Goal: Task Accomplishment & Management: Use online tool/utility

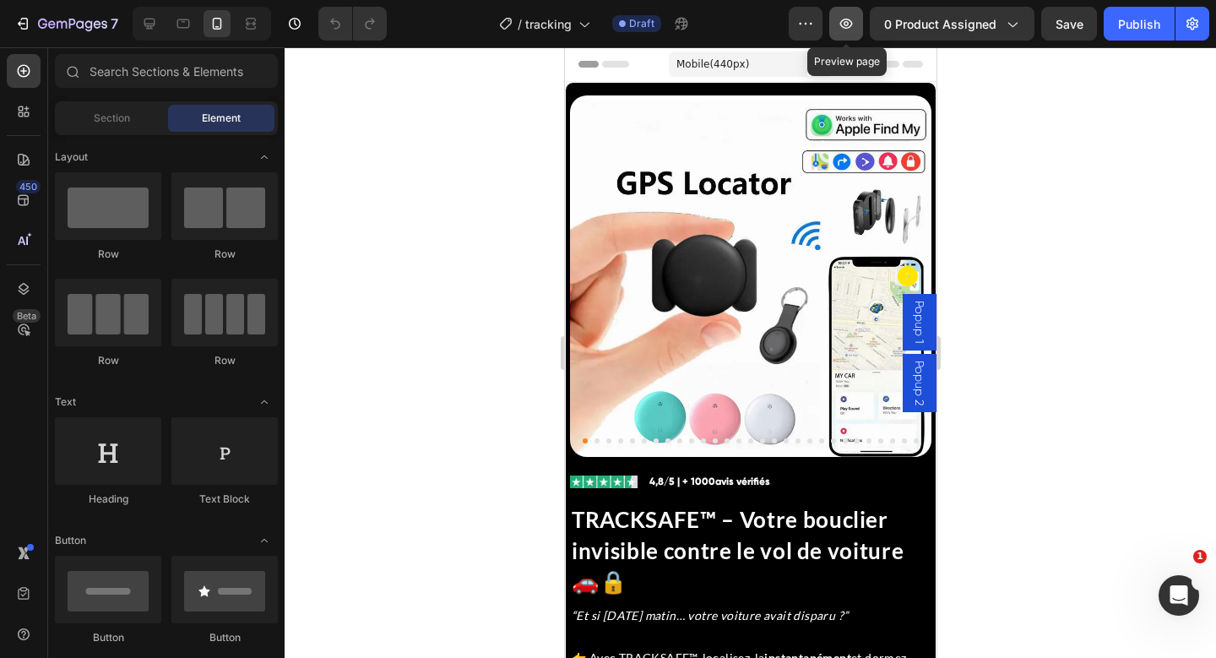
click at [856, 32] on button "button" at bounding box center [846, 24] width 34 height 34
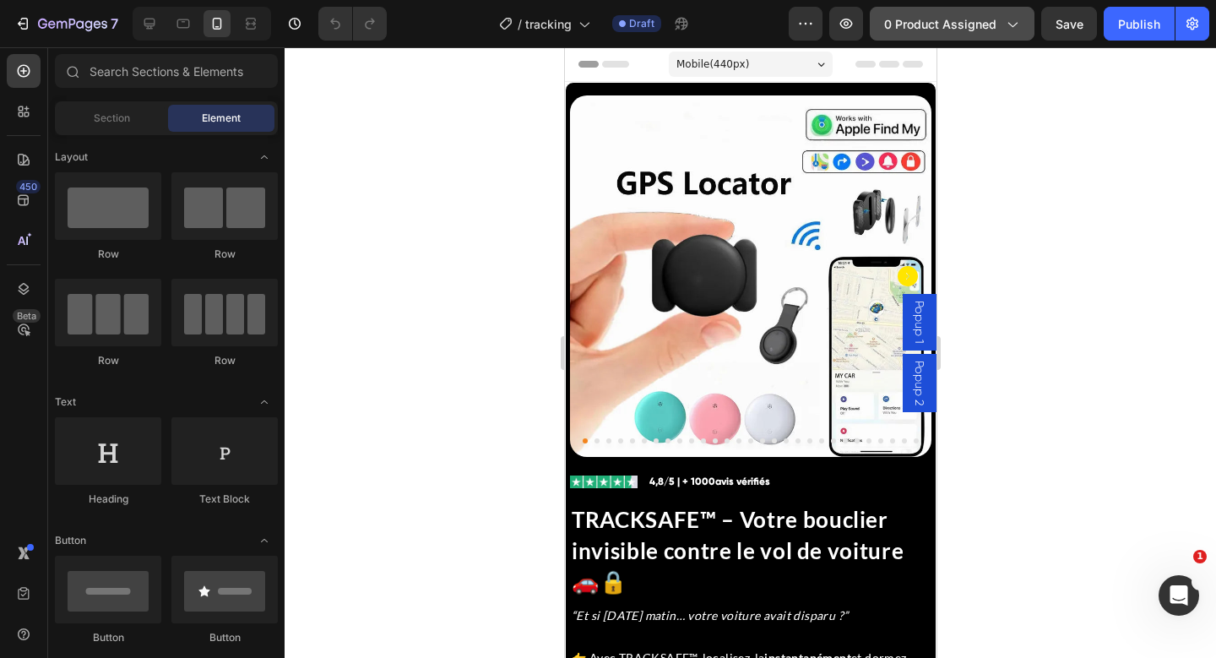
click at [1001, 26] on div "0 product assigned" at bounding box center [952, 24] width 136 height 18
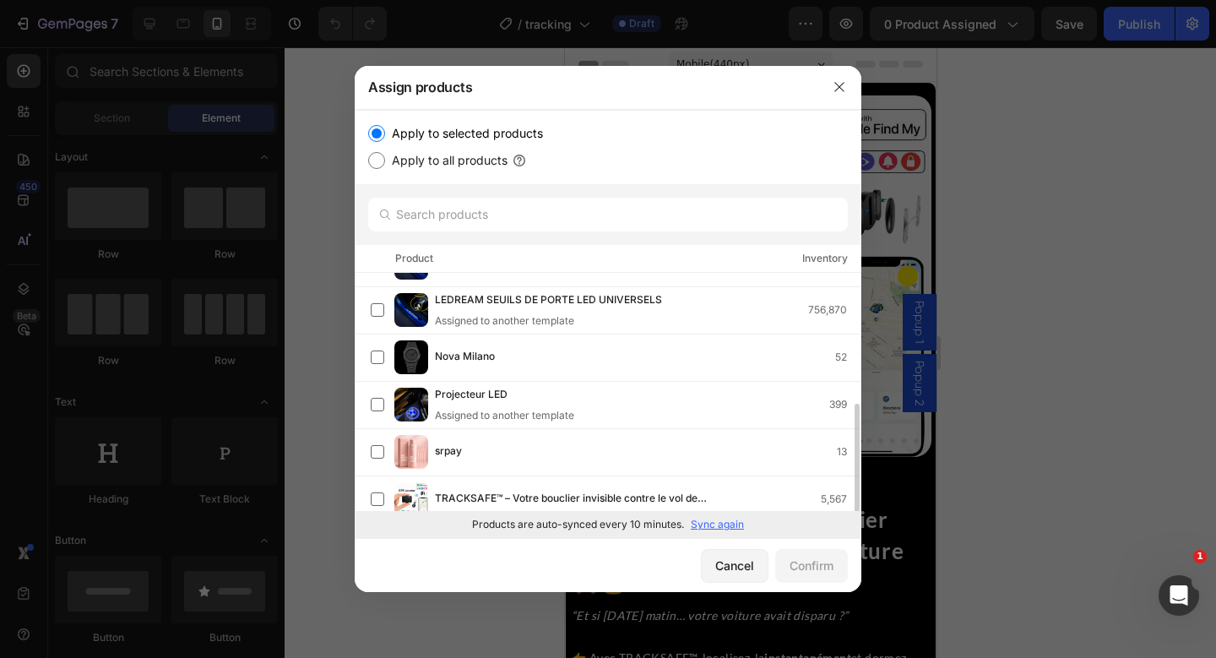
scroll to position [235, 0]
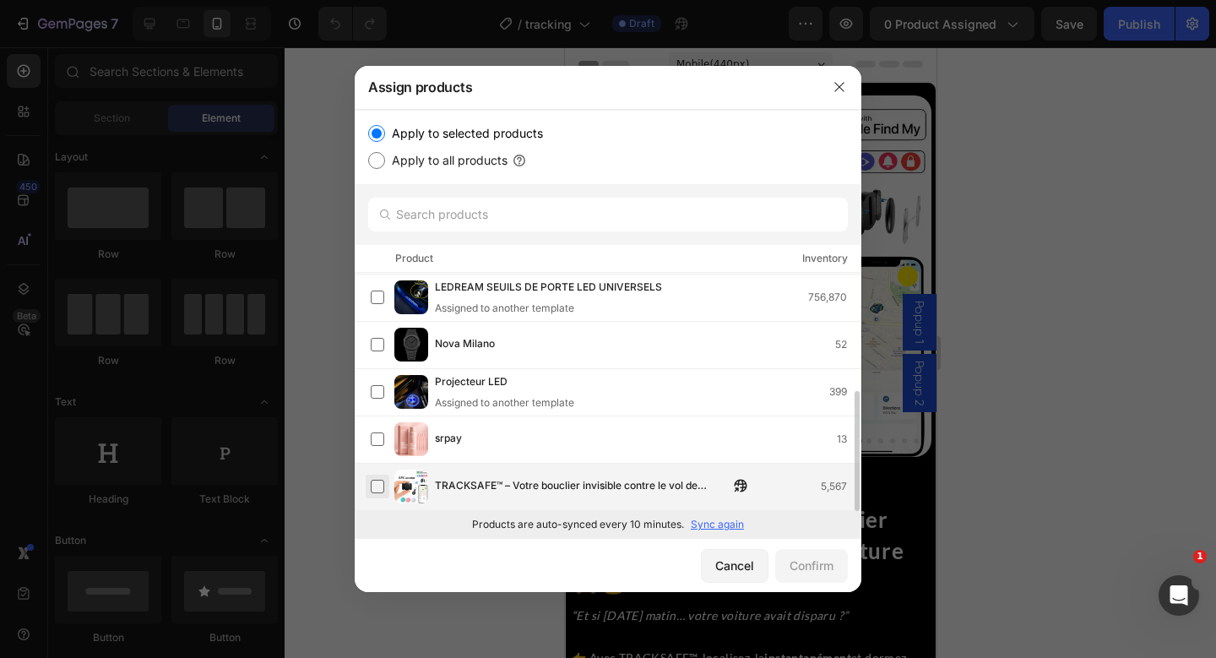
click at [374, 485] on label at bounding box center [378, 487] width 14 height 14
click at [780, 556] on button "Confirm" at bounding box center [811, 566] width 73 height 34
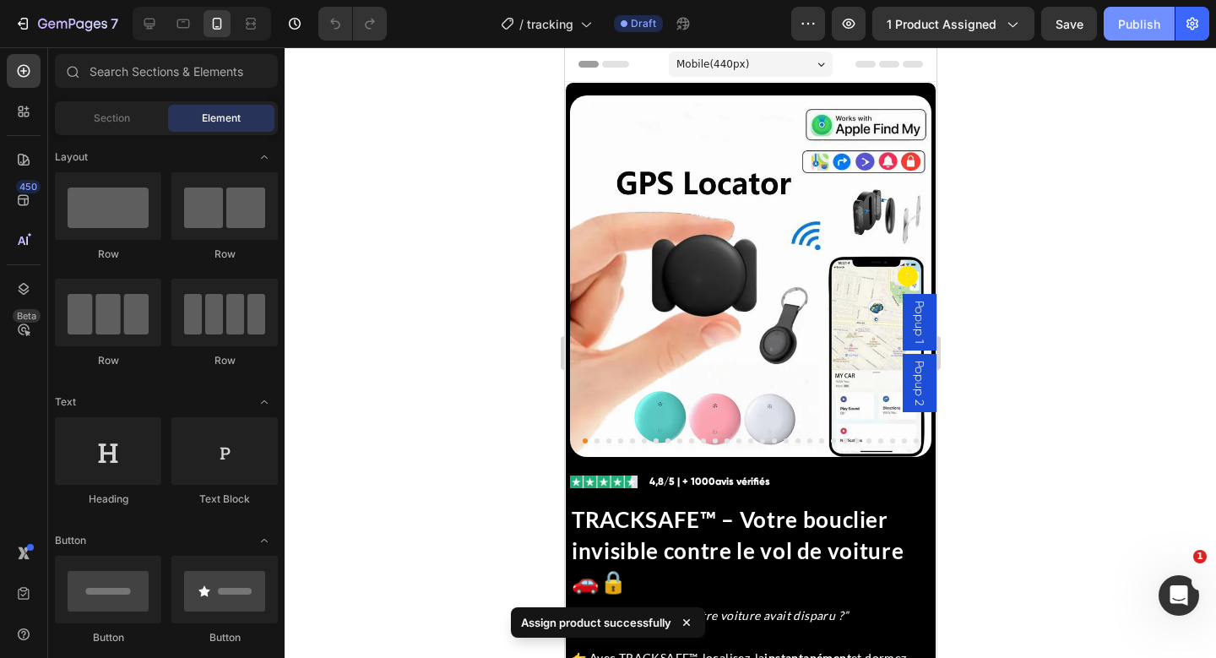
click at [1120, 30] on div "Publish" at bounding box center [1139, 24] width 42 height 18
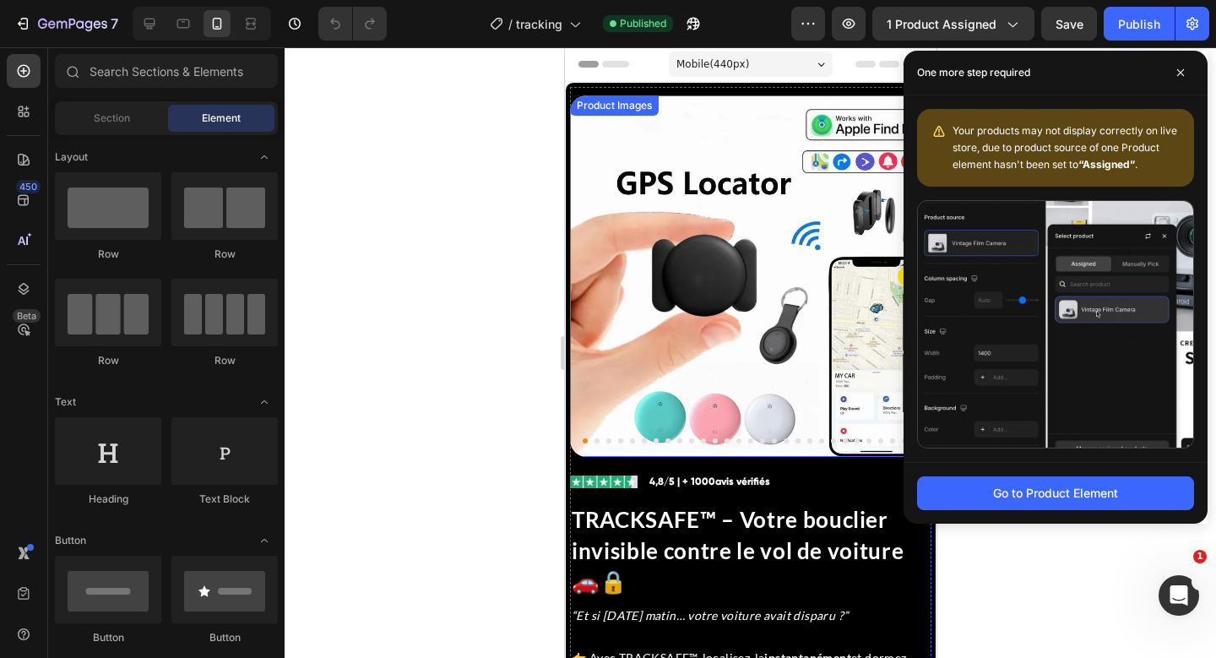
click at [588, 215] on img at bounding box center [749, 275] width 361 height 361
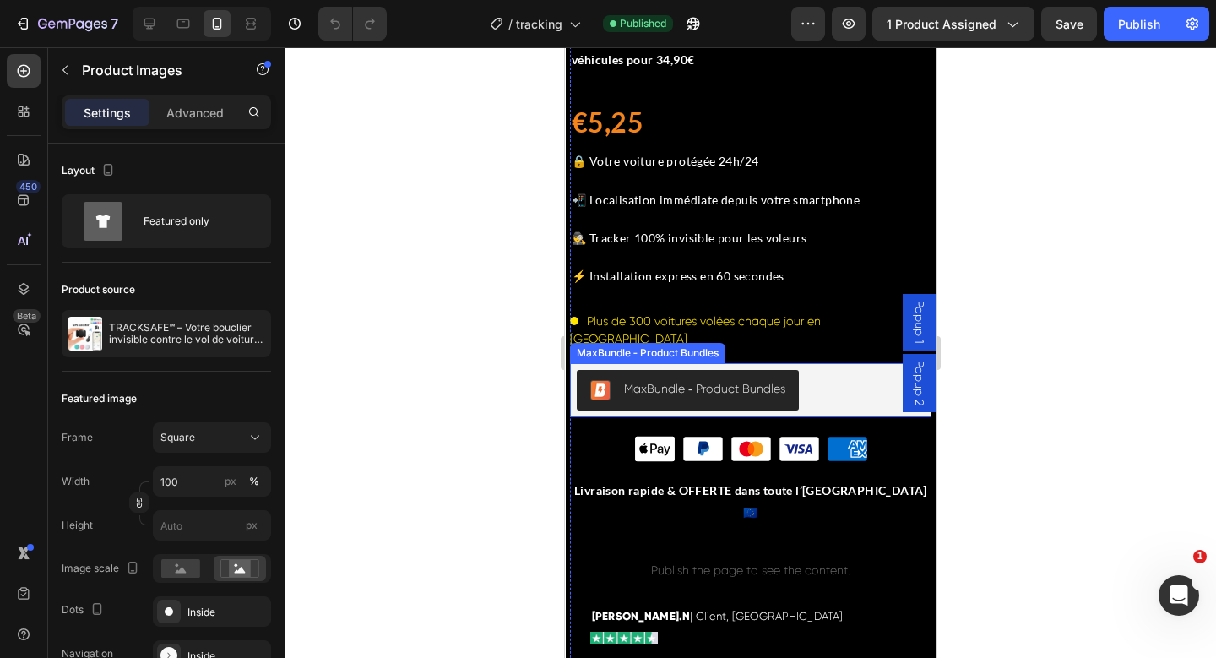
scroll to position [688, 0]
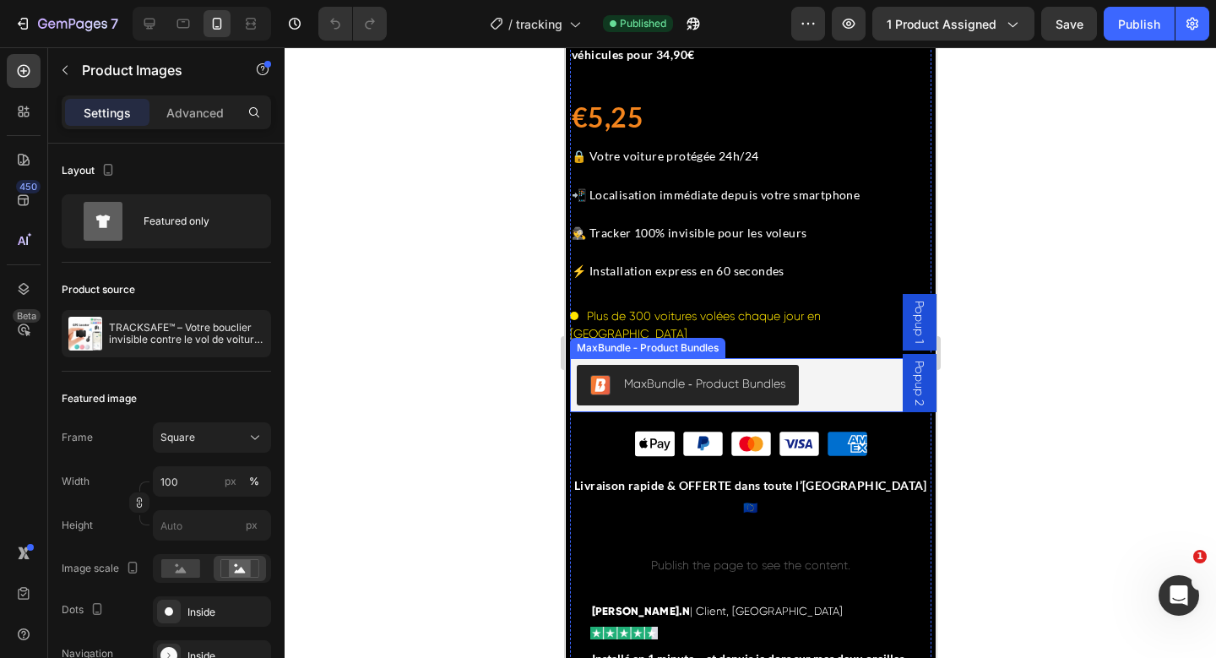
click at [808, 366] on div "MaxBundle ‑ Product Bundles" at bounding box center [750, 385] width 348 height 41
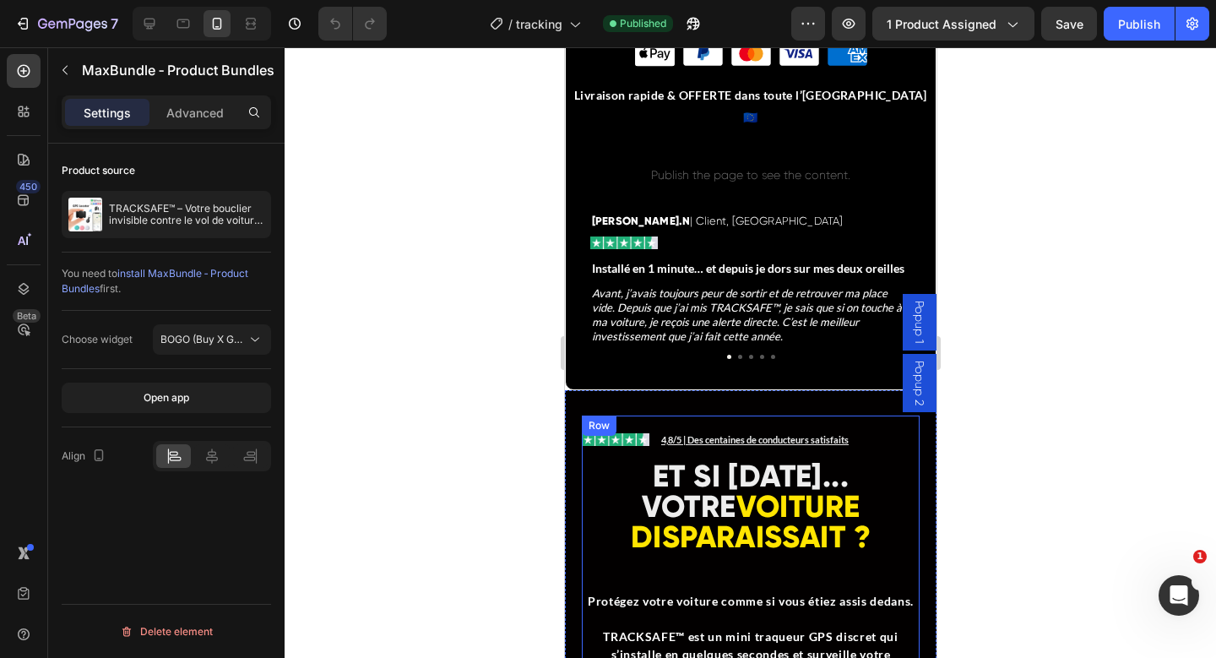
scroll to position [1044, 0]
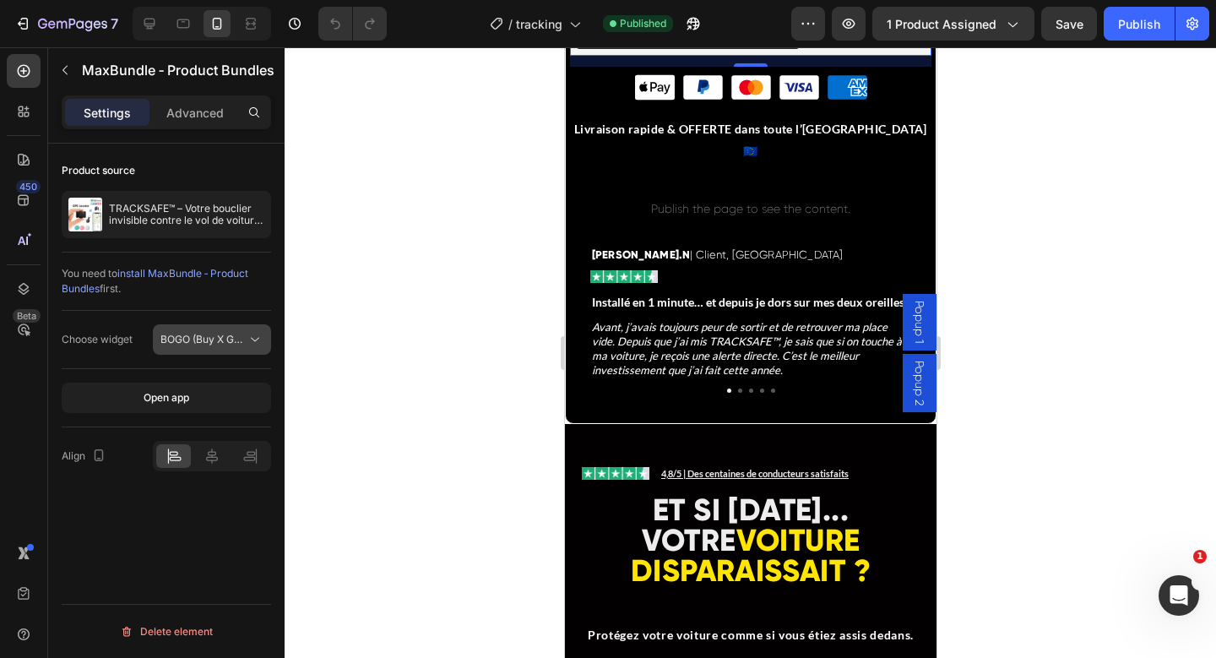
click at [238, 337] on span "BOGO (Buy X Get Y) Bundle" at bounding box center [225, 339] width 131 height 13
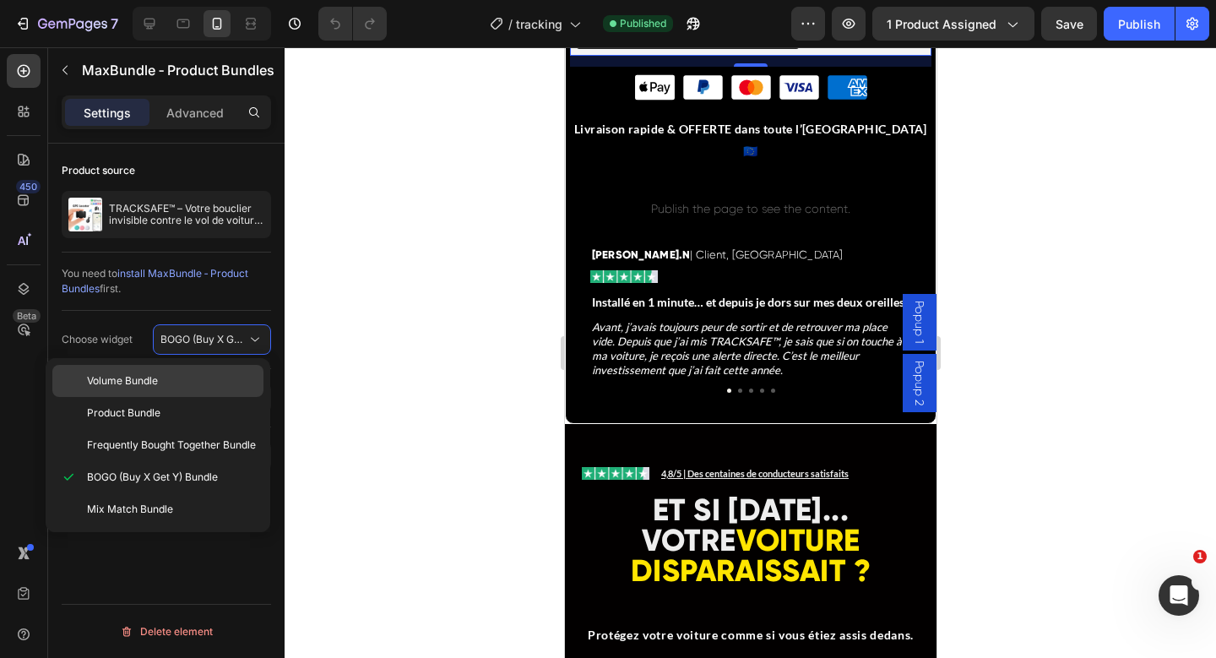
click at [187, 397] on div "Volume Bundle" at bounding box center [157, 413] width 211 height 32
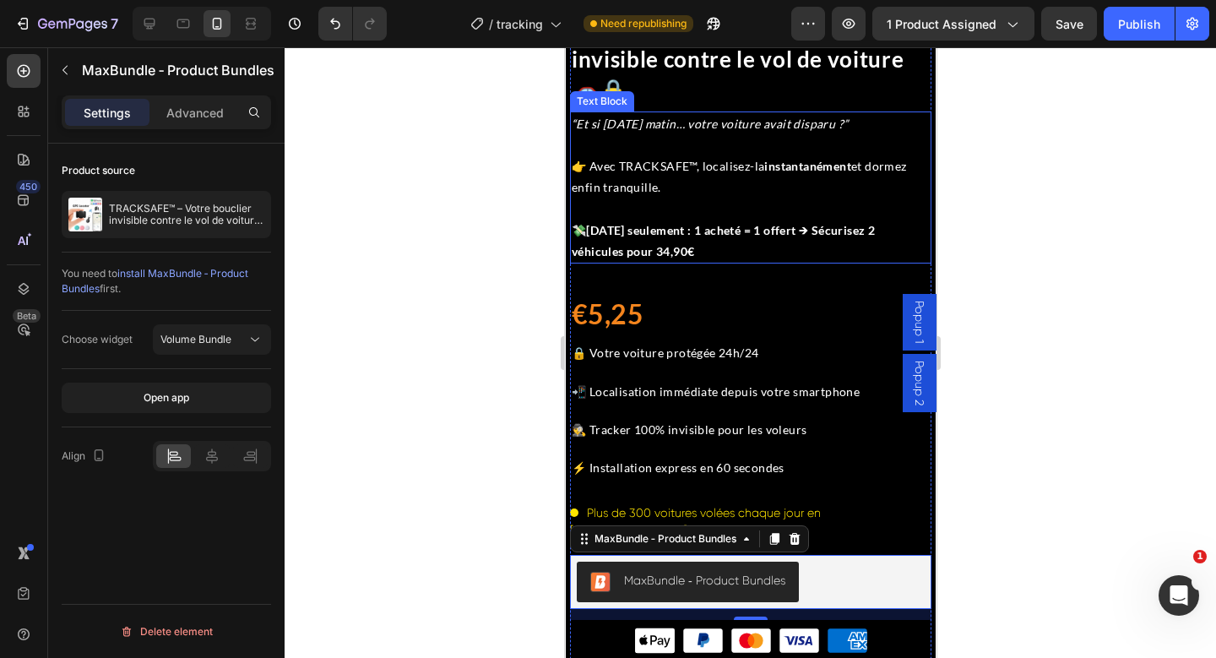
scroll to position [517, 0]
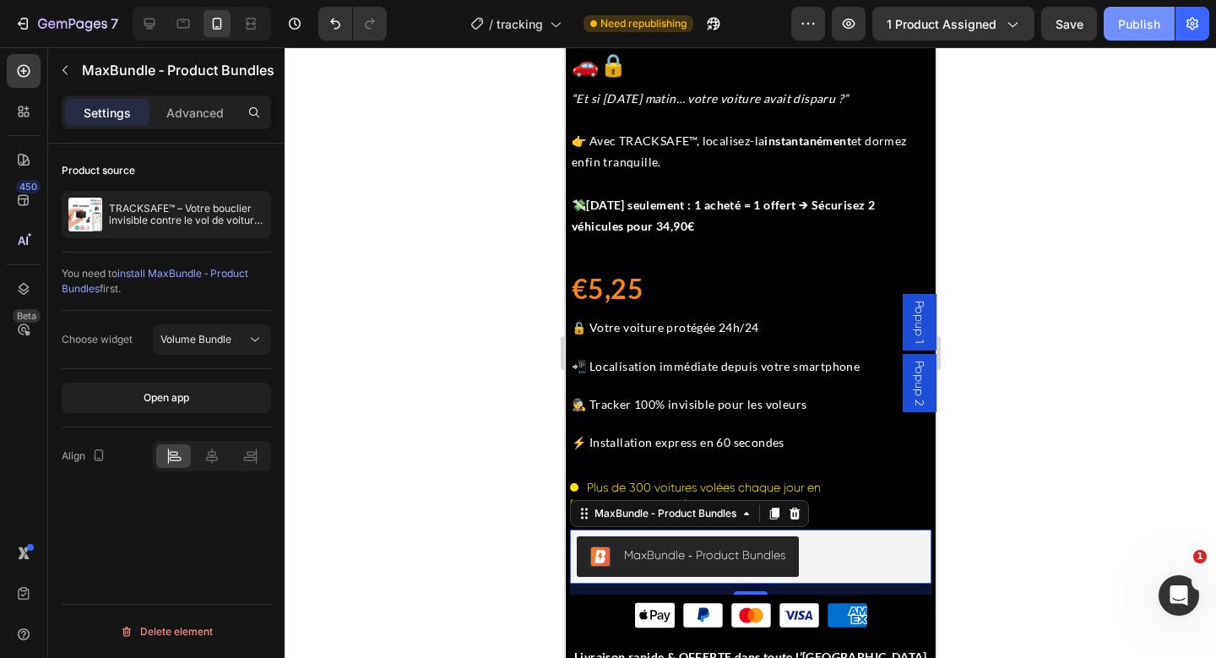
click at [1150, 21] on div "Publish" at bounding box center [1139, 24] width 42 height 18
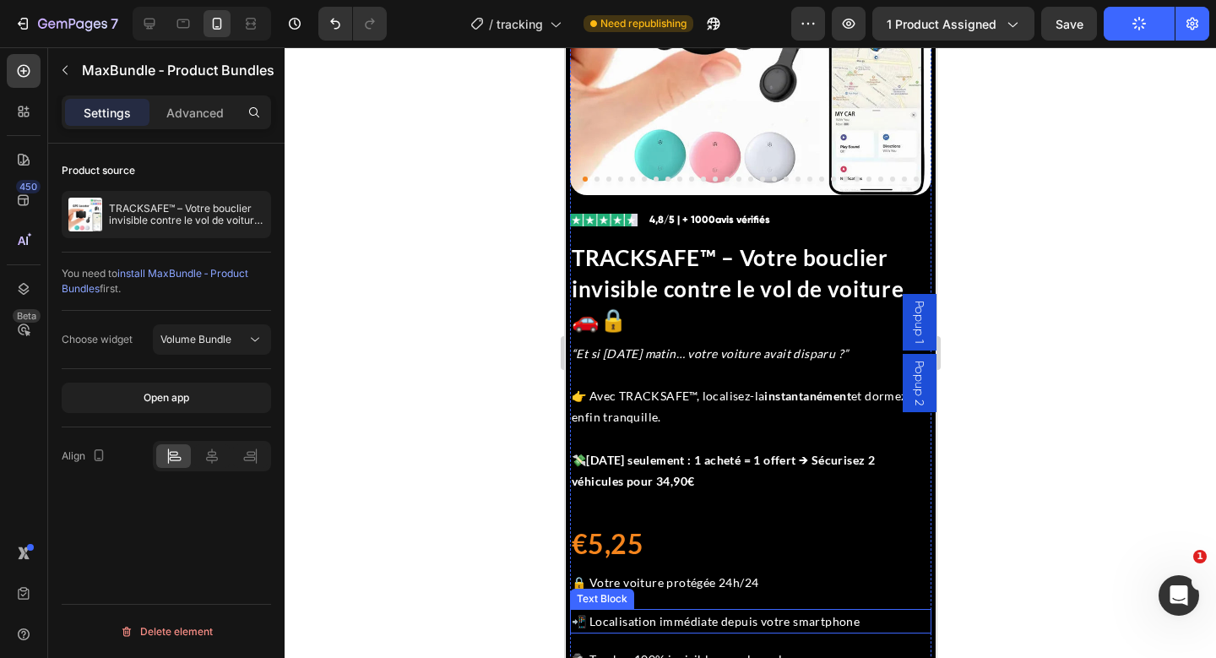
scroll to position [0, 0]
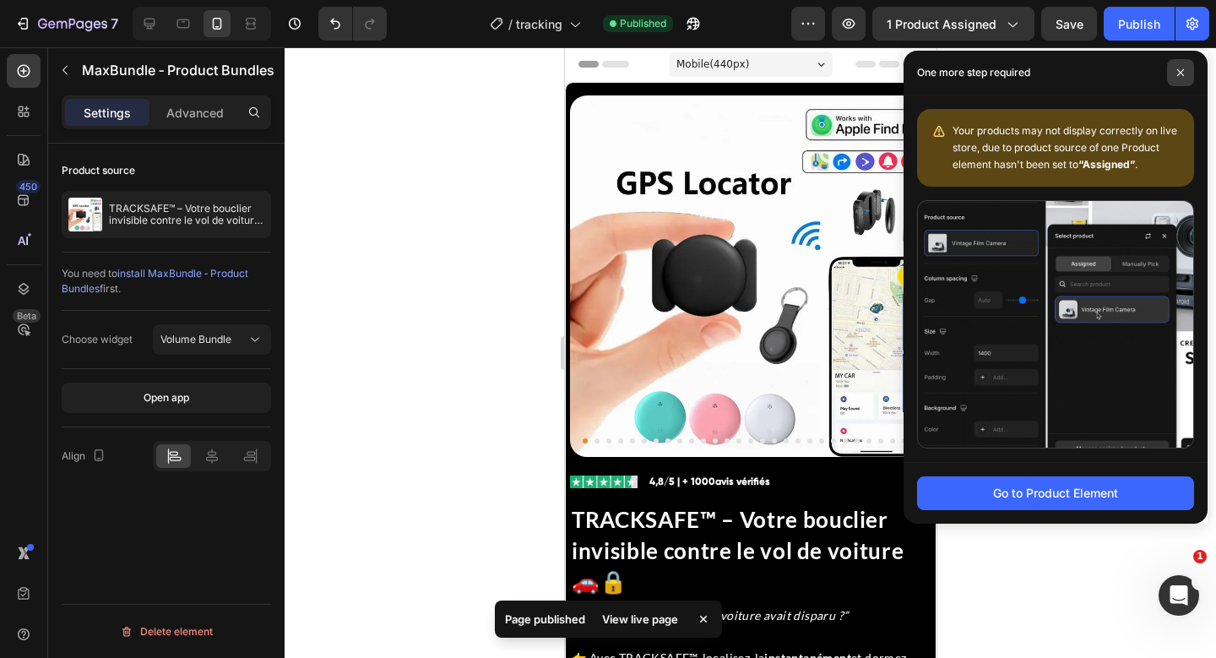
click at [1187, 71] on span at bounding box center [1180, 72] width 27 height 27
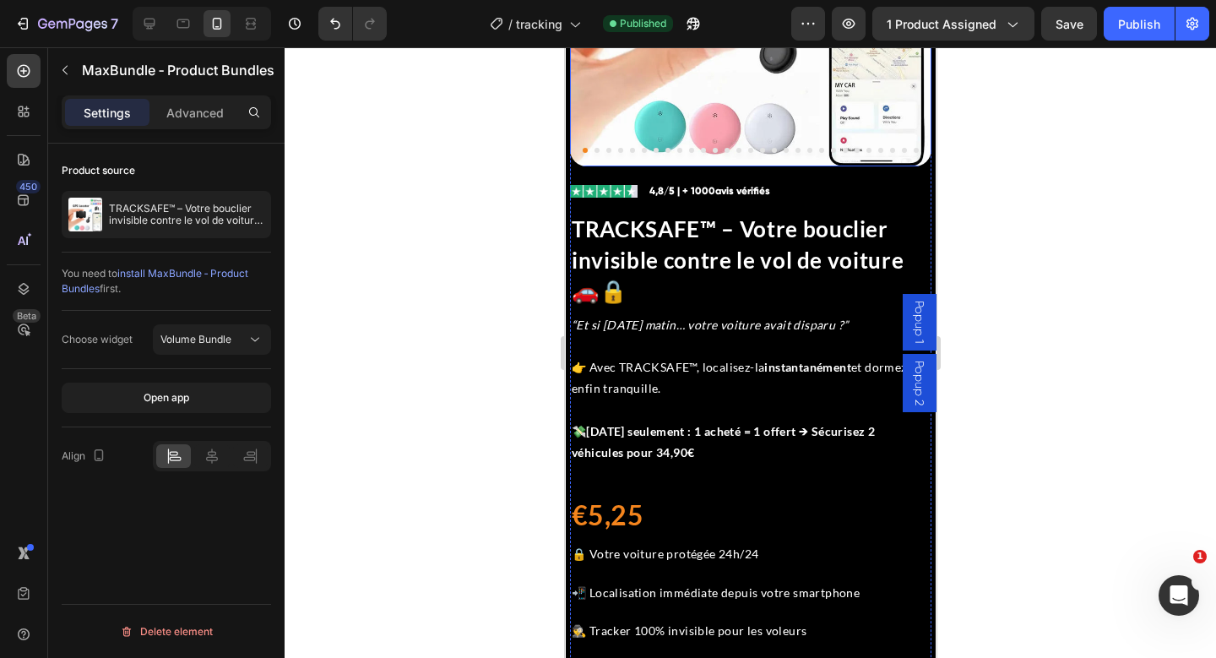
scroll to position [294, 0]
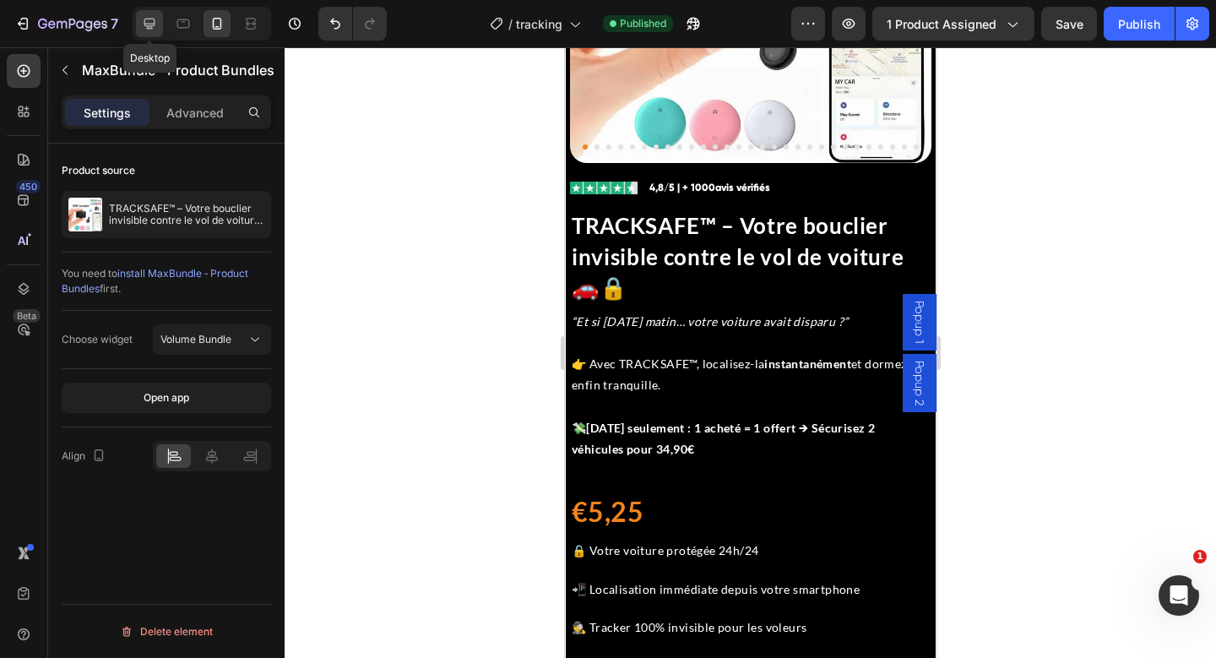
click at [145, 25] on icon at bounding box center [149, 24] width 11 height 11
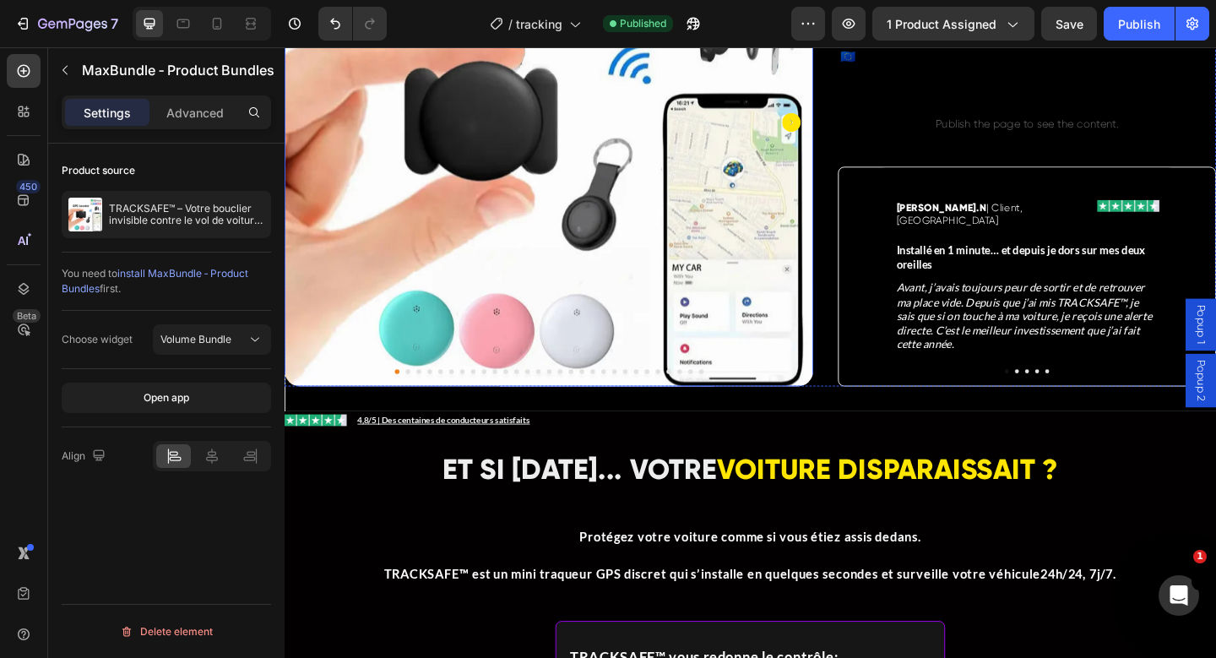
scroll to position [970, 0]
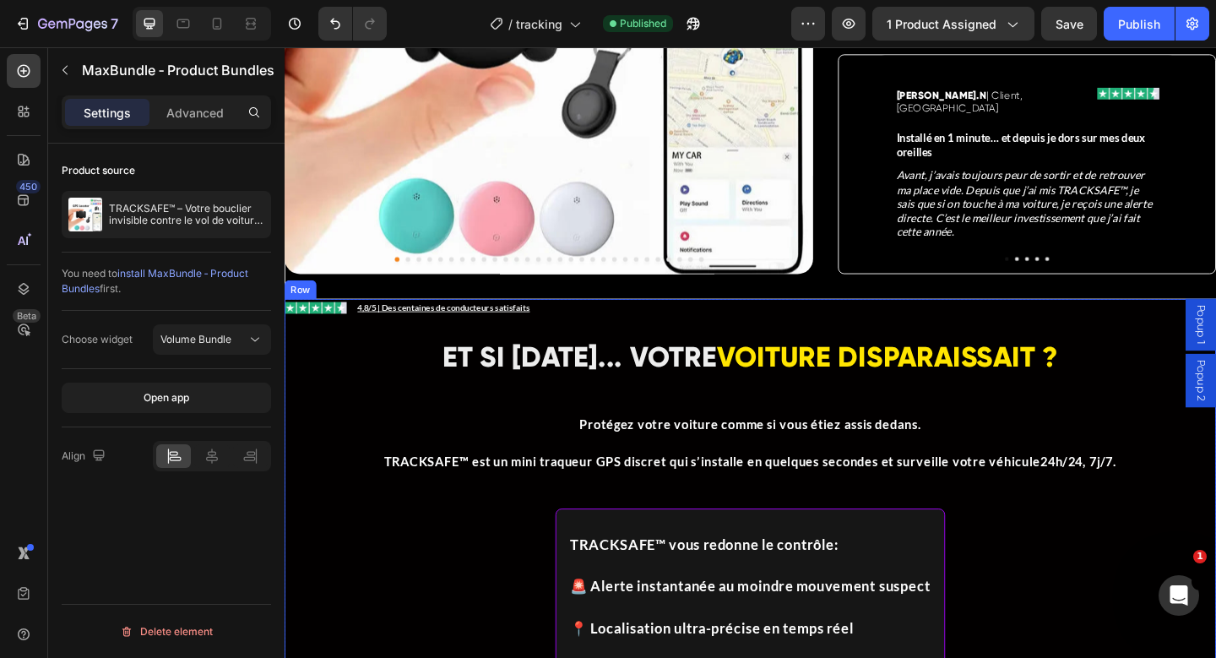
click at [571, 386] on div "Image Icon List 4,8/5 | Des centaines de conducteurs satisfaits Text Block Row …" at bounding box center [791, 603] width 1013 height 565
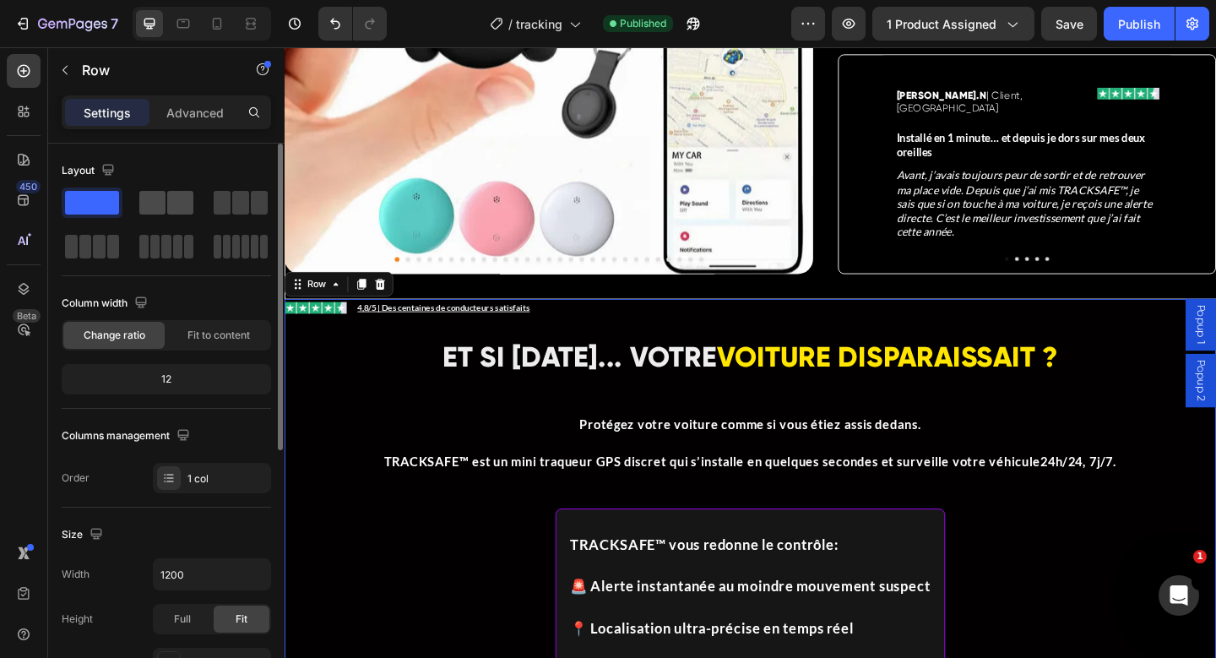
drag, startPoint x: 178, startPoint y: 209, endPoint x: 144, endPoint y: 295, distance: 92.5
click at [178, 209] on span at bounding box center [180, 203] width 26 height 24
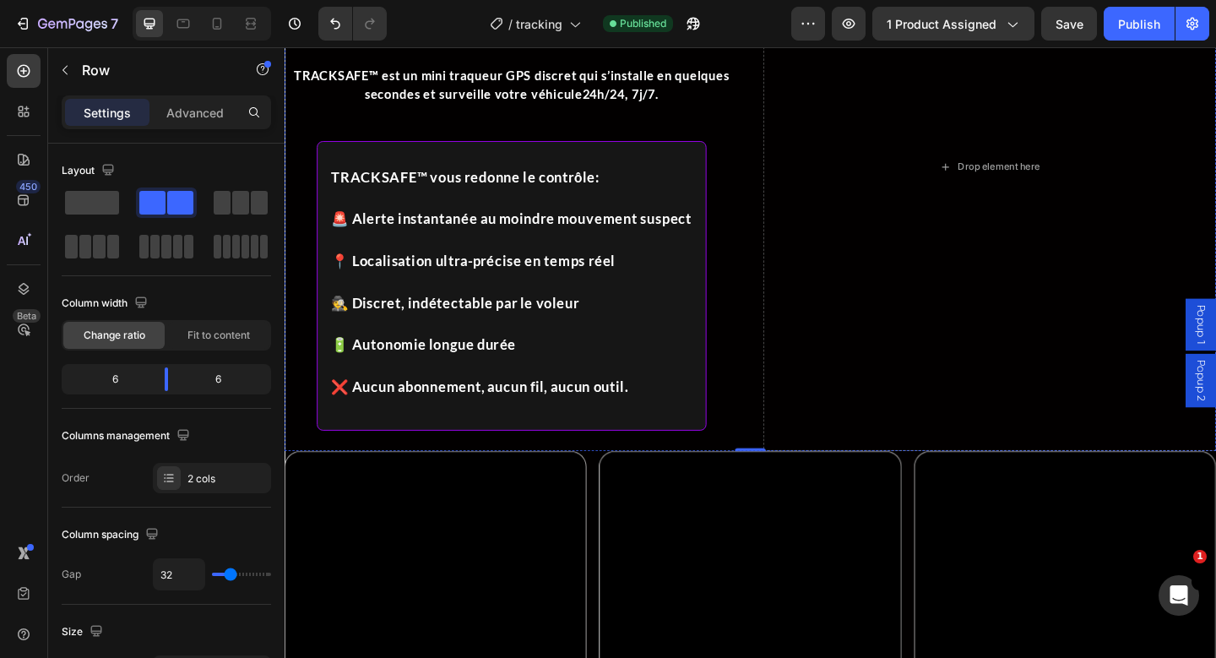
scroll to position [1405, 0]
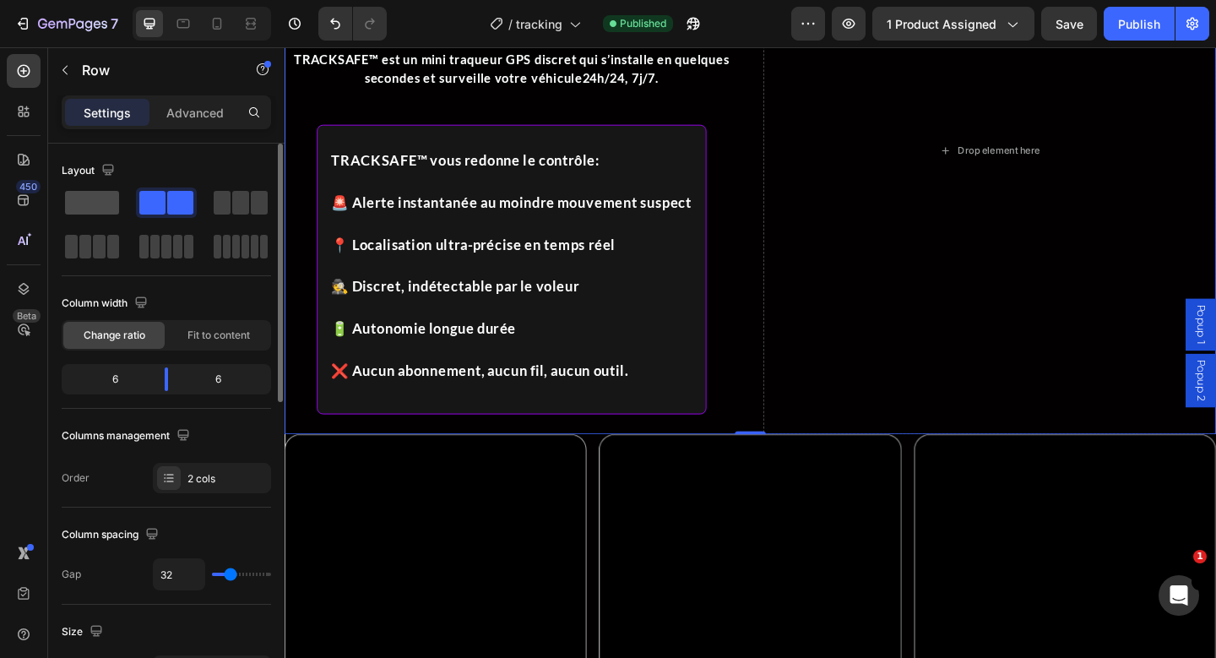
click at [98, 202] on span at bounding box center [92, 203] width 54 height 24
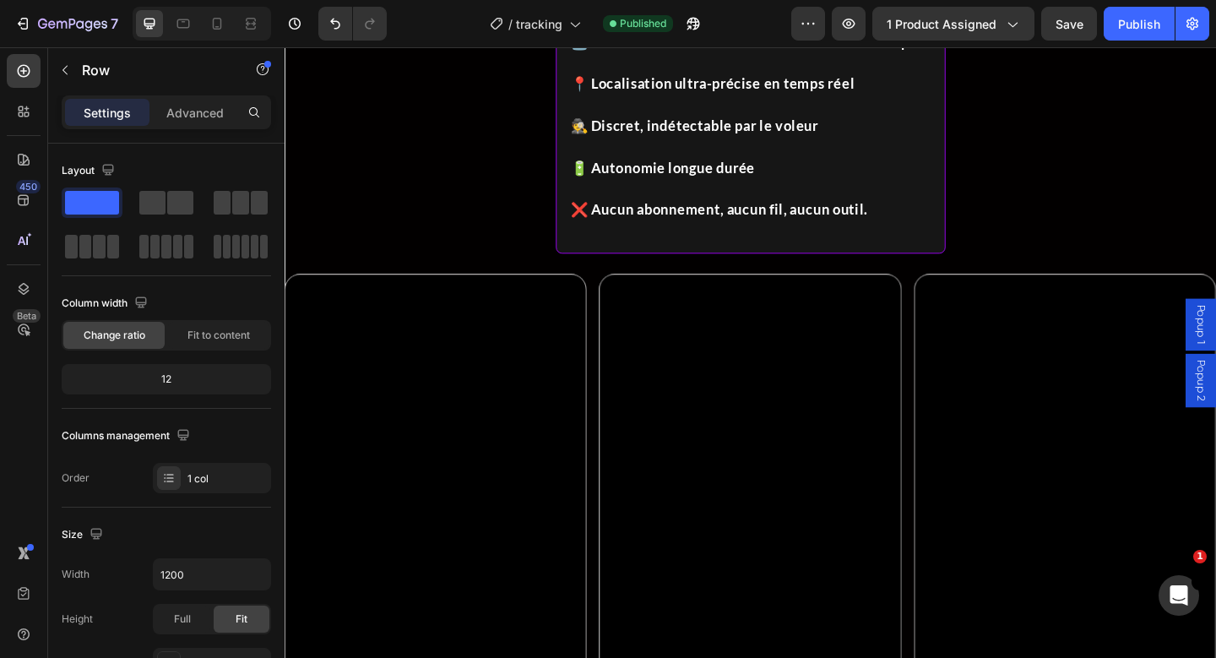
scroll to position [1509, 0]
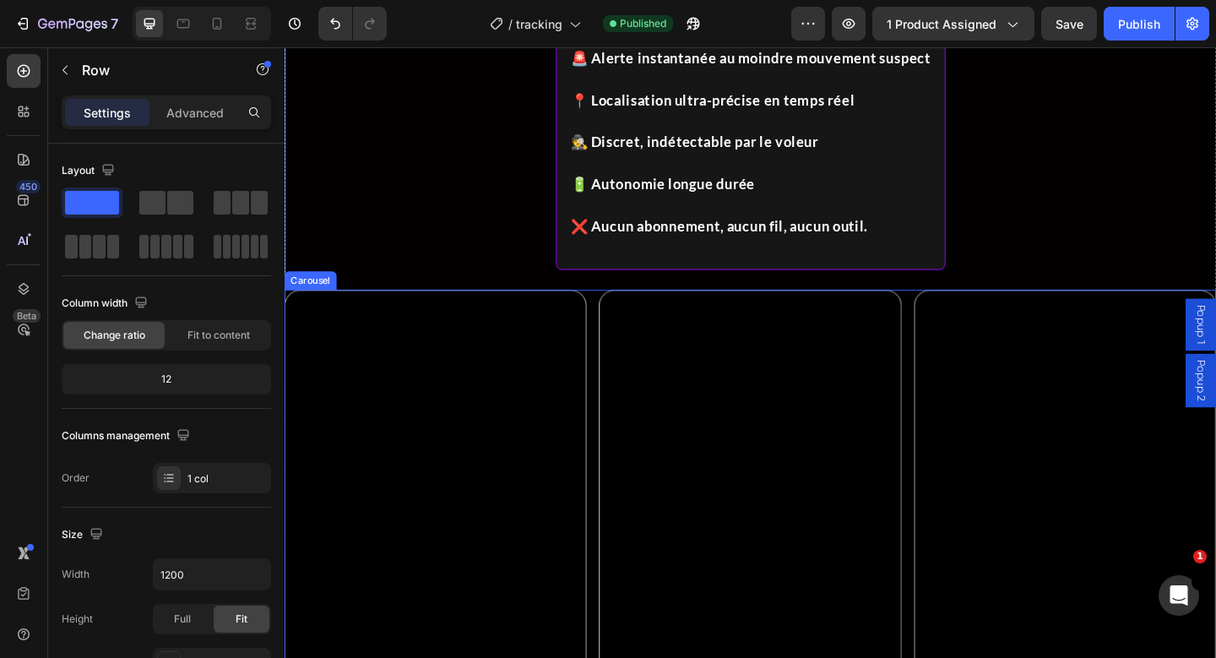
click at [617, 409] on div "Video Video Video" at bounding box center [791, 604] width 1013 height 584
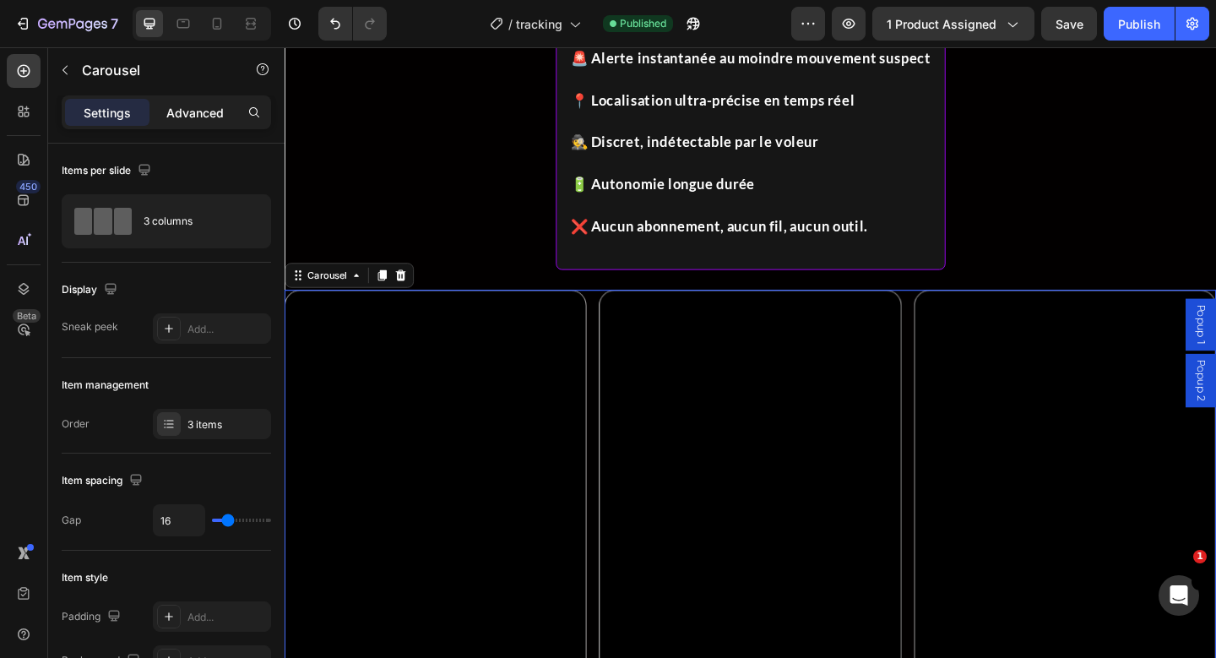
click at [206, 119] on p "Advanced" at bounding box center [194, 113] width 57 height 18
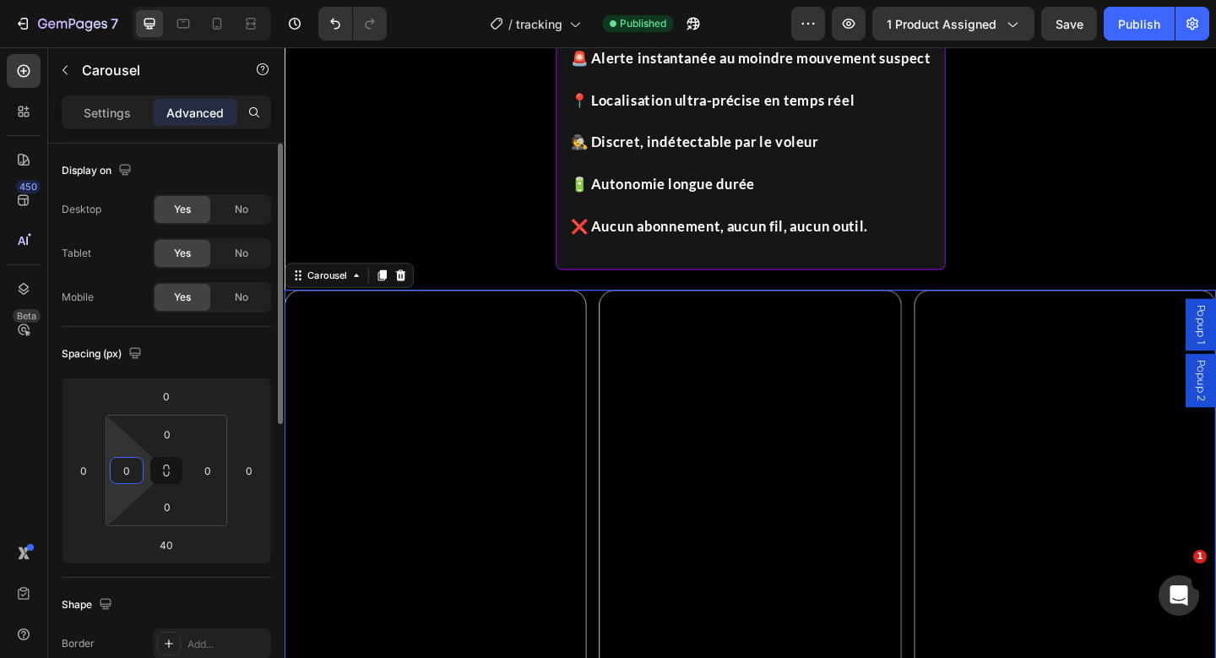
click at [132, 466] on input "0" at bounding box center [126, 470] width 25 height 25
type input "4"
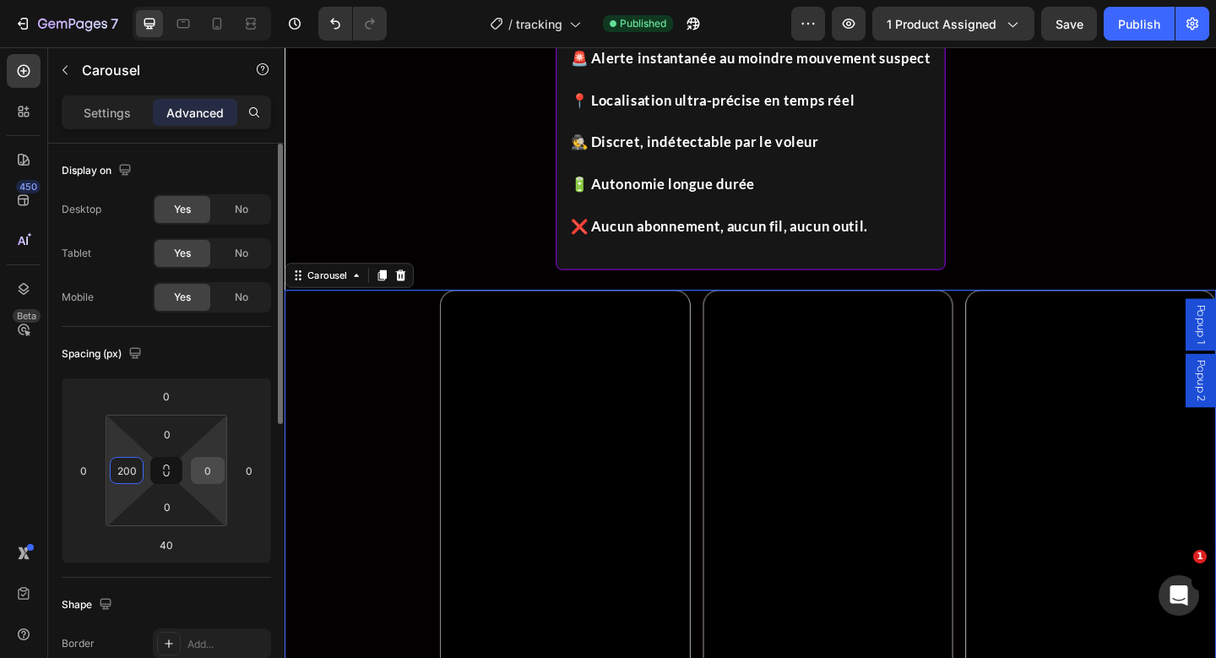
type input "200"
click at [209, 465] on input "0" at bounding box center [207, 470] width 25 height 25
type input "200"
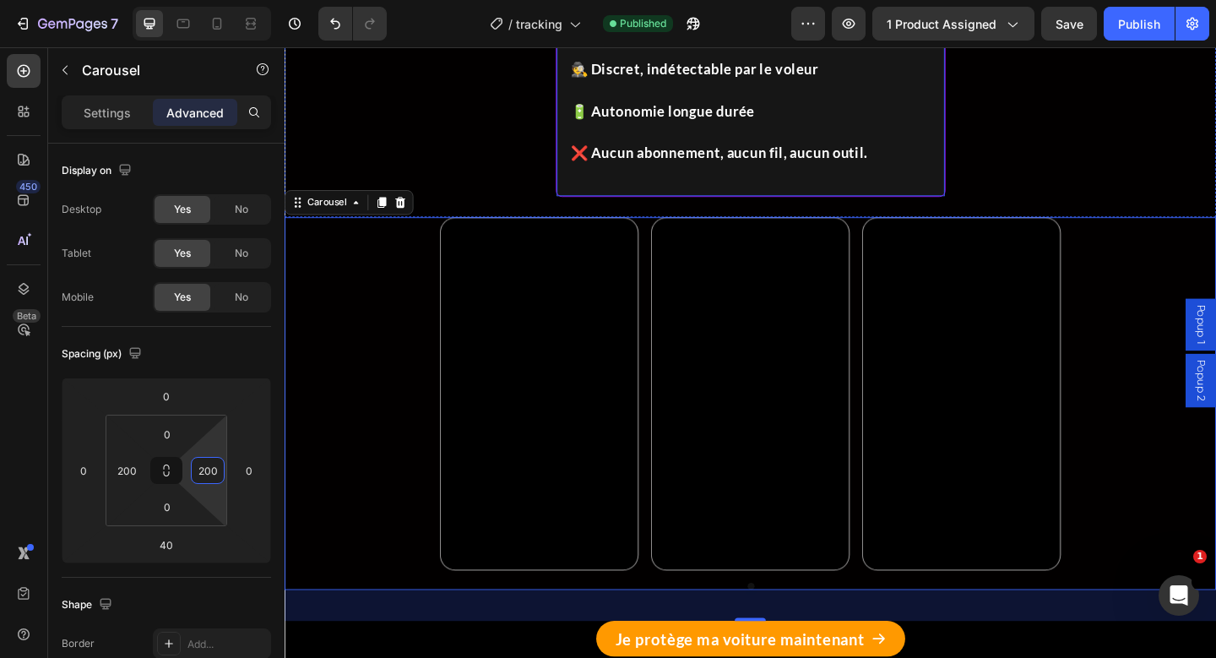
scroll to position [1611, 0]
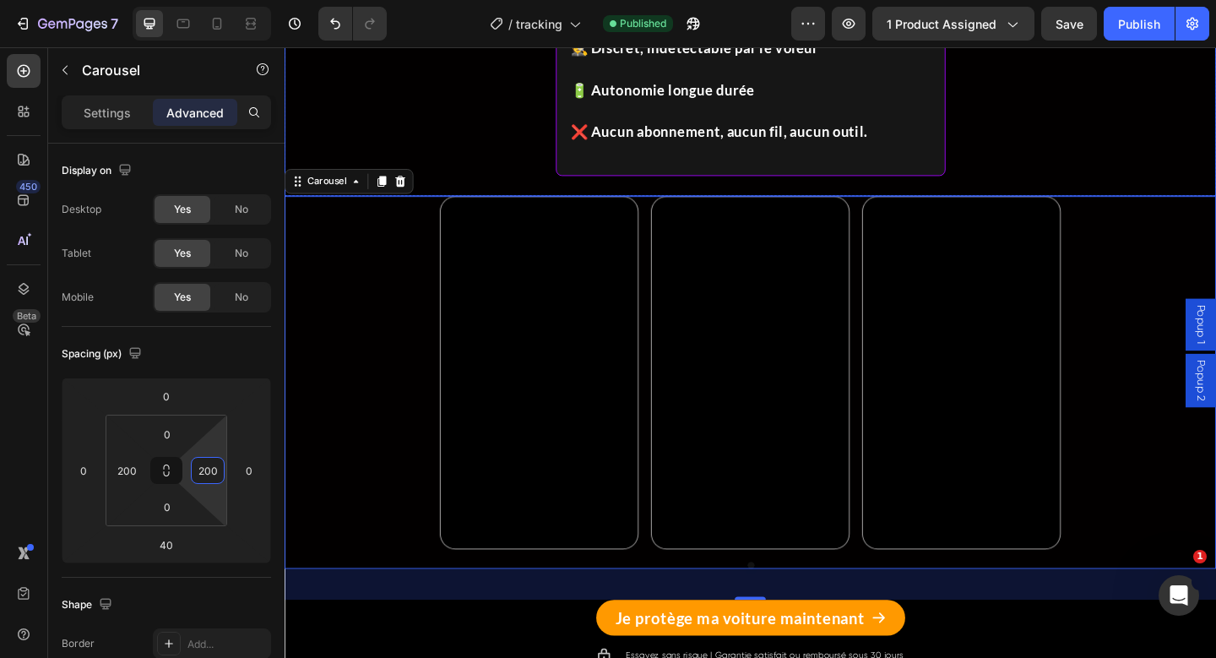
click at [1049, 125] on div "TRACKSAFE™ vous redonne le contrôle : 🚨 Alerte instantanée au moindre mouvement…" at bounding box center [791, 41] width 1013 height 337
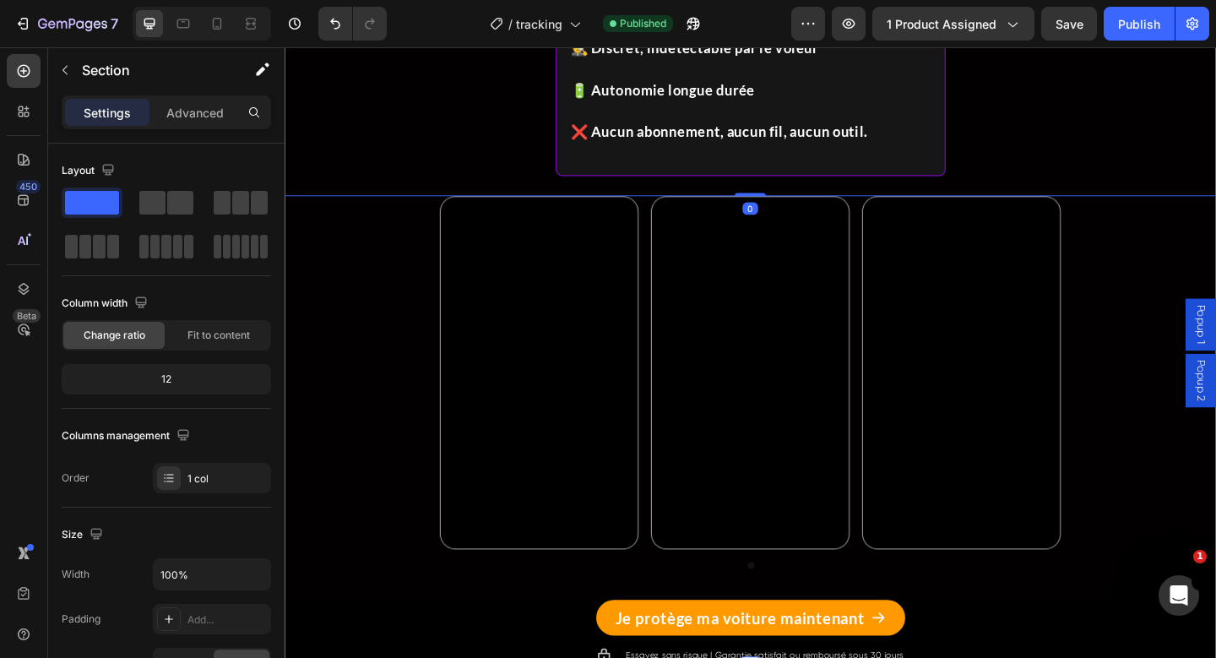
click at [413, 648] on div "Video Video Video Carousel" at bounding box center [791, 428] width 1013 height 439
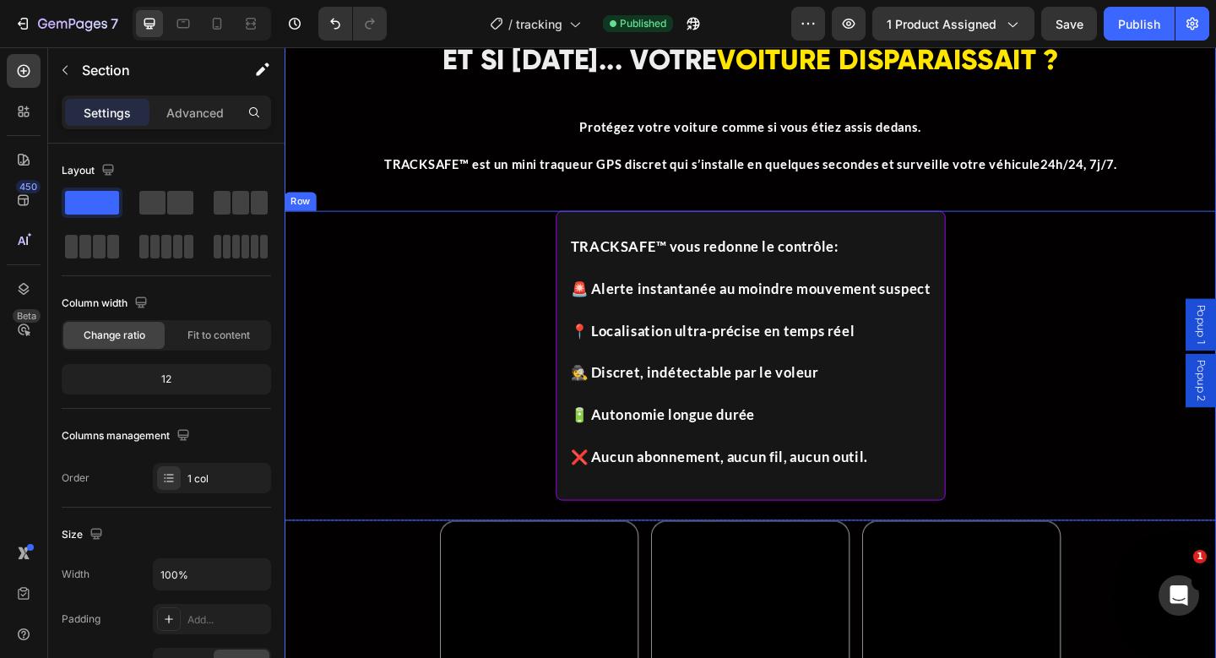
scroll to position [1146, 0]
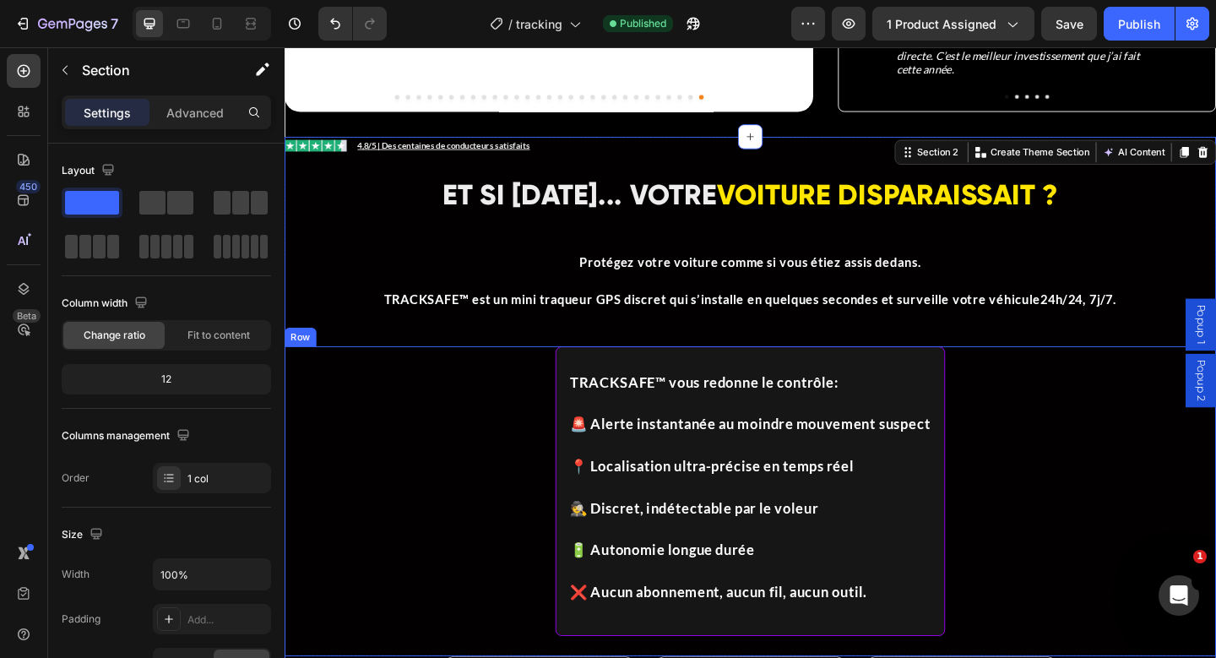
click at [501, 502] on div "TRACKSAFE™ vous redonne le contrôle : 🚨 Alerte instantanée au moindre mouvement…" at bounding box center [791, 541] width 1013 height 337
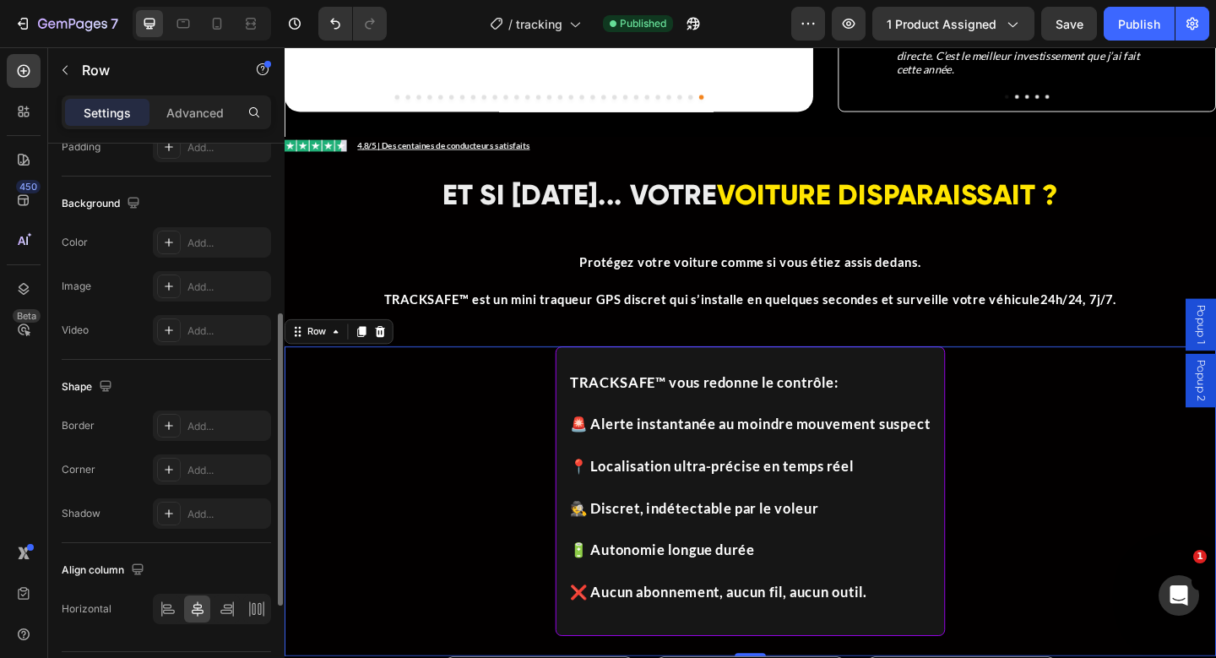
scroll to position [519, 0]
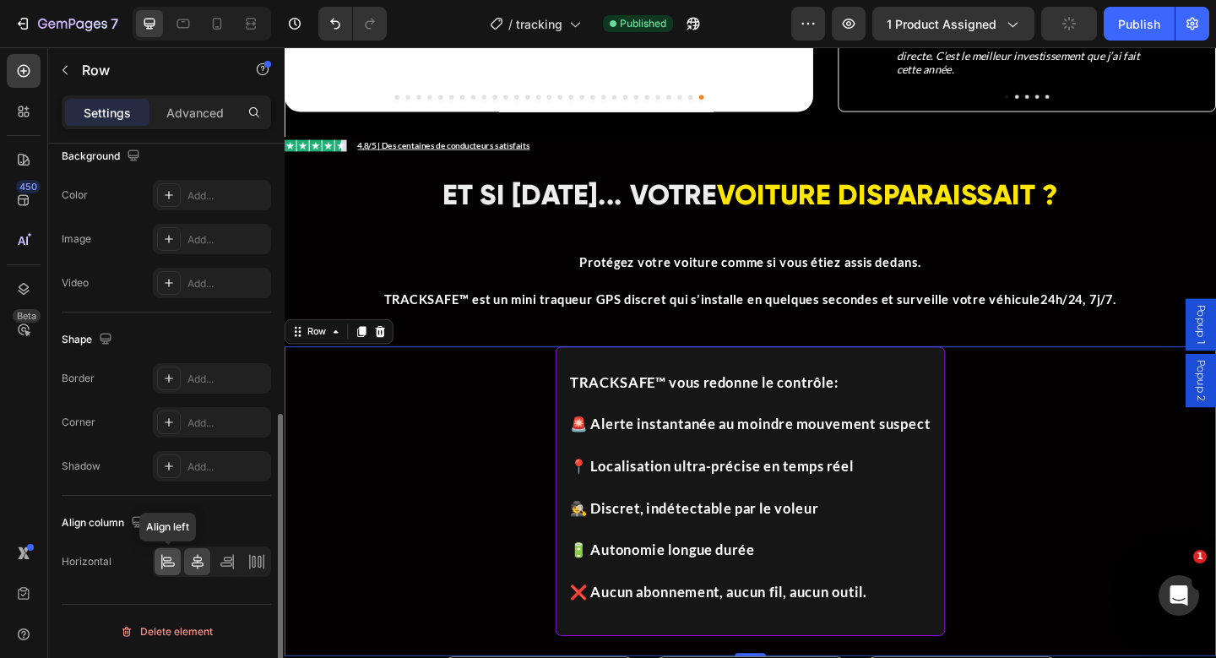
click at [162, 554] on icon at bounding box center [168, 561] width 17 height 17
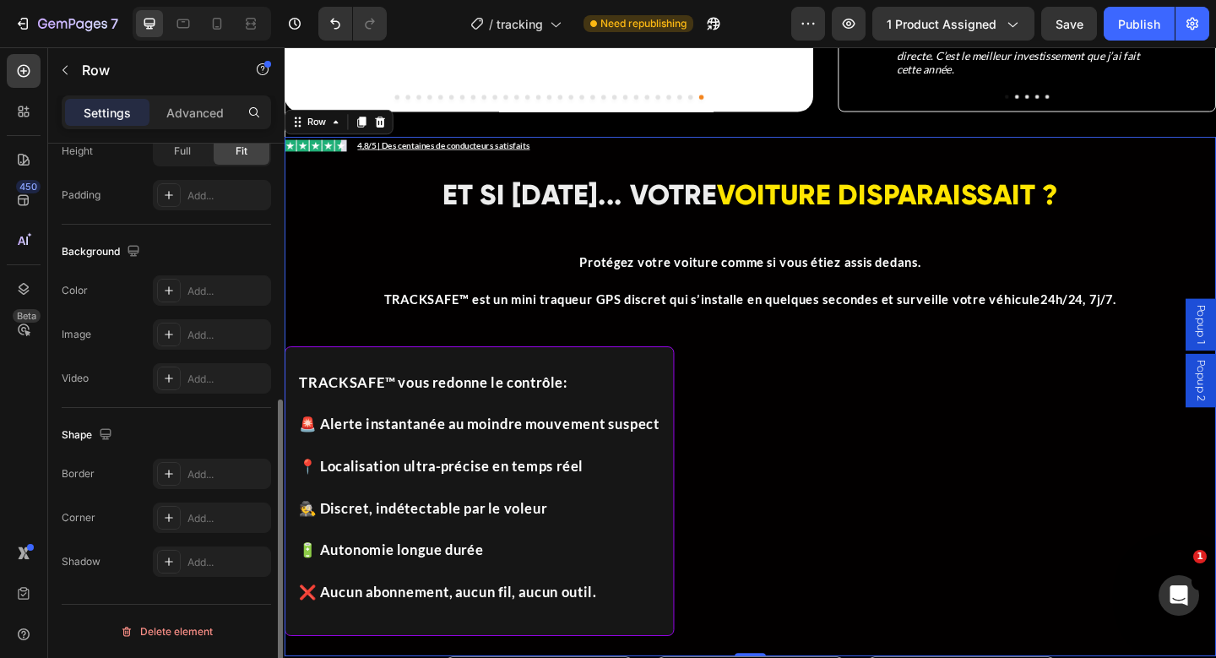
click at [423, 199] on div "Image Icon List 4,8/5 | Des centaines de conducteurs satisfaits Text Block Row …" at bounding box center [791, 427] width 1013 height 565
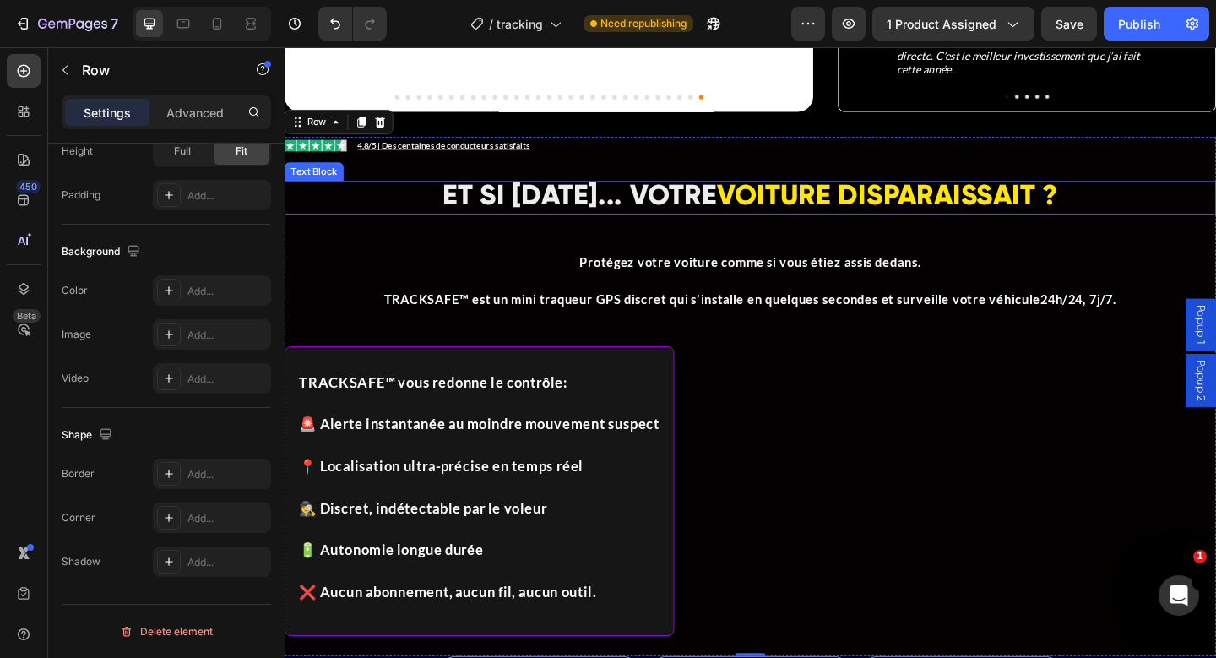
click at [389, 195] on p "ET SI DEMAIN... VOTRE VOITURE DISPARAISSAIT ?" at bounding box center [791, 211] width 1010 height 33
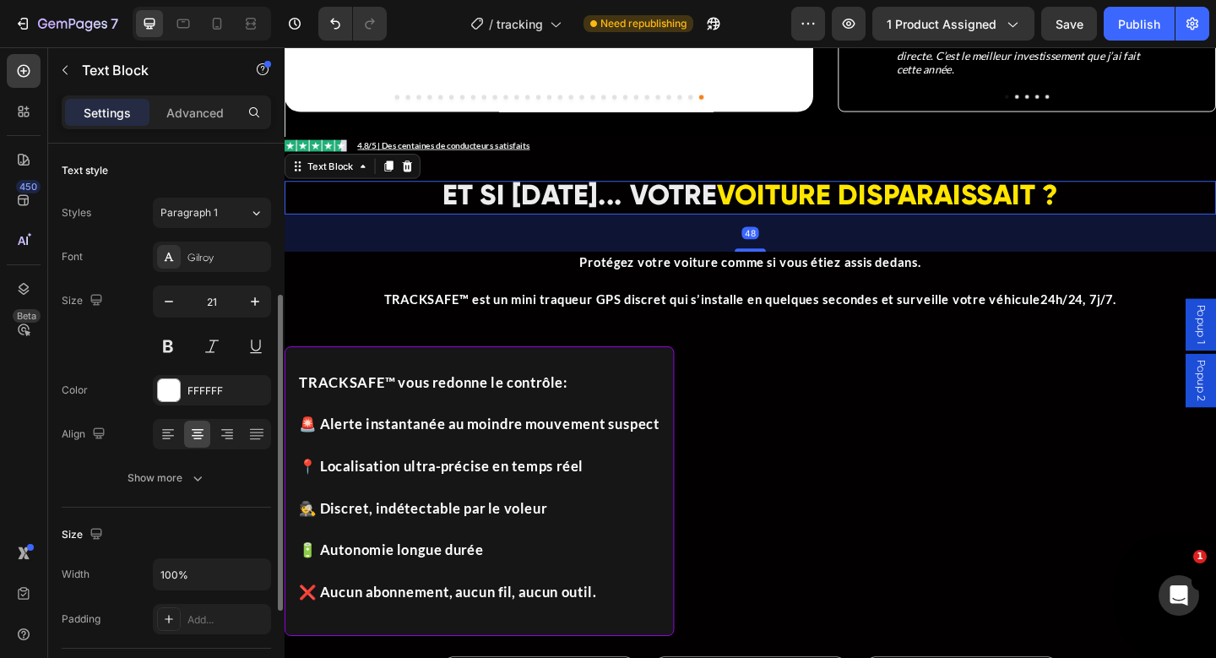
scroll to position [438, 0]
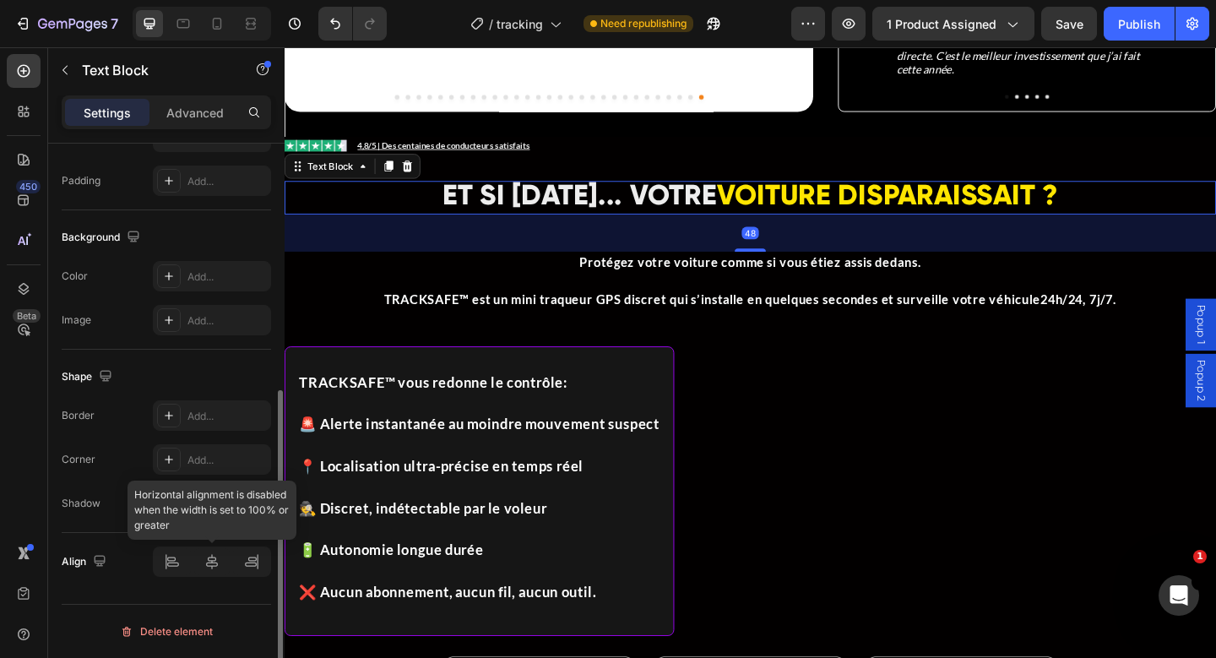
click at [179, 559] on div at bounding box center [212, 561] width 118 height 30
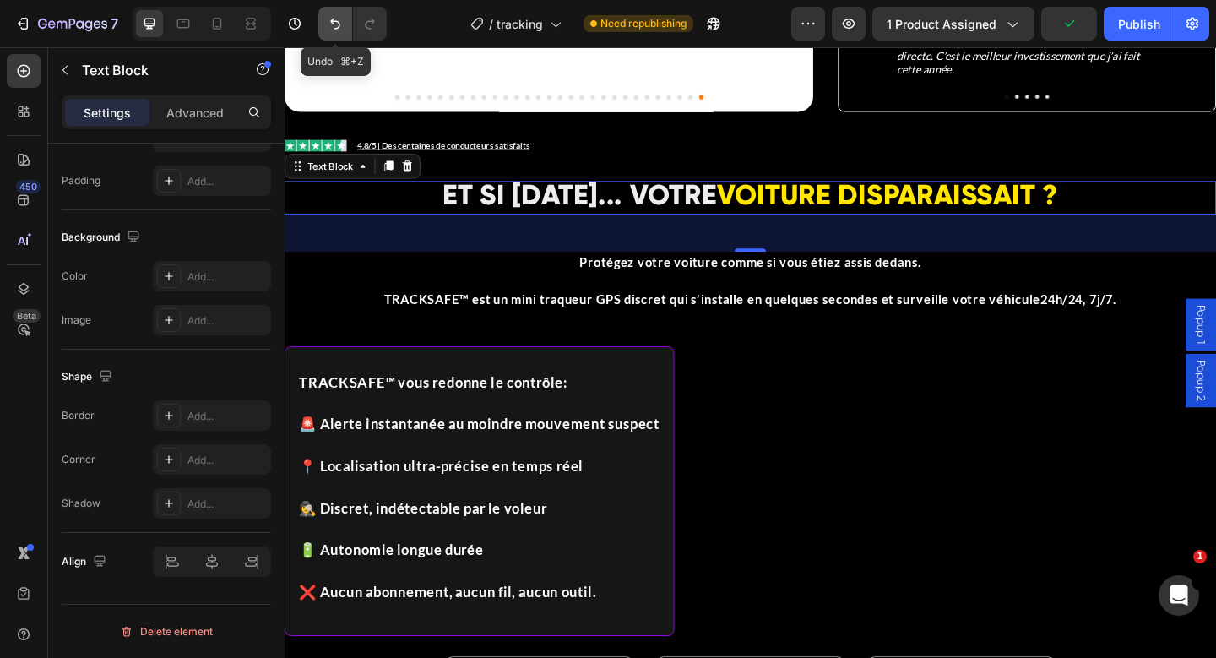
click at [335, 21] on icon "Undo/Redo" at bounding box center [335, 24] width 10 height 11
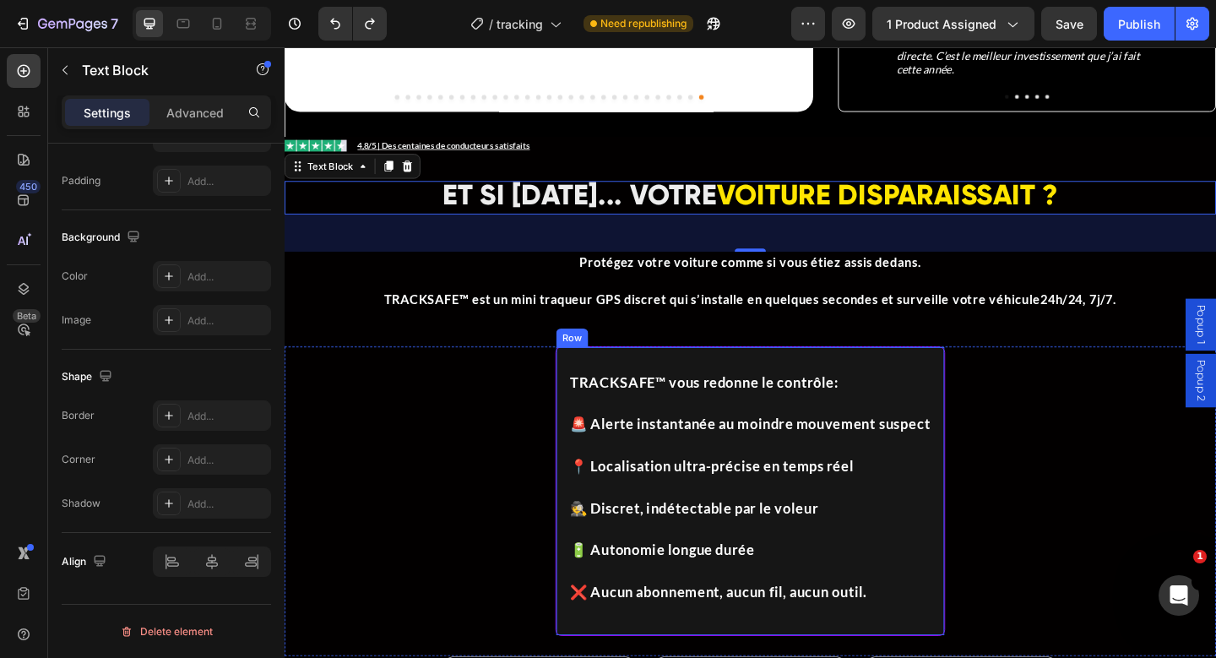
scroll to position [1076, 0]
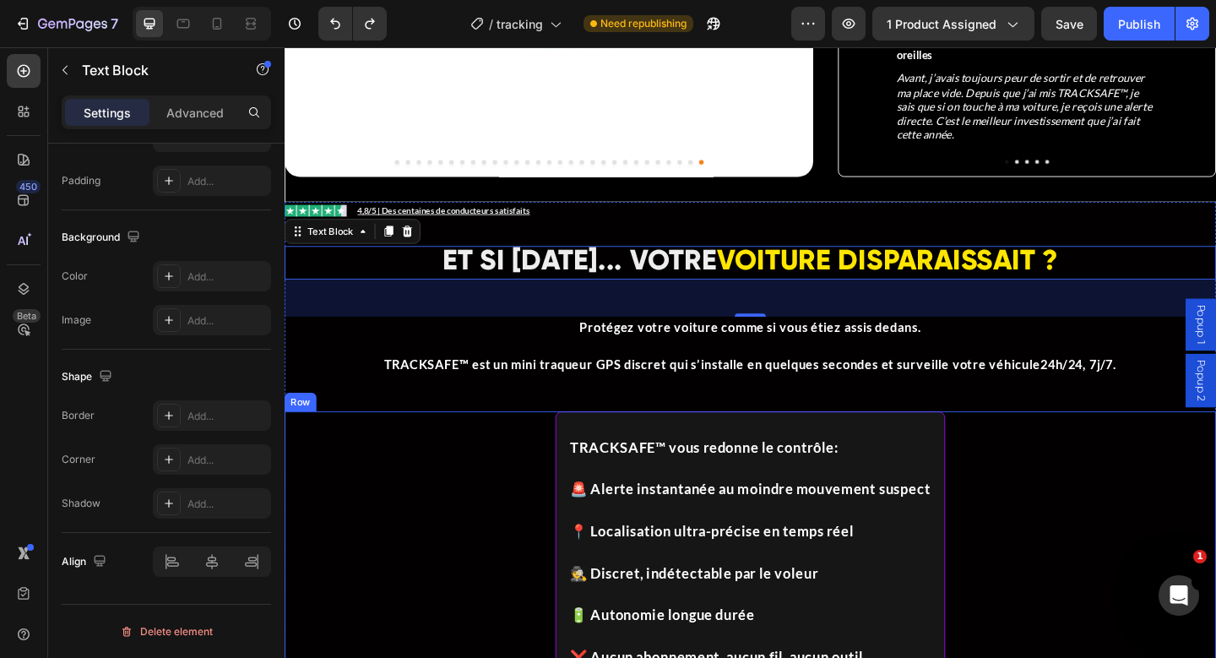
click at [503, 443] on div "TRACKSAFE™ vous redonne le contrôle : 🚨 Alerte instantanée au moindre mouvement…" at bounding box center [791, 611] width 1013 height 337
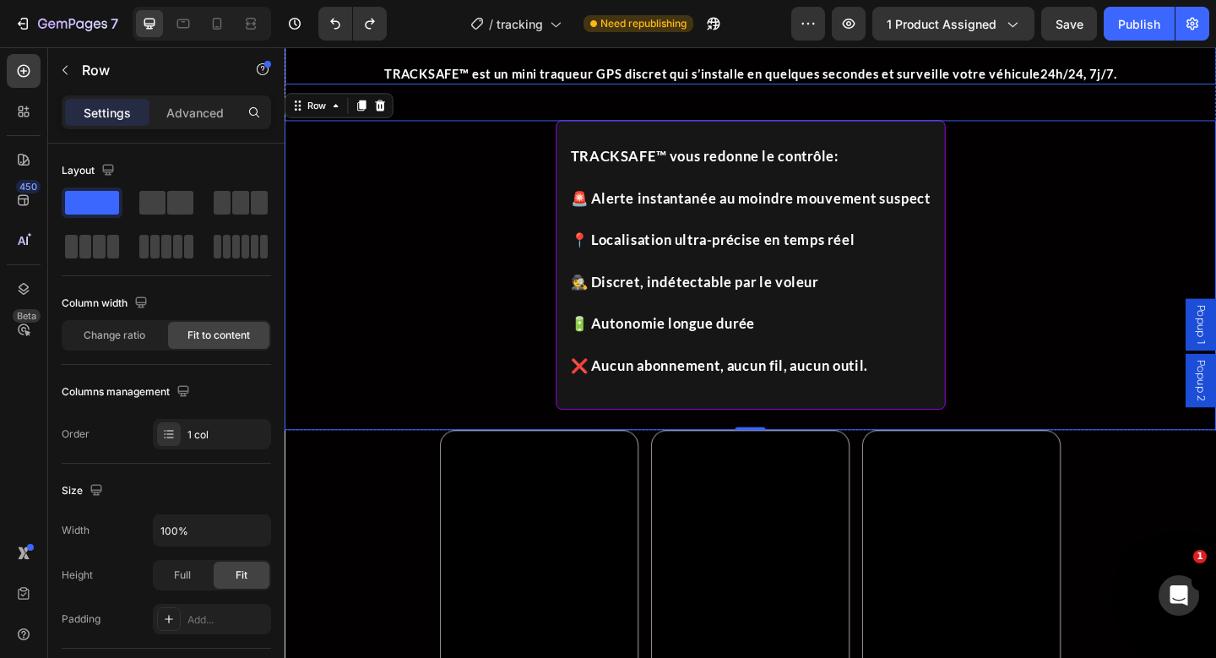
scroll to position [1361, 0]
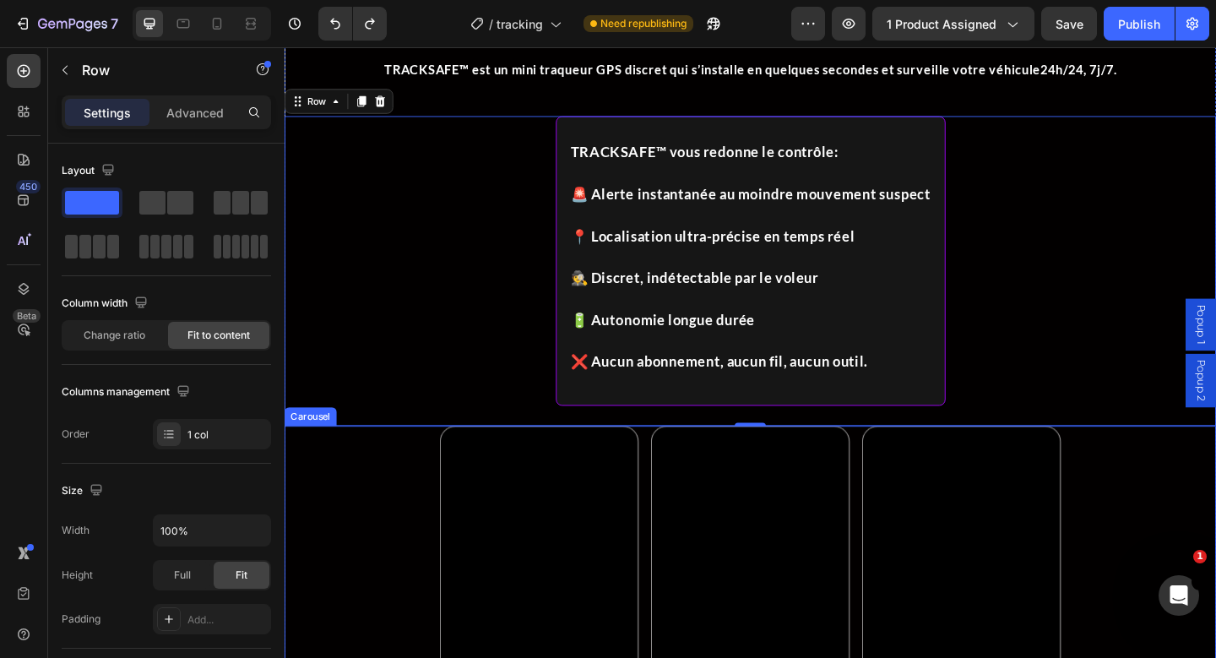
click at [398, 484] on div "Video Video Video Carousel" at bounding box center [791, 661] width 1013 height 405
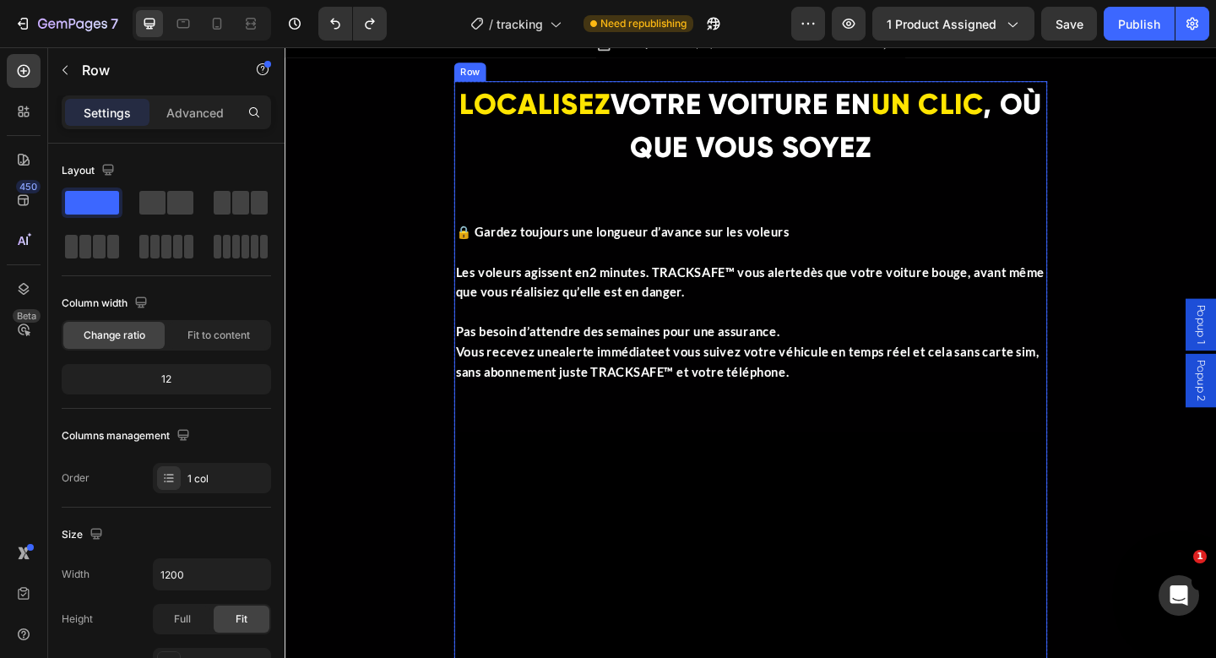
scroll to position [2280, 0]
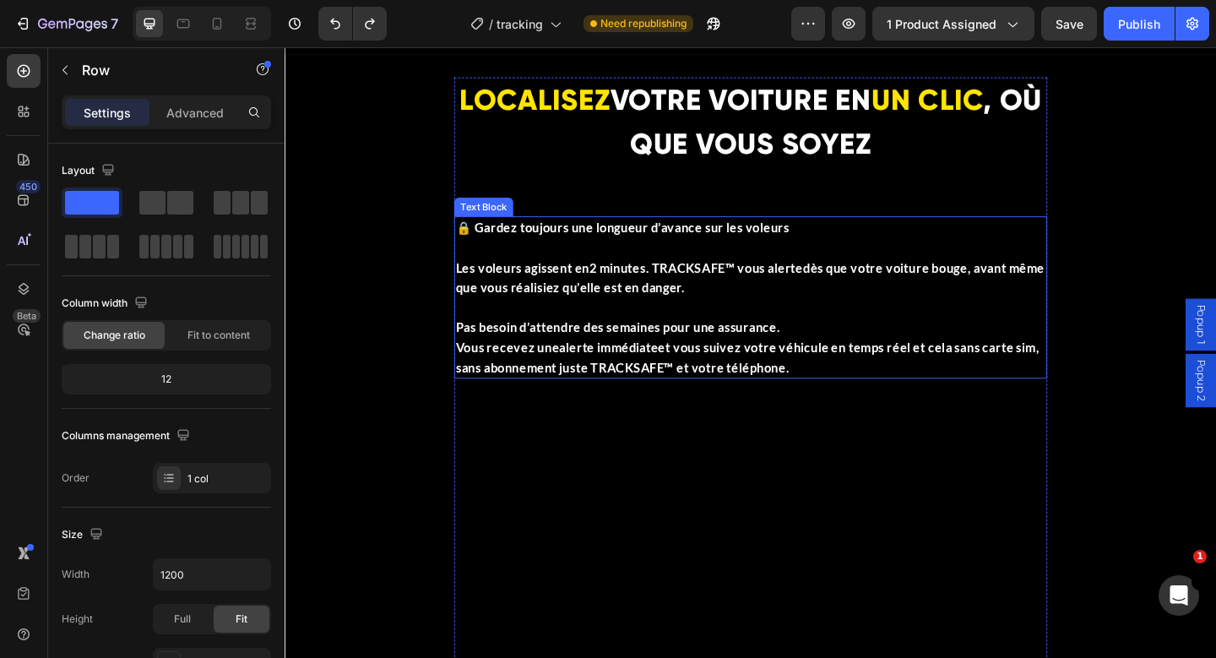
click at [642, 328] on p "Pas besoin d’attendre des semaines pour une assurance. Vous recevez une alerte …" at bounding box center [791, 363] width 642 height 86
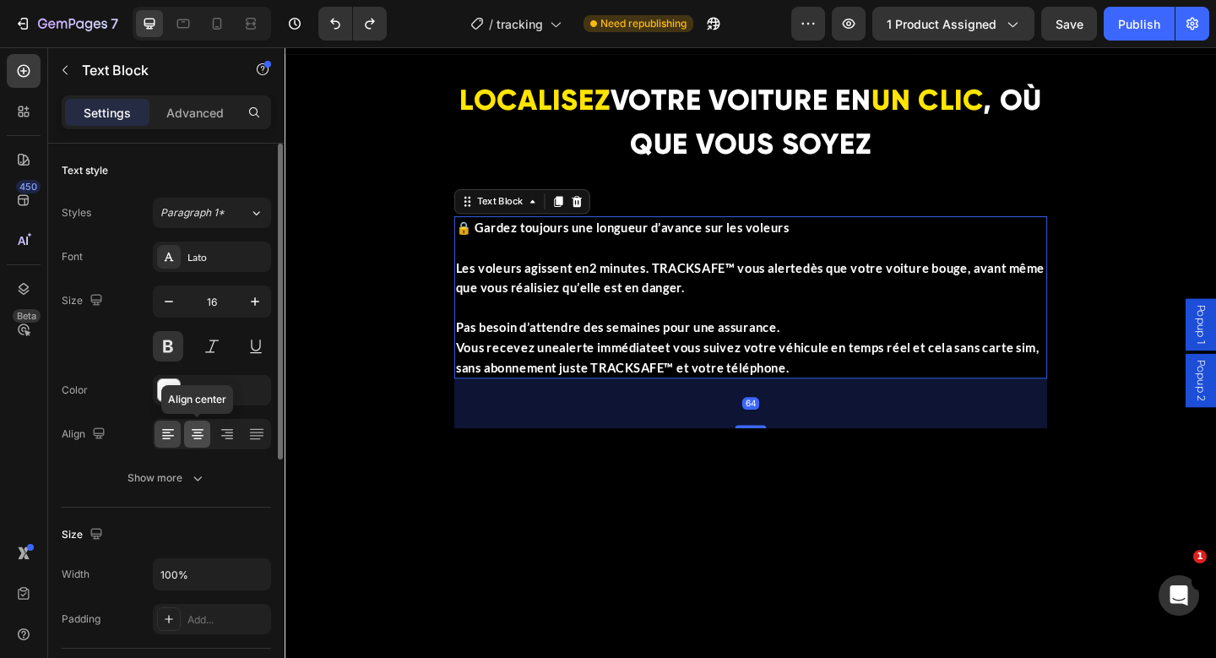
click at [197, 432] on icon at bounding box center [197, 433] width 8 height 2
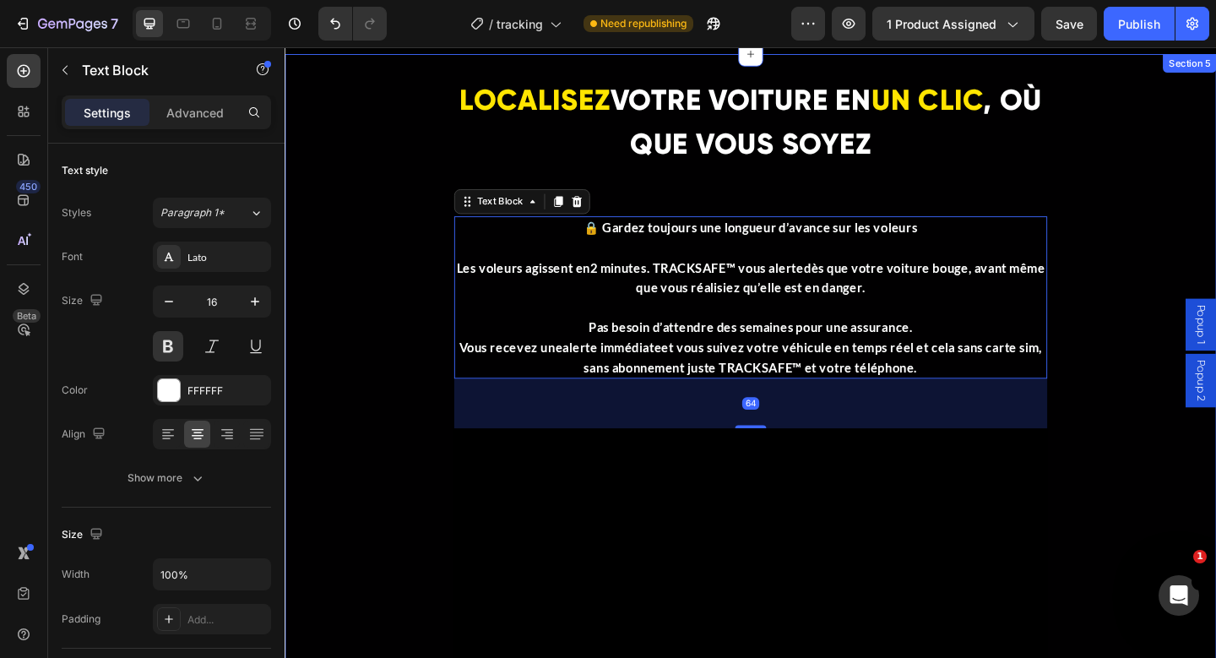
click at [374, 354] on div "LOCALISEZ VOTRE VOITURE EN UN CLIC , OÙ QUE VOUS SOYEZ Heading 🔒 Gardez toujour…" at bounding box center [791, 658] width 1013 height 1156
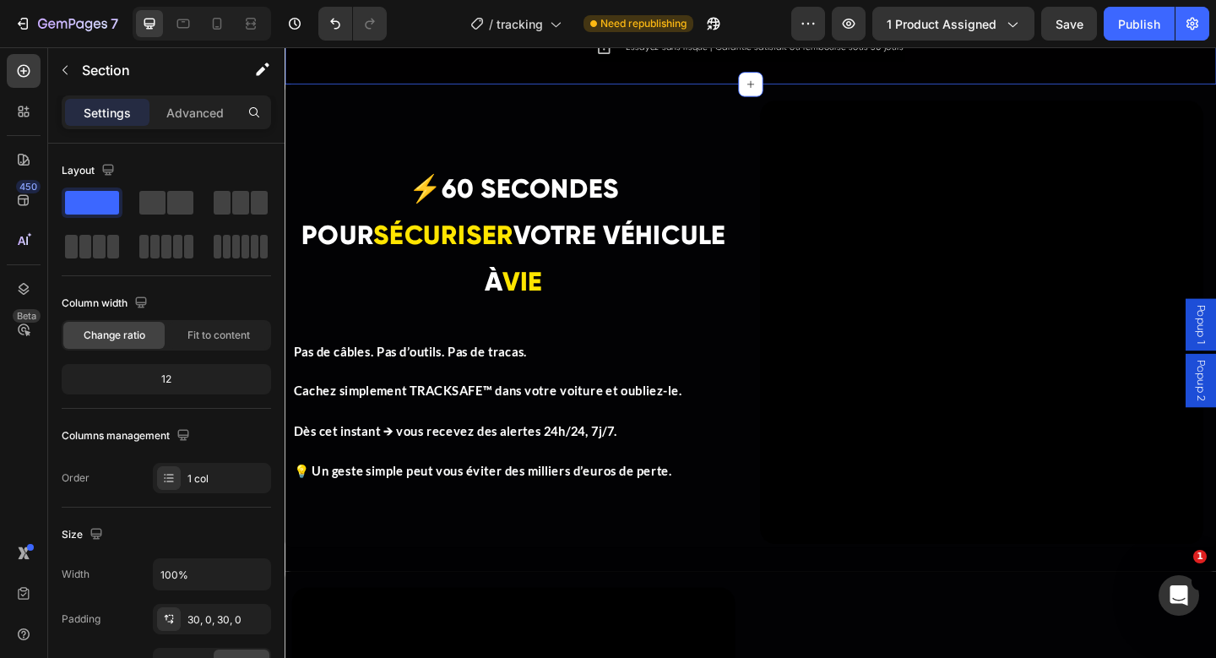
scroll to position [3487, 0]
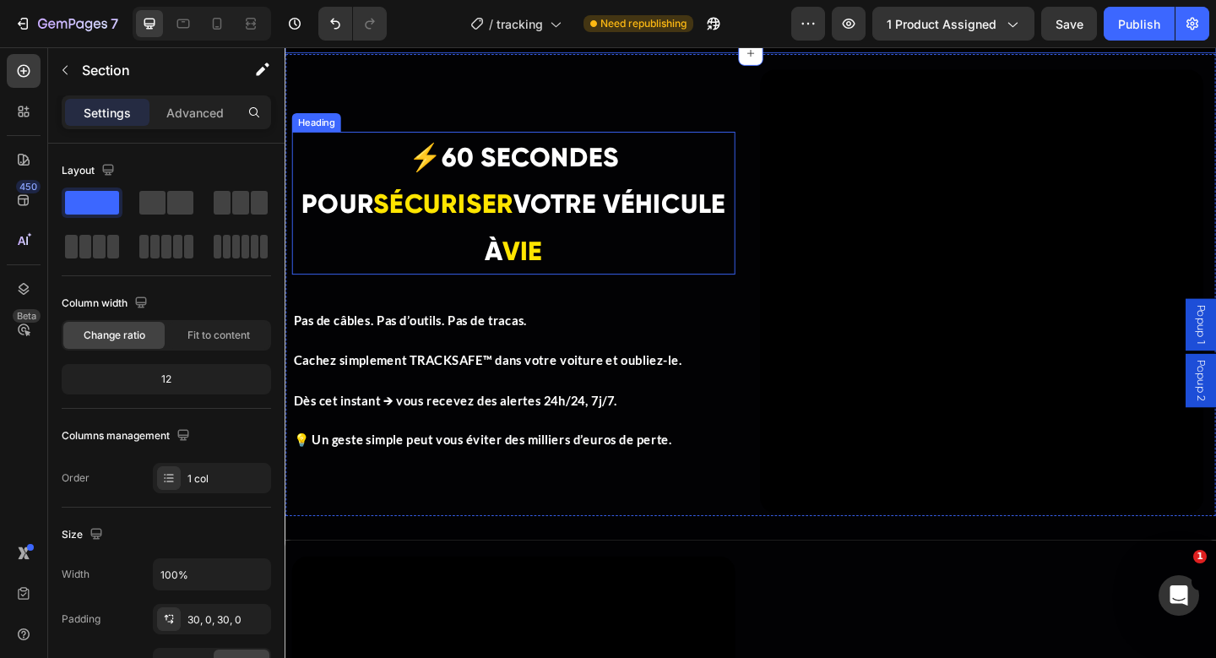
click at [502, 237] on span "VOTRE VÉHICULE À" at bounding box center [633, 243] width 262 height 85
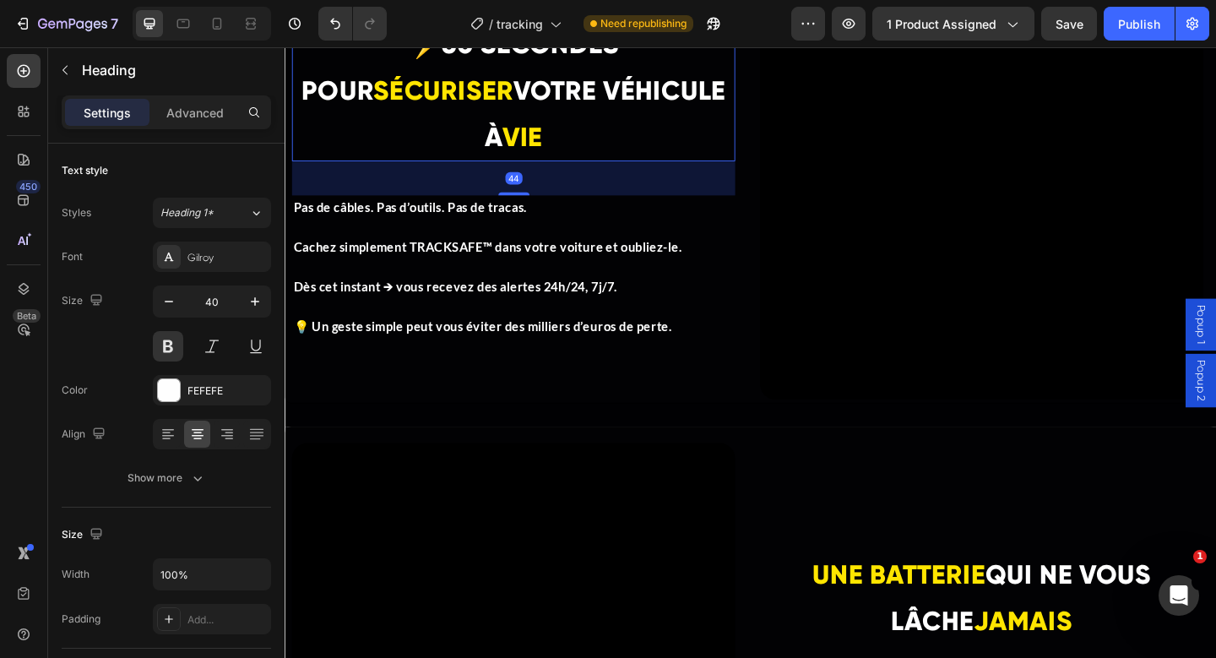
scroll to position [3555, 0]
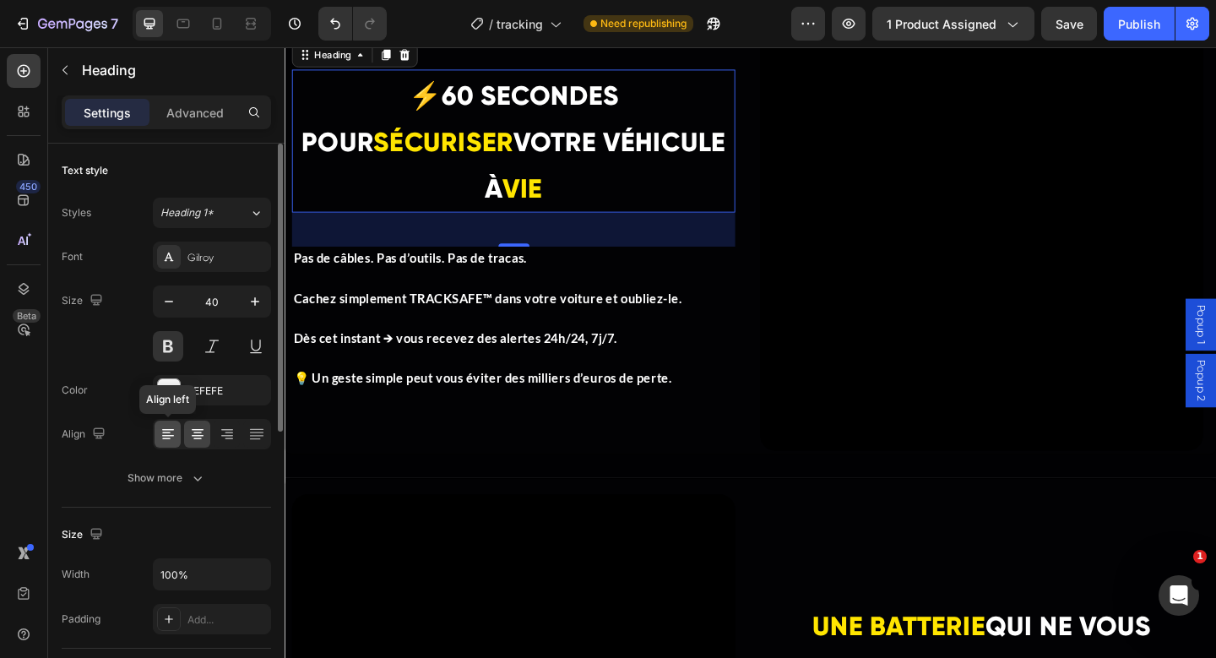
click at [165, 432] on icon at bounding box center [166, 433] width 8 height 2
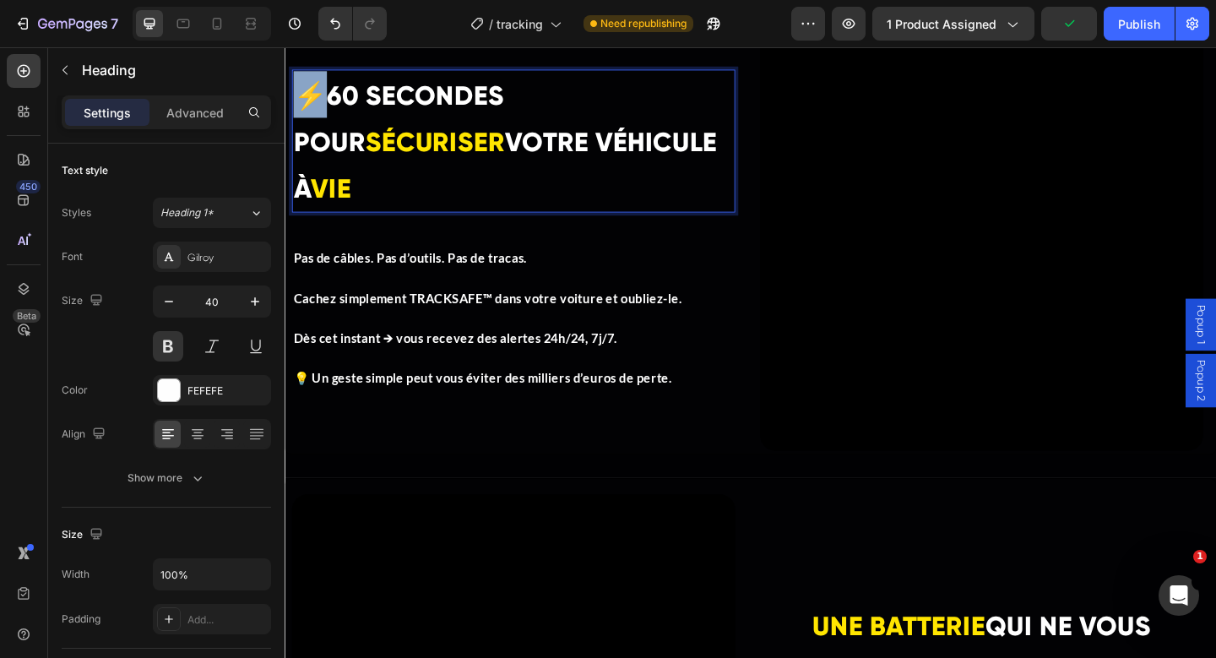
drag, startPoint x: 327, startPoint y: 128, endPoint x: 302, endPoint y: 128, distance: 24.5
click at [302, 128] on p "⚡ 60 SECONDES POUR SÉCURISER VOTRE VÉHICULE À VIE" at bounding box center [533, 149] width 479 height 152
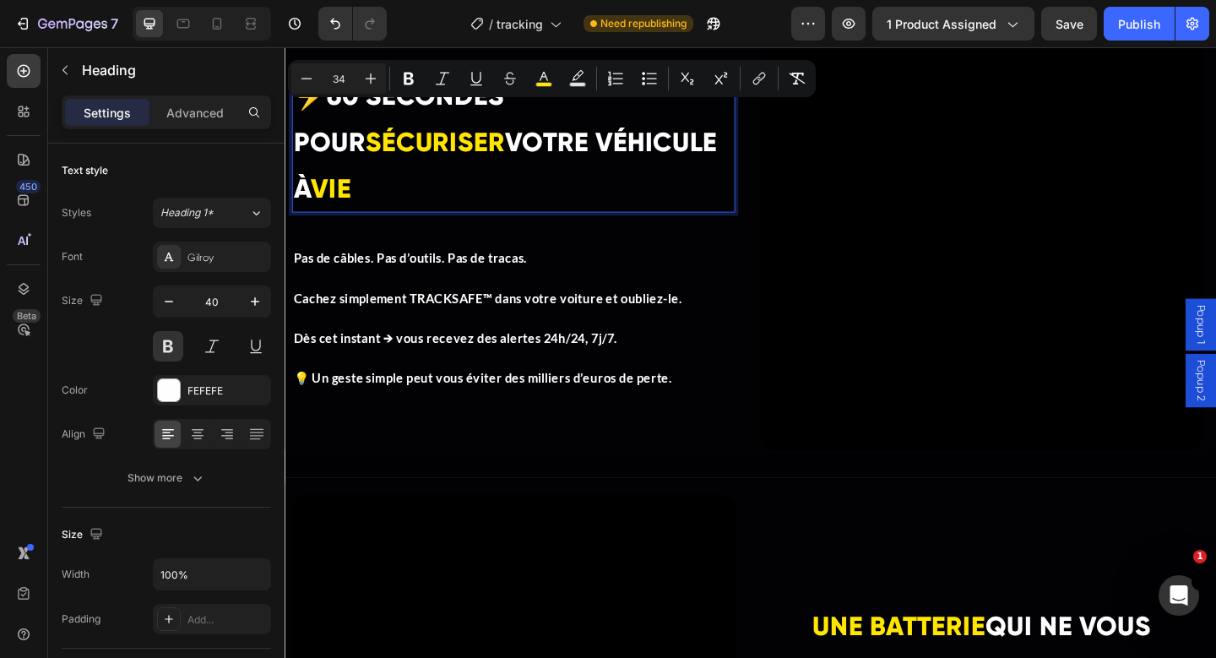
click at [334, 132] on span "60 SECONDES POUR" at bounding box center [408, 125] width 229 height 85
drag, startPoint x: 334, startPoint y: 132, endPoint x: 293, endPoint y: 130, distance: 40.6
click at [293, 130] on h2 "⚡ 60 SECONDES POUR SÉCURISER VOTRE VÉHICULE À VIE" at bounding box center [533, 149] width 482 height 155
click at [312, 117] on span "⚡" at bounding box center [312, 100] width 36 height 35
click at [318, 117] on span "⚡" at bounding box center [312, 100] width 36 height 35
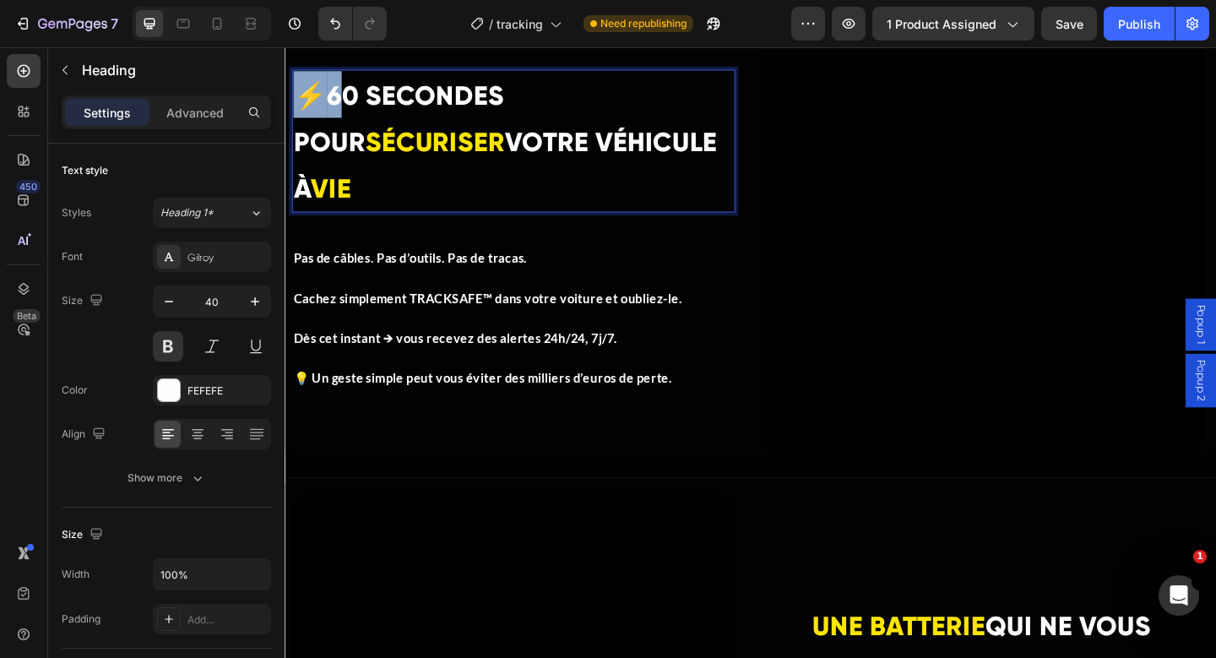
drag, startPoint x: 331, startPoint y: 128, endPoint x: 281, endPoint y: 130, distance: 49.8
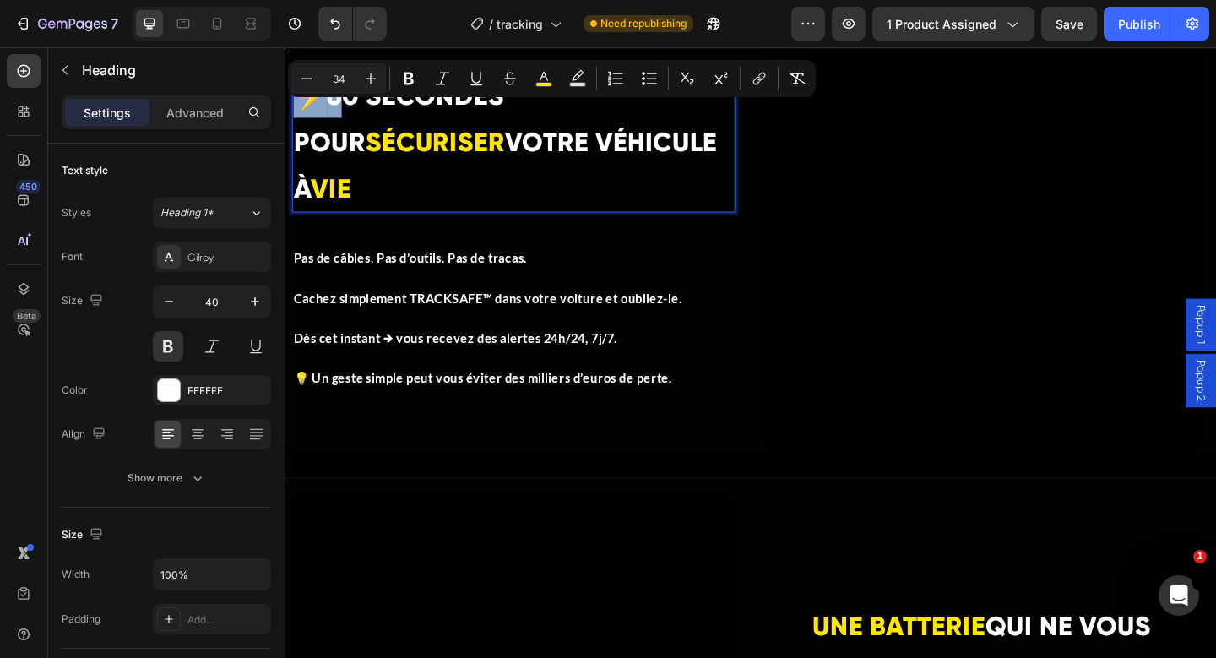
copy p "⚡"
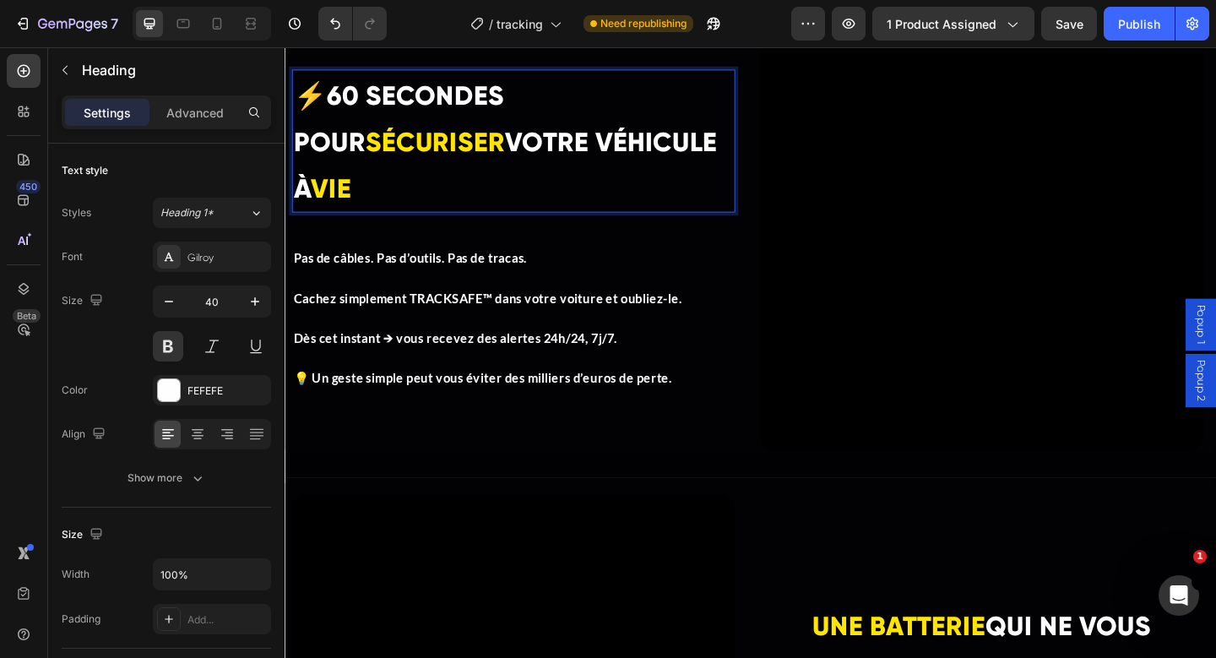
click at [611, 186] on p "⚡ 60 SECONDES POUR SÉCURISER VOTRE VÉHICULE À VIE" at bounding box center [533, 149] width 479 height 152
click at [331, 122] on span "60 SECONDES POUR" at bounding box center [408, 125] width 229 height 85
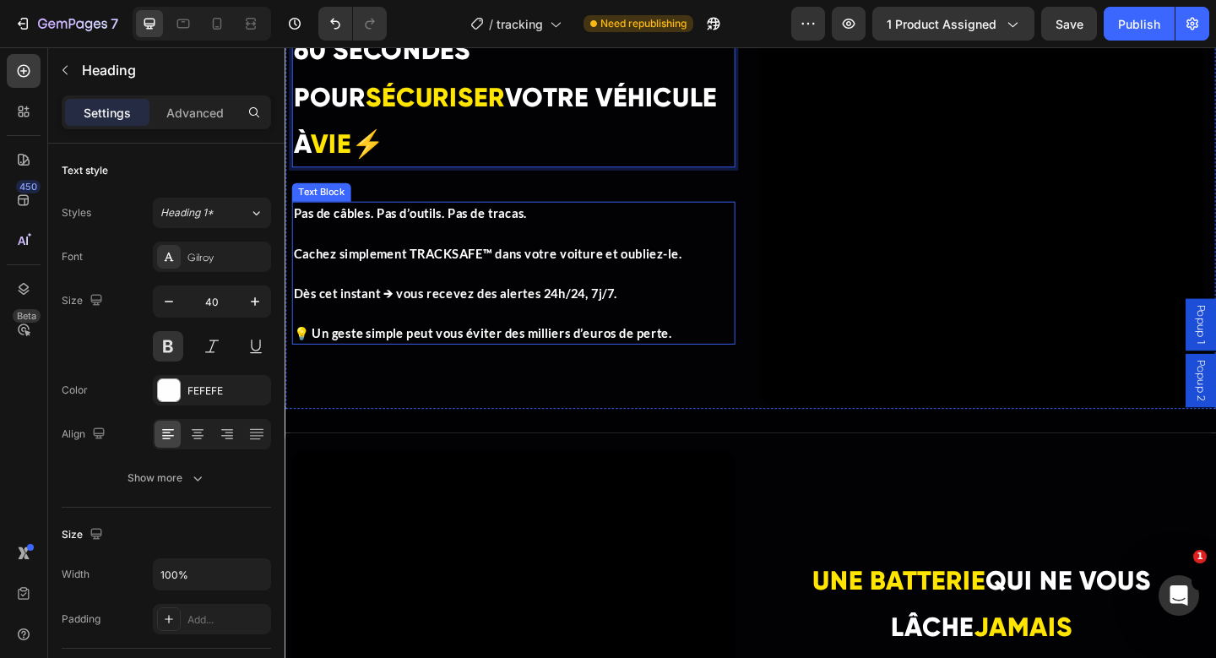
scroll to position [3752, 0]
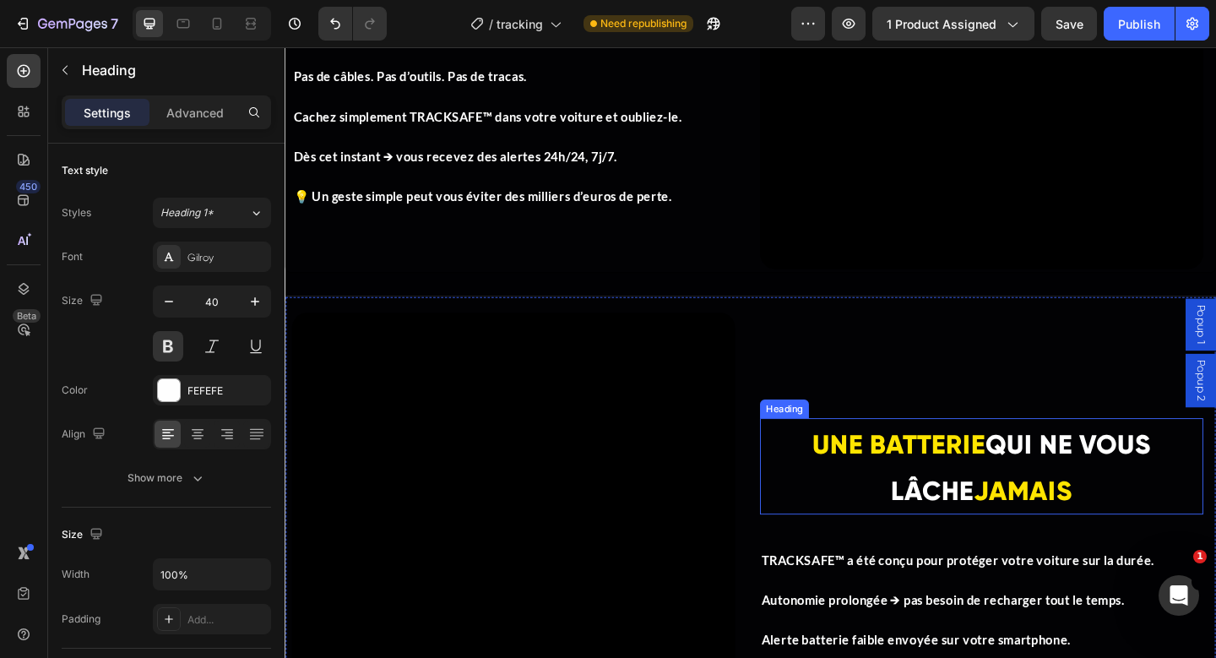
click at [885, 495] on span "UNE BATTERIE" at bounding box center [952, 479] width 188 height 35
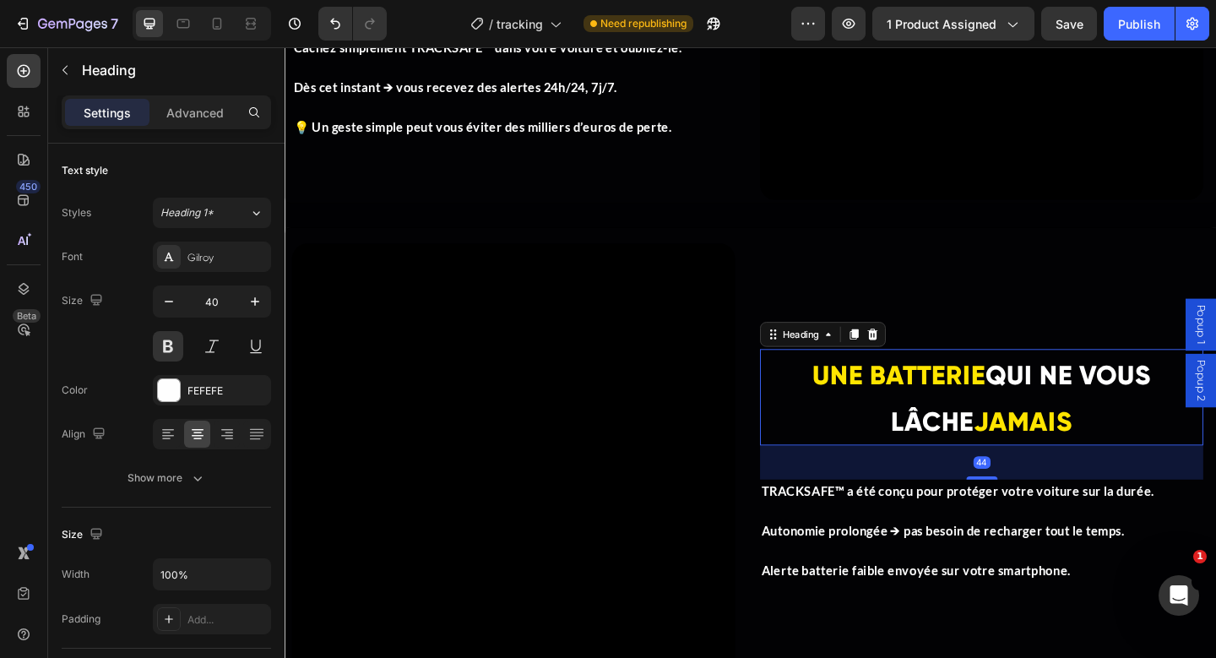
scroll to position [3831, 0]
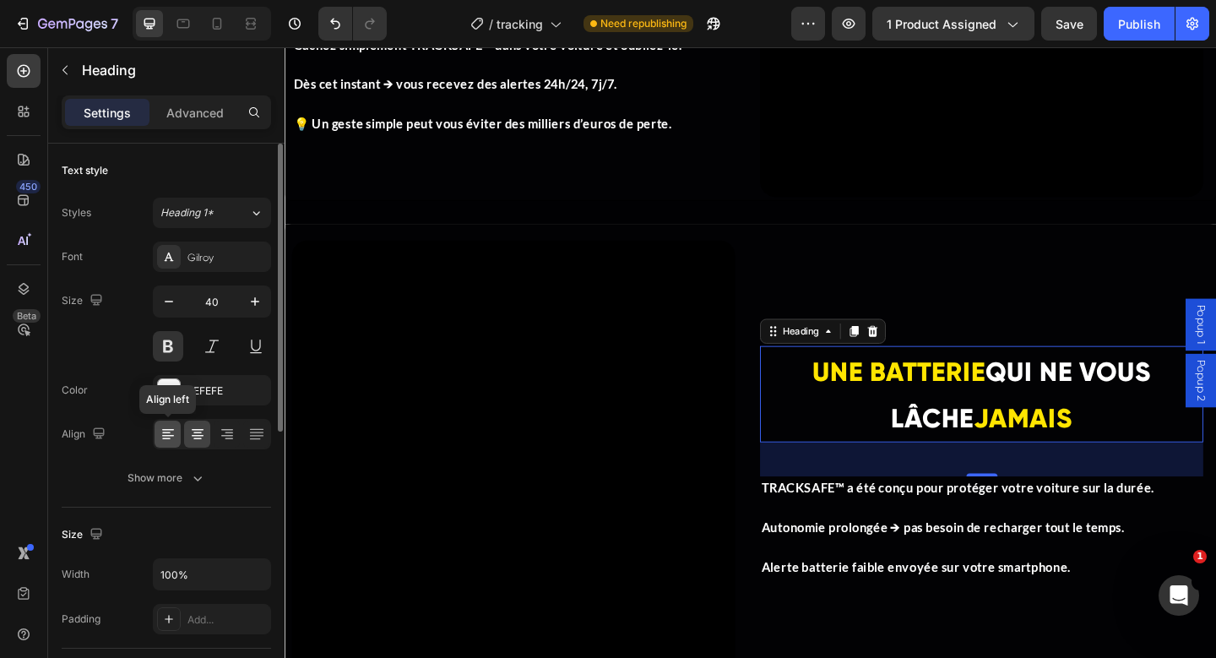
click at [163, 437] on icon at bounding box center [168, 434] width 17 height 17
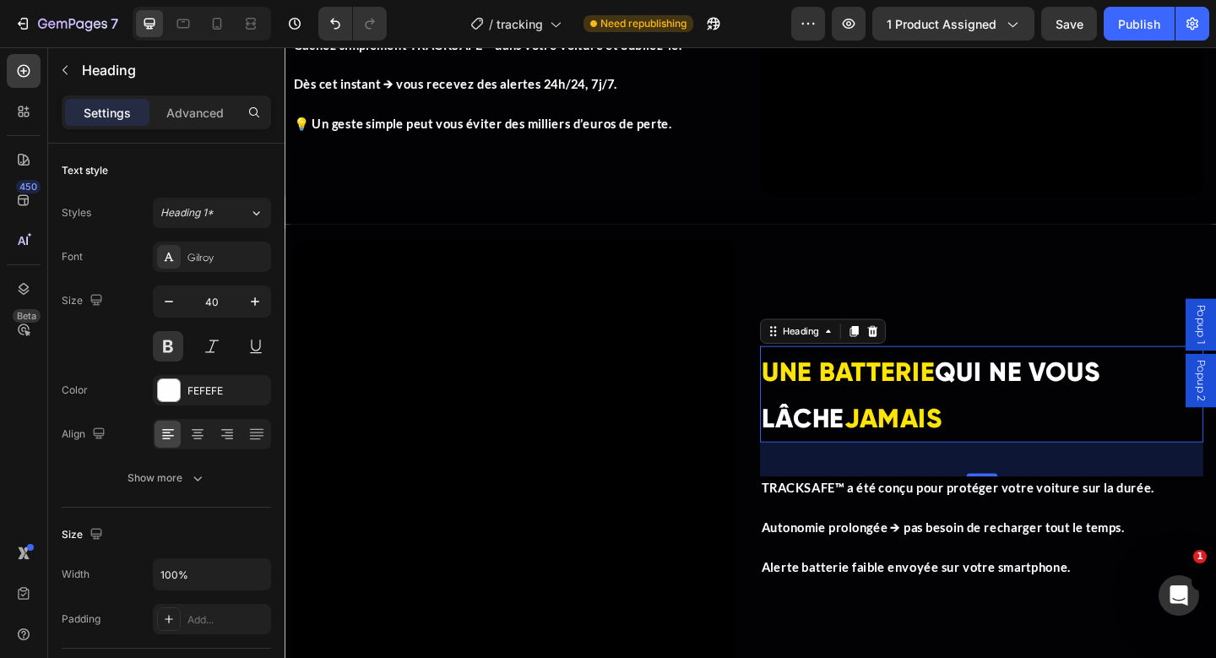
click at [951, 442] on h2 "UNE BATTERIE QUI NE VOUS LÂCHE JAMAIS" at bounding box center [1042, 424] width 482 height 105
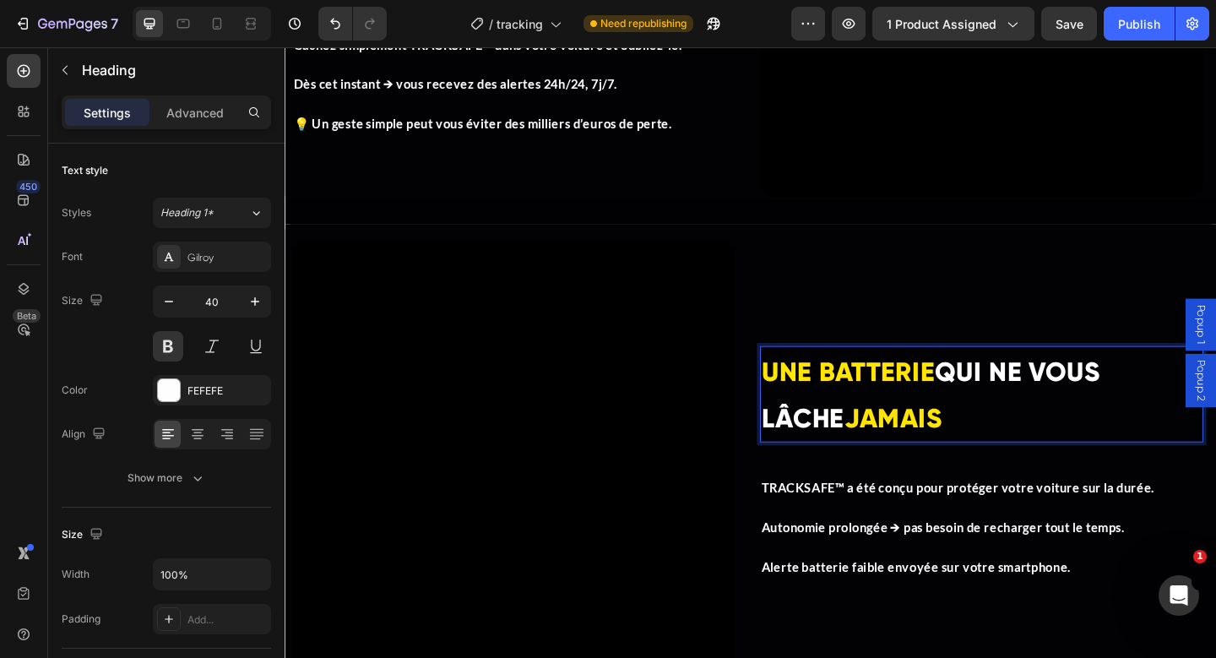
scroll to position [3852, 0]
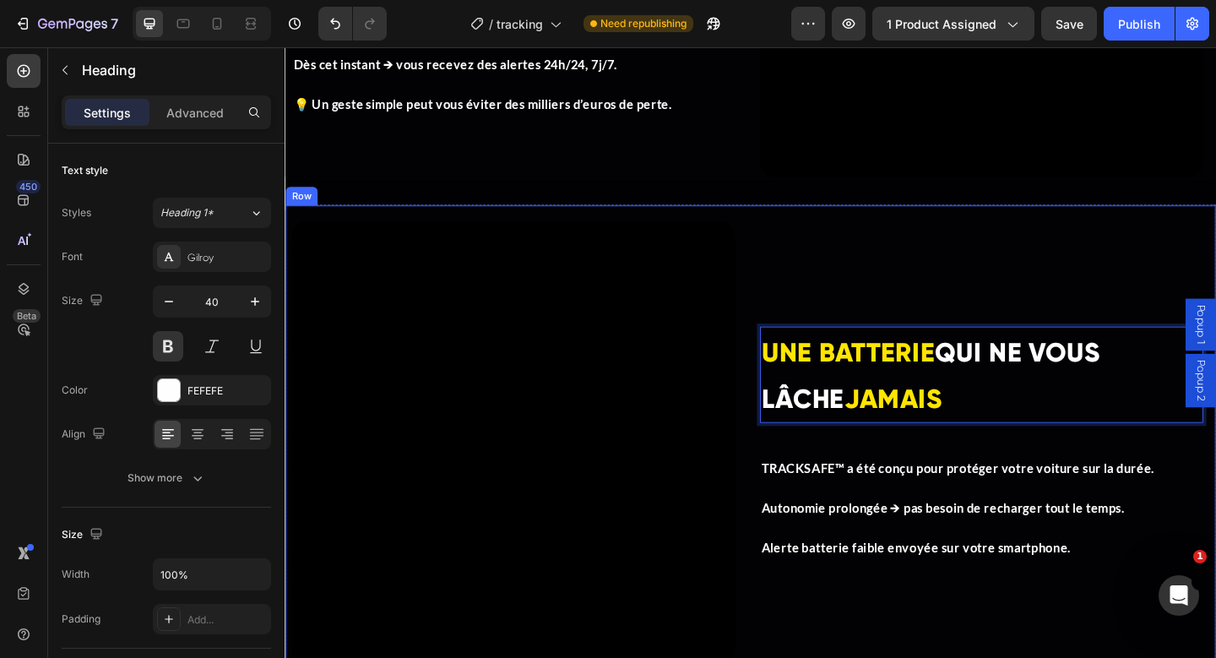
click at [954, 262] on div "UNE BATTERIE QUI NE VOUS LÂCHE JAMAIS Heading 44 TRACKSAFE™ a été conçu pour pr…" at bounding box center [1042, 477] width 482 height 482
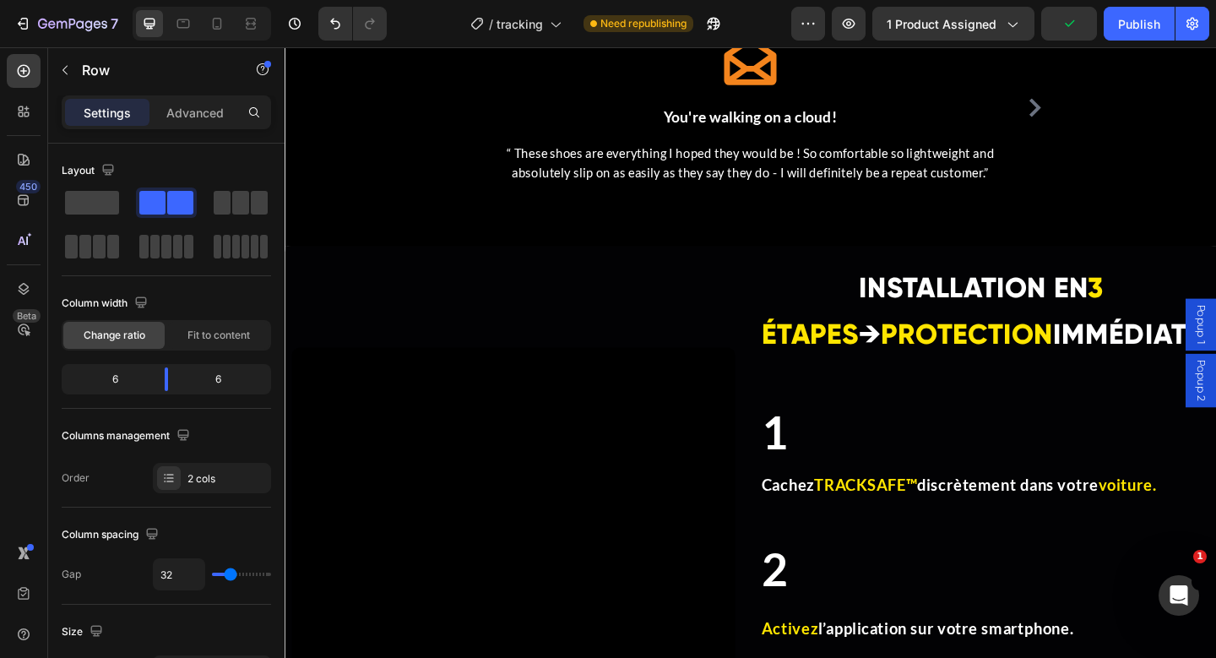
scroll to position [4680, 0]
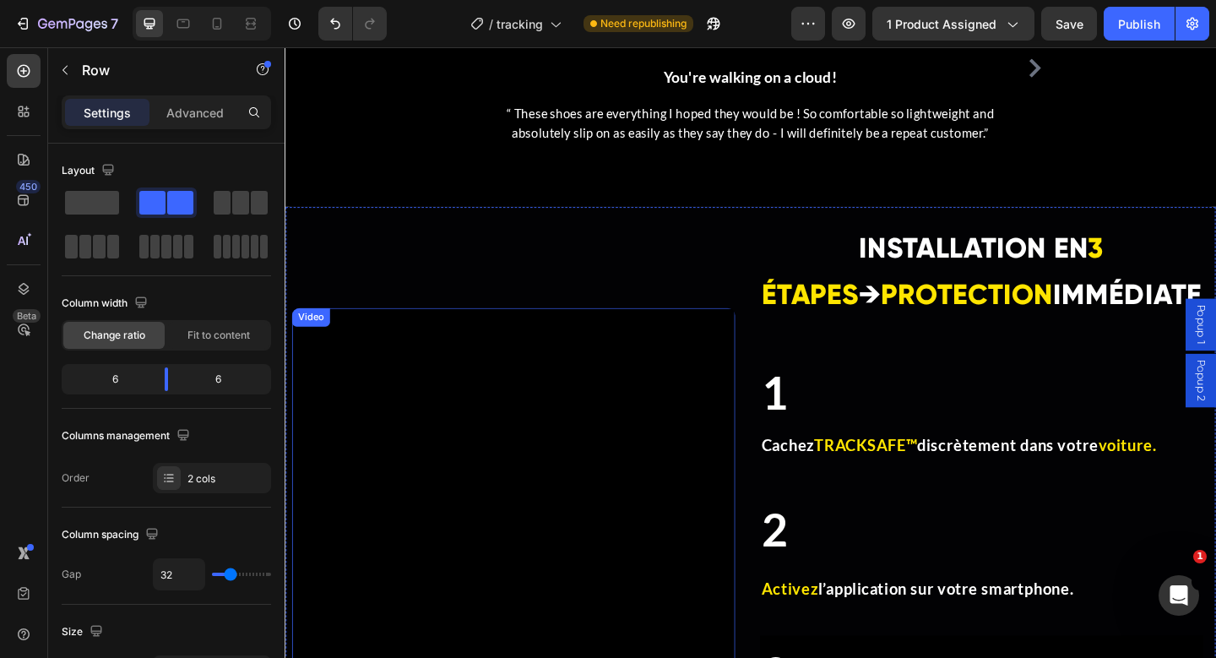
click at [673, 399] on video at bounding box center [533, 572] width 482 height 482
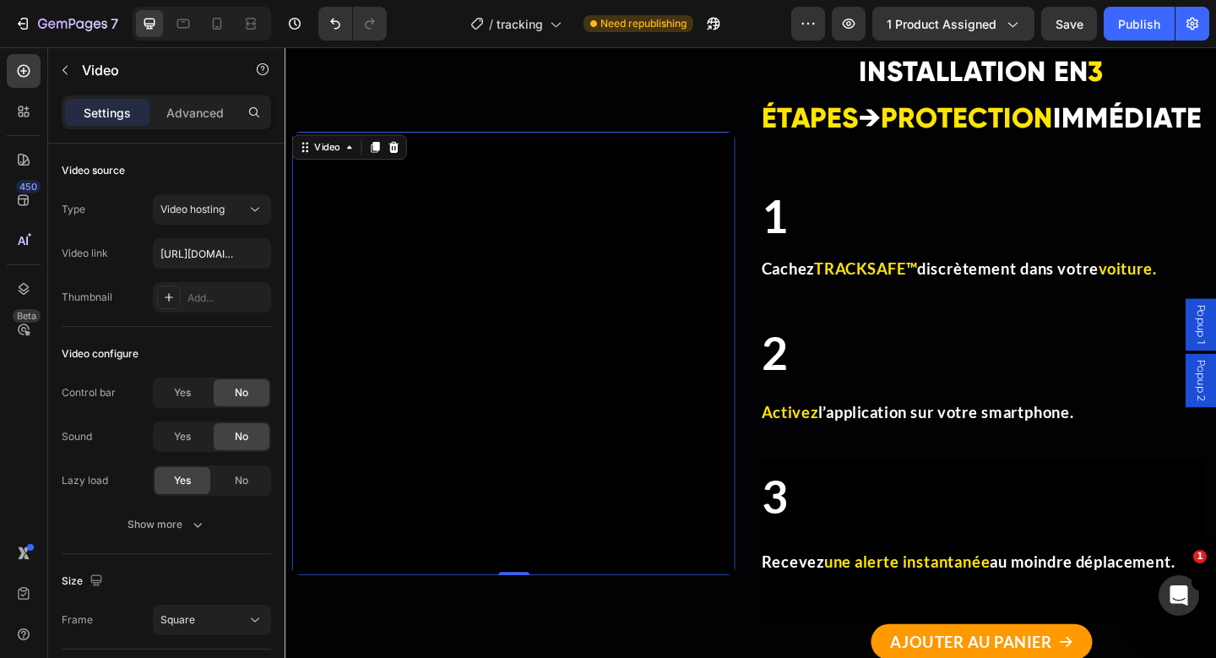
scroll to position [4853, 0]
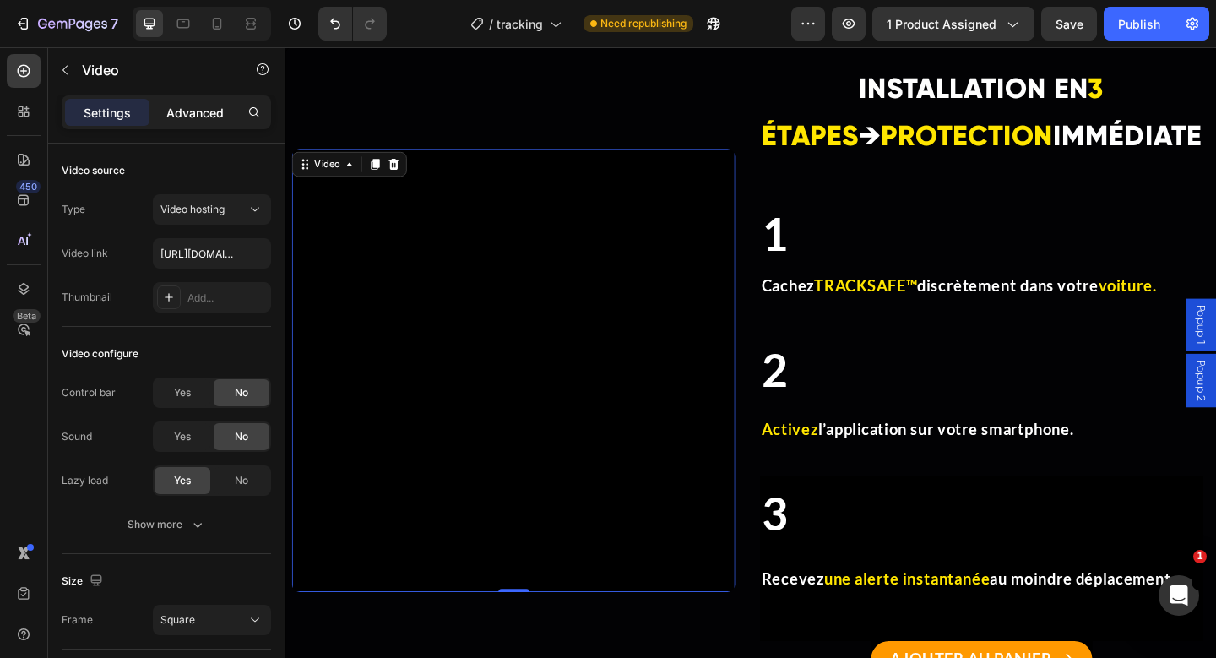
click at [171, 122] on div "Advanced" at bounding box center [195, 112] width 84 height 27
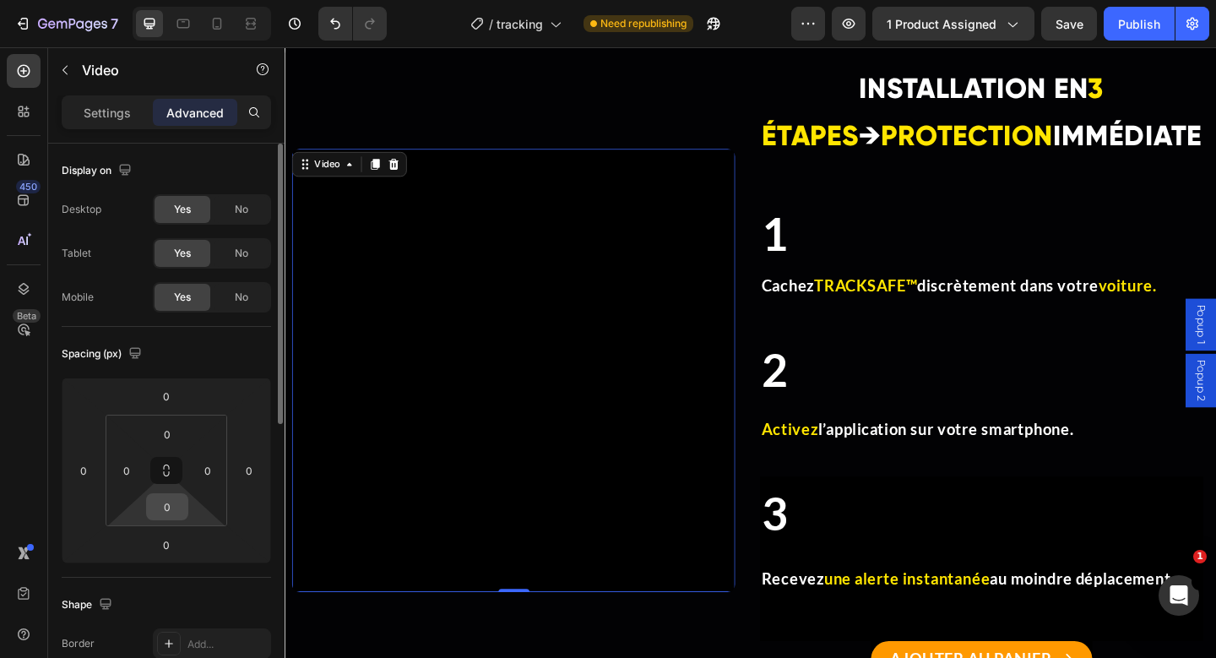
click at [186, 506] on div "0" at bounding box center [167, 506] width 42 height 27
click at [176, 510] on input "0" at bounding box center [167, 506] width 34 height 25
type input "0"
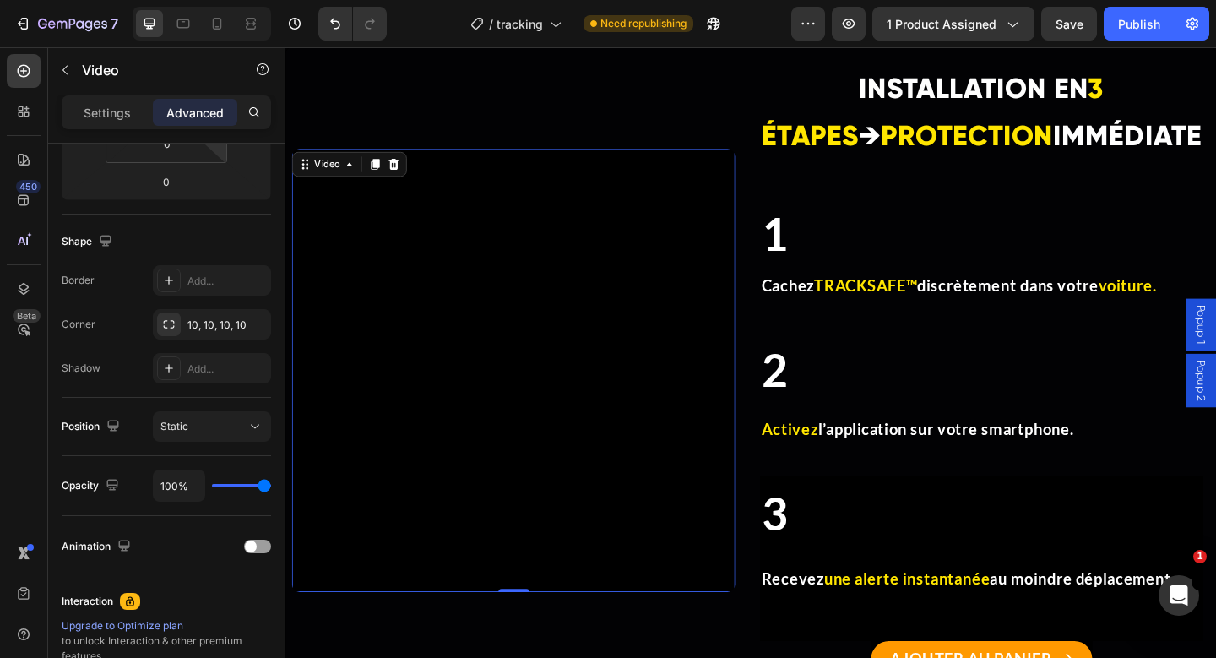
click at [391, 408] on video at bounding box center [533, 399] width 482 height 482
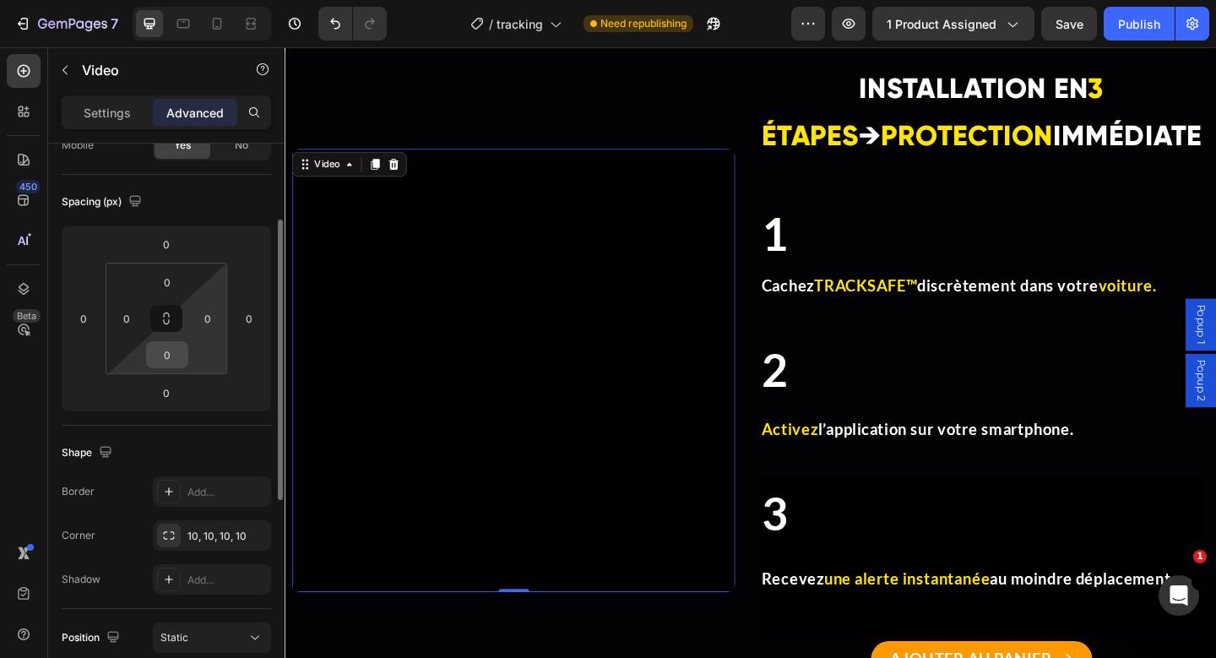
click at [176, 341] on div "0" at bounding box center [167, 354] width 42 height 27
click at [171, 366] on input "0" at bounding box center [167, 354] width 34 height 25
type input "3"
click at [172, 401] on input "0" at bounding box center [166, 392] width 34 height 25
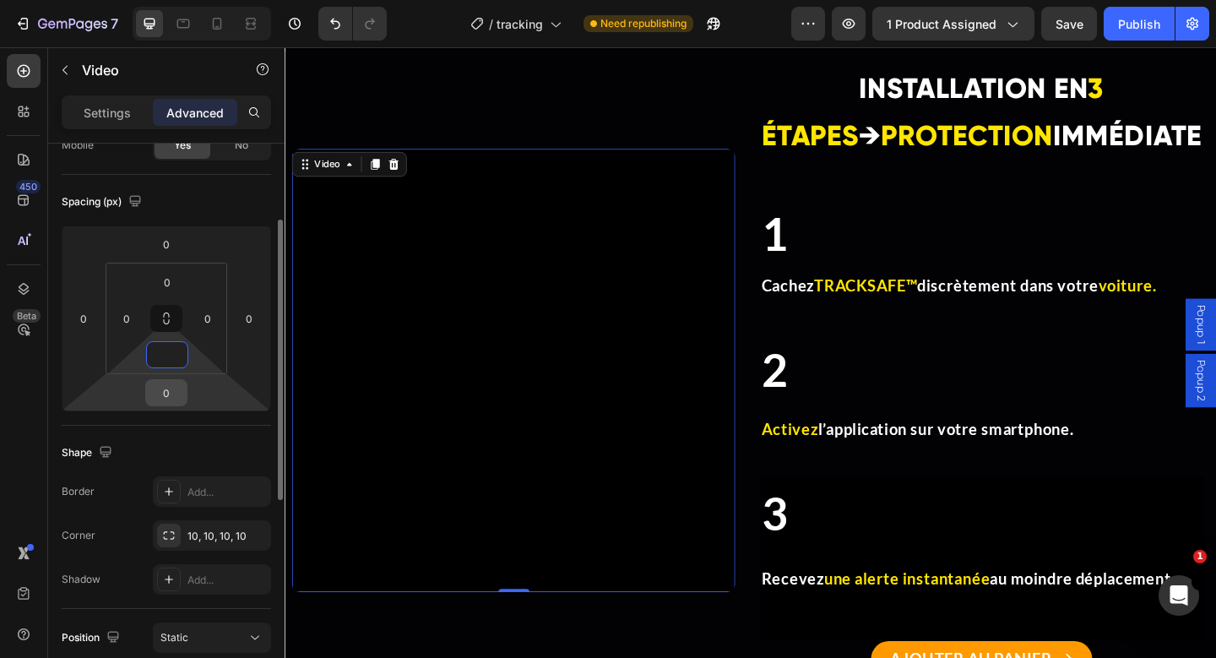
type input "0"
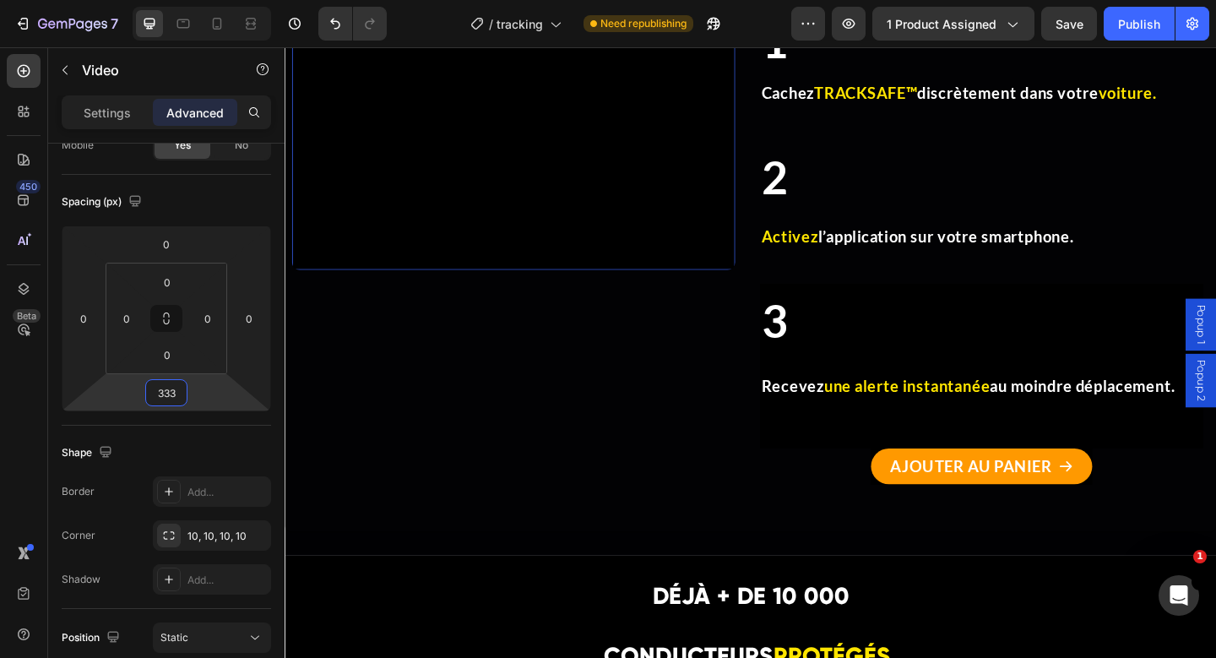
scroll to position [5197, 0]
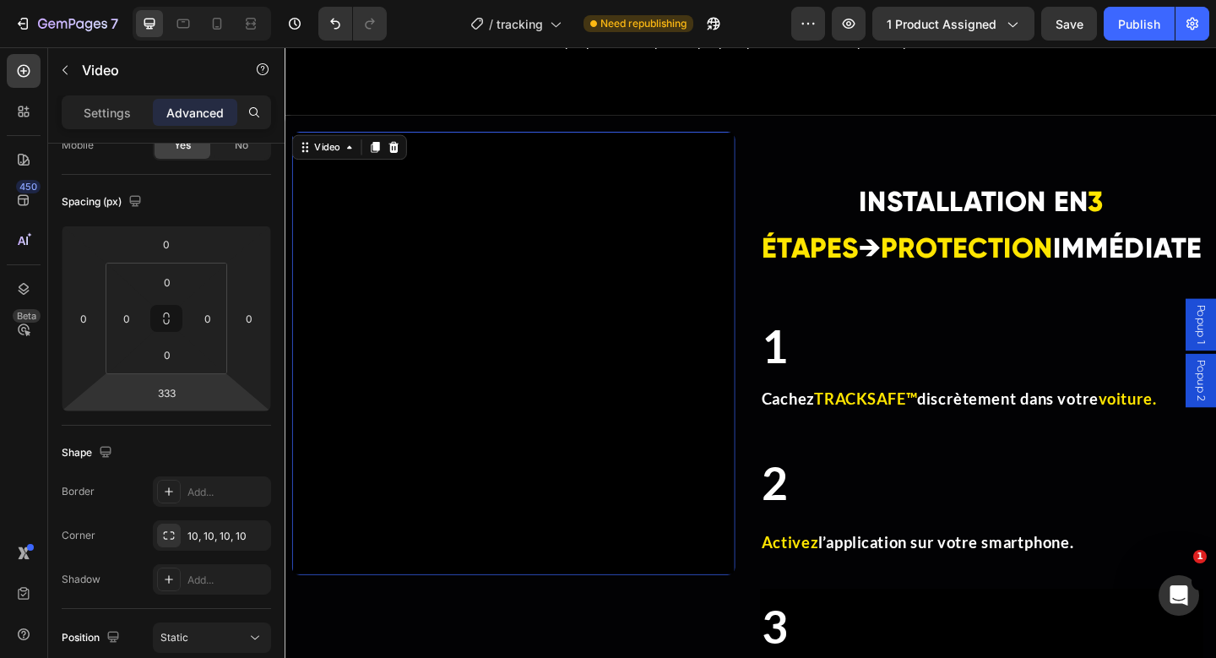
scroll to position [4783, 0]
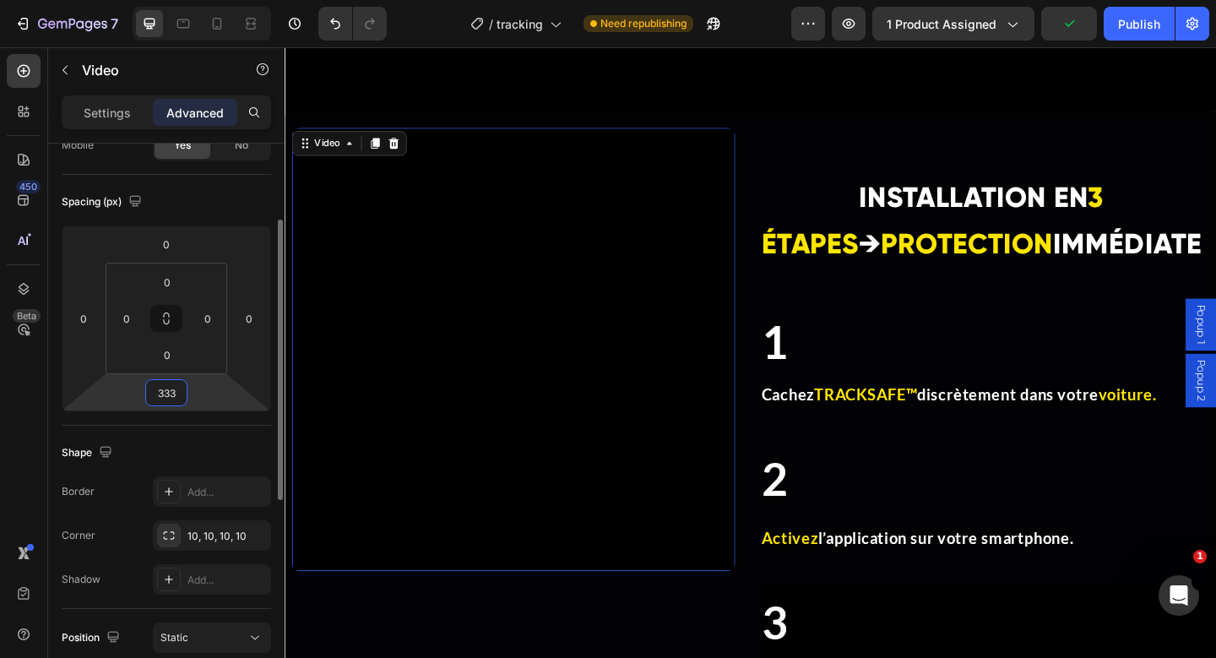
click at [171, 395] on input "333" at bounding box center [166, 392] width 34 height 25
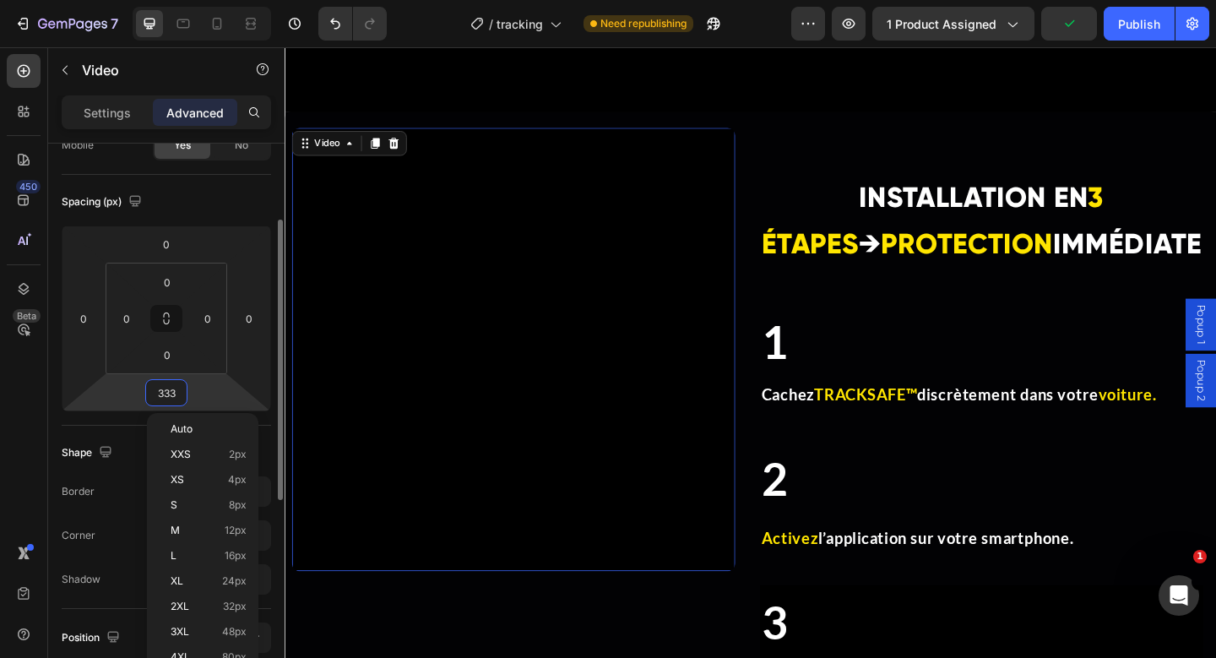
click at [174, 395] on input "333" at bounding box center [166, 392] width 34 height 25
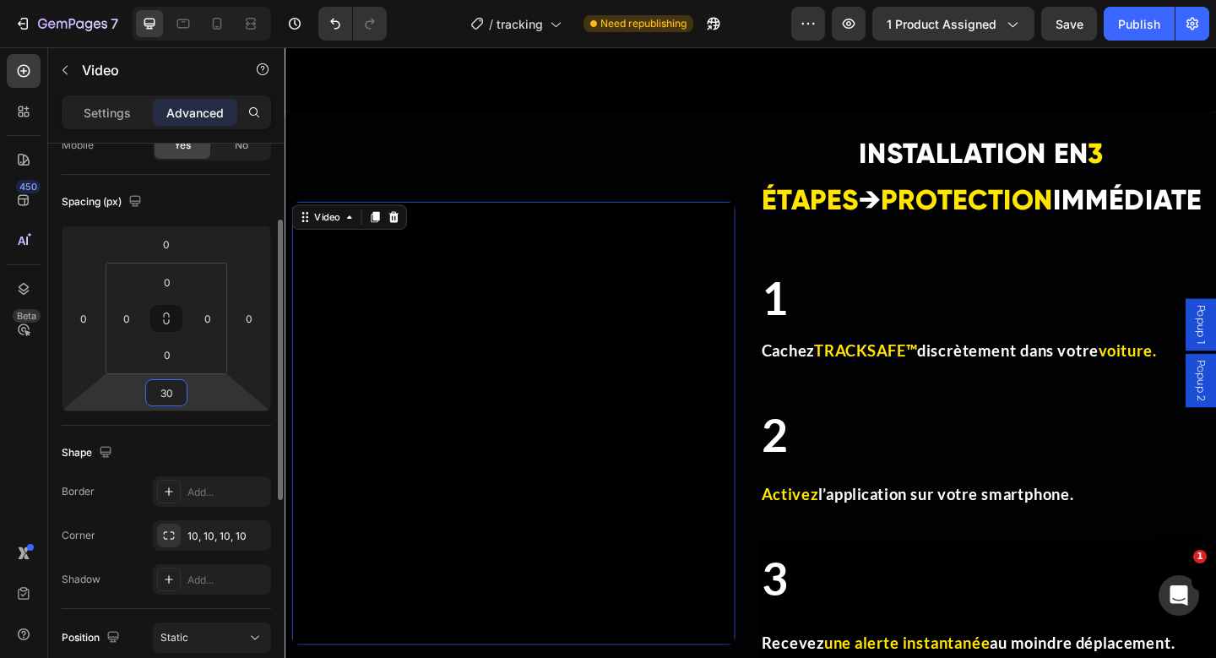
type input "3"
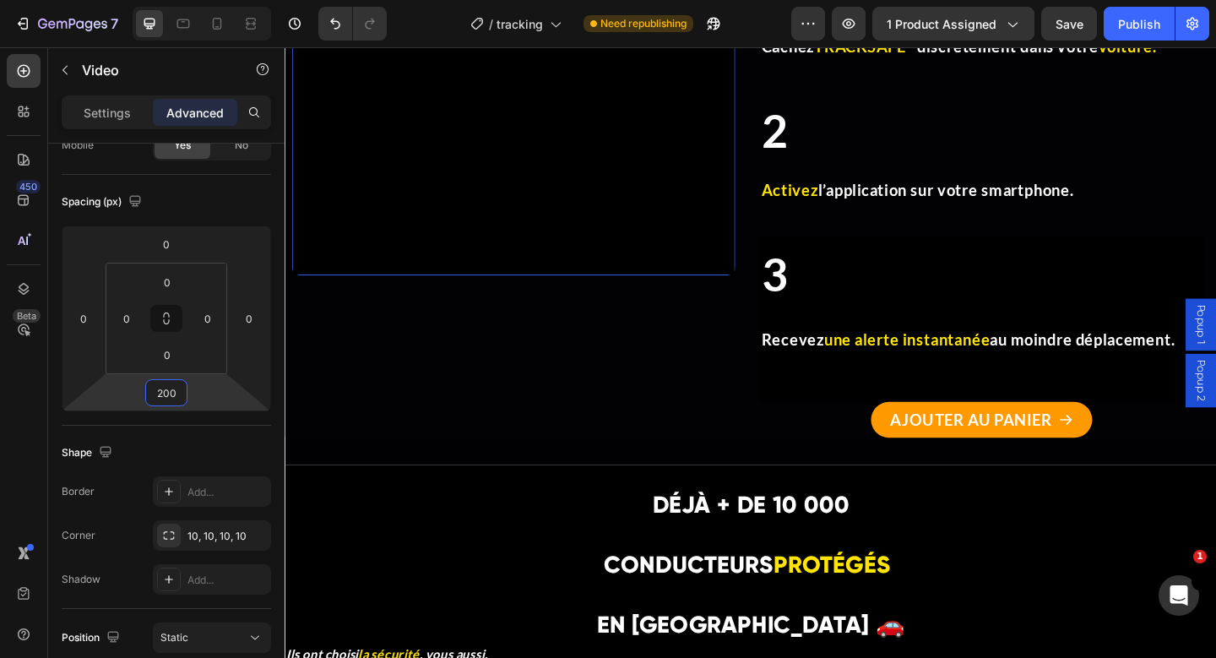
scroll to position [5233, 0]
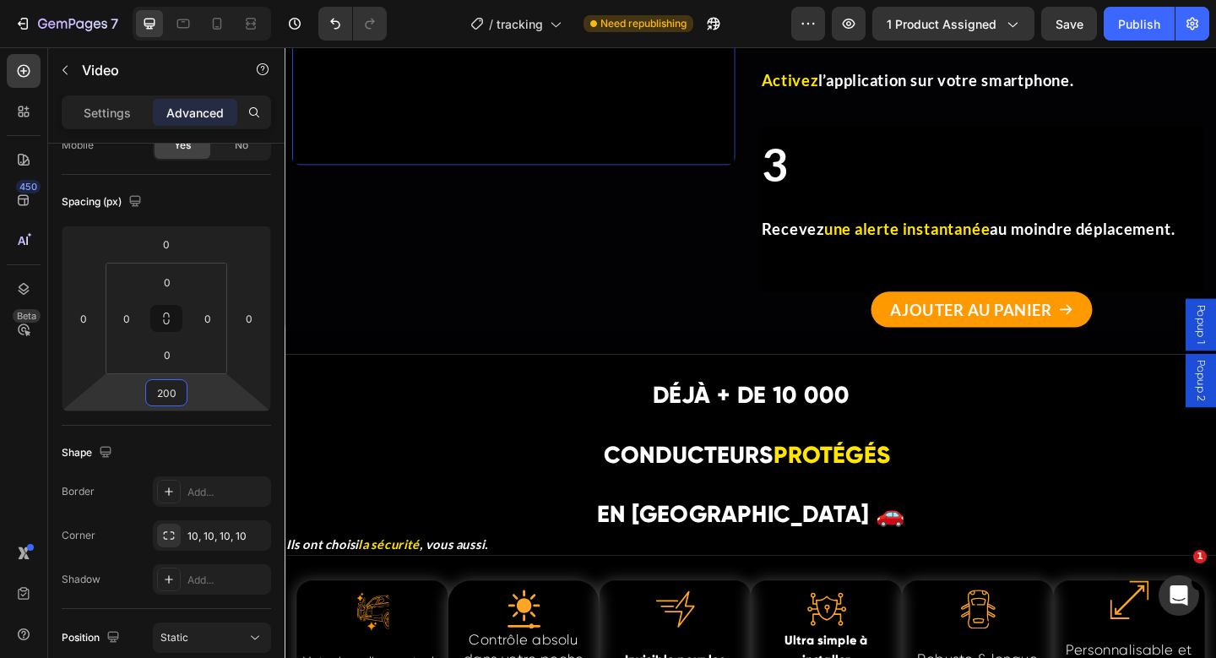
type input "200"
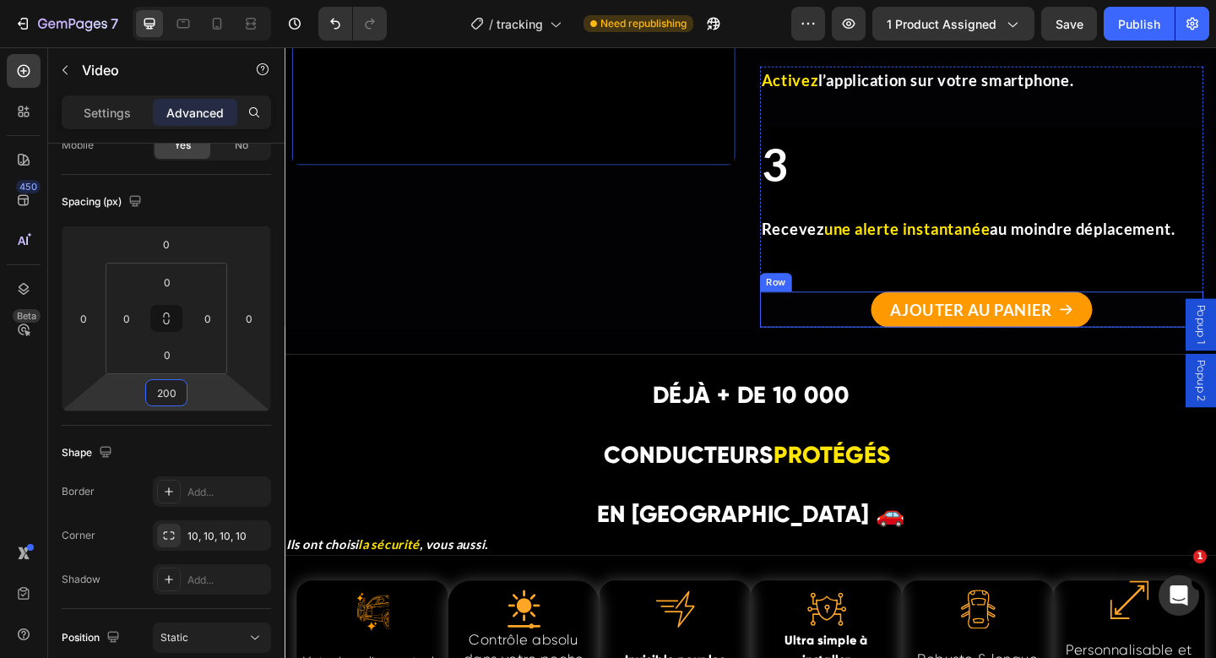
click at [898, 324] on div "AJOUTER AU PANIER Add to Cart Row Product Row" at bounding box center [1042, 332] width 482 height 39
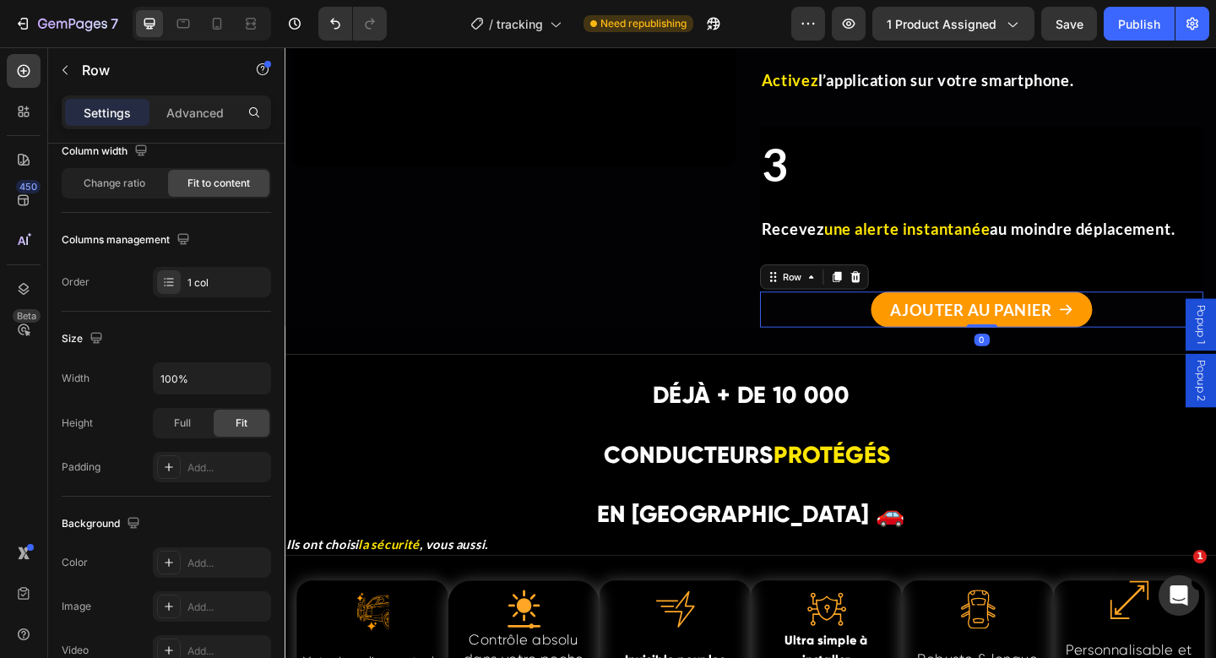
scroll to position [0, 0]
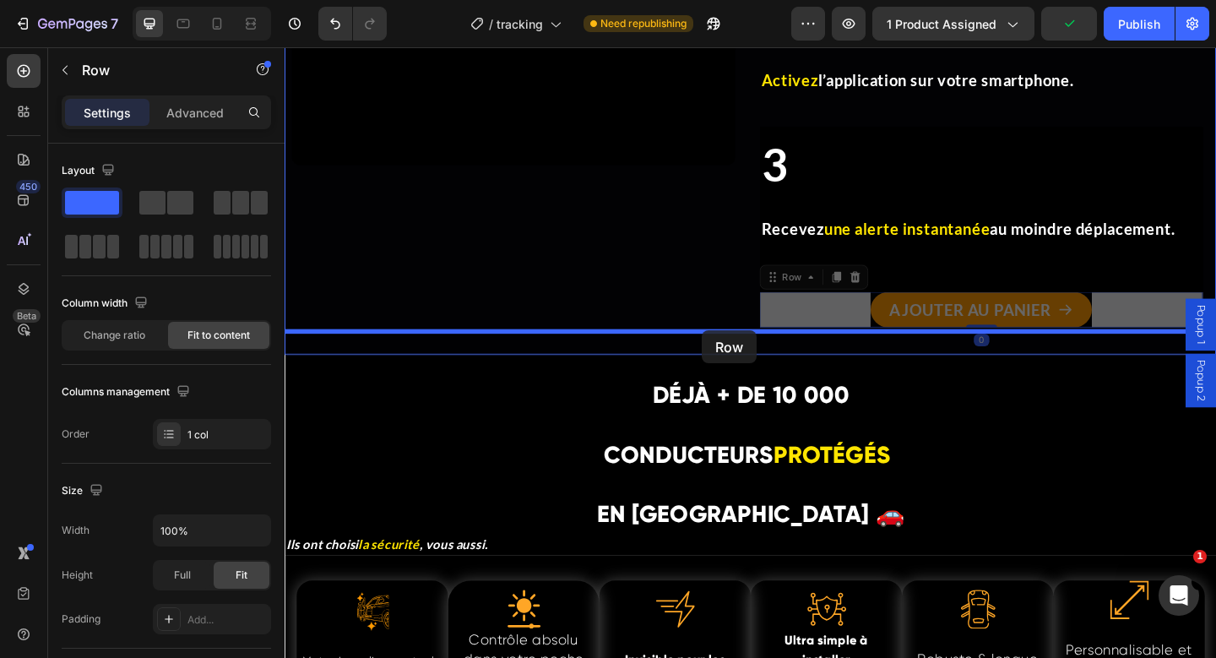
drag, startPoint x: 834, startPoint y: 294, endPoint x: 738, endPoint y: 354, distance: 113.4
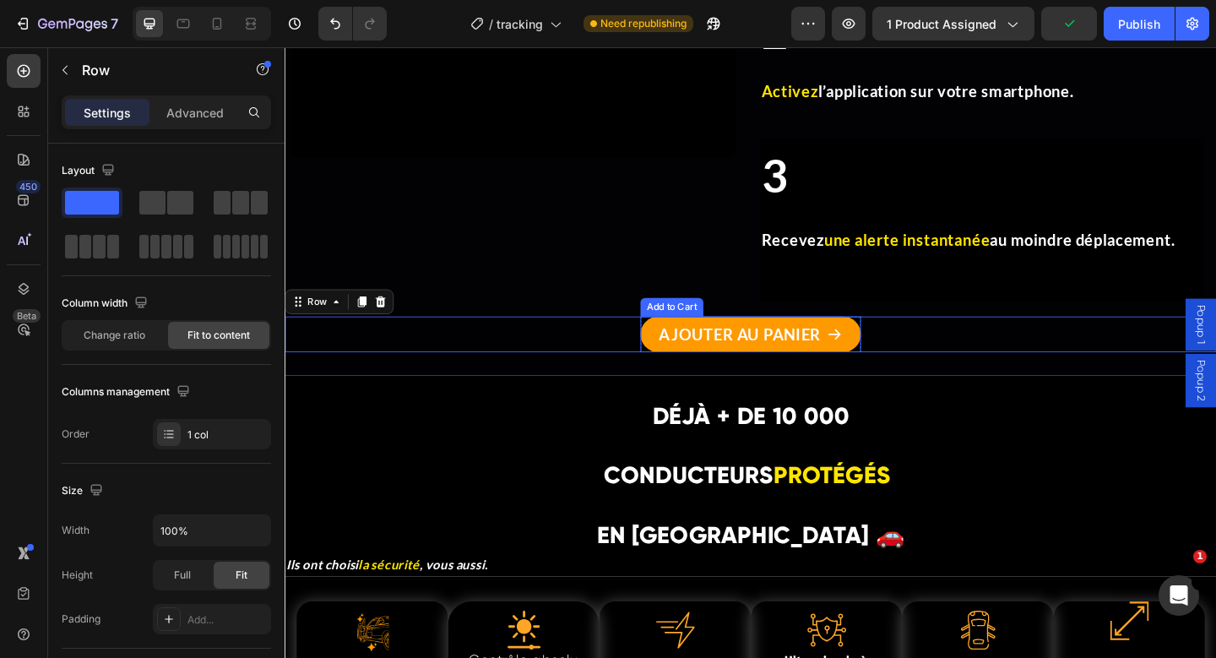
scroll to position [5226, 0]
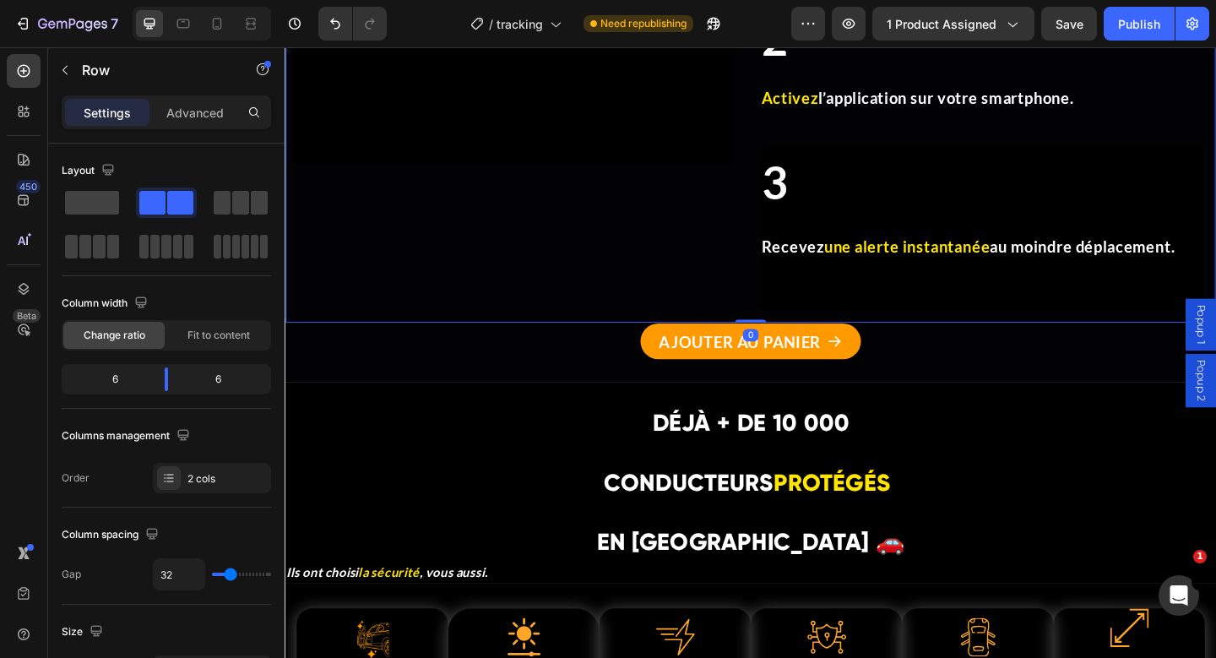
click at [617, 296] on div "Video" at bounding box center [533, 18] width 482 height 651
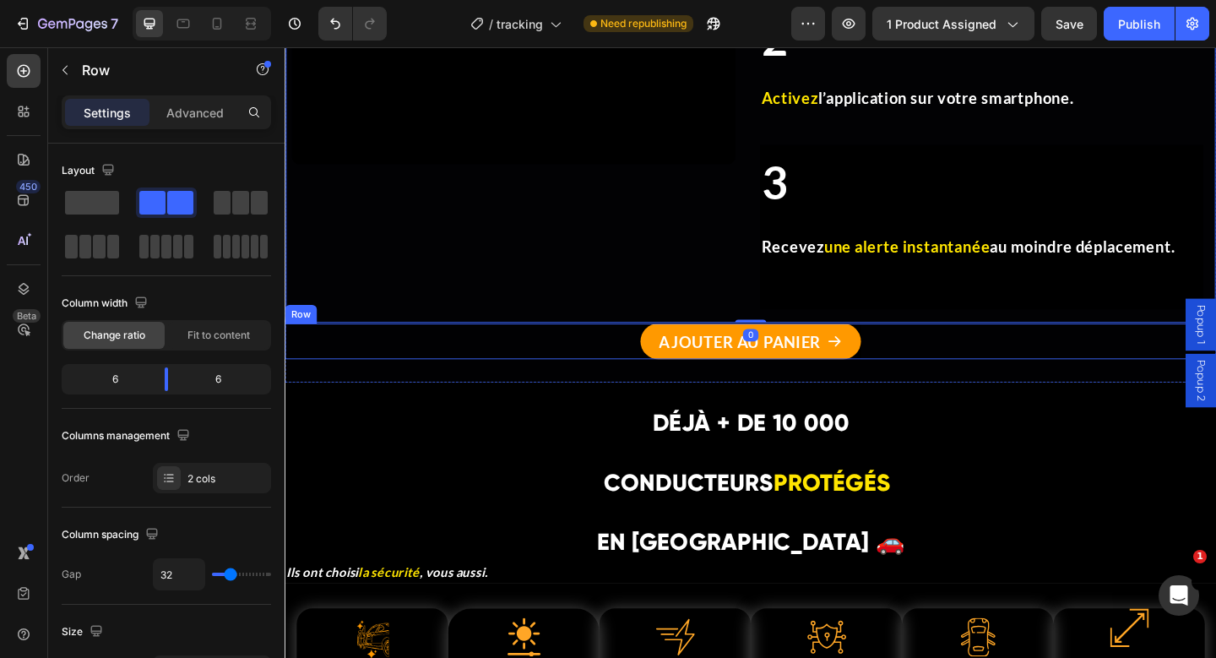
click at [598, 375] on div "AJOUTER AU PANIER Add to Cart Row Product Row" at bounding box center [791, 367] width 1013 height 39
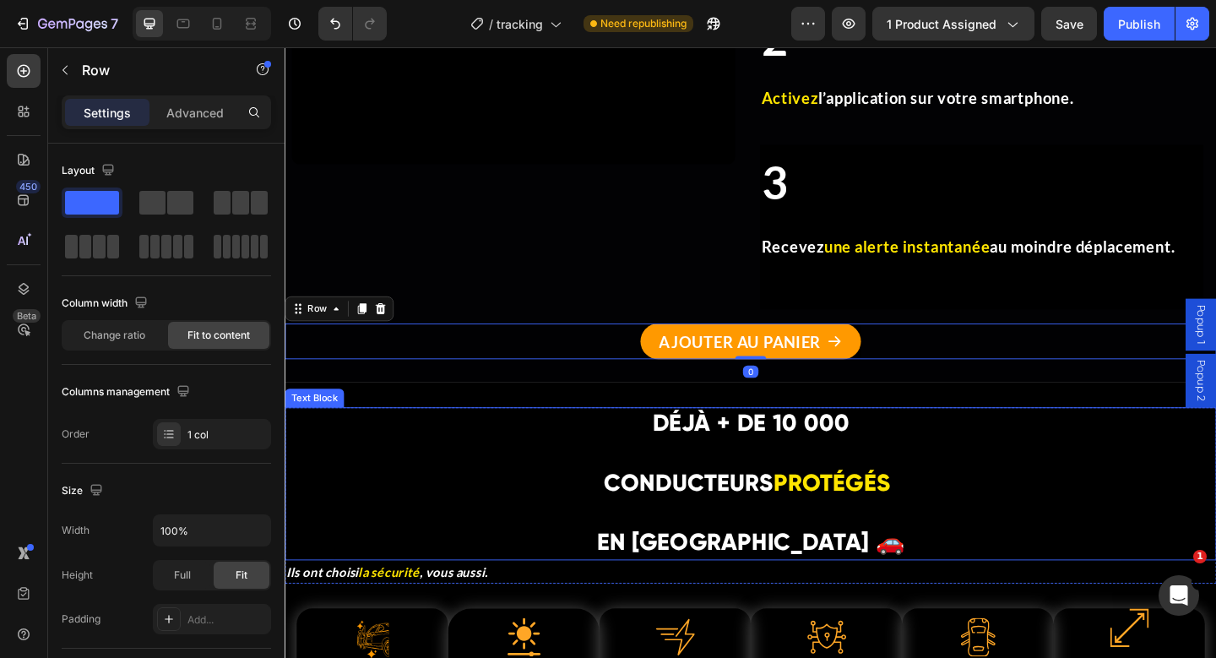
click at [540, 455] on p "DÉJÀ + DE 10 000" at bounding box center [791, 458] width 1010 height 34
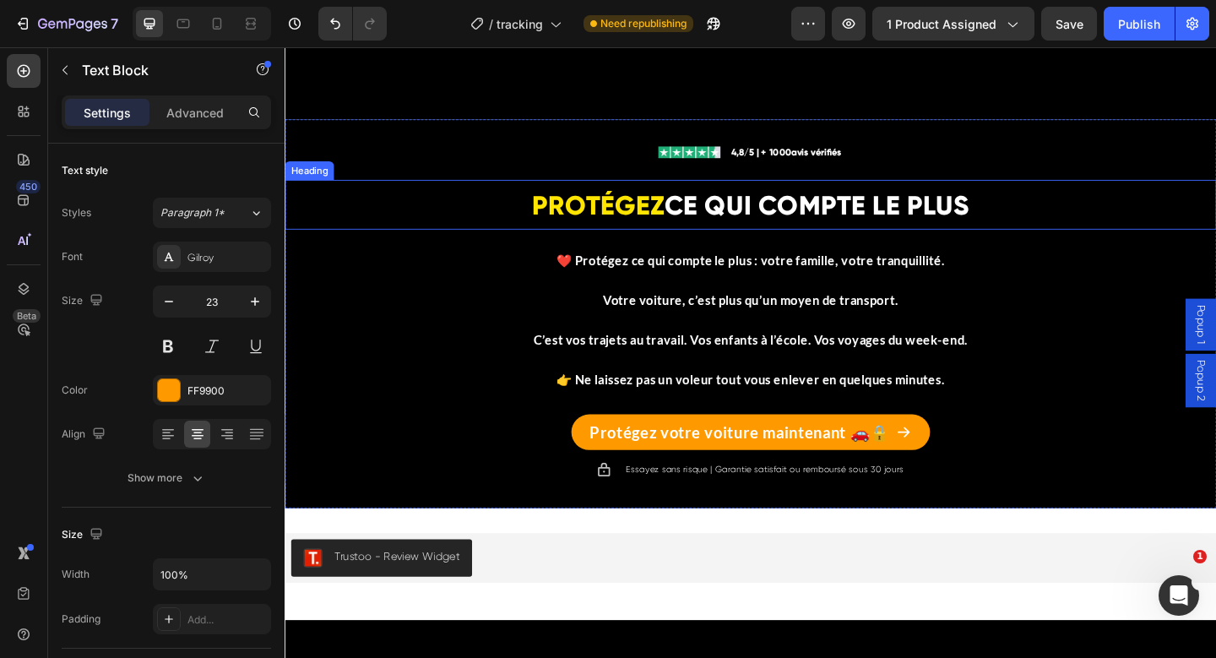
scroll to position [6396, 0]
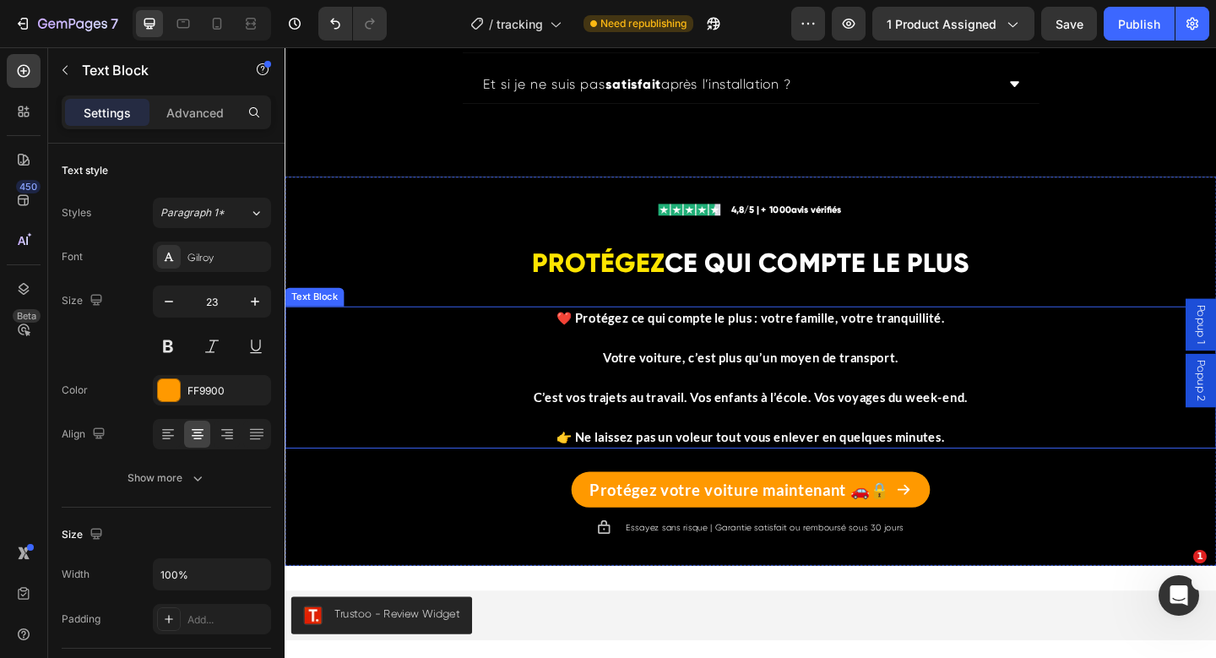
click at [594, 371] on p at bounding box center [791, 363] width 1010 height 22
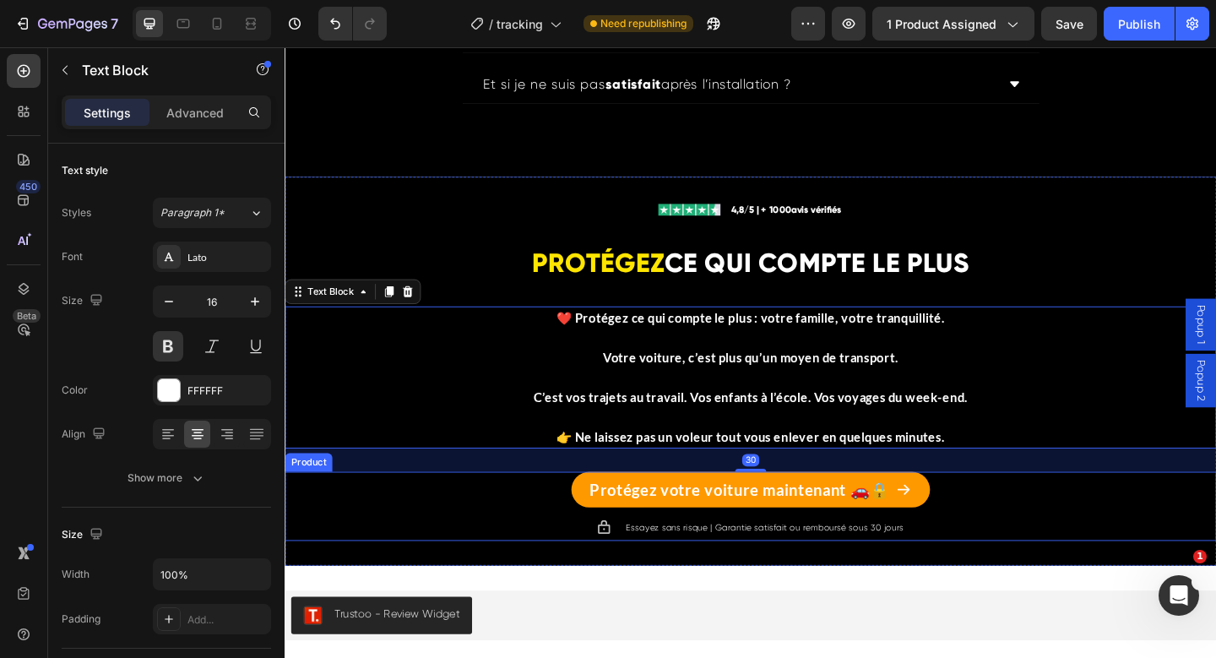
click at [486, 529] on div "Protégez votre voiture maintenant 🚗🔒 Add to Cart Icon Essayez sans risque | Gar…" at bounding box center [791, 546] width 1013 height 75
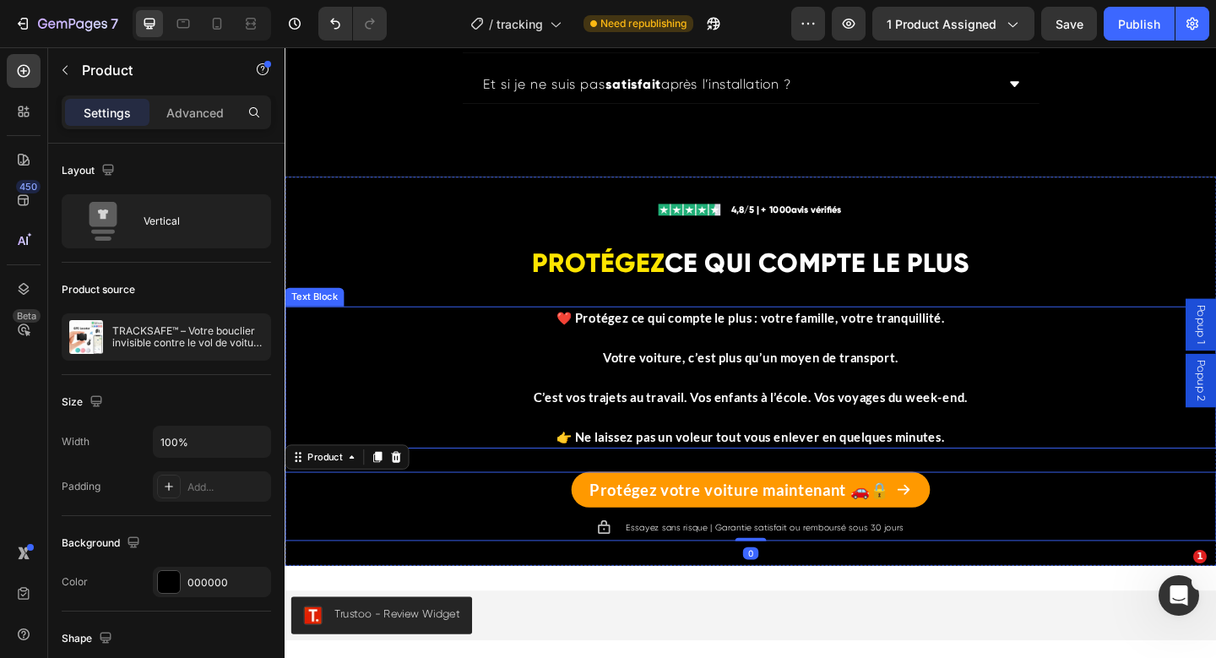
click at [1000, 469] on p "👉 Ne laissez pas un voleur tout vous enlever en quelques minutes." at bounding box center [791, 460] width 1010 height 43
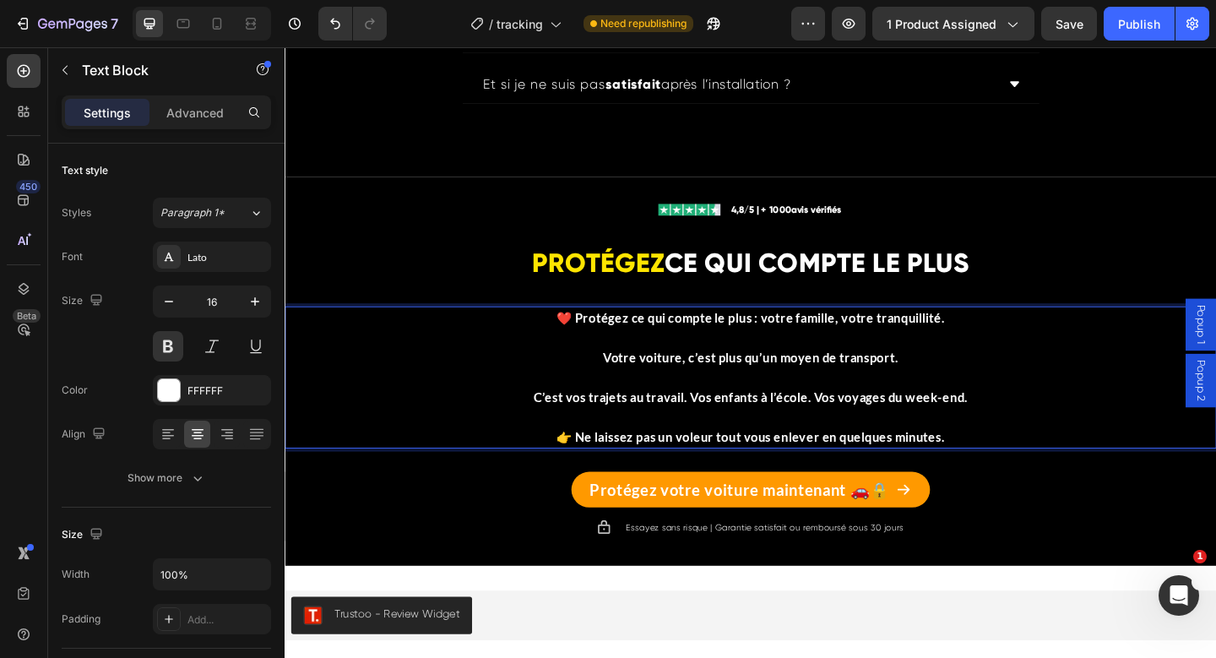
click at [1010, 470] on p "👉 Ne laissez pas un voleur tout vous enlever en quelques minutes." at bounding box center [791, 460] width 1010 height 43
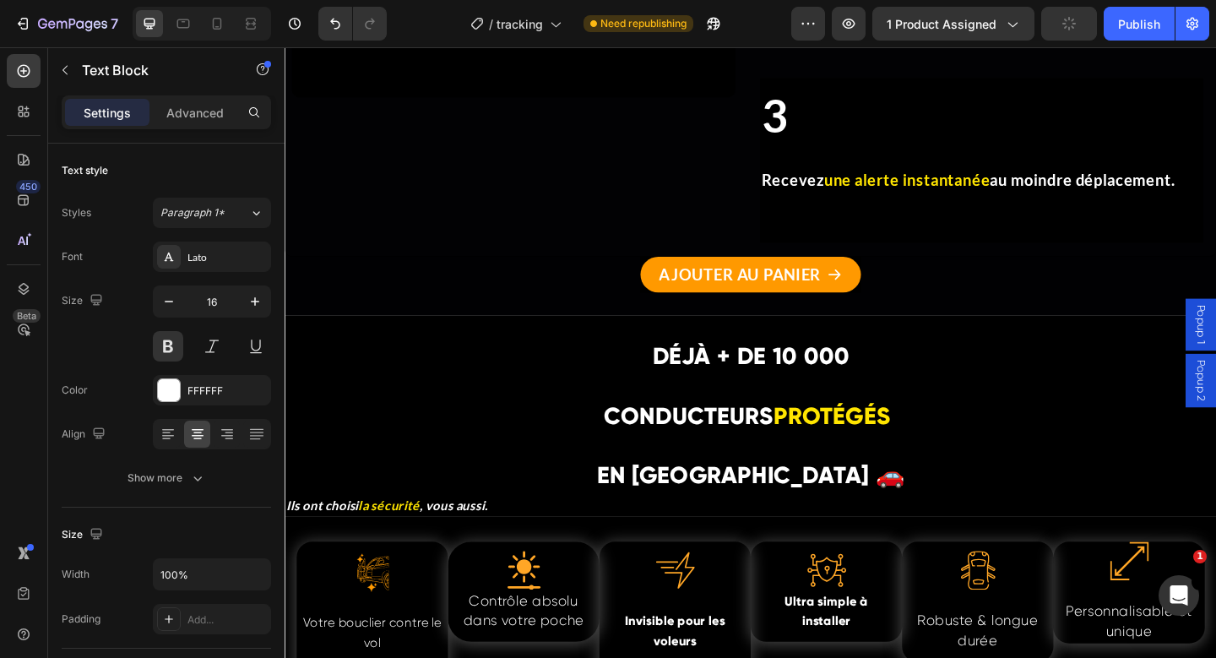
scroll to position [5261, 0]
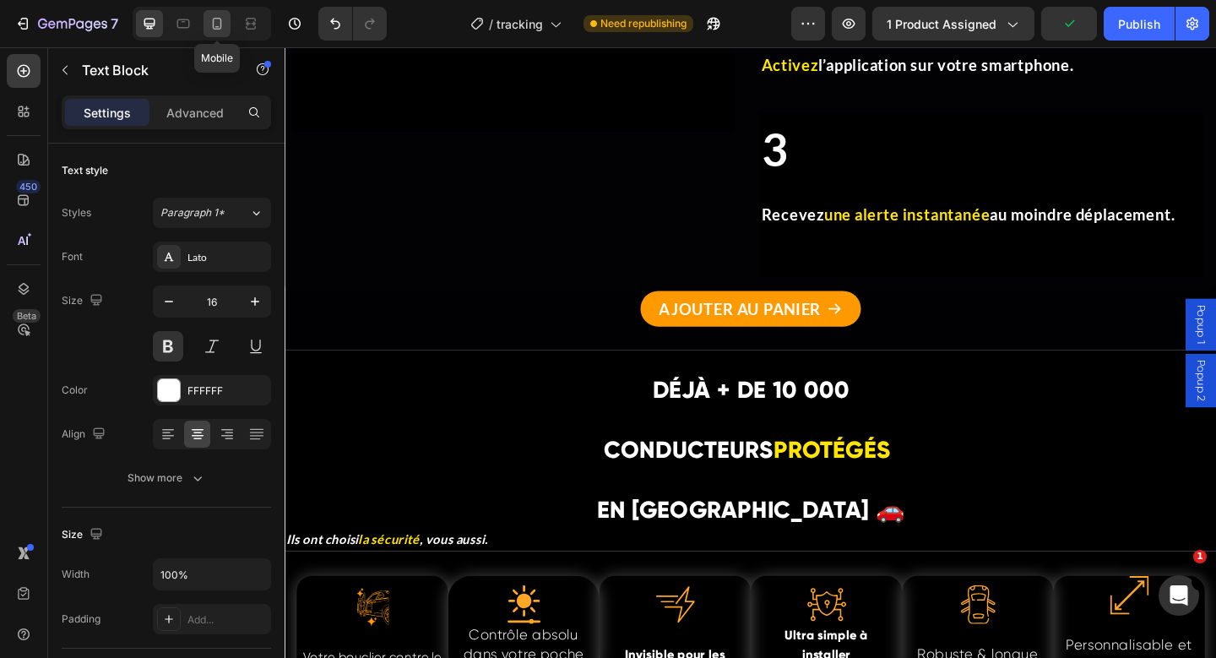
click at [223, 24] on icon at bounding box center [217, 23] width 17 height 17
type input "14"
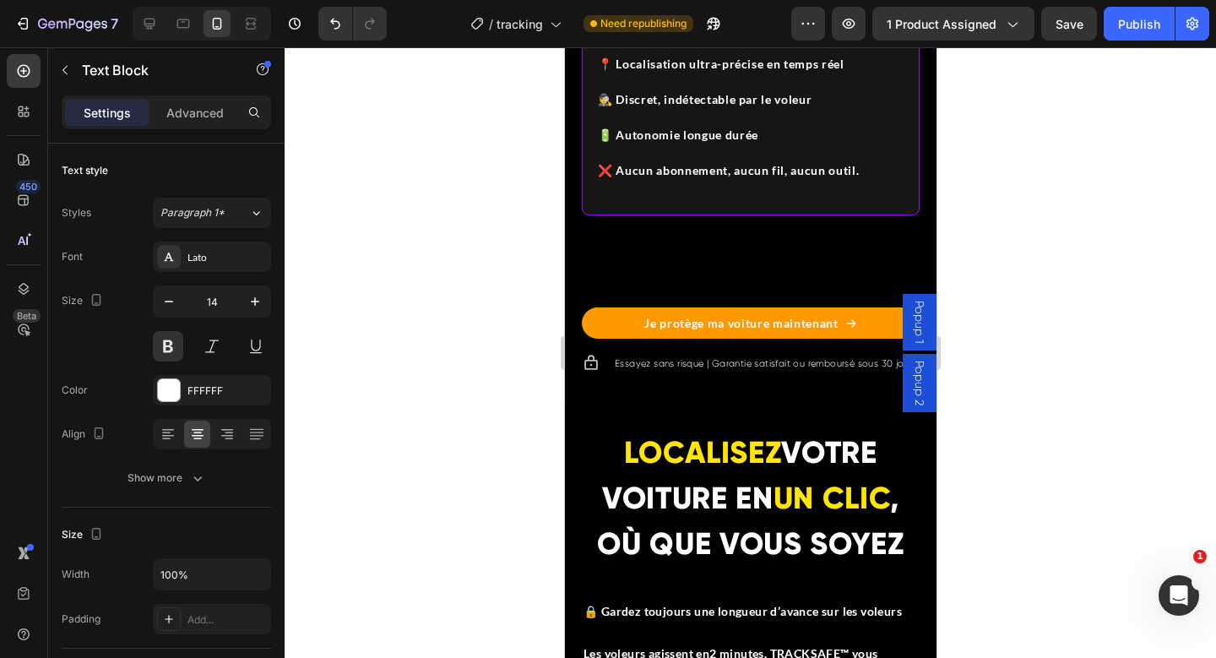
scroll to position [1802, 0]
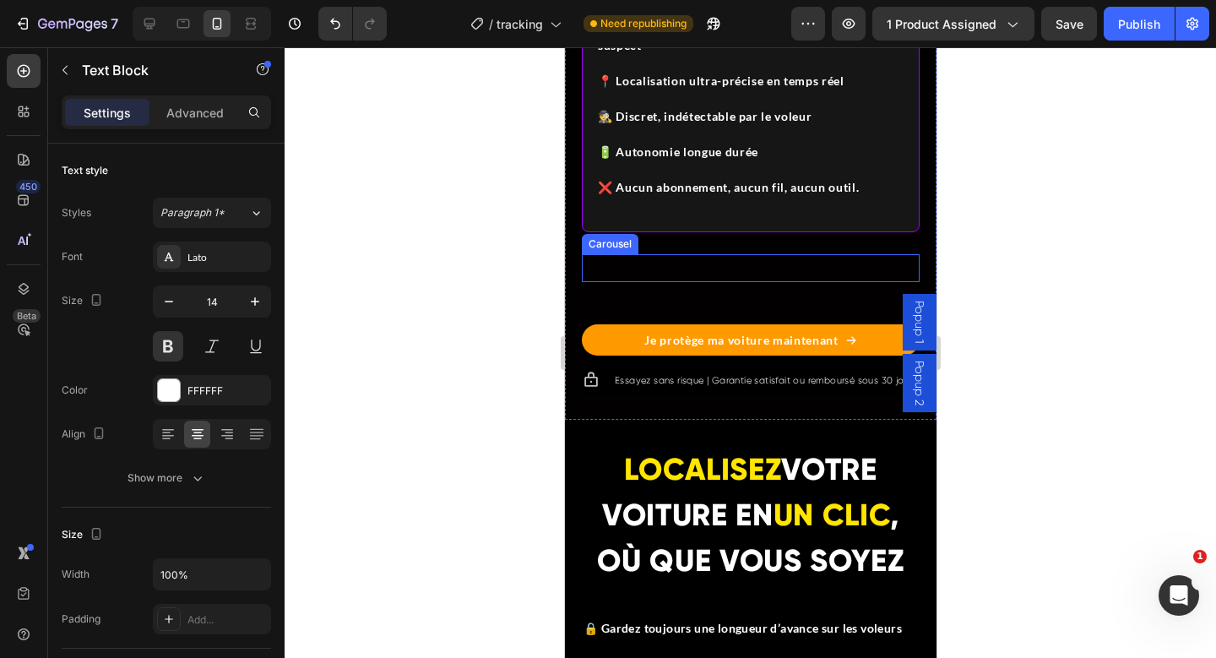
click at [729, 268] on div "Video Video Video Carousel" at bounding box center [750, 268] width 338 height 29
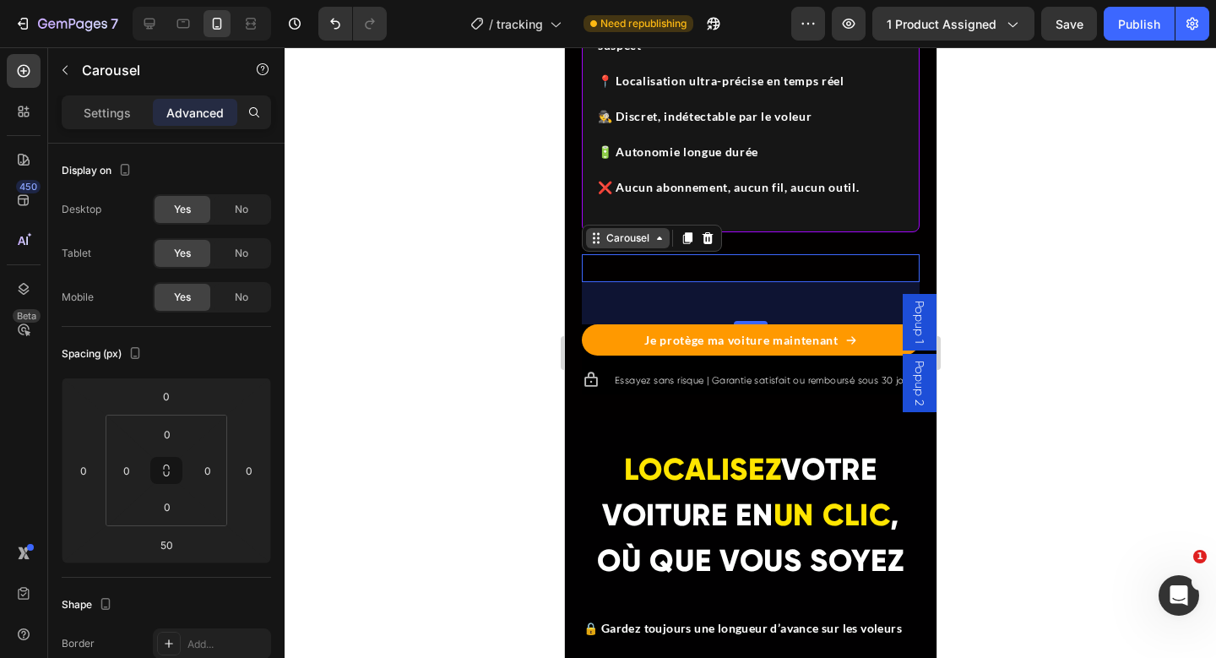
click at [634, 242] on div "Carousel" at bounding box center [627, 238] width 50 height 15
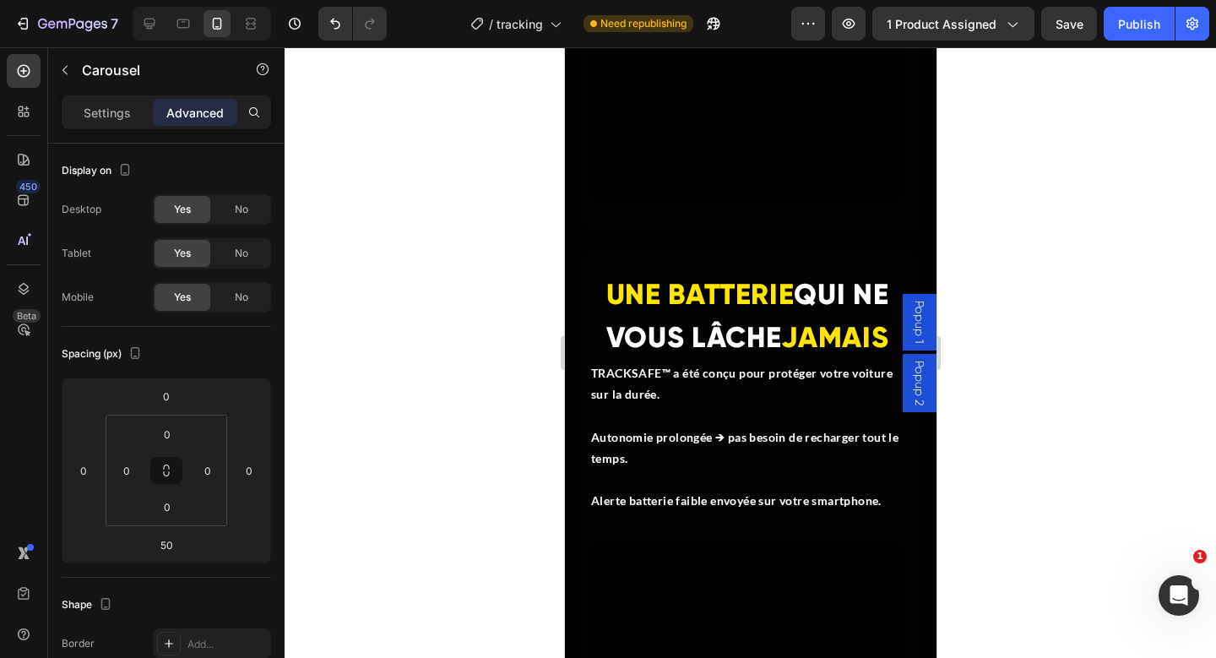
scroll to position [4252, 0]
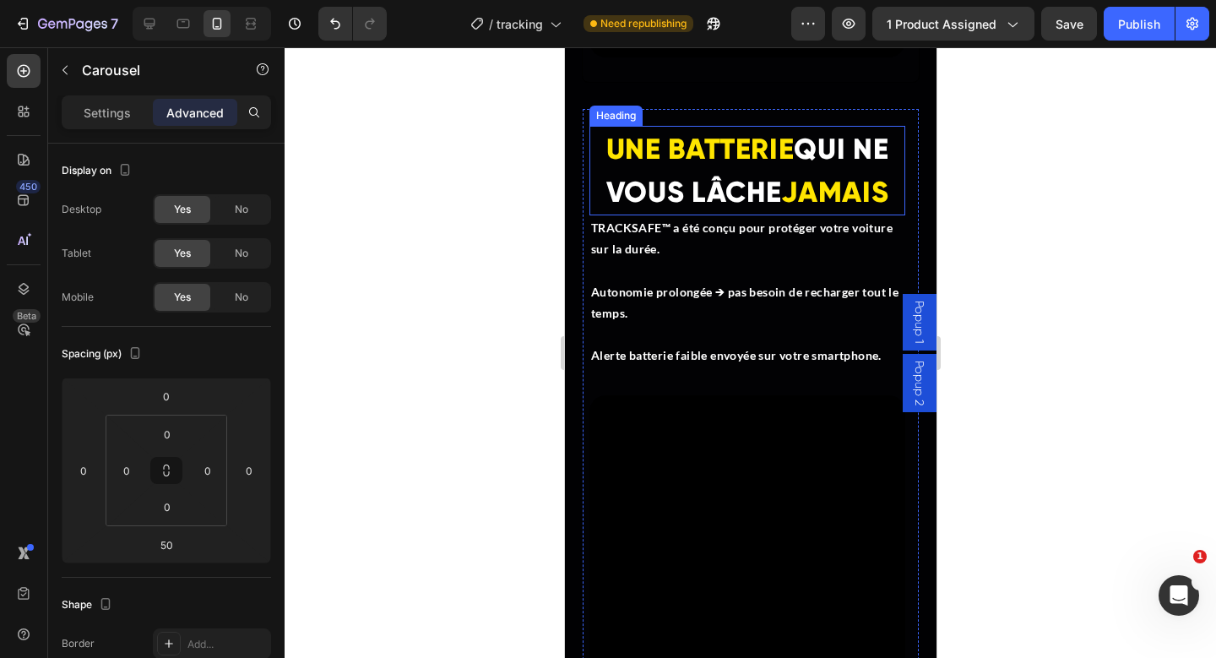
click at [676, 151] on span "UNE BATTERIE" at bounding box center [699, 149] width 188 height 35
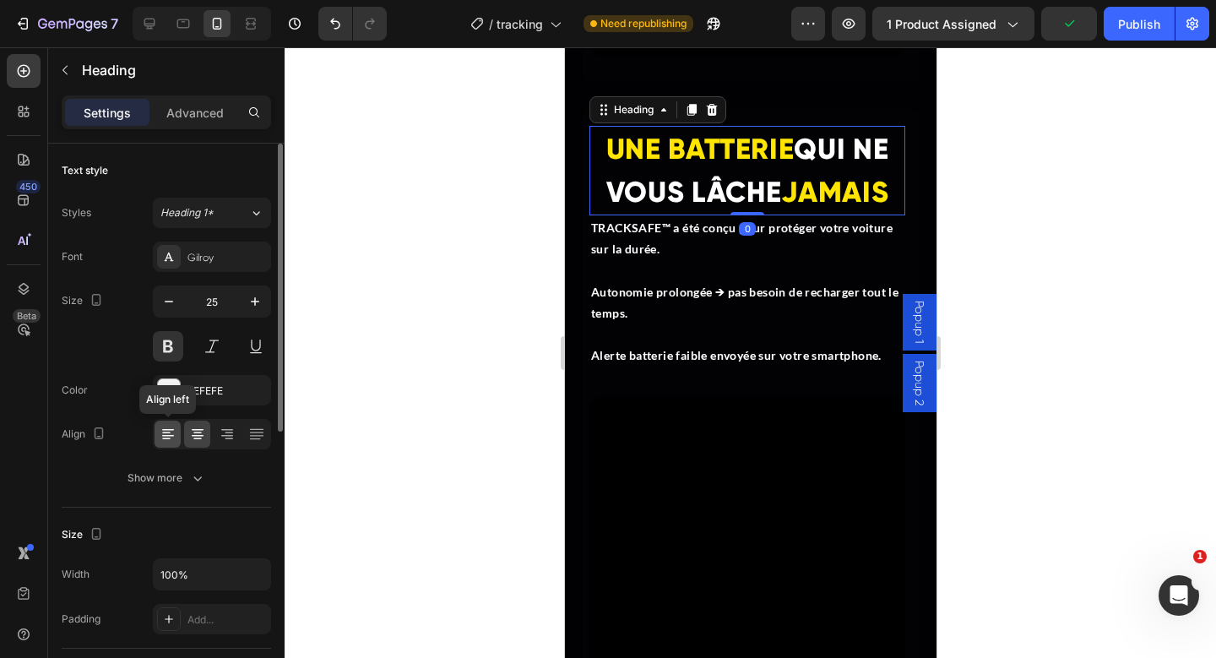
click at [167, 437] on icon at bounding box center [168, 434] width 17 height 17
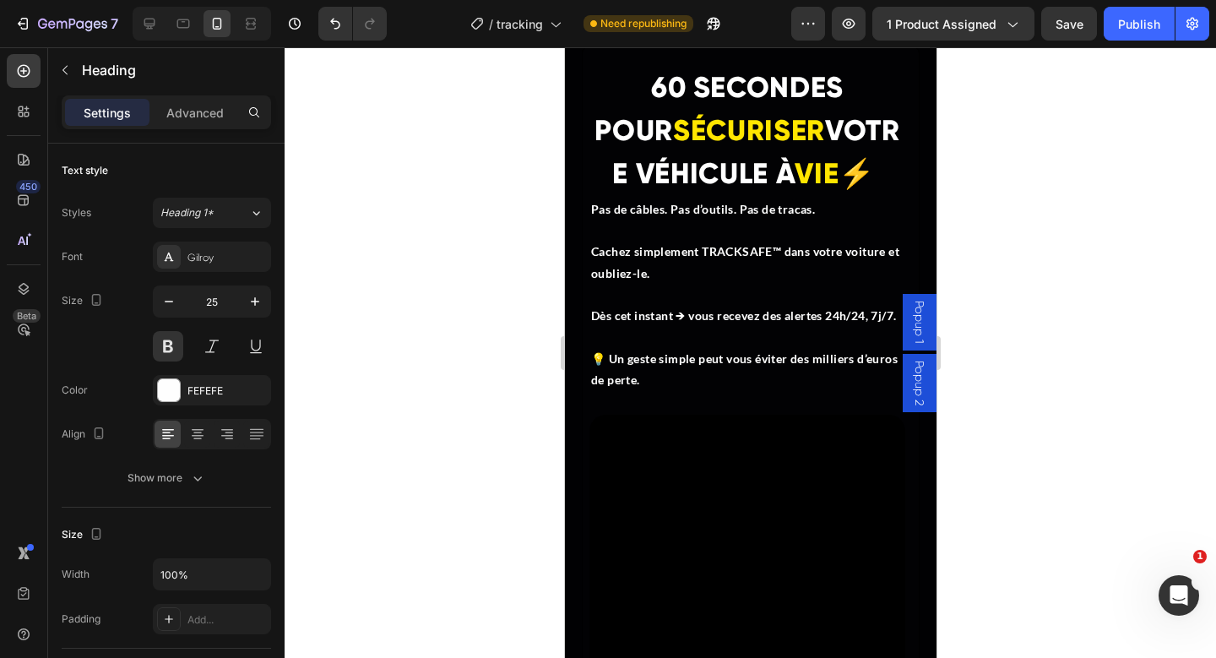
scroll to position [3550, 0]
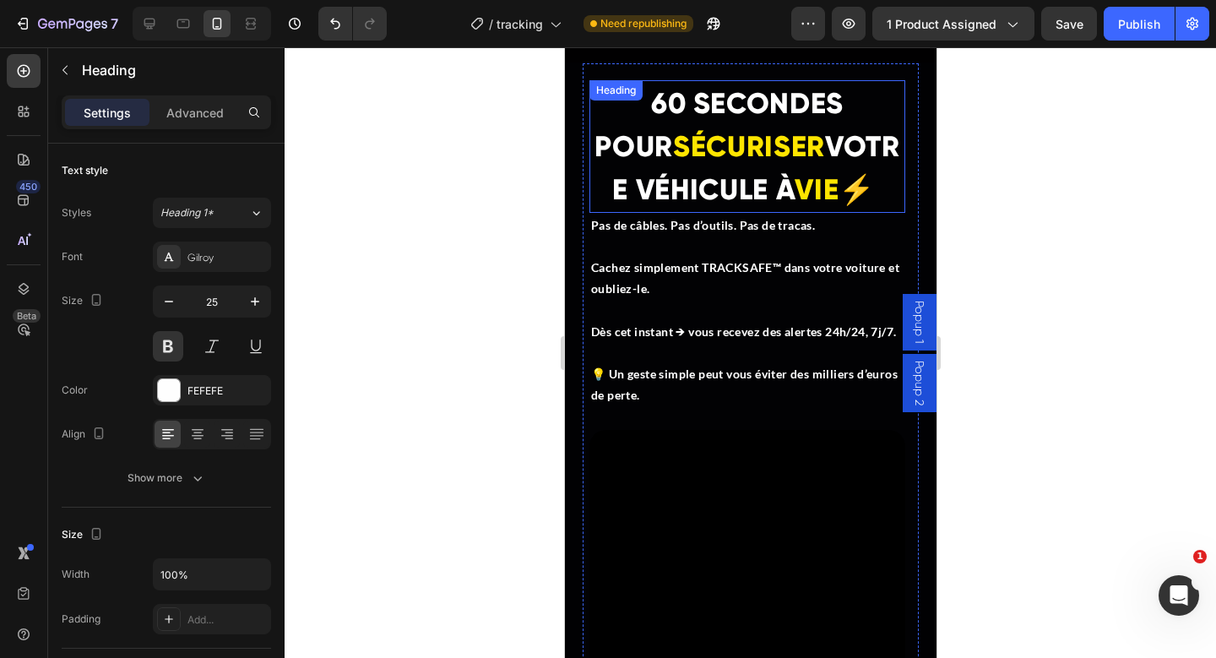
click at [666, 129] on span "60 SECONDES POUR" at bounding box center [718, 125] width 249 height 78
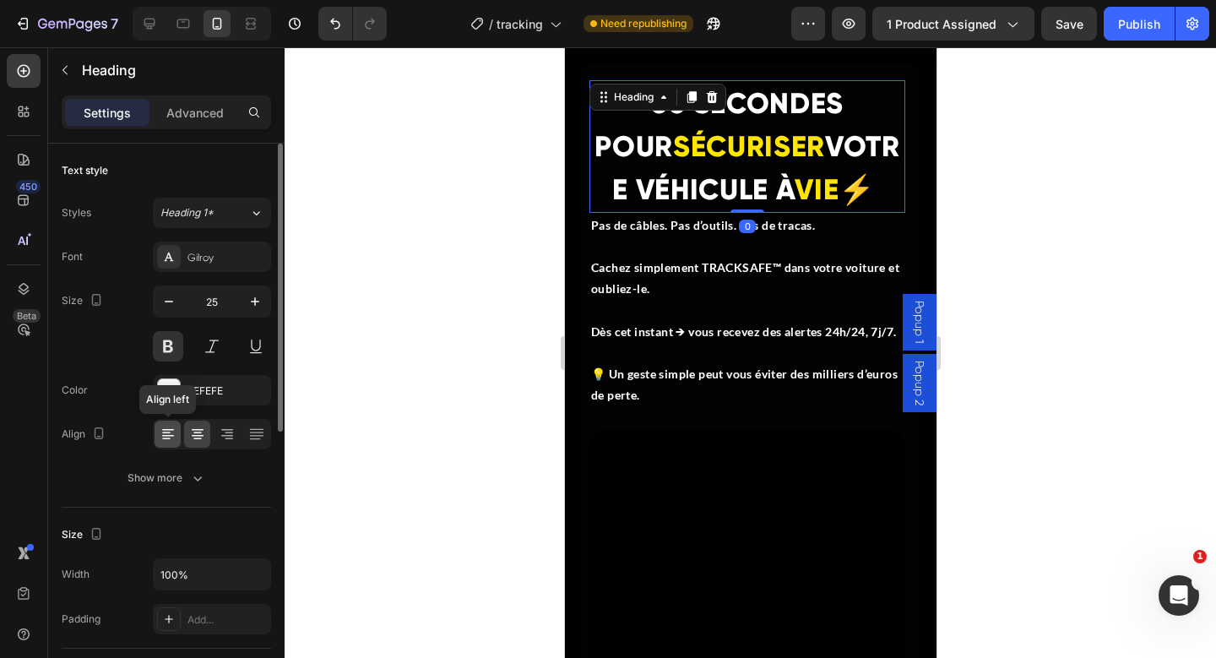
click at [170, 441] on icon at bounding box center [168, 434] width 17 height 17
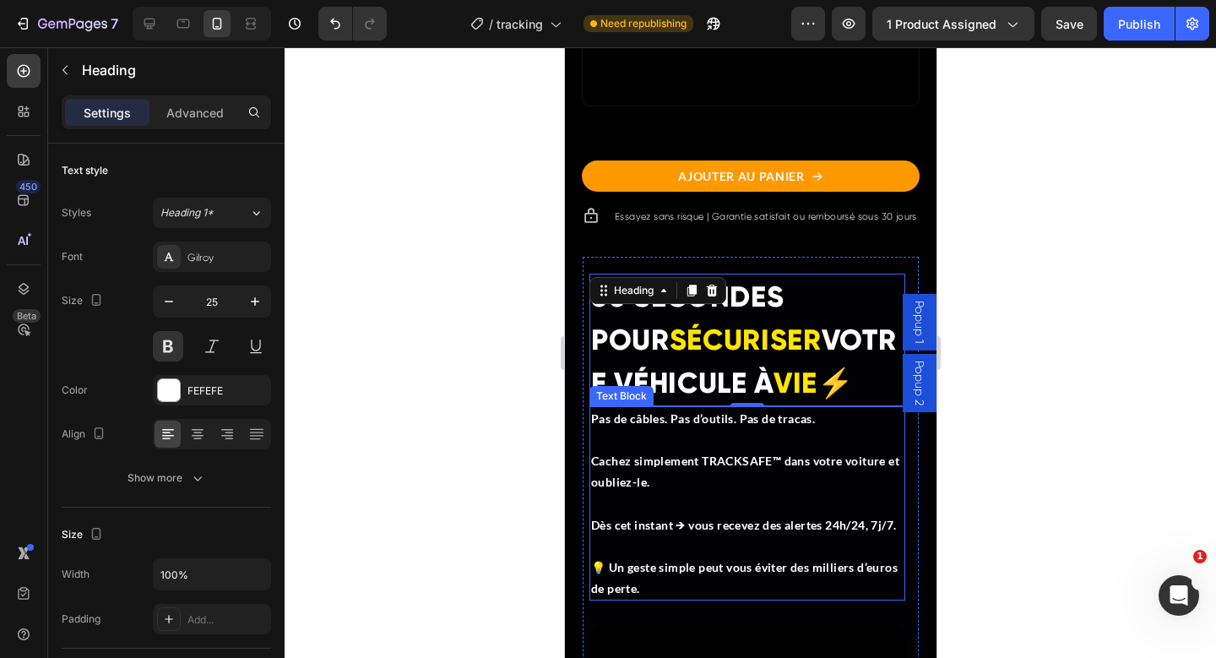
scroll to position [3287, 0]
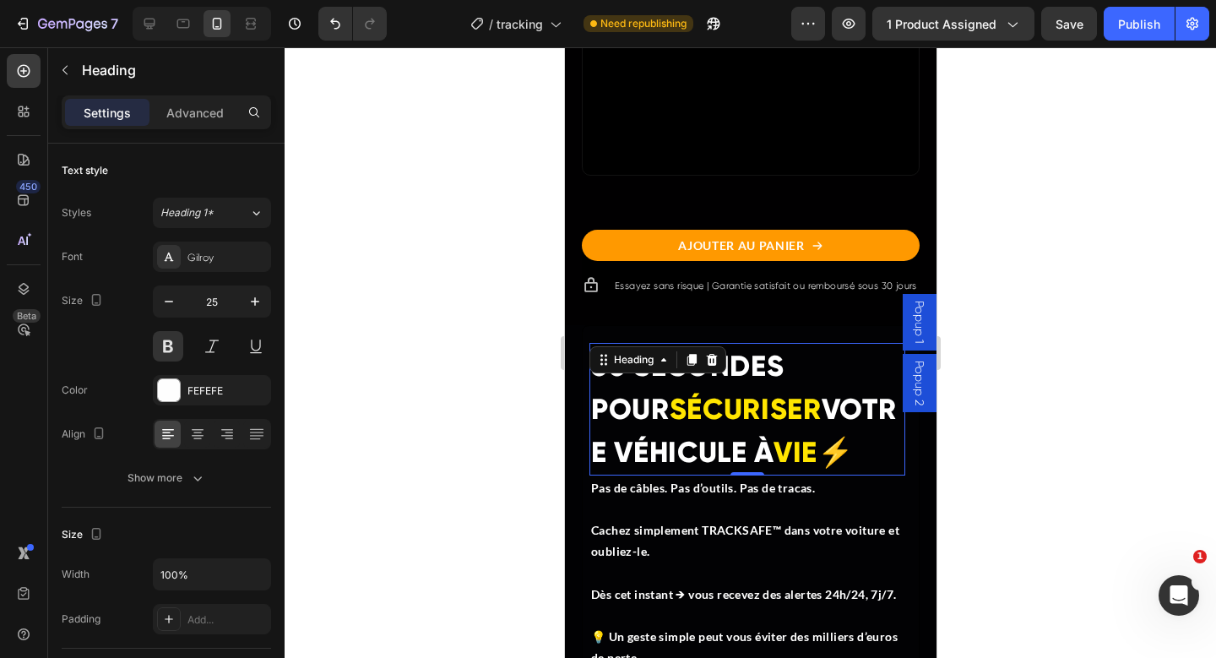
click at [662, 440] on h2 "60 SECONDES POUR SÉCURISER VOTRE VÉHICULE À VIE⚡" at bounding box center [746, 409] width 316 height 133
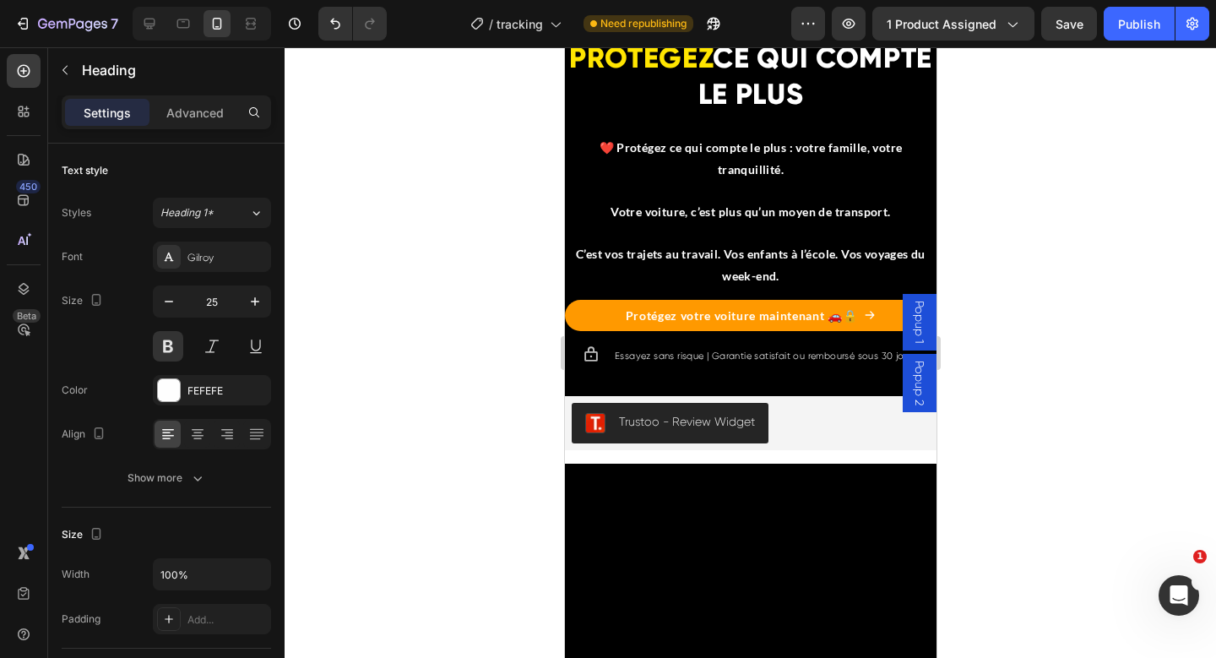
scroll to position [7085, 0]
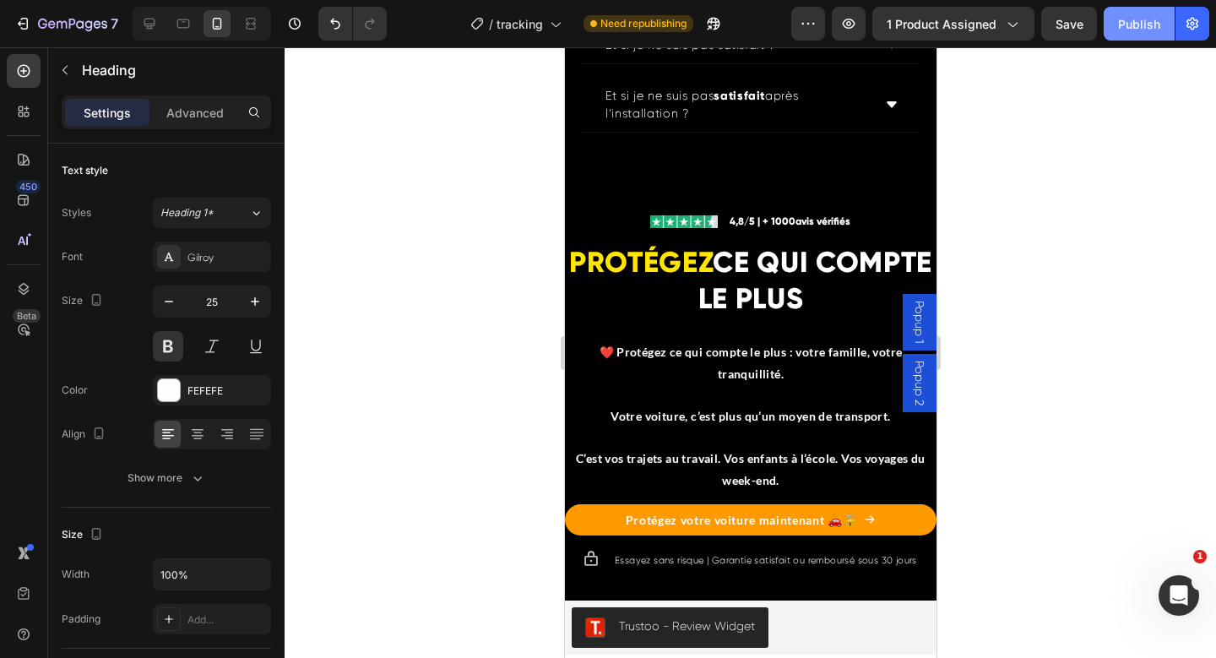
click at [1118, 33] on button "Publish" at bounding box center [1139, 24] width 71 height 34
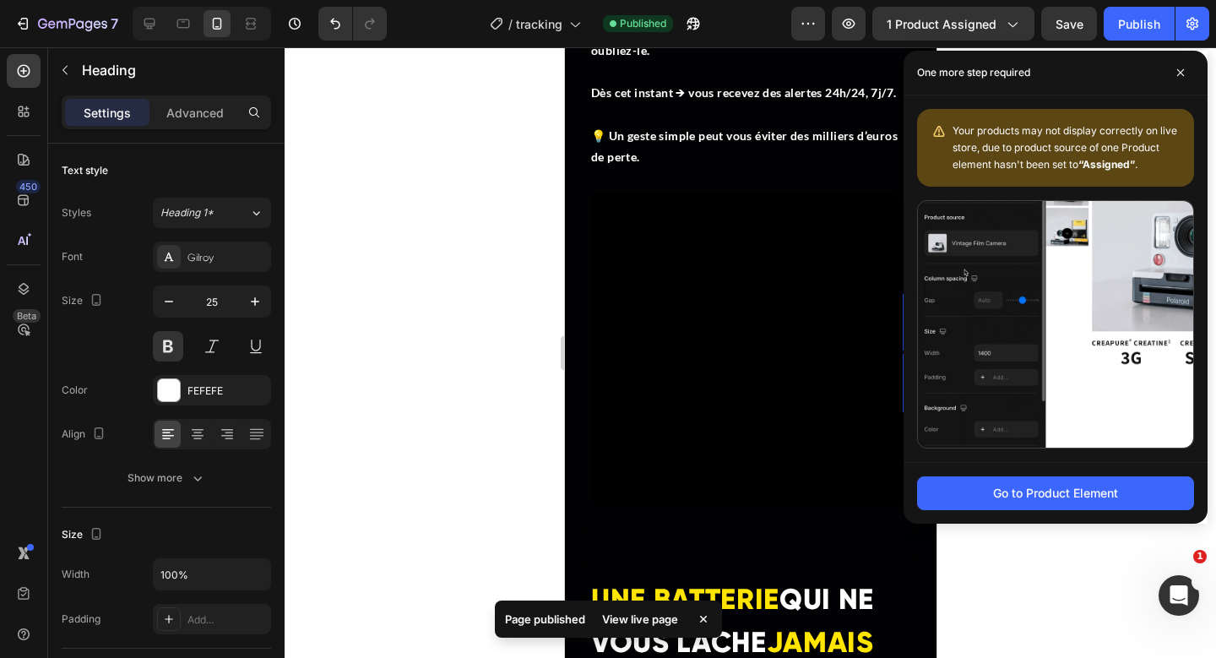
scroll to position [3778, 0]
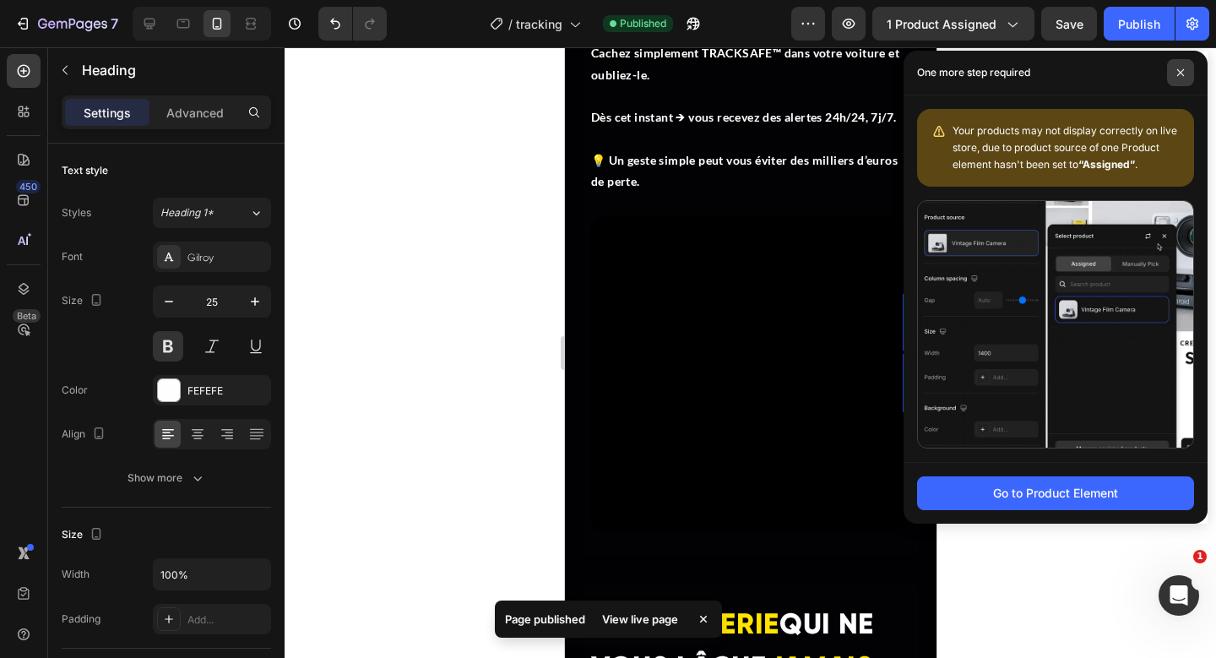
click at [1173, 61] on span at bounding box center [1180, 72] width 27 height 27
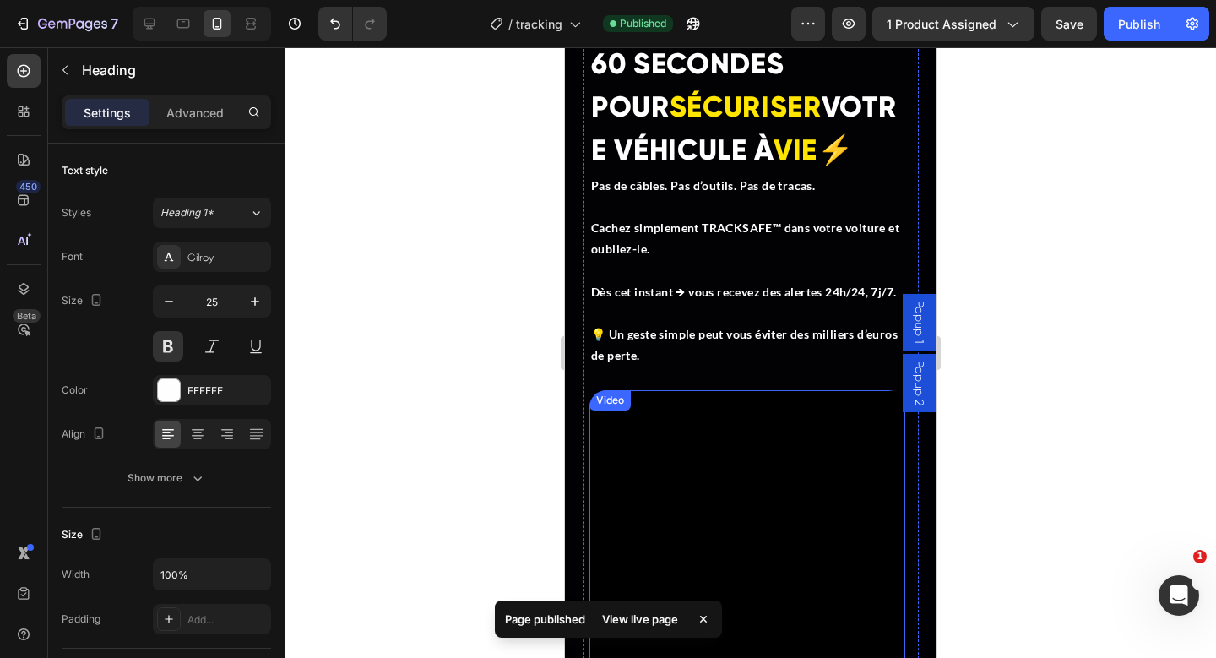
scroll to position [3270, 0]
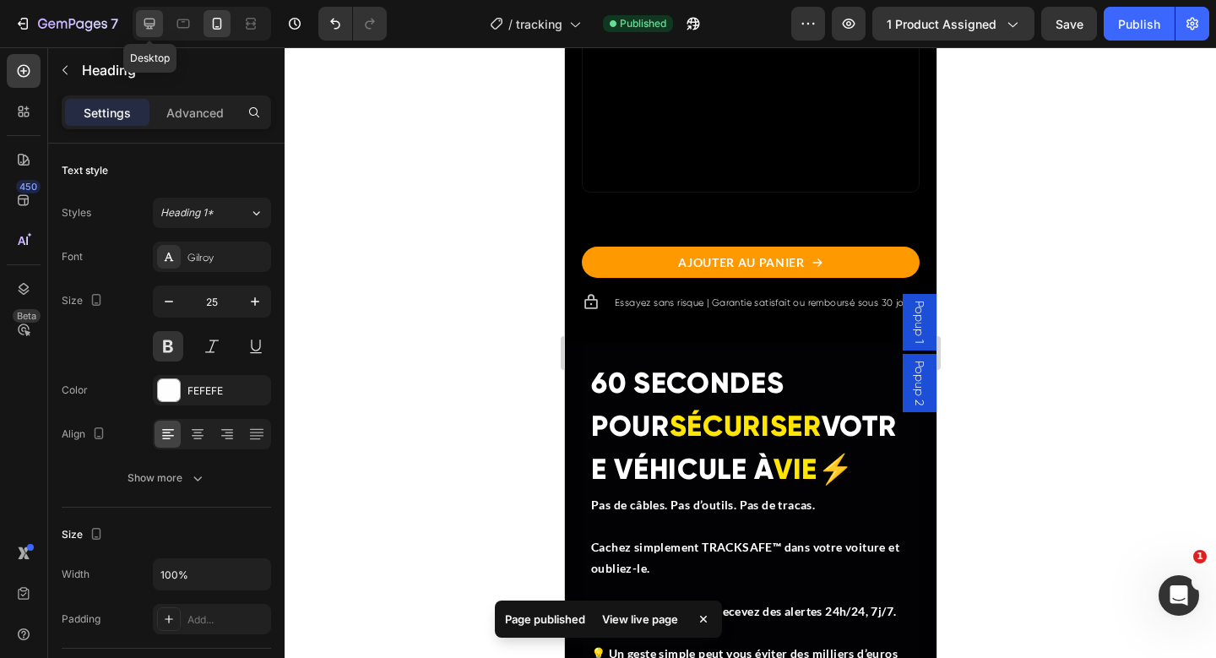
click at [144, 27] on icon at bounding box center [149, 23] width 17 height 17
type input "40"
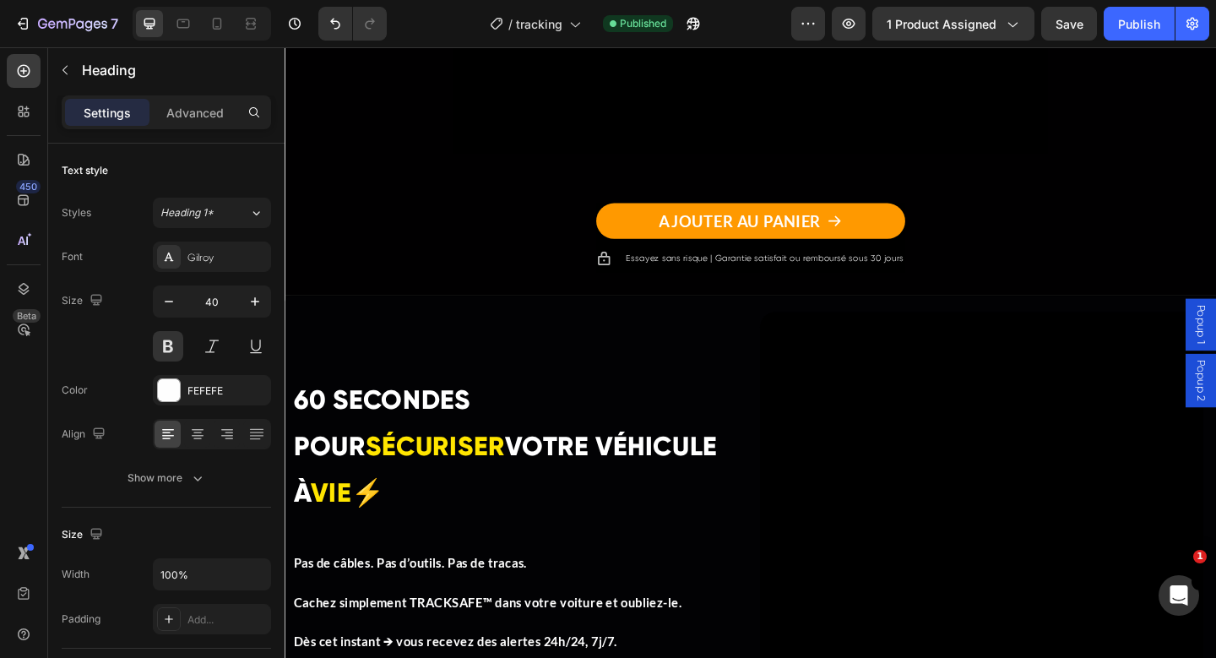
scroll to position [3450, 0]
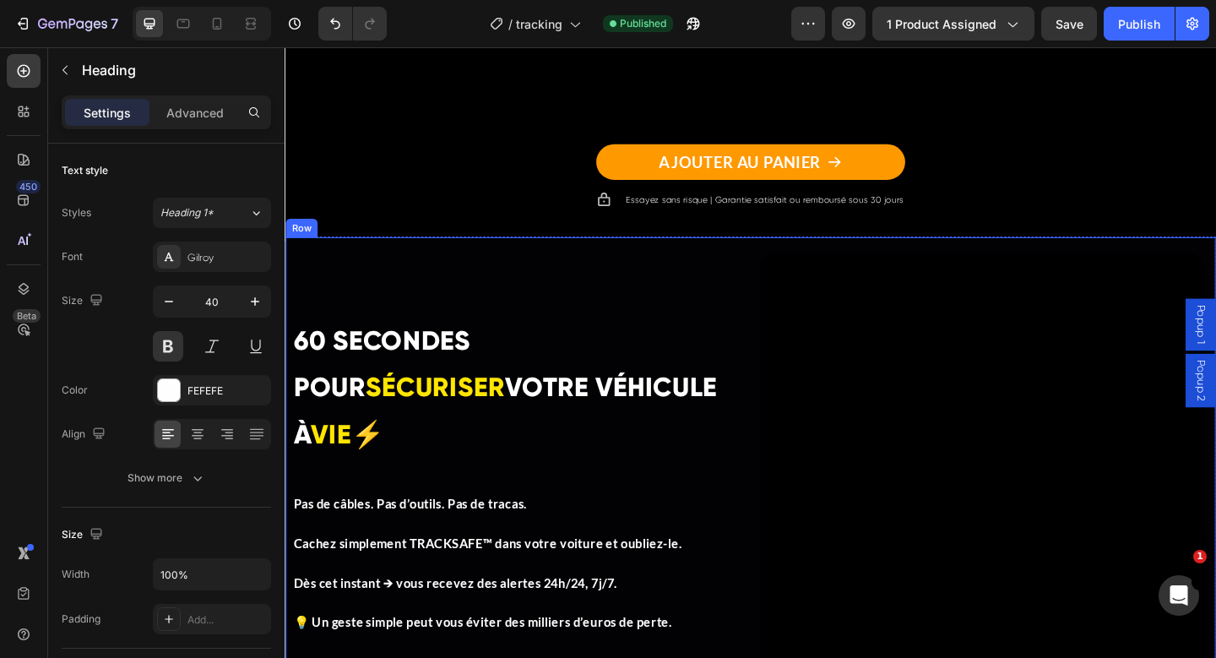
click at [454, 302] on div "60 SECONDES POUR SÉCURISER VOTRE VÉHICULE À VIE⚡ Heading Pas de câbles. Pas d’o…" at bounding box center [533, 512] width 482 height 482
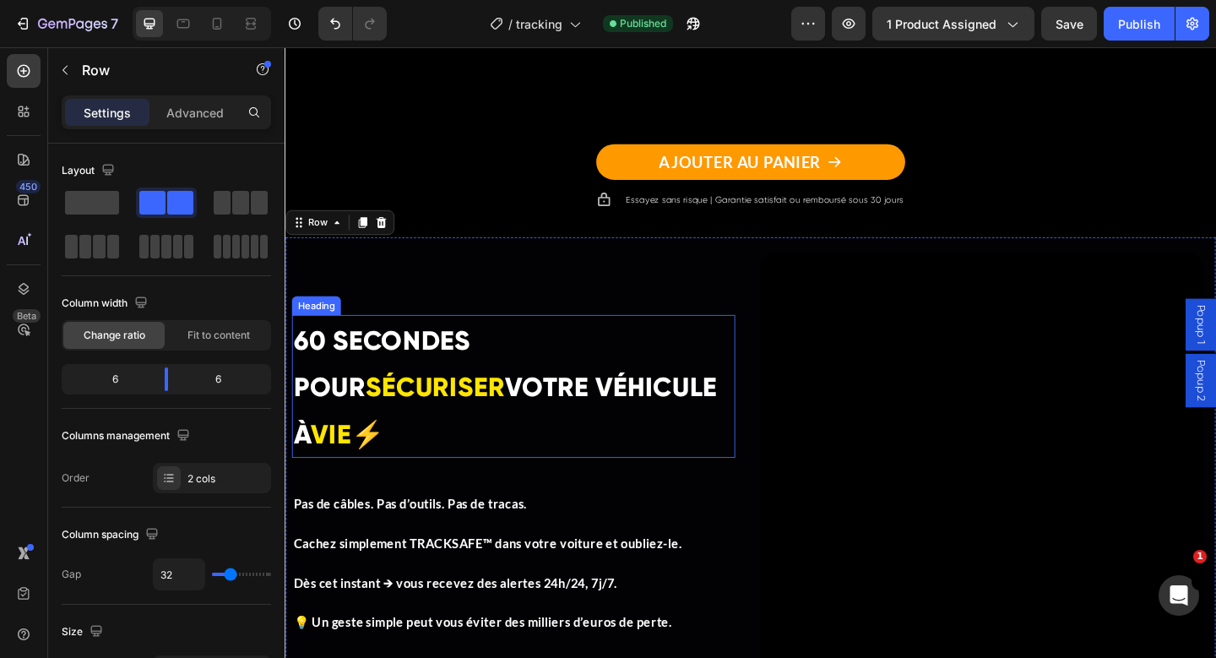
click at [363, 431] on span "VOTRE VÉHICULE À" at bounding box center [524, 442] width 461 height 85
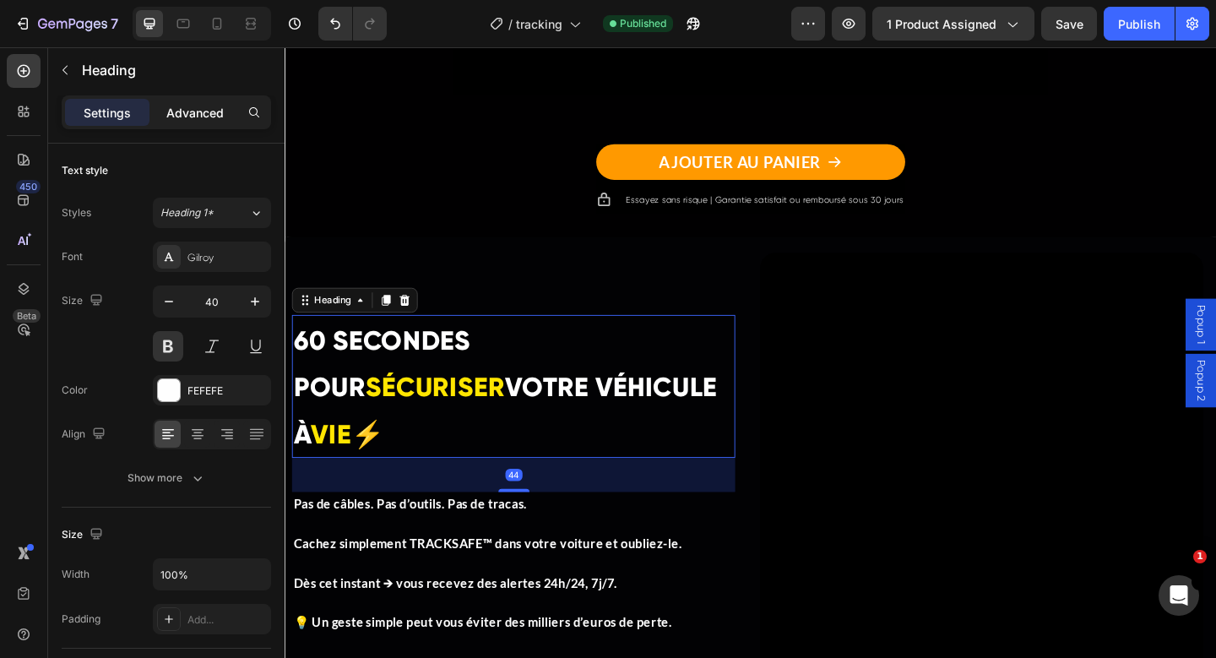
click at [179, 113] on p "Advanced" at bounding box center [194, 113] width 57 height 18
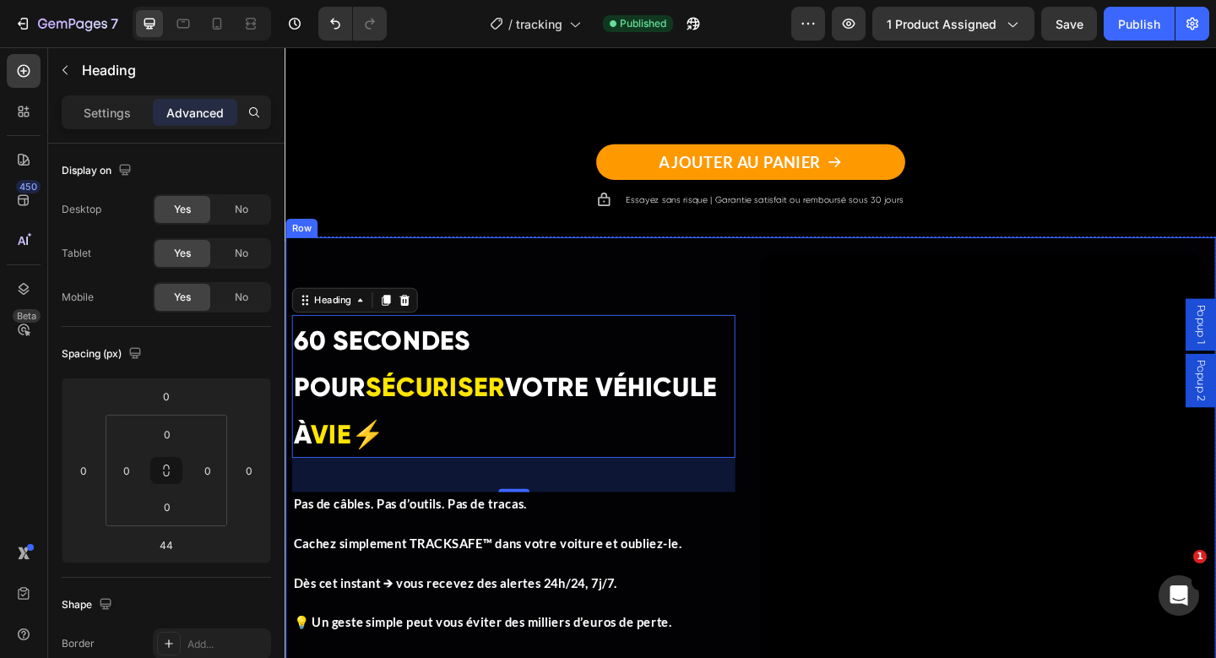
click at [672, 312] on div "⁠⁠⁠⁠⁠⁠⁠ 60 SECONDES POUR SÉCURISER VOTRE VÉHICULE À VIE⚡ Heading 44 Pas de câbl…" at bounding box center [533, 512] width 482 height 482
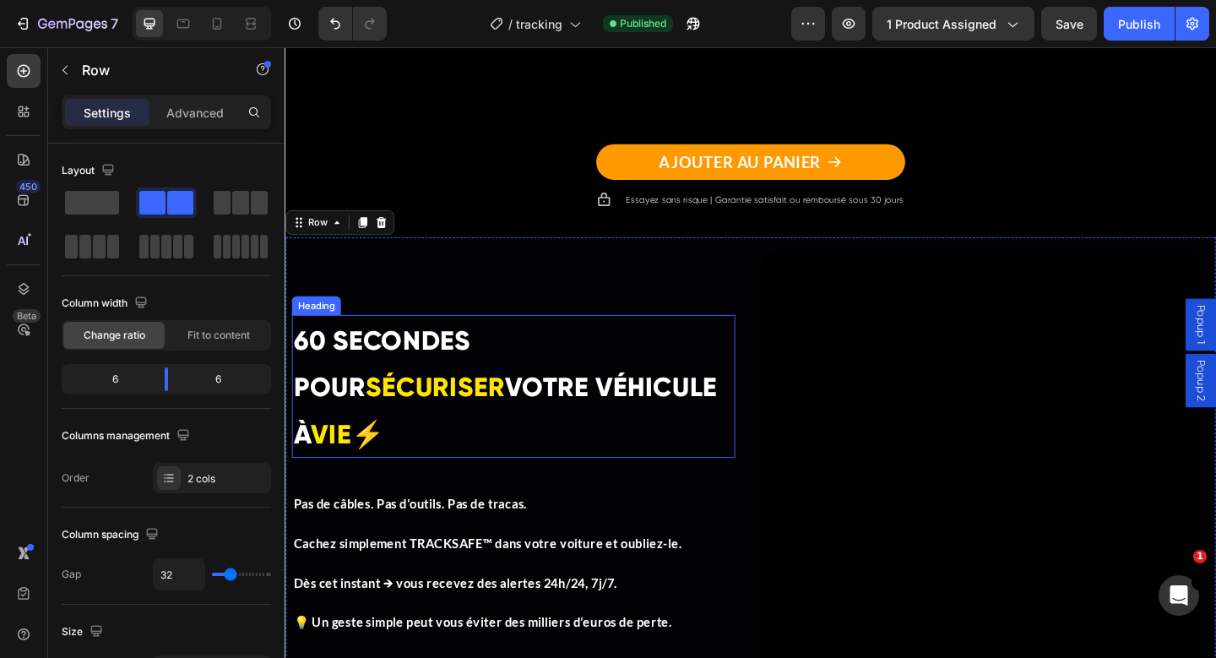
click at [442, 421] on p "⁠⁠⁠⁠⁠⁠⁠ 60 SECONDES POUR SÉCURISER VOTRE VÉHICULE À VIE⚡" at bounding box center [533, 416] width 479 height 152
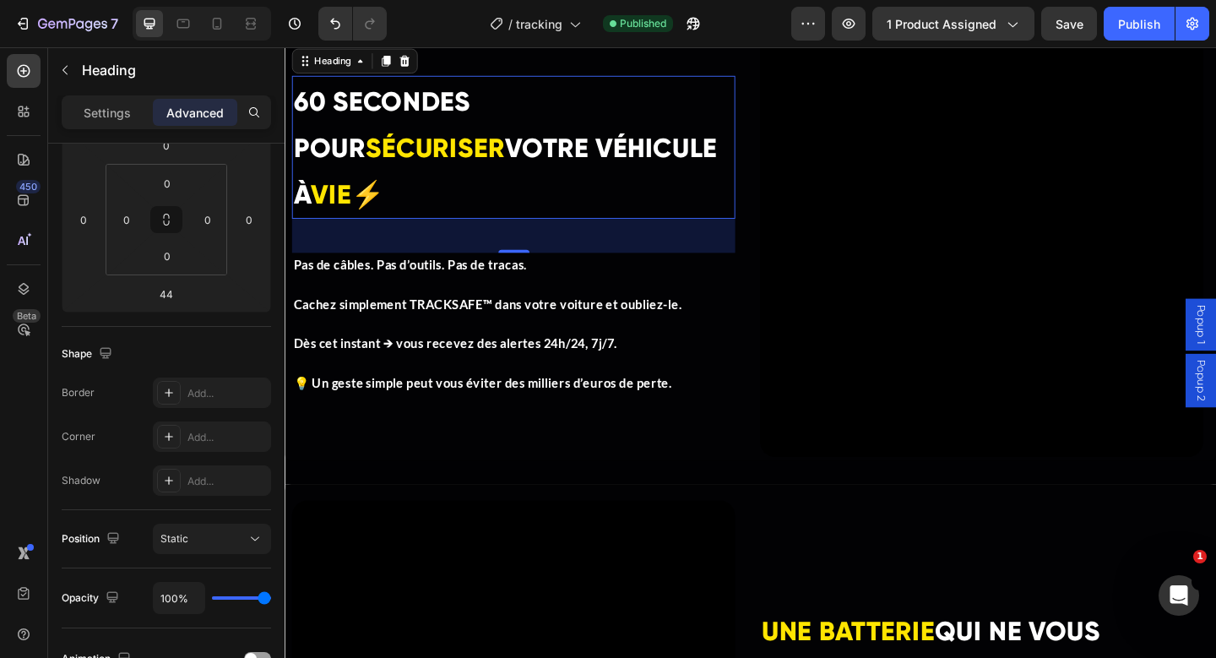
scroll to position [3755, 0]
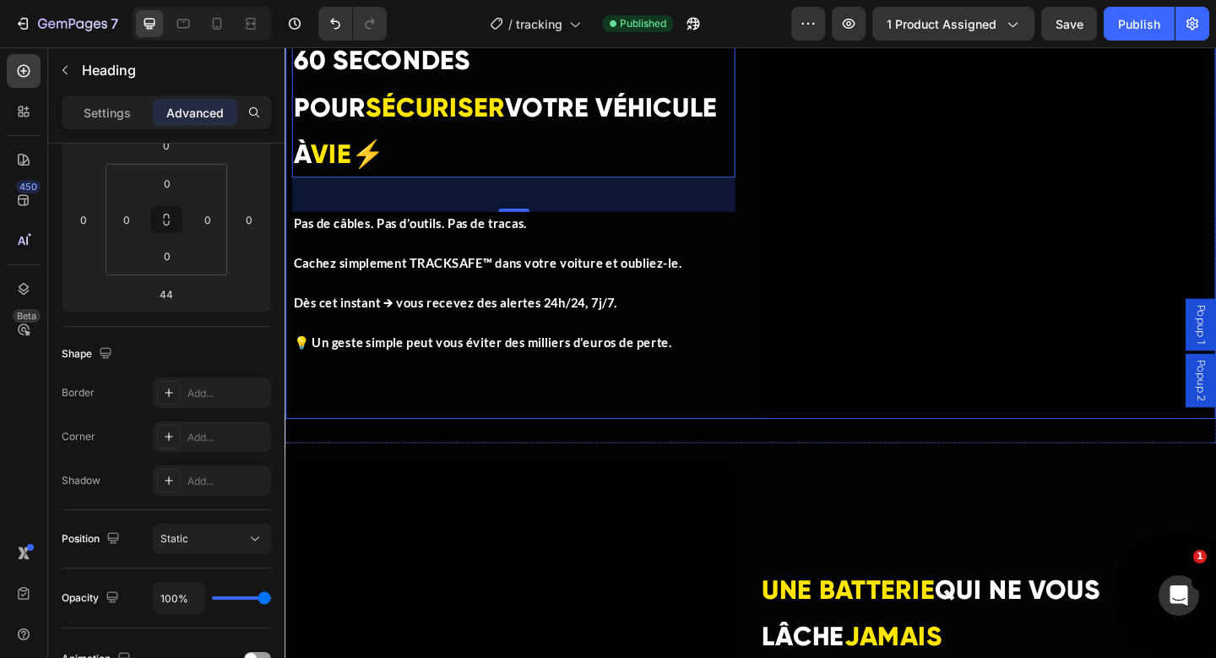
click at [566, 396] on div "⁠⁠⁠⁠⁠⁠⁠ 60 SECONDES POUR SÉCURISER VOTRE VÉHICULE À VIE⚡ Heading 44 Pas de câbl…" at bounding box center [533, 207] width 482 height 482
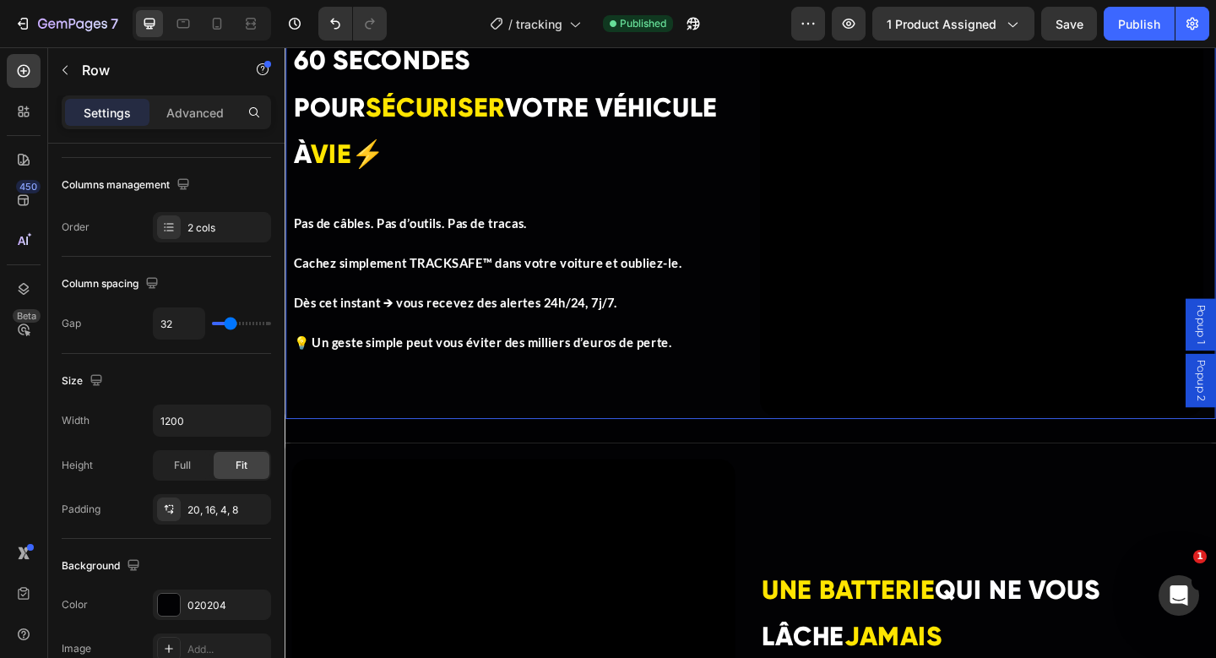
scroll to position [0, 0]
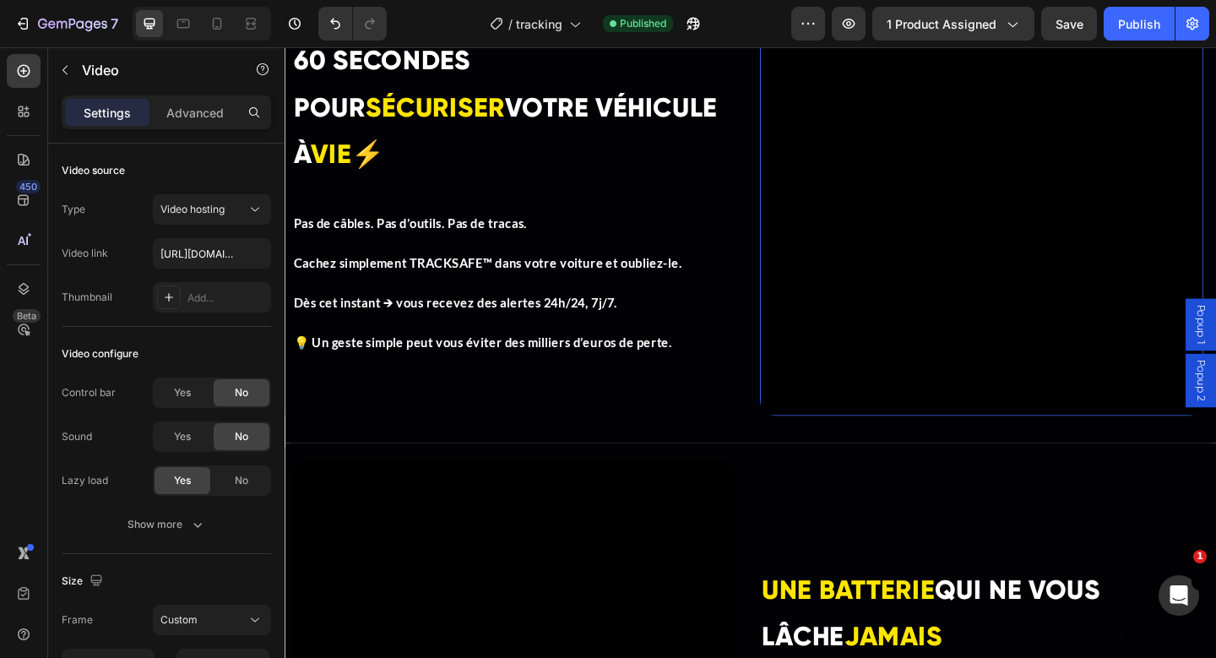
click at [835, 378] on video at bounding box center [1042, 207] width 482 height 482
click at [217, 110] on p "Advanced" at bounding box center [194, 113] width 57 height 18
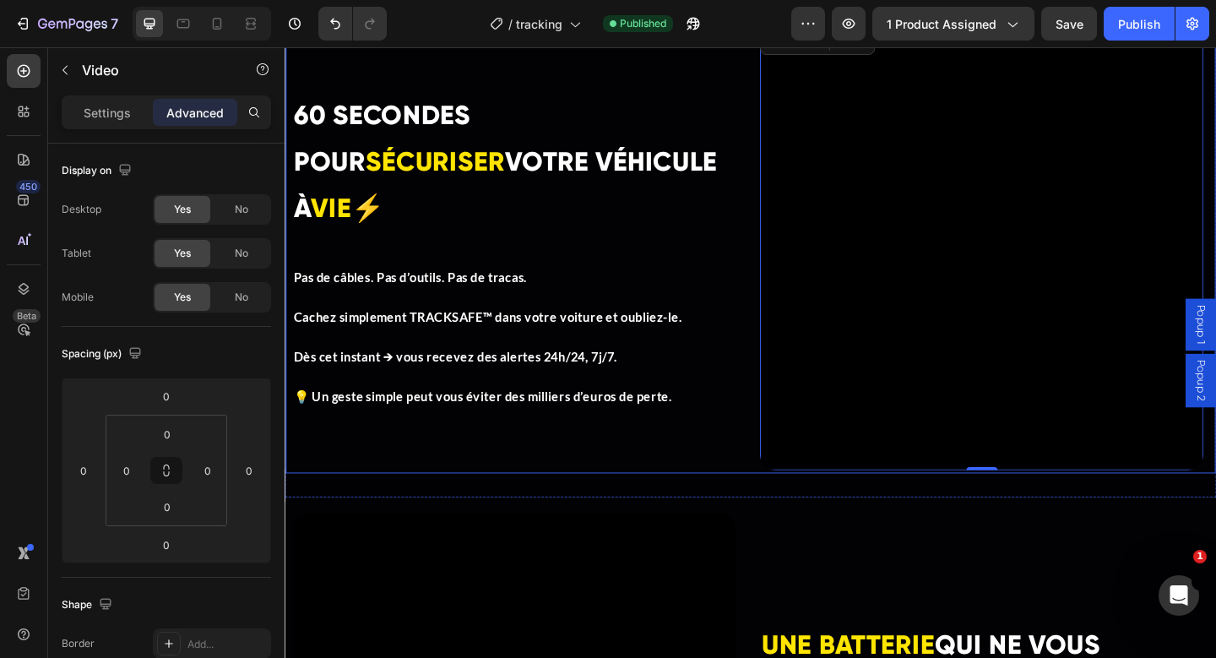
scroll to position [3422, 0]
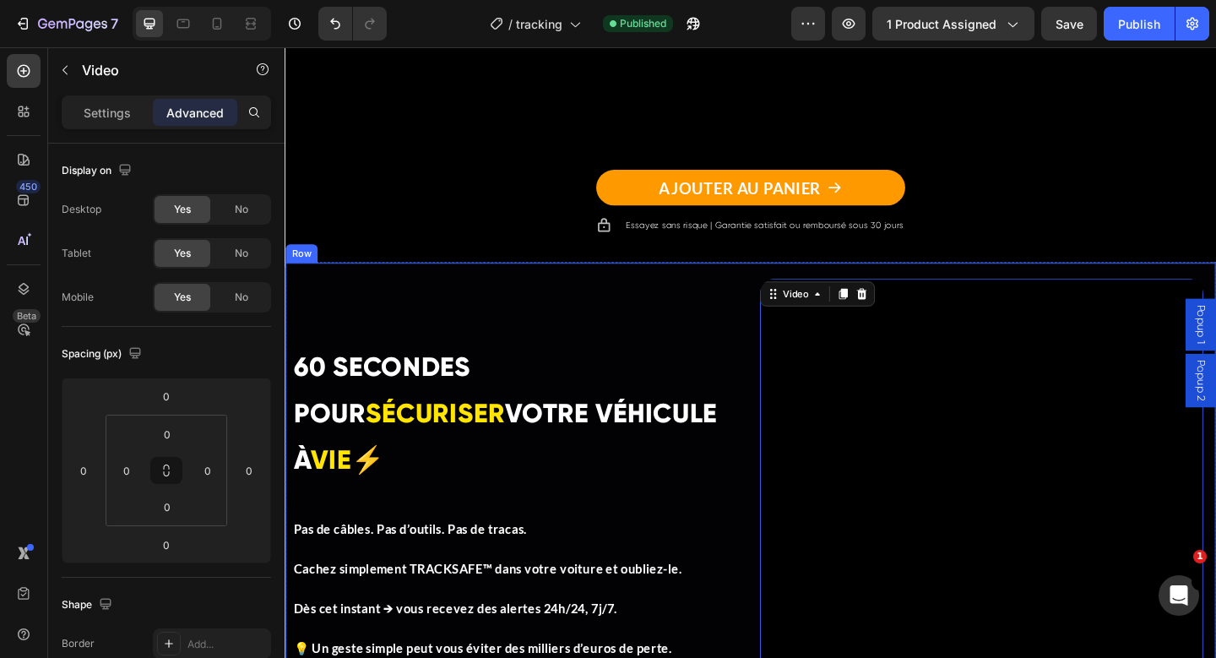
click at [564, 332] on div "⁠⁠⁠⁠⁠⁠⁠ 60 SECONDES POUR SÉCURISER VOTRE VÉHICULE À VIE⚡ Heading Pas de câbles.…" at bounding box center [533, 540] width 482 height 482
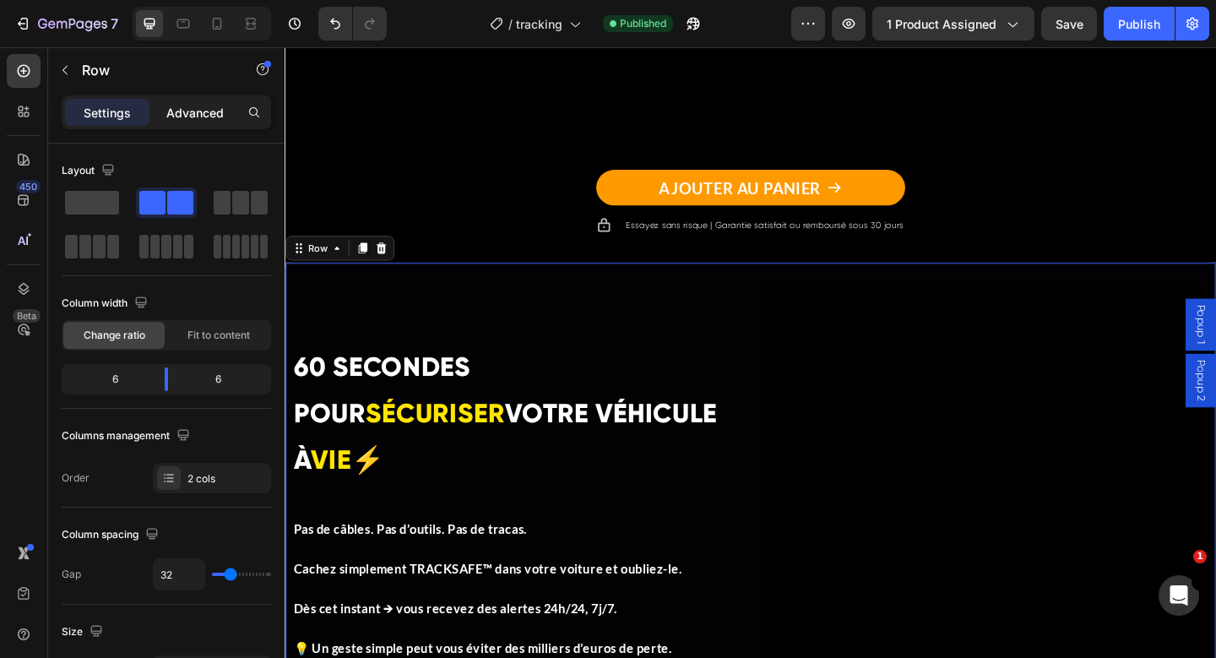
click at [194, 123] on div "Advanced" at bounding box center [195, 112] width 84 height 27
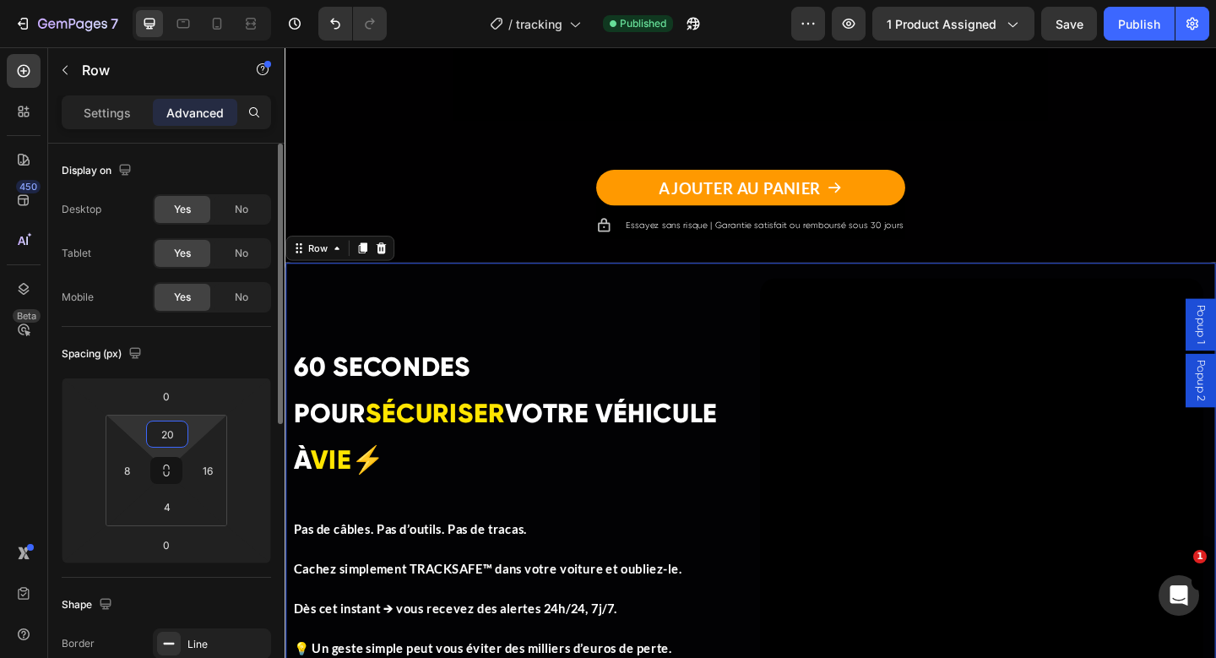
click at [177, 431] on input "20" at bounding box center [167, 433] width 34 height 25
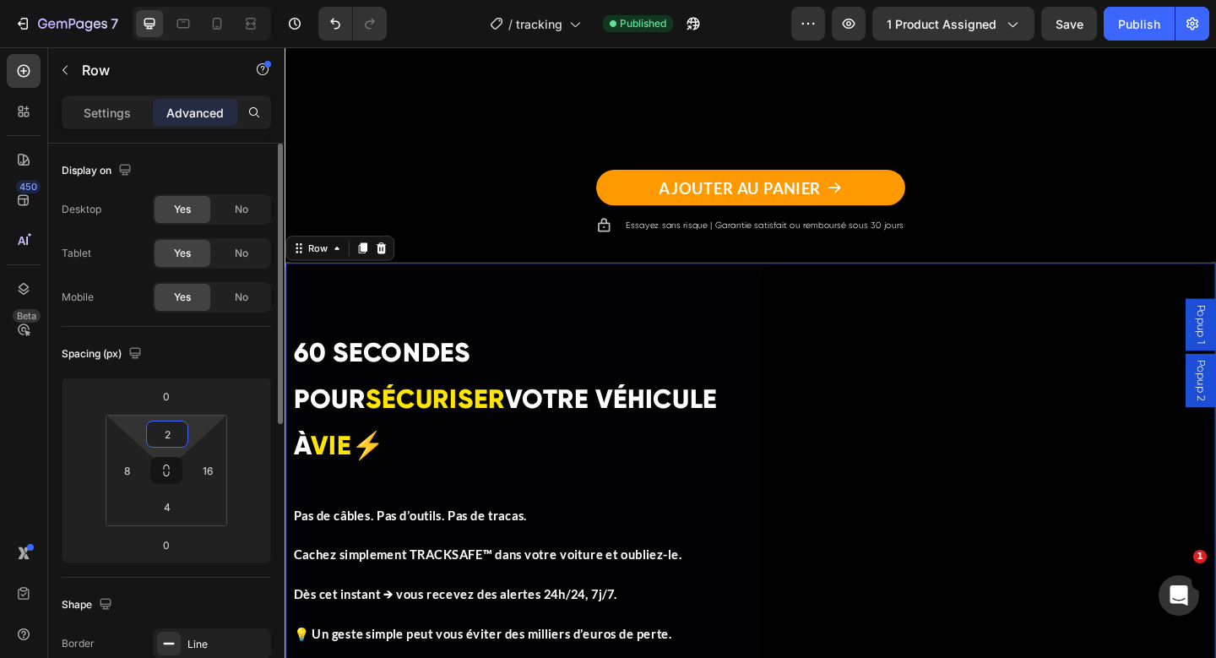
type input "20"
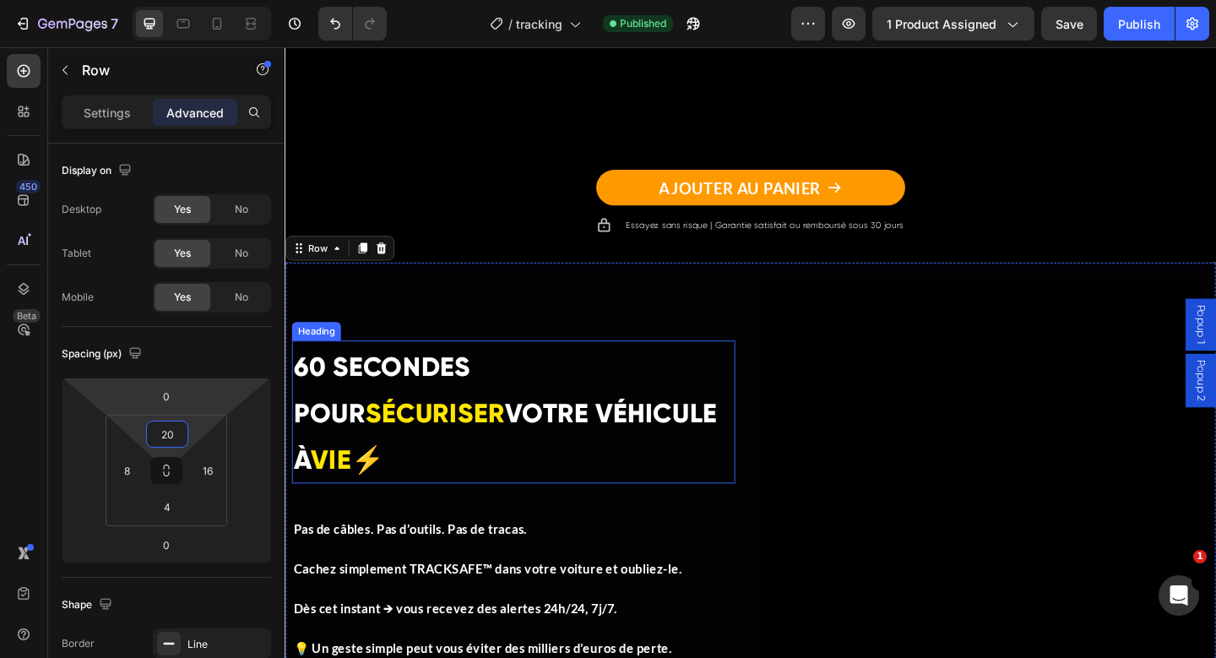
click at [438, 424] on span "60 SECONDES POUR" at bounding box center [390, 419] width 193 height 85
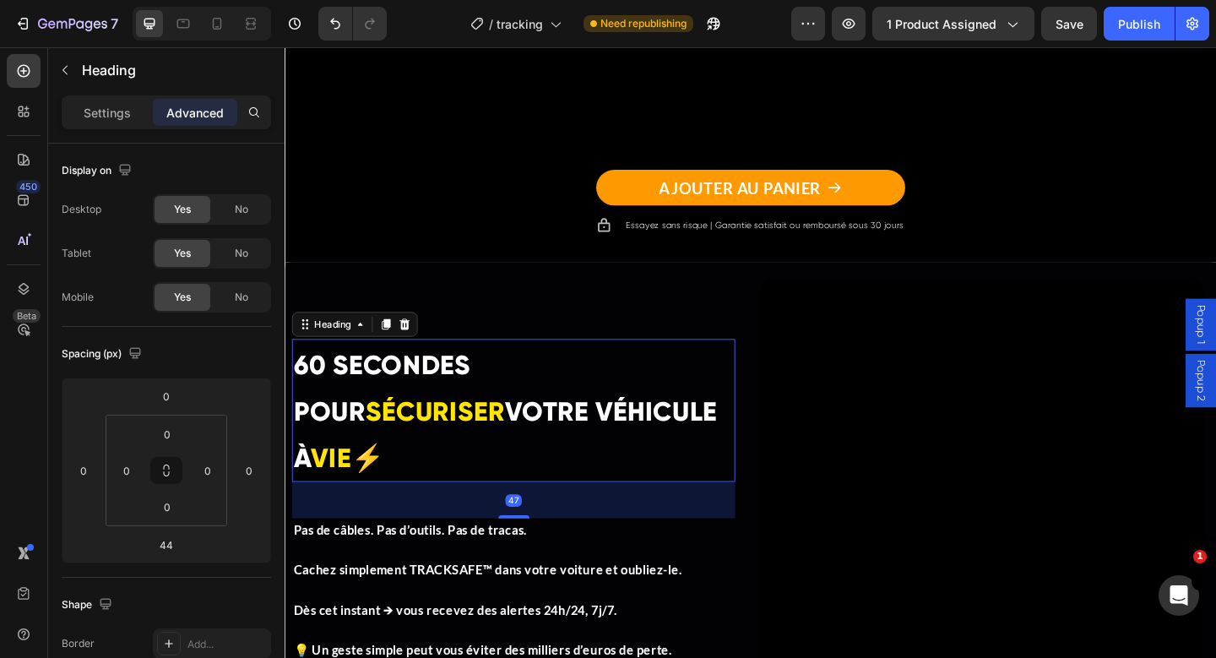
drag, startPoint x: 536, startPoint y: 533, endPoint x: 559, endPoint y: 535, distance: 22.9
click at [559, 535] on div "⁠⁠⁠⁠⁠⁠⁠ 60 SECONDES POUR SÉCURISER VOTRE VÉHICULE À VIE⚡ Heading 47 Pas de câbl…" at bounding box center [533, 540] width 482 height 482
type input "47"
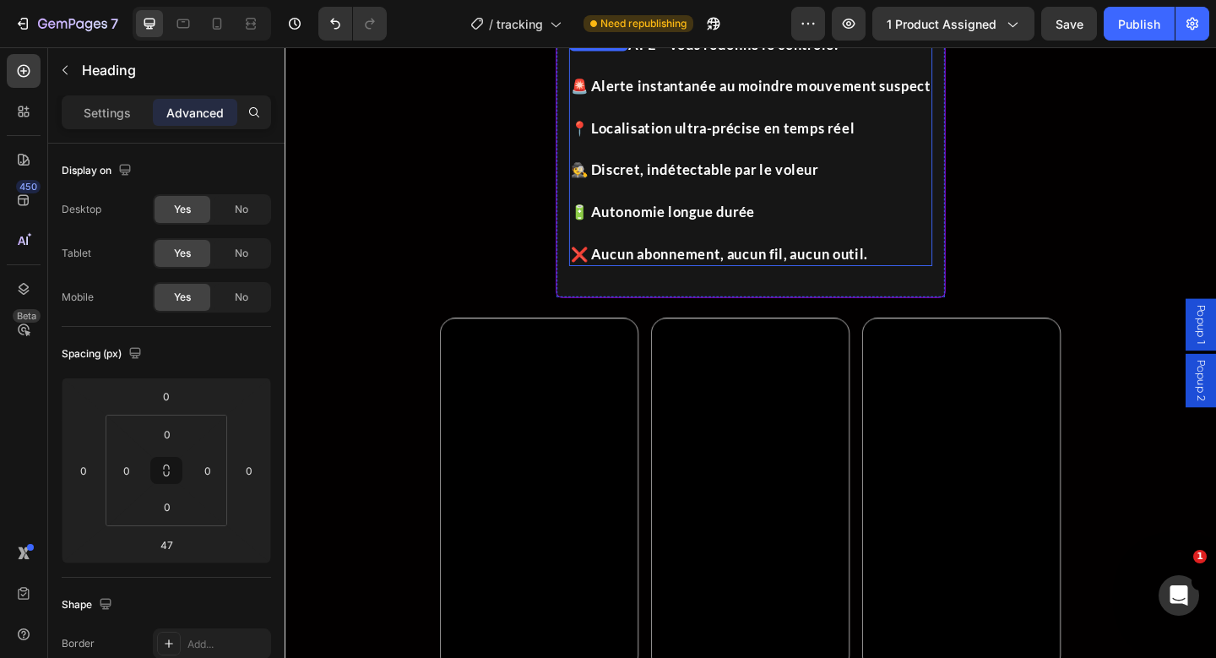
scroll to position [1486, 0]
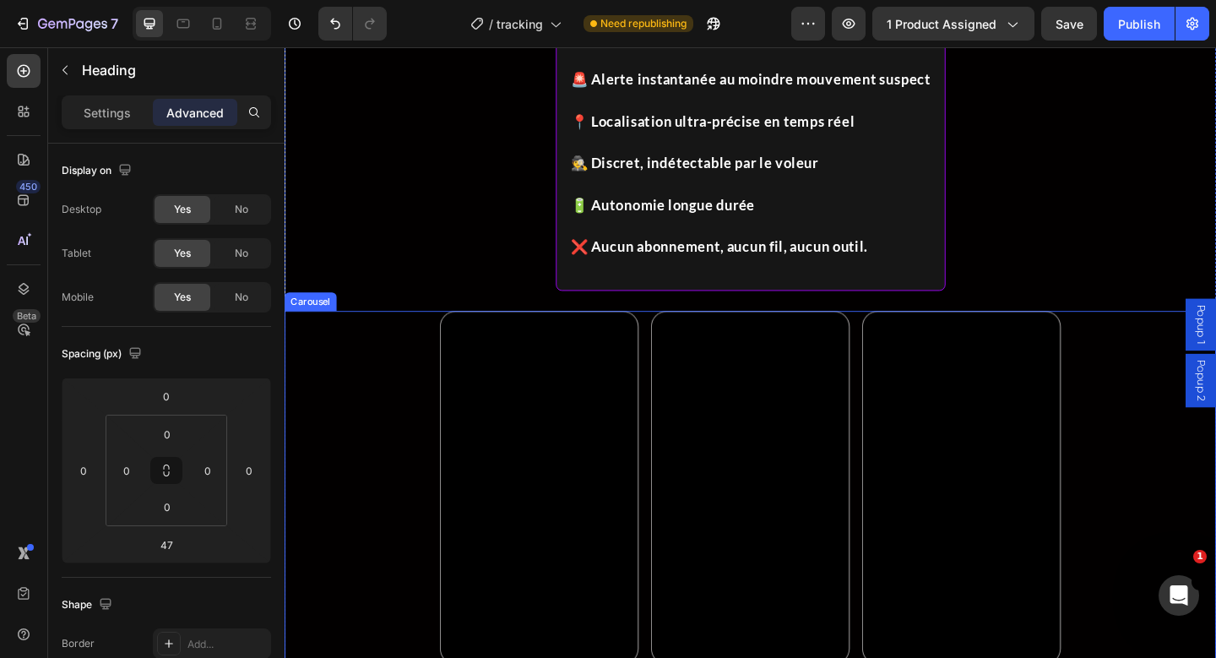
click at [375, 402] on div "Video Video Video Carousel" at bounding box center [791, 536] width 1013 height 405
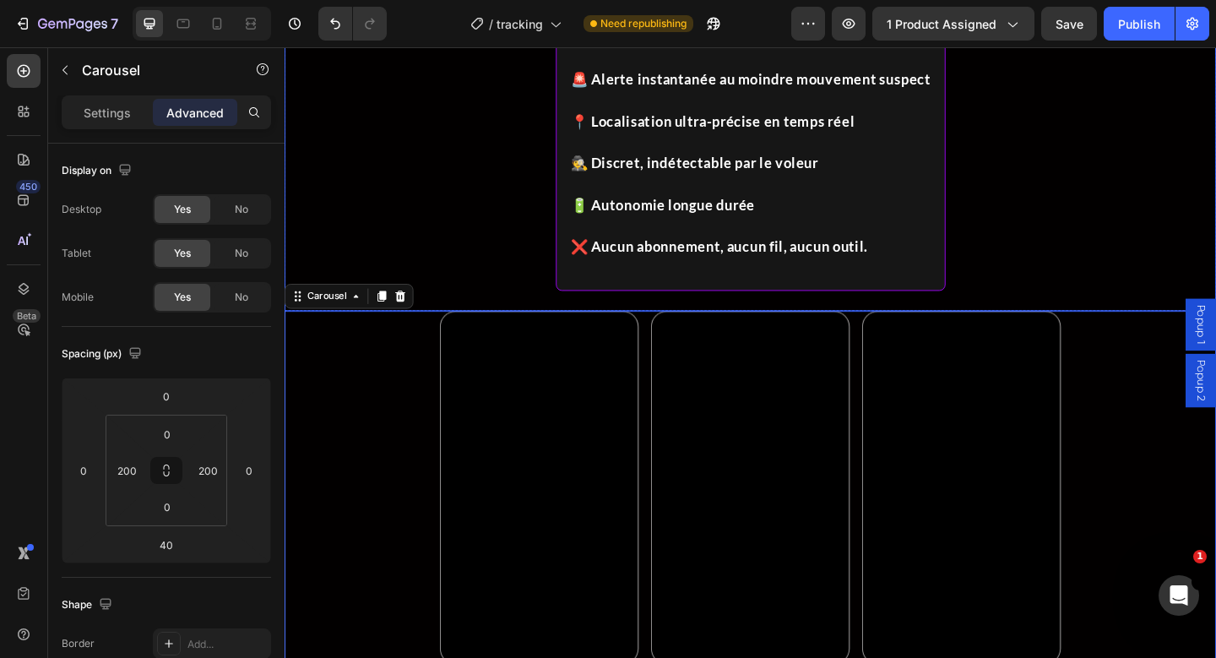
scroll to position [1090, 0]
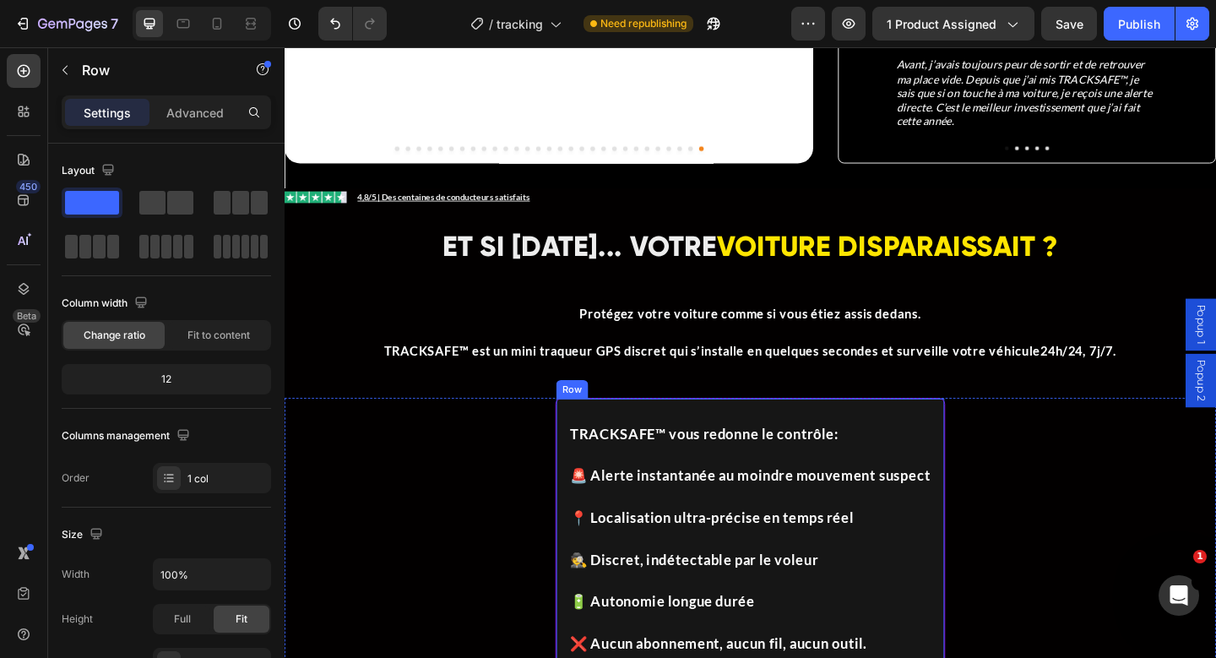
click at [957, 430] on div "TRACKSAFE™ vous redonne le contrôle : 🚨 Alerte instantanée au moindre mouvement…" at bounding box center [791, 578] width 395 height 296
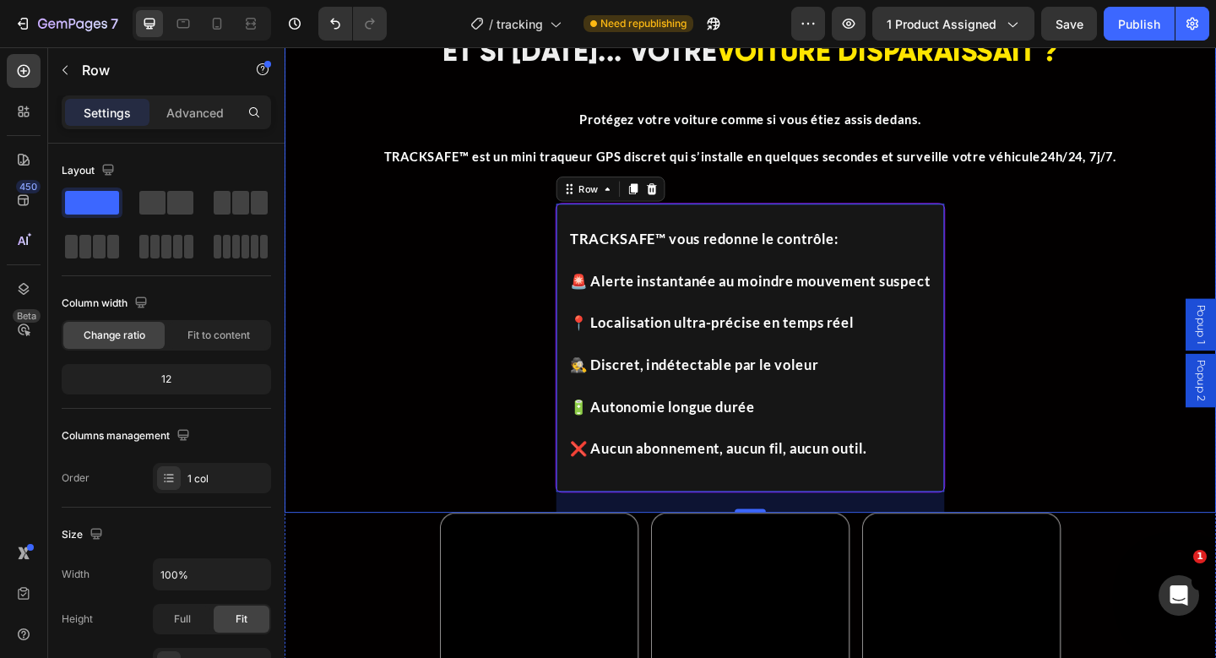
scroll to position [1115, 0]
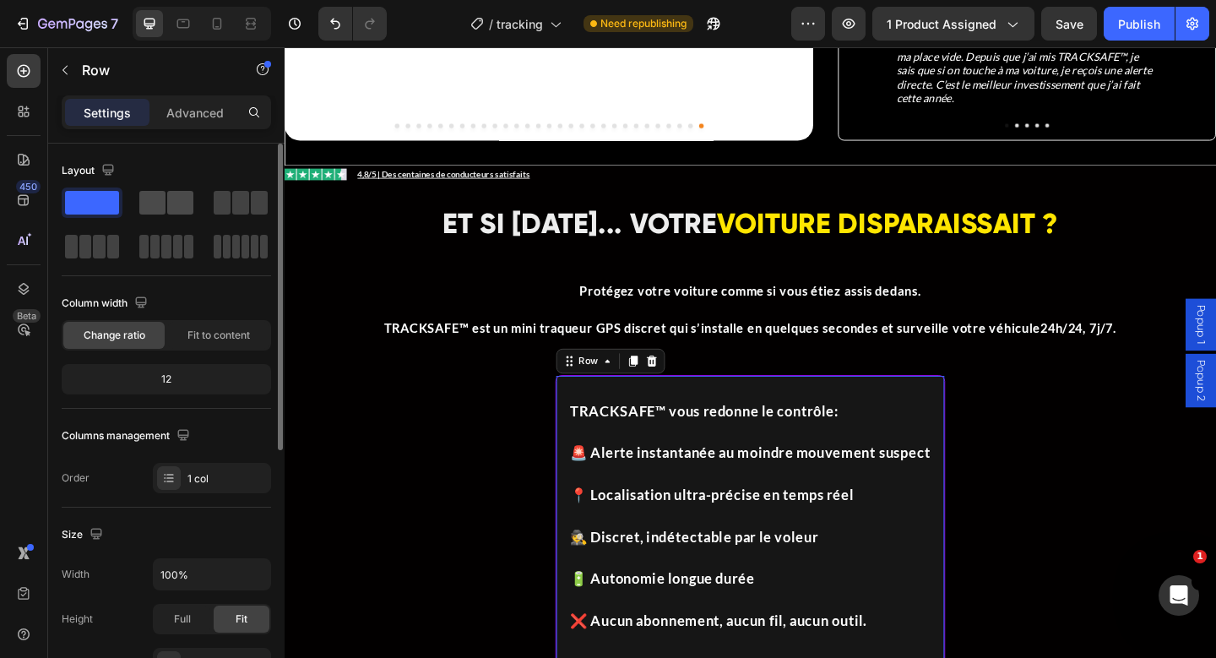
click at [169, 210] on span at bounding box center [180, 203] width 26 height 24
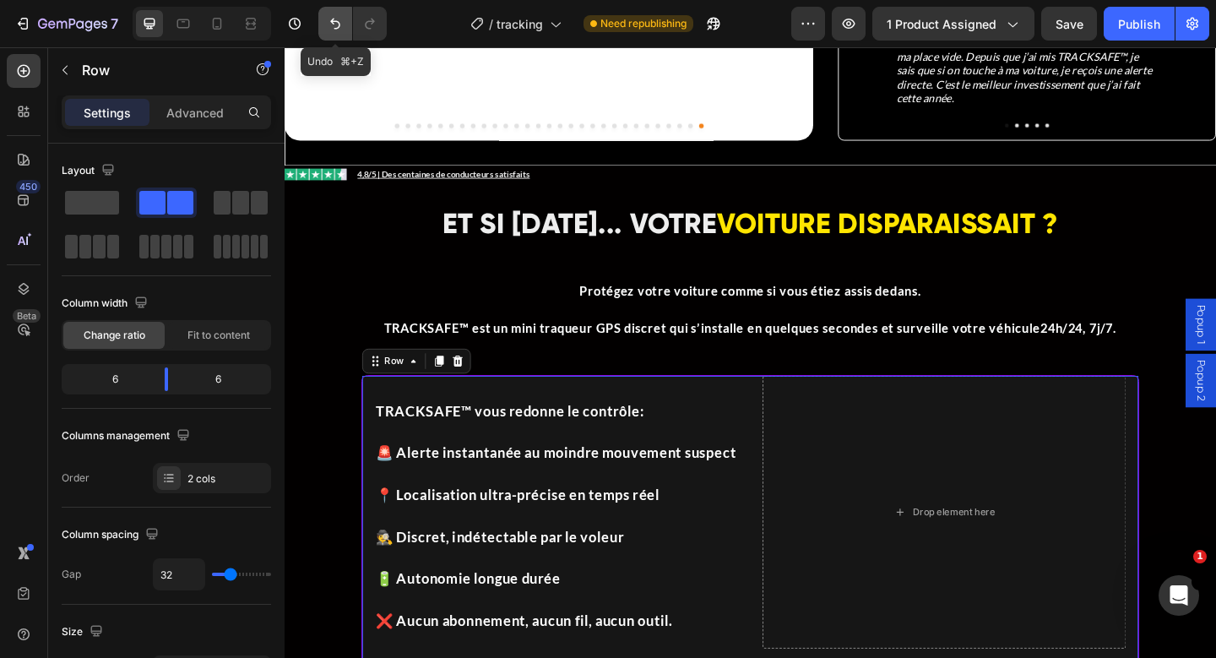
click at [333, 18] on icon "Undo/Redo" at bounding box center [335, 23] width 17 height 17
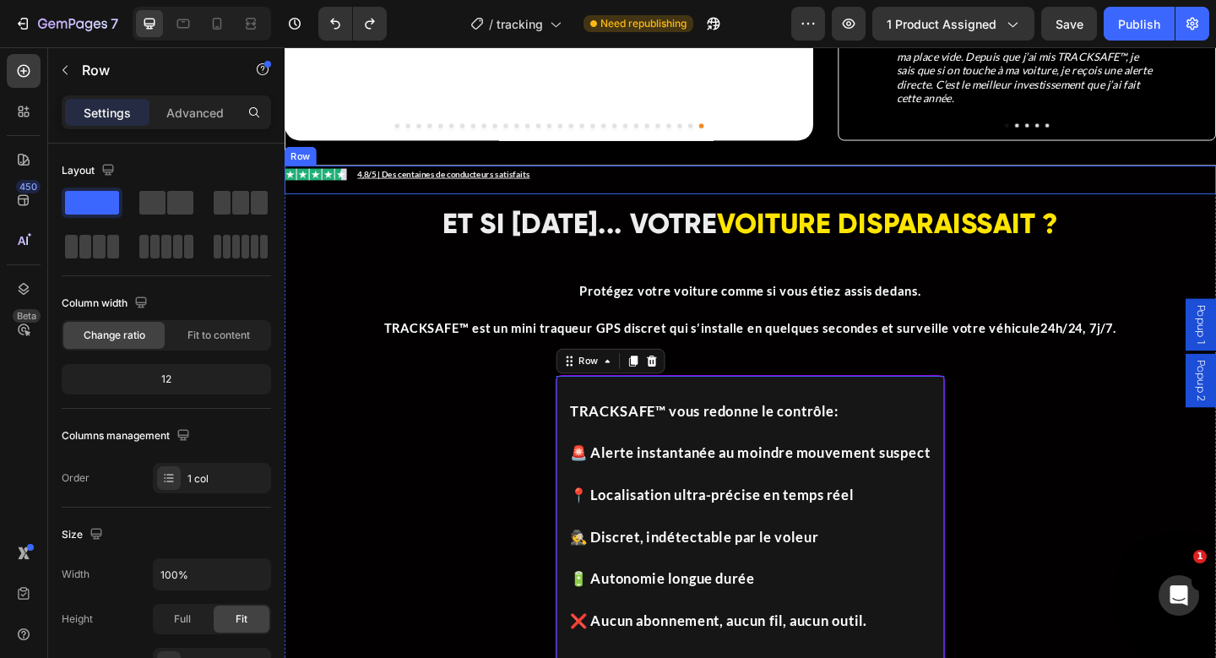
click at [850, 176] on div "Image Icon List 4,8/5 | Des centaines de conducteurs satisfaits Text Block Row" at bounding box center [791, 191] width 1013 height 31
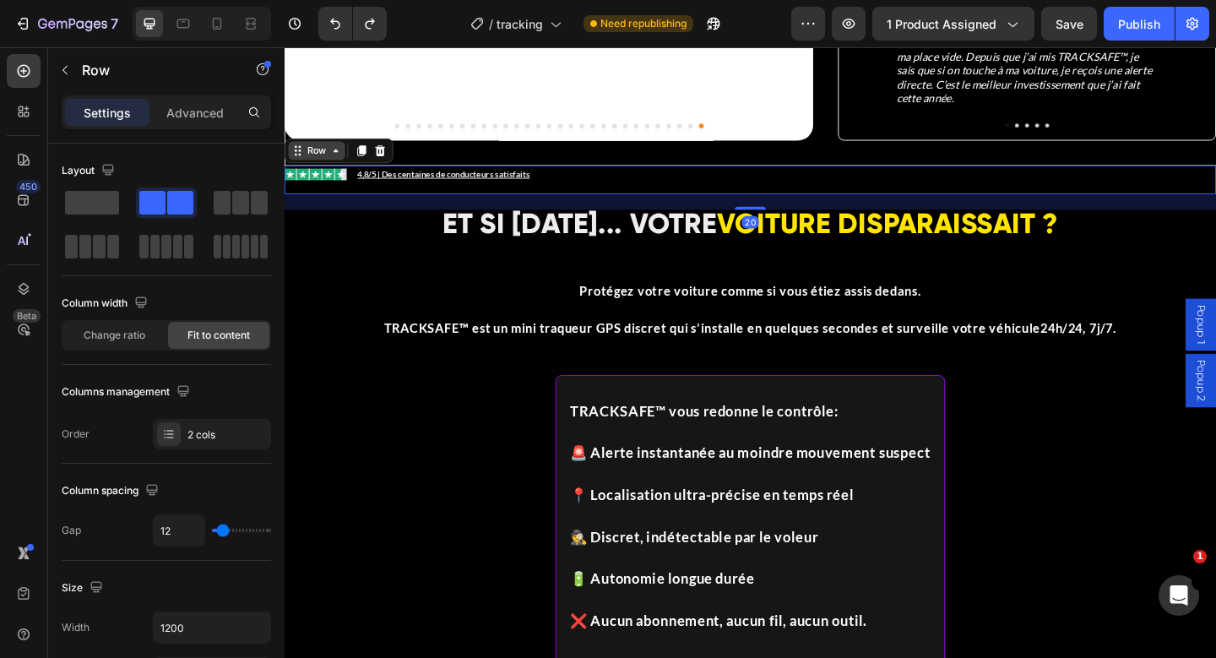
click at [329, 152] on div "Row" at bounding box center [320, 159] width 28 height 15
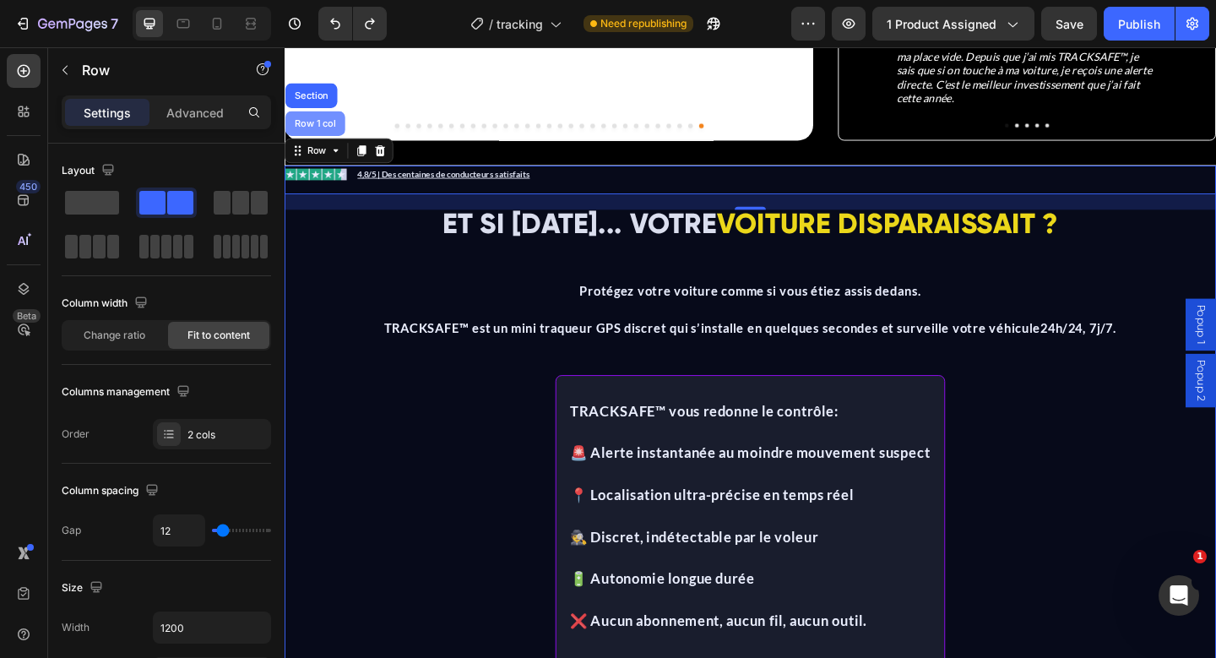
click at [319, 125] on div "Row 1 col" at bounding box center [318, 130] width 52 height 10
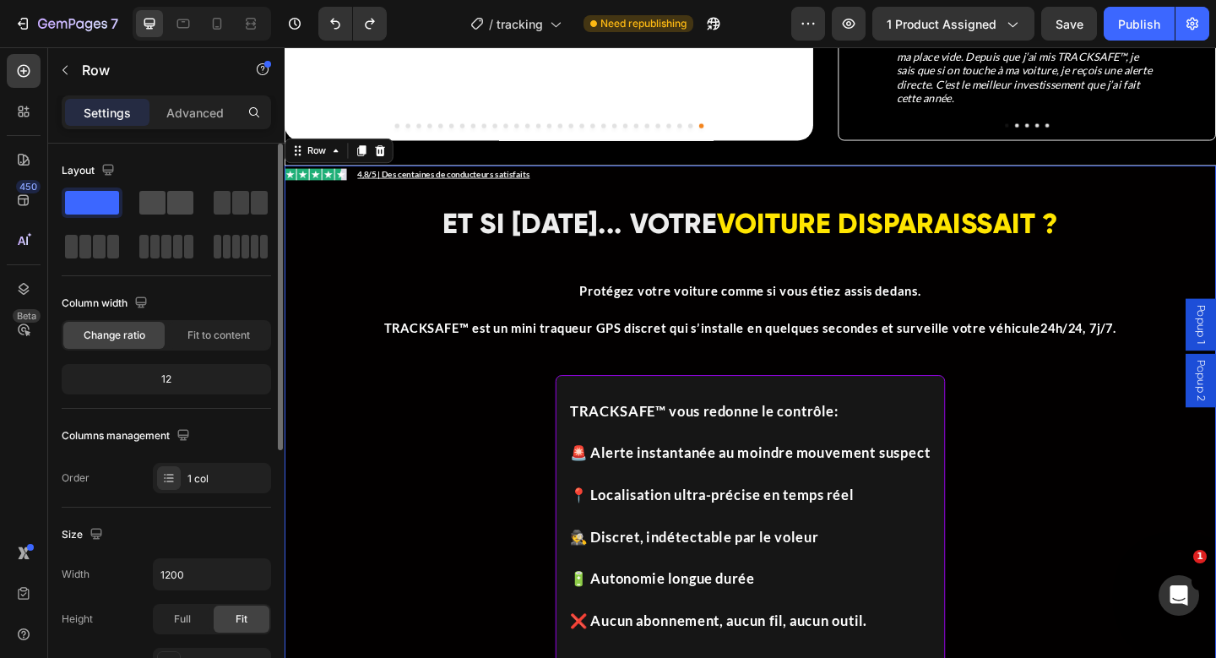
click at [153, 193] on span at bounding box center [152, 203] width 26 height 24
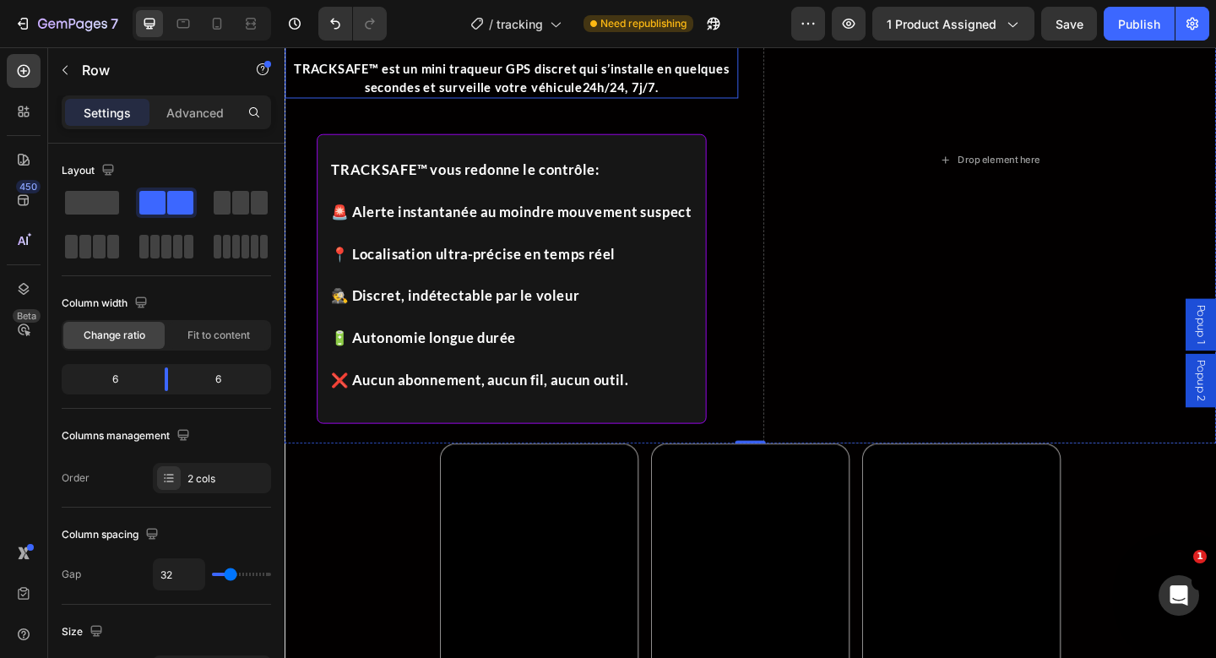
scroll to position [1429, 0]
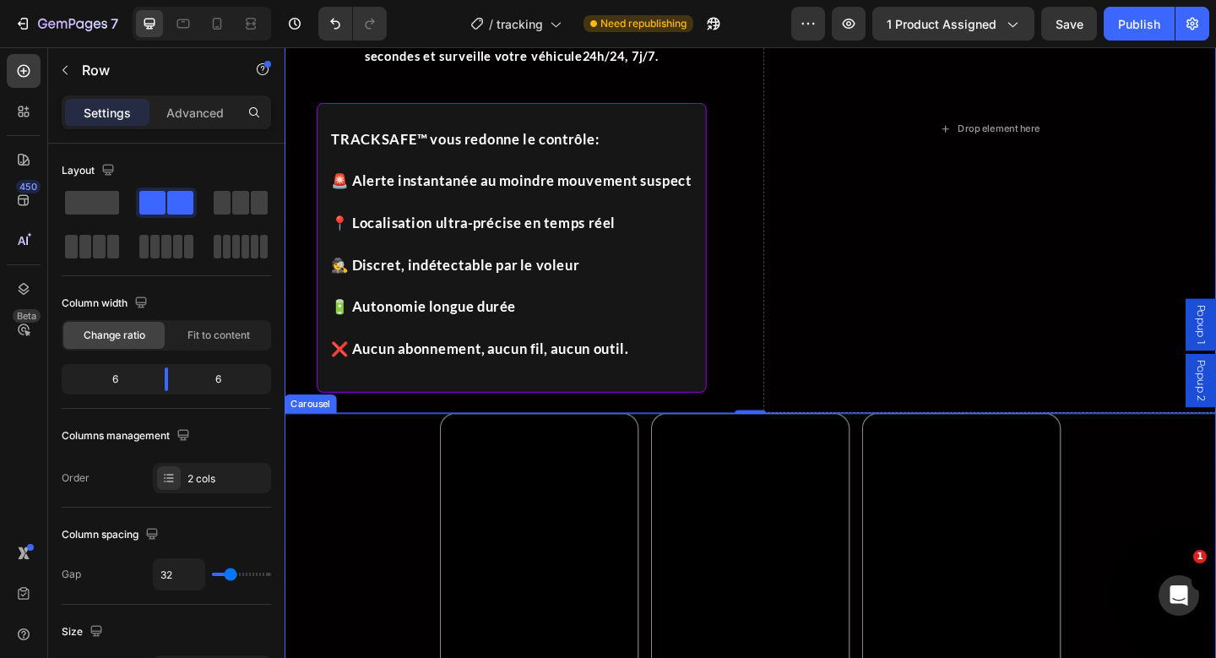
click at [410, 566] on div "Video Video Video Carousel" at bounding box center [791, 647] width 1013 height 405
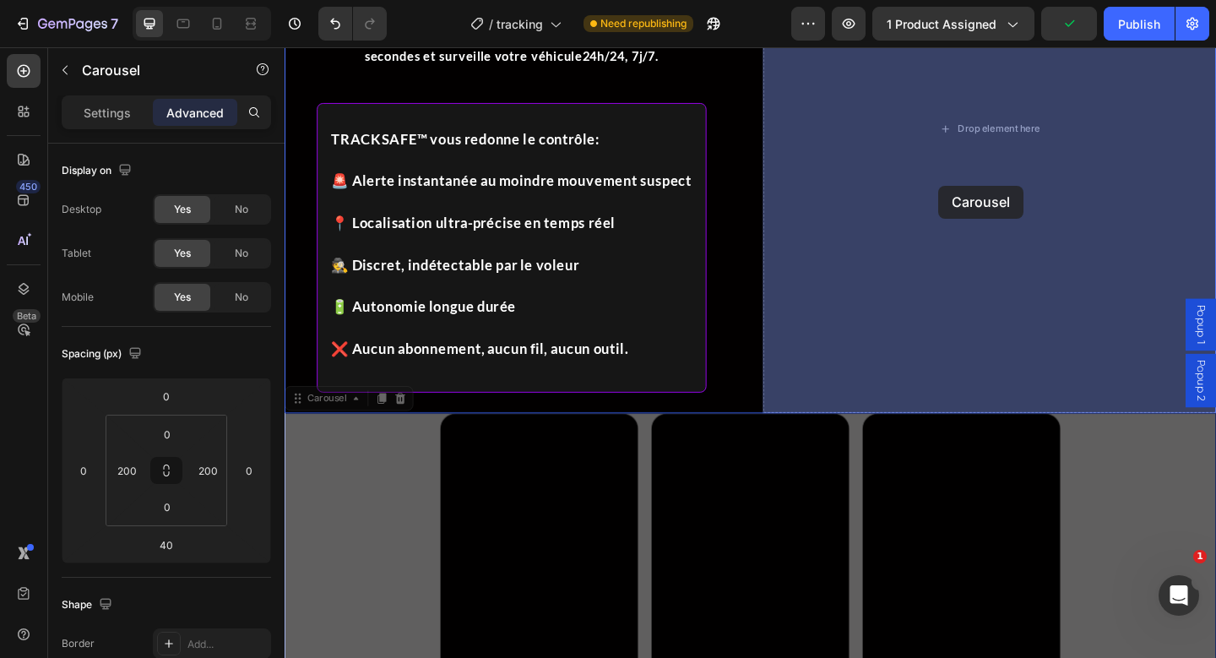
drag, startPoint x: 337, startPoint y: 425, endPoint x: 995, endPoint y: 198, distance: 696.6
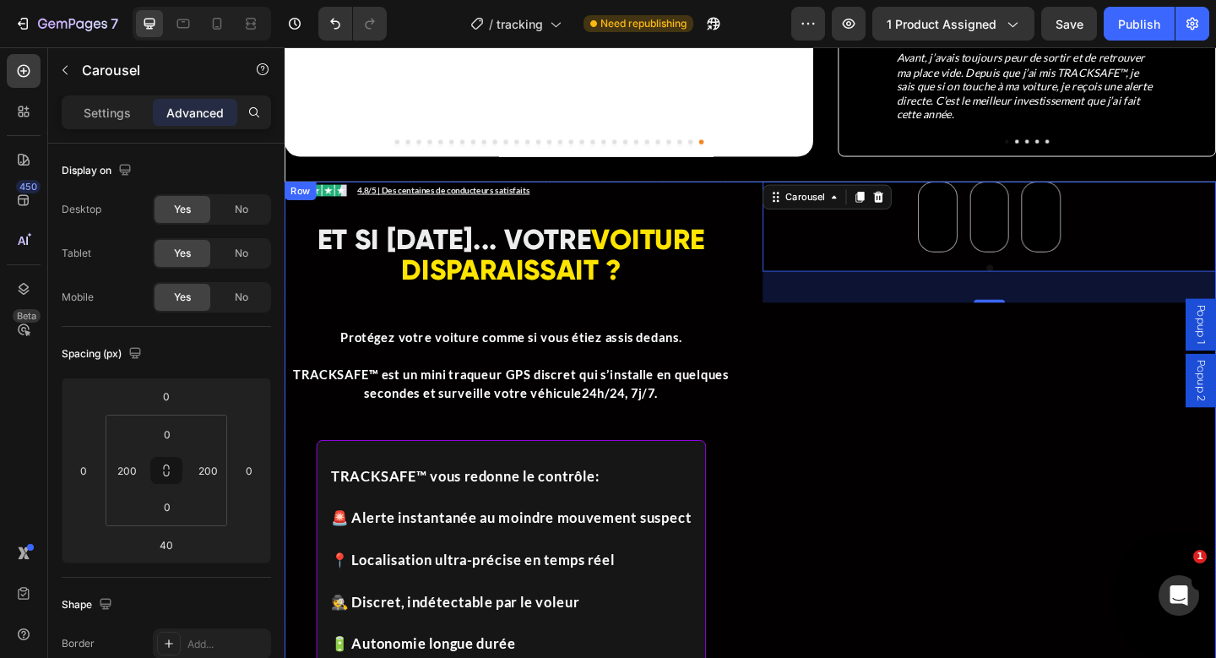
scroll to position [1109, 0]
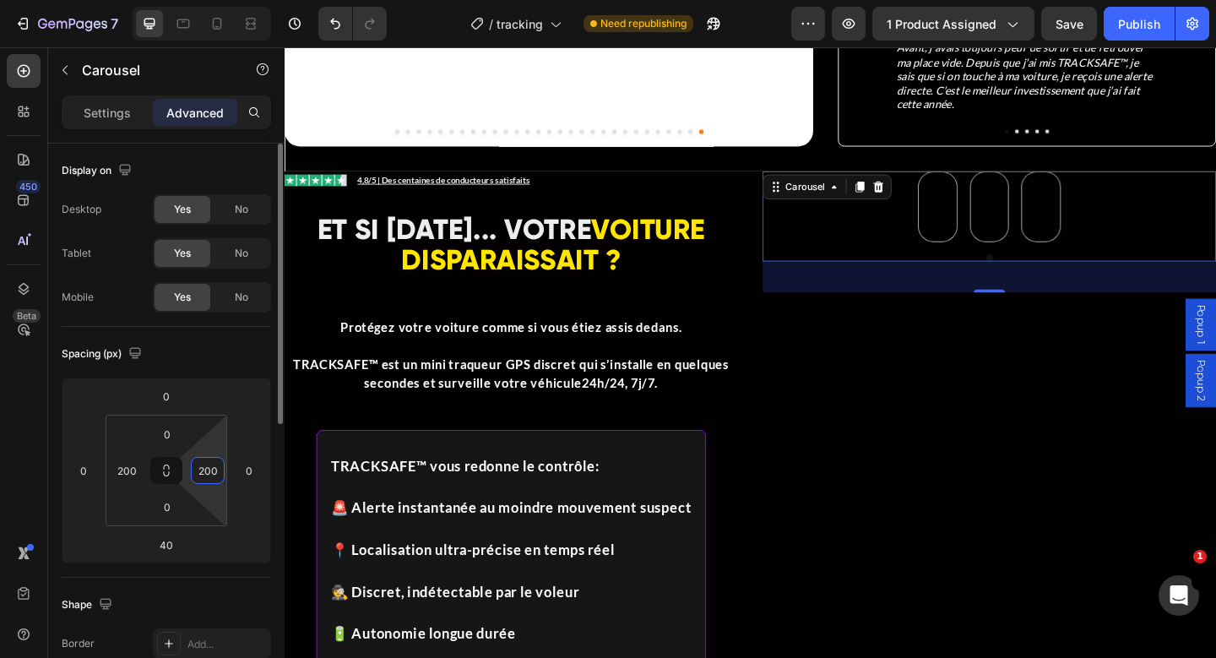
click at [213, 472] on input "200" at bounding box center [207, 470] width 25 height 25
type input "0"
click at [133, 476] on input "200" at bounding box center [126, 470] width 25 height 25
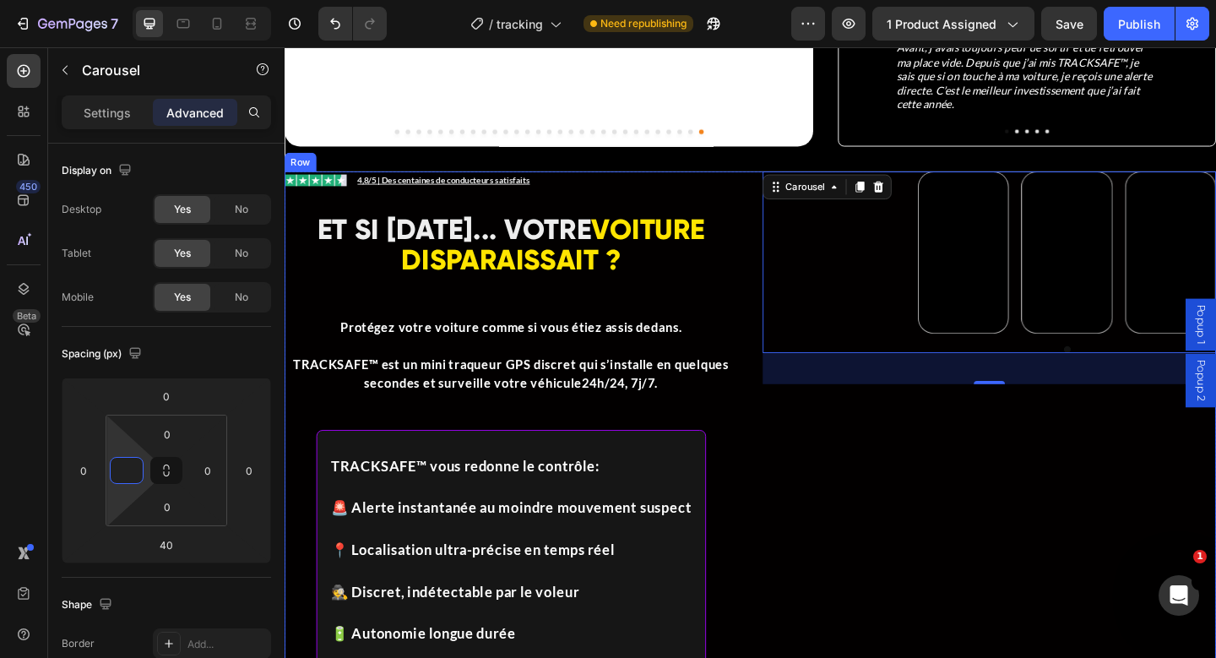
click at [914, 503] on div "Video Video Video Carousel 40" at bounding box center [1051, 490] width 493 height 617
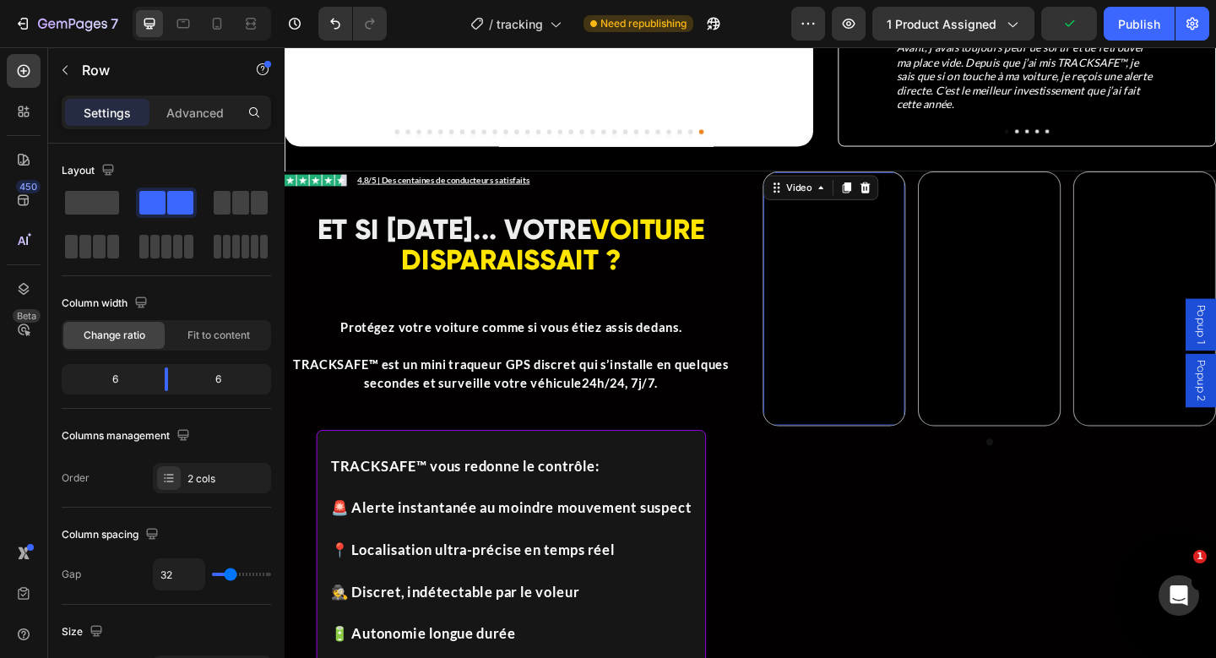
click at [939, 370] on video at bounding box center [882, 320] width 154 height 274
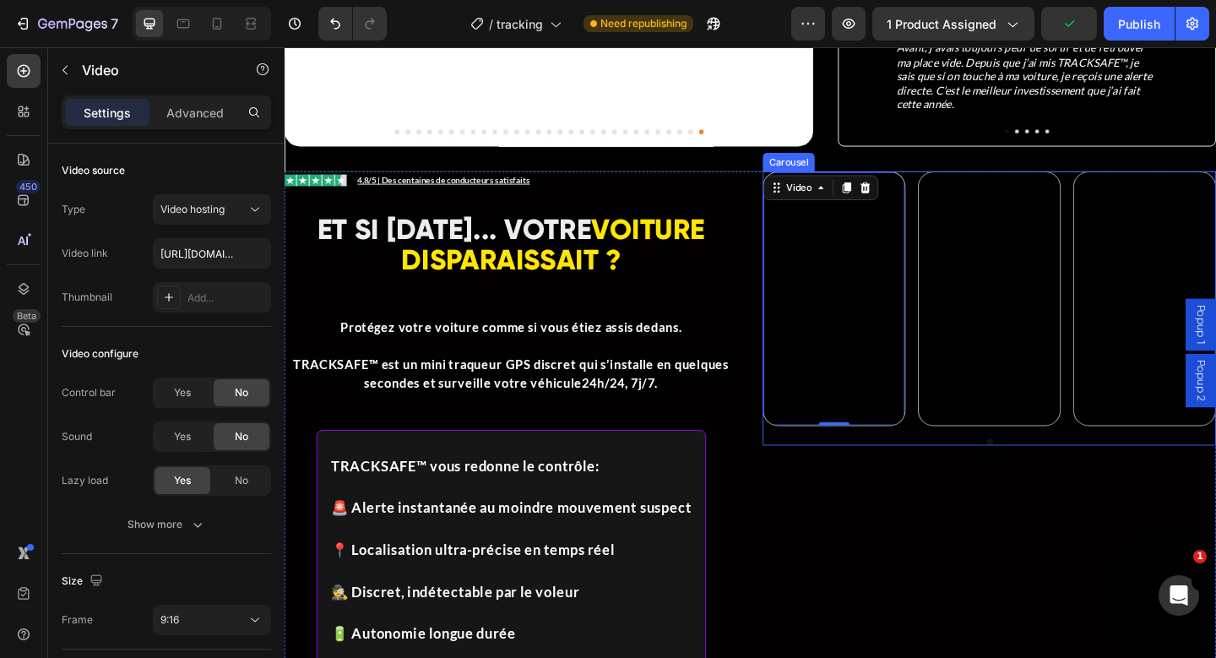
click at [977, 431] on div "Video 0 Video Video Carousel" at bounding box center [1051, 330] width 493 height 297
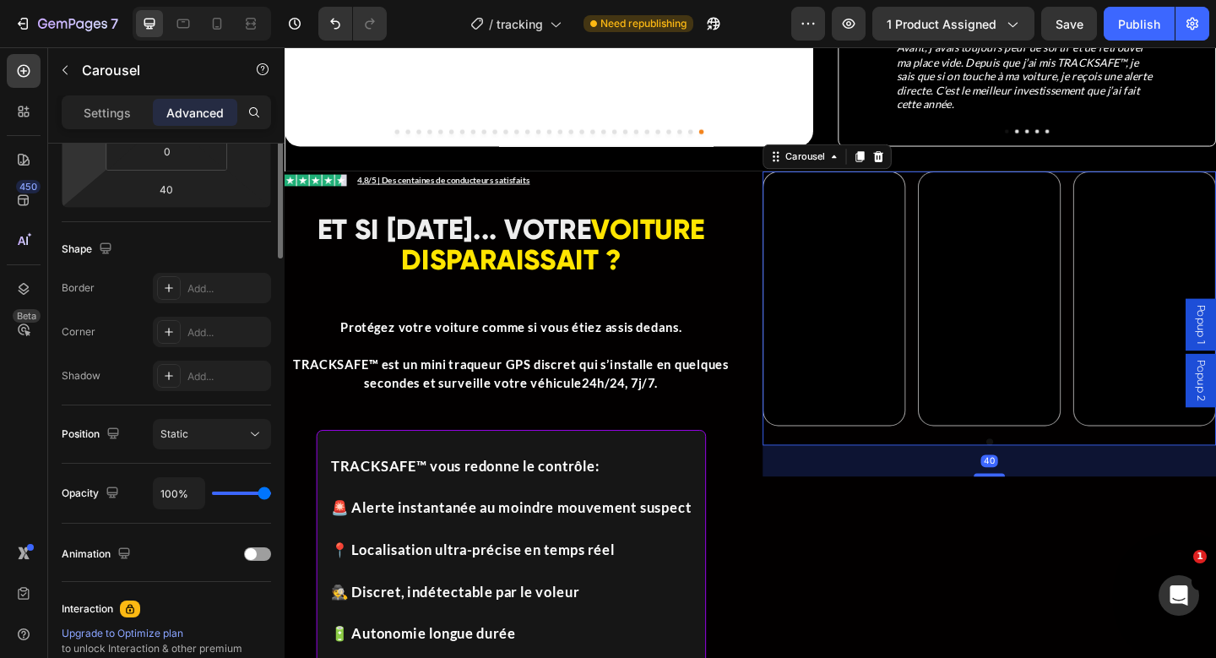
scroll to position [564, 0]
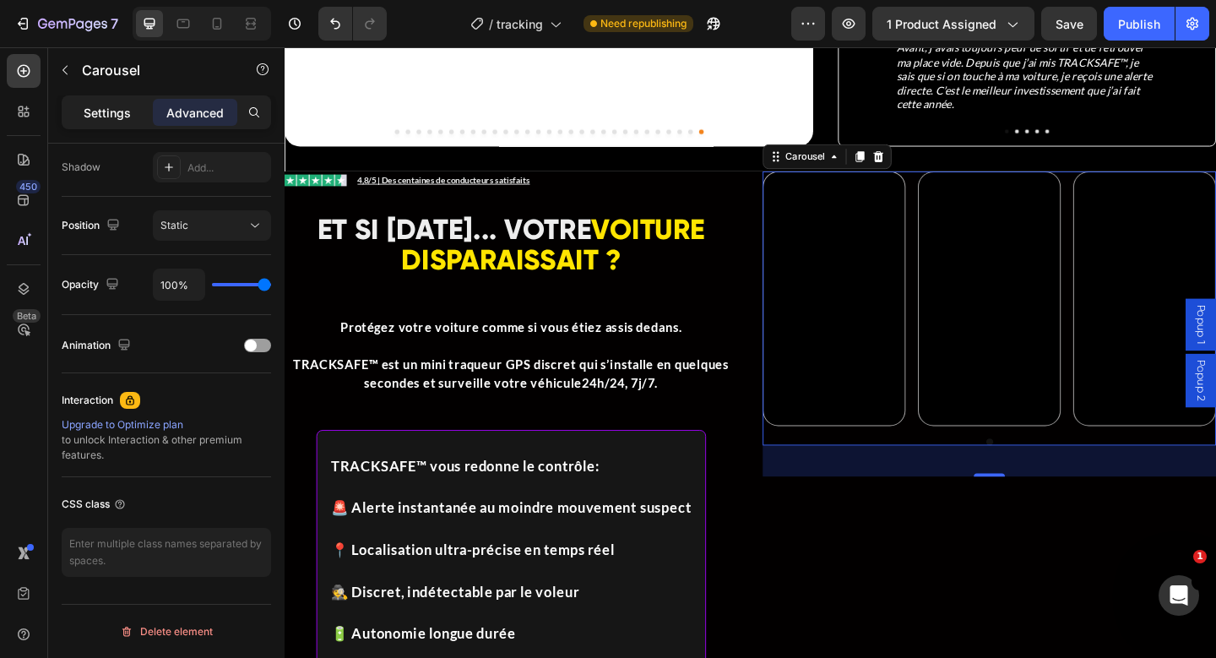
click at [106, 104] on p "Settings" at bounding box center [107, 113] width 47 height 18
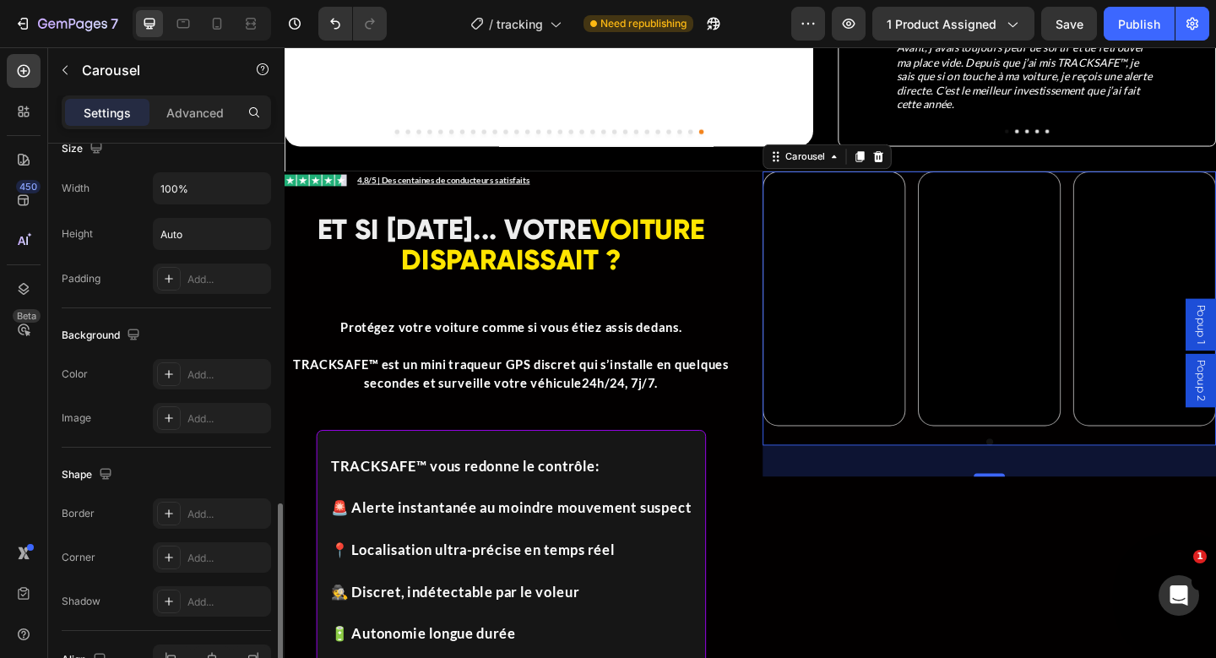
scroll to position [1265, 0]
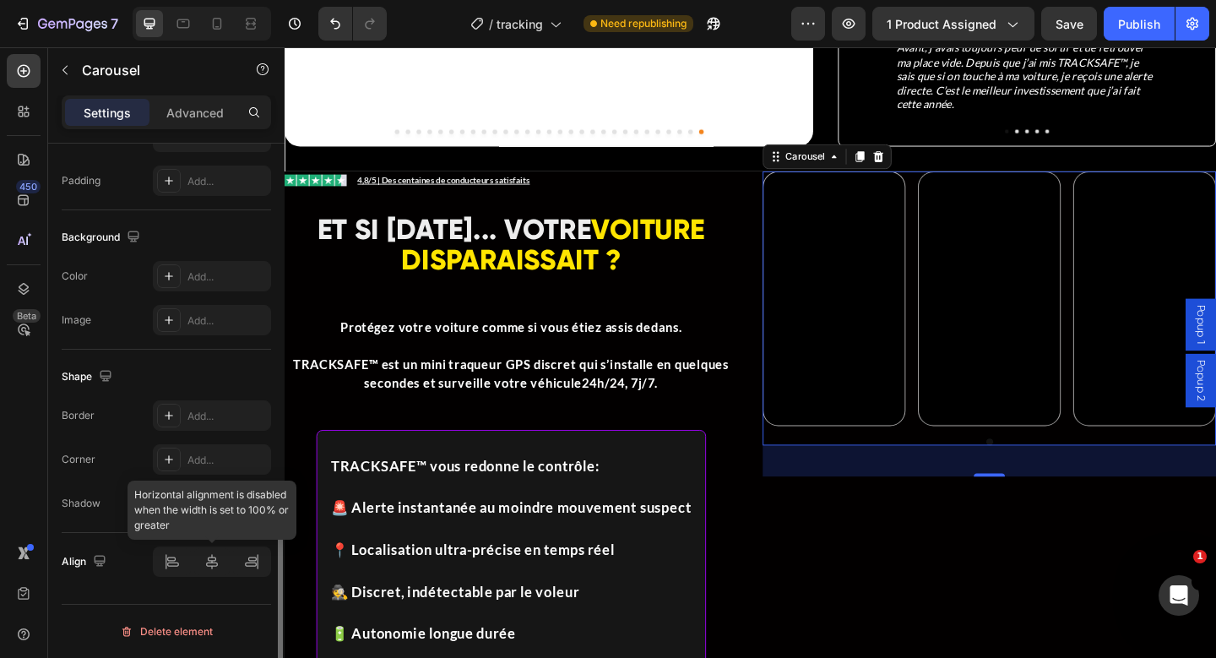
click at [212, 558] on div at bounding box center [212, 561] width 118 height 30
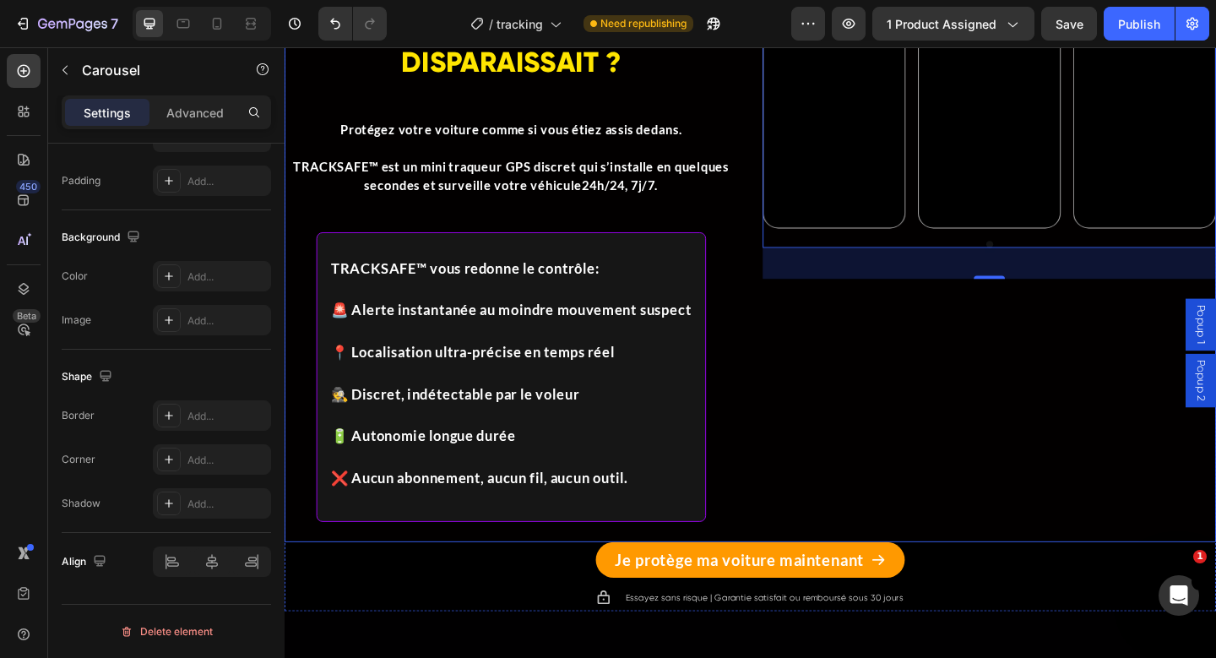
scroll to position [1031, 0]
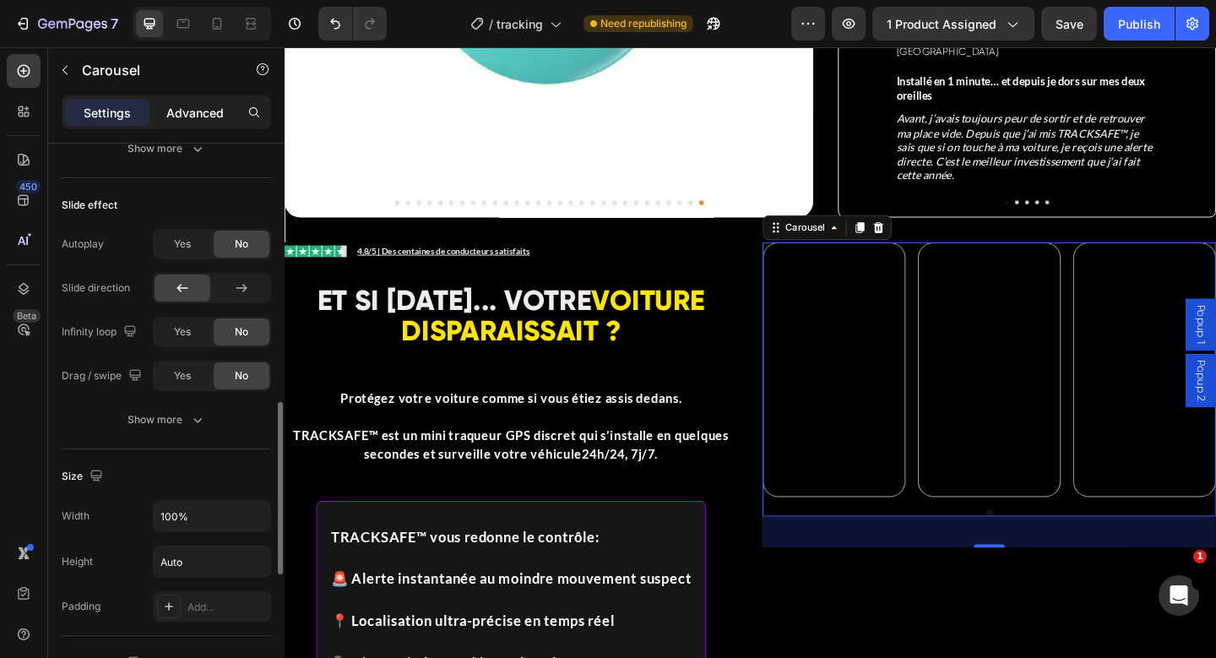
click at [187, 112] on p "Advanced" at bounding box center [194, 113] width 57 height 18
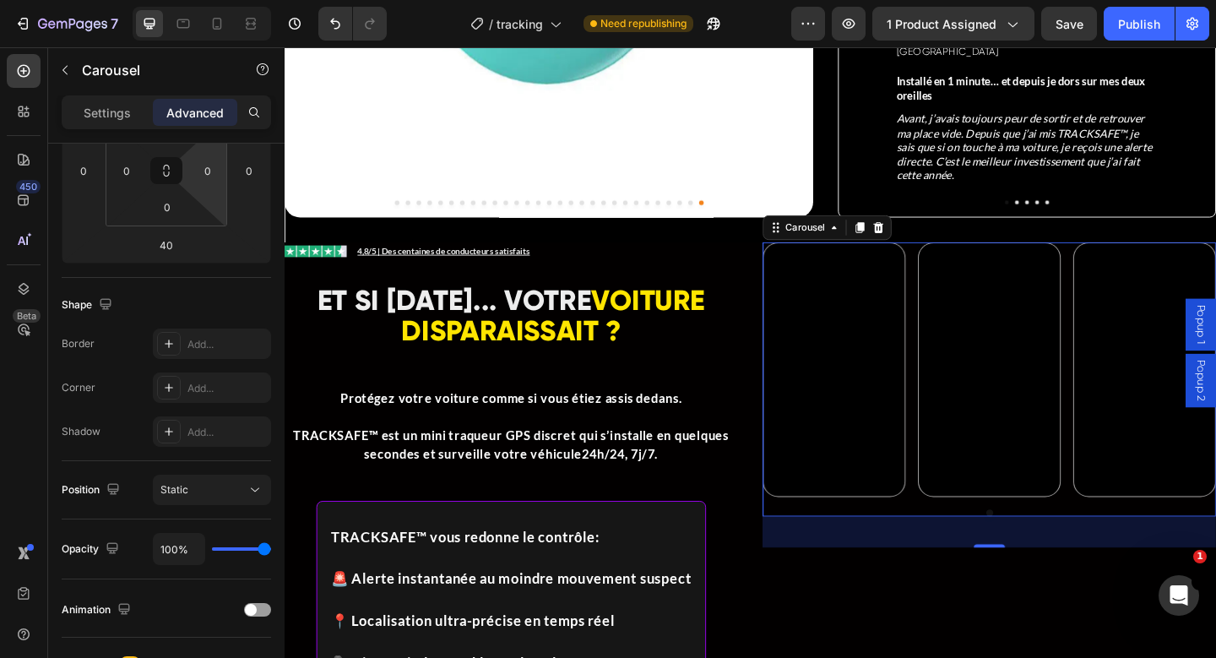
scroll to position [0, 0]
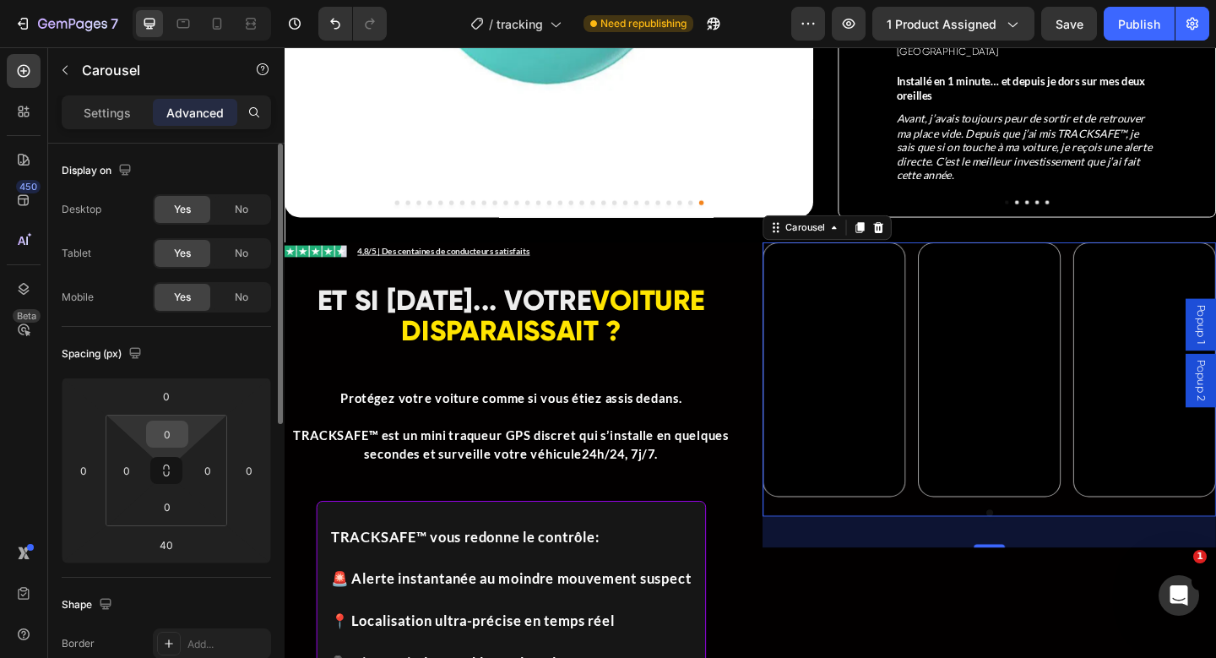
click at [174, 434] on input "0" at bounding box center [167, 433] width 34 height 25
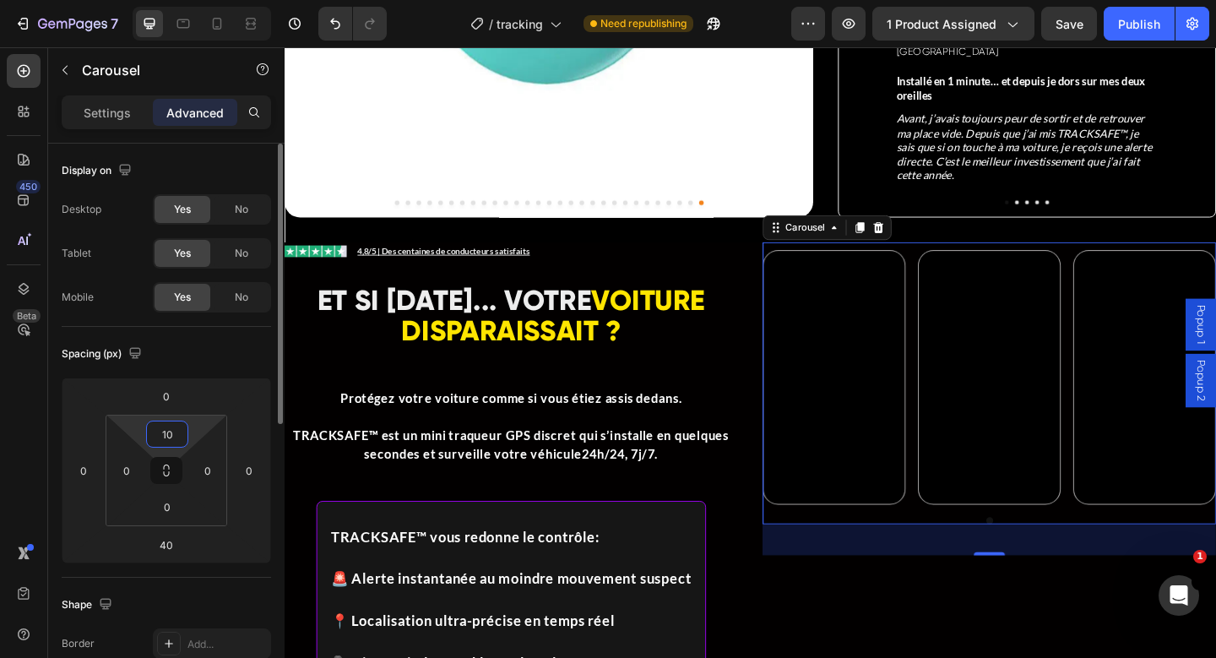
type input "1"
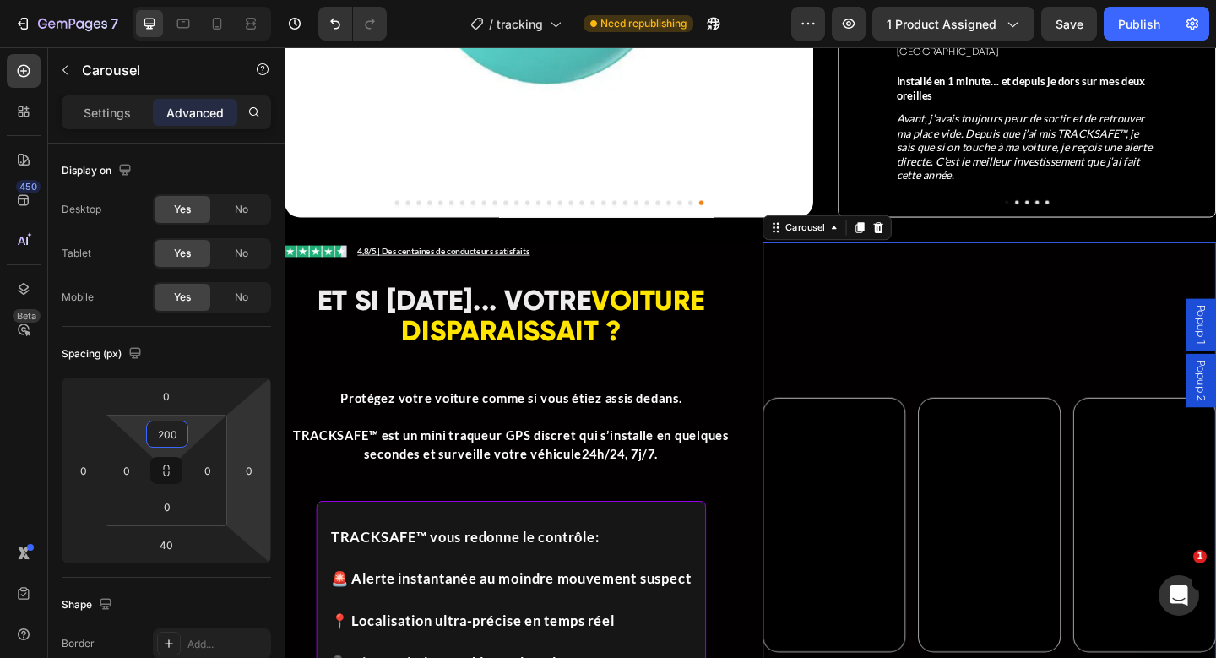
type input "200"
click at [975, 345] on div "Video Video Video Carousel 40" at bounding box center [1051, 493] width 493 height 466
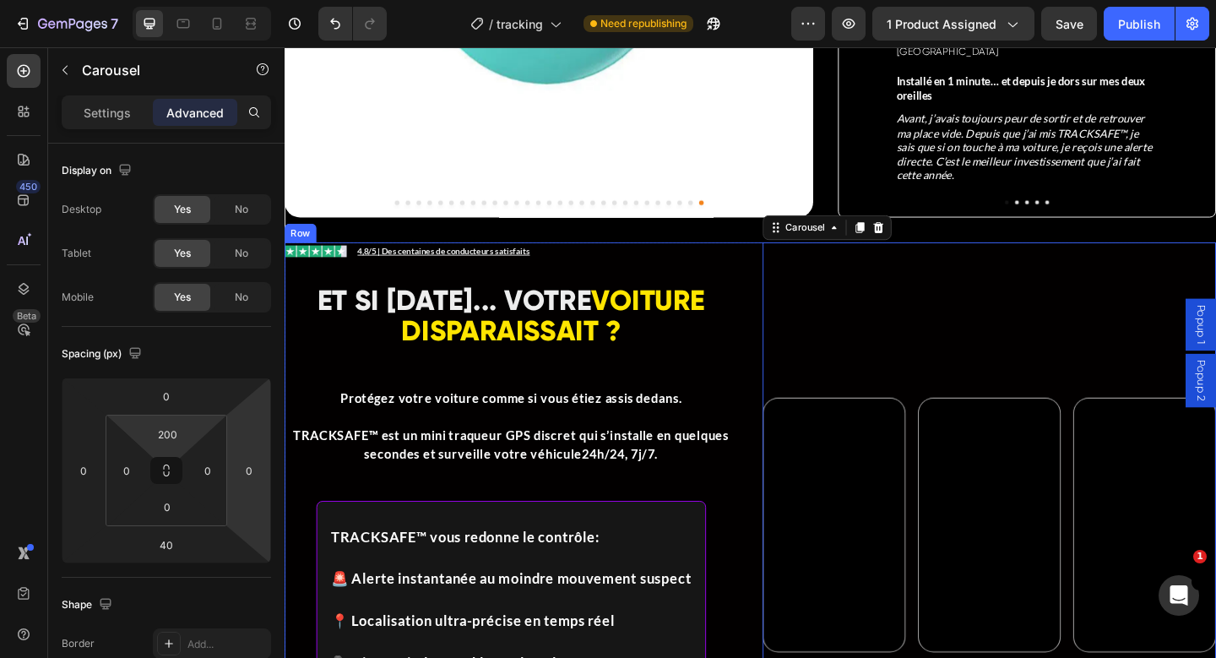
click at [778, 260] on div "Image Icon List 4,8/5 | Des centaines de conducteurs satisfaits Text Block Row …" at bounding box center [791, 568] width 1013 height 617
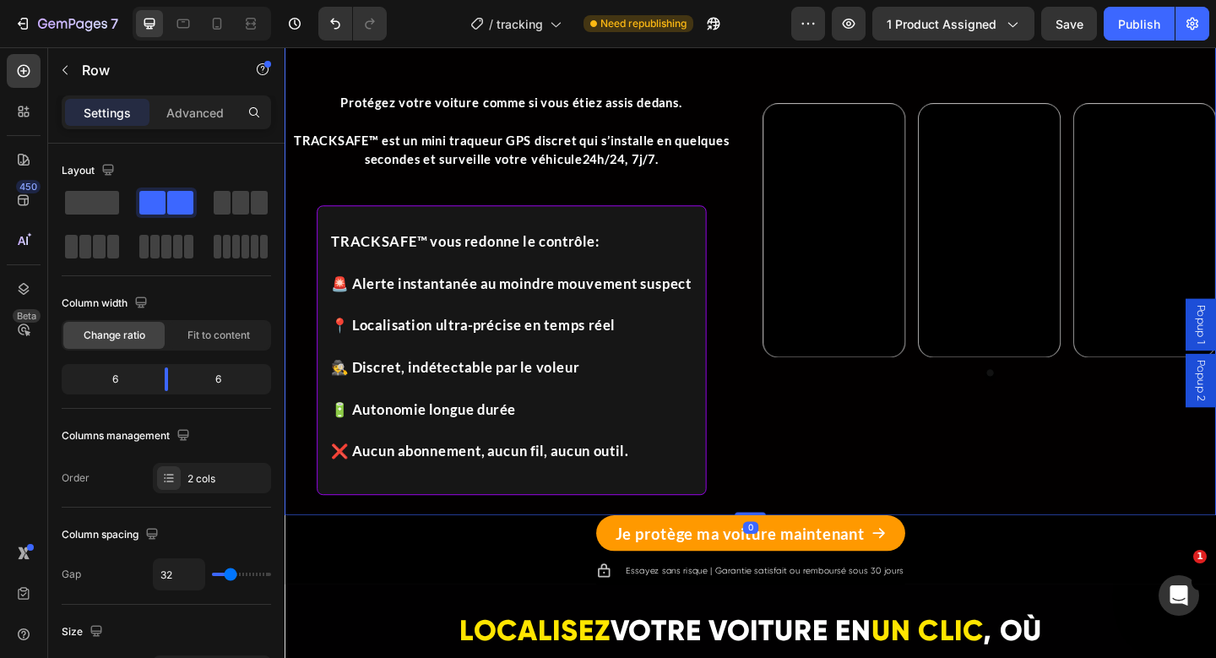
scroll to position [1331, 0]
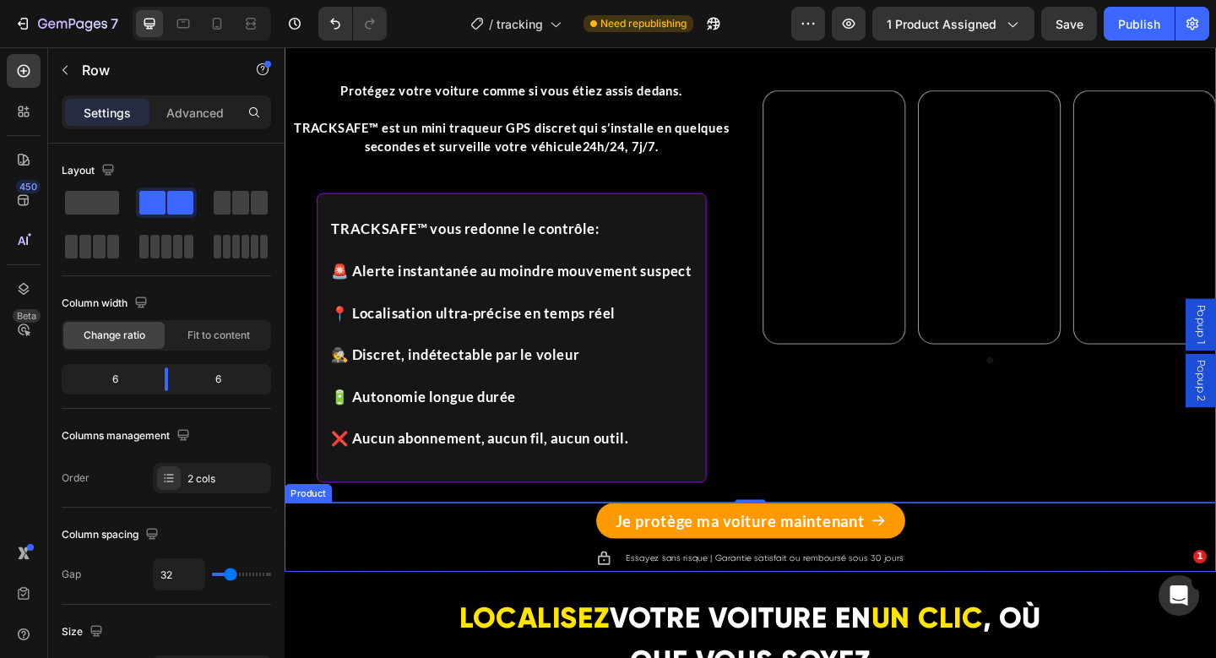
click at [1007, 595] on div "Je protège ma voiture maintenant Add to Cart Icon Essayez sans risque | Garanti…" at bounding box center [791, 580] width 1013 height 75
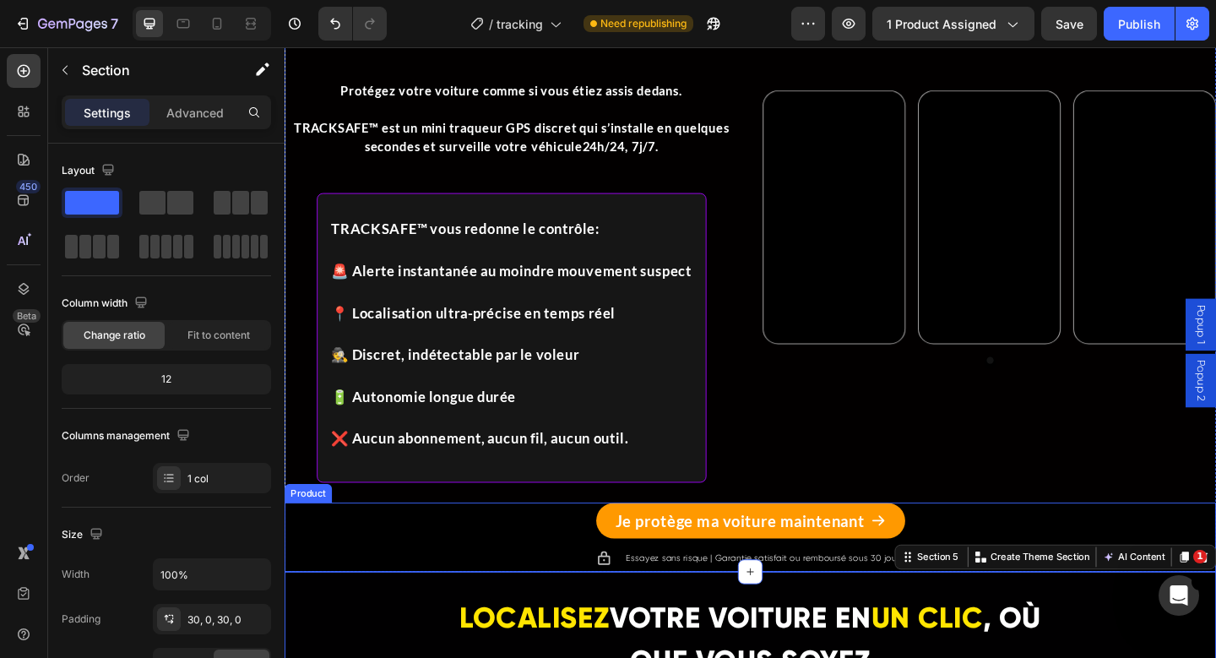
click at [497, 572] on div "Je protège ma voiture maintenant Add to Cart Icon Essayez sans risque | Garanti…" at bounding box center [791, 580] width 1013 height 75
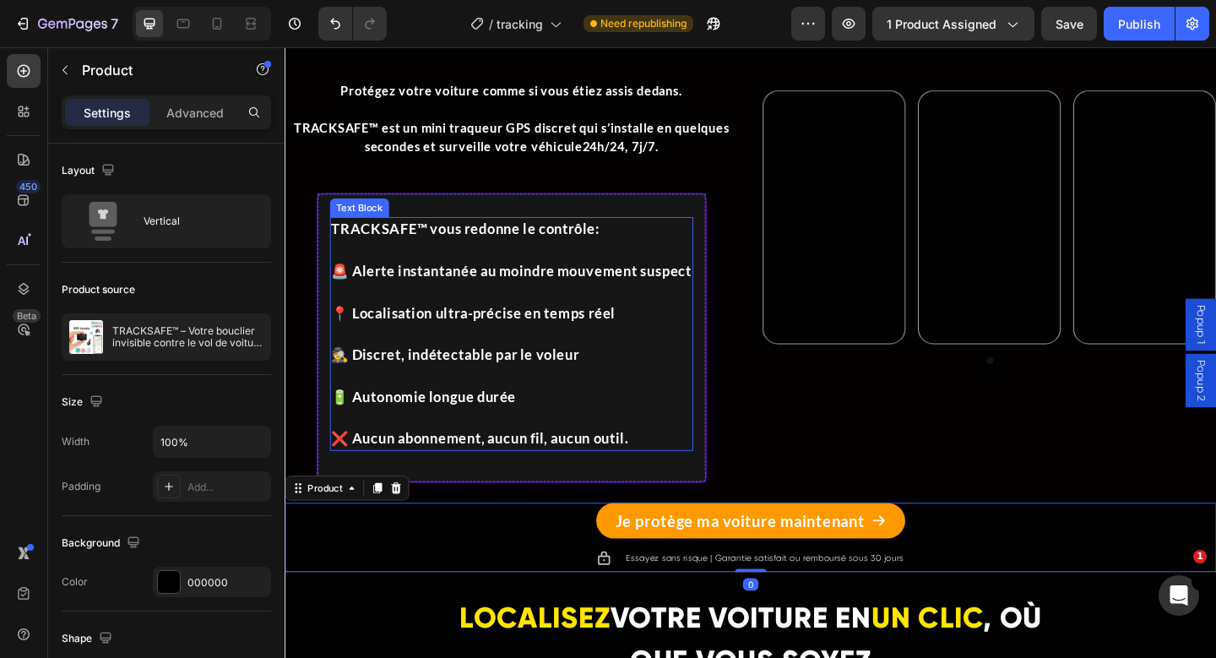
scroll to position [1412, 0]
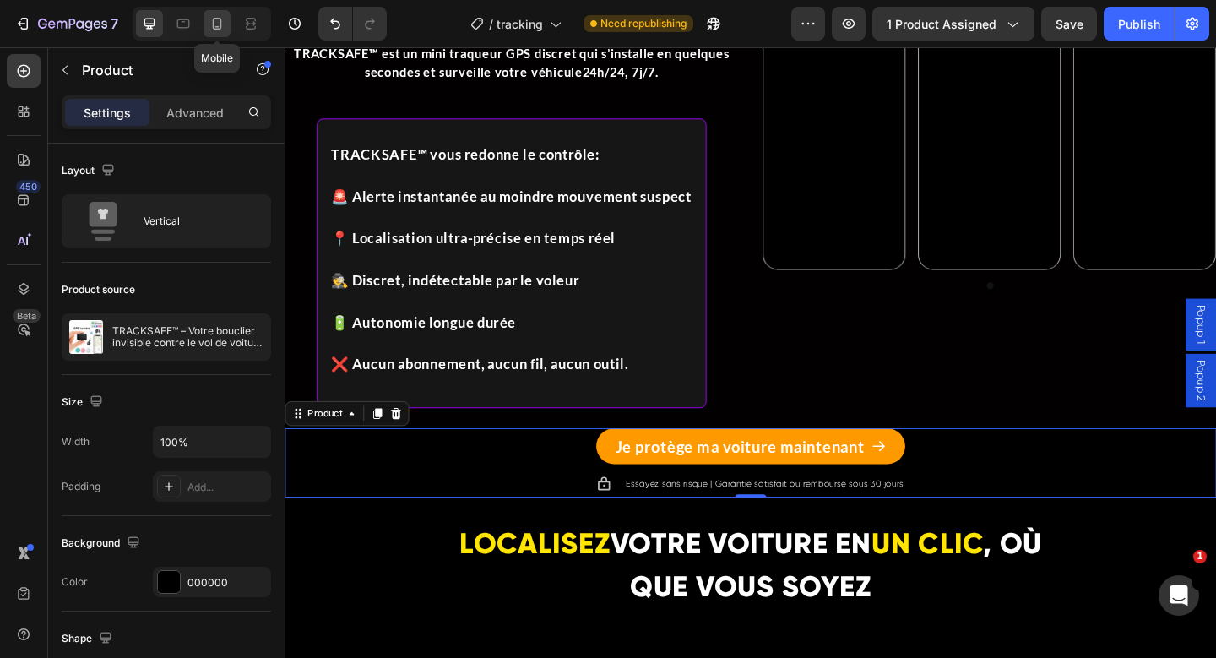
drag, startPoint x: 219, startPoint y: 20, endPoint x: 572, endPoint y: 275, distance: 436.1
click at [219, 20] on icon at bounding box center [217, 23] width 17 height 17
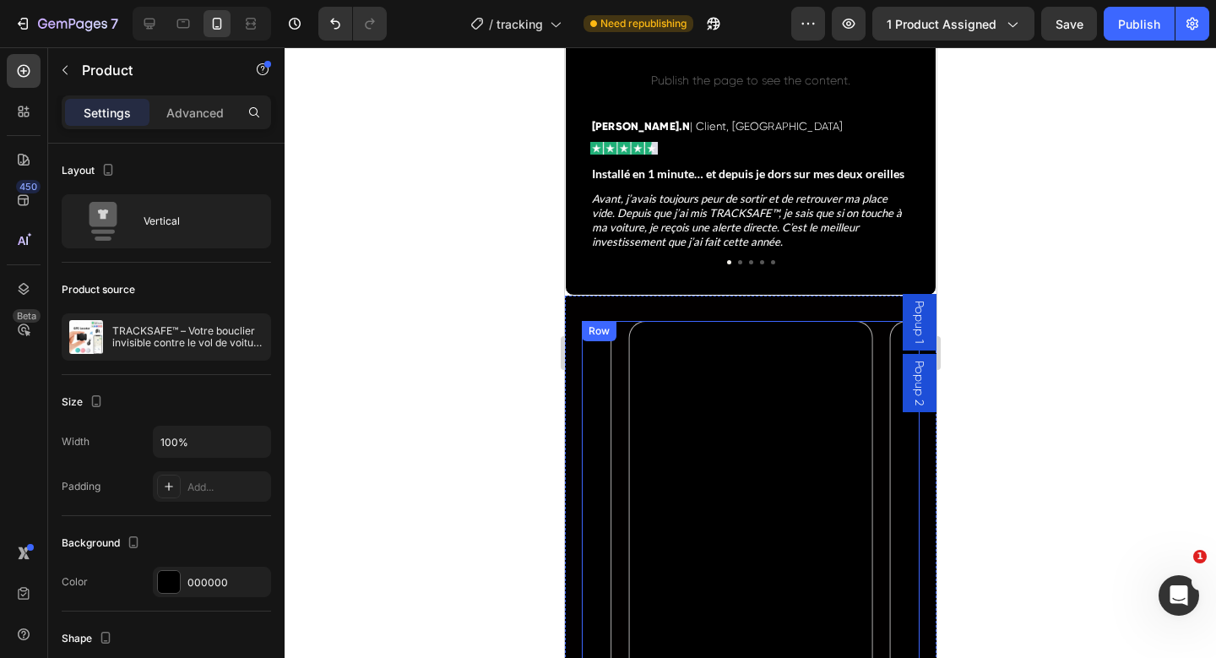
scroll to position [1233, 0]
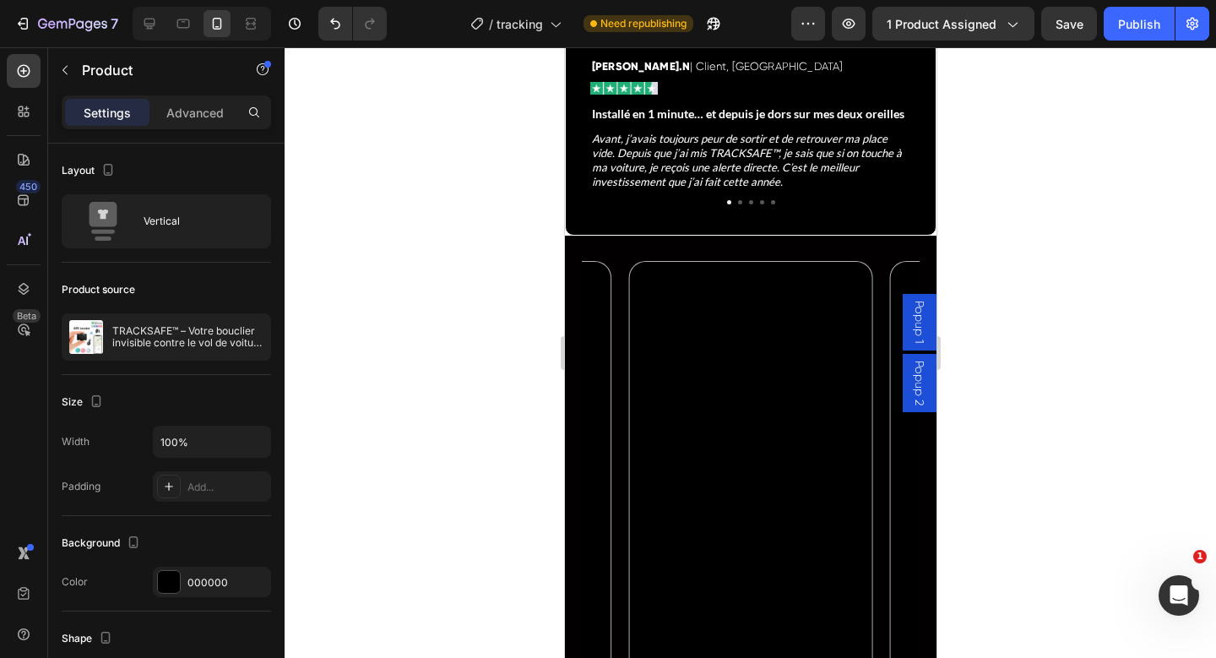
click at [1087, 326] on div at bounding box center [750, 352] width 931 height 610
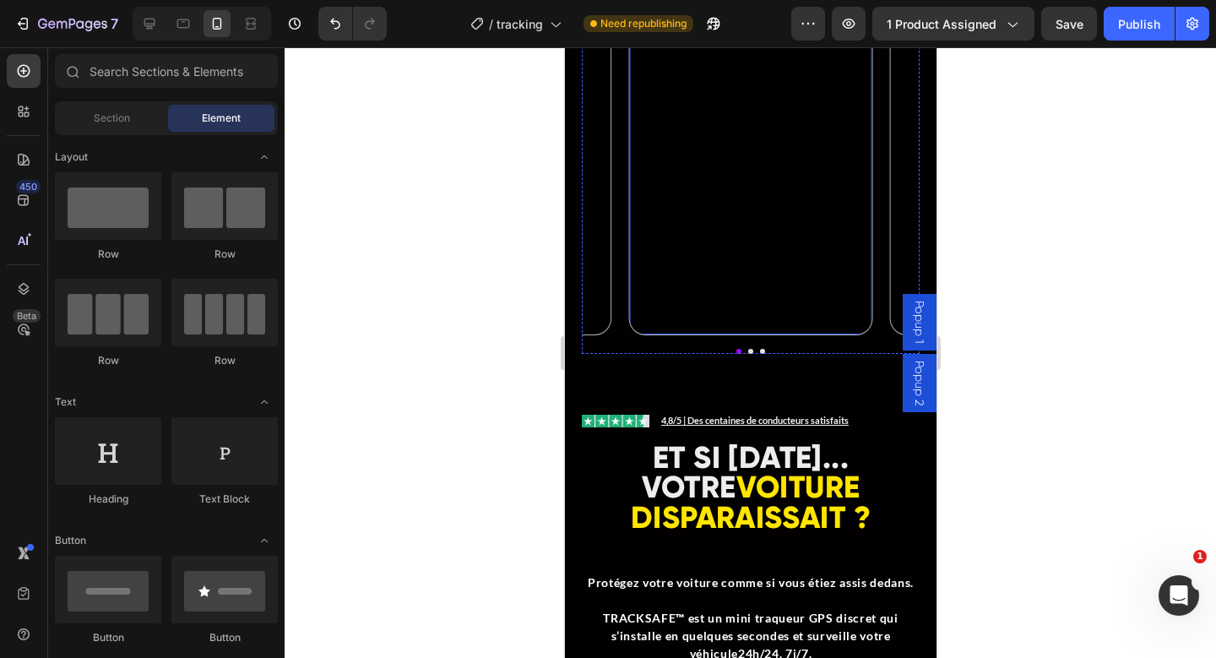
scroll to position [1451, 0]
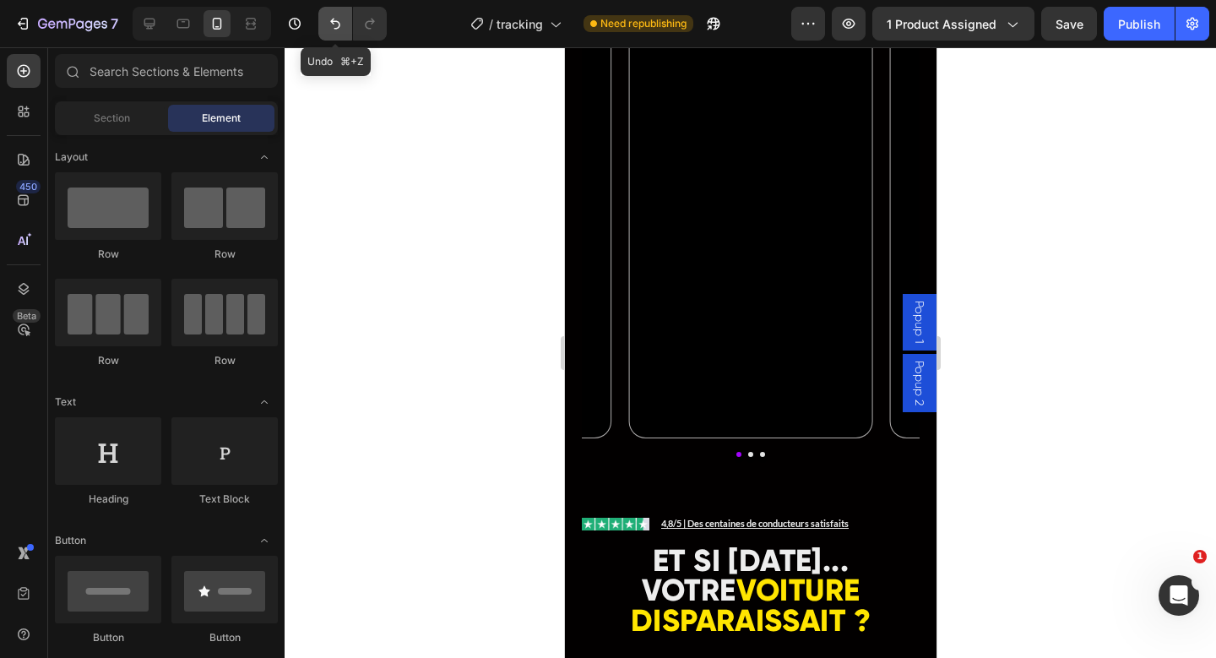
click at [329, 19] on icon "Undo/Redo" at bounding box center [335, 23] width 17 height 17
click at [329, 18] on icon "Undo/Redo" at bounding box center [335, 23] width 17 height 17
click at [158, 23] on icon at bounding box center [149, 23] width 17 height 17
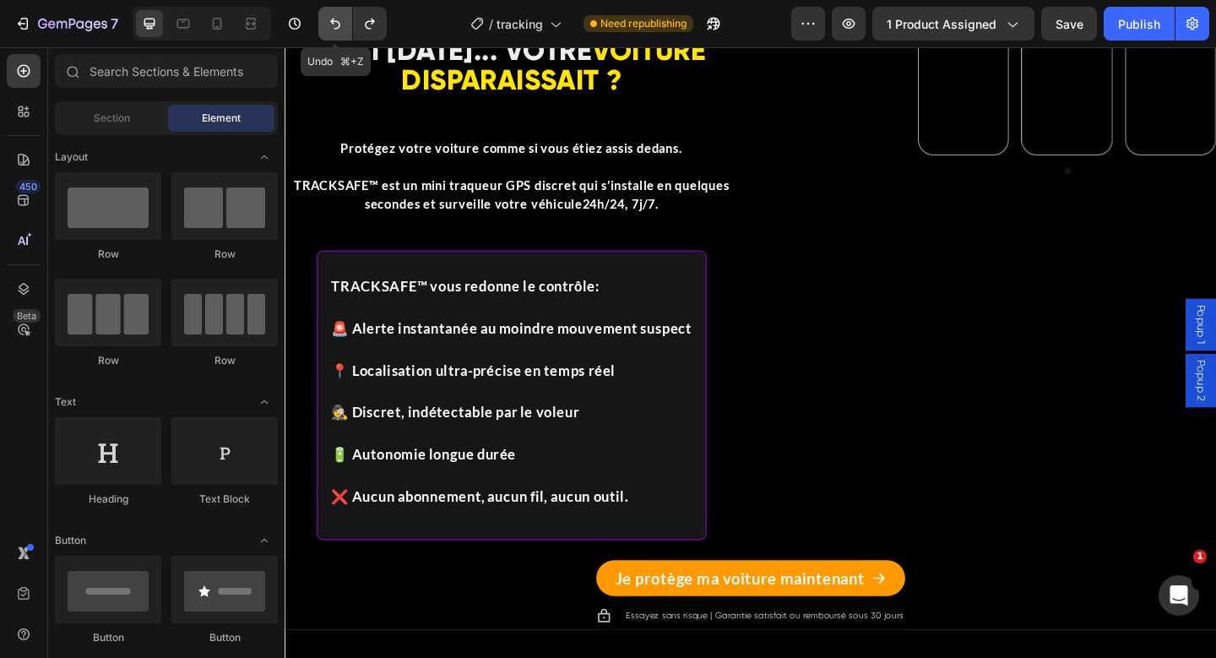
click at [339, 21] on icon "Undo/Redo" at bounding box center [335, 23] width 17 height 17
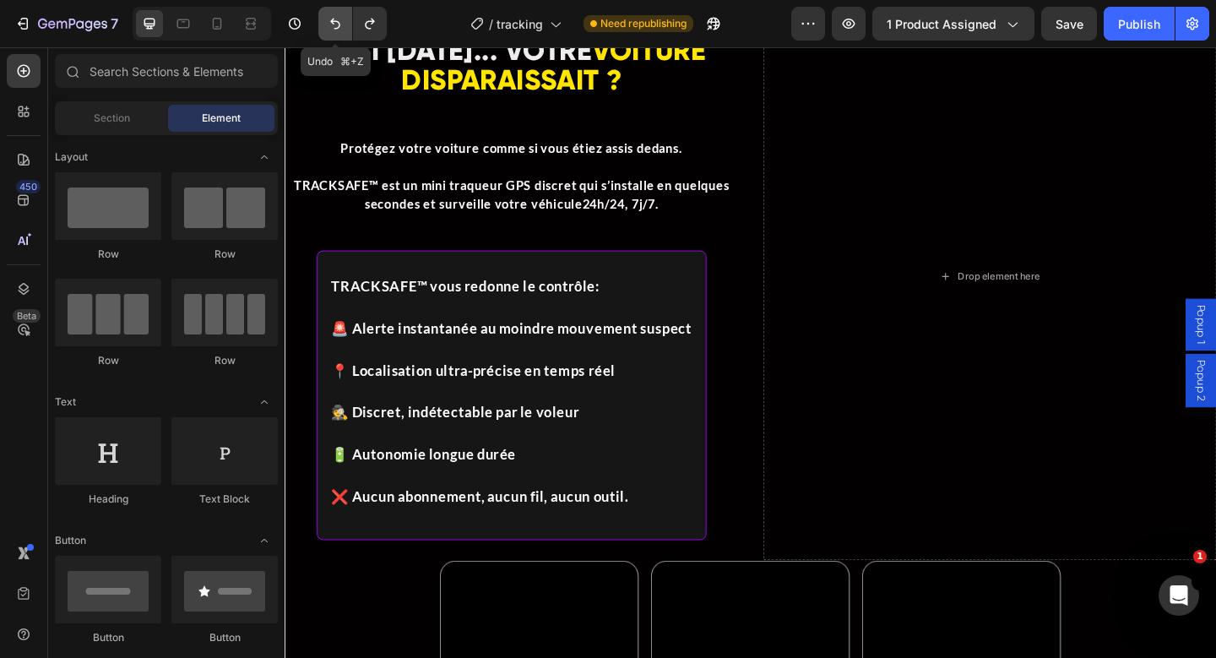
click at [339, 21] on icon "Undo/Redo" at bounding box center [335, 23] width 17 height 17
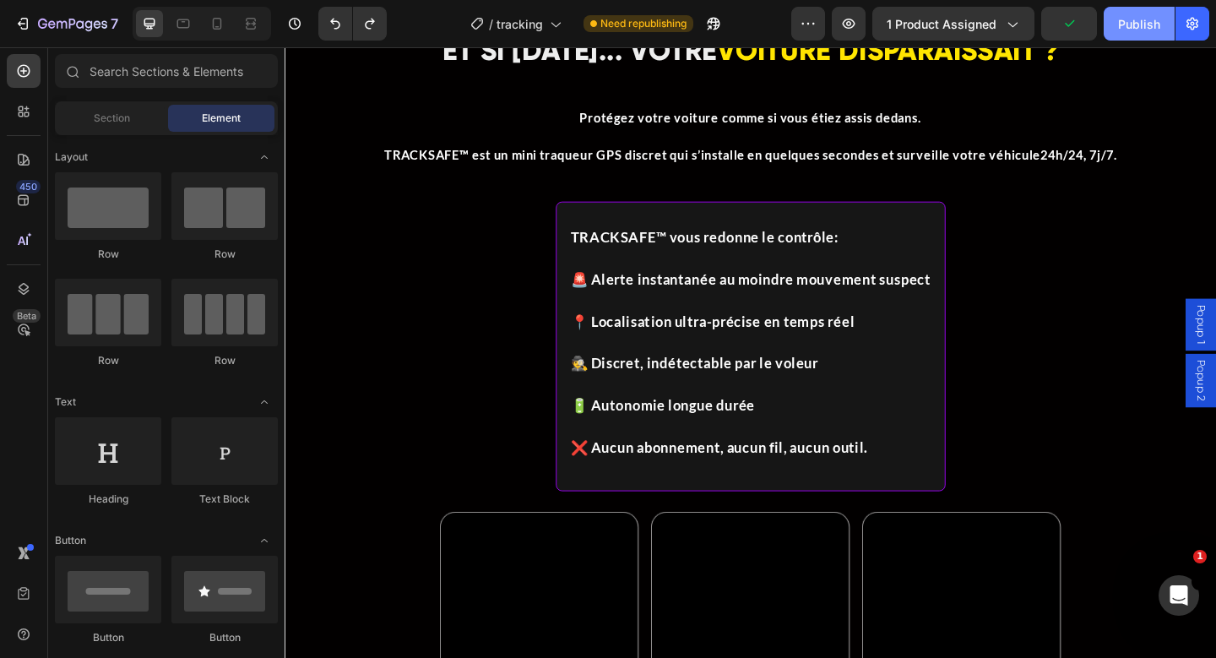
click at [1117, 34] on button "Publish" at bounding box center [1139, 24] width 71 height 34
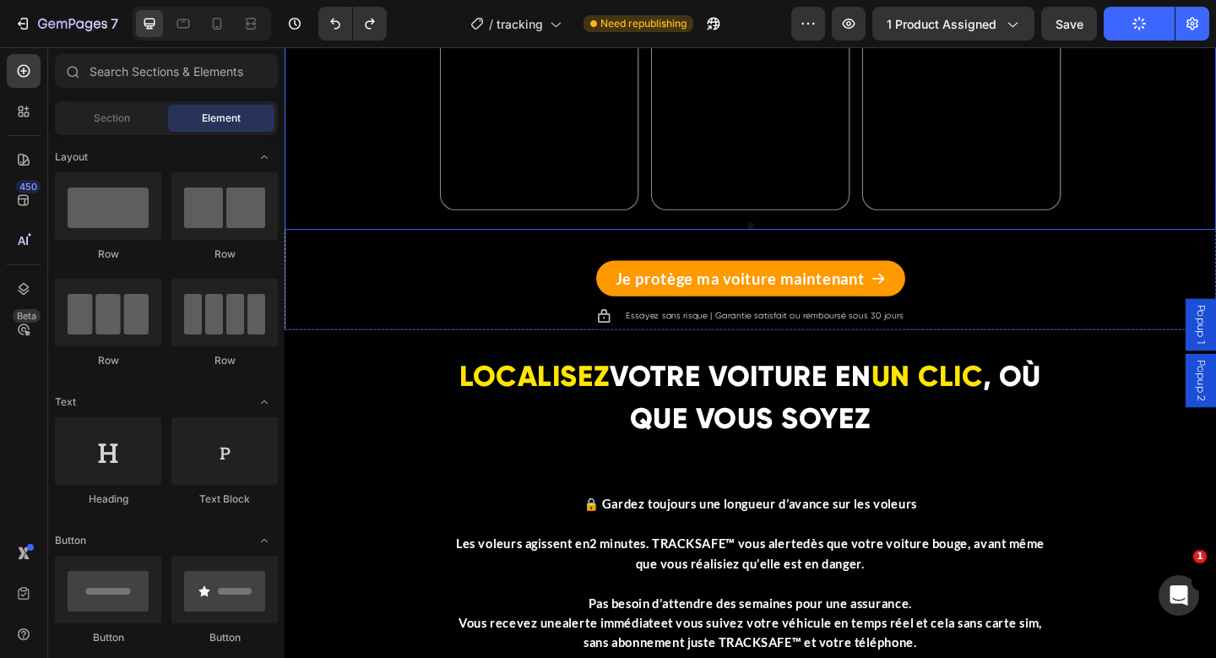
scroll to position [2167, 0]
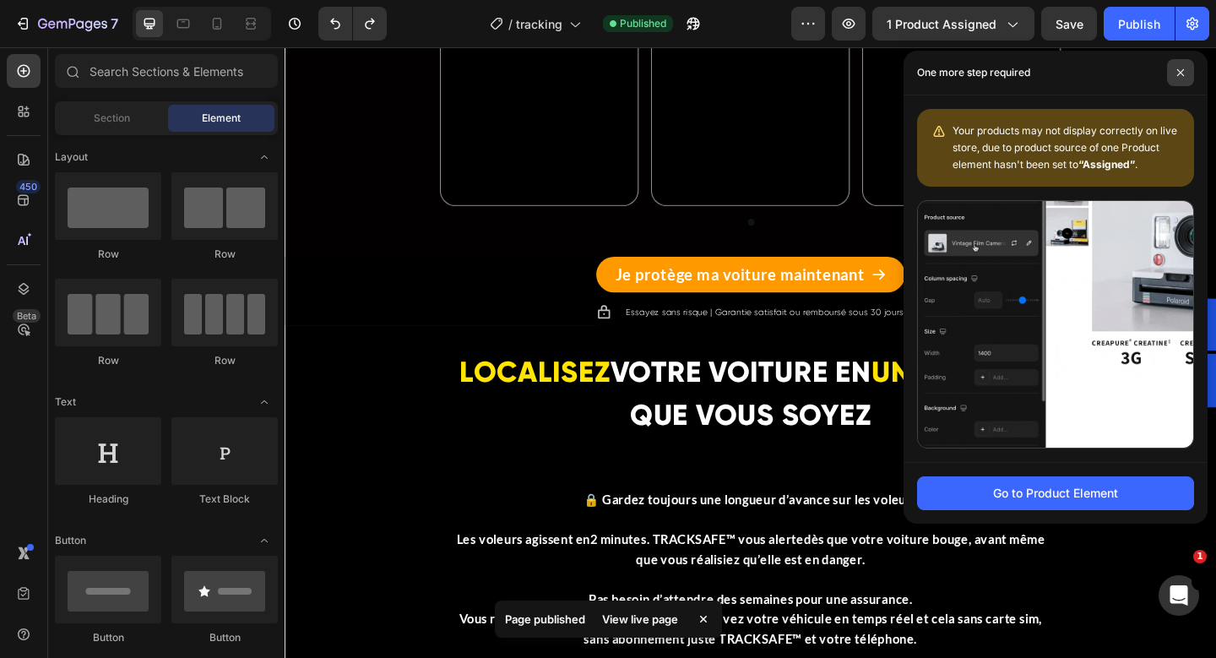
click at [1177, 74] on icon at bounding box center [1180, 72] width 8 height 8
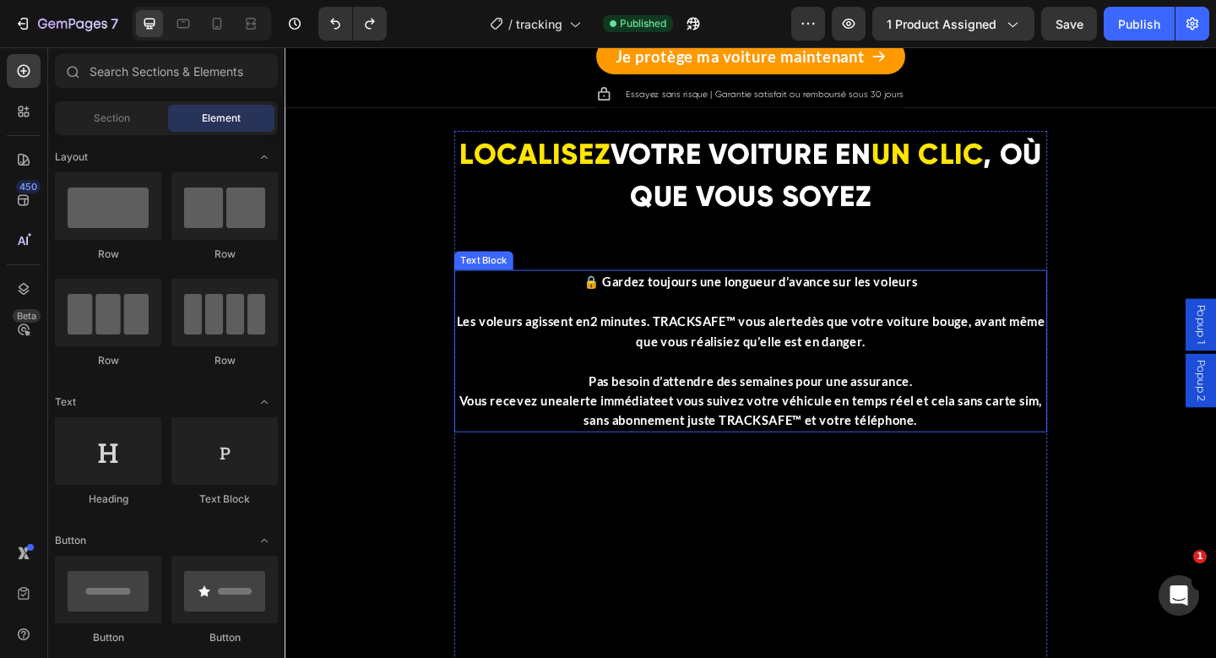
scroll to position [2302, 0]
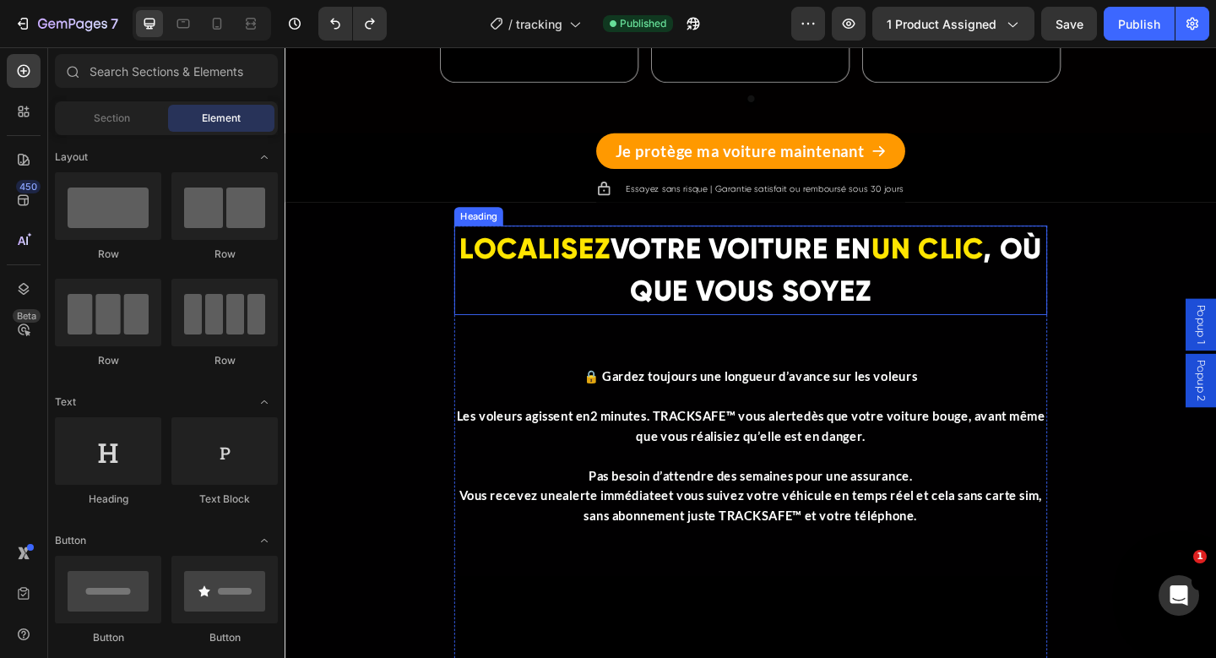
click at [491, 316] on h2 "LOCALISEZ VOTRE VOITURE EN UN CLIC , OÙ QUE VOUS SOYEZ" at bounding box center [791, 289] width 645 height 97
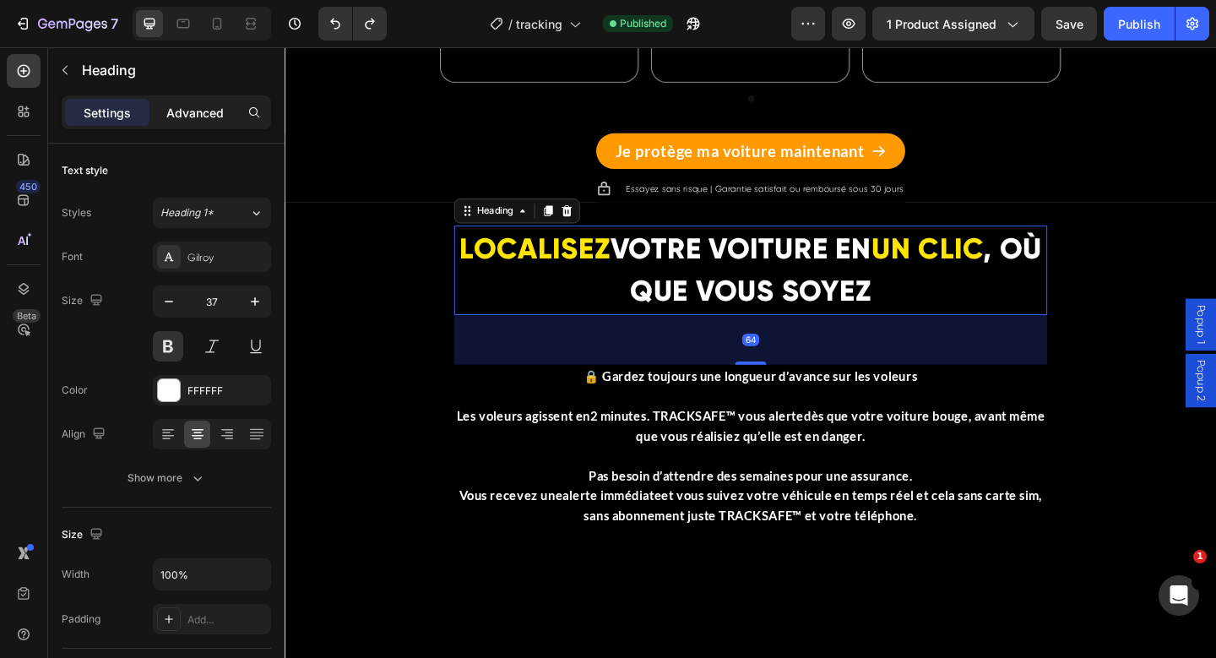
click at [165, 114] on div "Advanced" at bounding box center [195, 112] width 84 height 27
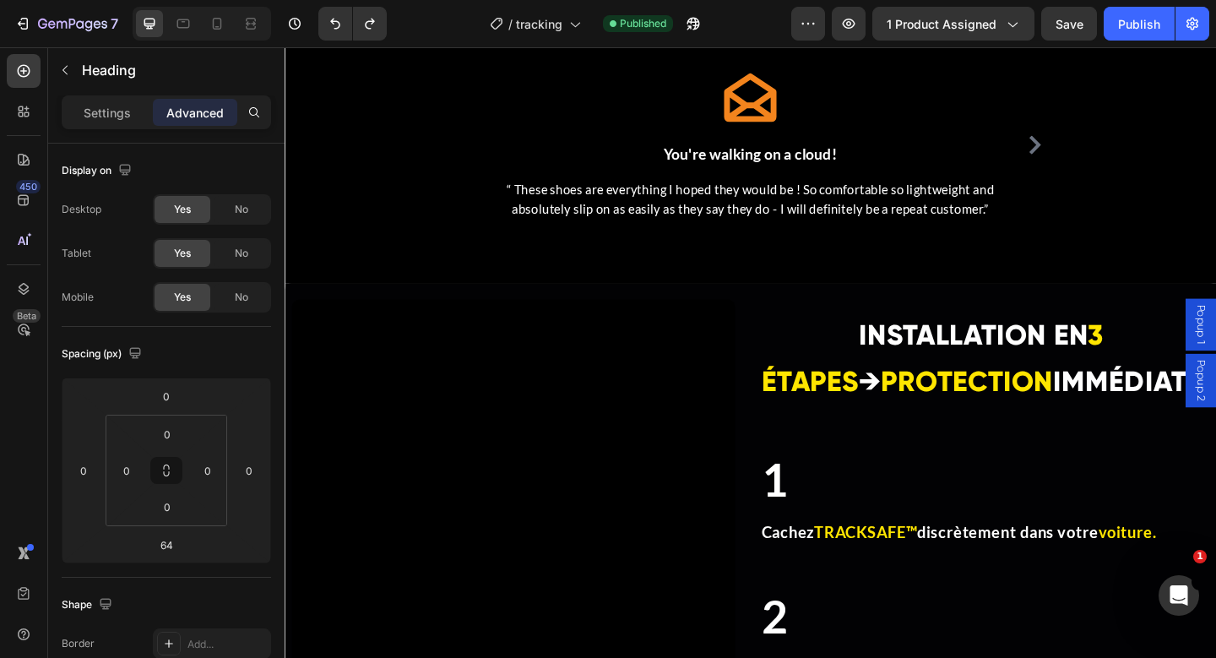
scroll to position [5014, 0]
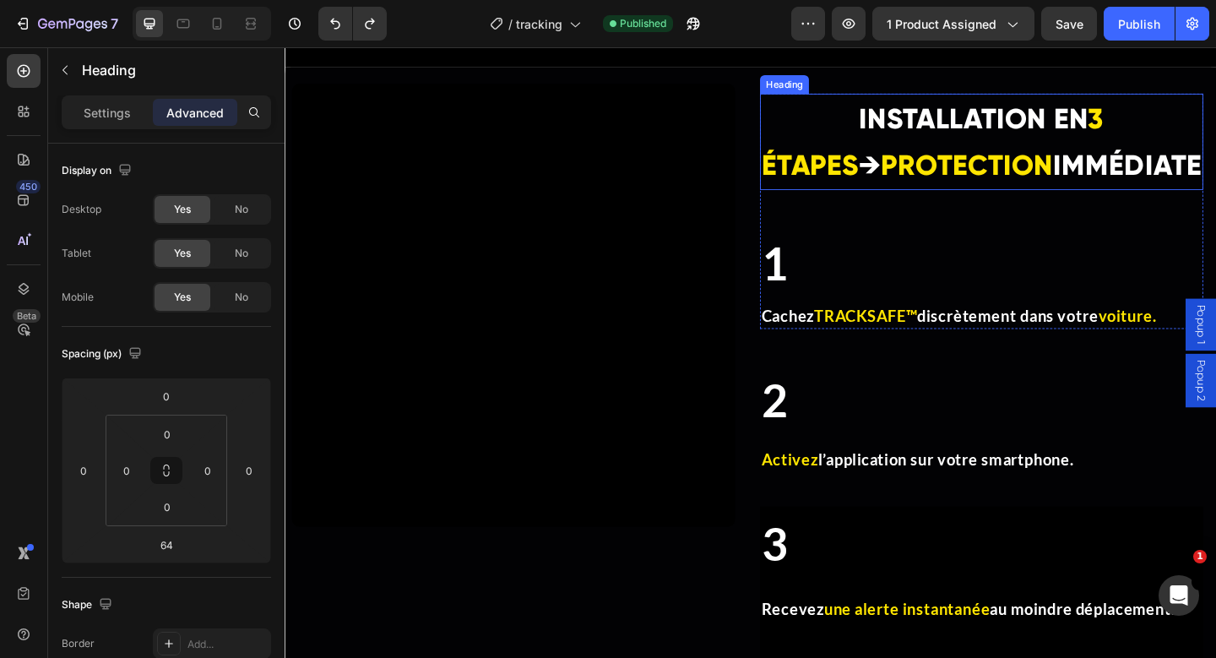
click at [881, 201] on h2 "INSTALLATION EN 3 ÉTAPES → PROTECTION IMMÉDIATE" at bounding box center [1042, 150] width 482 height 105
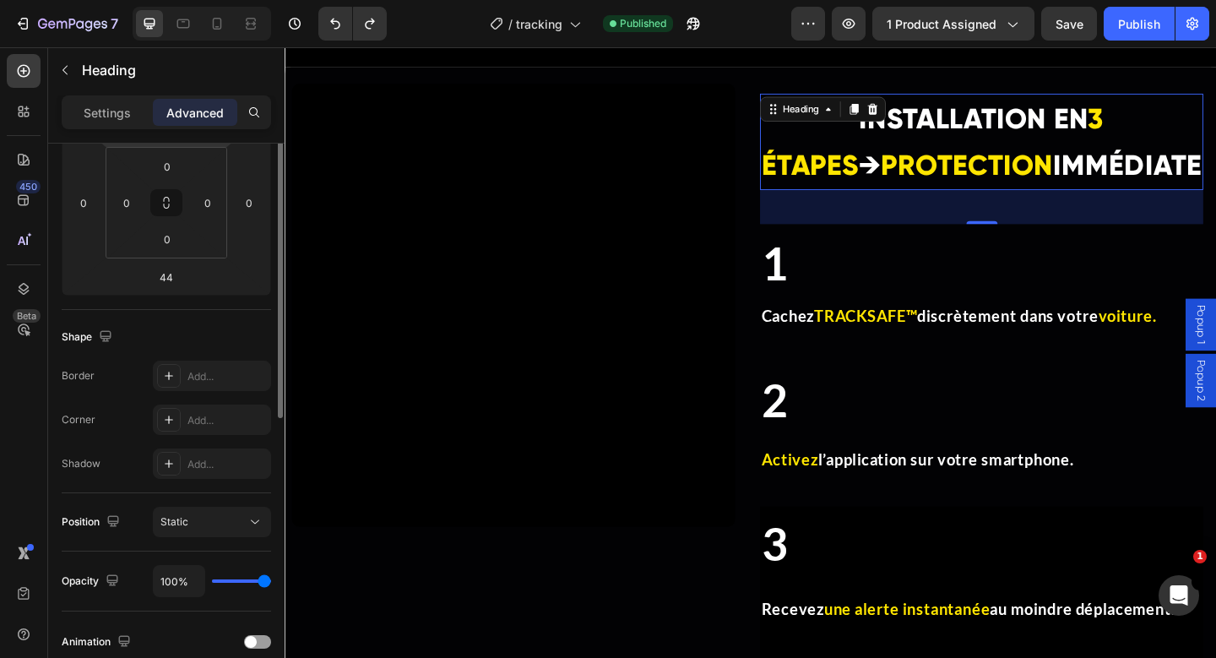
scroll to position [0, 0]
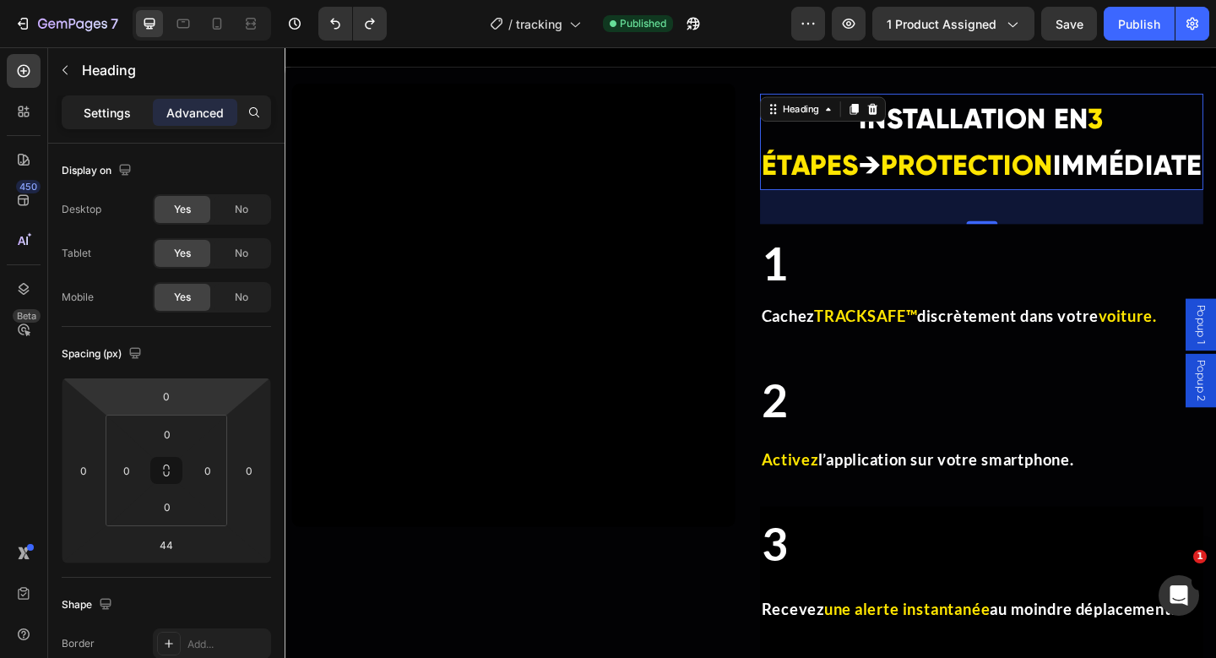
click at [115, 108] on p "Settings" at bounding box center [107, 113] width 47 height 18
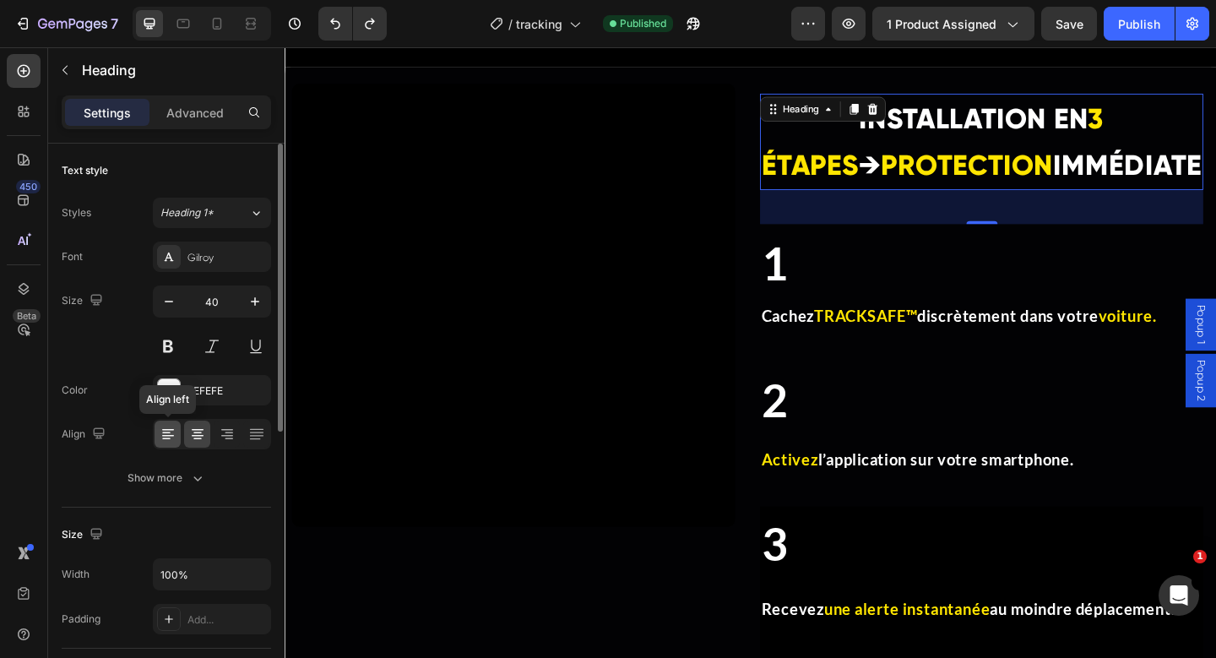
click at [168, 443] on div at bounding box center [168, 433] width 26 height 27
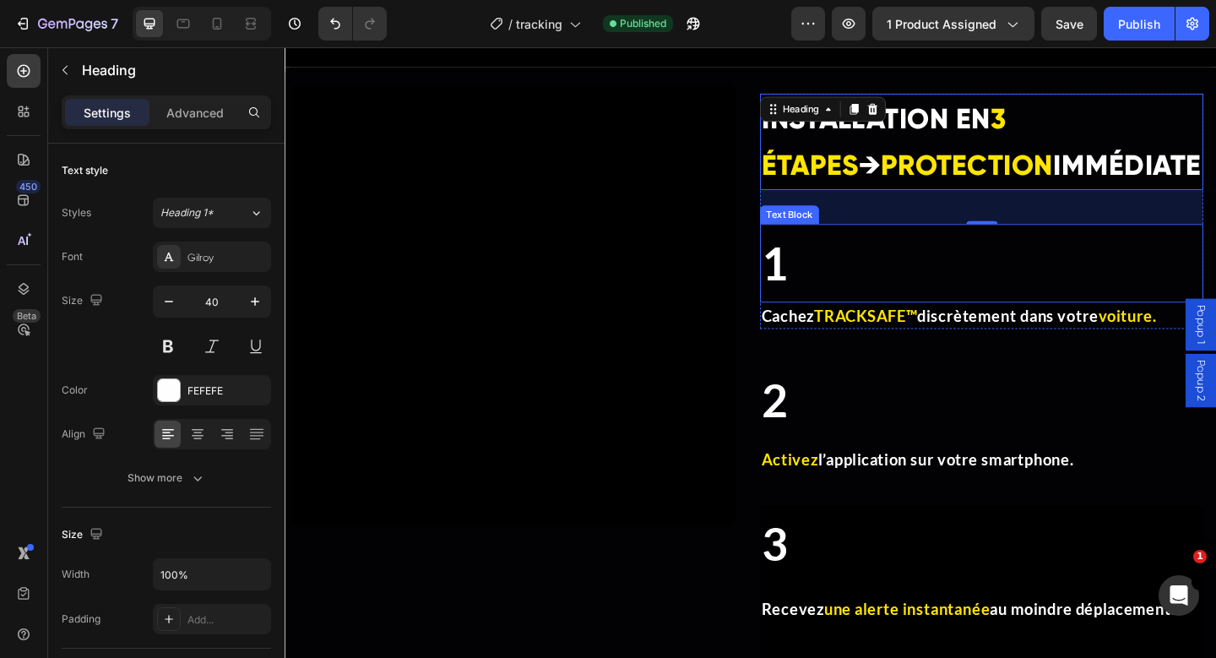
click at [933, 256] on p "1" at bounding box center [1042, 282] width 479 height 82
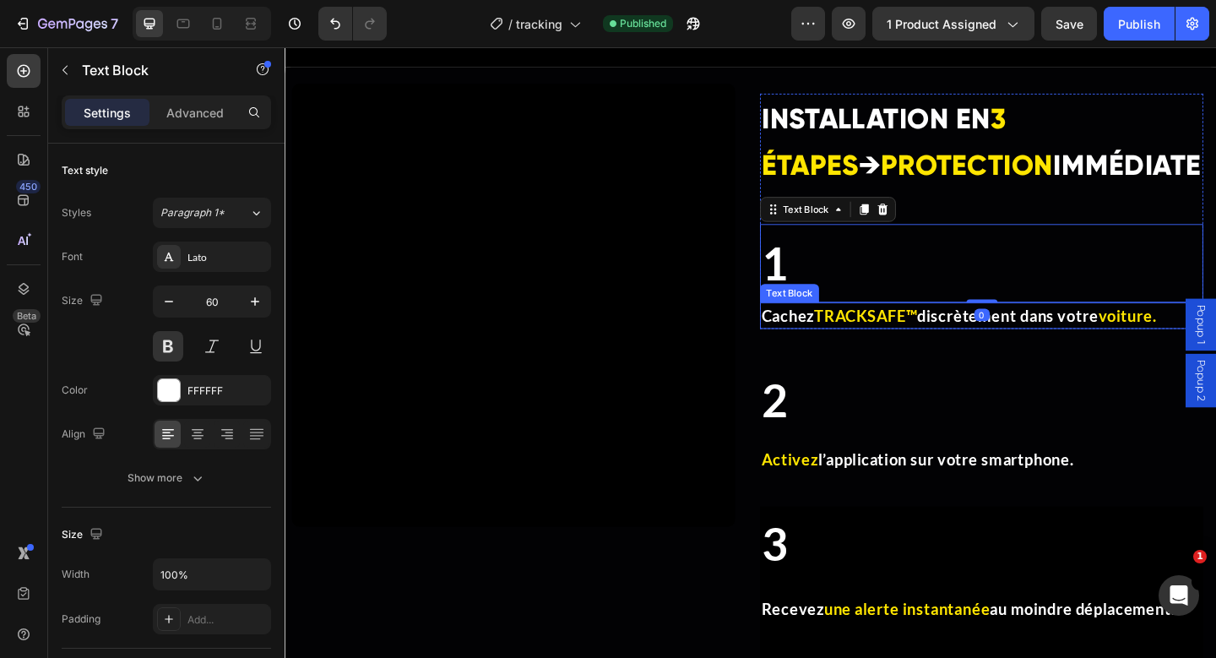
click at [854, 333] on span "Cachez" at bounding box center [831, 339] width 57 height 20
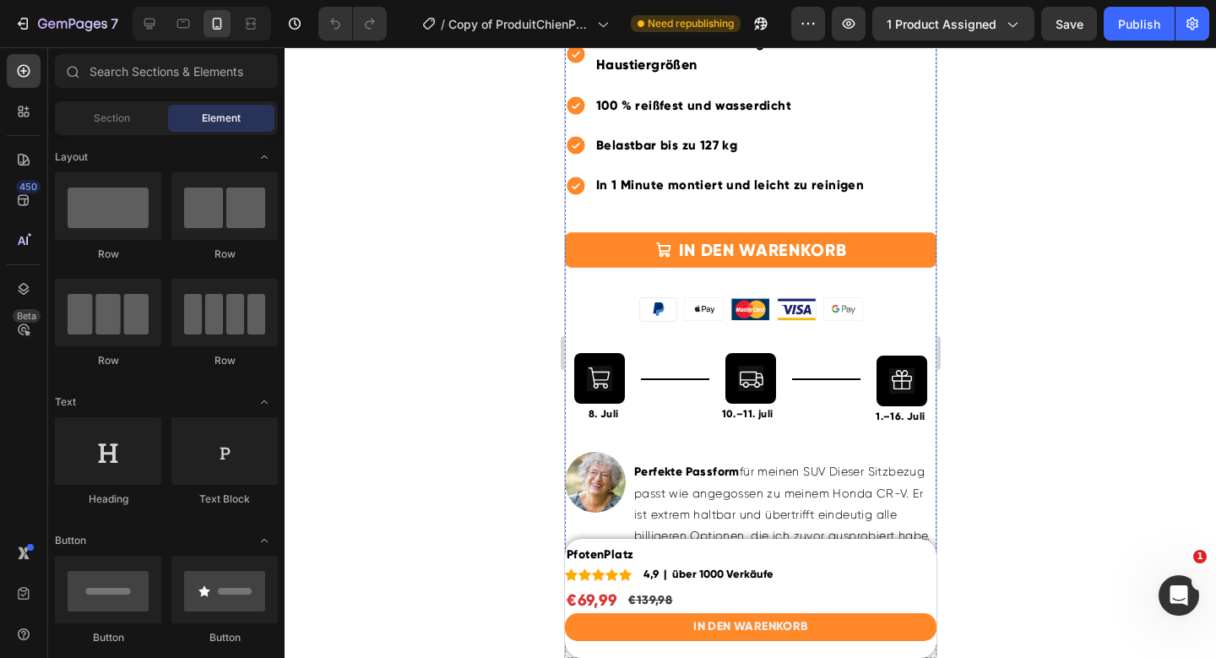
scroll to position [801, 0]
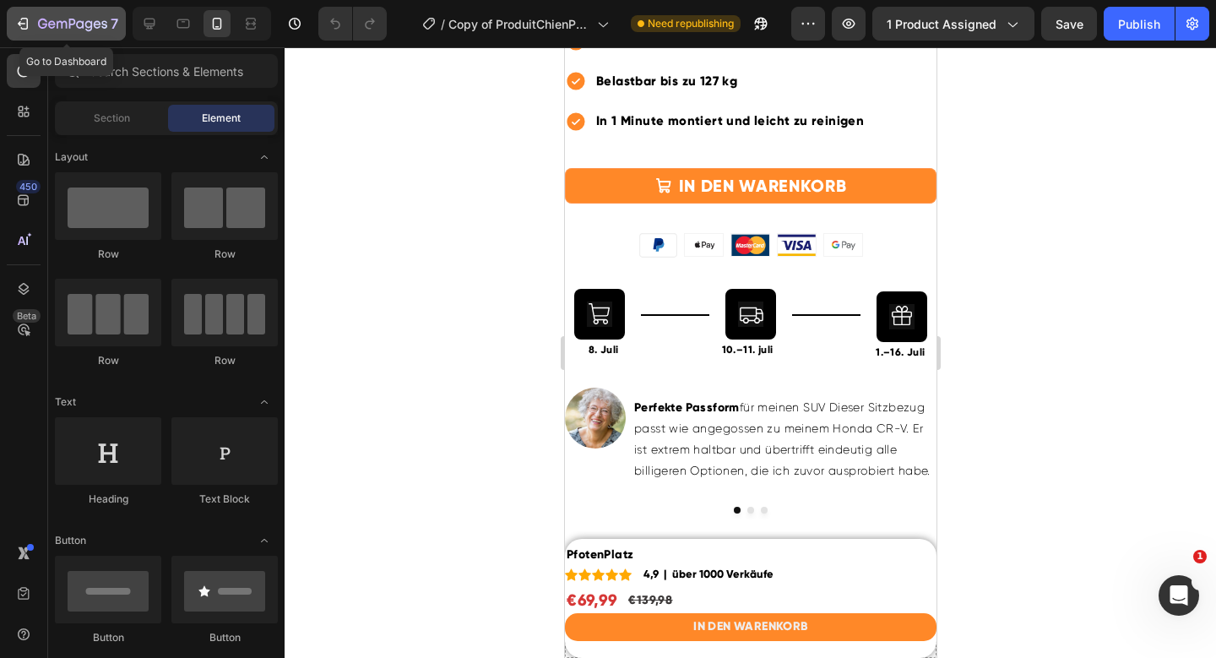
click at [28, 17] on icon "button" at bounding box center [22, 23] width 17 height 17
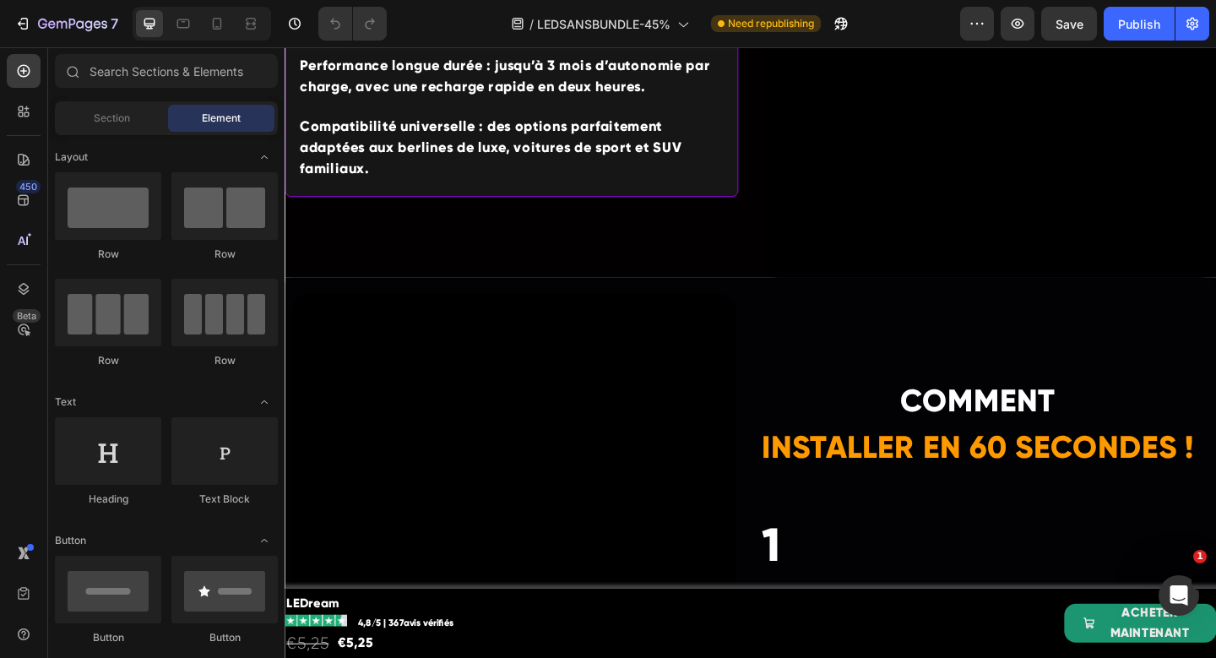
scroll to position [1505, 0]
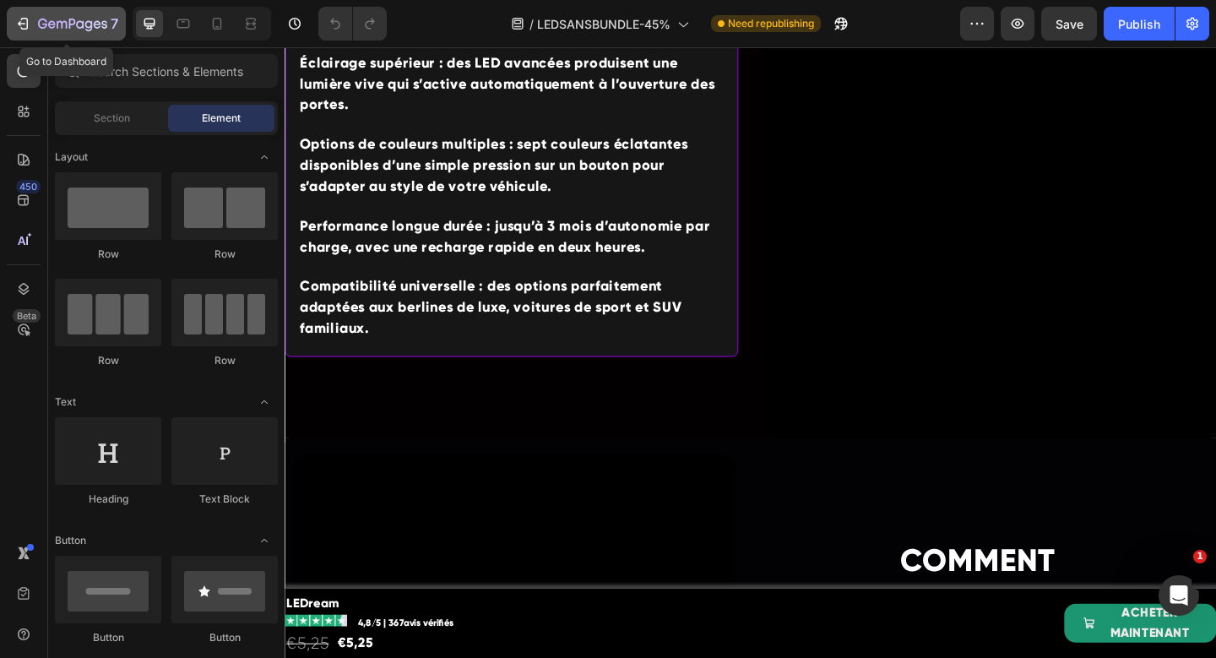
click at [46, 18] on icon "button" at bounding box center [72, 25] width 69 height 14
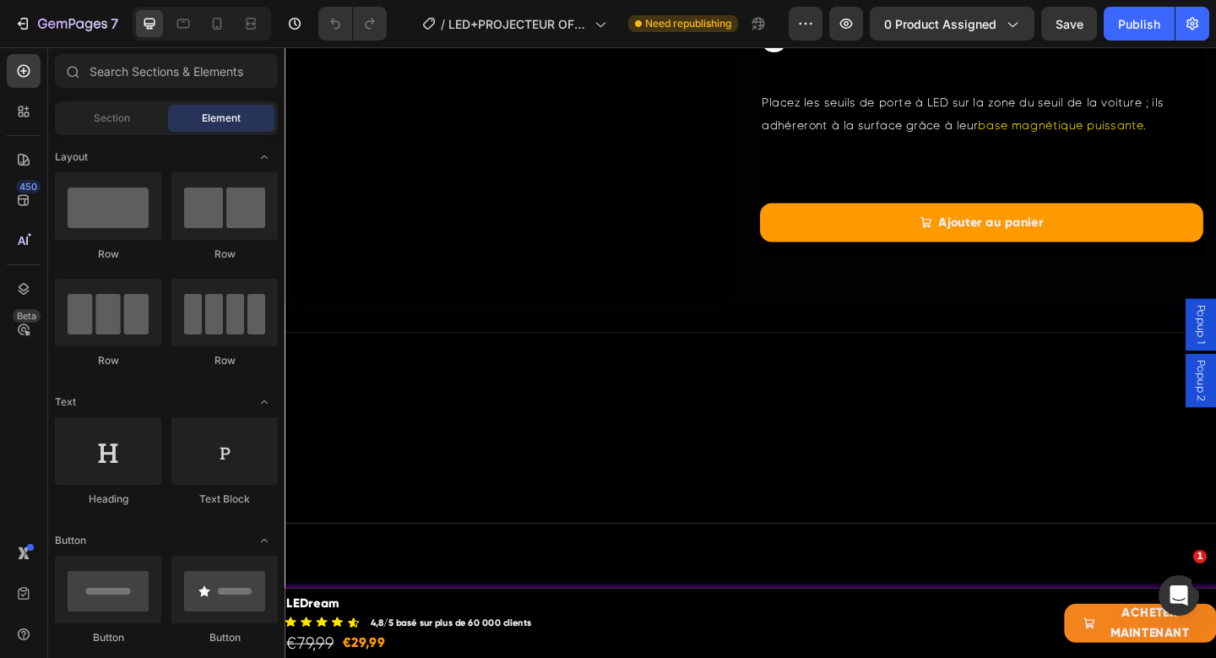
scroll to position [1809, 0]
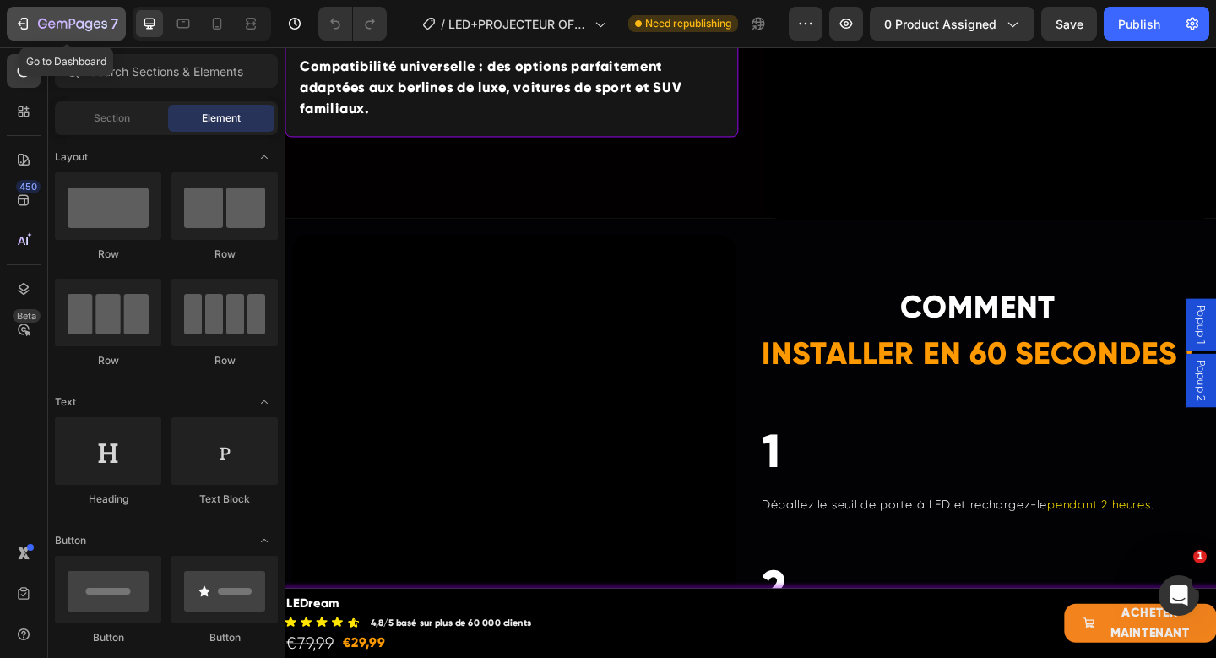
click at [41, 24] on icon "button" at bounding box center [72, 25] width 69 height 14
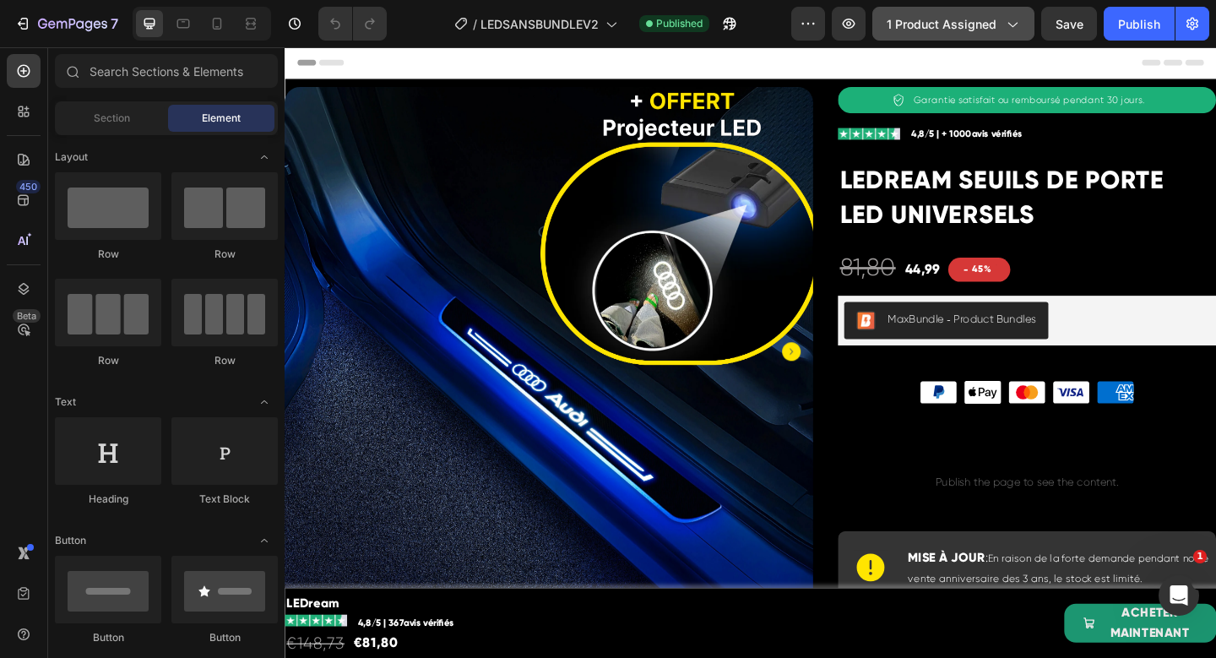
click at [956, 8] on button "1 product assigned" at bounding box center [953, 24] width 162 height 34
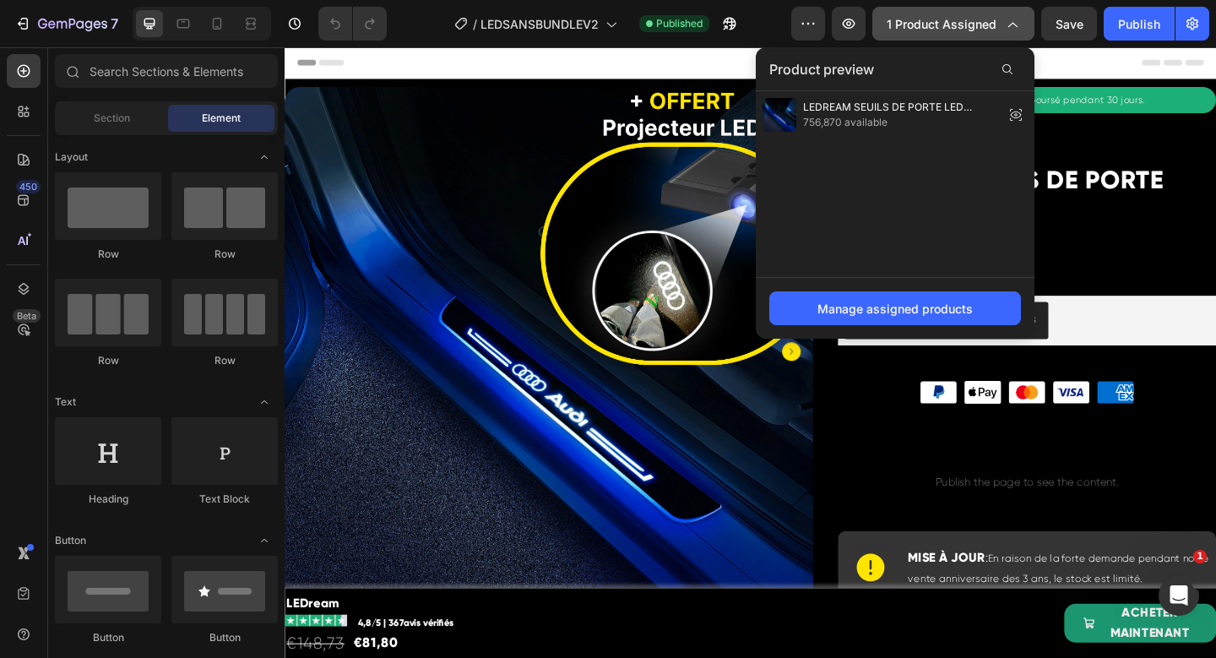
click at [948, 17] on span "1 product assigned" at bounding box center [942, 24] width 110 height 18
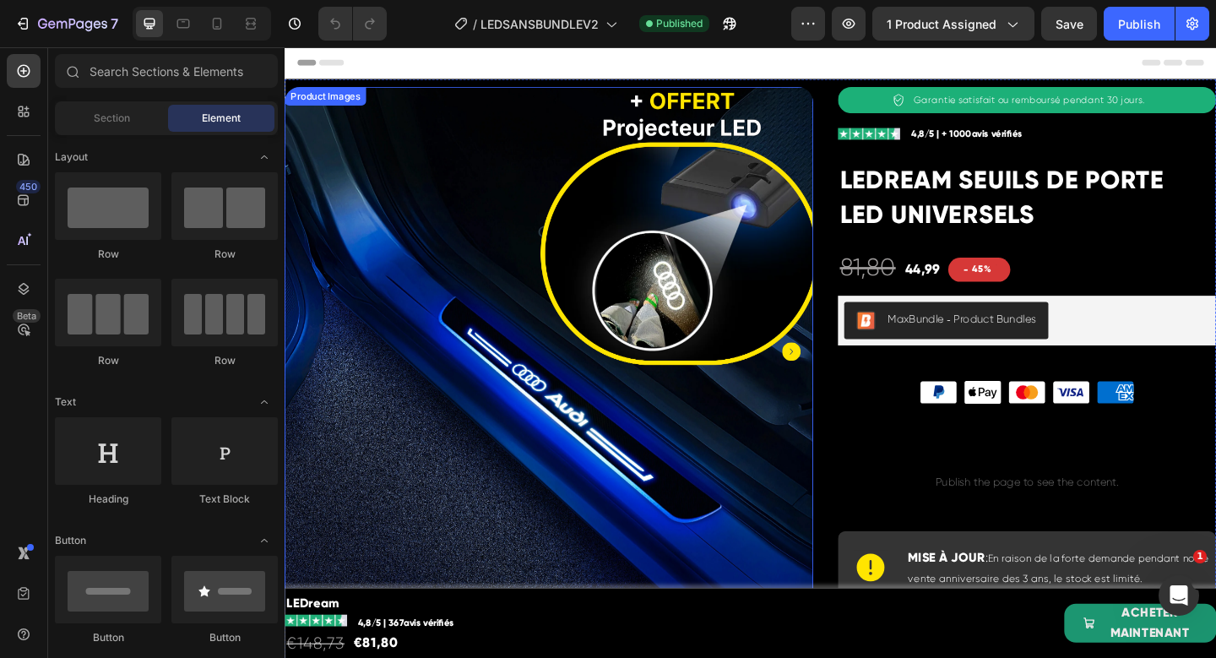
click at [622, 317] on img at bounding box center [572, 377] width 575 height 575
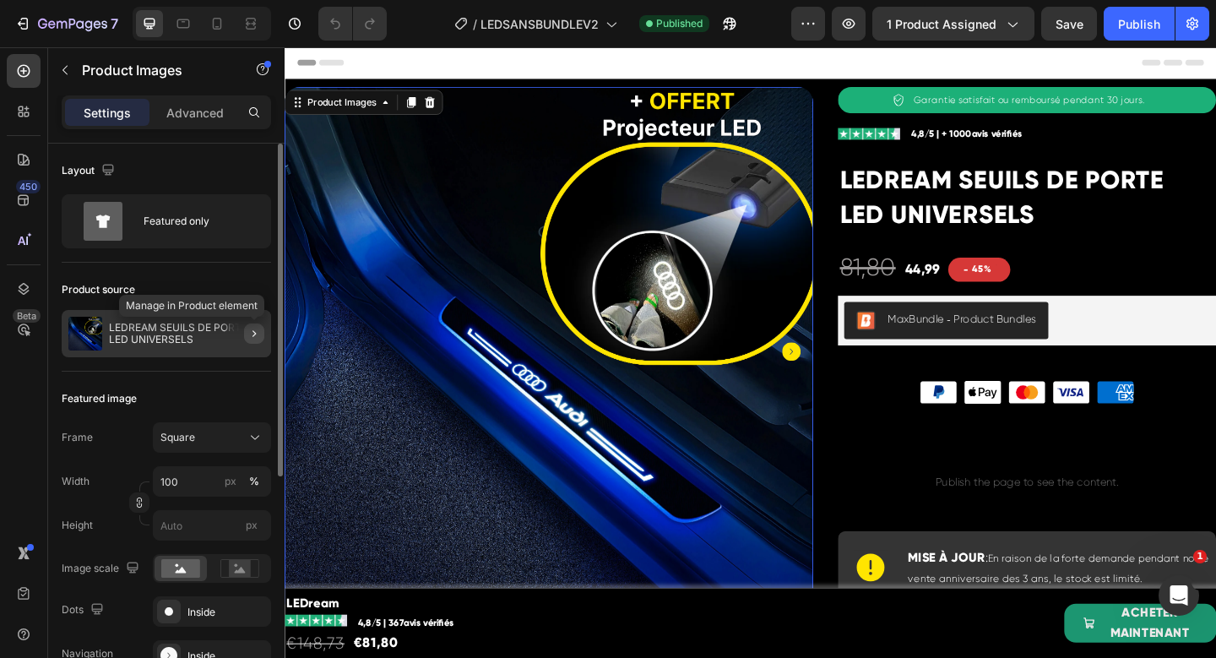
click at [255, 332] on icon "button" at bounding box center [254, 334] width 14 height 14
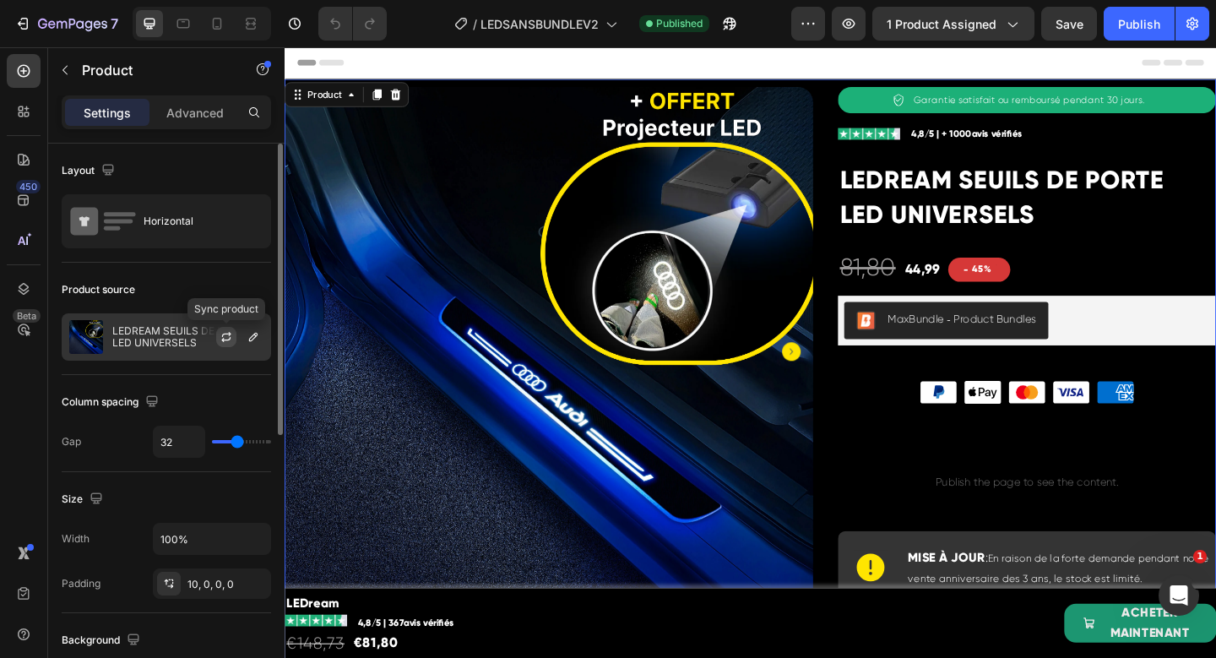
click at [222, 338] on icon "button" at bounding box center [227, 337] width 14 height 14
click at [250, 337] on icon "button" at bounding box center [254, 337] width 14 height 14
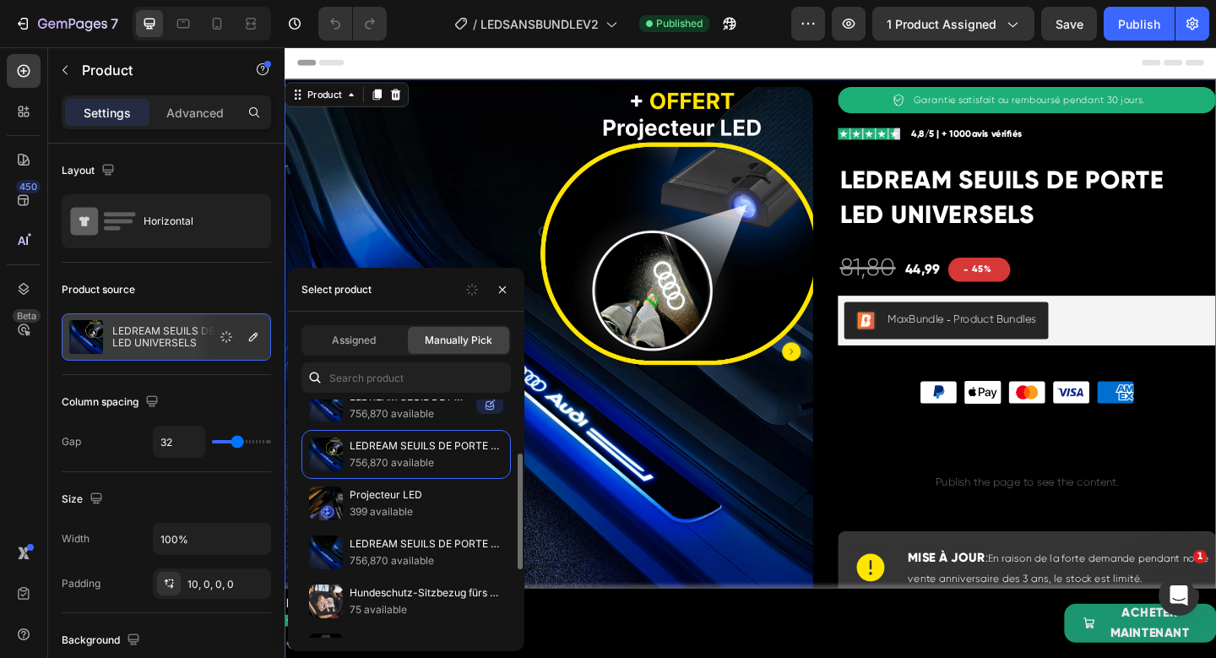
scroll to position [118, 0]
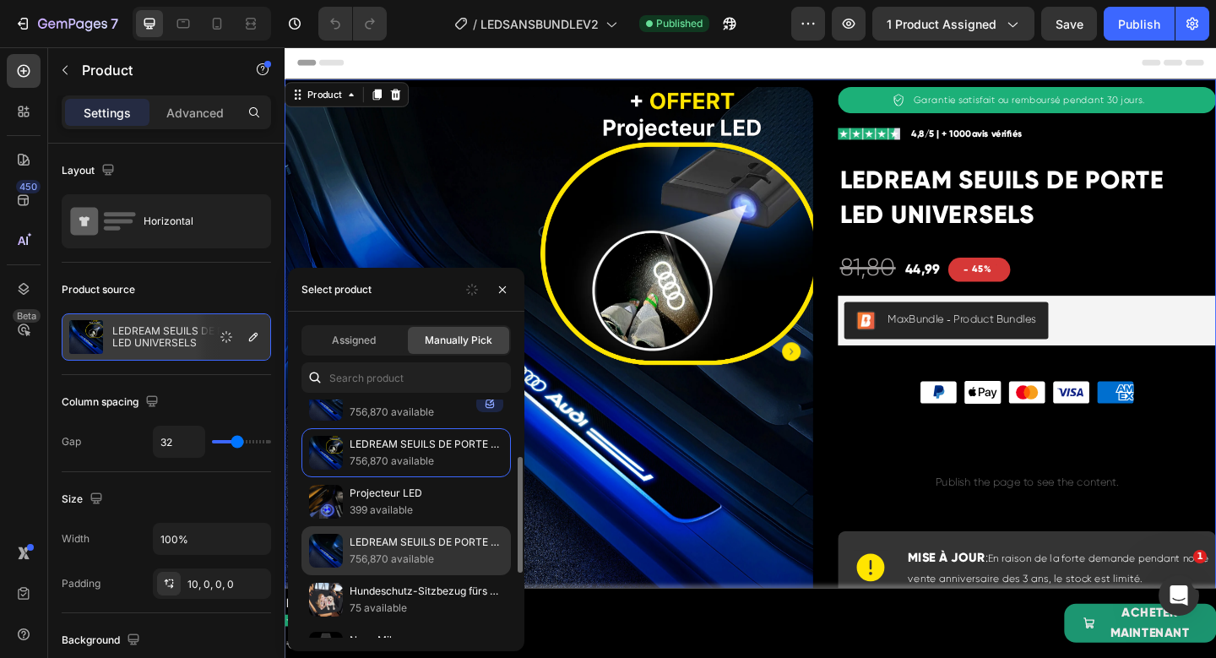
click at [424, 545] on p "LEDREAM SEUILS DE PORTE LED UNIVERSELS" at bounding box center [427, 542] width 154 height 17
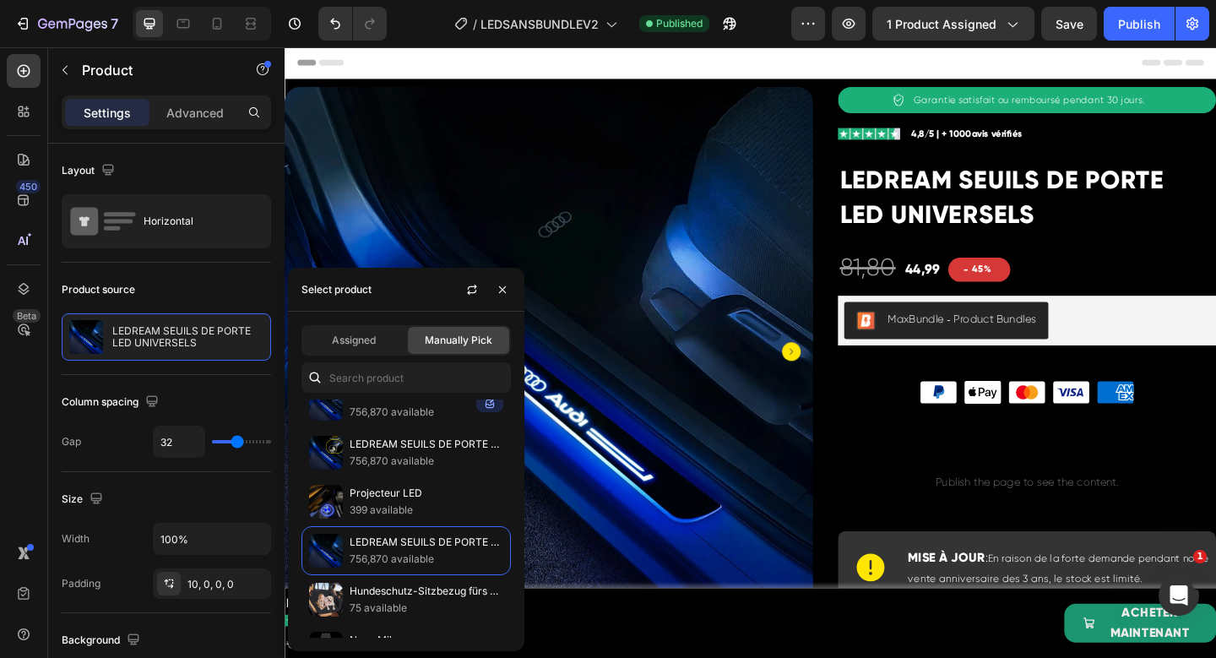
click at [822, 60] on div "Header" at bounding box center [791, 64] width 986 height 34
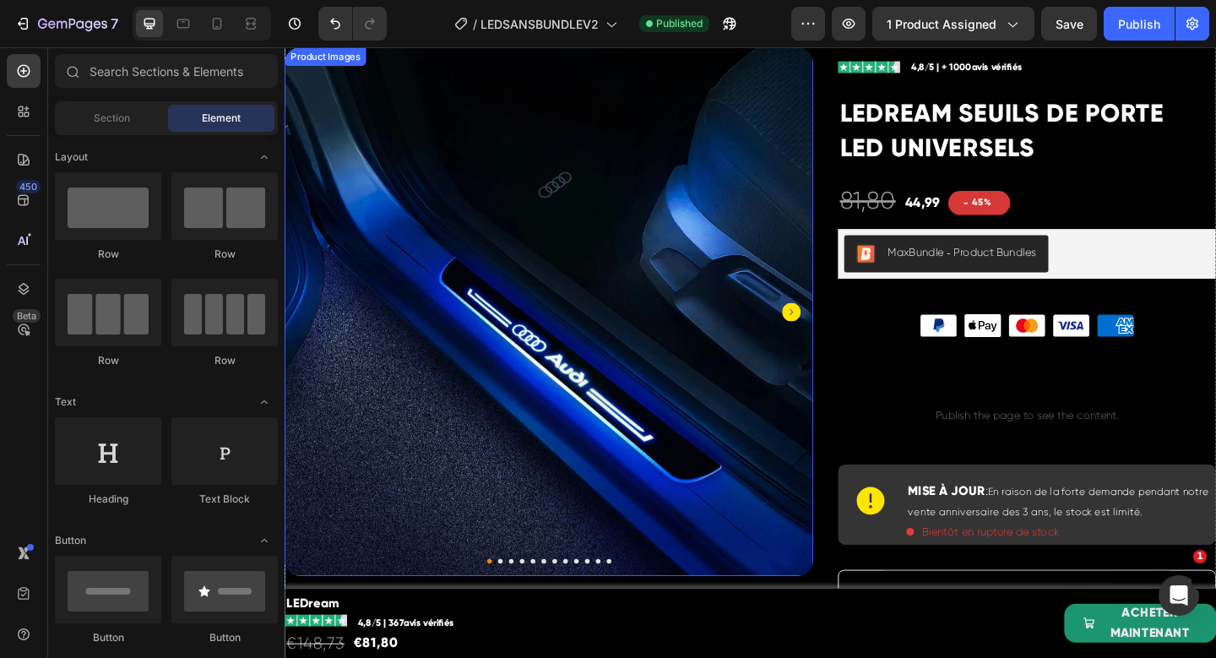
scroll to position [73, 0]
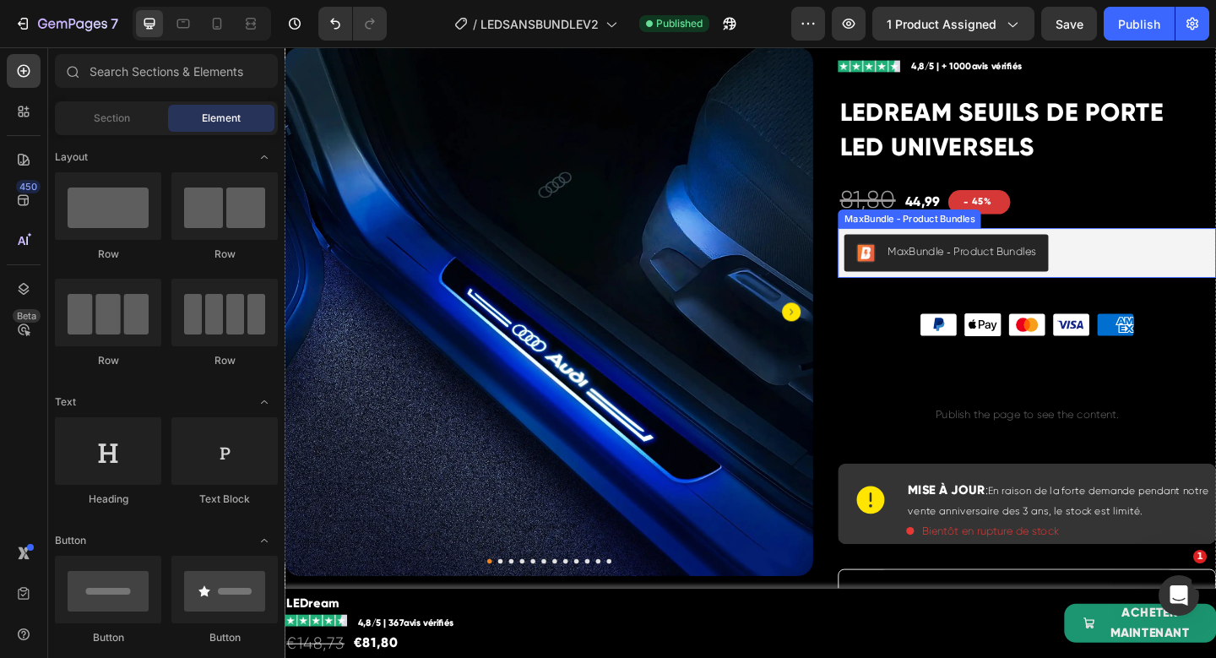
click at [993, 266] on div "MaxBundle ‑ Product Bundles" at bounding box center [1021, 270] width 161 height 18
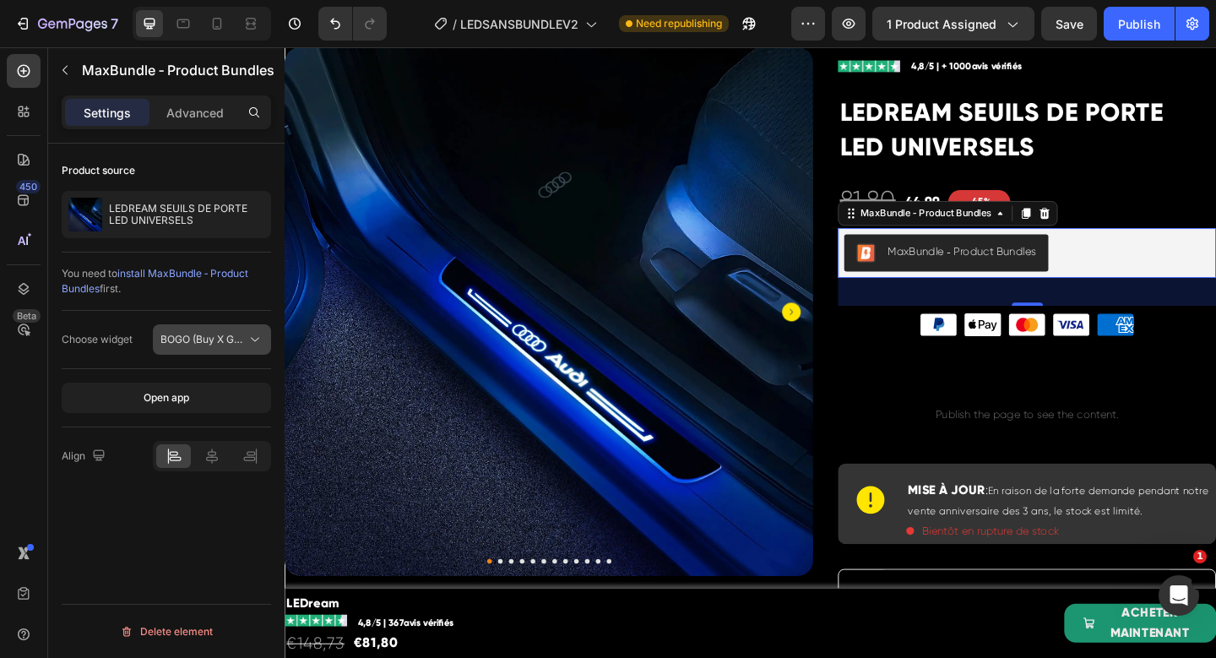
click at [198, 337] on span "BOGO (Buy X Get Y) Bundle" at bounding box center [225, 339] width 131 height 13
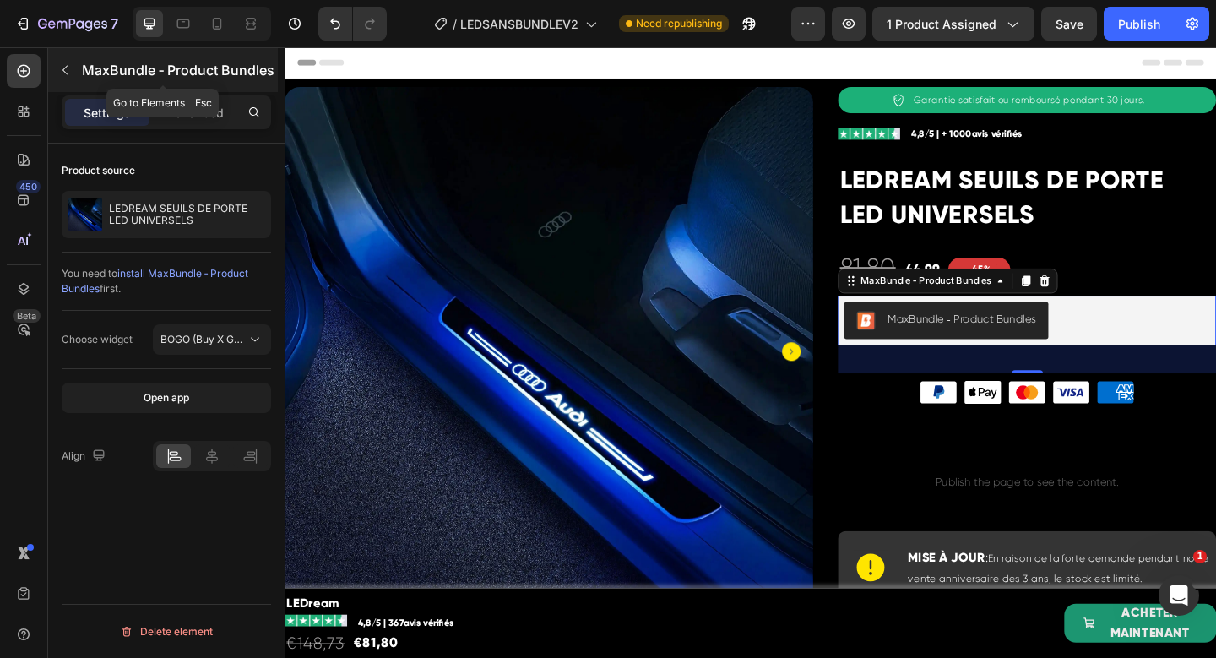
click at [61, 71] on icon "button" at bounding box center [65, 70] width 14 height 14
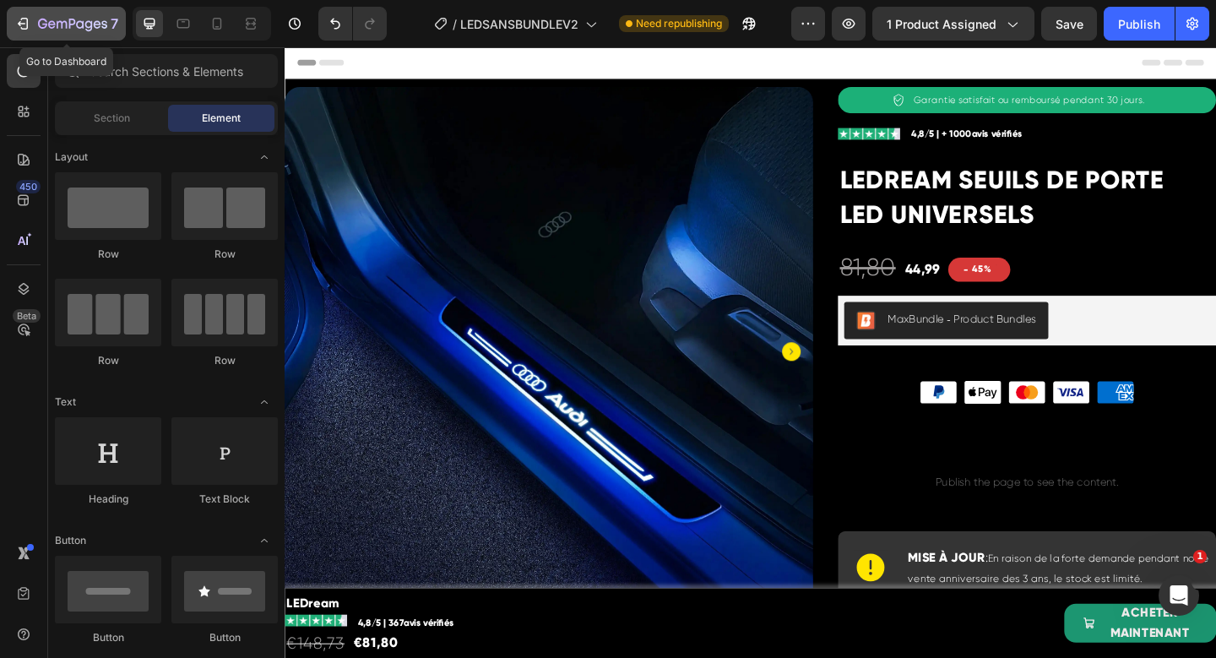
click at [66, 16] on div "7" at bounding box center [78, 24] width 80 height 20
click at [56, 13] on button "7" at bounding box center [66, 24] width 119 height 34
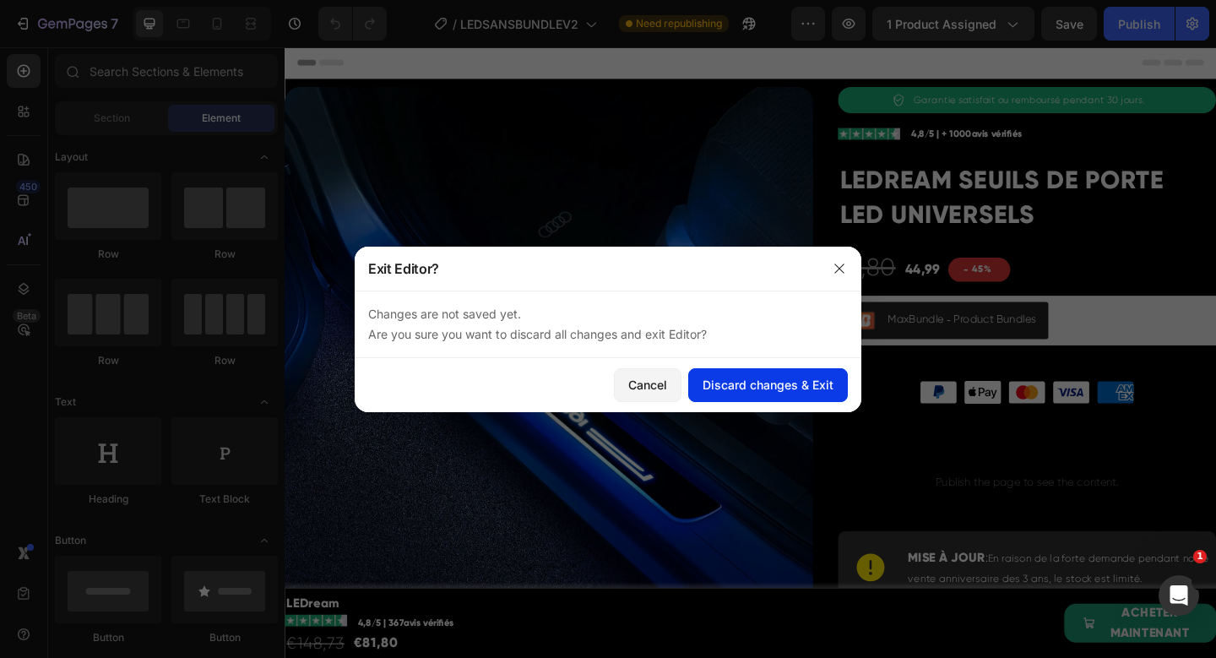
click at [750, 379] on div "Discard changes & Exit" at bounding box center [767, 385] width 131 height 18
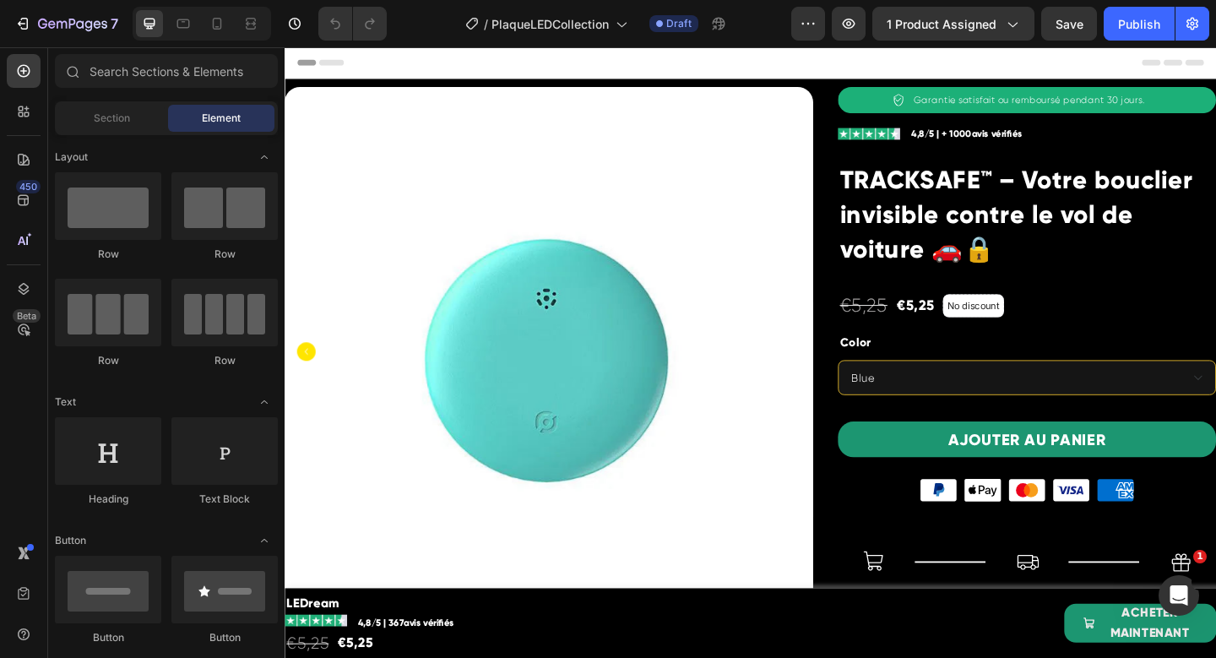
click at [590, 277] on img at bounding box center [572, 377] width 575 height 575
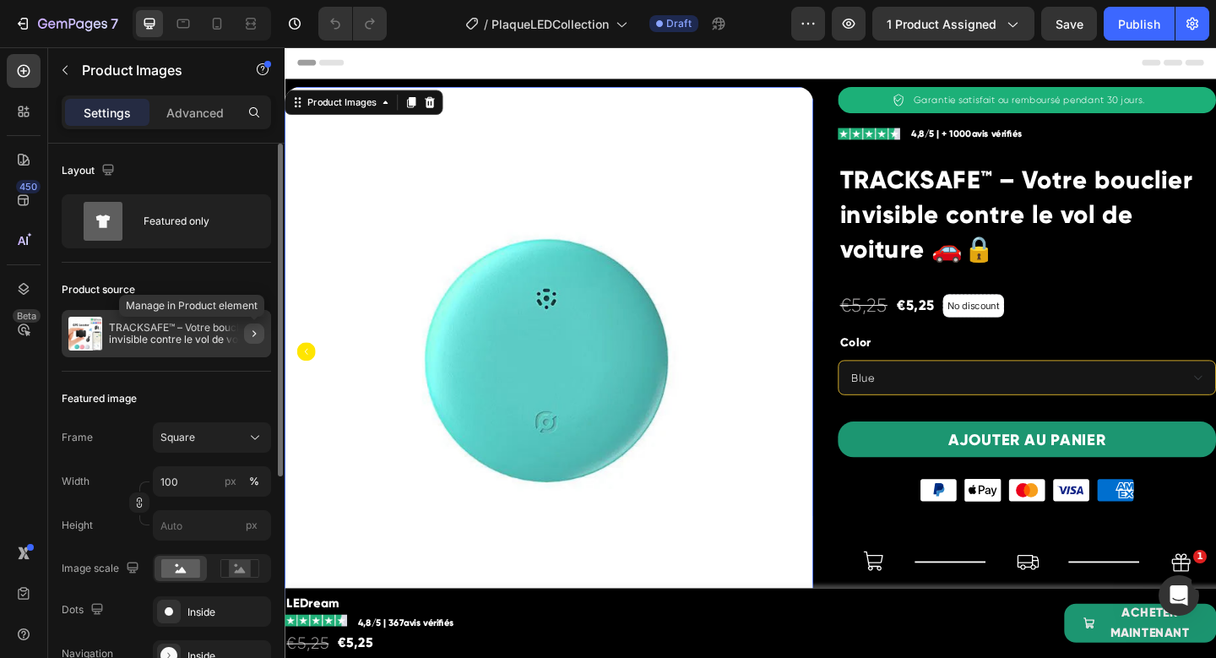
click at [252, 334] on icon "button" at bounding box center [254, 334] width 14 height 14
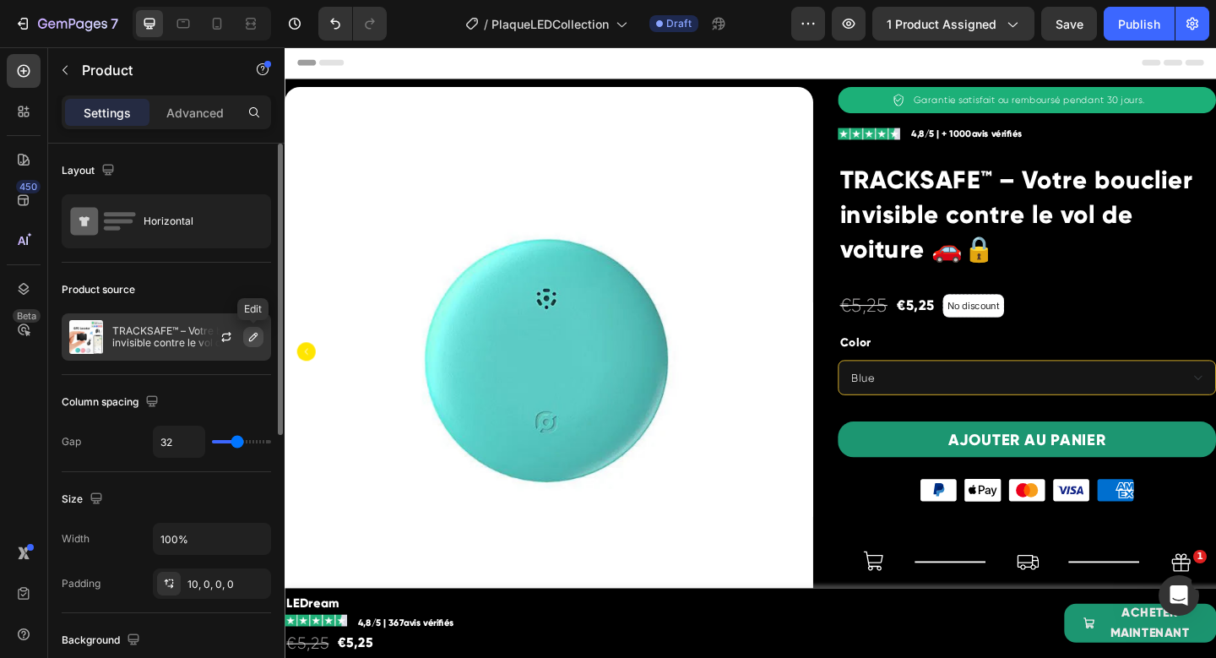
click at [252, 334] on icon "button" at bounding box center [254, 337] width 14 height 14
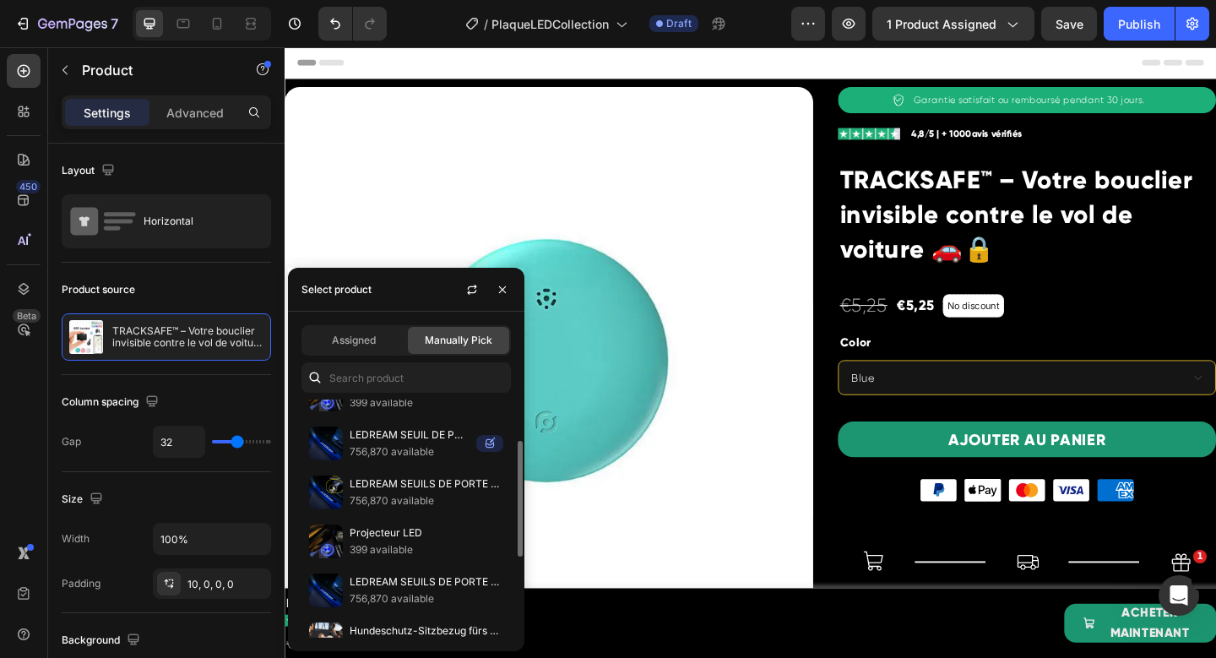
scroll to position [81, 0]
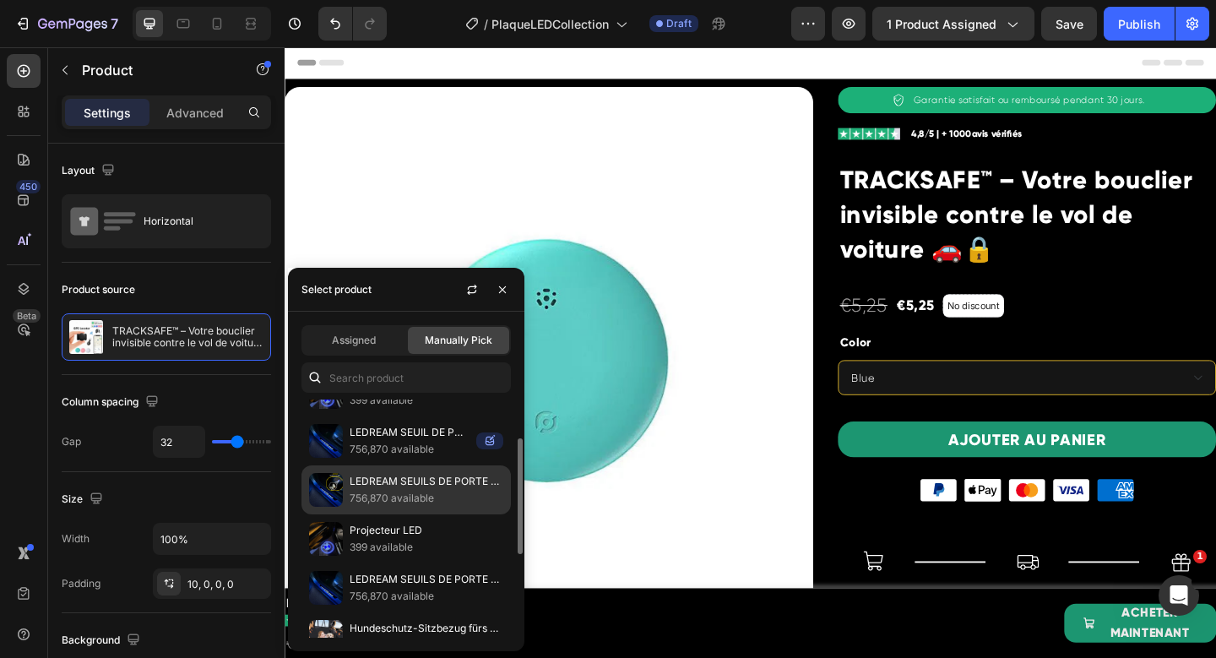
click at [392, 488] on p "LEDREAM SEUILS DE PORTE LED UNIVERSELS" at bounding box center [427, 481] width 154 height 17
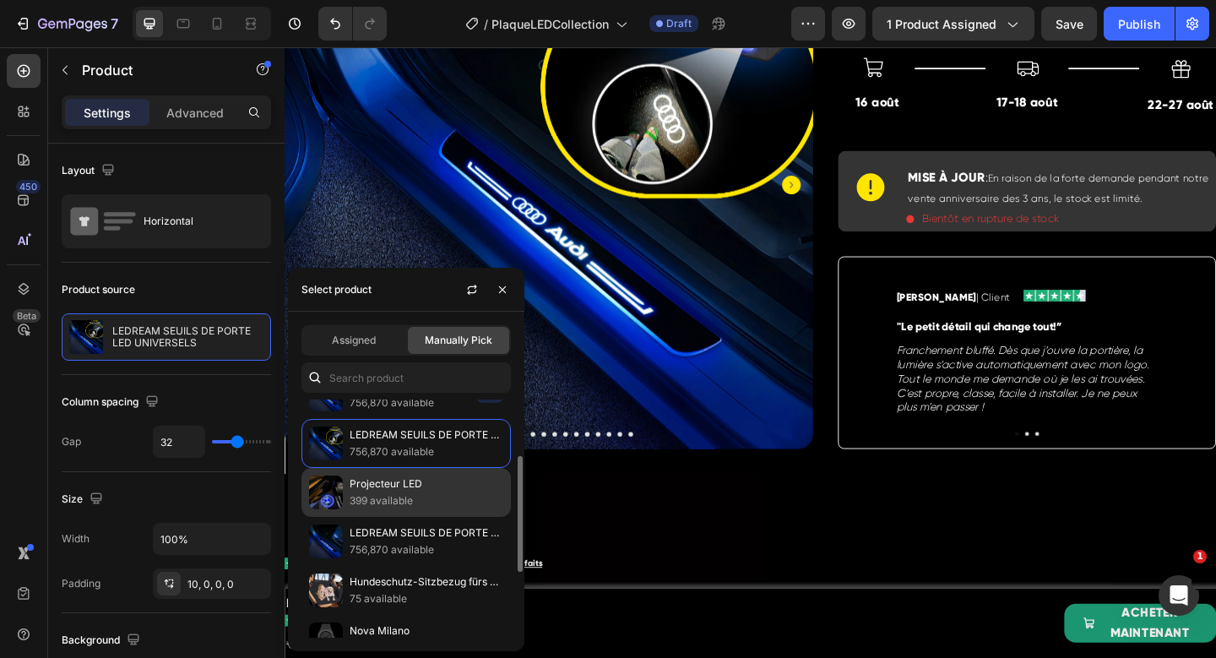
scroll to position [136, 0]
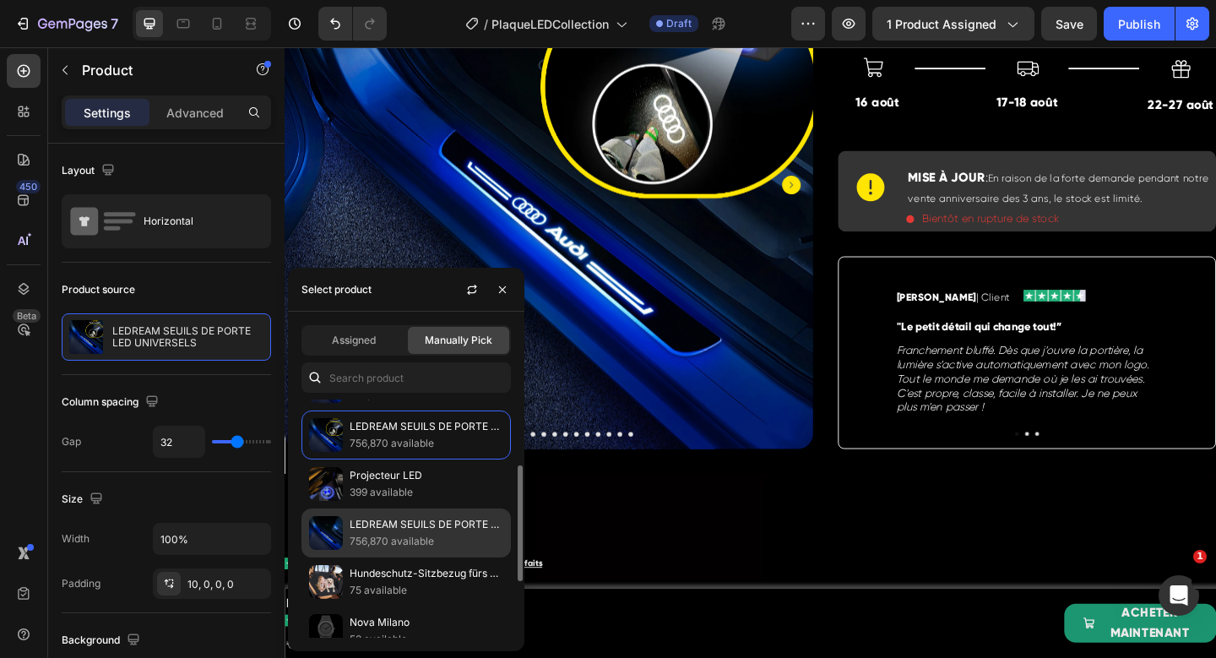
click at [443, 533] on p "756,870 available" at bounding box center [427, 541] width 154 height 17
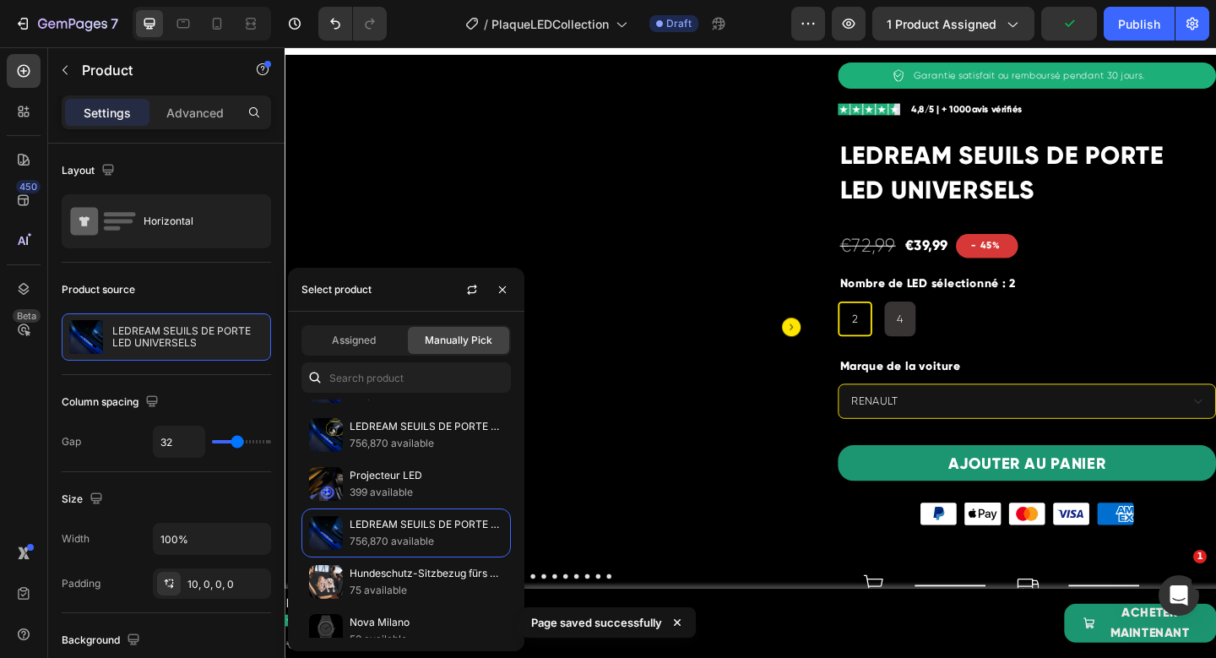
scroll to position [0, 0]
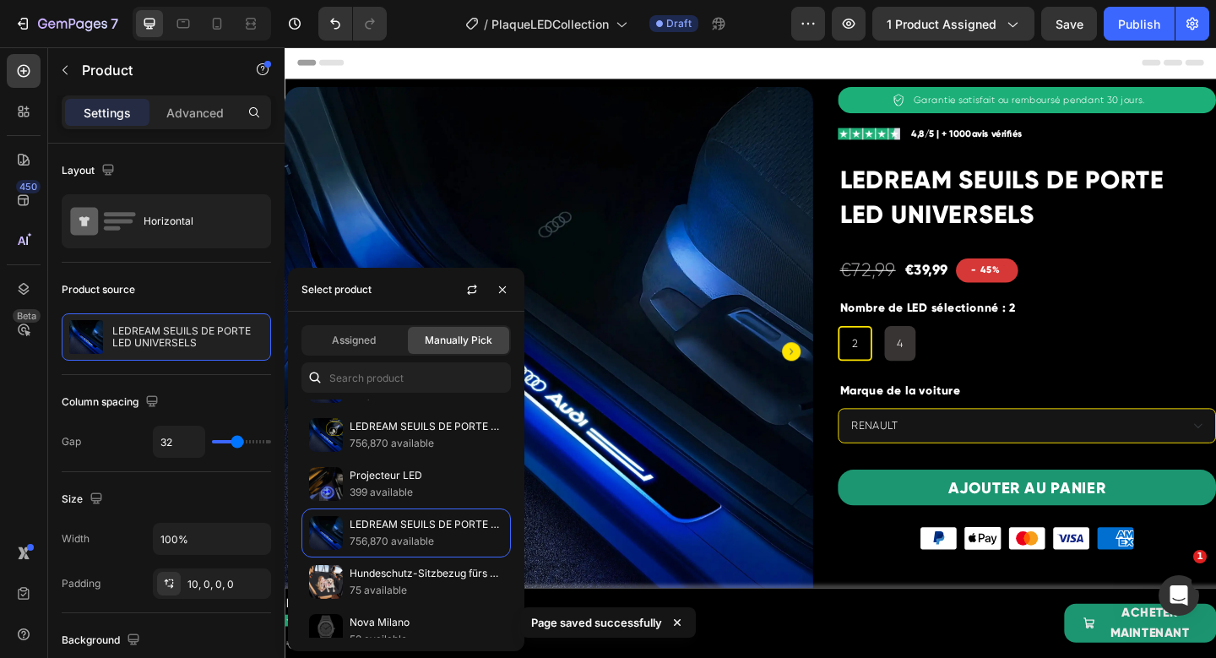
click at [883, 66] on div "Header" at bounding box center [791, 64] width 986 height 34
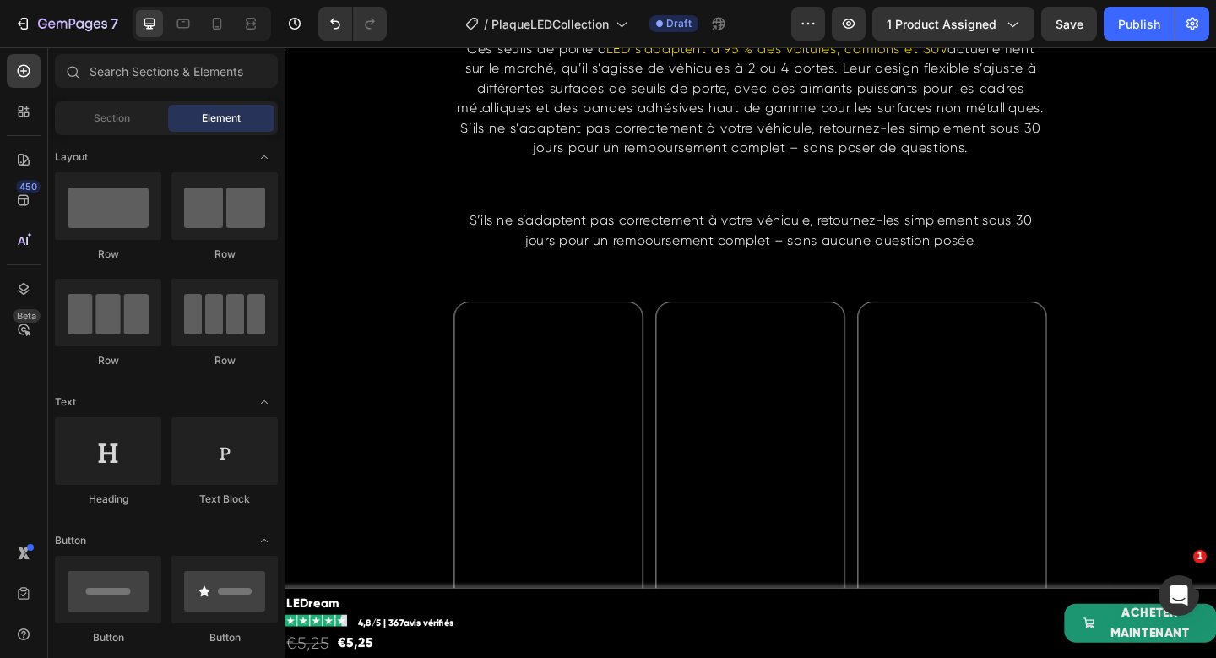
scroll to position [2966, 0]
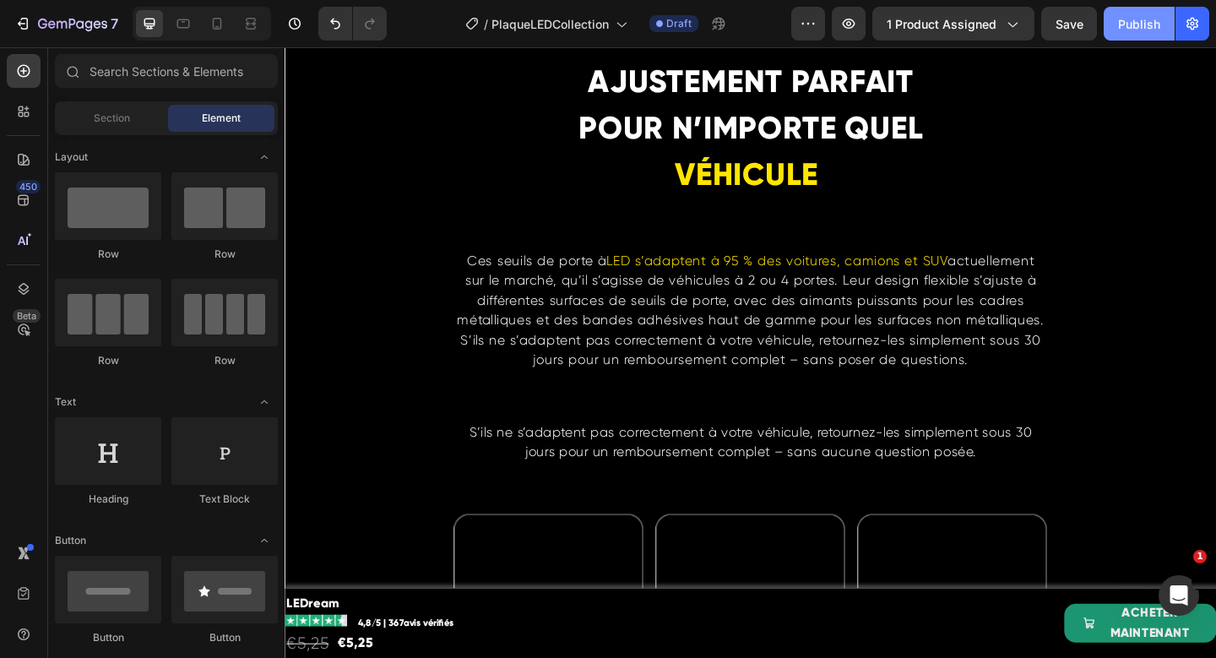
click at [1143, 15] on div "Publish" at bounding box center [1139, 24] width 42 height 18
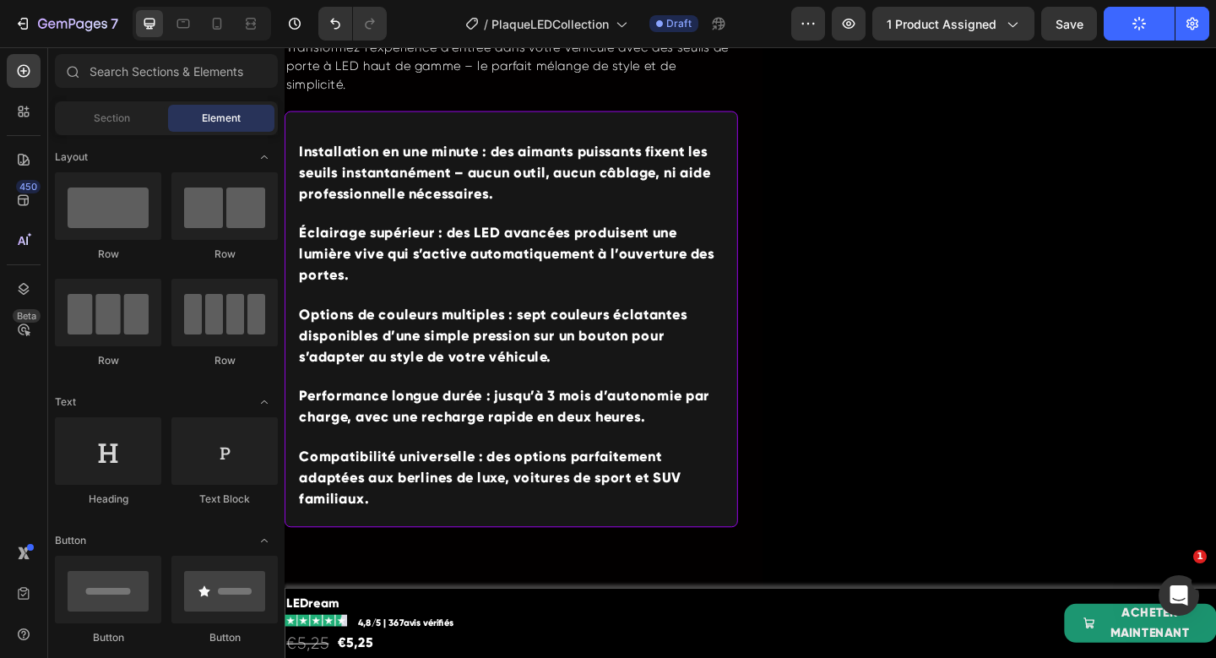
scroll to position [0, 0]
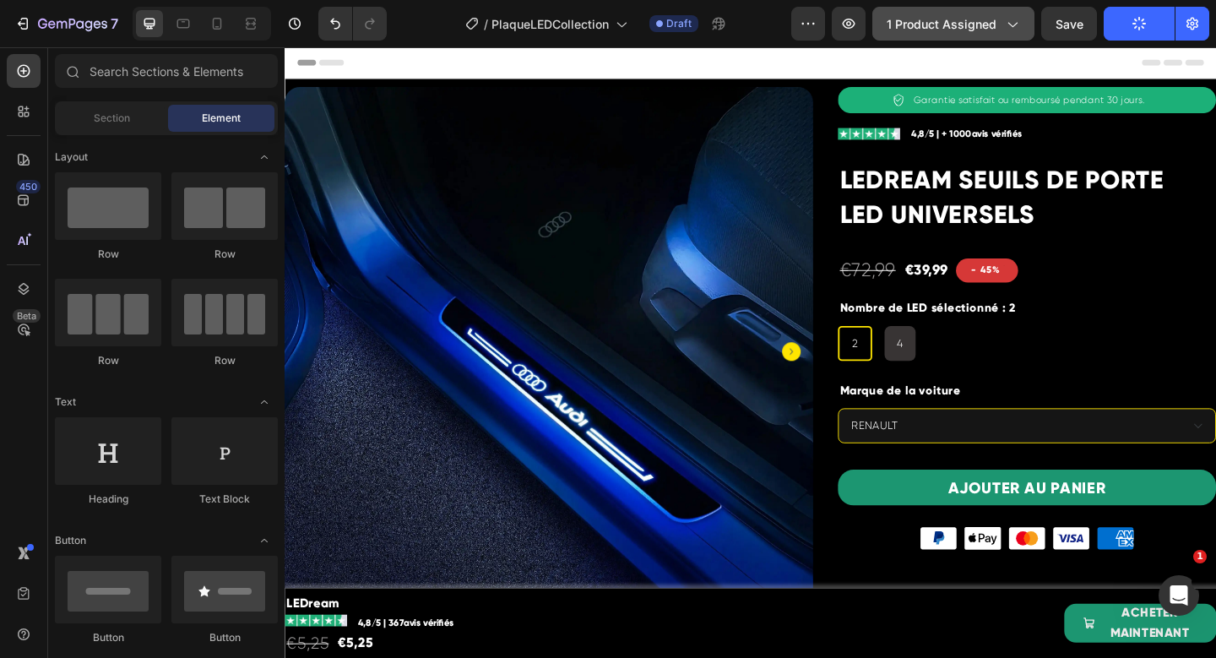
click at [1012, 27] on icon "button" at bounding box center [1011, 23] width 17 height 17
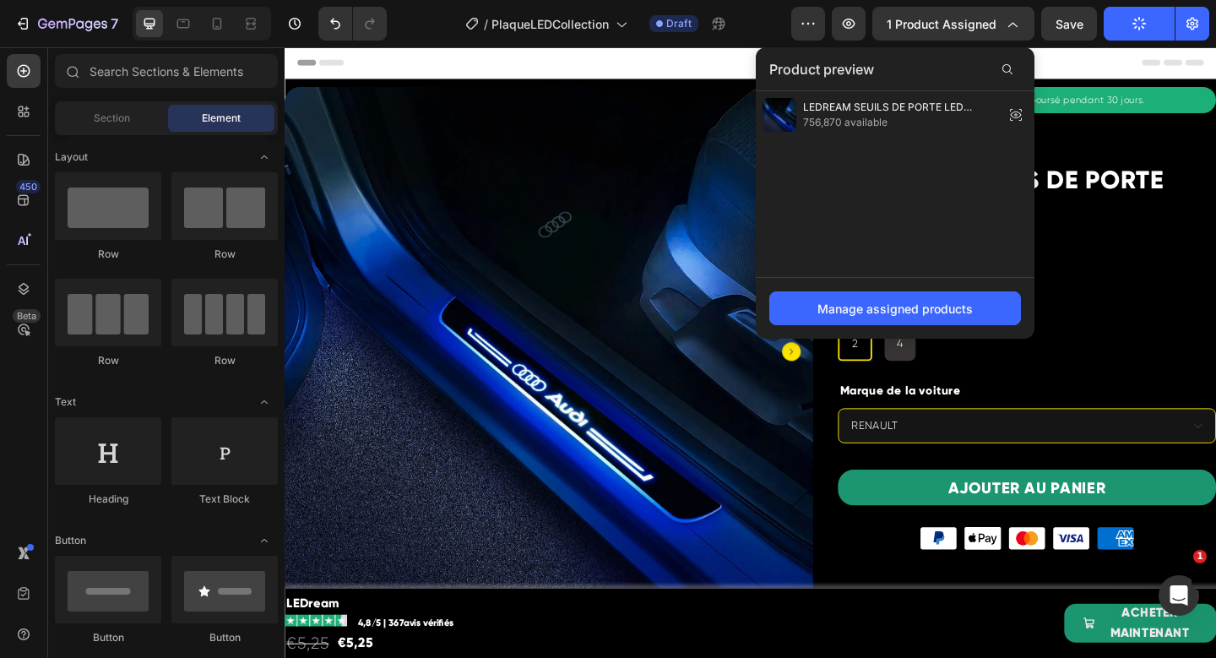
click at [1129, 62] on div "Header" at bounding box center [791, 64] width 986 height 34
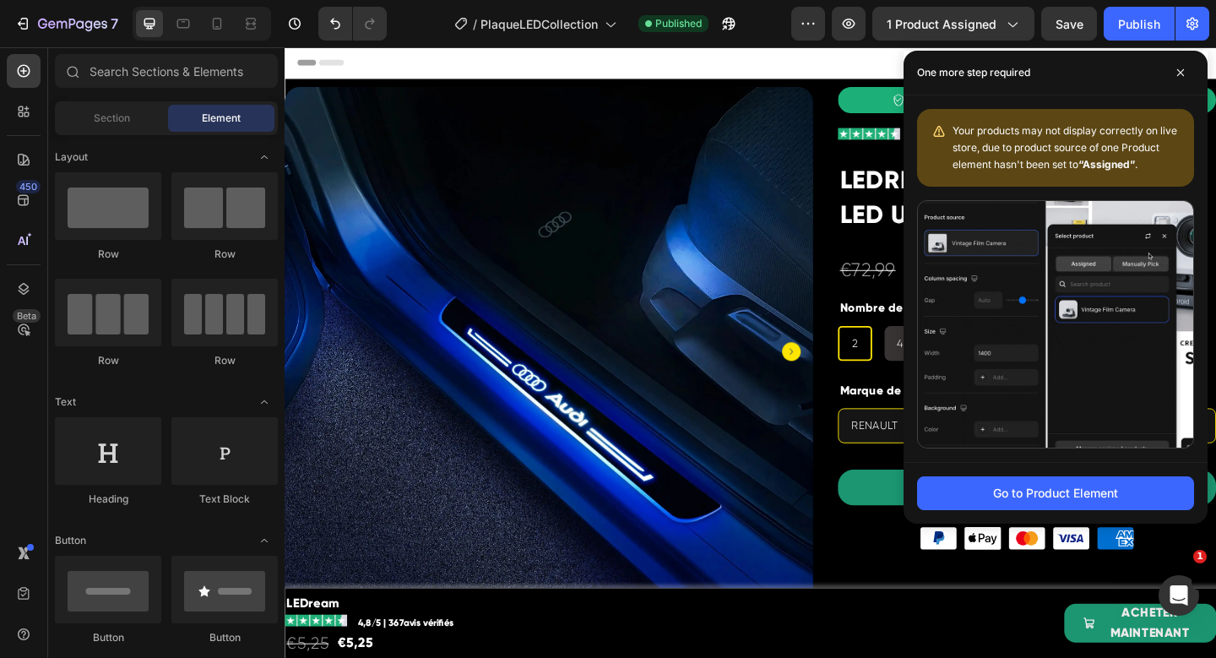
click at [1181, 57] on div "One more step required" at bounding box center [1055, 73] width 304 height 45
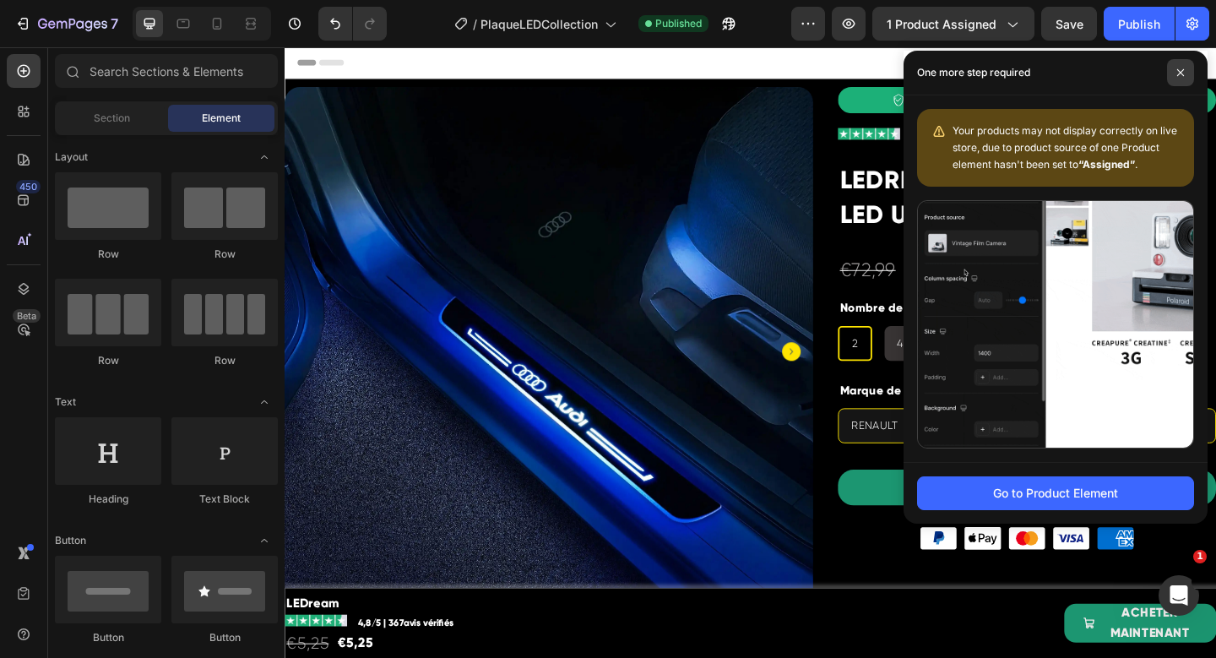
click at [1181, 69] on icon at bounding box center [1180, 72] width 8 height 8
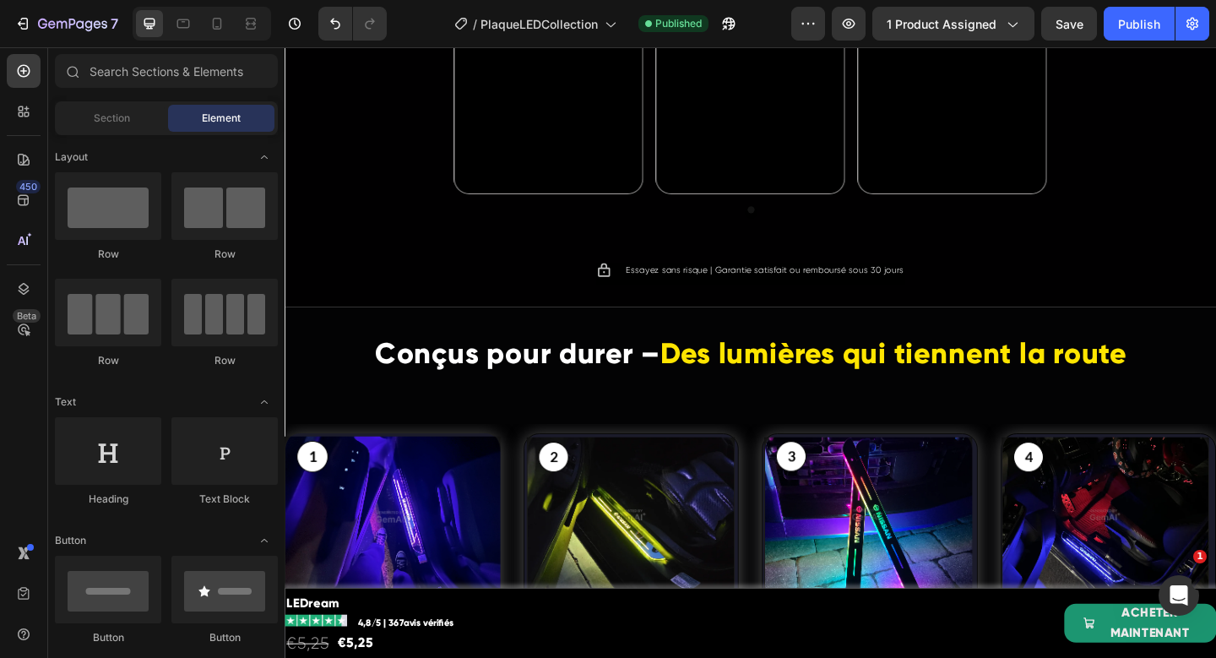
scroll to position [3720, 0]
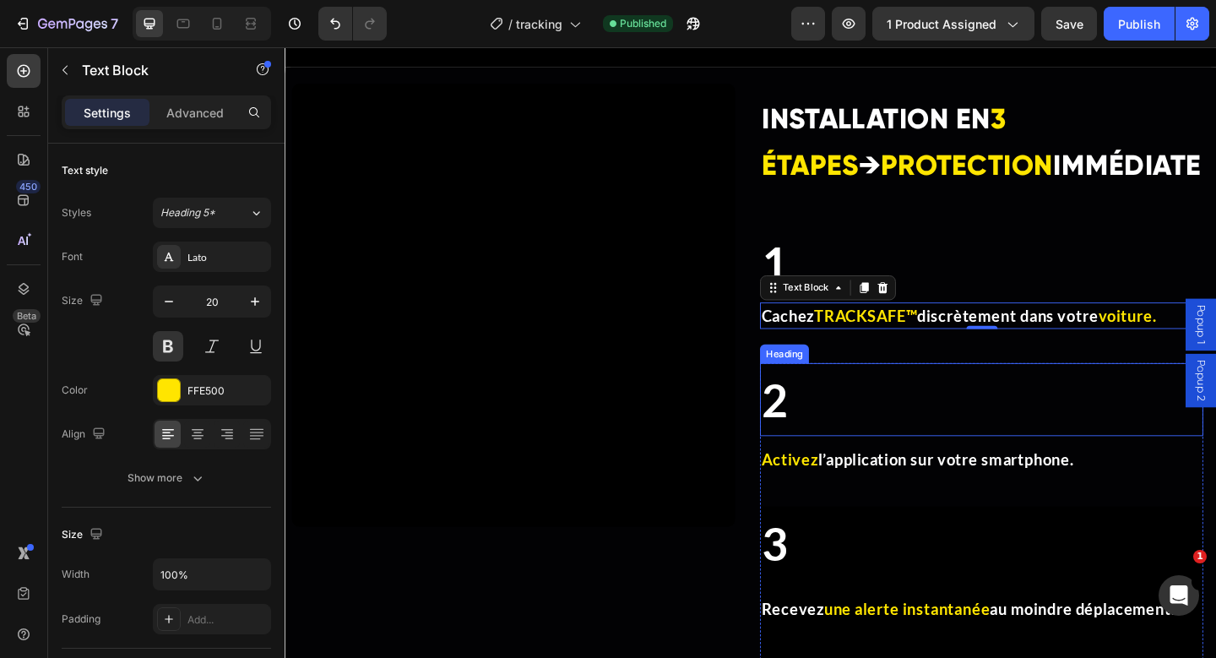
click at [827, 439] on span "2" at bounding box center [818, 431] width 30 height 58
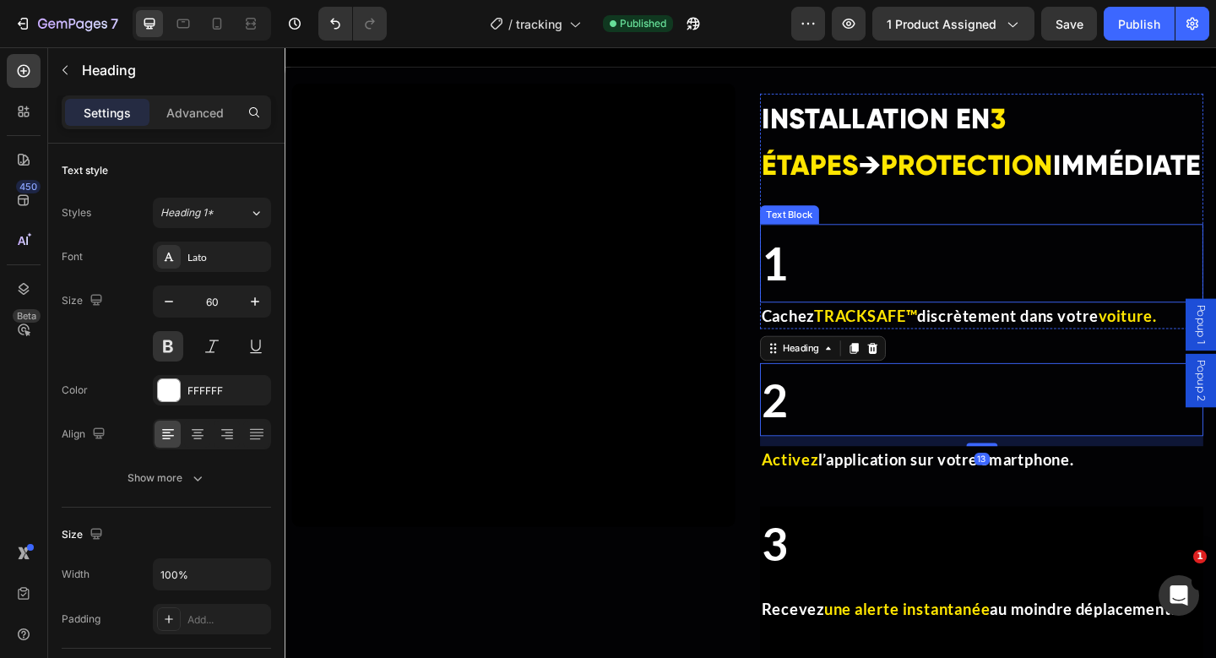
click at [857, 298] on p "1" at bounding box center [1042, 282] width 479 height 82
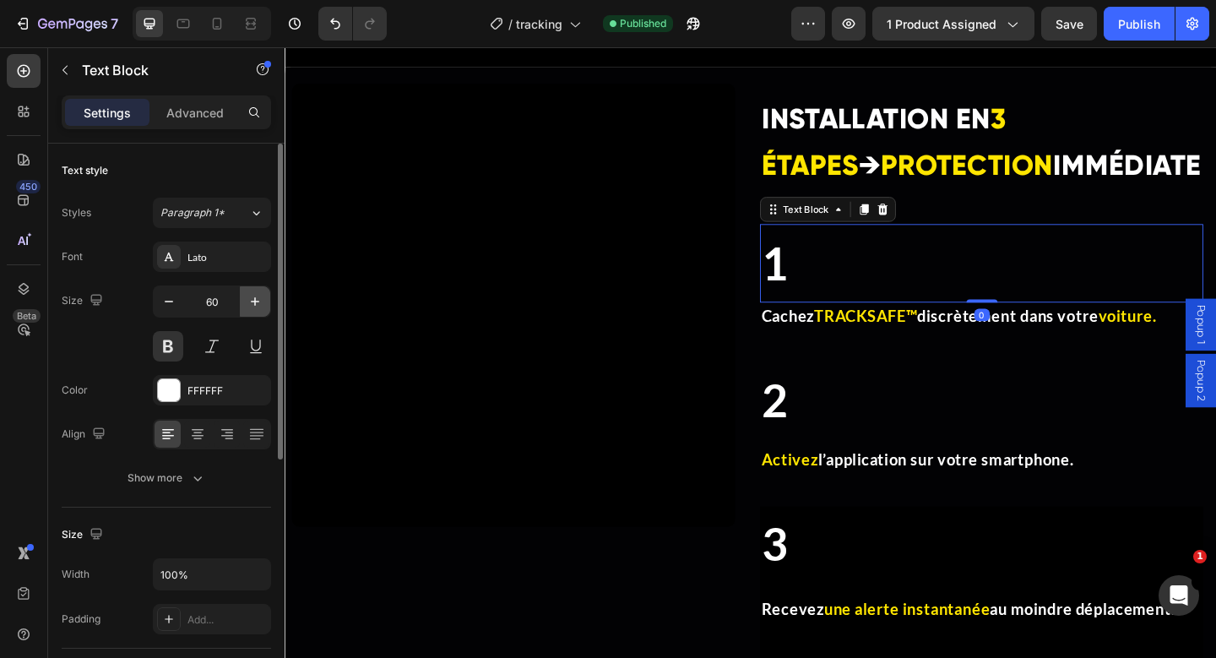
click at [253, 304] on icon "button" at bounding box center [255, 301] width 17 height 17
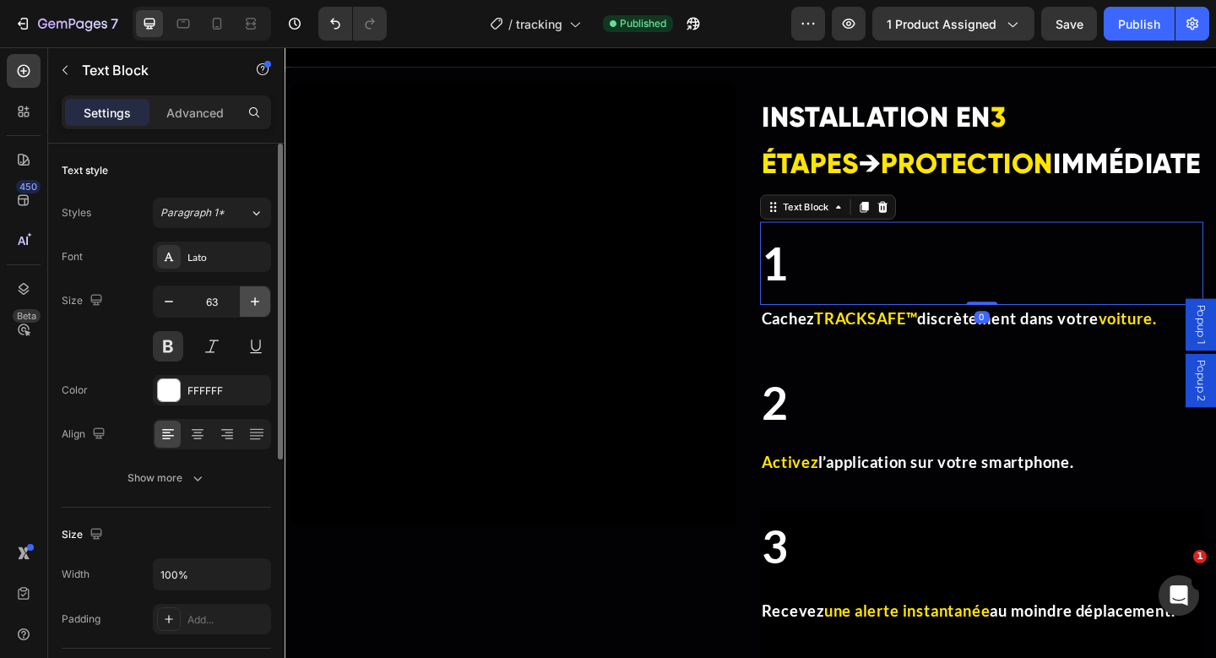
click at [253, 304] on icon "button" at bounding box center [255, 301] width 17 height 17
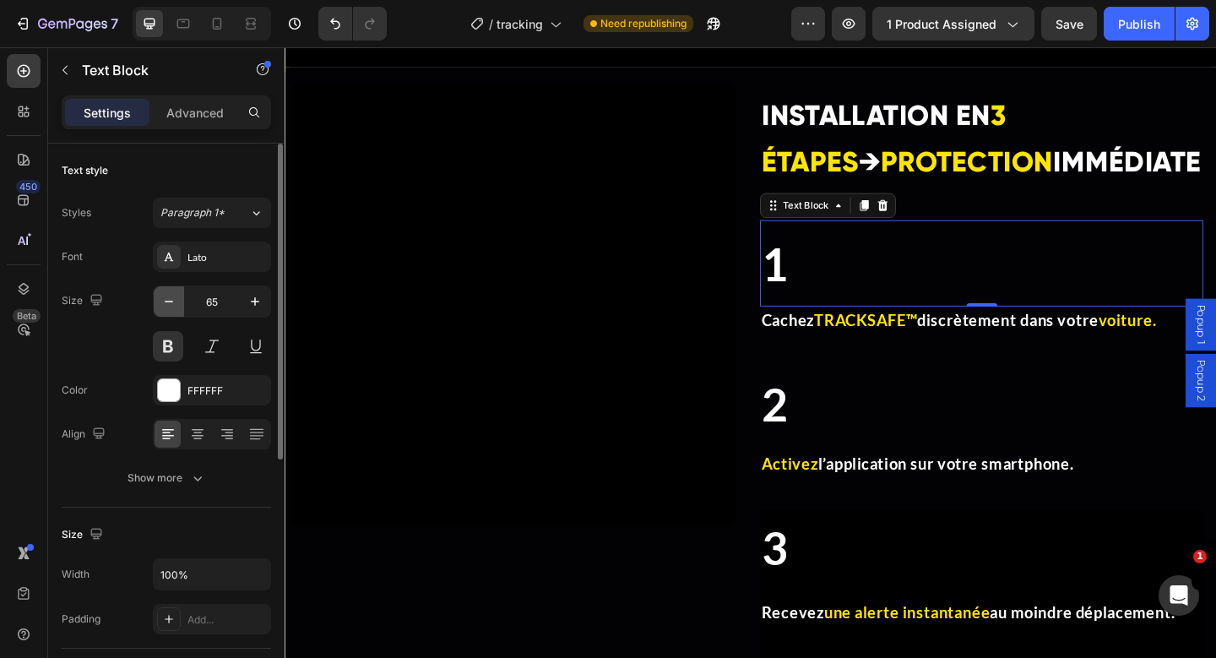
click at [163, 309] on icon "button" at bounding box center [168, 301] width 17 height 17
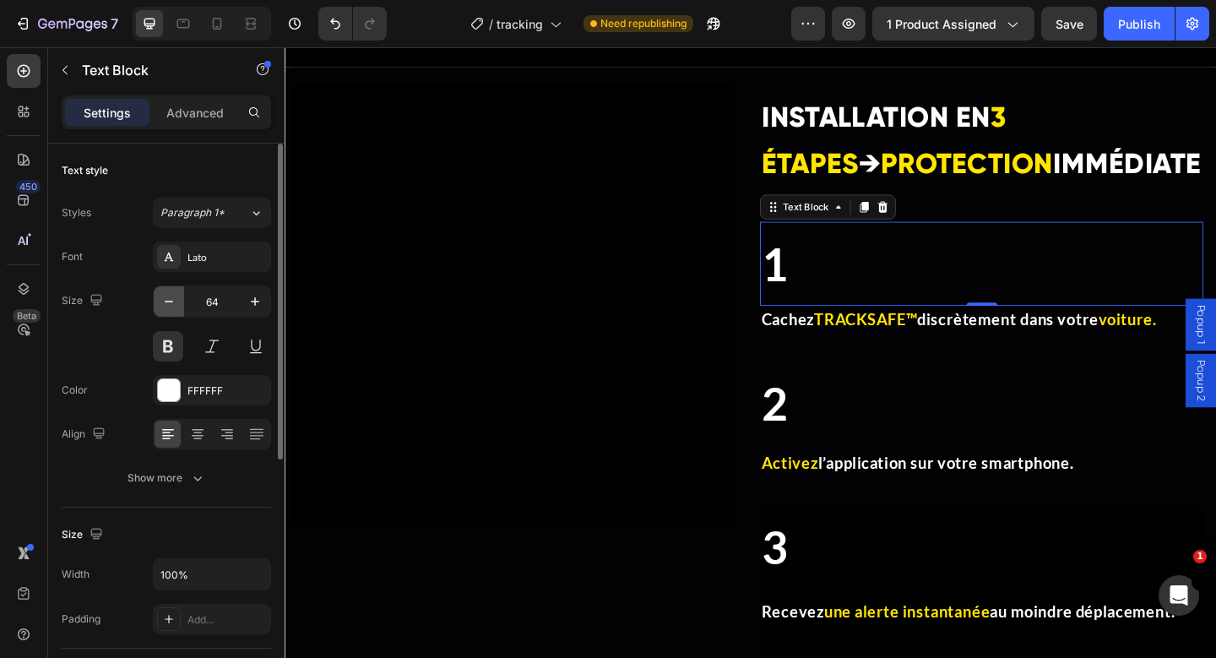
click at [163, 309] on icon "button" at bounding box center [168, 301] width 17 height 17
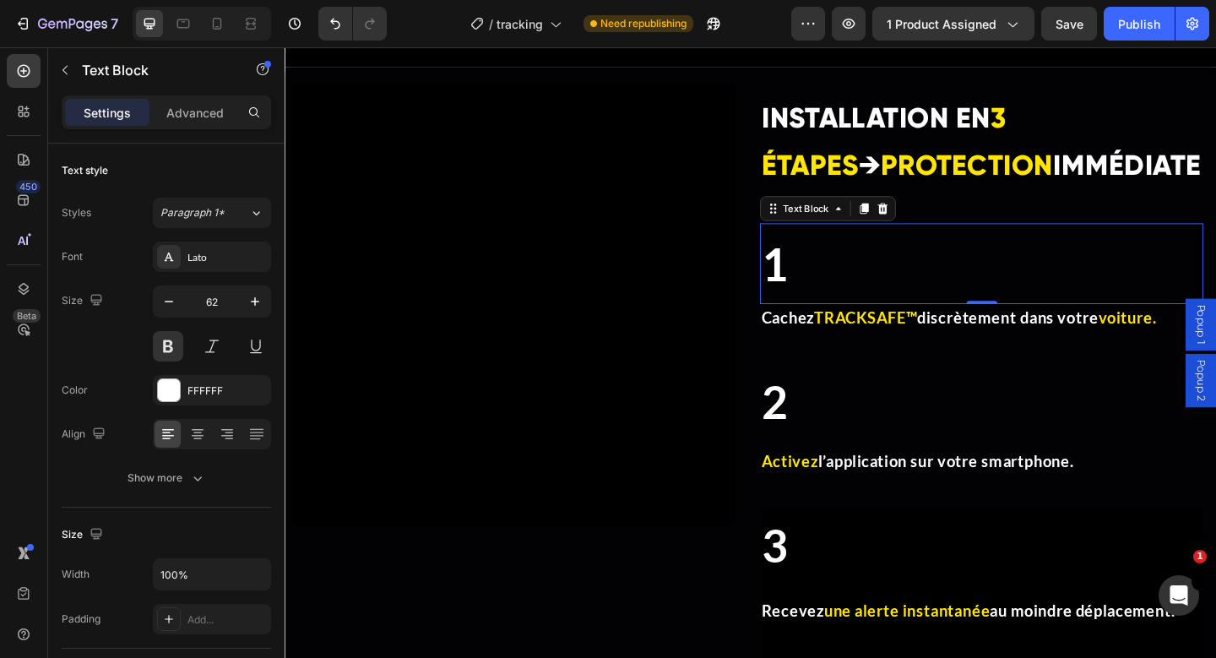
type input "61"
click at [849, 288] on p "1" at bounding box center [1042, 283] width 479 height 84
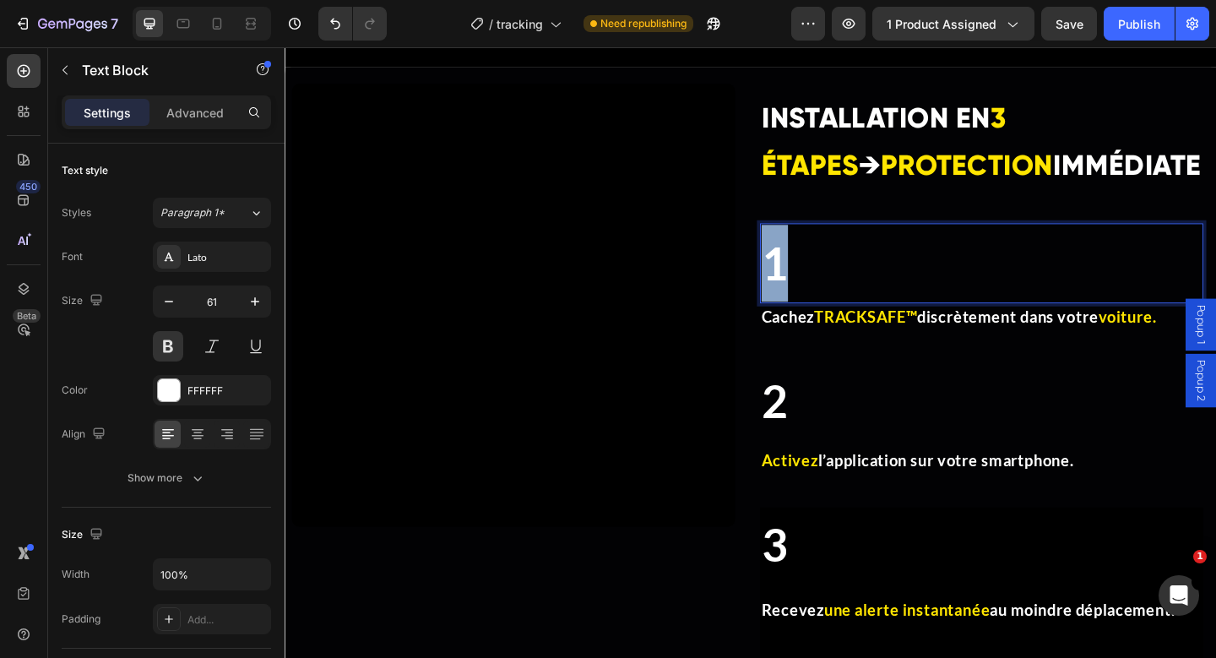
click at [849, 288] on p "1" at bounding box center [1042, 283] width 479 height 84
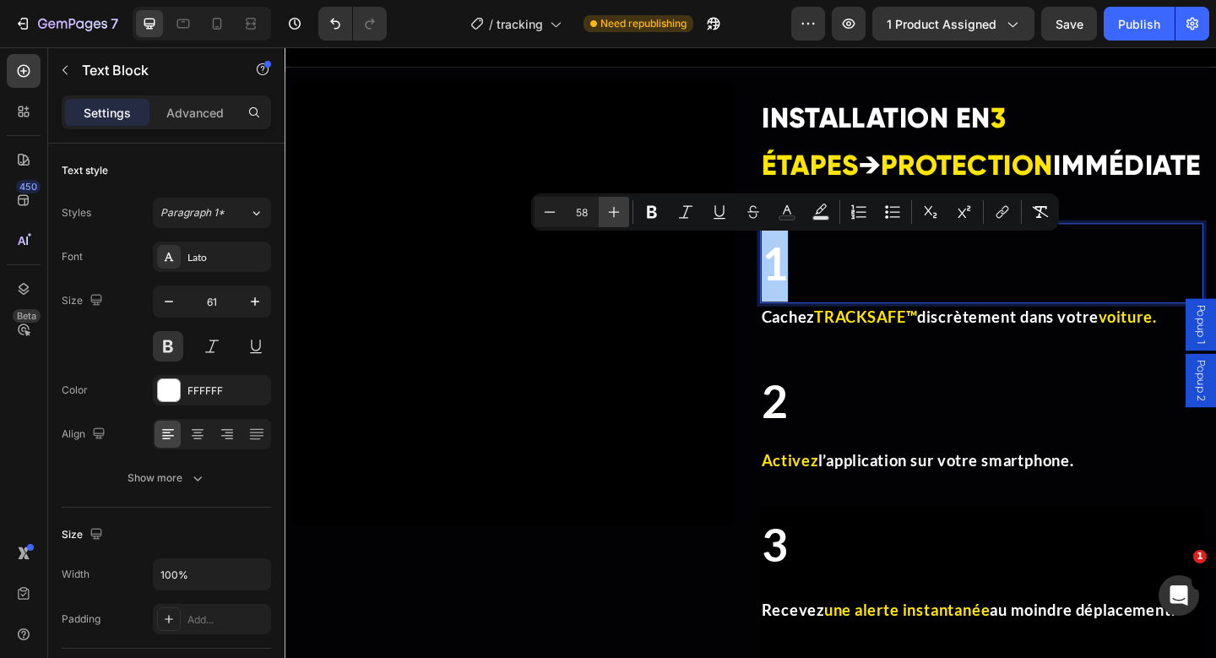
click at [609, 215] on icon "Editor contextual toolbar" at bounding box center [613, 211] width 17 height 17
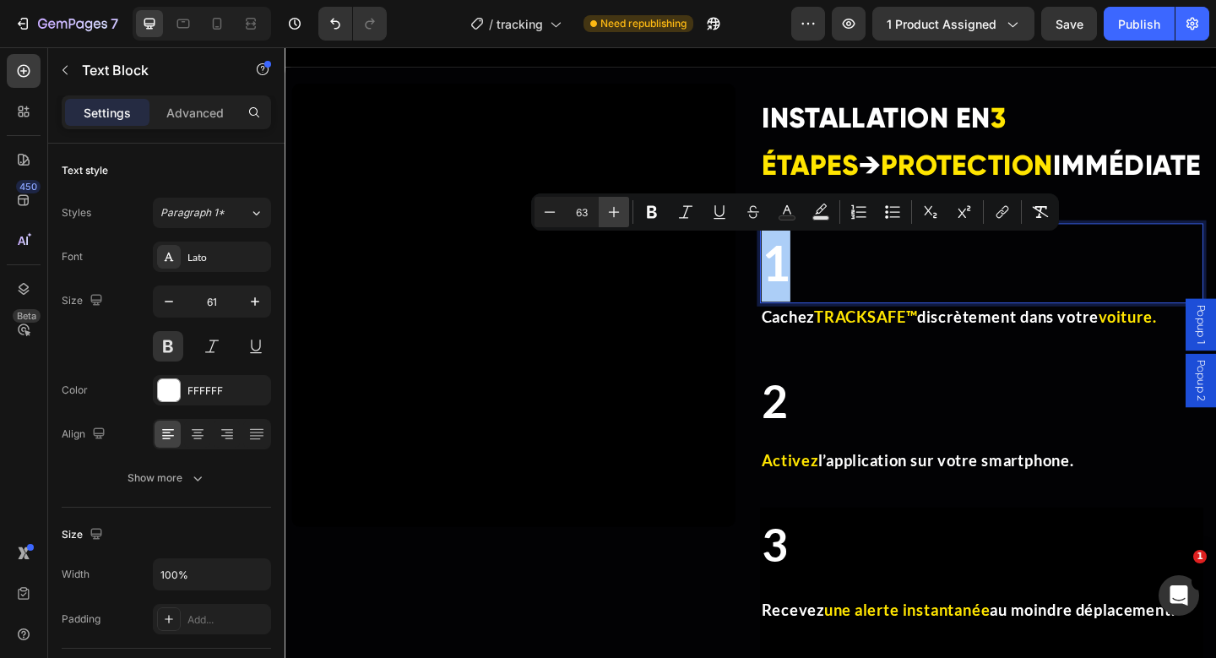
click at [609, 215] on icon "Editor contextual toolbar" at bounding box center [613, 211] width 17 height 17
type input "66"
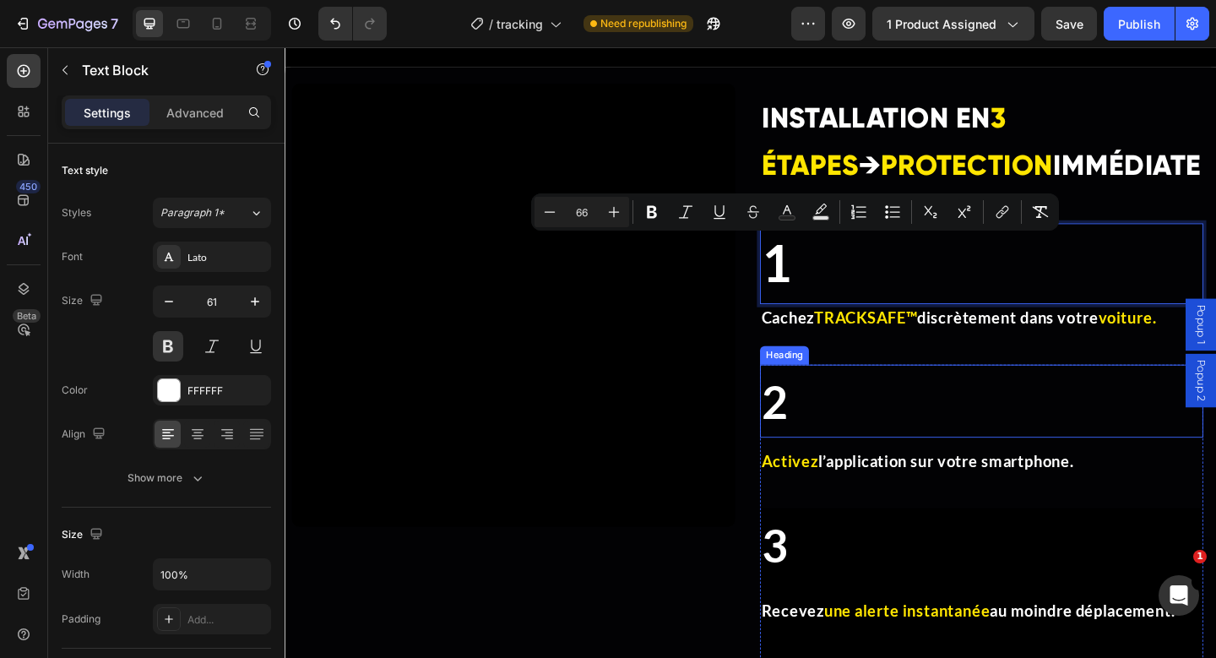
click at [834, 424] on h2 "2" at bounding box center [1042, 432] width 482 height 79
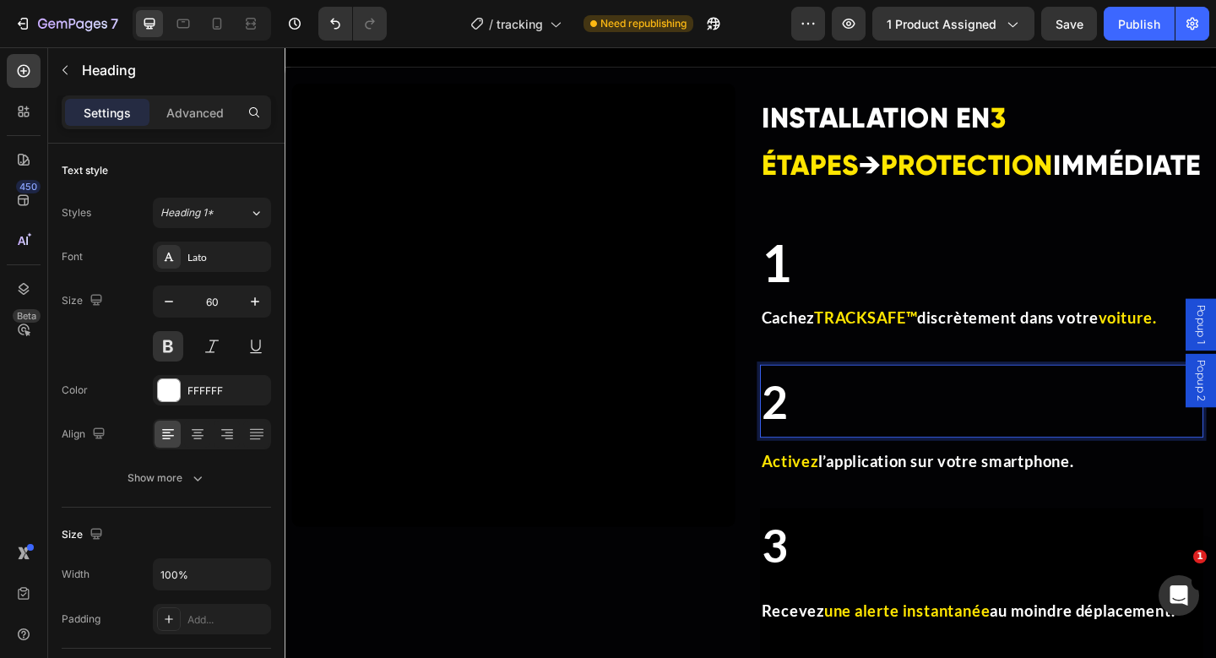
click at [820, 439] on span "2" at bounding box center [818, 433] width 30 height 58
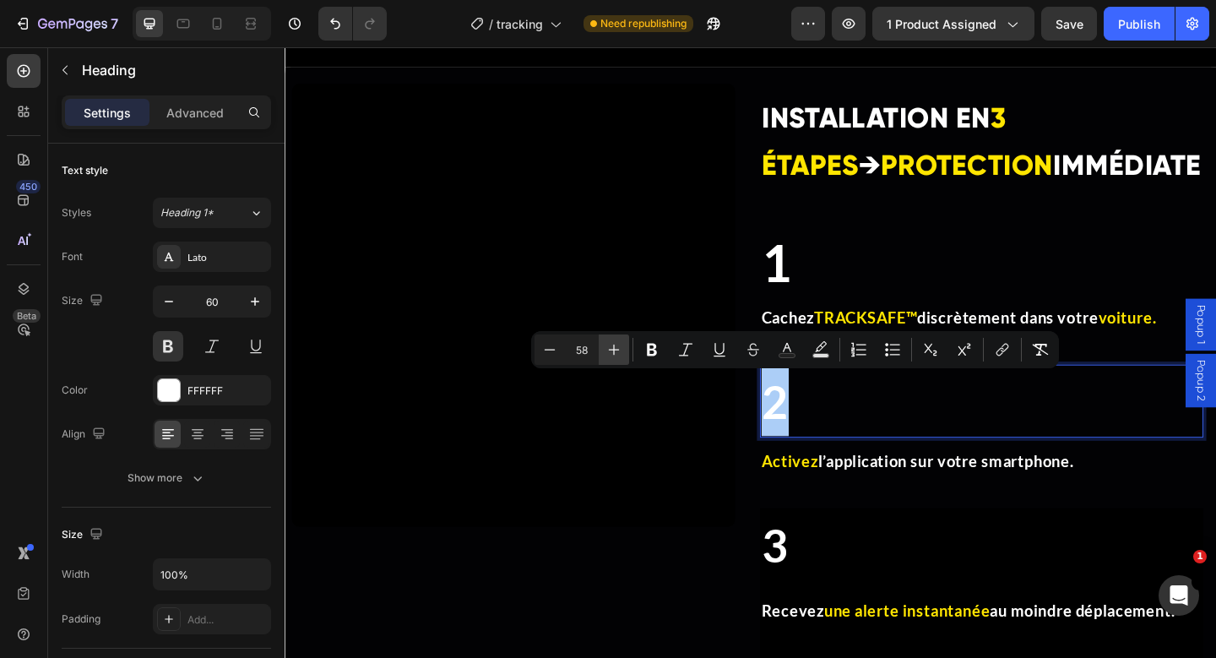
click at [617, 348] on icon "Editor contextual toolbar" at bounding box center [613, 349] width 17 height 17
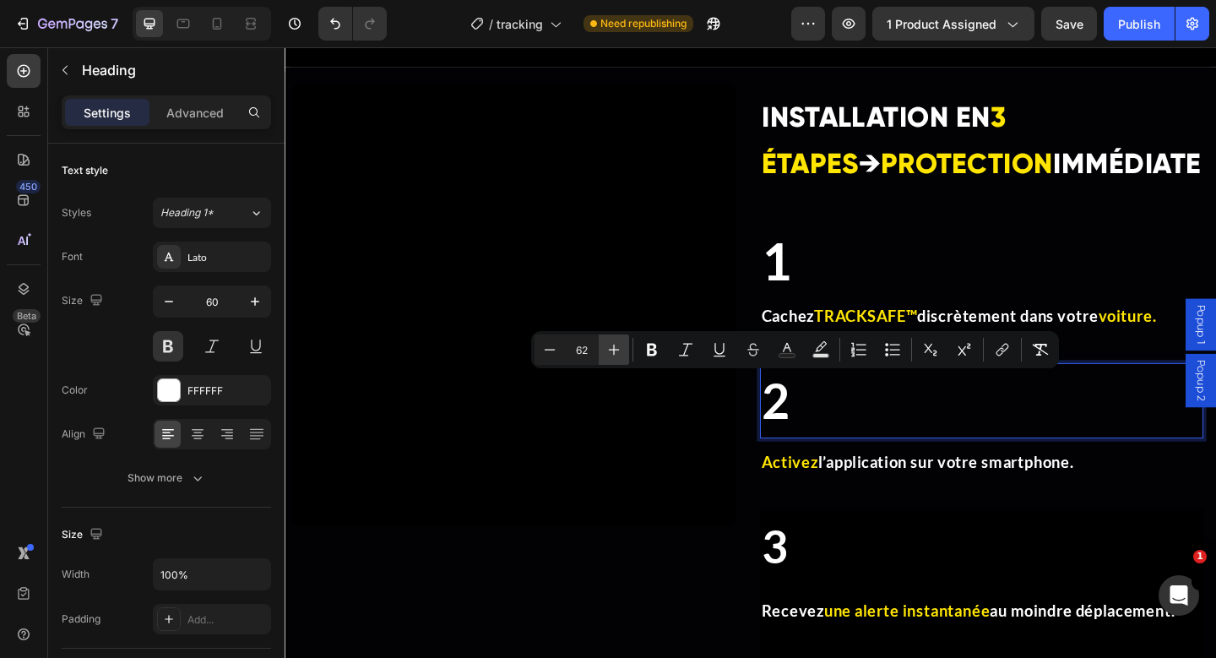
click at [617, 348] on icon "Editor contextual toolbar" at bounding box center [613, 349] width 17 height 17
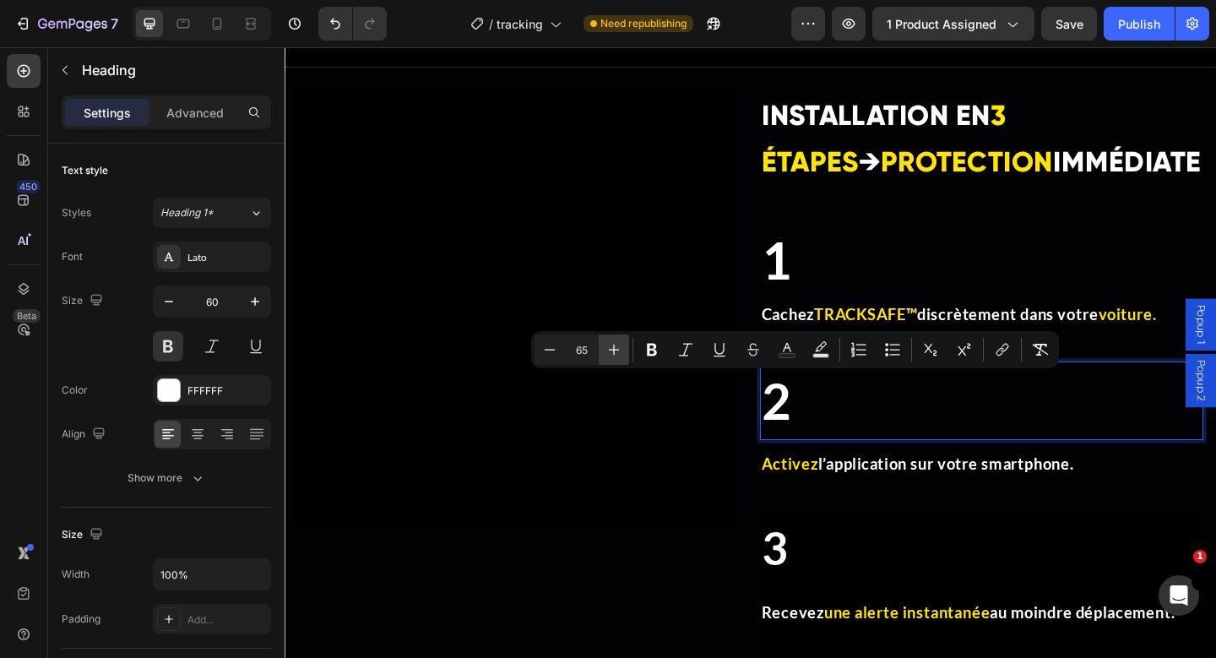
click at [617, 348] on icon "Editor contextual toolbar" at bounding box center [613, 349] width 17 height 17
type input "66"
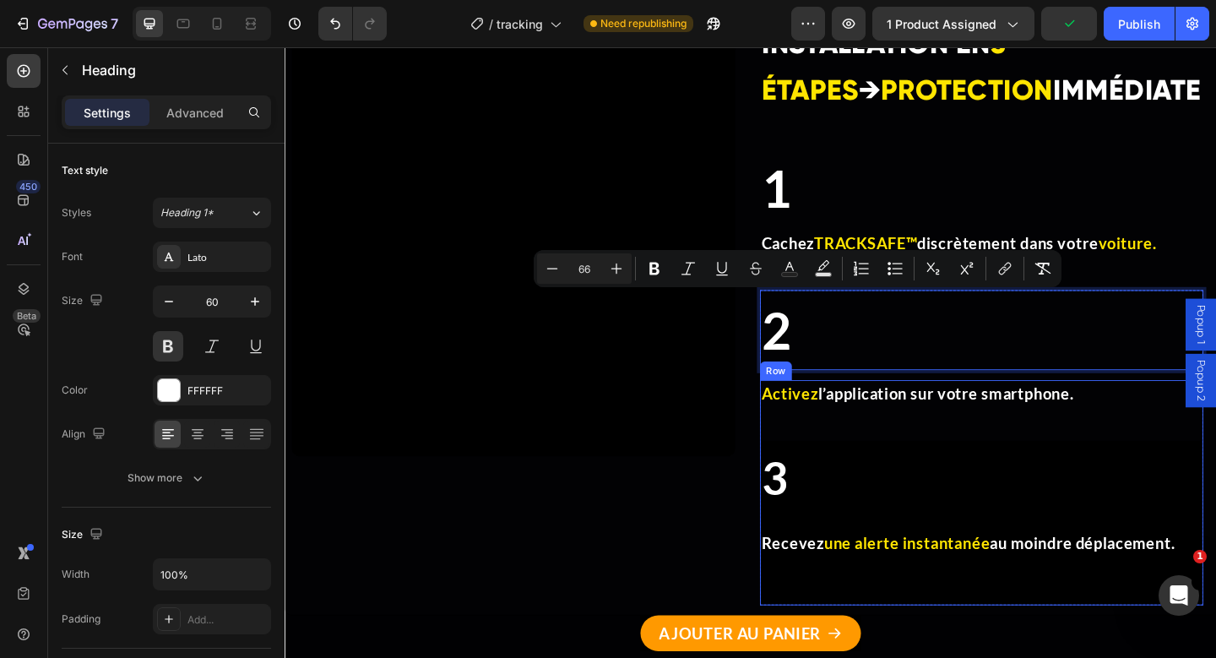
scroll to position [5104, 0]
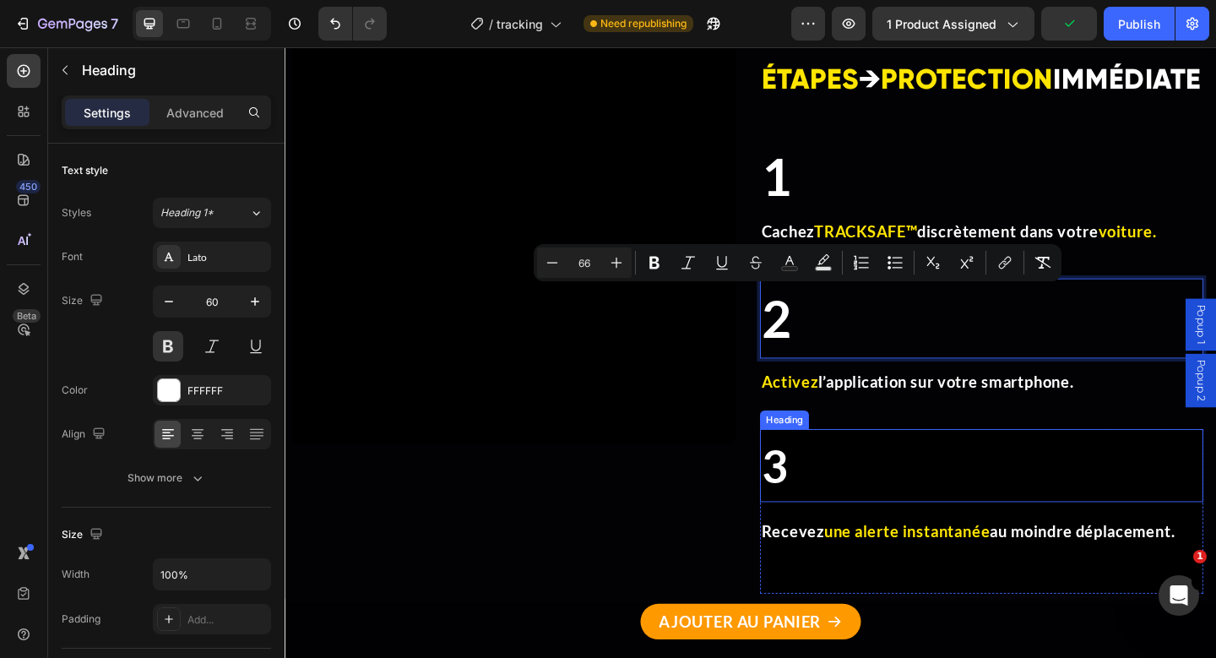
click at [819, 488] on span "3" at bounding box center [818, 503] width 30 height 58
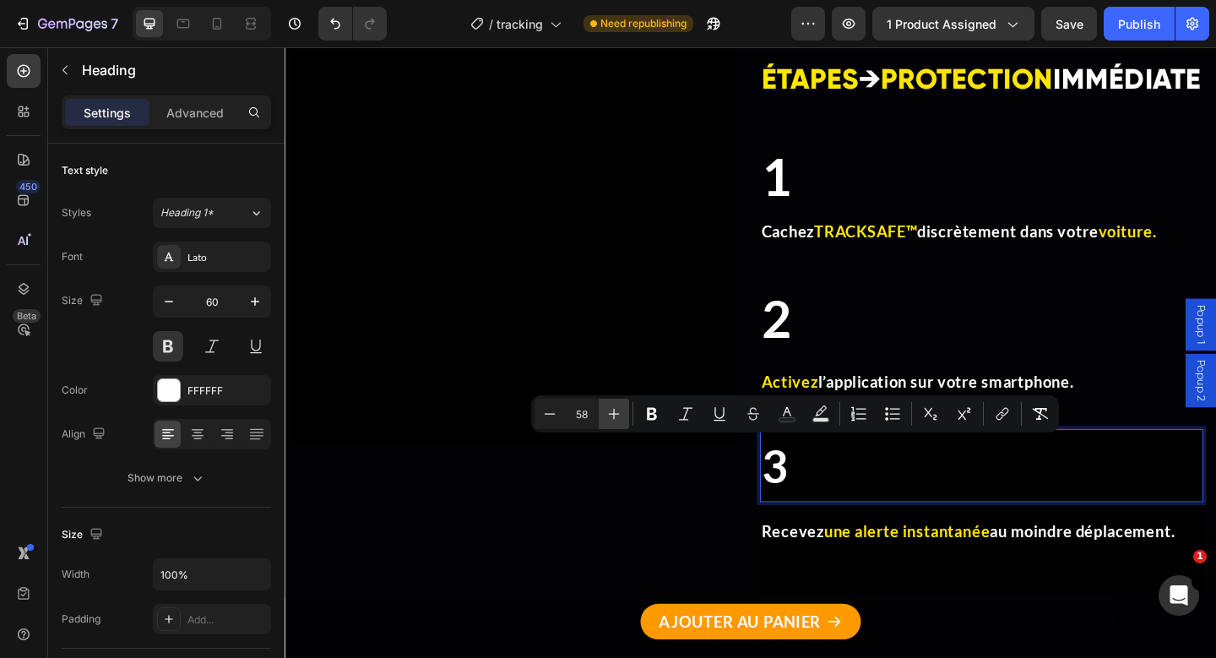
click at [615, 420] on icon "Editor contextual toolbar" at bounding box center [613, 413] width 17 height 17
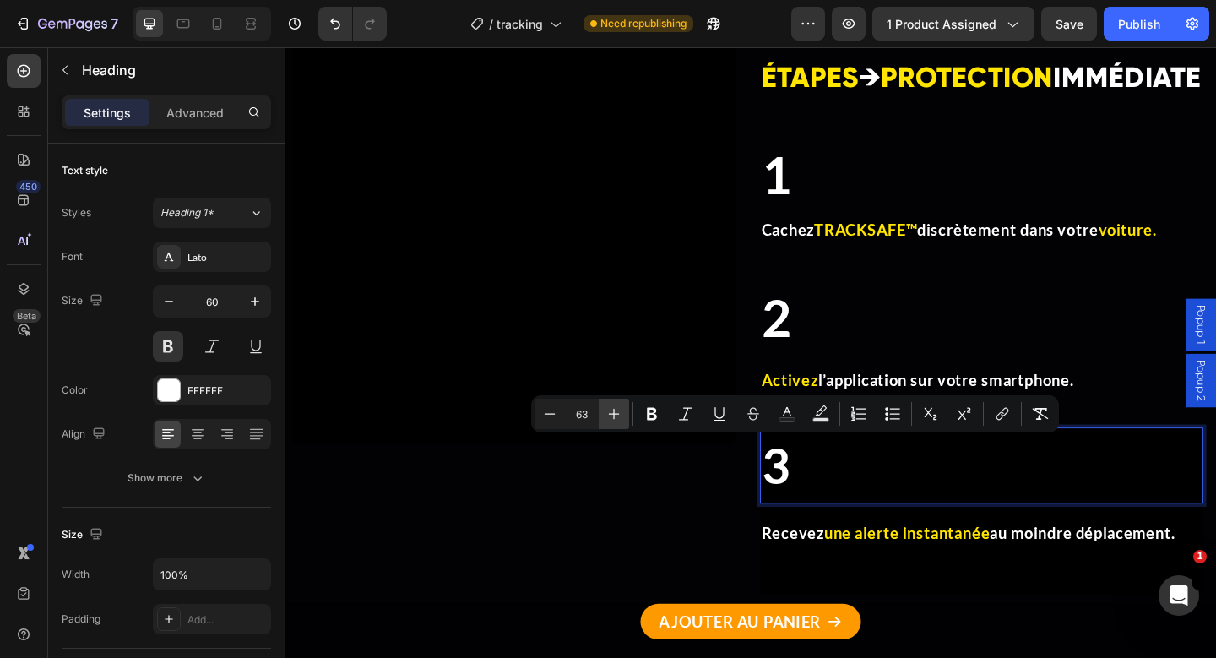
click at [615, 420] on icon "Editor contextual toolbar" at bounding box center [613, 413] width 17 height 17
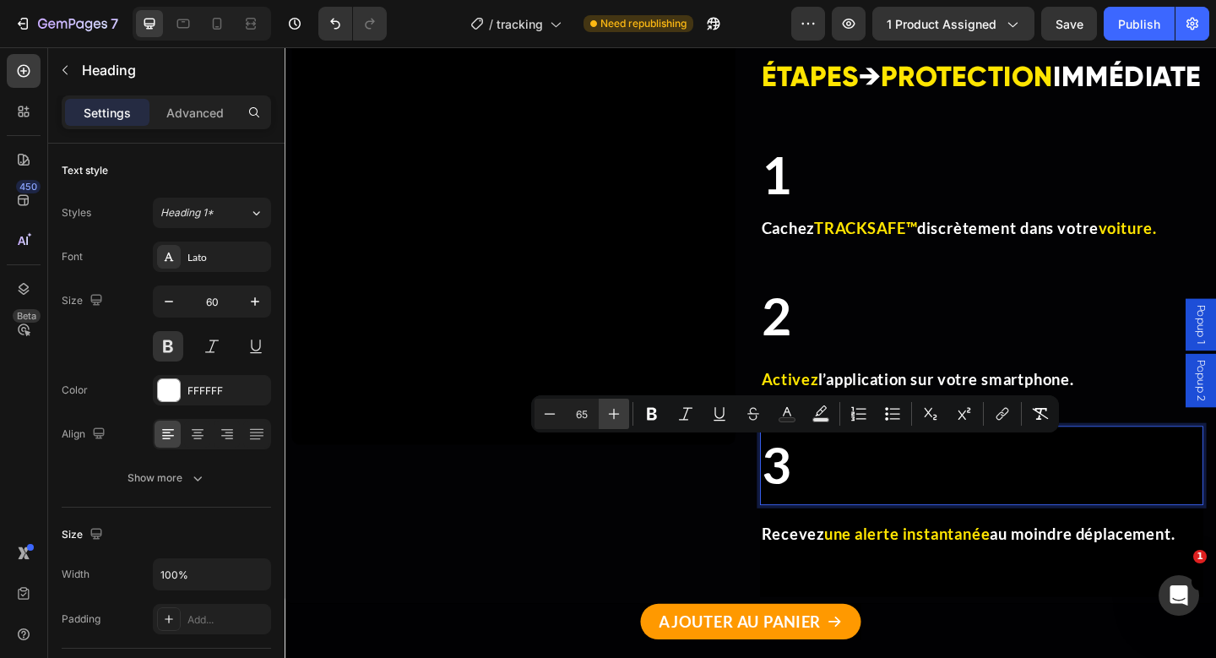
click at [615, 420] on icon "Editor contextual toolbar" at bounding box center [613, 413] width 17 height 17
type input "66"
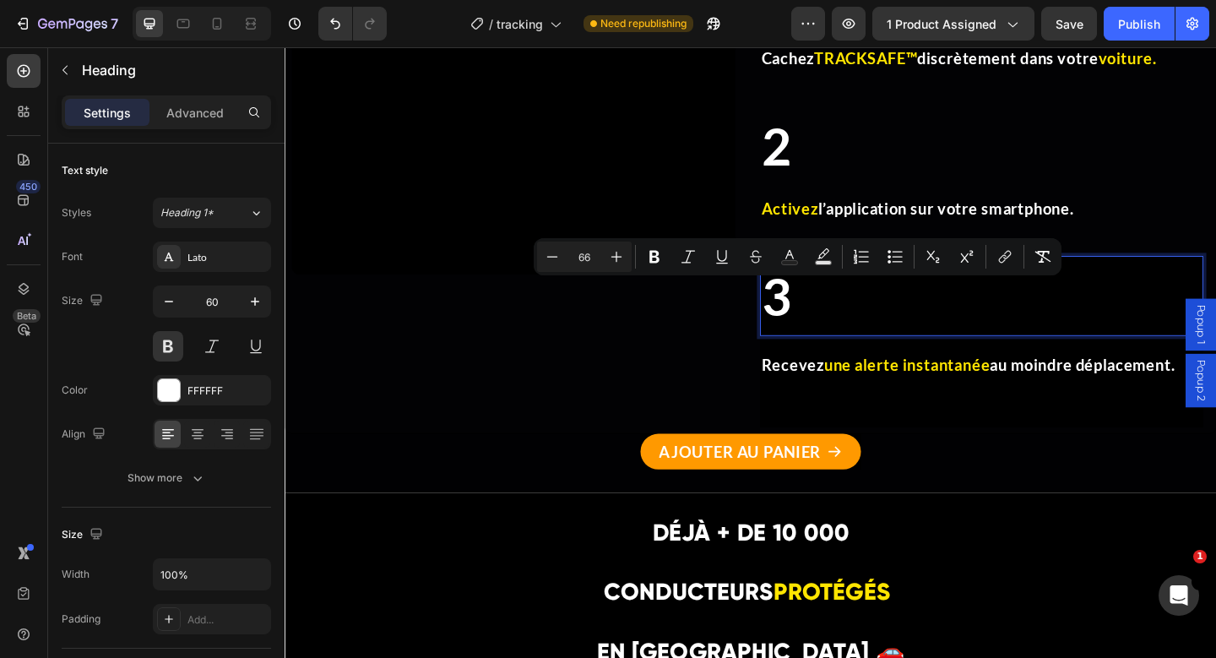
scroll to position [5322, 0]
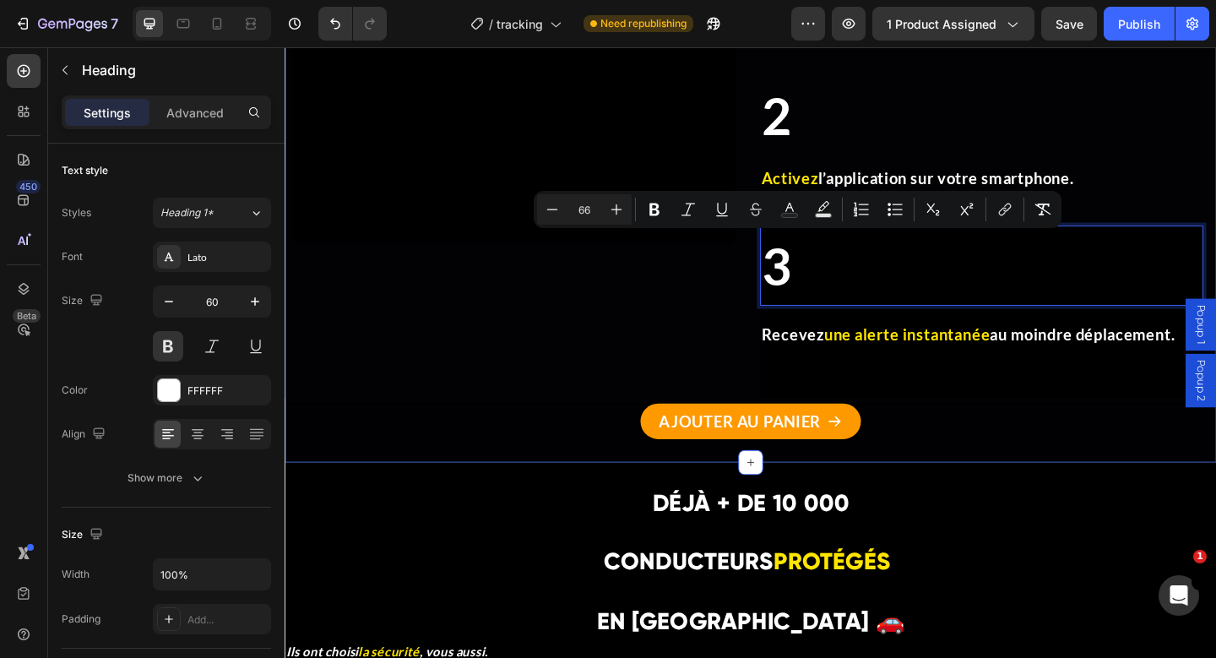
click at [577, 478] on div "Video INSTALLATION EN 3 ÉTAPES → PROTECTION IMMÉDIATE Heading 1 Text Block Cach…" at bounding box center [791, 130] width 1013 height 737
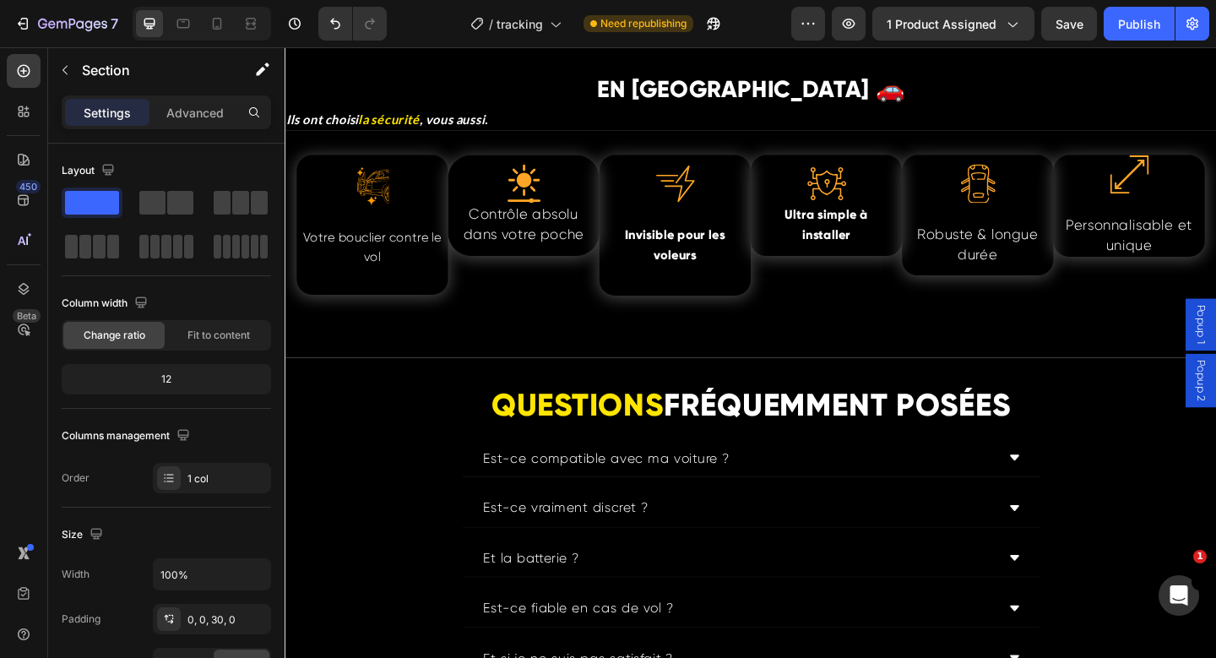
scroll to position [5866, 0]
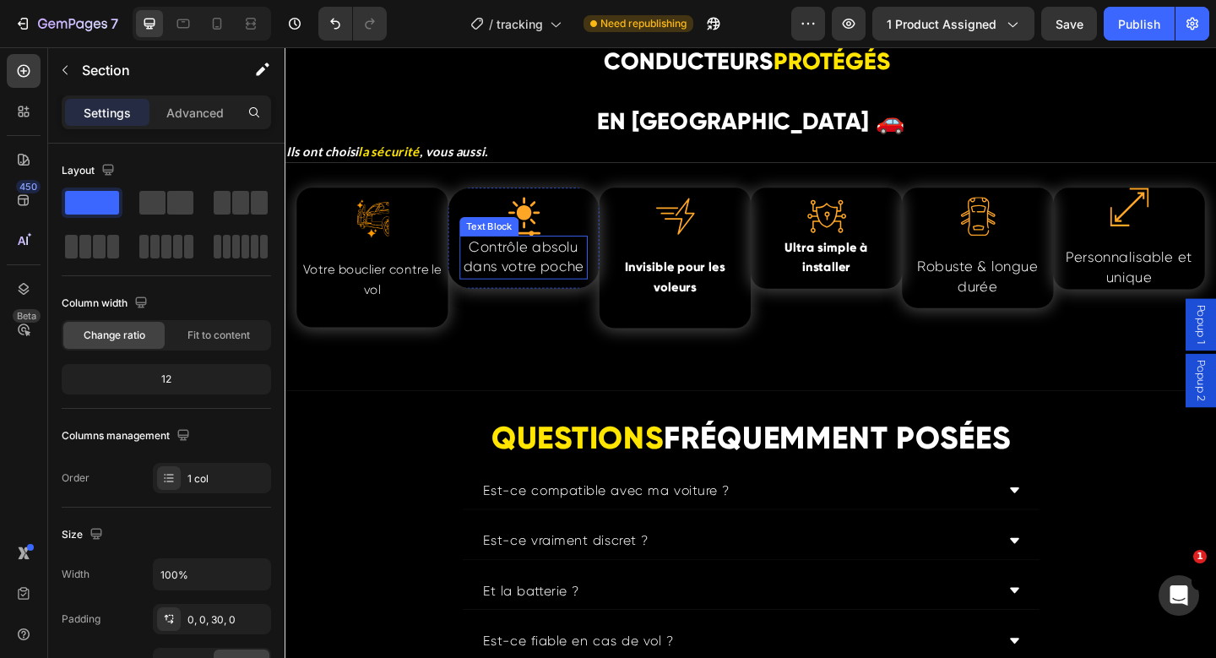
click at [557, 289] on span "Contrôle absolu dans votre poche" at bounding box center [544, 275] width 131 height 39
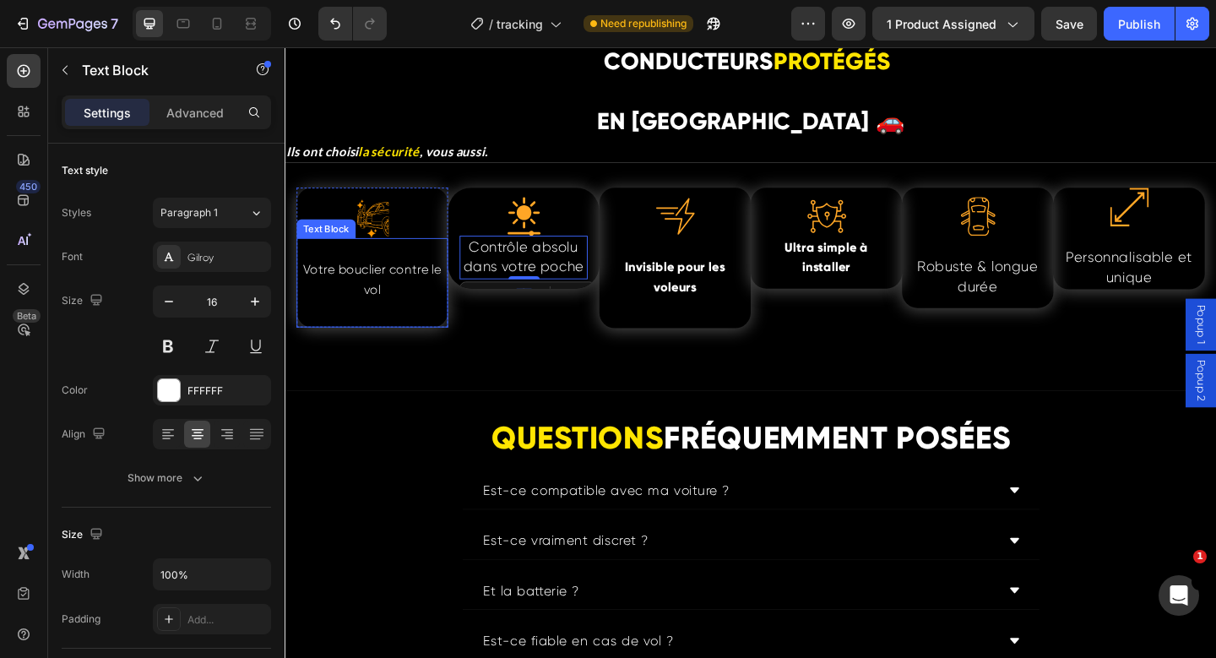
click at [373, 300] on p "Votre bouclier contre le vol" at bounding box center [379, 300] width 161 height 43
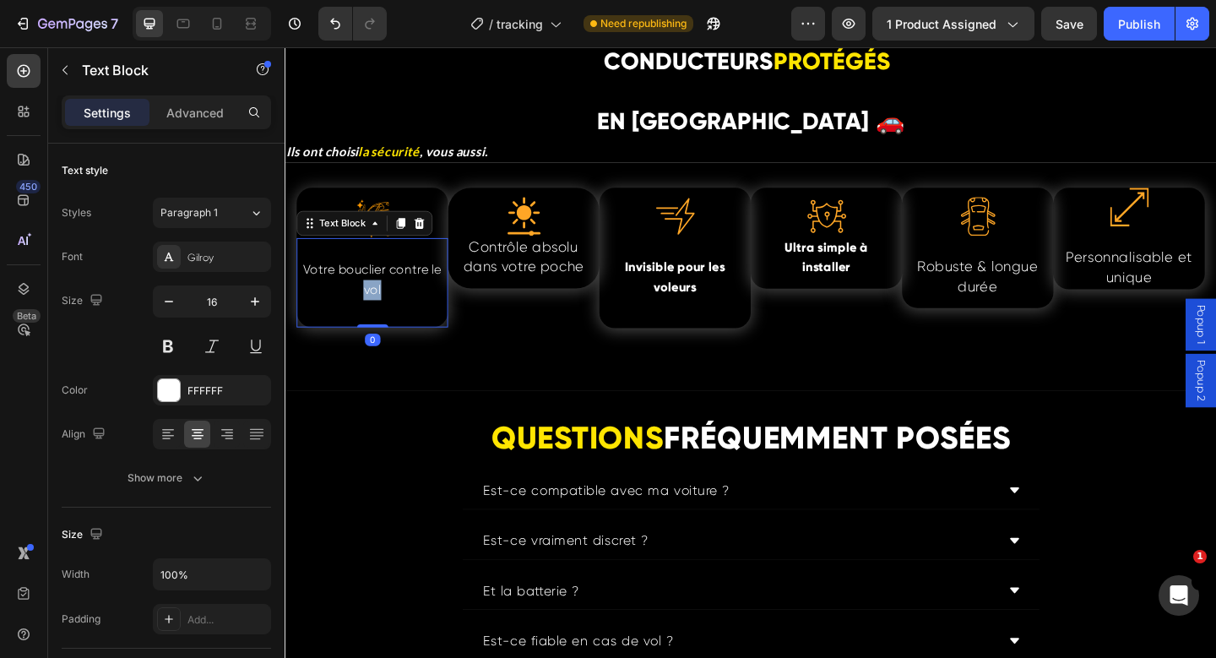
click at [373, 300] on p "Votre bouclier contre le vol" at bounding box center [379, 300] width 161 height 43
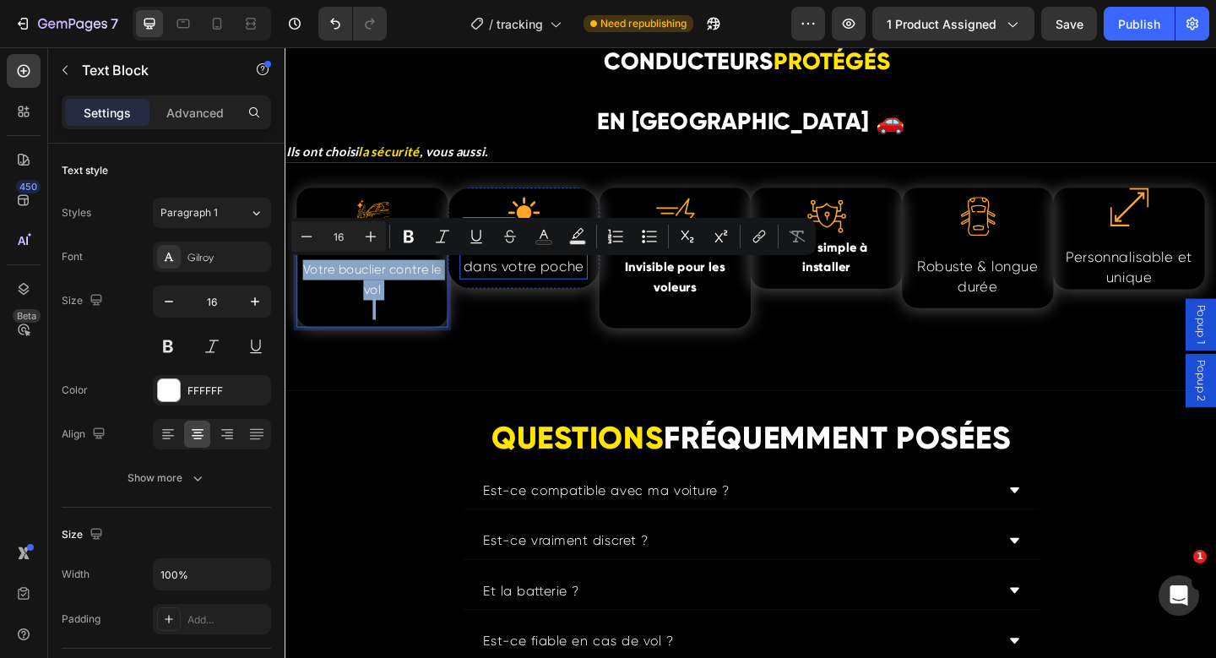
click at [545, 296] on p "Contrôle absolu dans votre poche" at bounding box center [544, 275] width 136 height 43
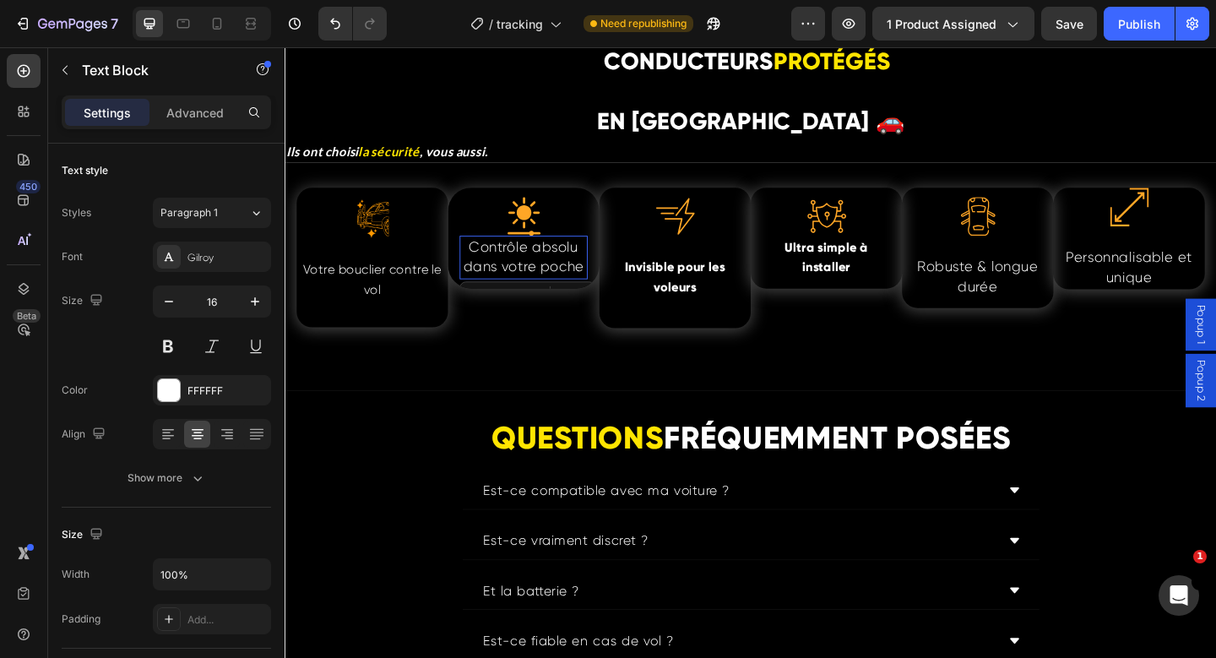
click at [285, 47] on div at bounding box center [285, 47] width 0 height 0
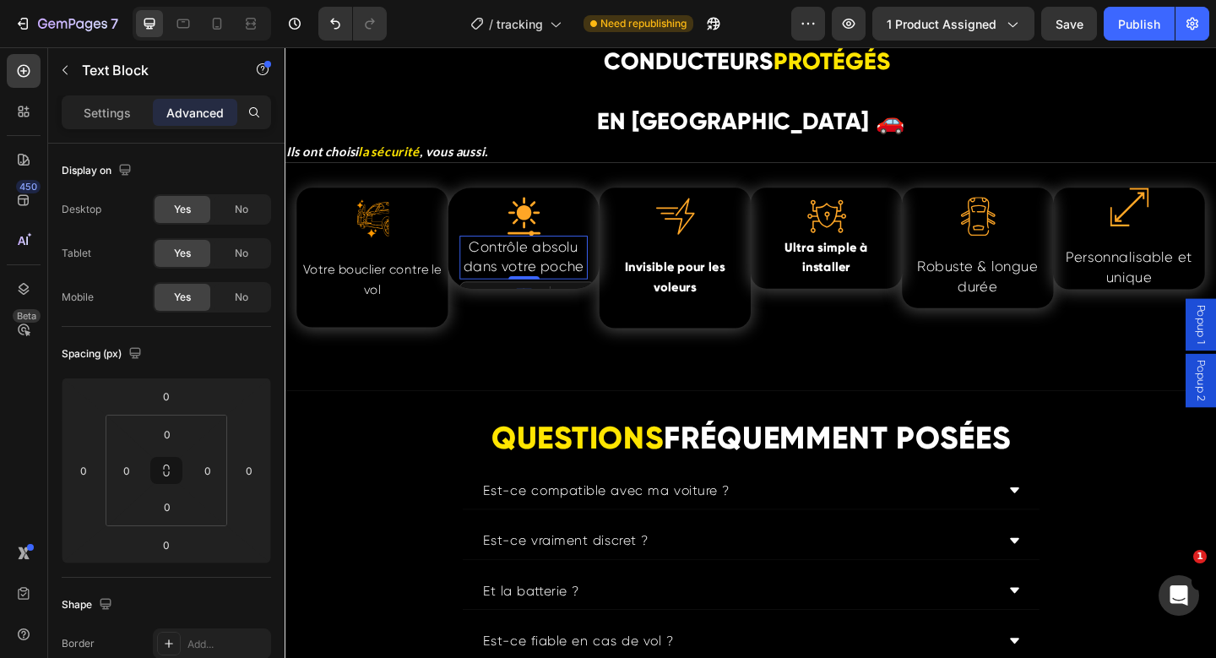
click at [545, 289] on span "Contrôle absolu dans votre poche" at bounding box center [544, 275] width 131 height 39
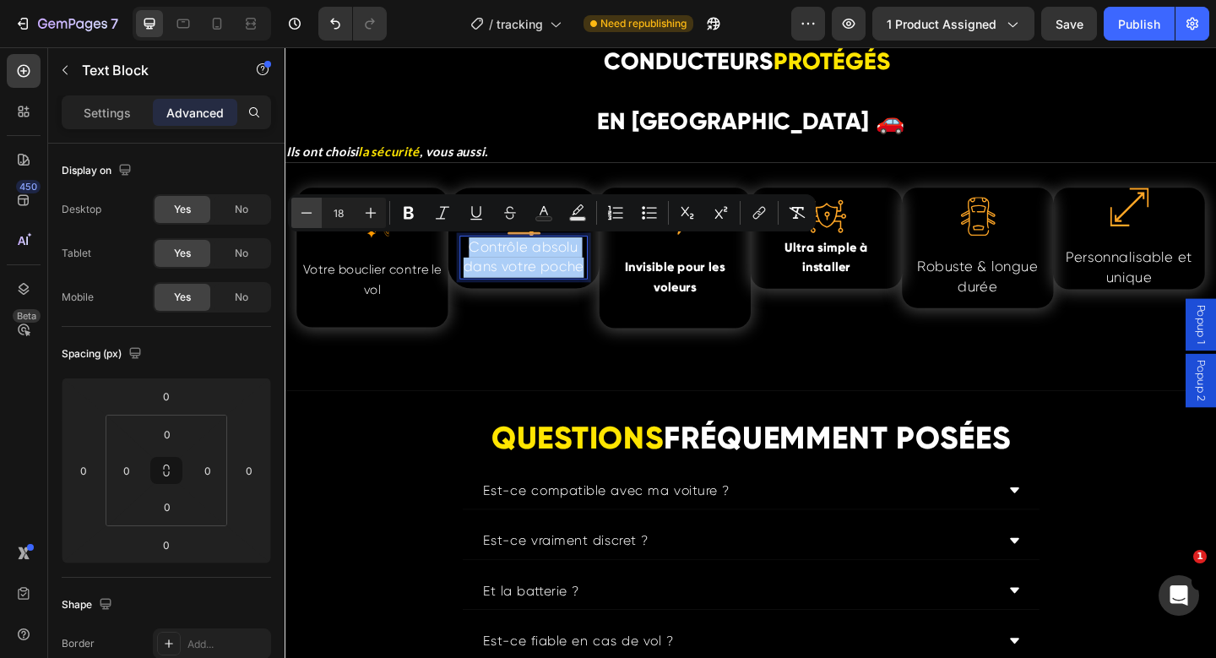
click at [311, 218] on icon "Editor contextual toolbar" at bounding box center [306, 212] width 17 height 17
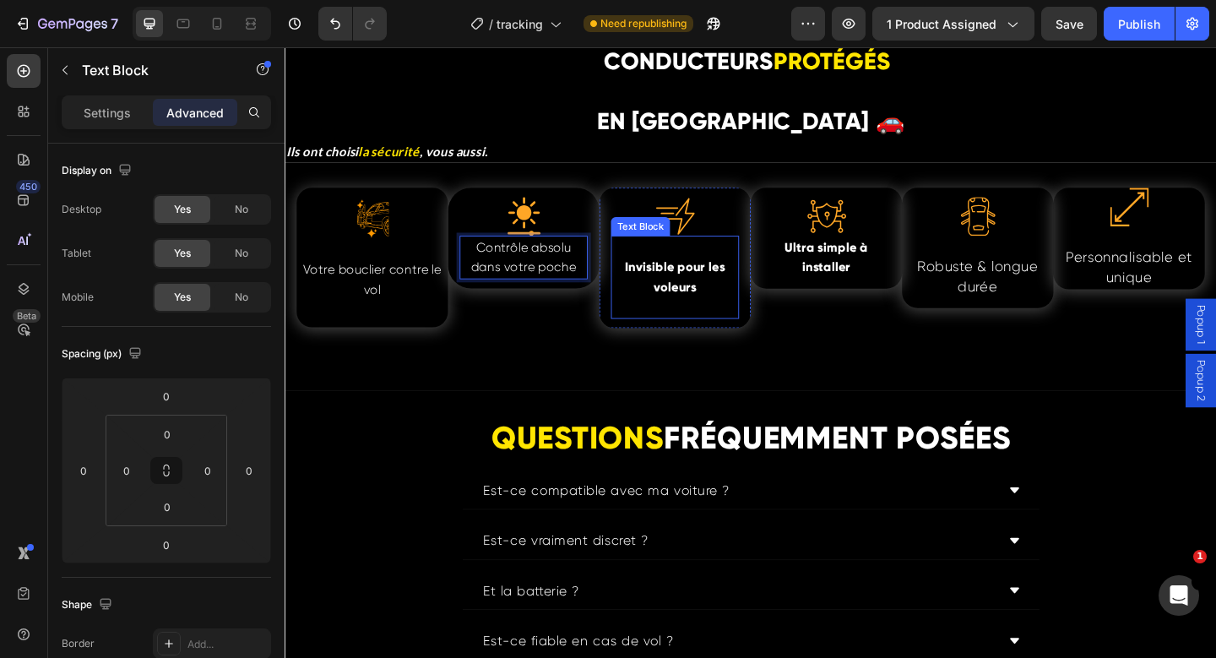
click at [713, 305] on strong "Invisible pour les voleurs" at bounding box center [708, 298] width 109 height 38
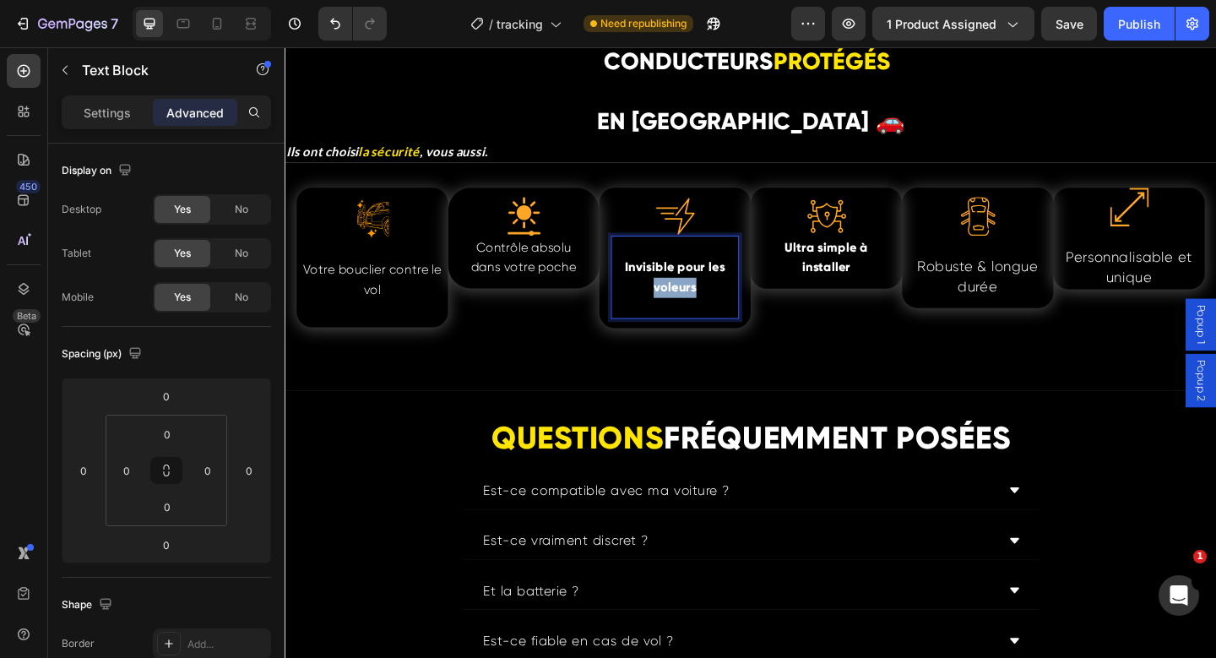
click at [713, 305] on strong "Invisible pour les voleurs" at bounding box center [708, 298] width 109 height 38
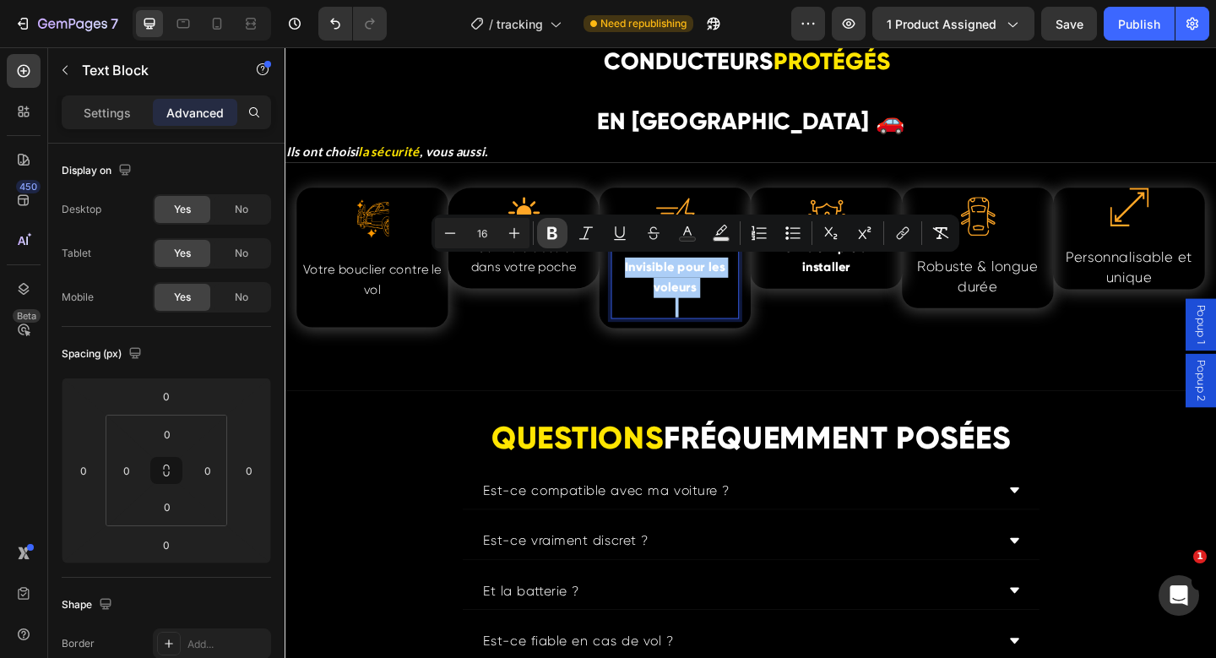
click at [558, 241] on button "Bold" at bounding box center [552, 233] width 30 height 30
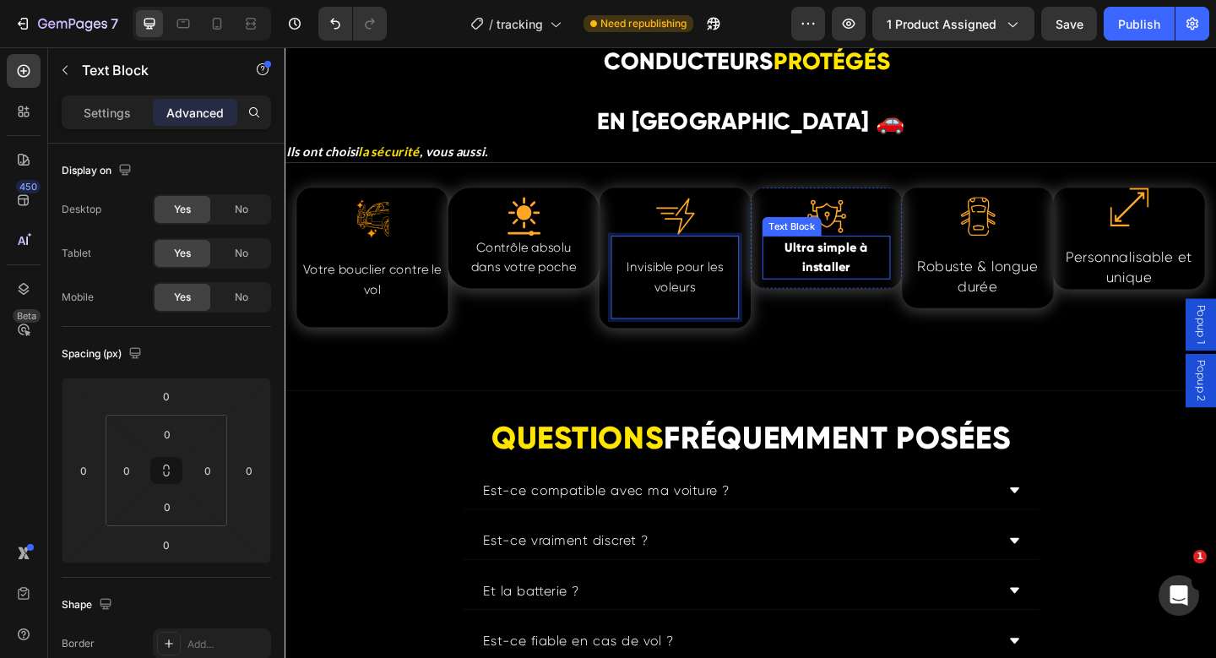
click at [872, 282] on strong "Ultra simple à installer" at bounding box center [873, 276] width 91 height 38
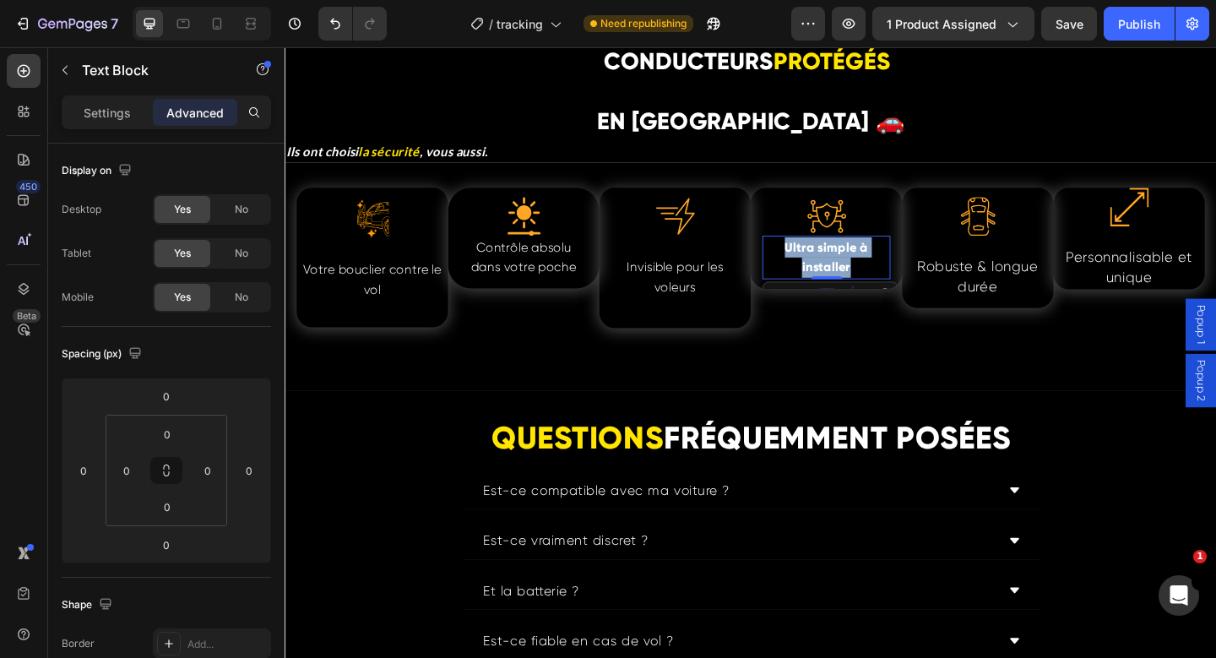
click at [872, 282] on strong "Ultra simple à installer" at bounding box center [873, 276] width 91 height 38
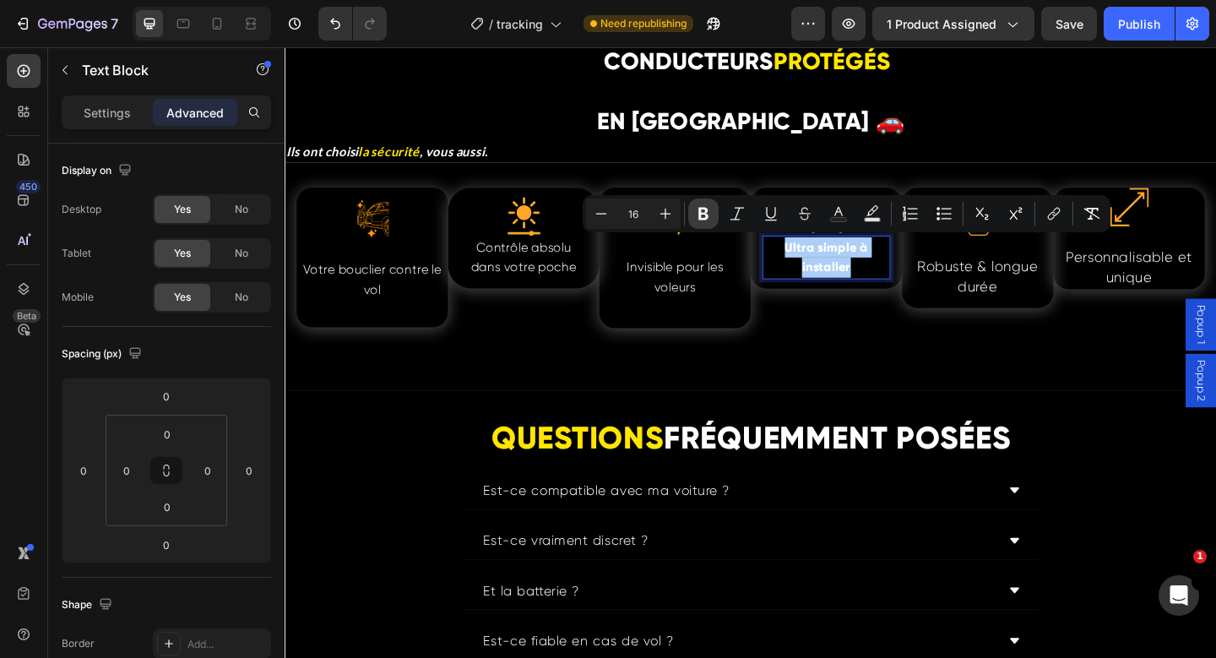
click at [714, 221] on button "Bold" at bounding box center [703, 213] width 30 height 30
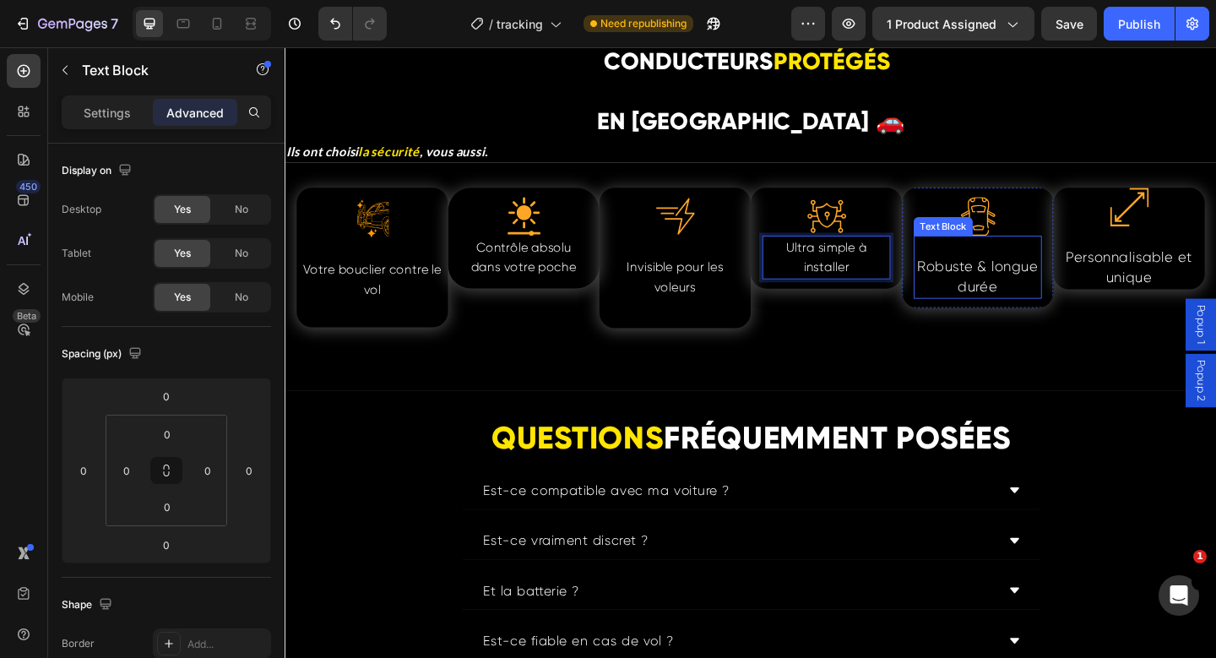
click at [1010, 292] on span "Robuste & longue durée" at bounding box center [1038, 297] width 131 height 39
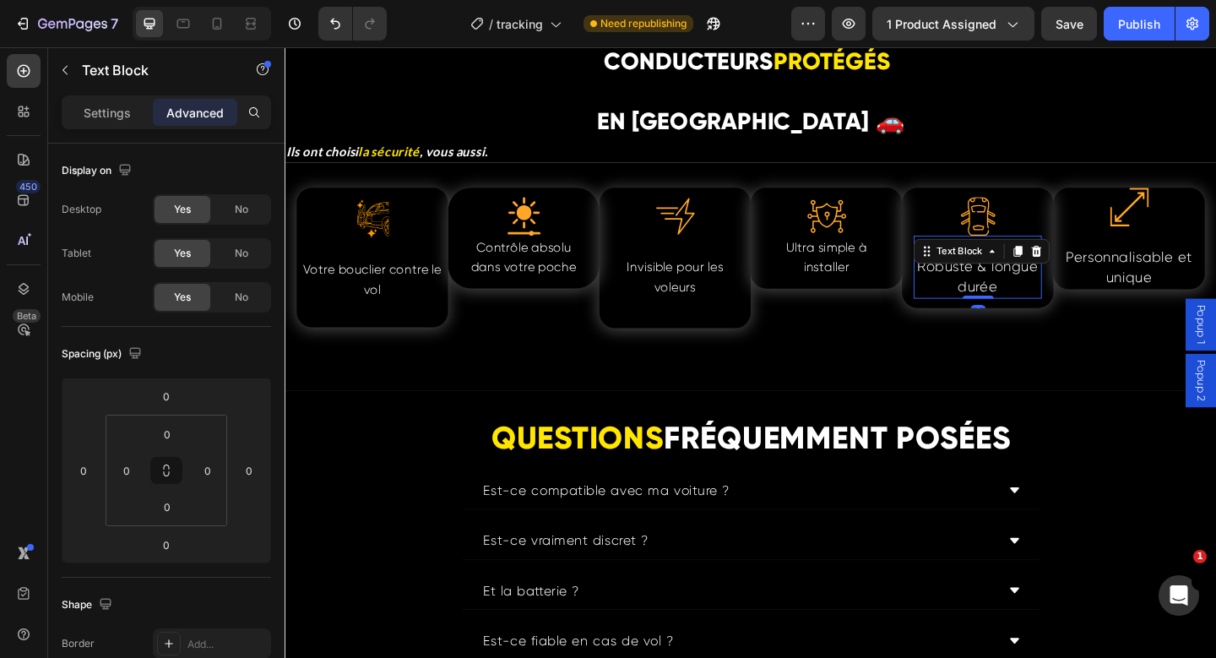
click at [1010, 292] on span "Robuste & longue durée" at bounding box center [1038, 297] width 131 height 39
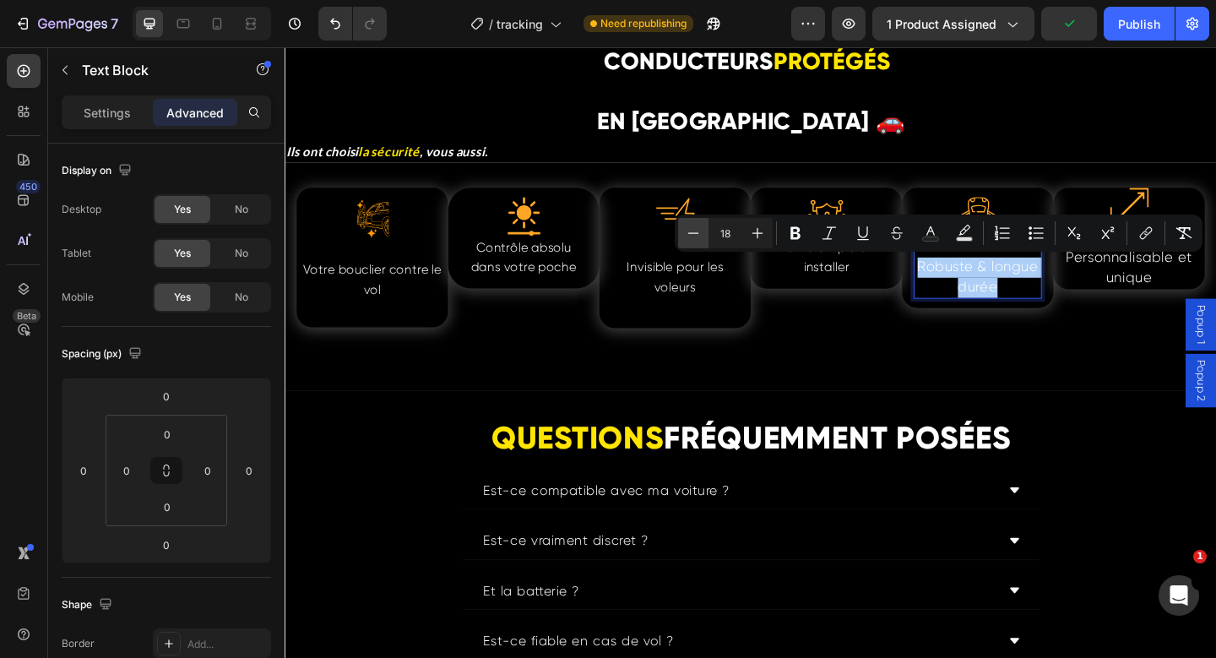
click at [702, 233] on button "Minus" at bounding box center [693, 233] width 30 height 30
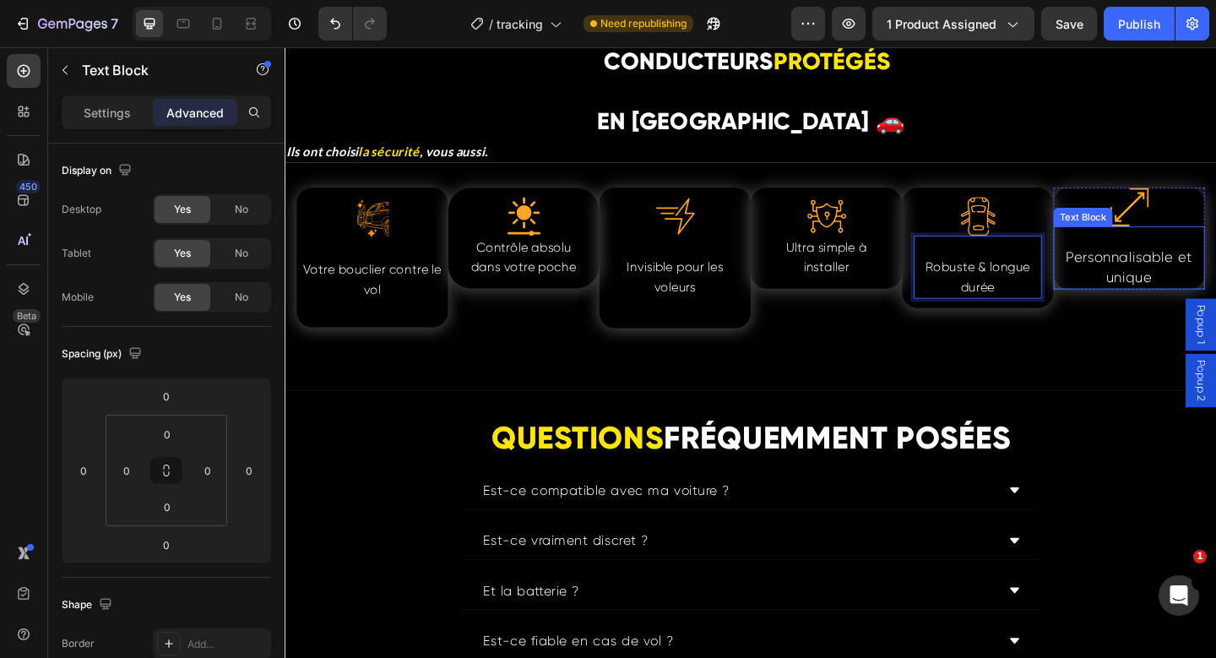
click at [1169, 284] on p "Personnalisable et unique" at bounding box center [1202, 287] width 161 height 43
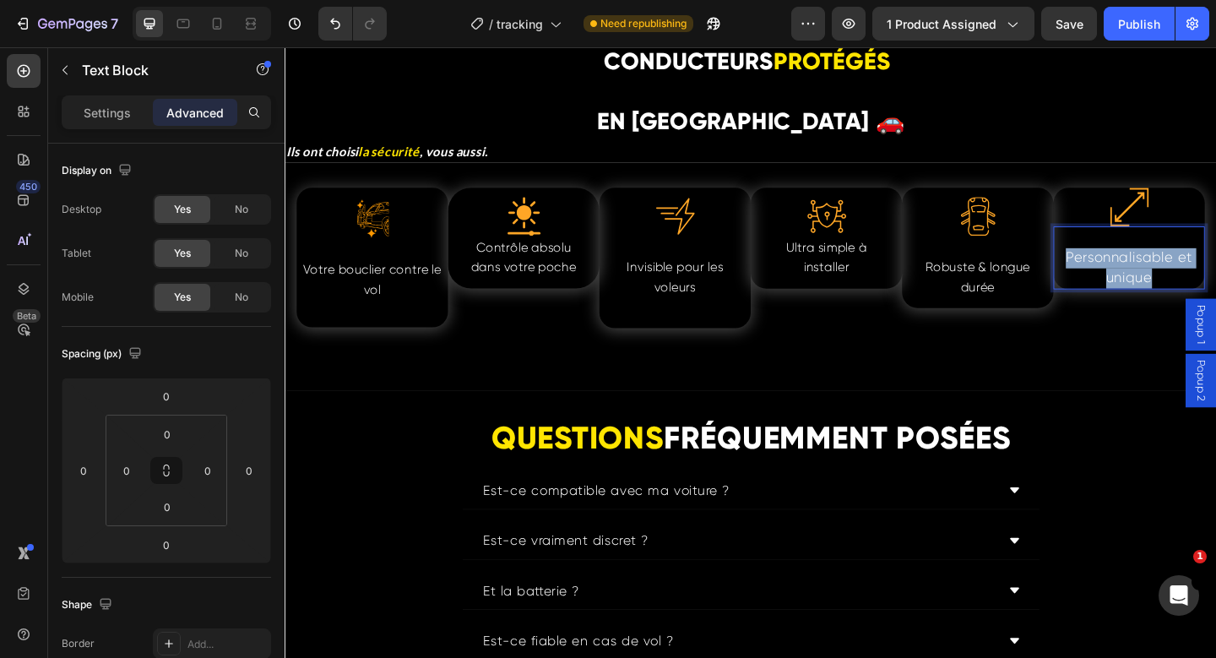
click at [1169, 284] on p "Personnalisable et unique" at bounding box center [1202, 287] width 161 height 43
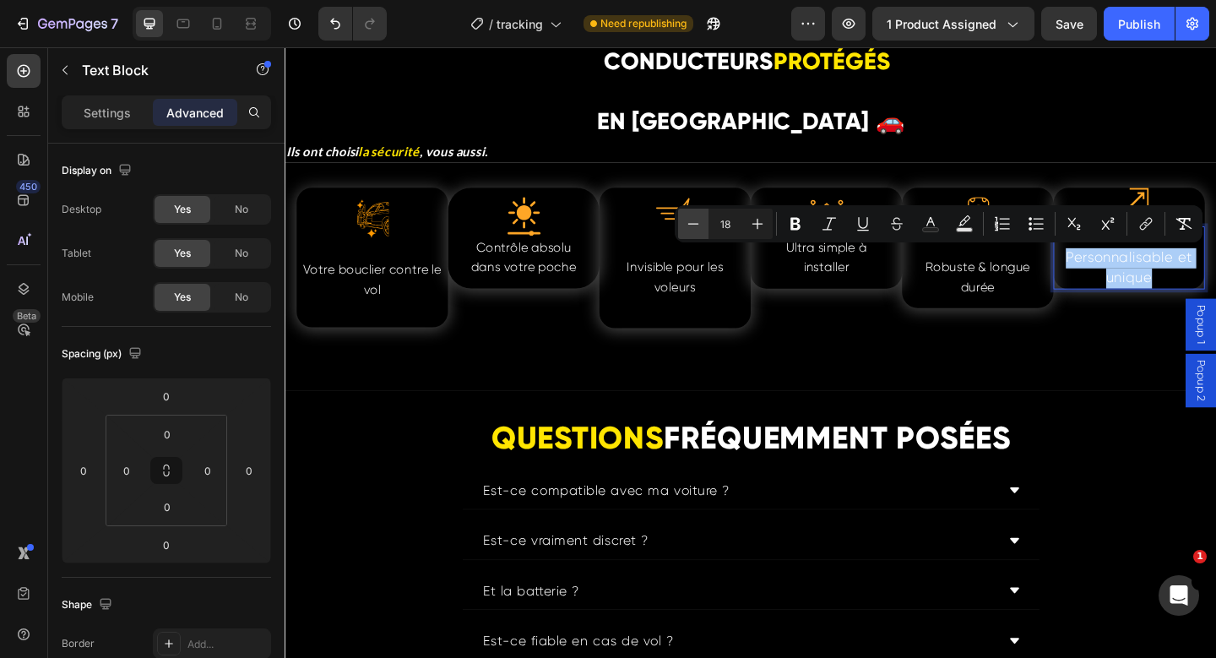
click at [687, 232] on button "Minus" at bounding box center [693, 224] width 30 height 30
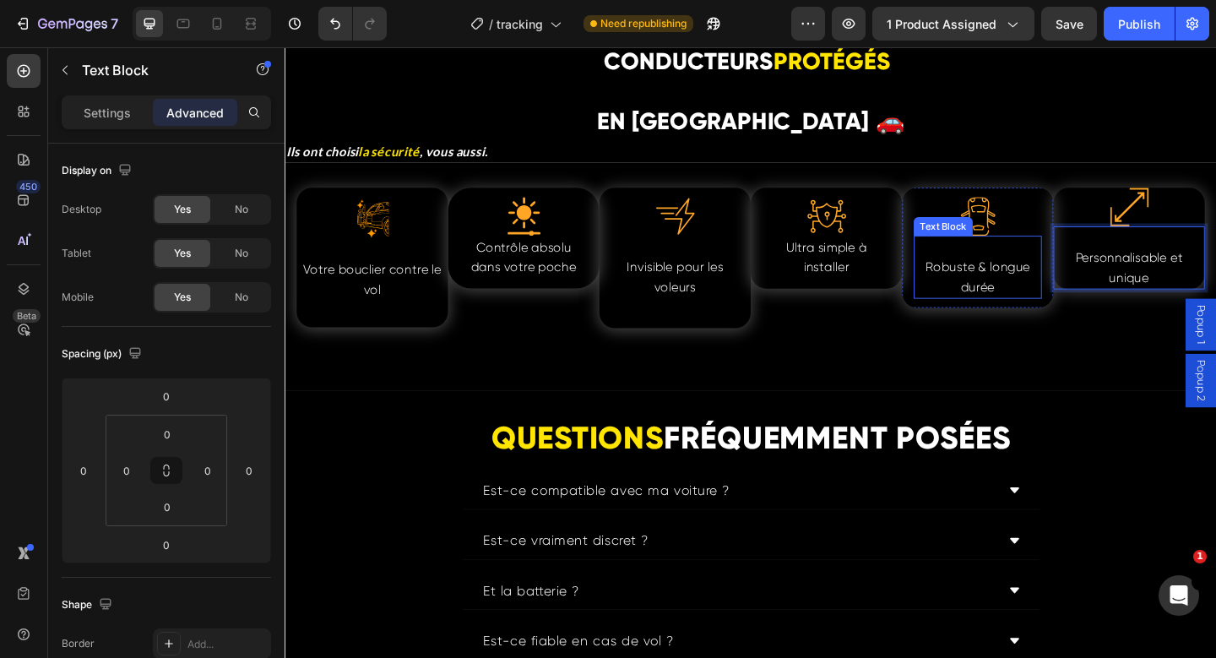
click at [1060, 306] on p "Robuste & longue durée" at bounding box center [1038, 297] width 136 height 43
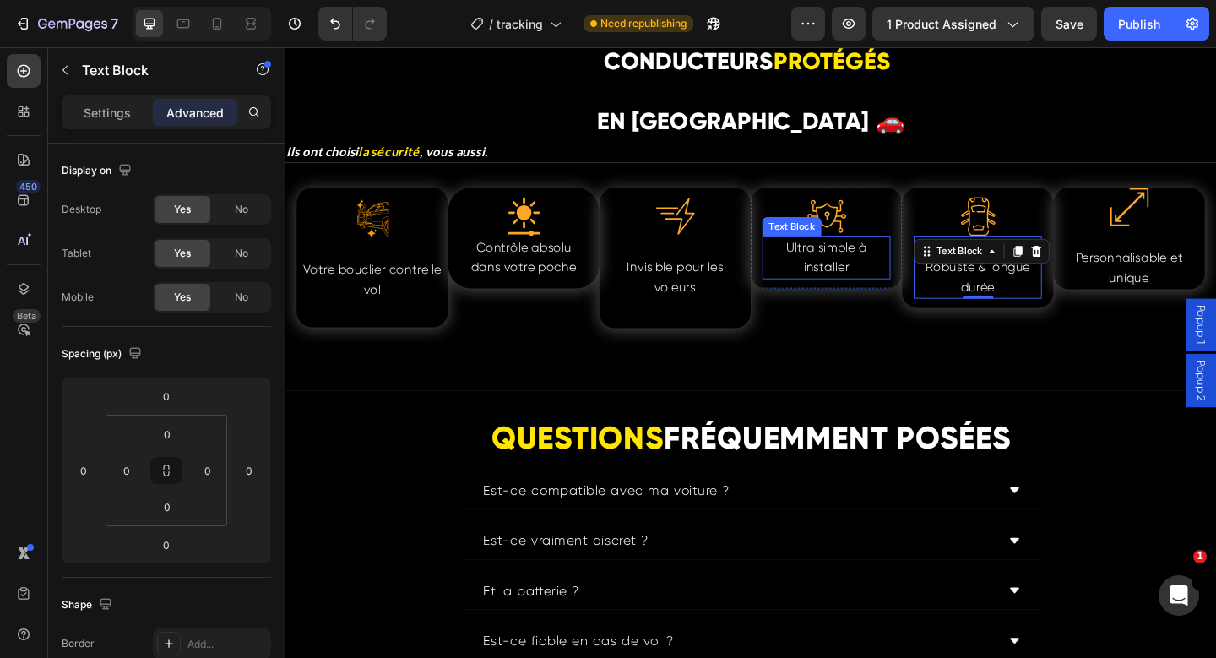
click at [896, 278] on p "Ultra simple à installer" at bounding box center [873, 275] width 136 height 43
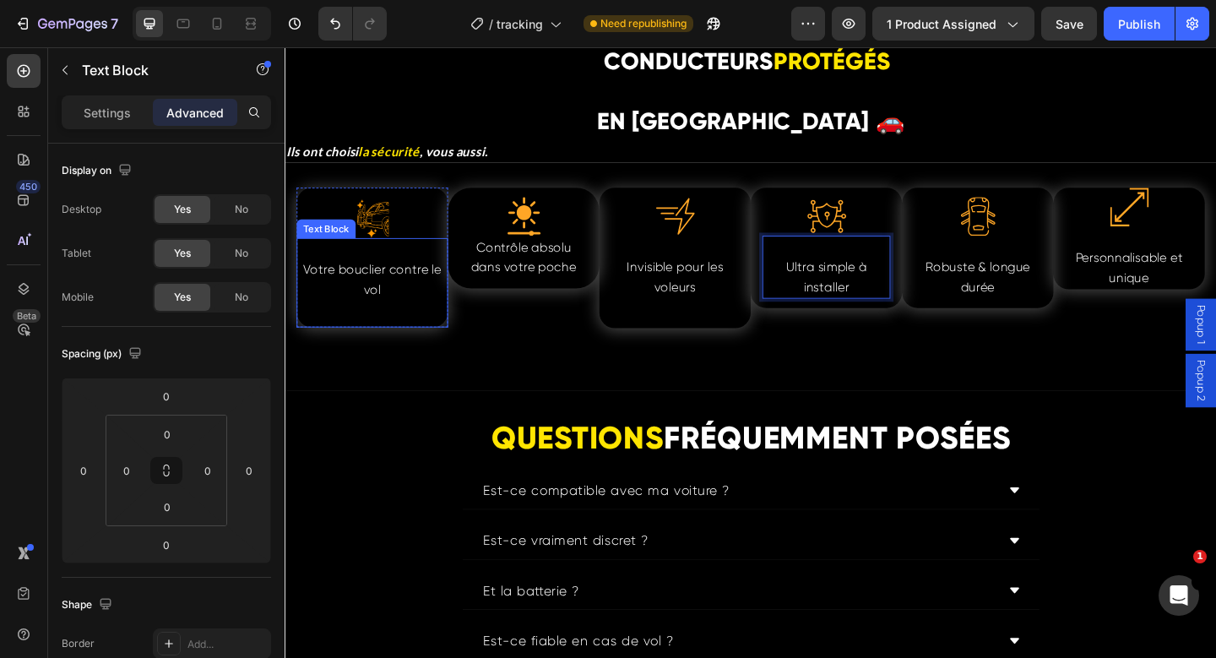
click at [404, 331] on p "Rich Text Editor. Editing area: main" at bounding box center [379, 333] width 161 height 22
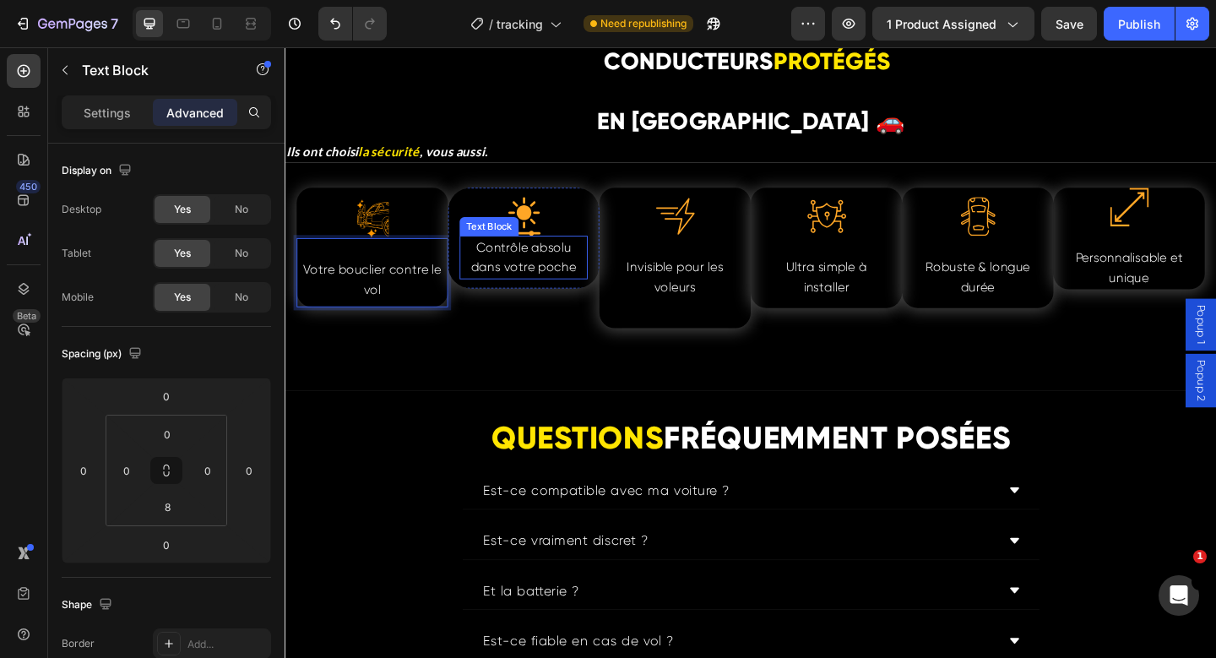
click at [495, 265] on span "Contrôle absolu dans votre poche" at bounding box center [544, 276] width 114 height 38
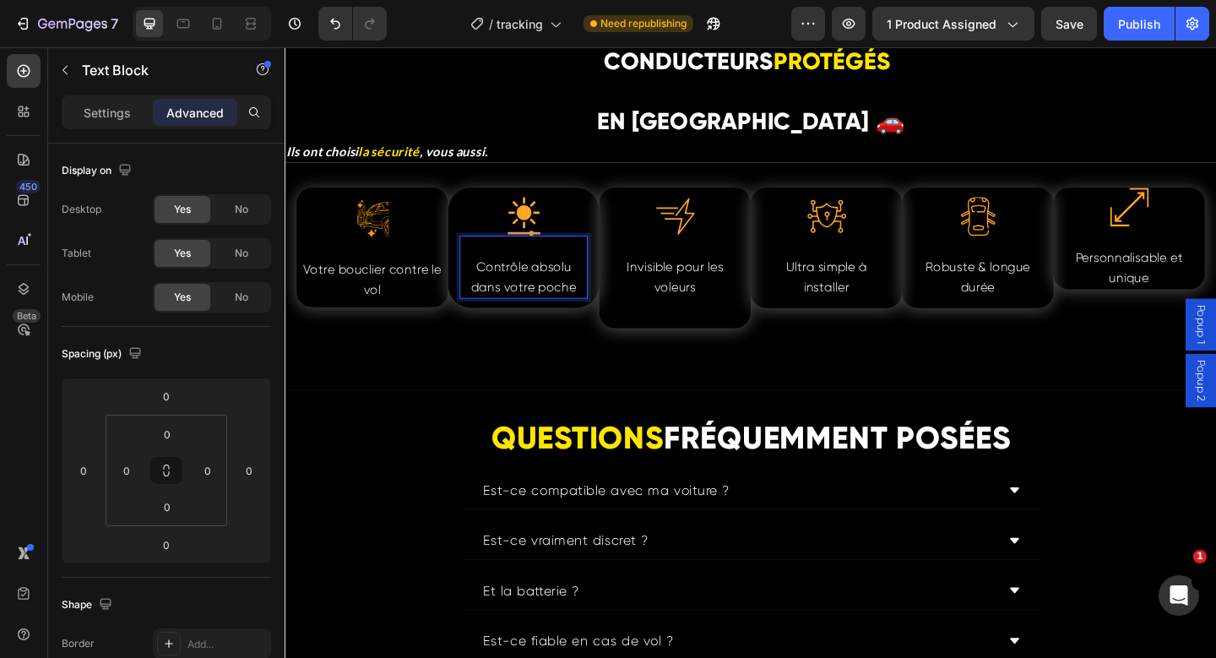
click at [592, 294] on p "Contrôle absolu dans votre poche" at bounding box center [544, 297] width 136 height 43
click at [622, 372] on div ".id580817077116338730 .cls-1,.cls-2,.cls-3{fill:#f90;stroke:#f90;stroke-miterli…" at bounding box center [791, 296] width 1013 height 247
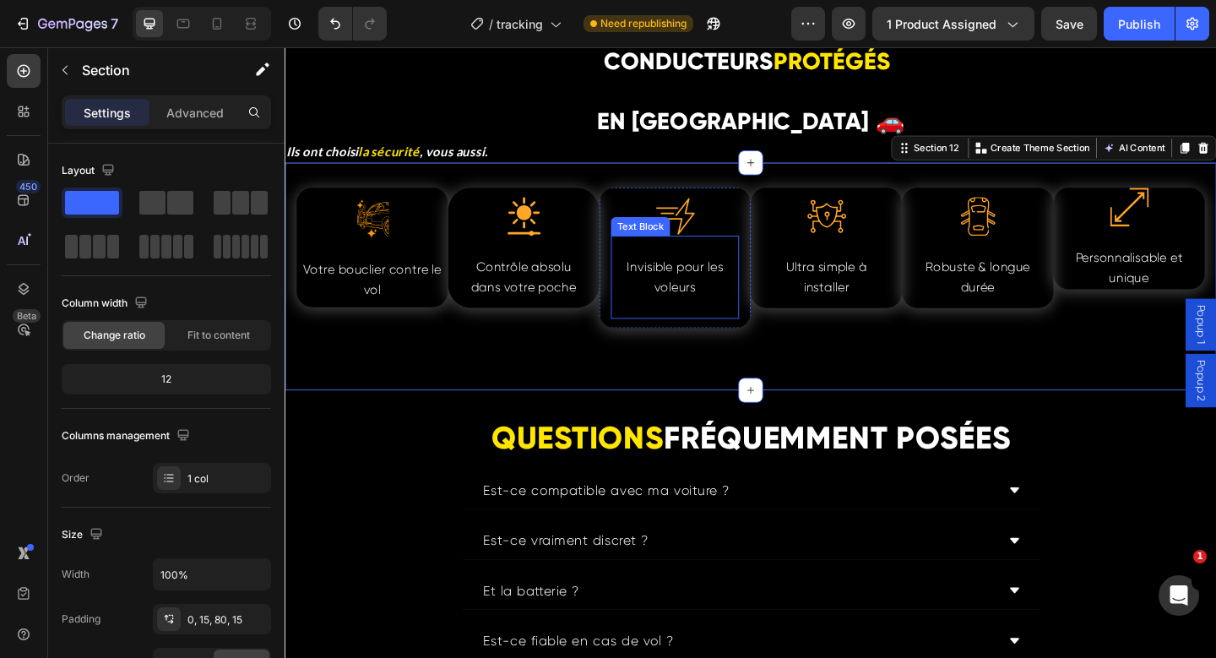
click at [712, 333] on p "Rich Text Editor. Editing area: main" at bounding box center [709, 330] width 136 height 22
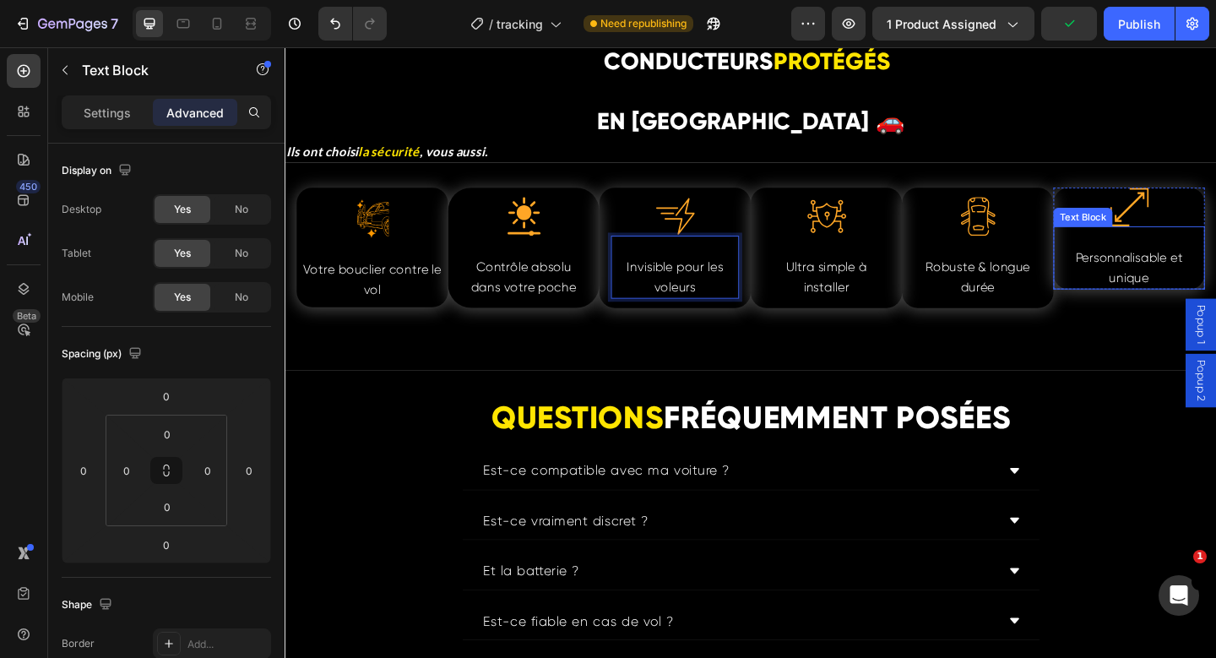
click at [1194, 290] on span "Personnalisable et unique" at bounding box center [1202, 287] width 117 height 38
click at [1215, 296] on p "Personnalisable et unique" at bounding box center [1202, 287] width 161 height 43
click at [1141, 277] on p "Personnalisable et unique" at bounding box center [1202, 287] width 161 height 43
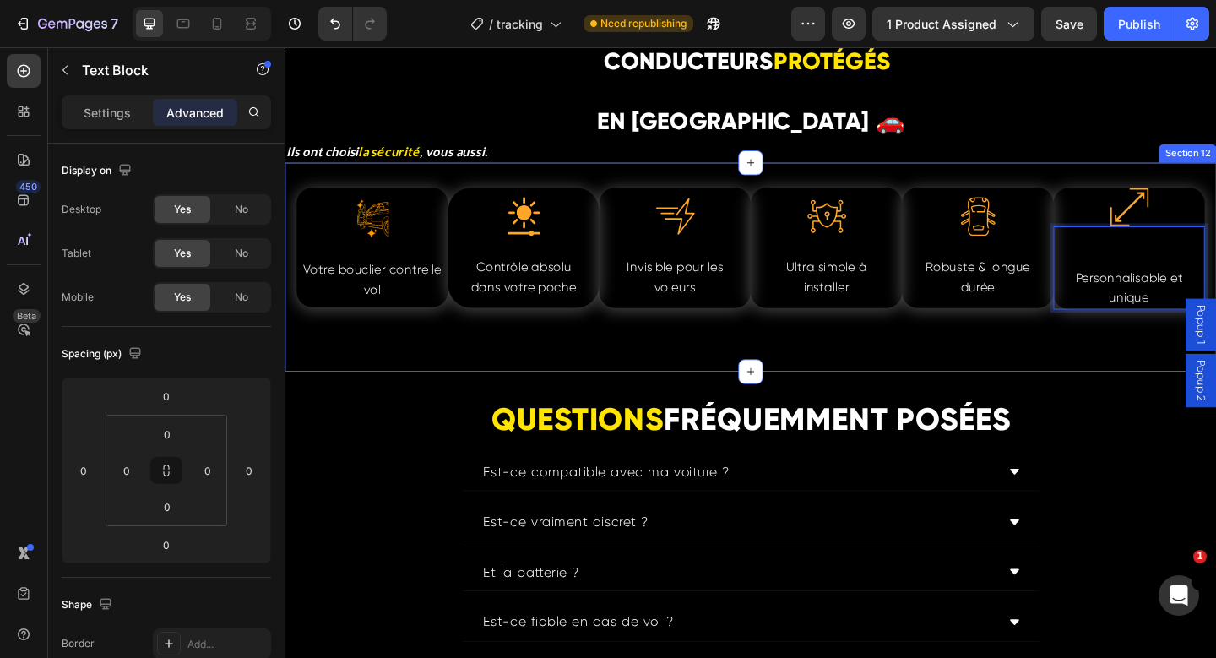
click at [1074, 366] on div ".id580817077116338730 .cls-1,.cls-2,.cls-3{fill:#f90;stroke:#f90;stroke-miterli…" at bounding box center [791, 286] width 1013 height 226
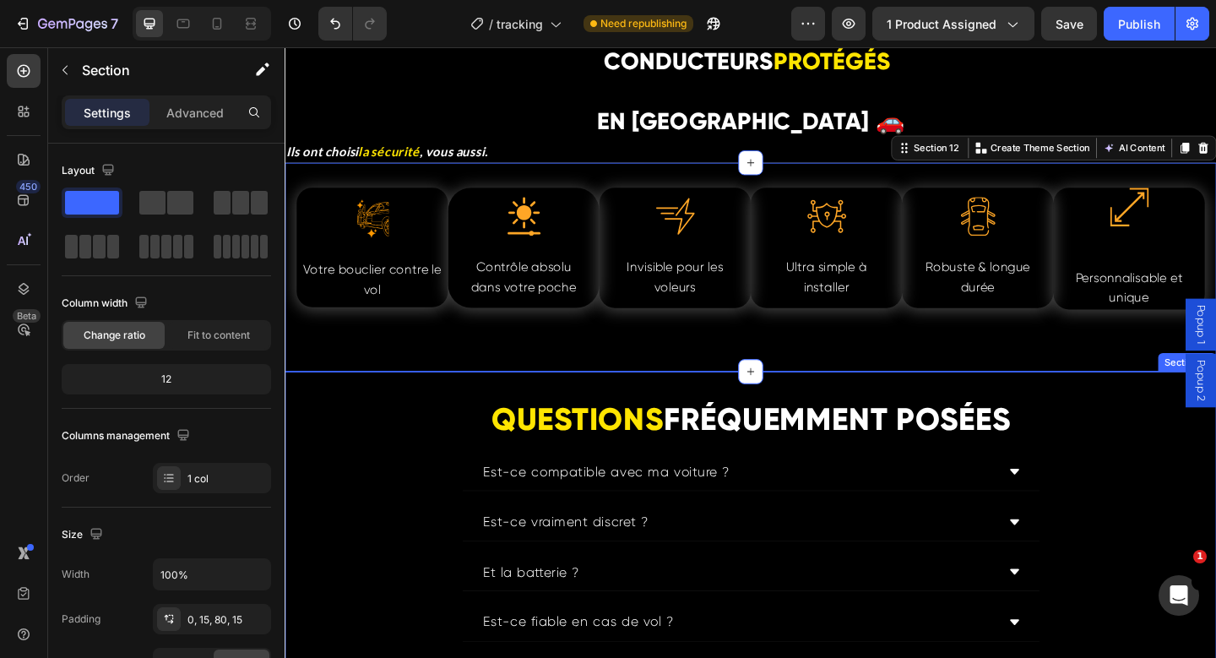
click at [1147, 437] on div "QUESTIONS FRÉQUEMMENT POSÉES Heading Est-ce compatible avec ma voiture ? Est-ce…" at bounding box center [791, 641] width 1013 height 431
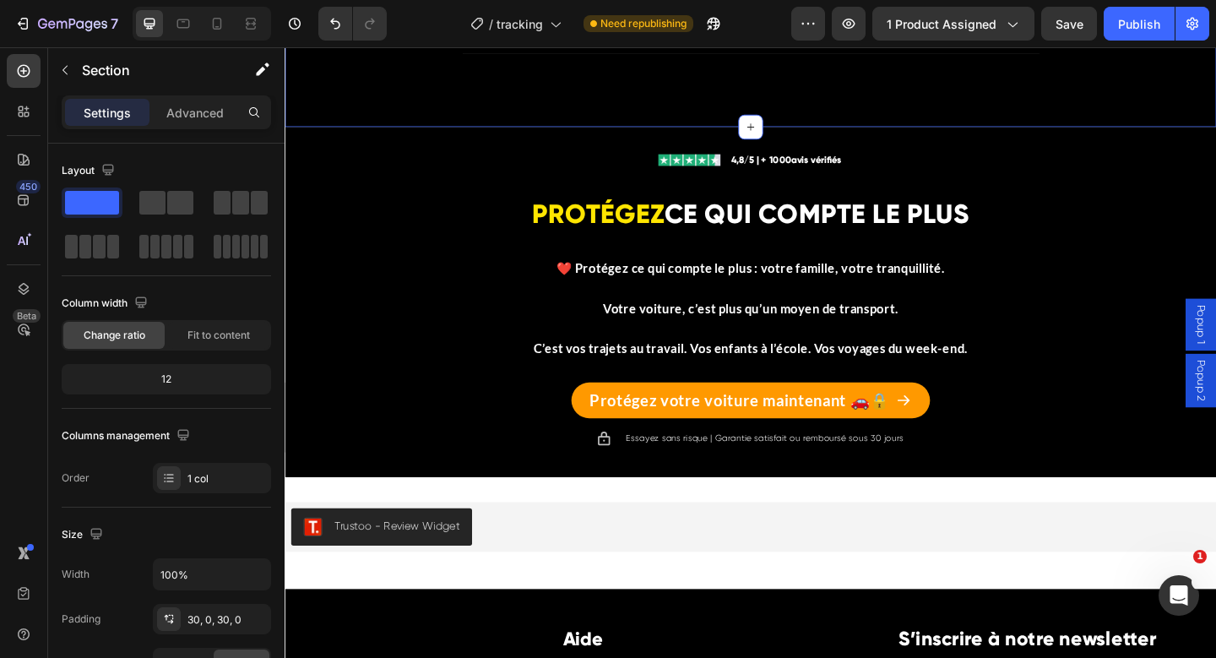
scroll to position [6620, 0]
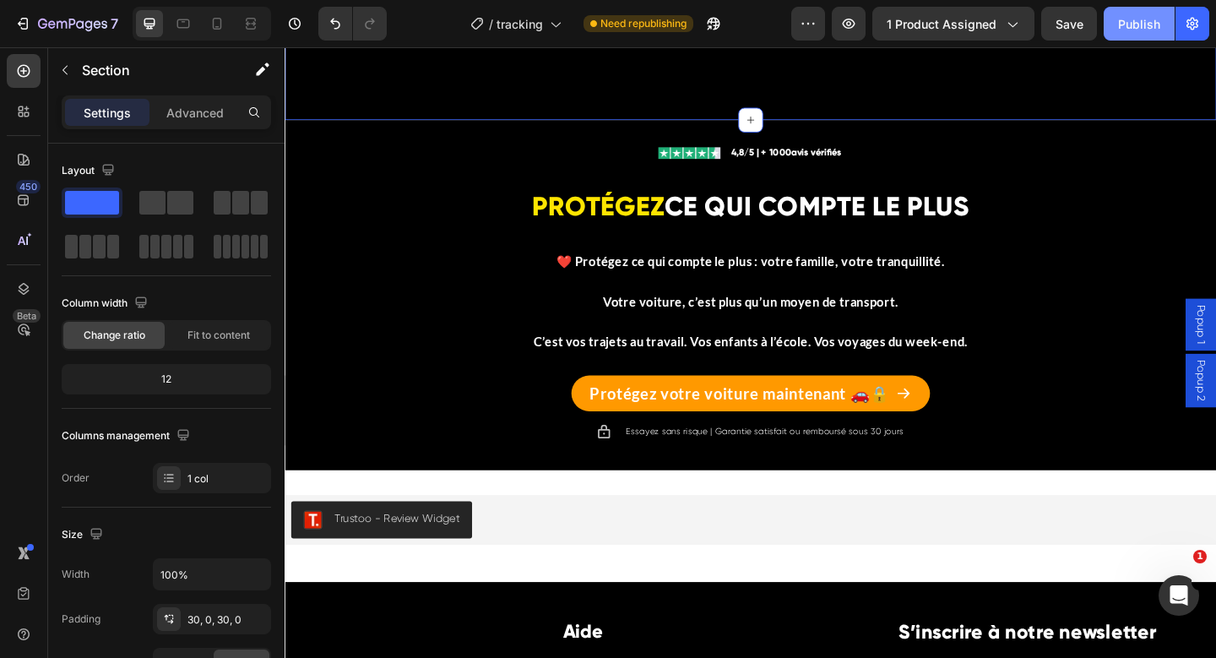
click at [1125, 29] on div "Publish" at bounding box center [1139, 24] width 42 height 18
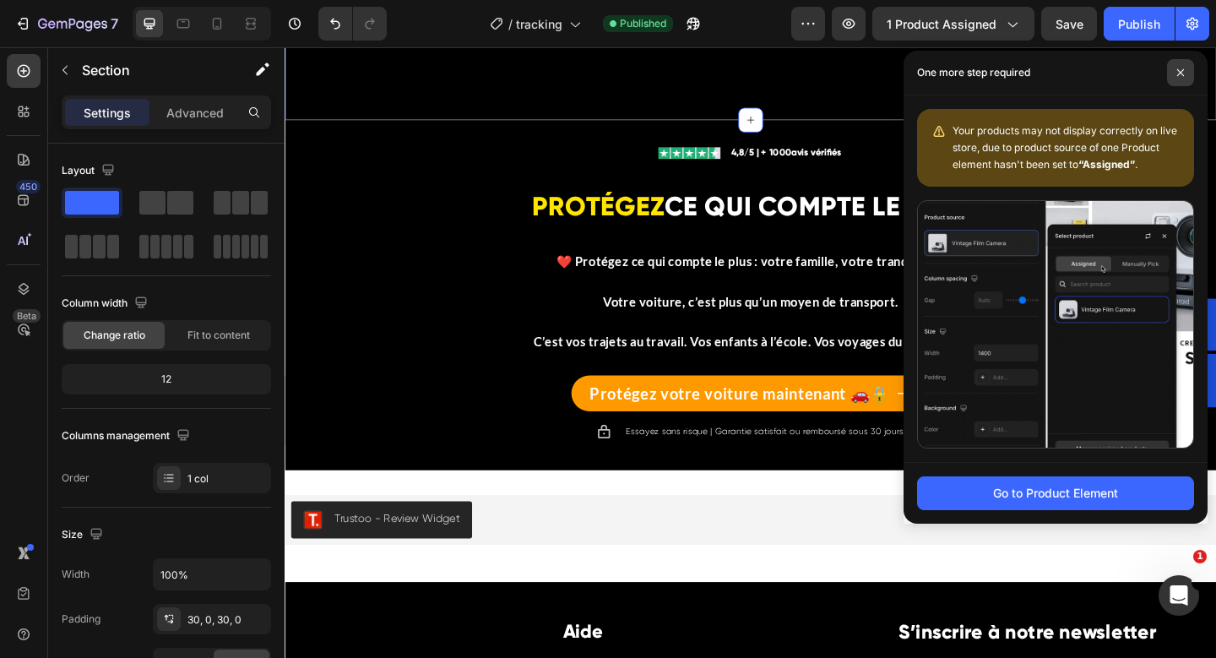
click at [1180, 68] on span at bounding box center [1180, 72] width 27 height 27
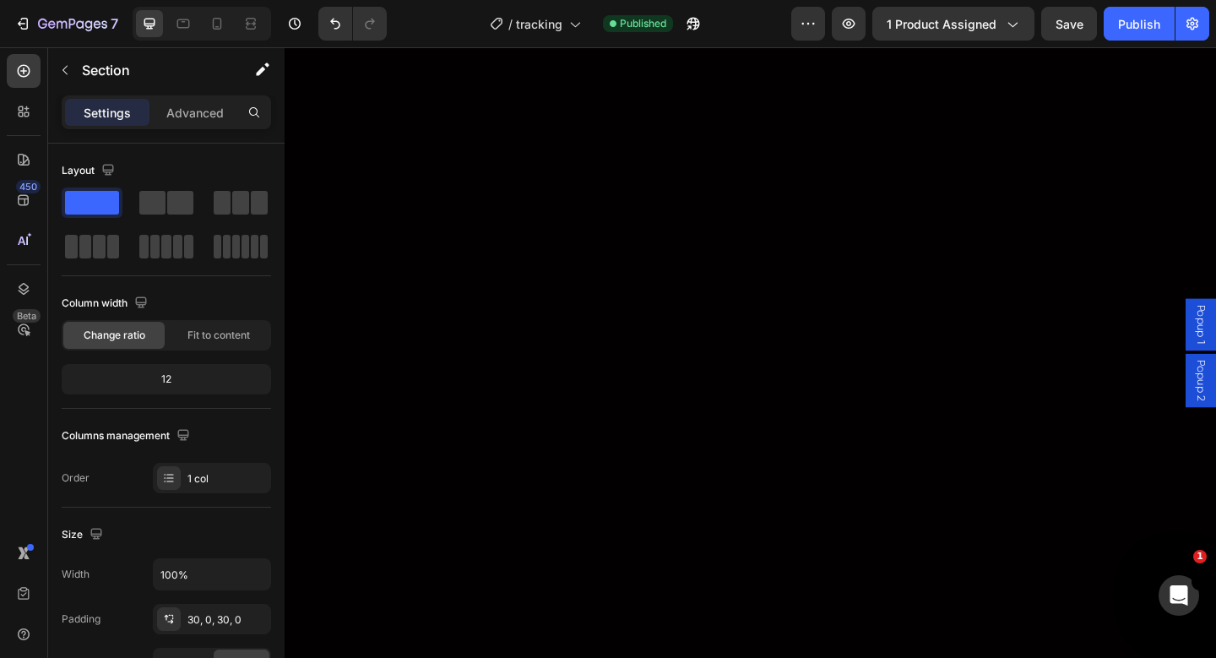
scroll to position [0, 0]
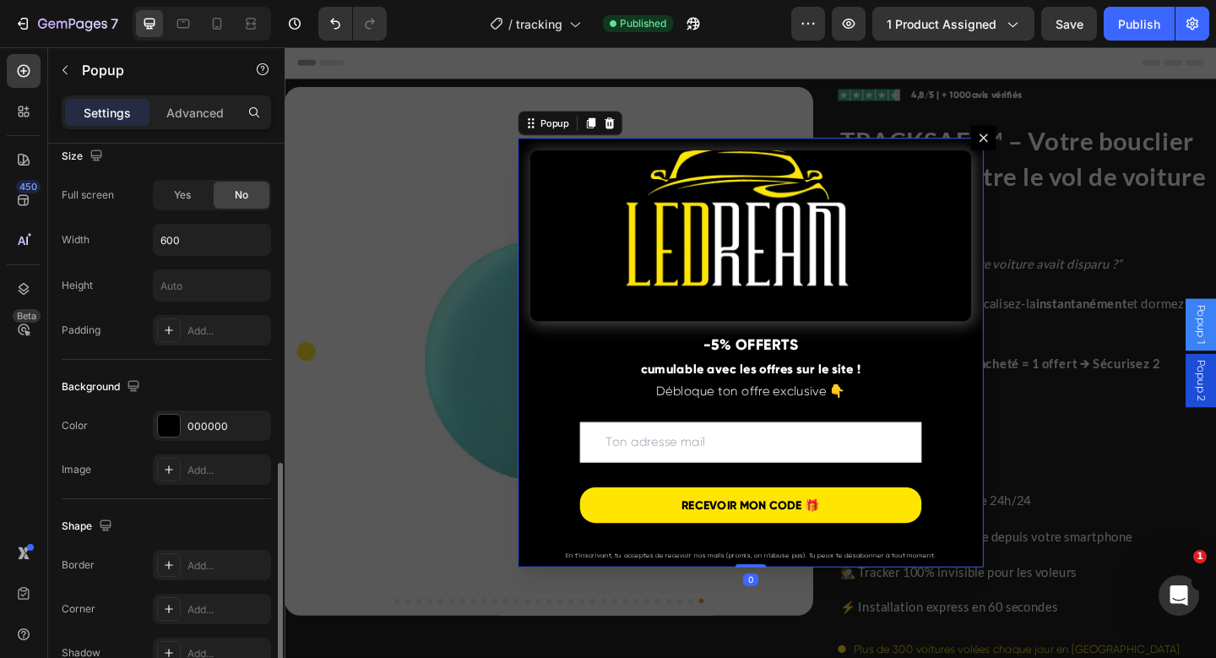
scroll to position [1036, 0]
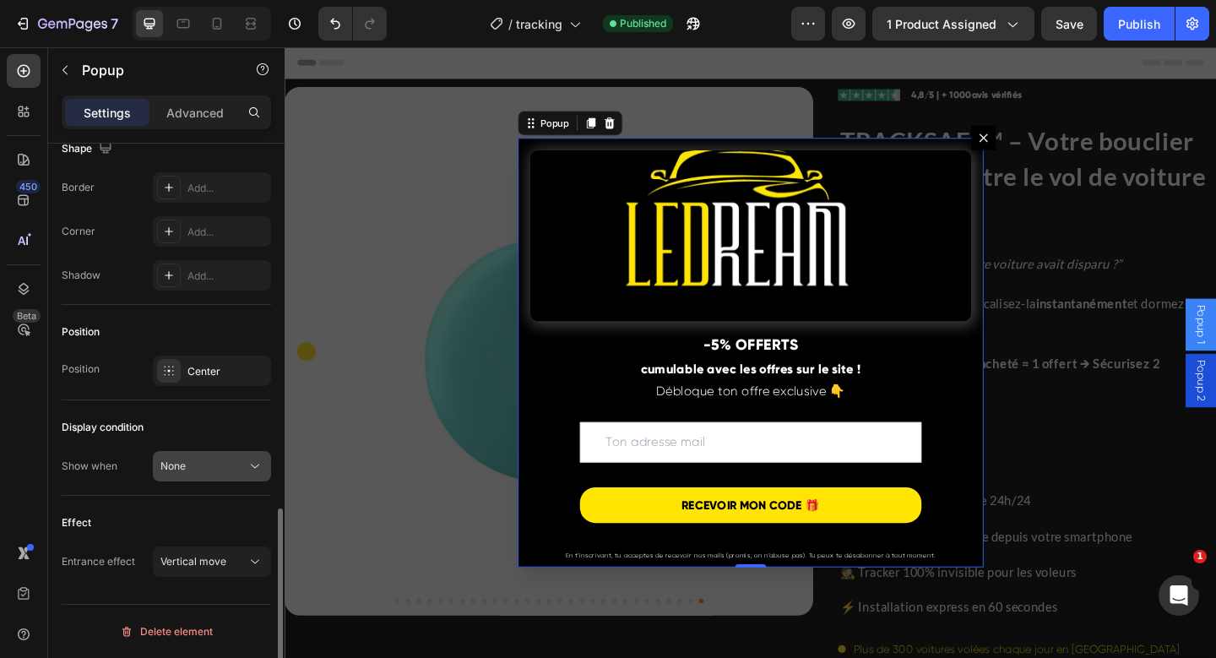
click at [218, 460] on div "None" at bounding box center [203, 465] width 86 height 15
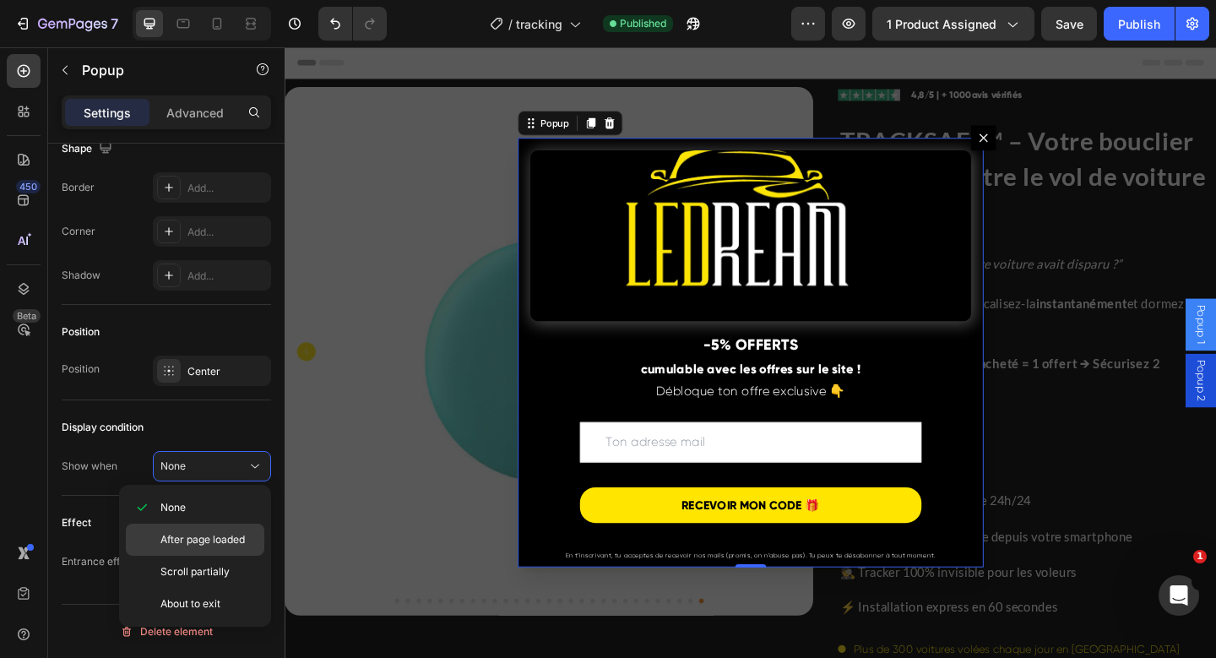
click at [196, 539] on span "After page loaded" at bounding box center [202, 539] width 84 height 15
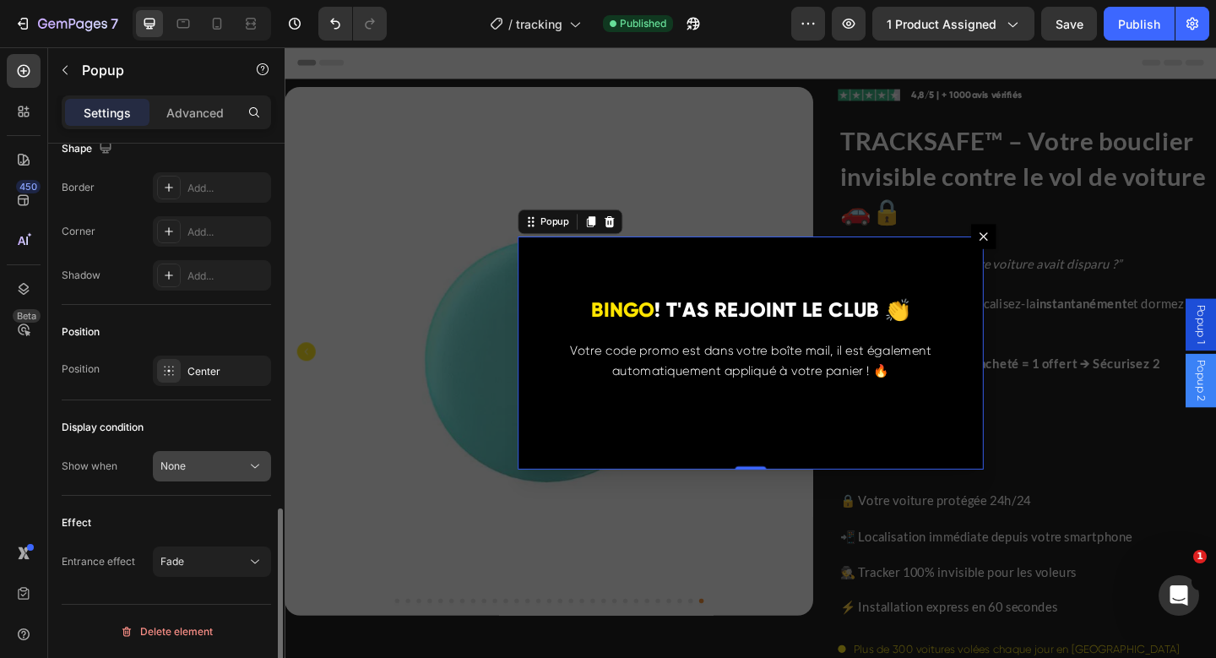
click at [201, 464] on div "None" at bounding box center [203, 465] width 86 height 15
click at [106, 480] on div "Show when None" at bounding box center [166, 466] width 209 height 30
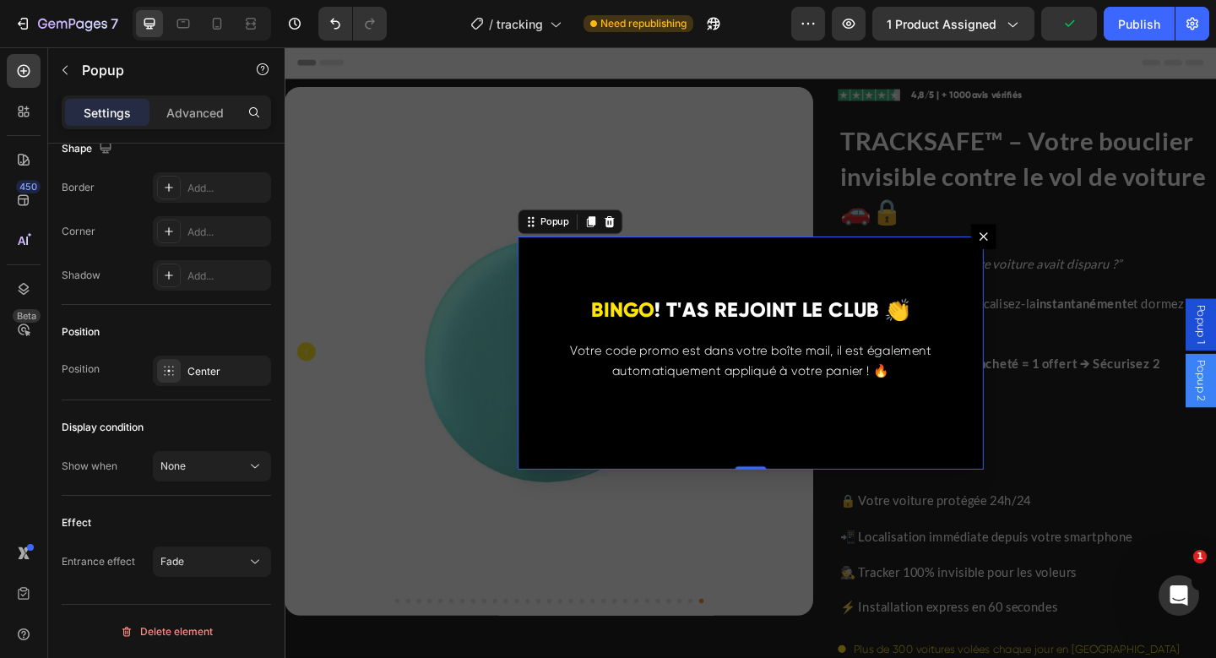
click at [1047, 251] on icon "Dialog content" at bounding box center [1045, 254] width 14 height 14
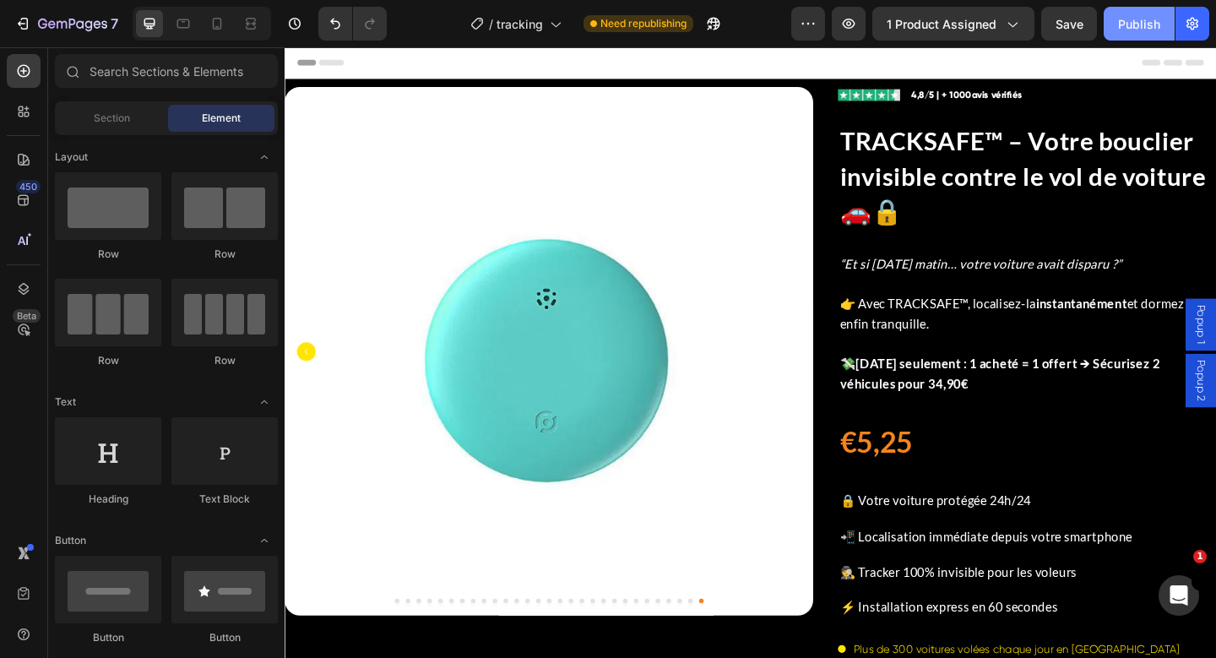
click at [1131, 20] on div "Publish" at bounding box center [1139, 24] width 42 height 18
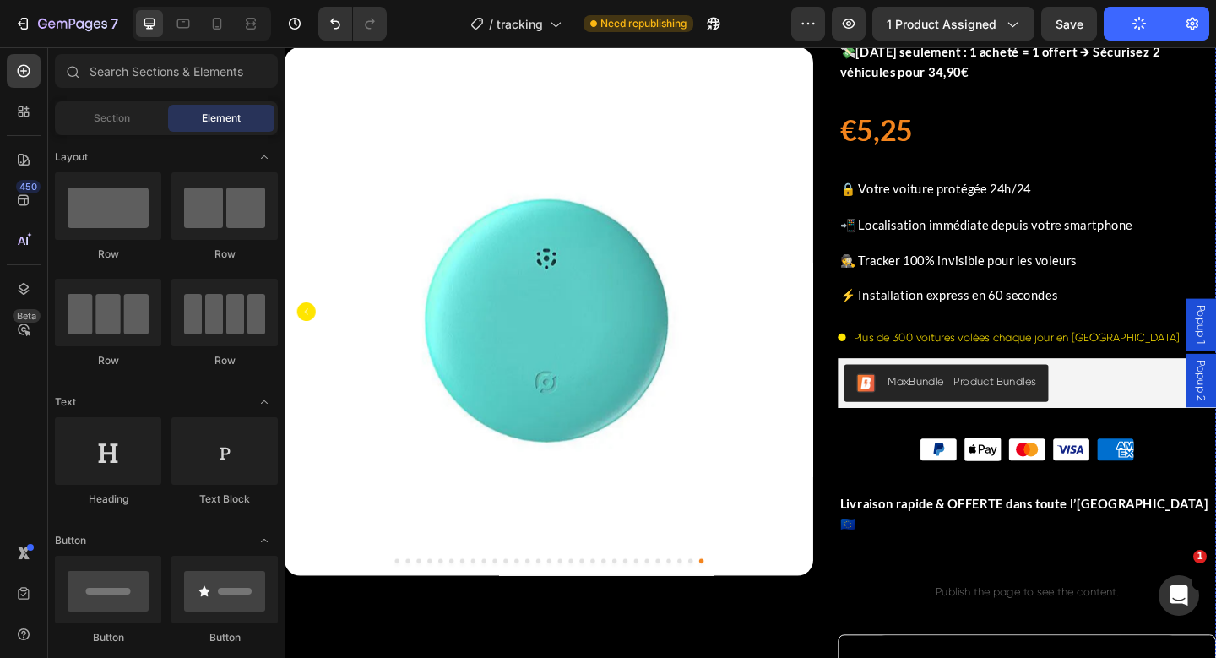
scroll to position [341, 0]
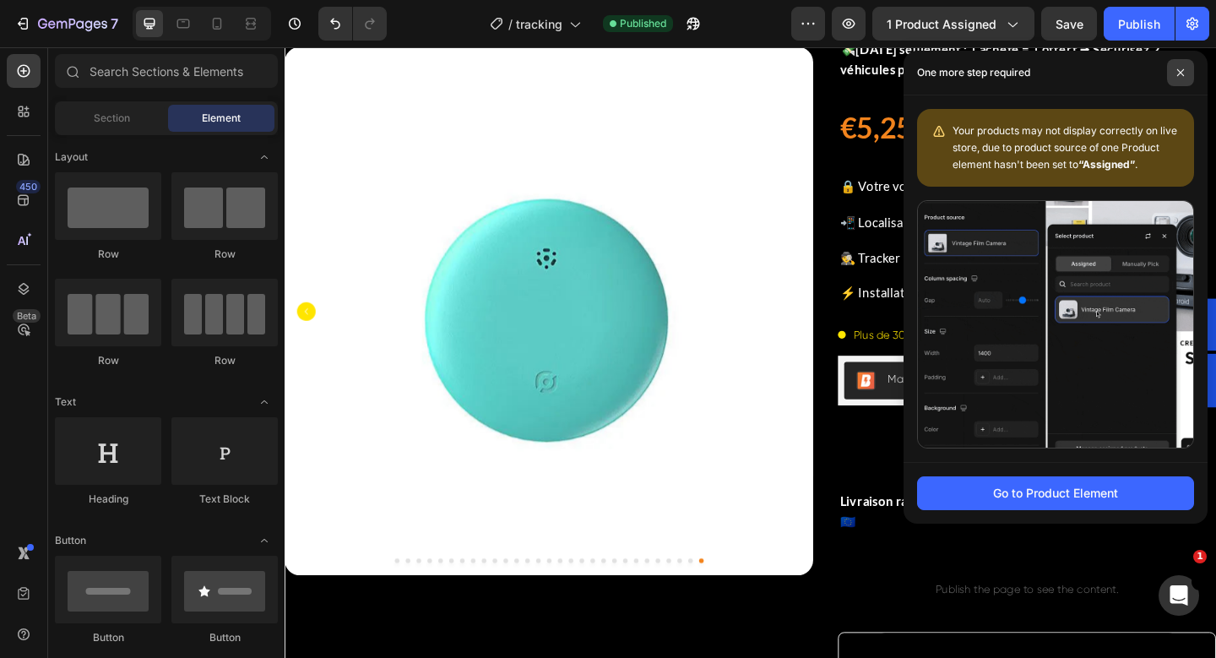
click at [1182, 74] on icon at bounding box center [1180, 72] width 7 height 7
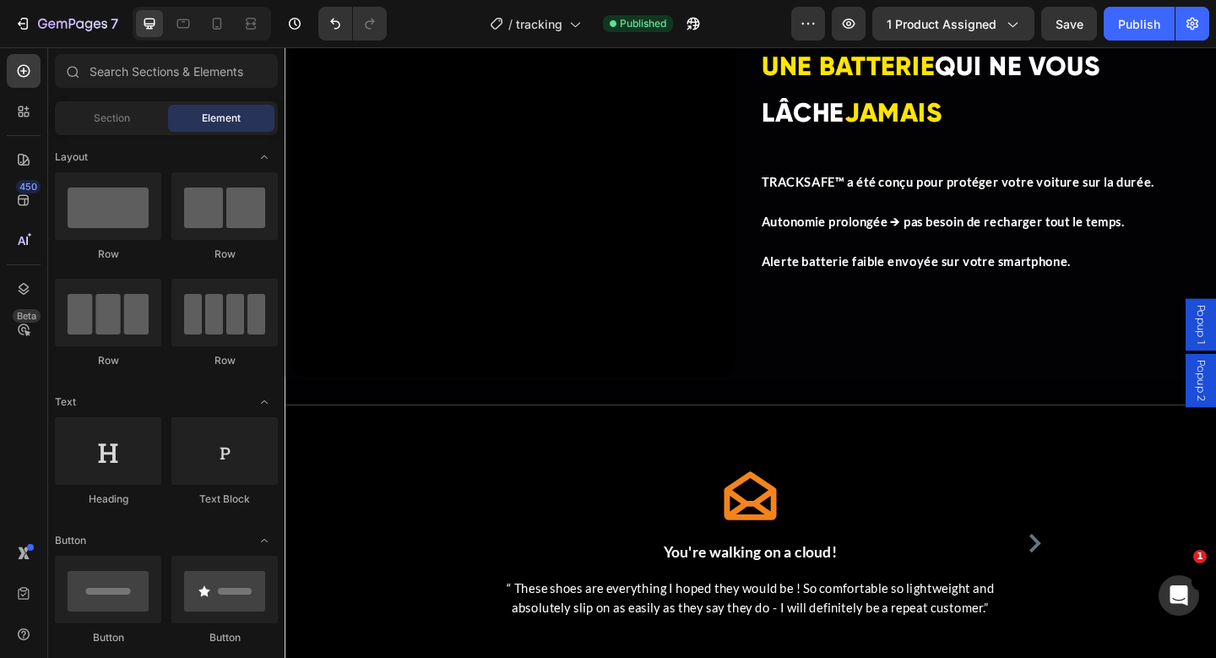
scroll to position [4523, 0]
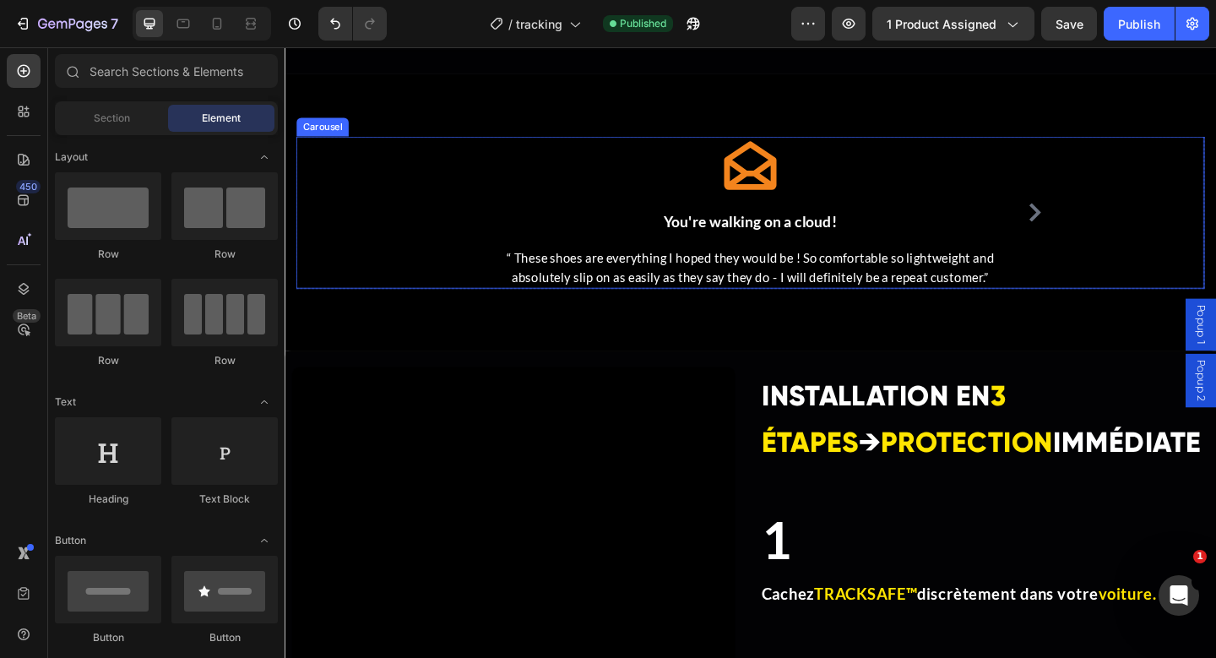
click at [1094, 233] on icon "Carousel Next Arrow" at bounding box center [1100, 227] width 20 height 20
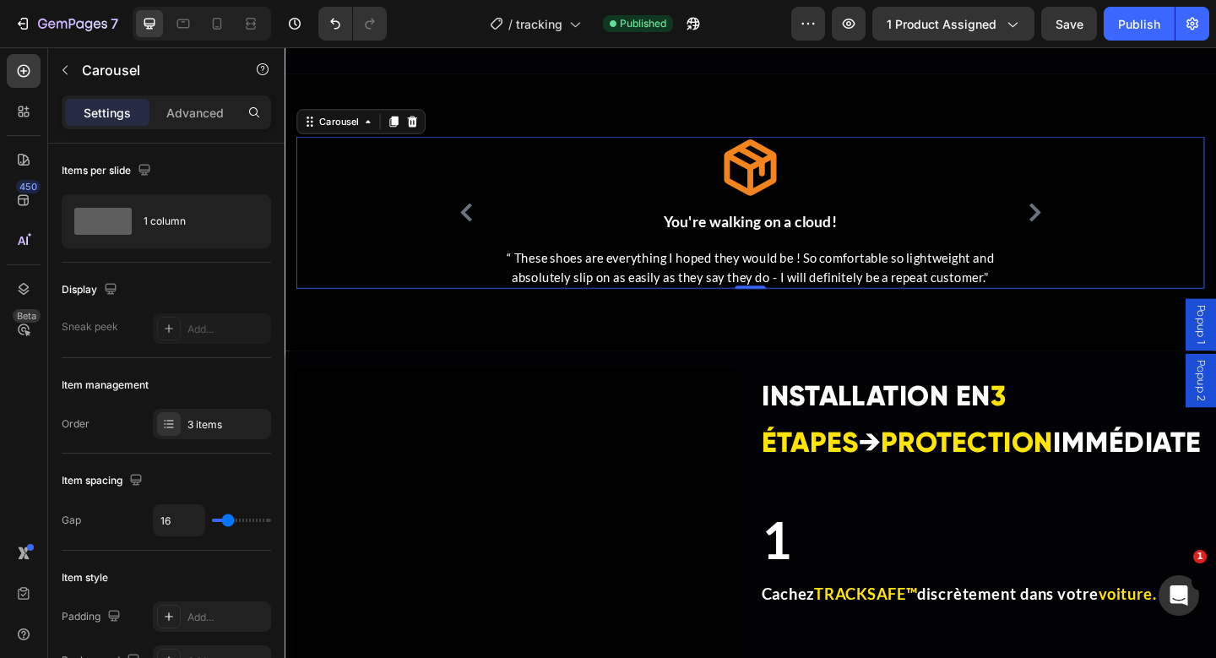
click at [1107, 231] on icon "Carousel Next Arrow" at bounding box center [1100, 227] width 20 height 20
click at [483, 218] on icon "Carousel Back Arrow" at bounding box center [482, 227] width 20 height 20
click at [482, 224] on icon "Carousel Back Arrow" at bounding box center [481, 227] width 13 height 20
click at [1093, 223] on icon "Carousel Next Arrow" at bounding box center [1100, 227] width 20 height 20
click at [473, 231] on icon "Carousel Back Arrow" at bounding box center [482, 227] width 20 height 20
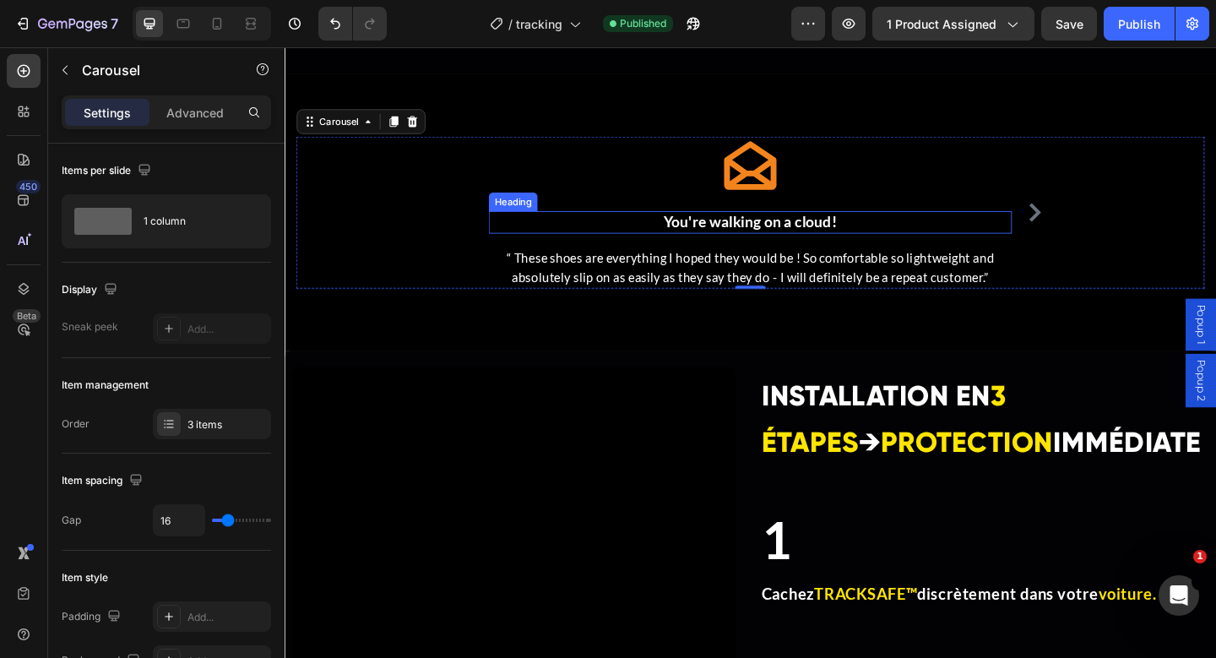
click at [768, 236] on h3 "You're walking on a cloud!" at bounding box center [791, 237] width 569 height 24
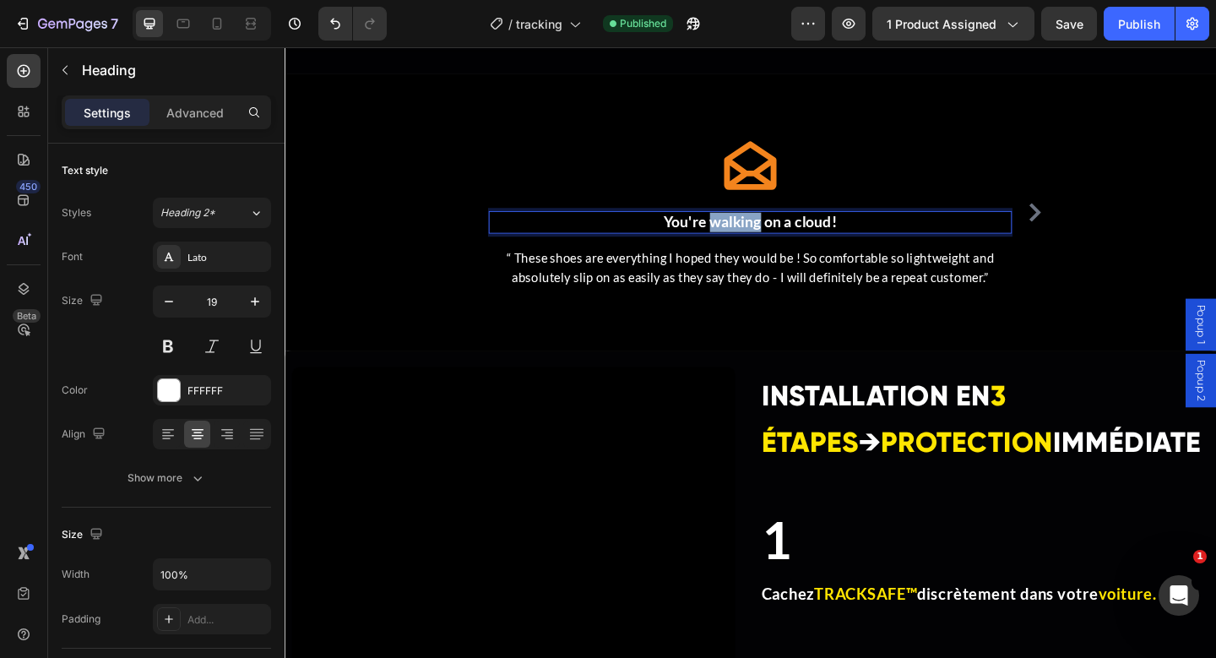
click at [768, 236] on p "You're walking on a cloud!" at bounding box center [791, 237] width 566 height 21
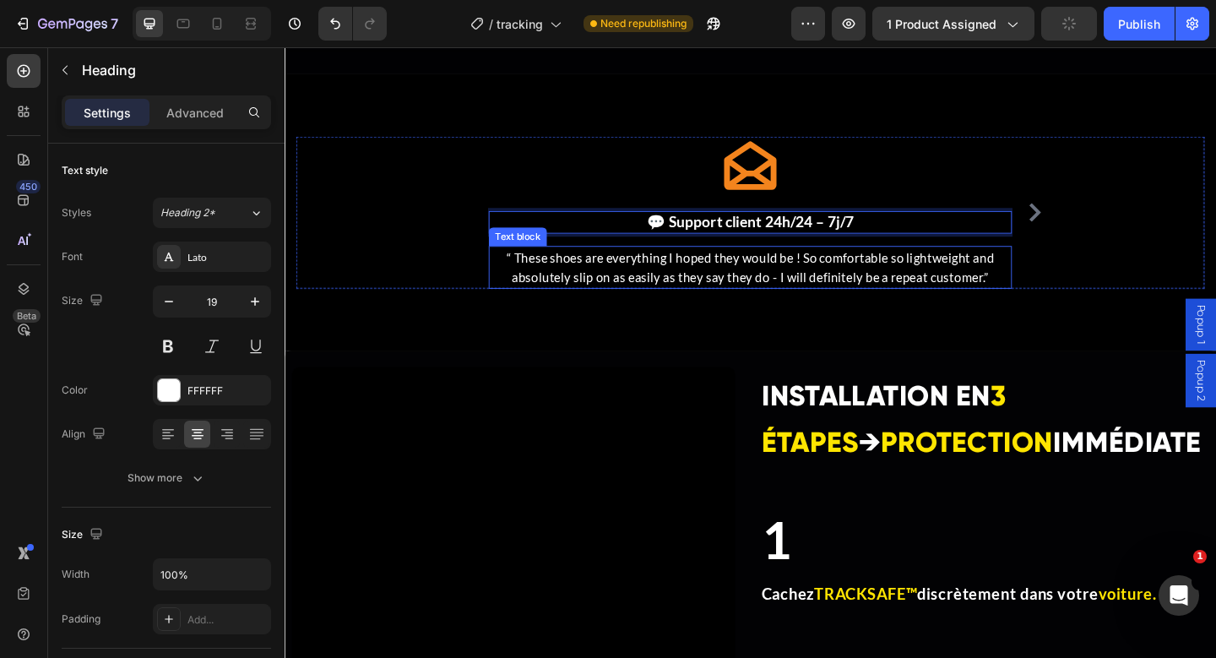
click at [704, 279] on p "“ These shoes are everything I hoped they would be ! So comfortable so lightwei…" at bounding box center [791, 286] width 566 height 43
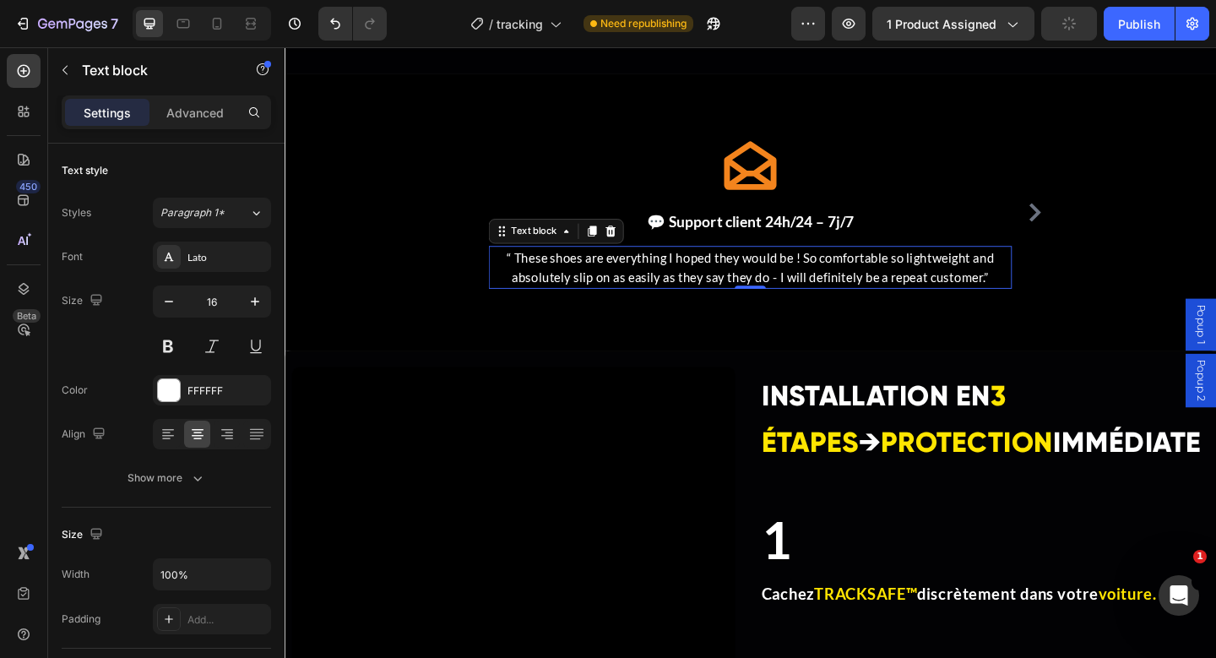
click at [704, 279] on p "“ These shoes are everything I hoped they would be ! So comfortable so lightwei…" at bounding box center [791, 286] width 566 height 43
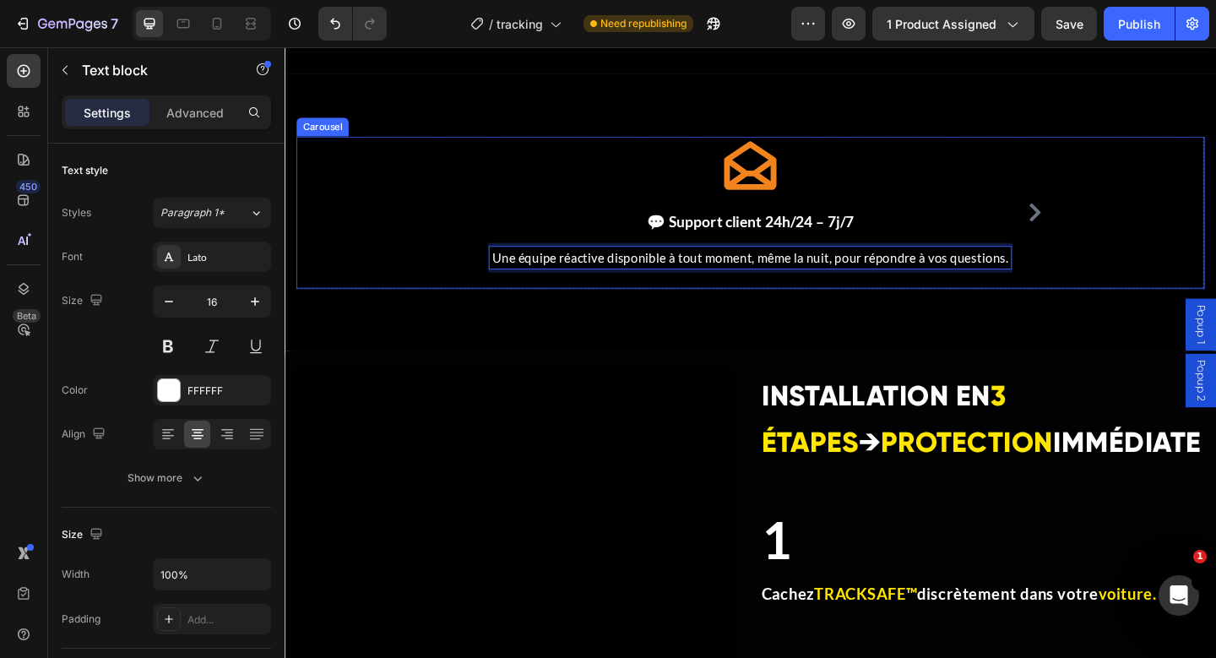
click at [1107, 234] on icon "Carousel Next Arrow" at bounding box center [1100, 227] width 20 height 20
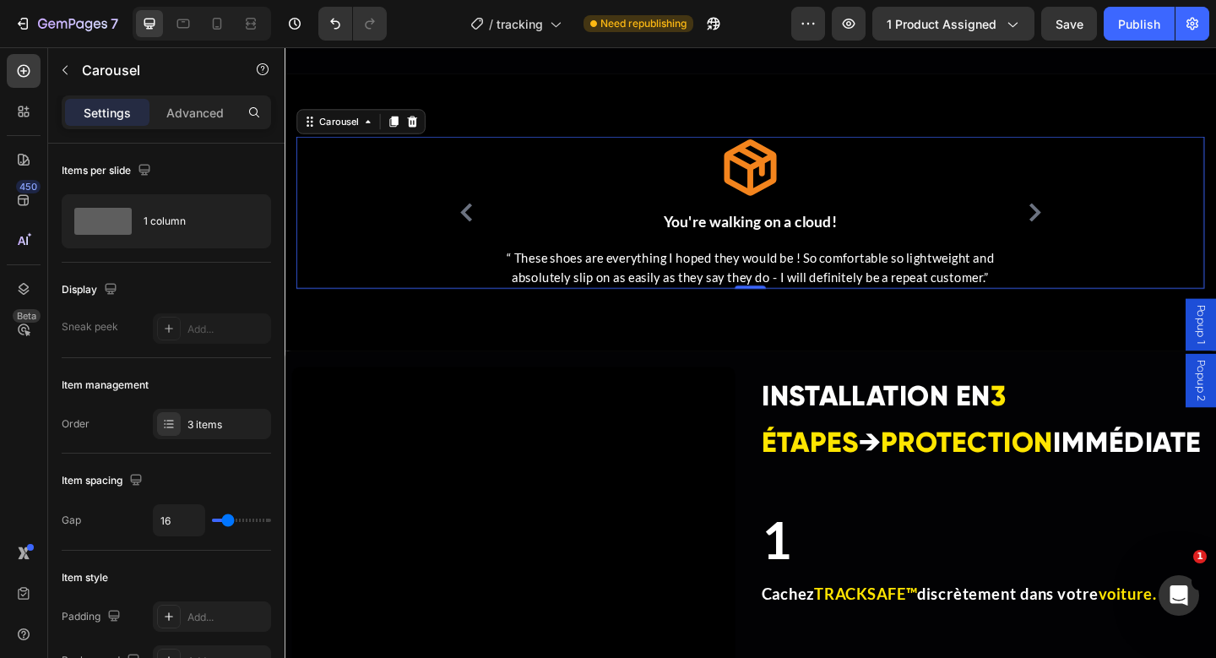
click at [479, 224] on icon "Carousel Back Arrow" at bounding box center [481, 227] width 13 height 20
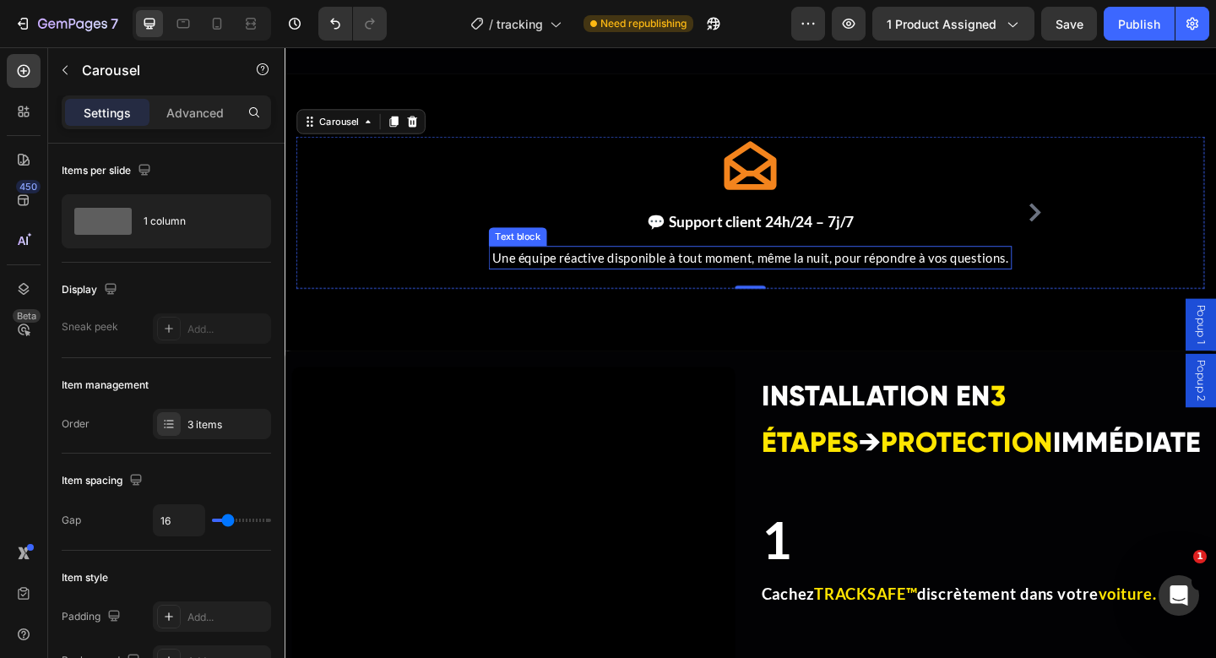
click at [839, 287] on p "Une équipe réactive disponible à tout moment, même la nuit, pour répondre à vos…" at bounding box center [791, 276] width 566 height 22
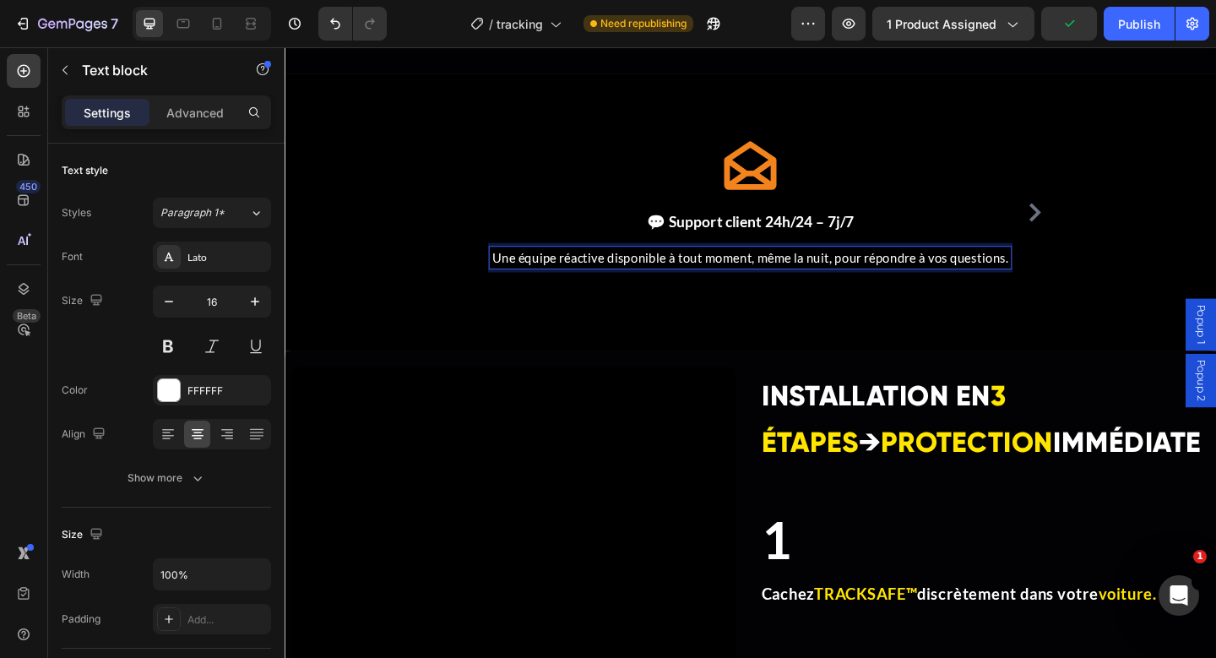
click at [914, 271] on p "Une équipe réactive disponible à tout moment, même la nuit, pour répondre à vos…" at bounding box center [791, 276] width 566 height 22
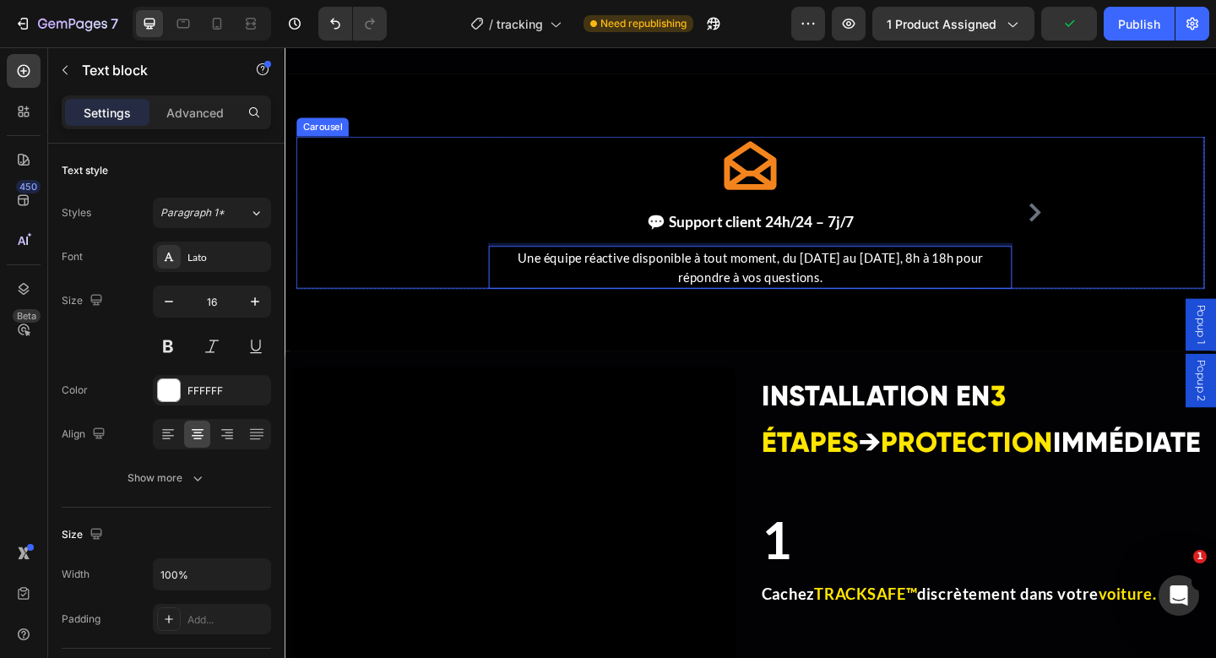
click at [1094, 223] on icon "Carousel Next Arrow" at bounding box center [1100, 227] width 20 height 20
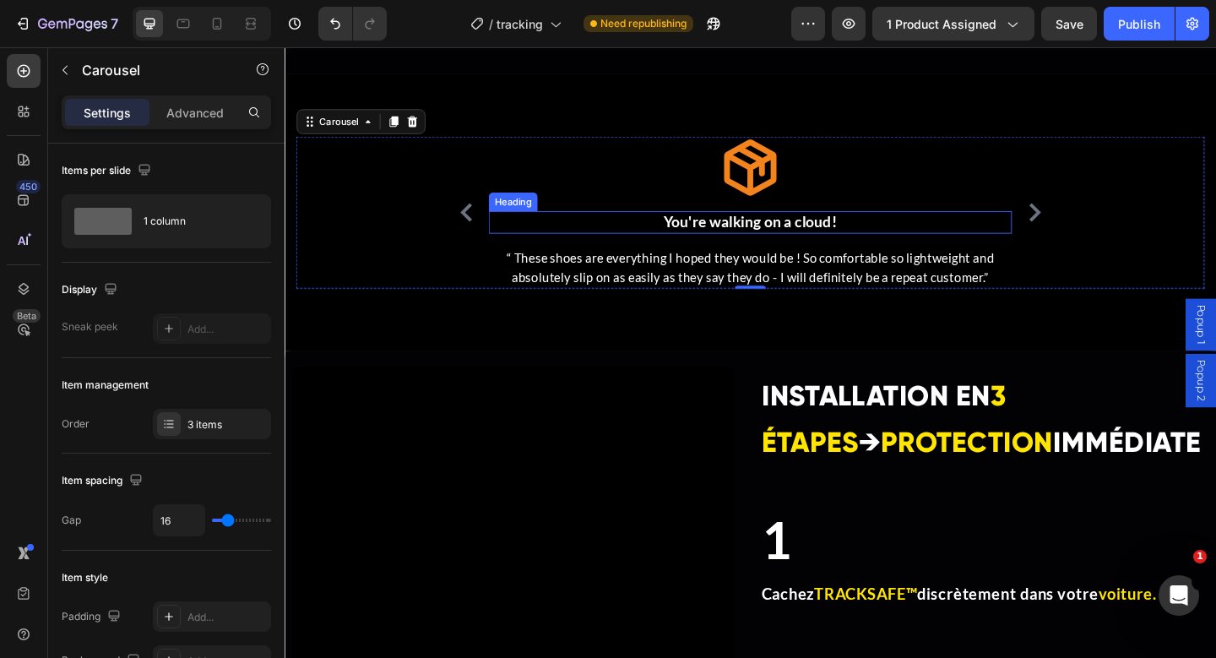
click at [773, 237] on h3 "You're walking on a cloud!" at bounding box center [791, 237] width 569 height 24
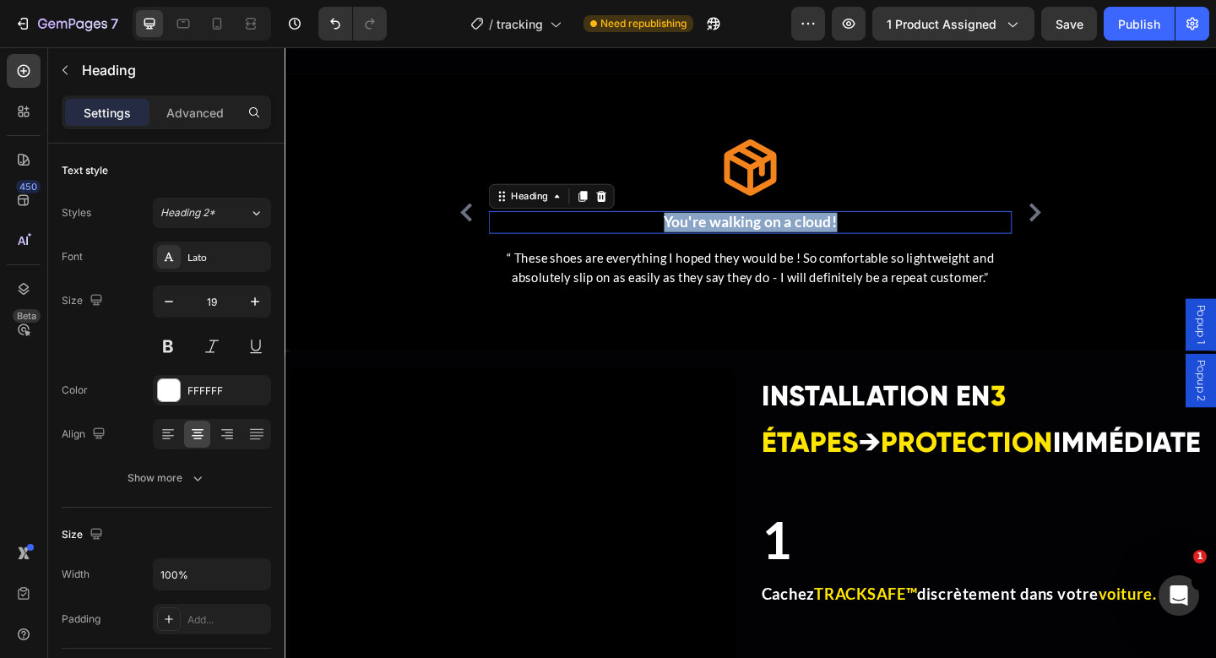
click at [773, 237] on p "You're walking on a cloud!" at bounding box center [791, 237] width 566 height 21
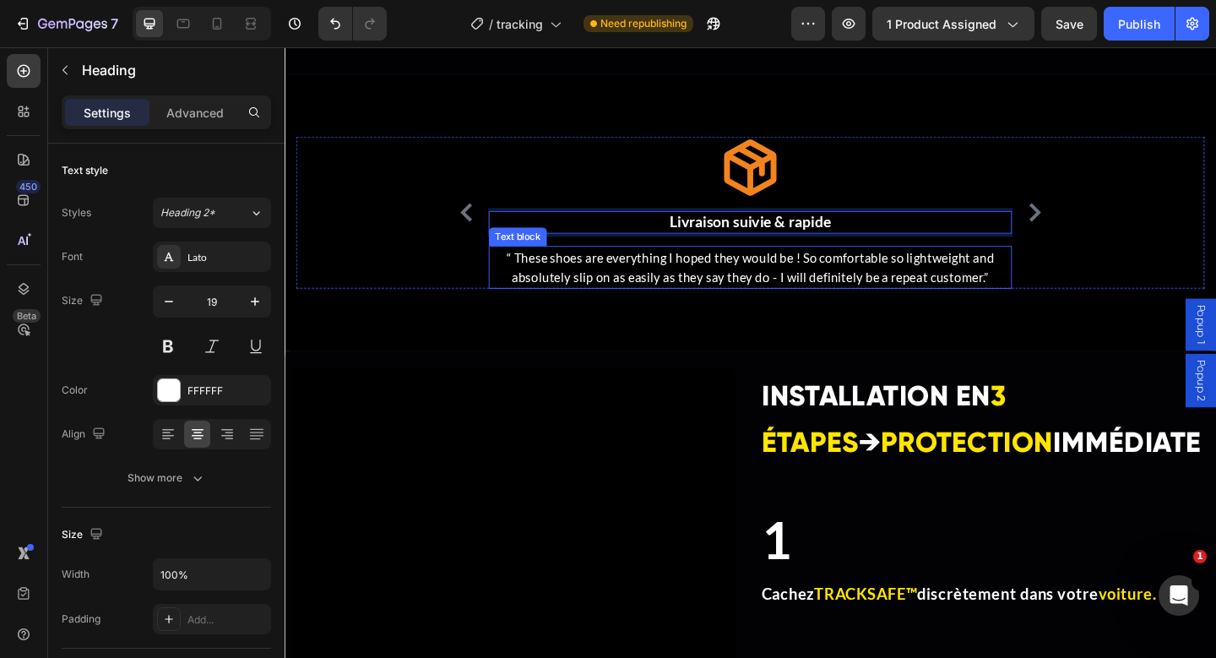
click at [705, 290] on p "“ These shoes are everything I hoped they would be ! So comfortable so lightwei…" at bounding box center [791, 286] width 566 height 43
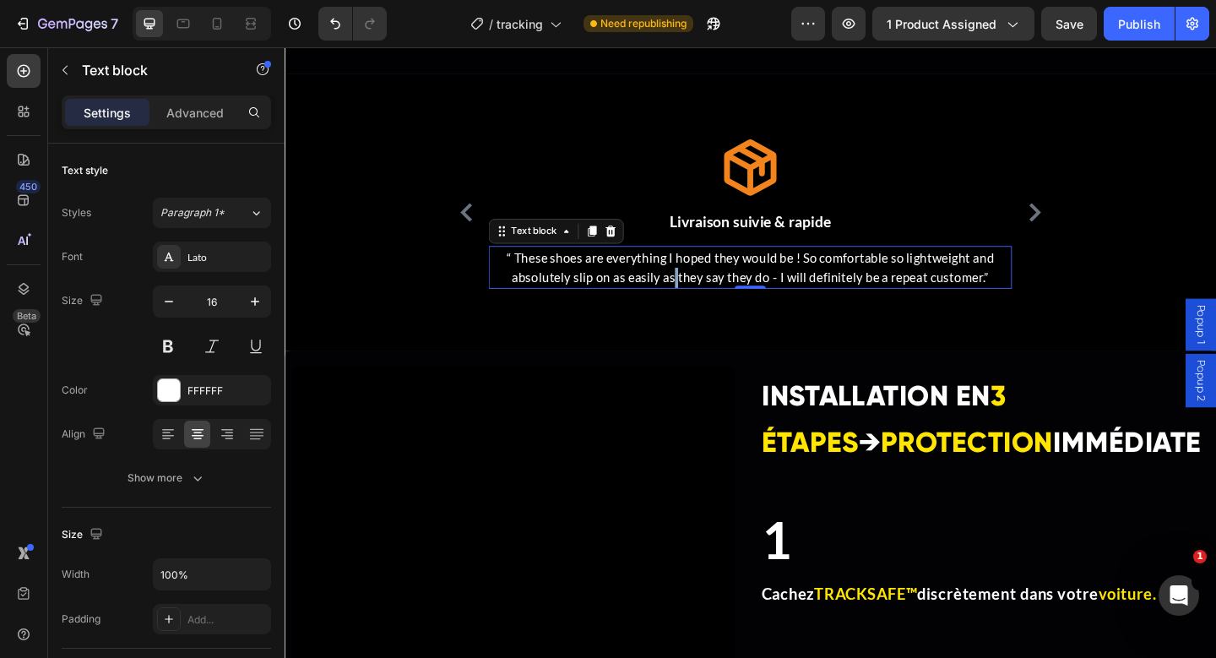
click at [705, 290] on p "“ These shoes are everything I hoped they would be ! So comfortable so lightwei…" at bounding box center [791, 286] width 566 height 43
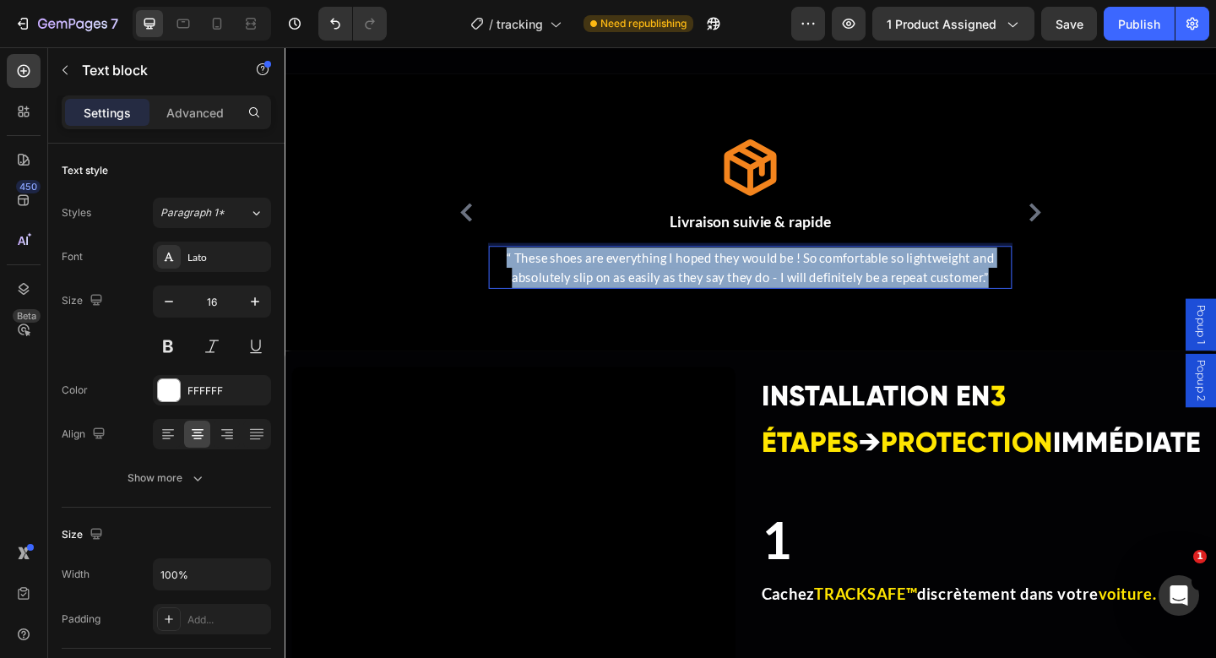
click at [705, 290] on p "“ These shoes are everything I hoped they would be ! So comfortable so lightwei…" at bounding box center [791, 286] width 566 height 43
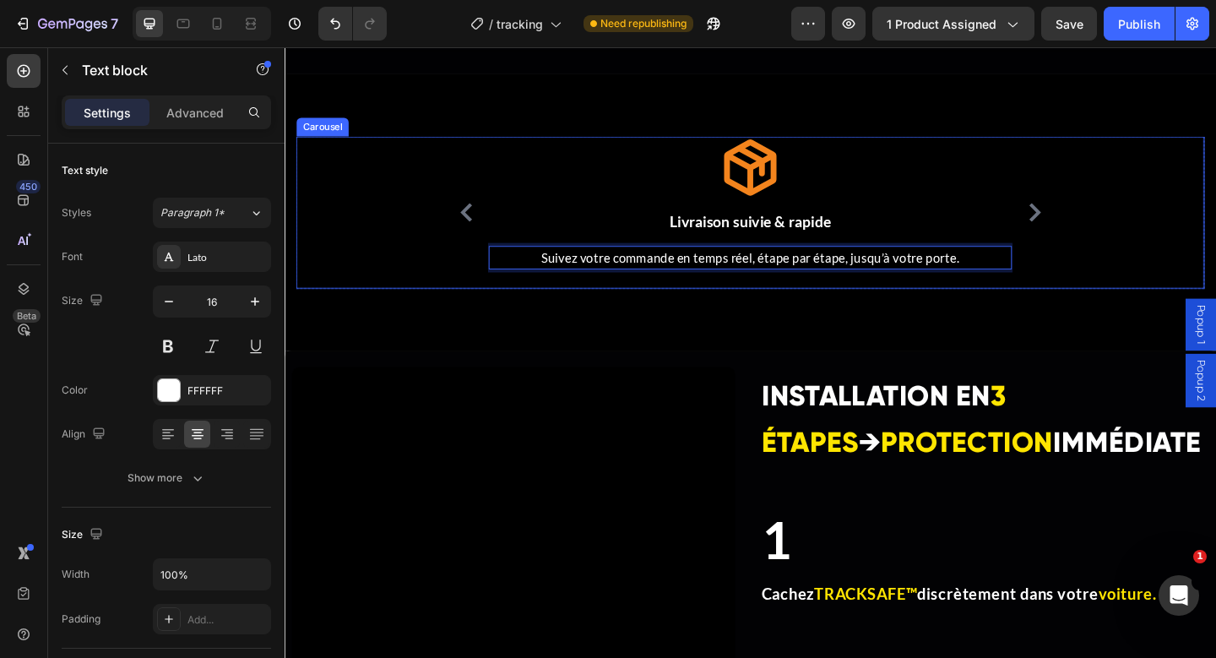
click at [1094, 223] on icon "Carousel Next Arrow" at bounding box center [1100, 227] width 20 height 20
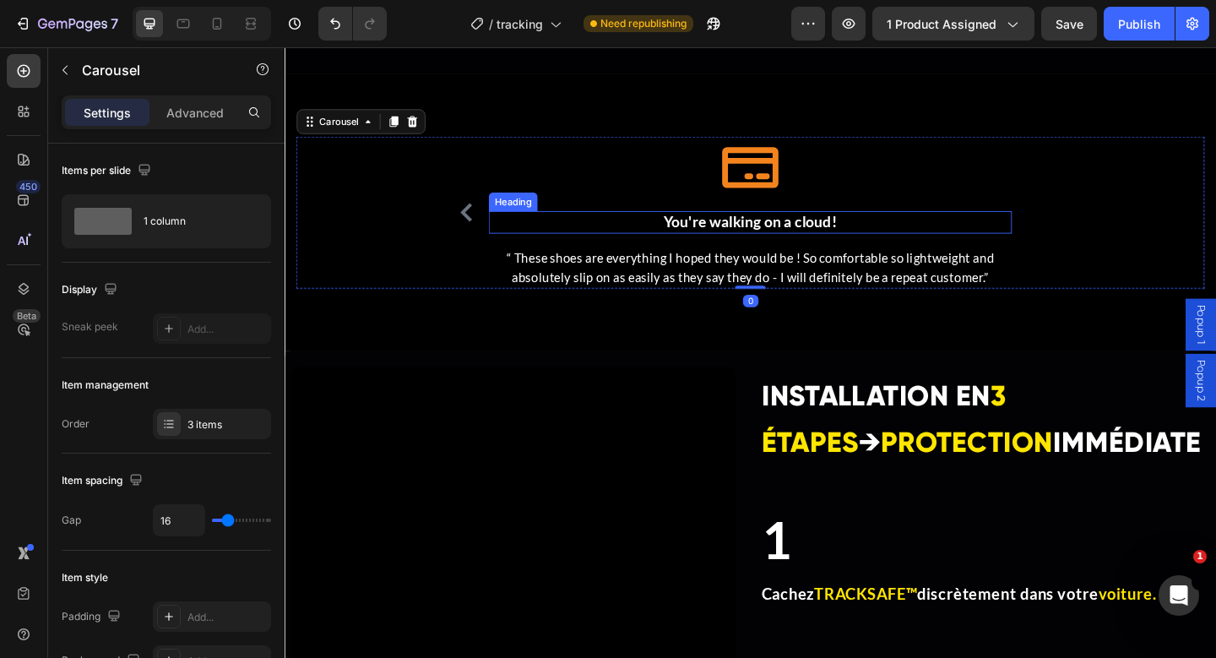
click at [850, 233] on h3 "You're walking on a cloud!" at bounding box center [791, 237] width 569 height 24
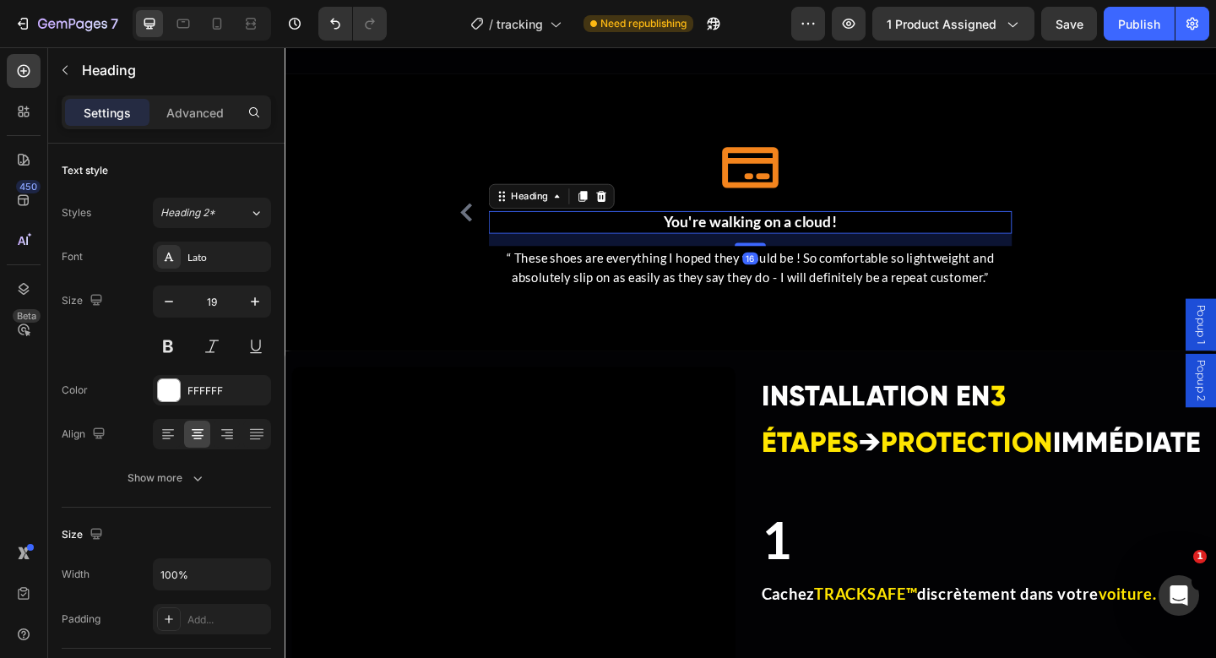
click at [850, 233] on h3 "You're walking on a cloud!" at bounding box center [791, 237] width 569 height 24
click at [850, 233] on p "You're walking on a cloud!" at bounding box center [791, 237] width 566 height 21
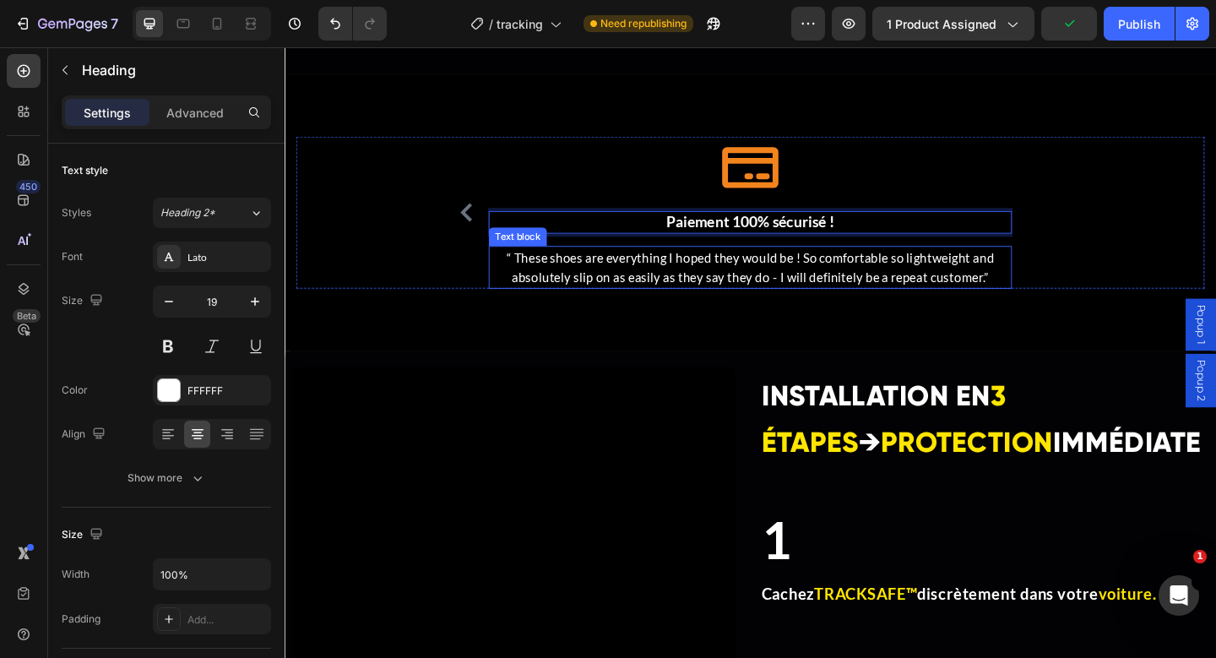
click at [723, 280] on p "“ These shoes are everything I hoped they would be ! So comfortable so lightwei…" at bounding box center [791, 286] width 566 height 43
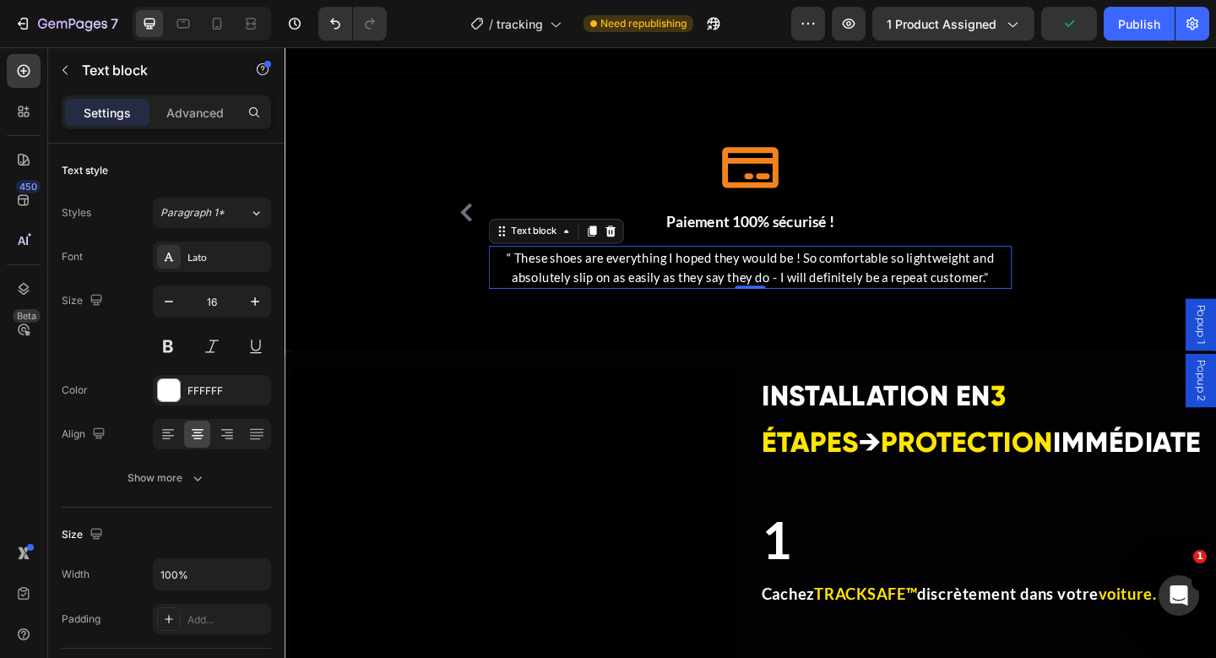
click at [723, 280] on p "“ These shoes are everything I hoped they would be ! So comfortable so lightwei…" at bounding box center [791, 286] width 566 height 43
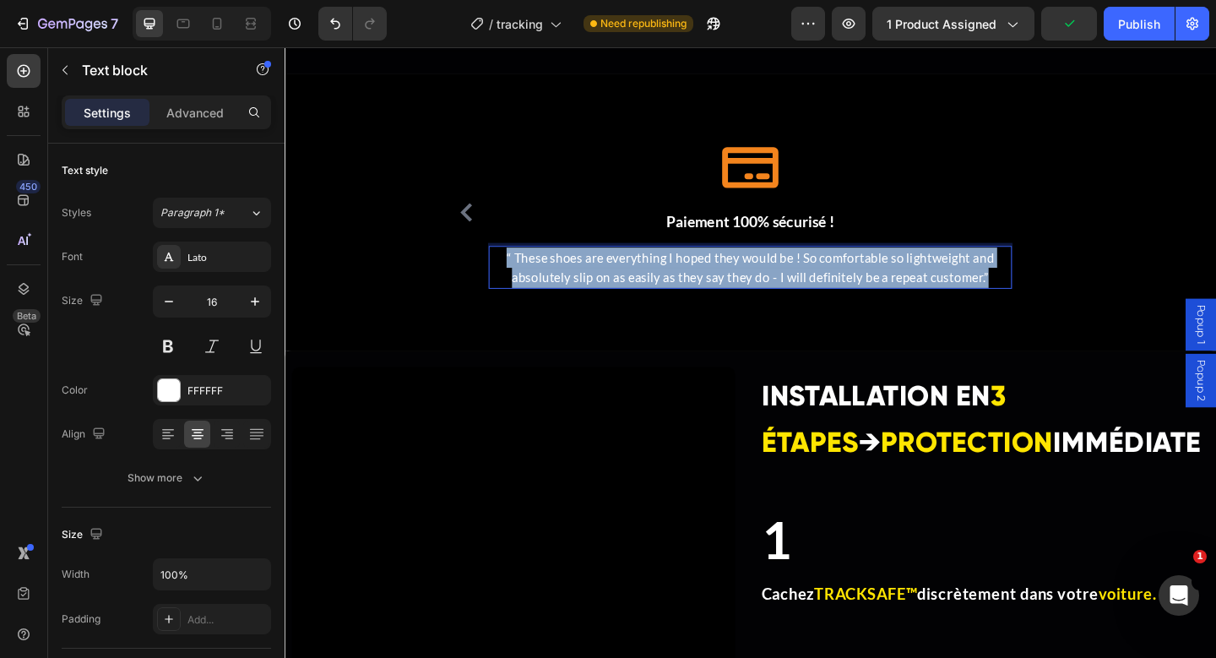
click at [723, 280] on p "“ These shoes are everything I hoped they would be ! So comfortable so lightwei…" at bounding box center [791, 286] width 566 height 43
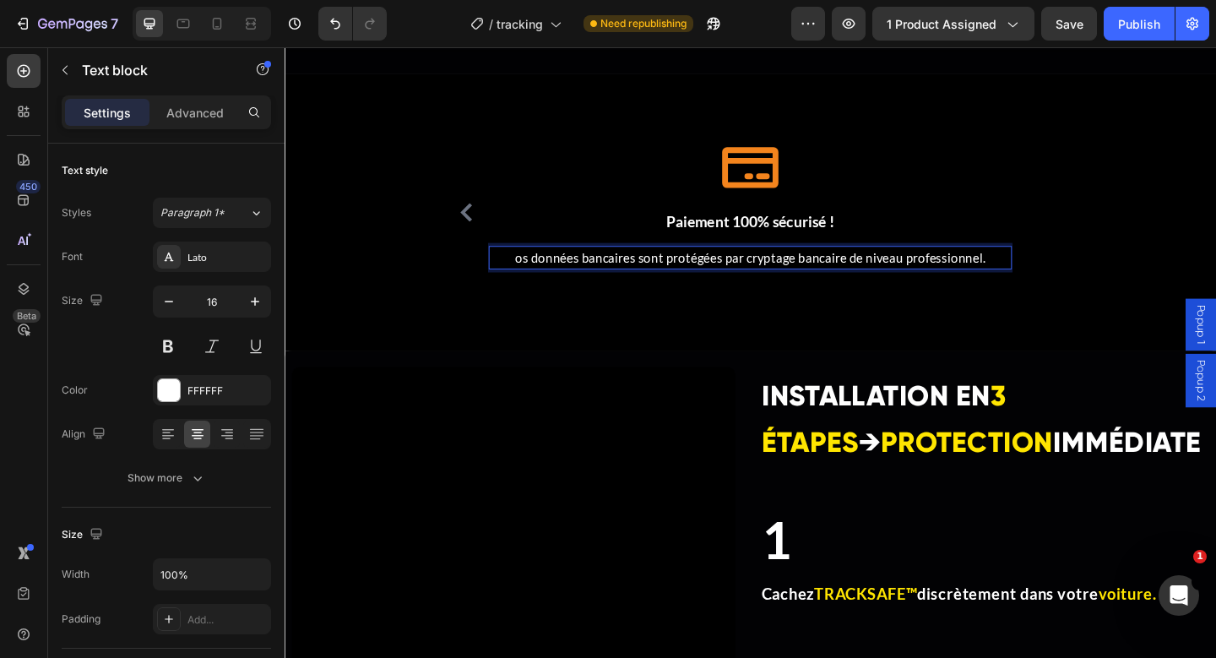
click at [530, 276] on p "os données bancaires sont protégées par cryptage bancaire de niveau professionn…" at bounding box center [791, 276] width 566 height 22
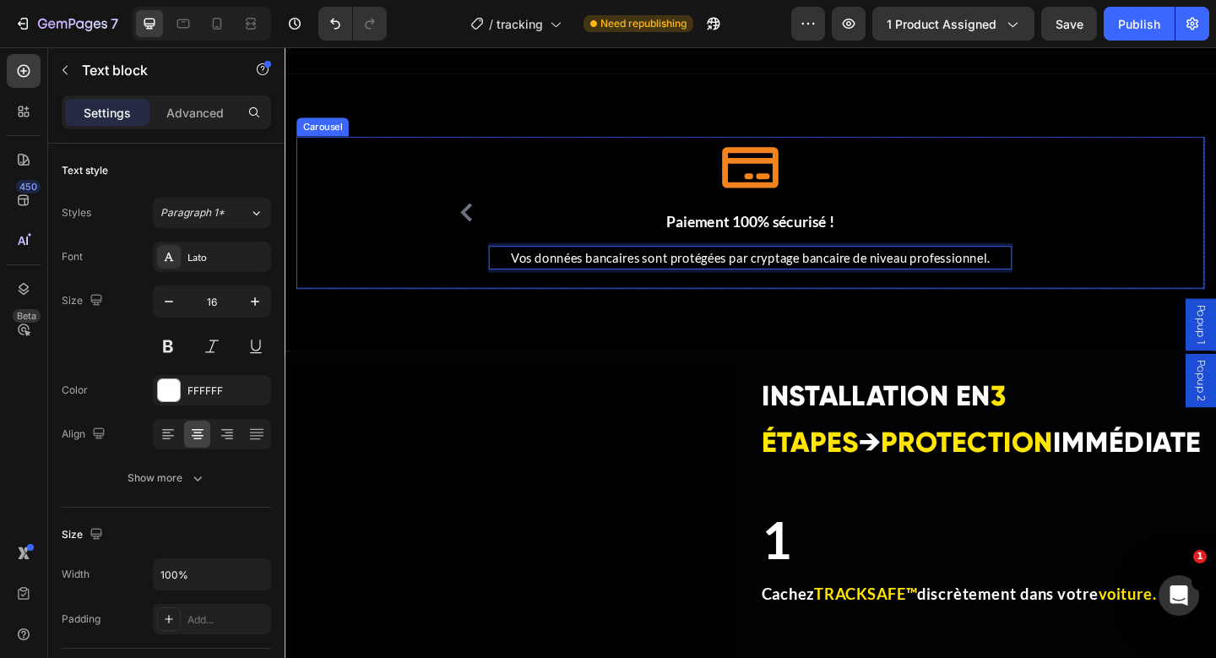
click at [447, 193] on div "Icon ⁠⁠⁠⁠⁠⁠⁠ 💬 Support client 24h/24 – 7j/7 Heading Une équipe réactive disponi…" at bounding box center [791, 226] width 988 height 165
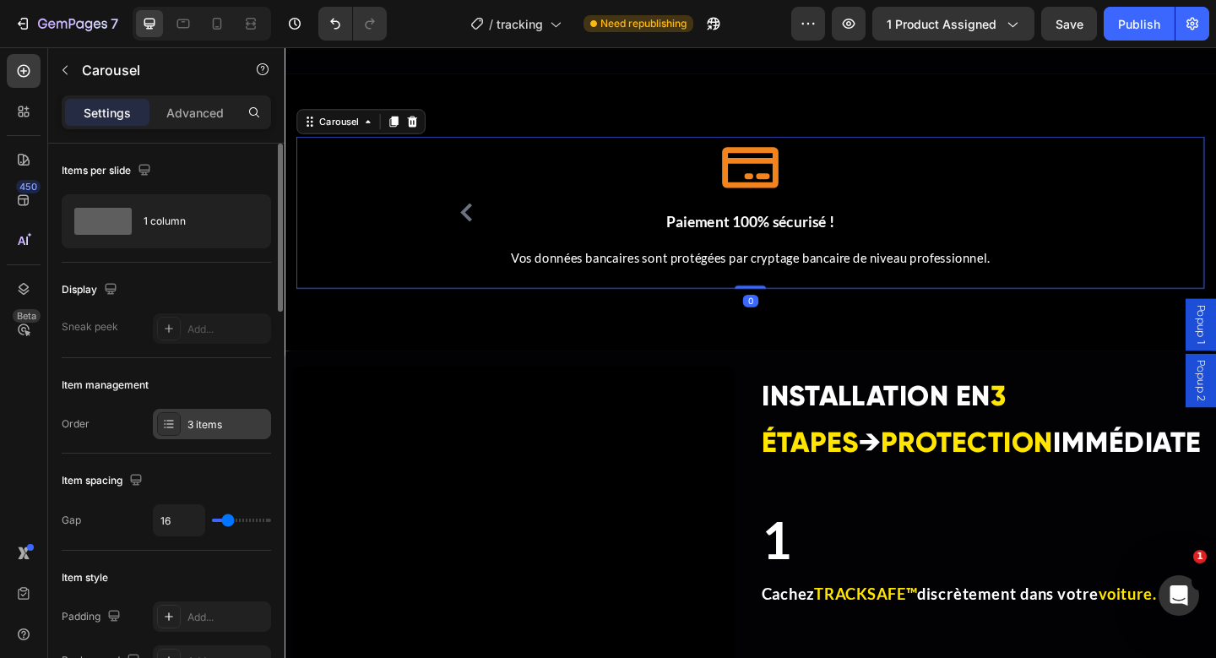
click at [224, 433] on div "3 items" at bounding box center [212, 424] width 118 height 30
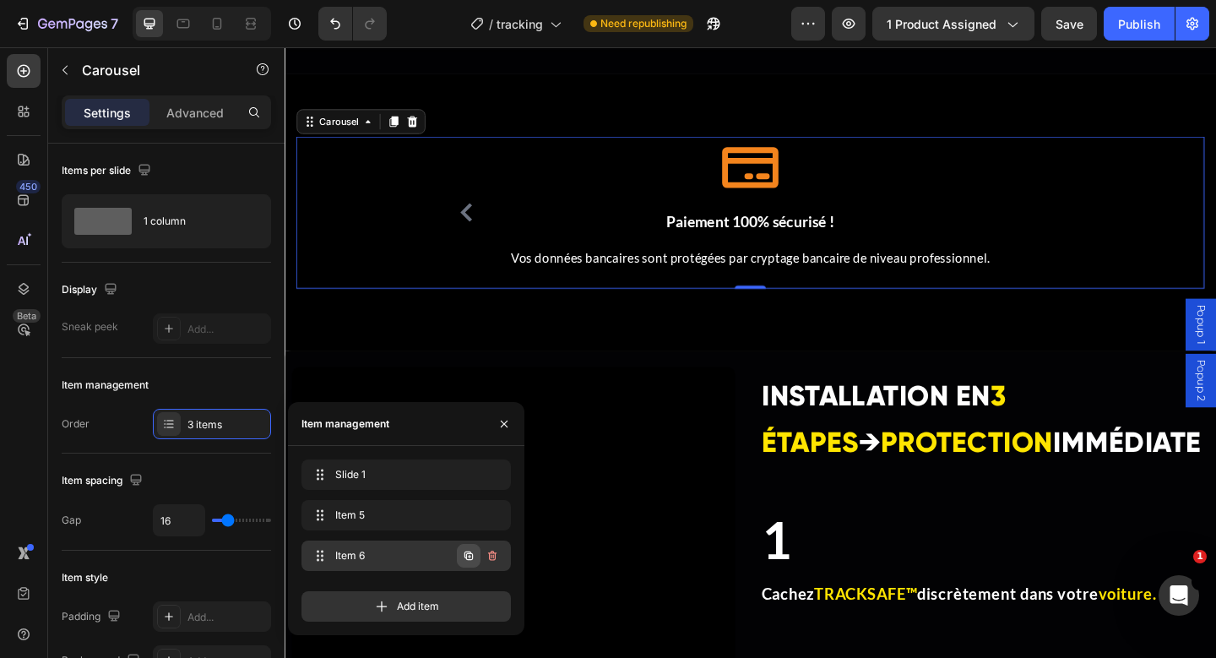
click at [469, 554] on icon "button" at bounding box center [469, 556] width 14 height 14
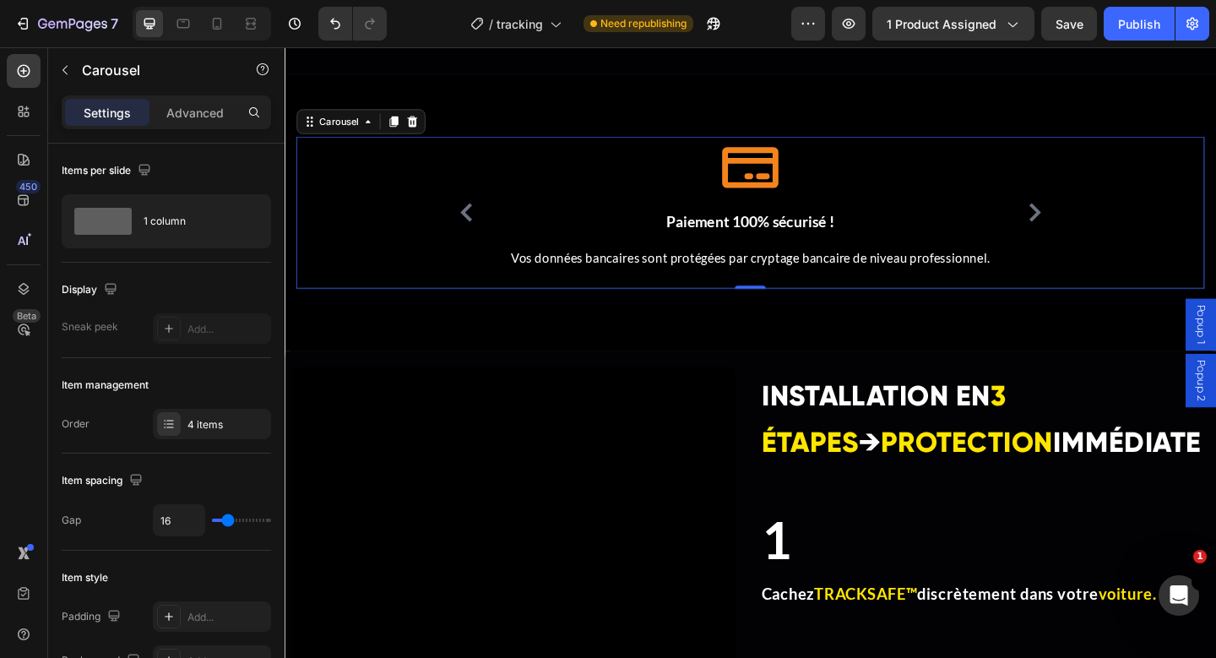
click at [1098, 228] on icon "Carousel Next Arrow" at bounding box center [1100, 227] width 20 height 20
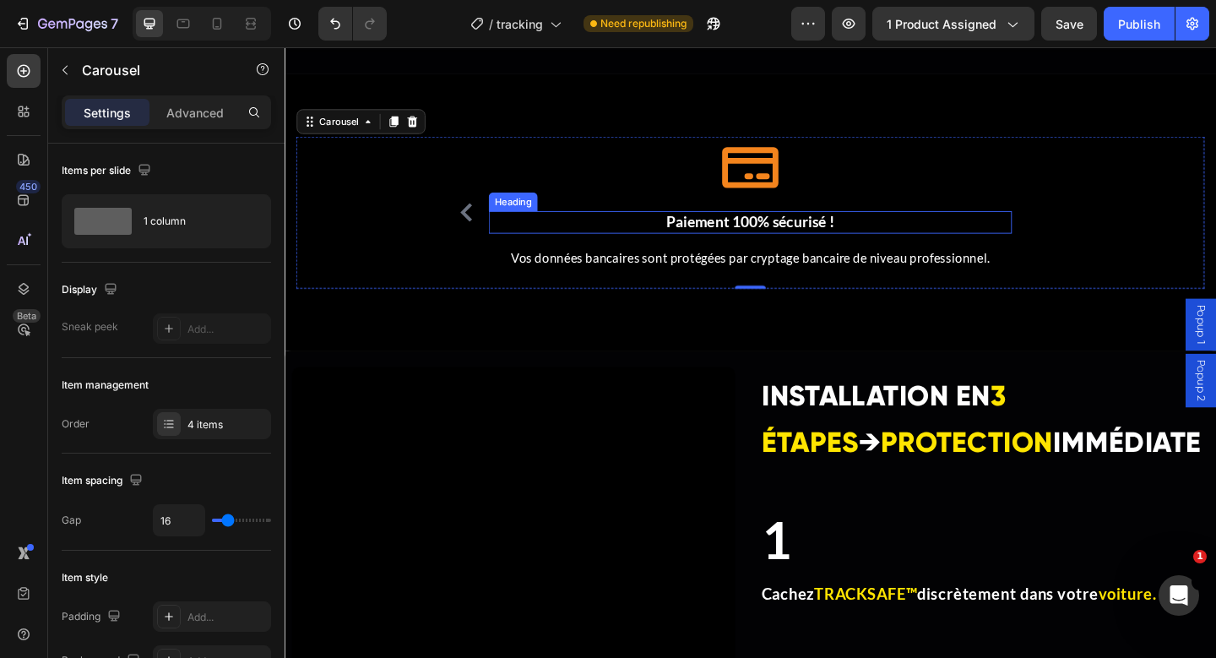
click at [829, 240] on h3 "Paiement 100% sécurisé !" at bounding box center [791, 237] width 569 height 24
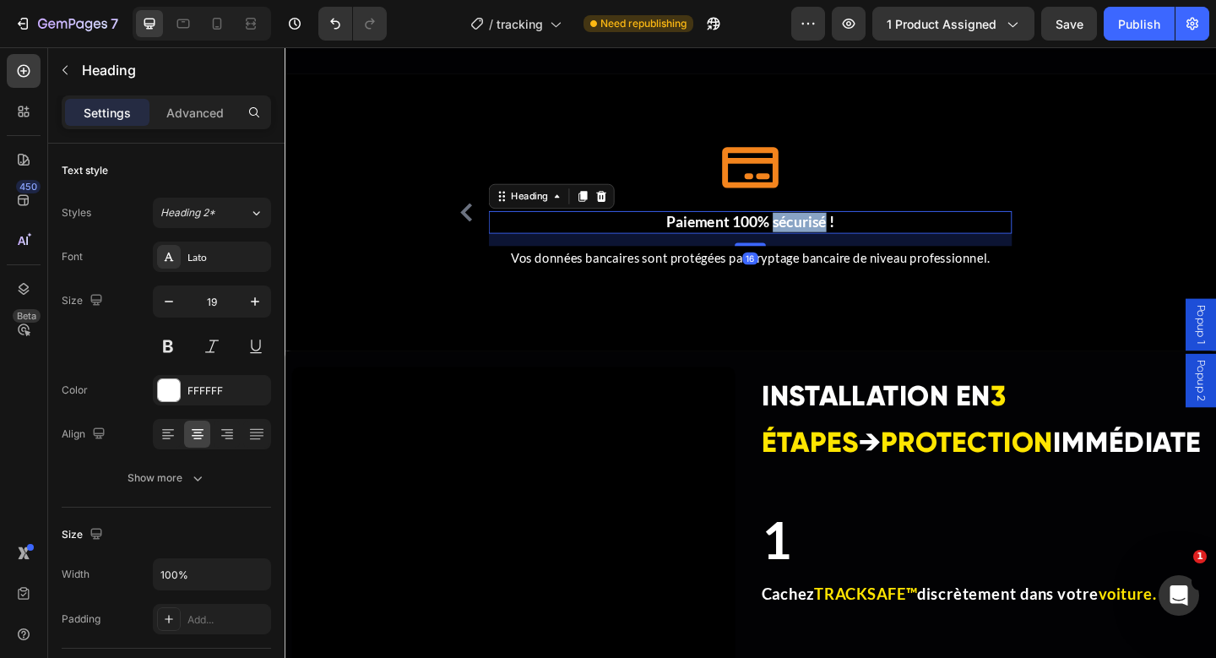
click at [829, 240] on h3 "Paiement 100% sécurisé !" at bounding box center [791, 237] width 569 height 24
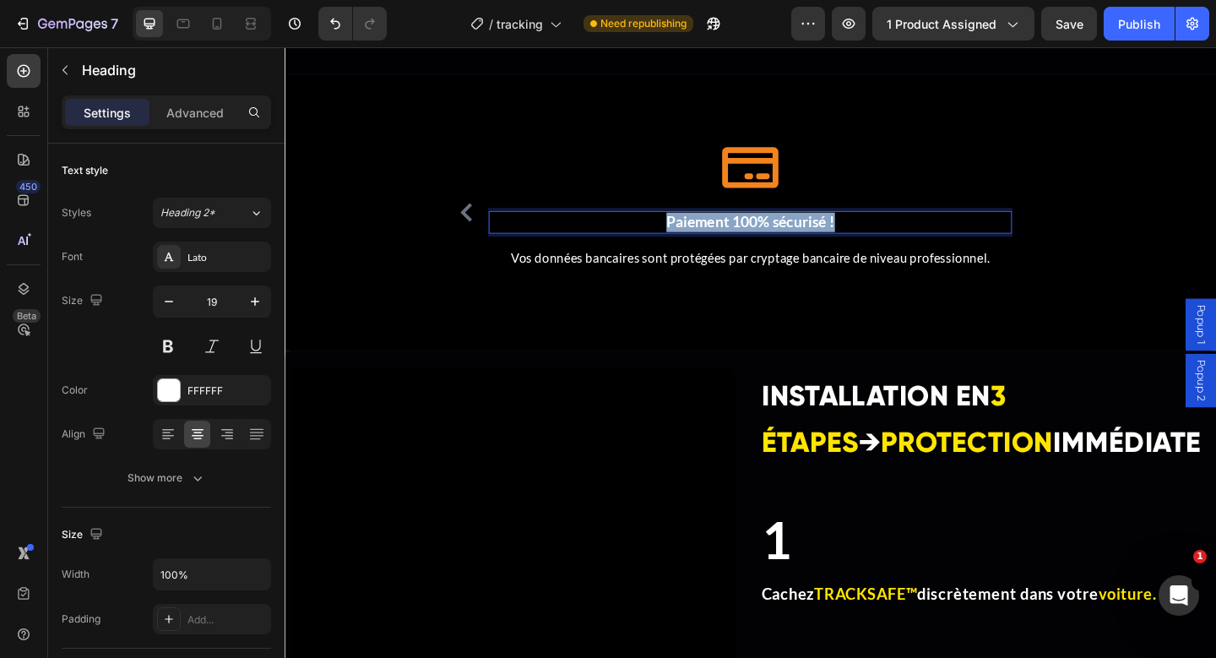
click at [829, 240] on p "Paiement 100% sécurisé !" at bounding box center [791, 237] width 566 height 21
click at [659, 236] on strong "✅ Garantie satisfait ou remboursé 30 jours" at bounding box center [793, 236] width 312 height 19
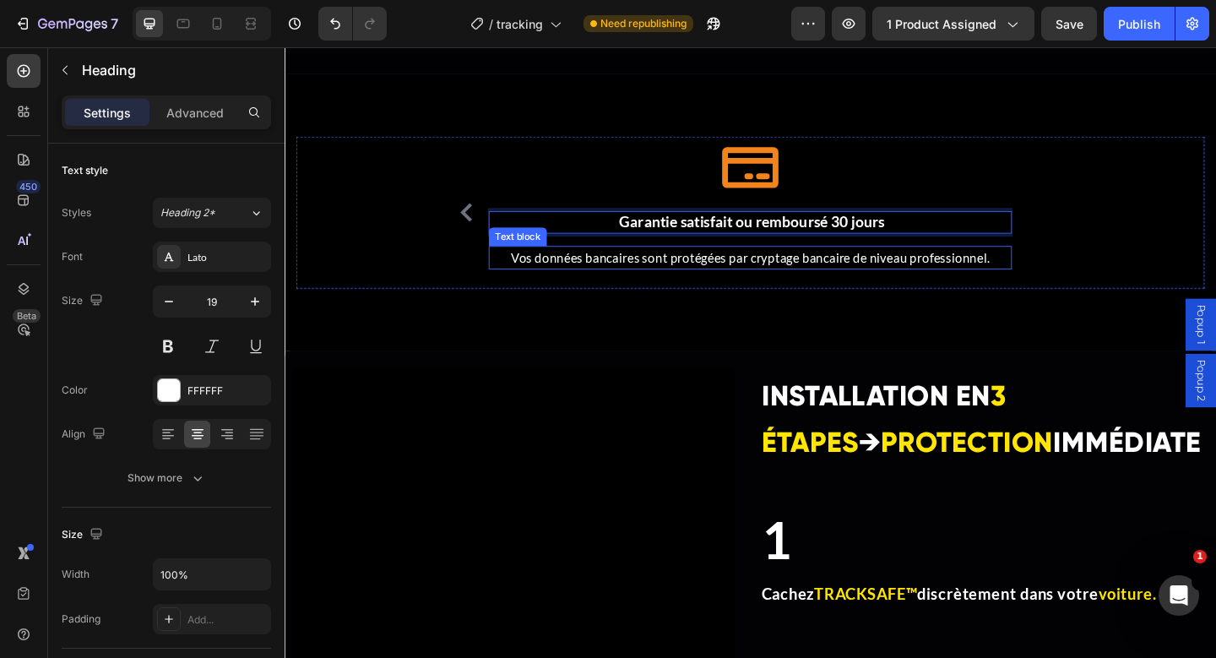
click at [745, 284] on p "Vos données bancaires sont protégées par cryptage bancaire de niveau profession…" at bounding box center [791, 276] width 566 height 22
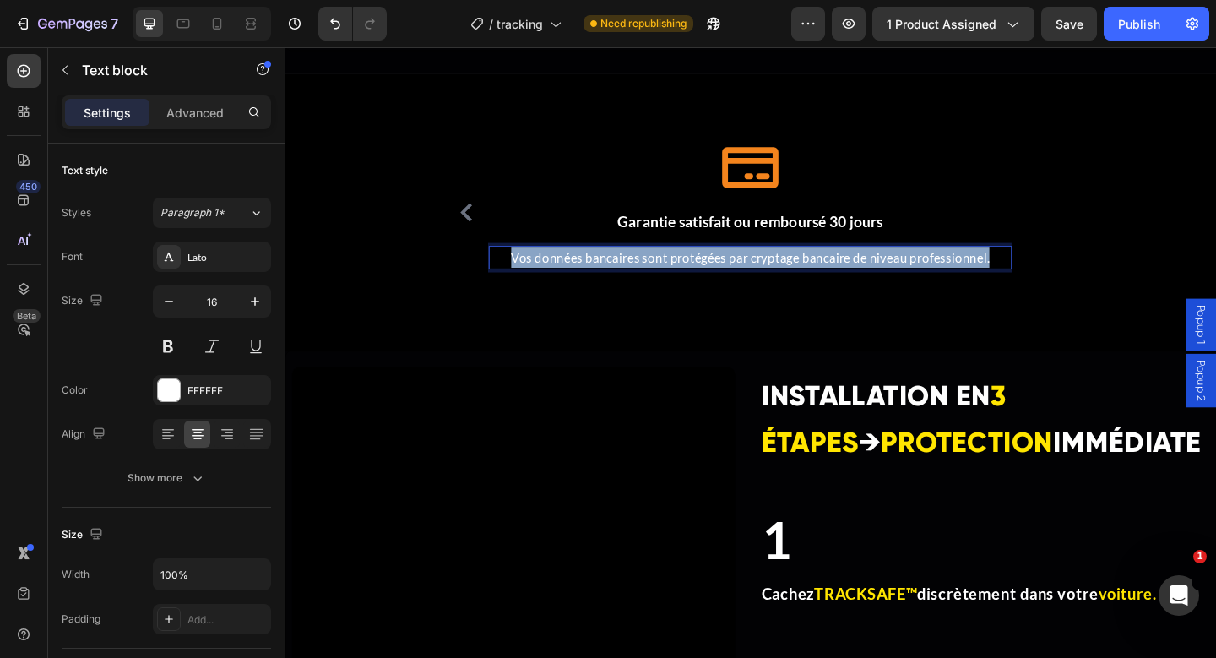
click at [745, 284] on p "Vos données bancaires sont protégées par cryptage bancaire de niveau profession…" at bounding box center [791, 276] width 566 height 22
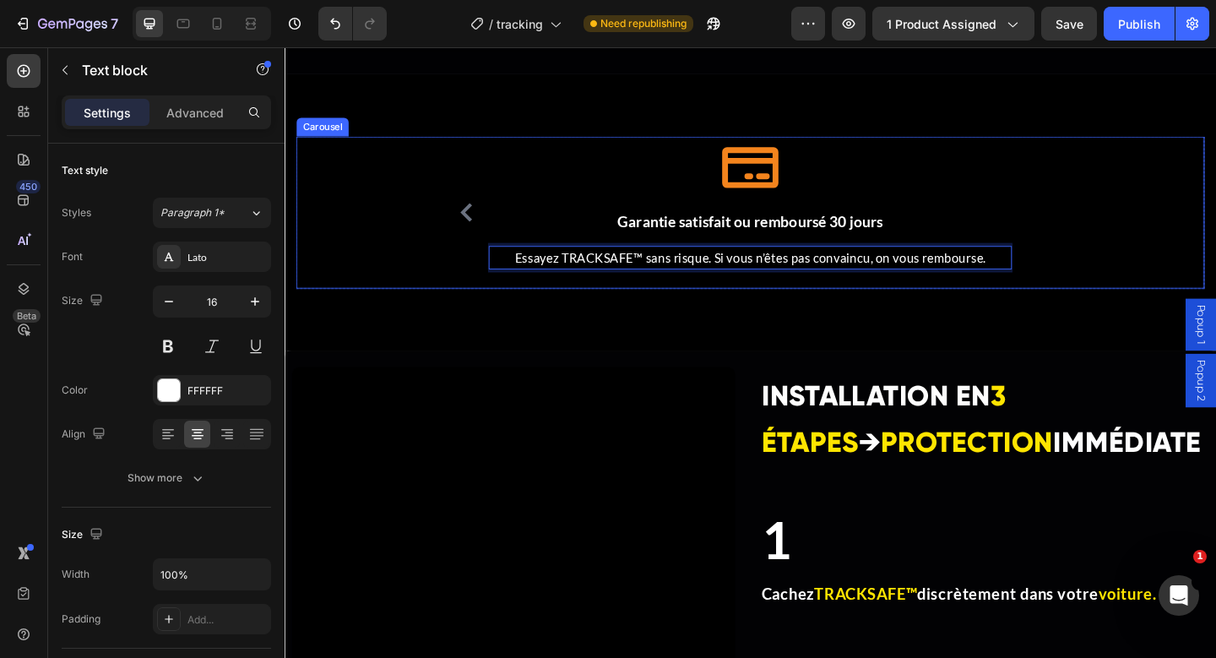
click at [334, 186] on div "Icon ⁠⁠⁠⁠⁠⁠⁠ 💬 Support client 24h/24 – 7j/7 Heading Une équipe réactive disponi…" at bounding box center [791, 226] width 988 height 165
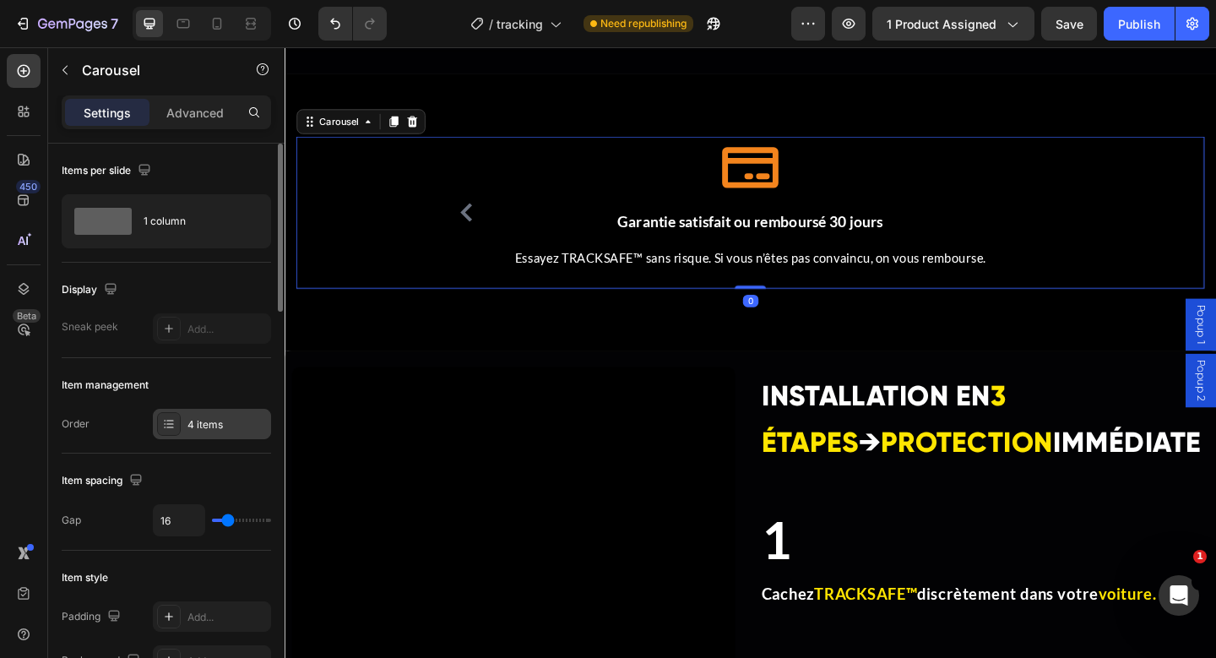
click at [203, 420] on div "4 items" at bounding box center [226, 424] width 79 height 15
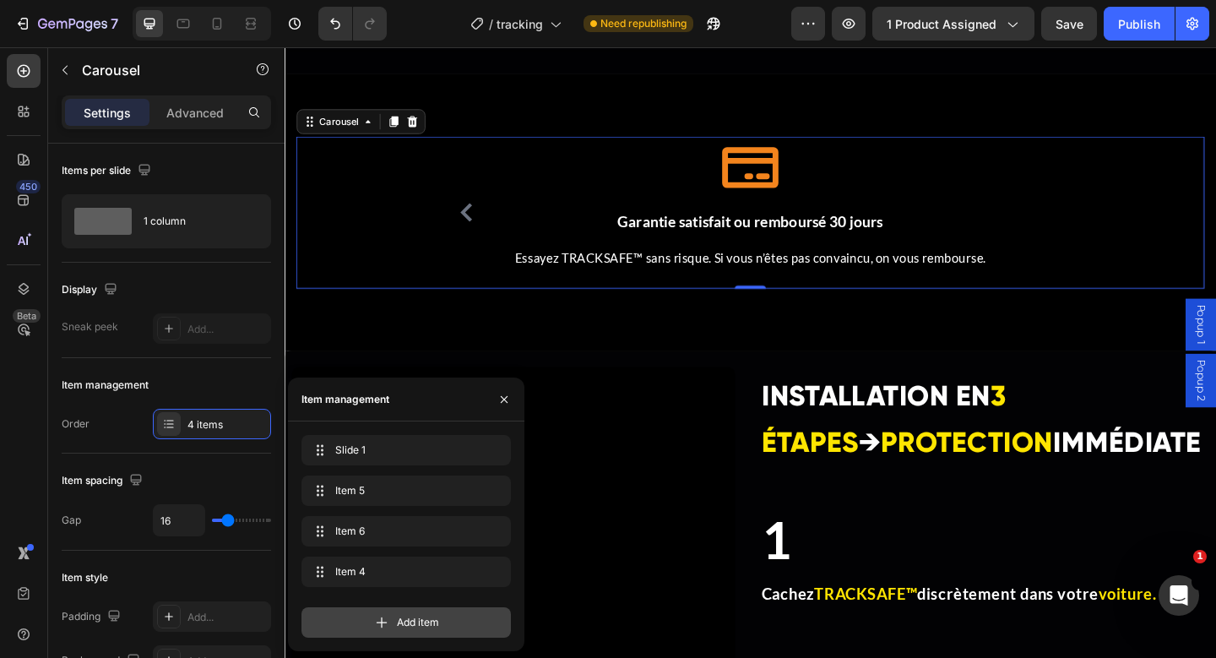
click at [331, 617] on div "Add item" at bounding box center [405, 622] width 209 height 30
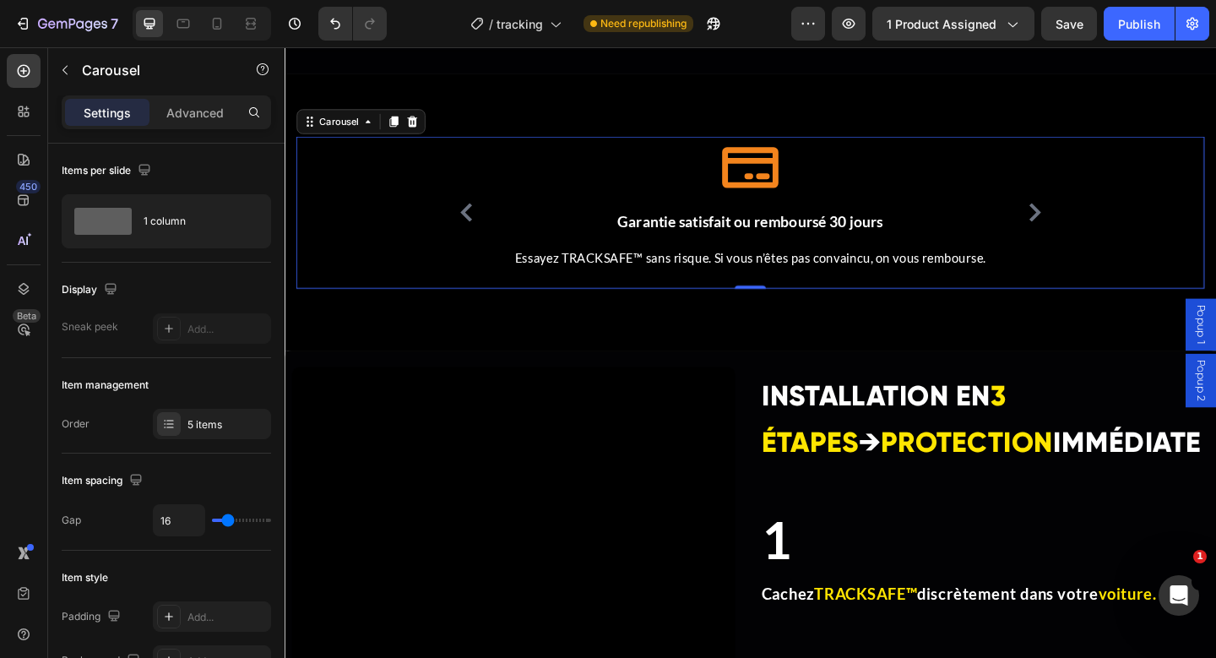
click at [1098, 223] on icon "Carousel Next Arrow" at bounding box center [1100, 227] width 13 height 20
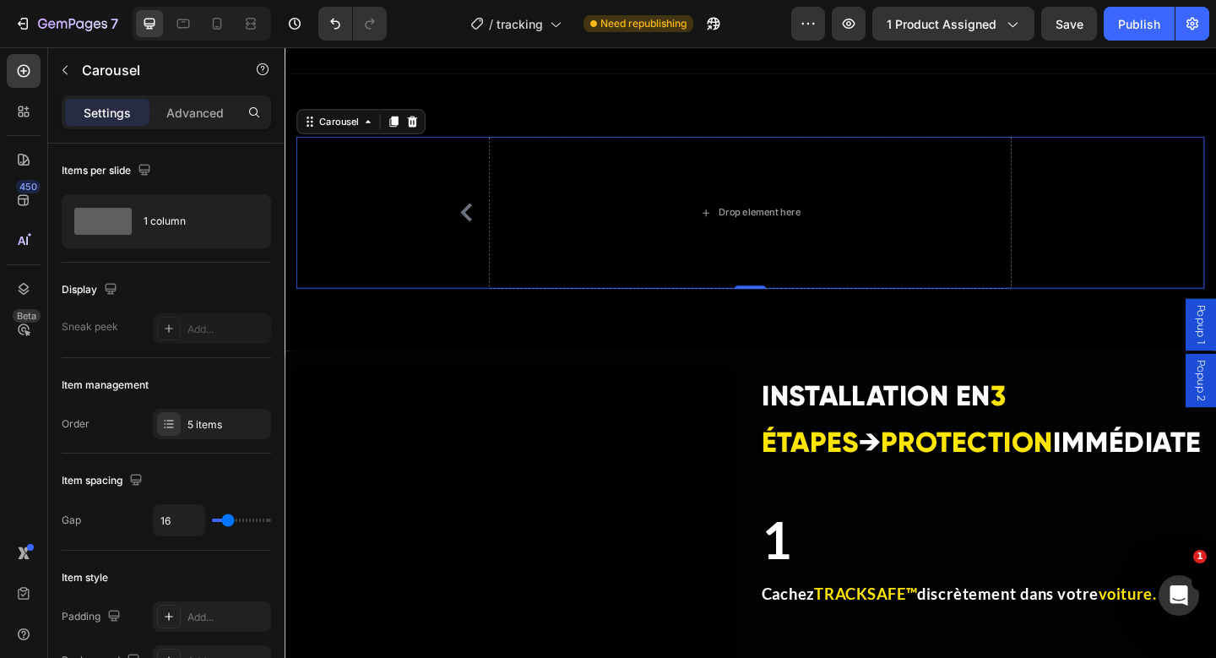
click at [478, 235] on icon "Carousel Back Arrow" at bounding box center [482, 227] width 20 height 20
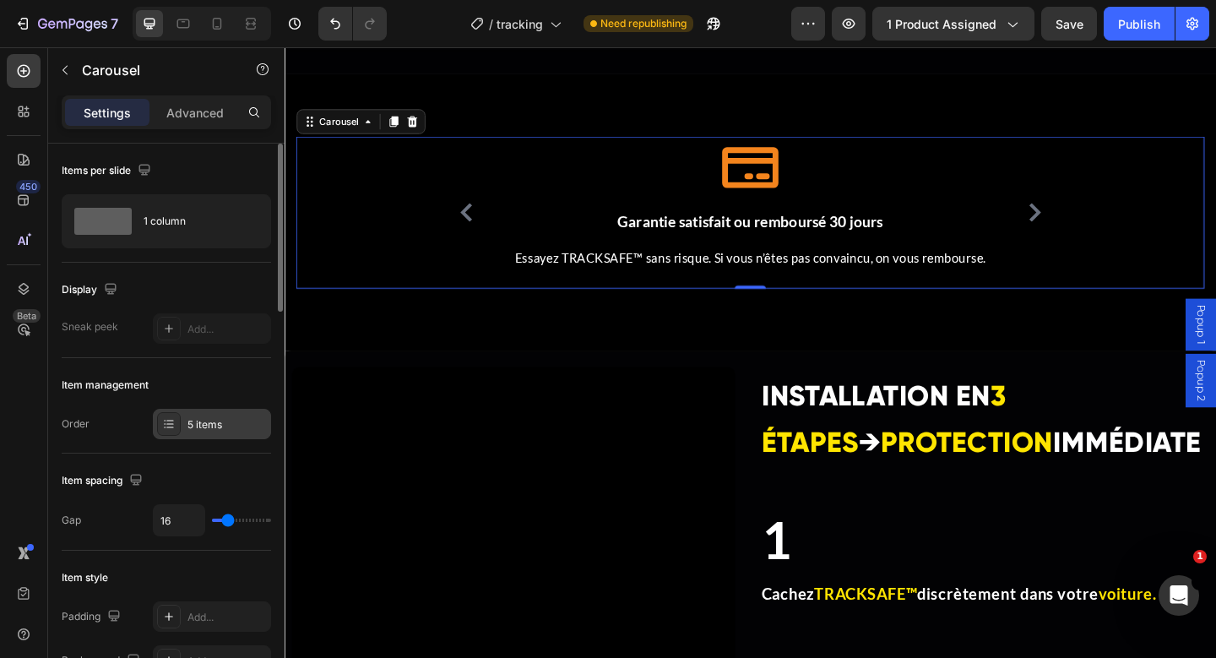
click at [214, 414] on div "5 items" at bounding box center [212, 424] width 118 height 30
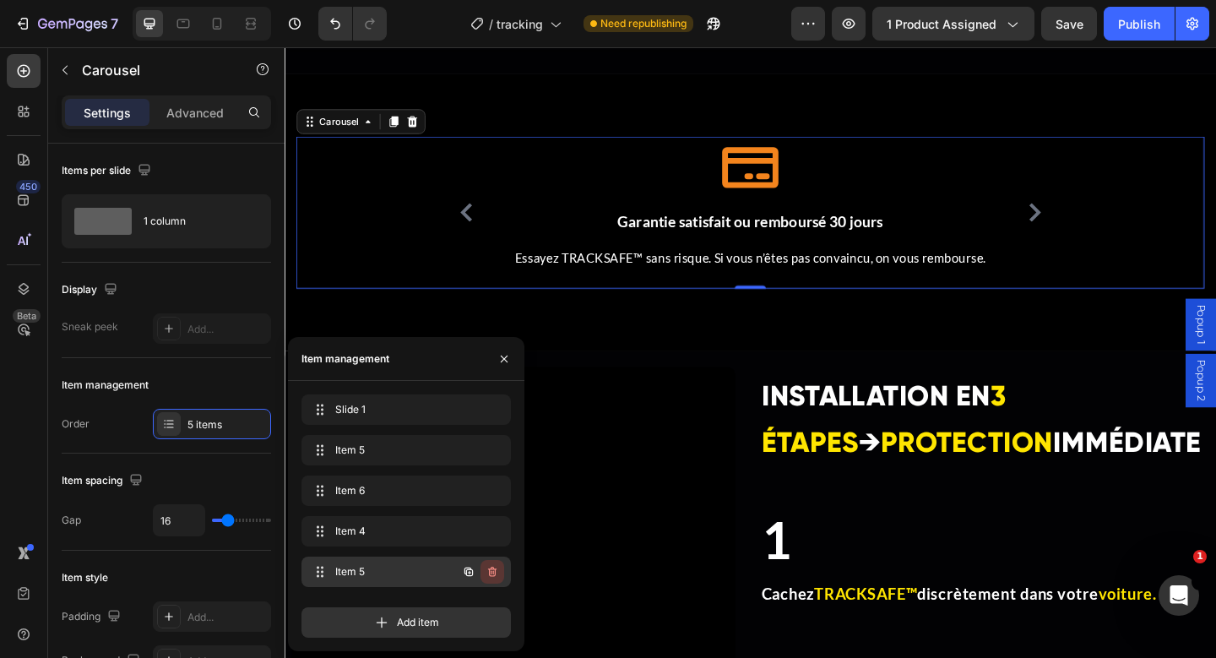
click at [491, 575] on icon "button" at bounding box center [492, 572] width 14 height 14
click at [498, 566] on button "Delete" at bounding box center [481, 572] width 46 height 24
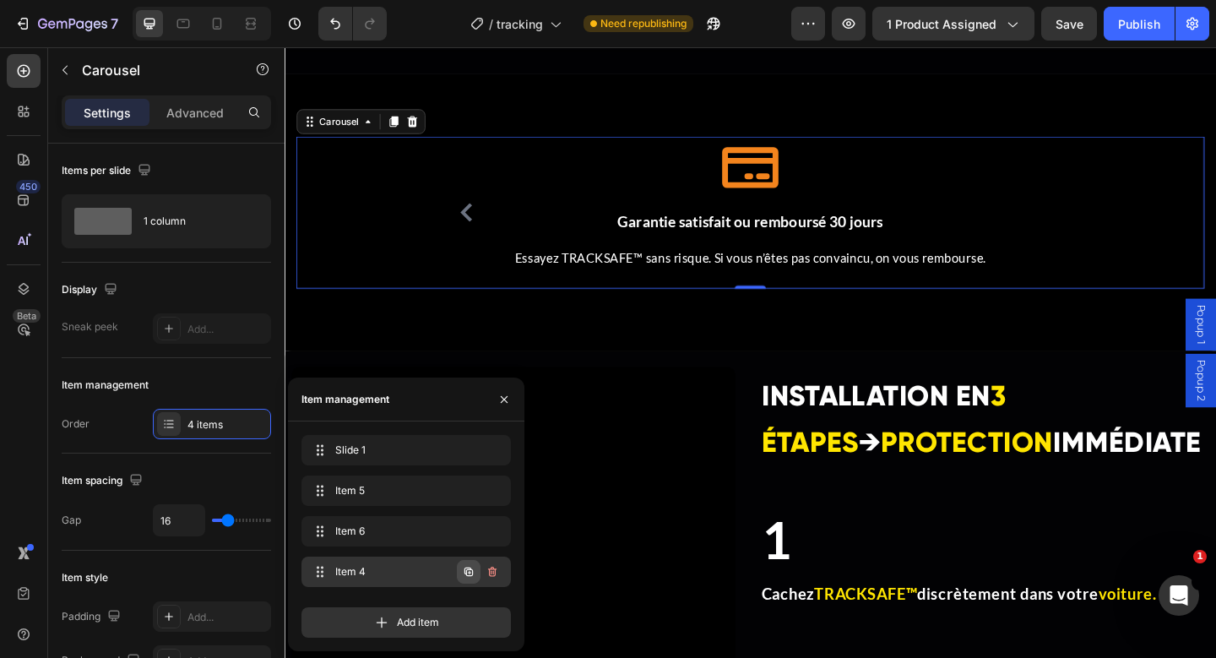
click at [471, 567] on icon "button" at bounding box center [469, 572] width 14 height 14
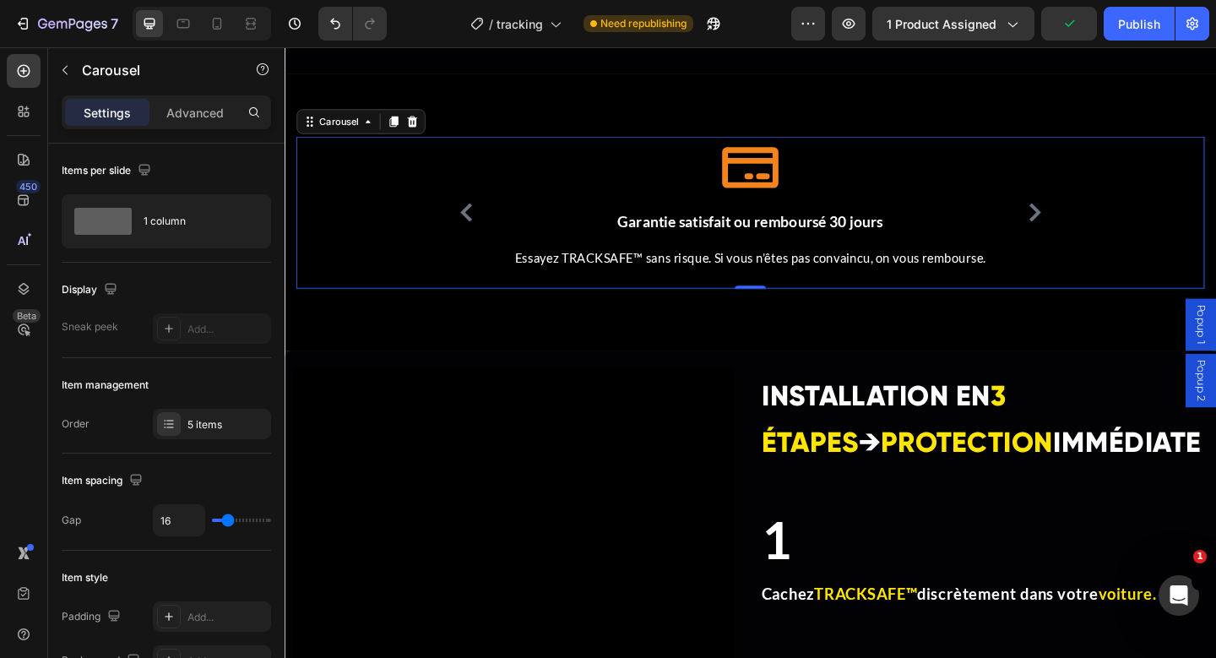
click at [1102, 228] on icon "Carousel Next Arrow" at bounding box center [1100, 227] width 13 height 20
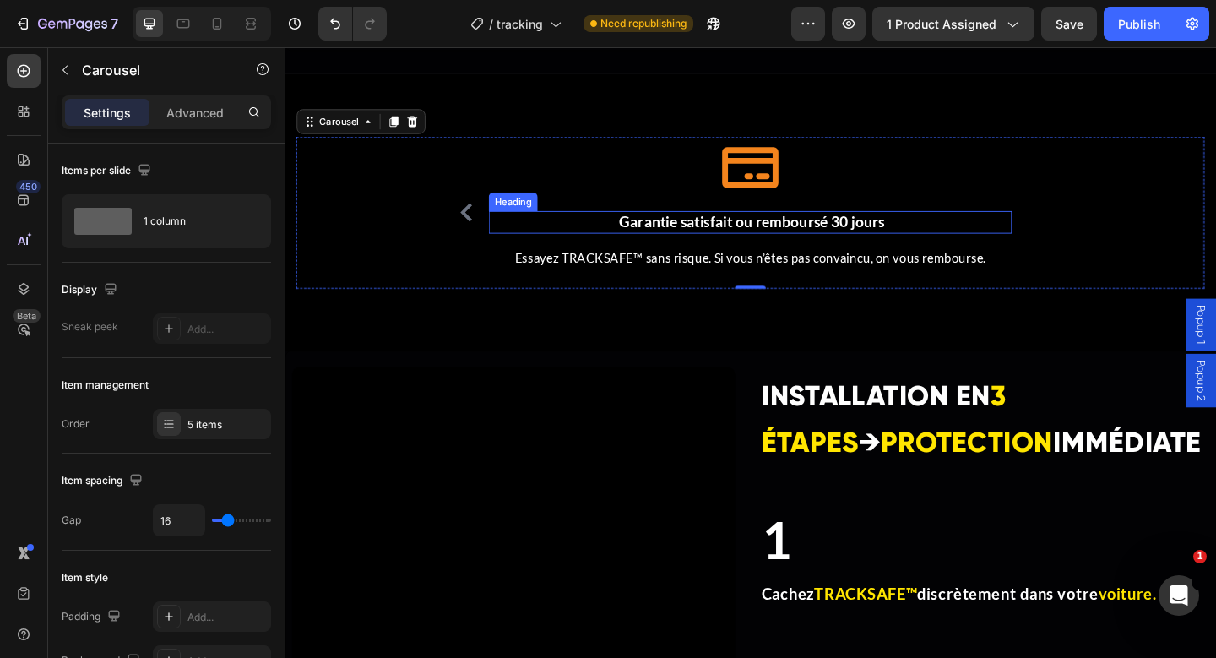
click at [745, 237] on strong "Garantie satisfait ou remboursé 30 jours" at bounding box center [792, 236] width 289 height 19
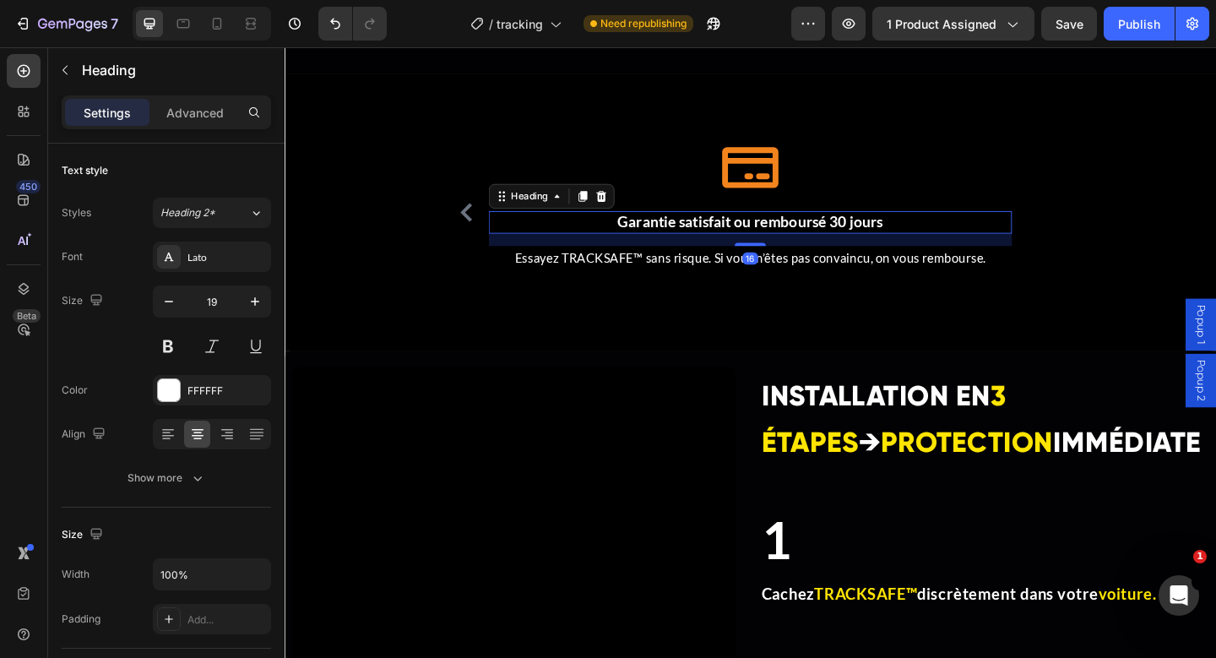
click at [745, 242] on strong "Garantie satisfait ou remboursé 30 jours" at bounding box center [791, 236] width 289 height 19
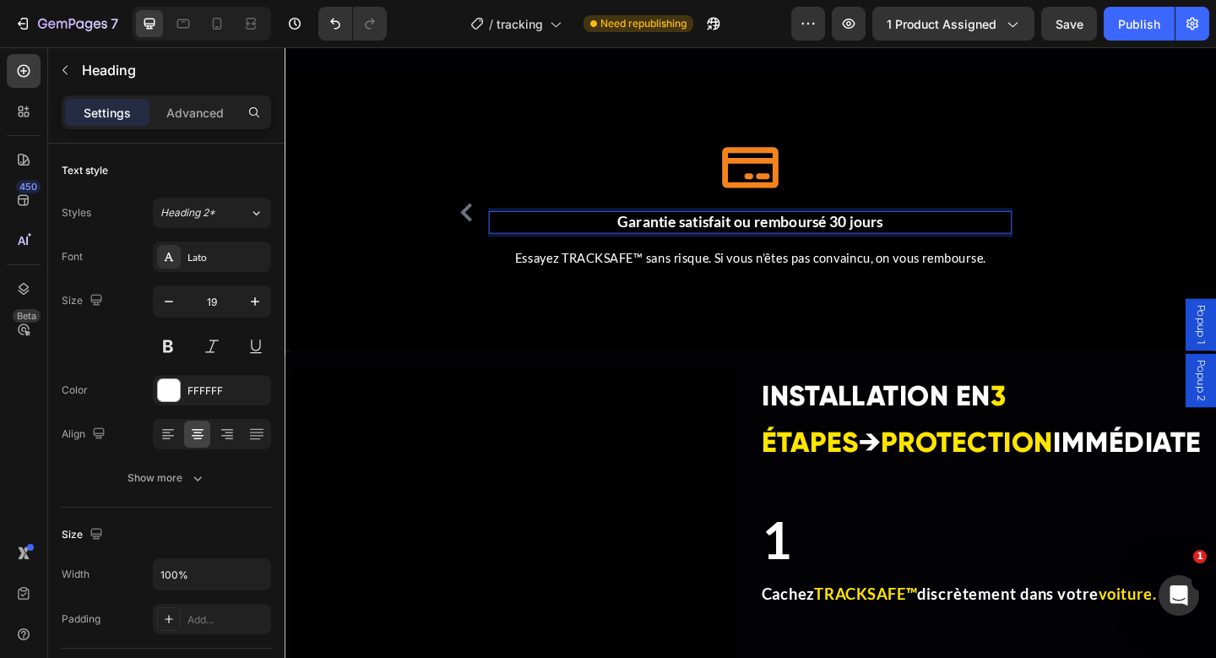
click at [745, 242] on strong "Garantie satisfait ou remboursé 30 jours" at bounding box center [791, 236] width 289 height 19
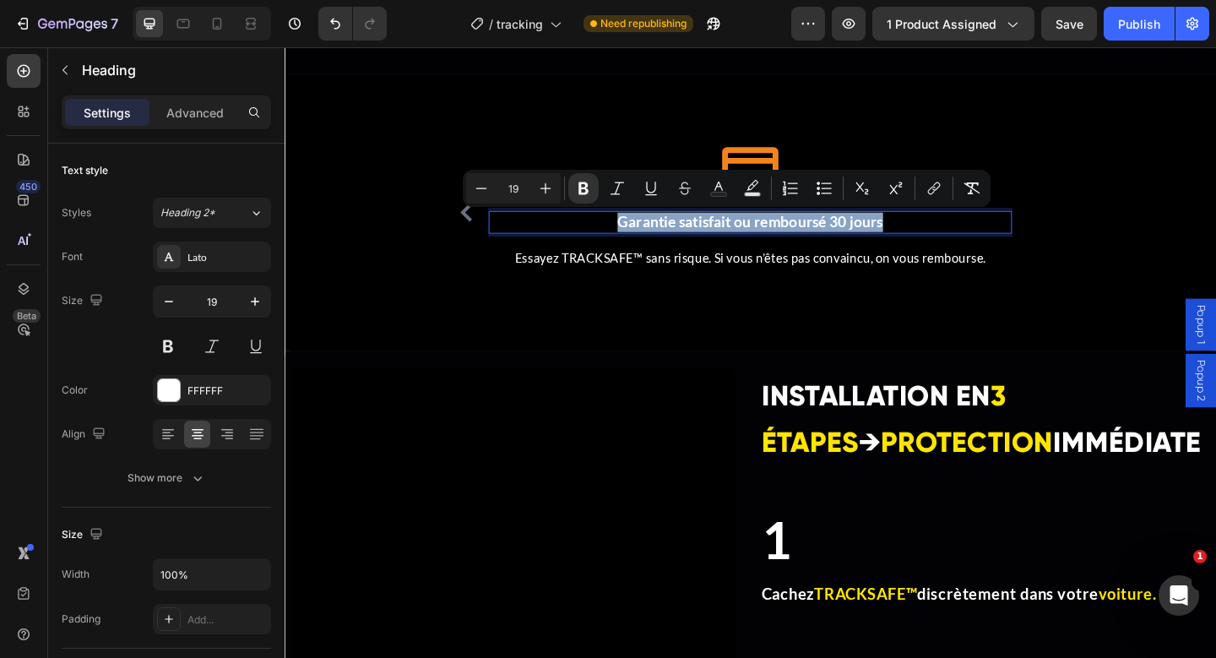
click at [745, 242] on strong "Garantie satisfait ou remboursé 30 jours" at bounding box center [791, 236] width 289 height 19
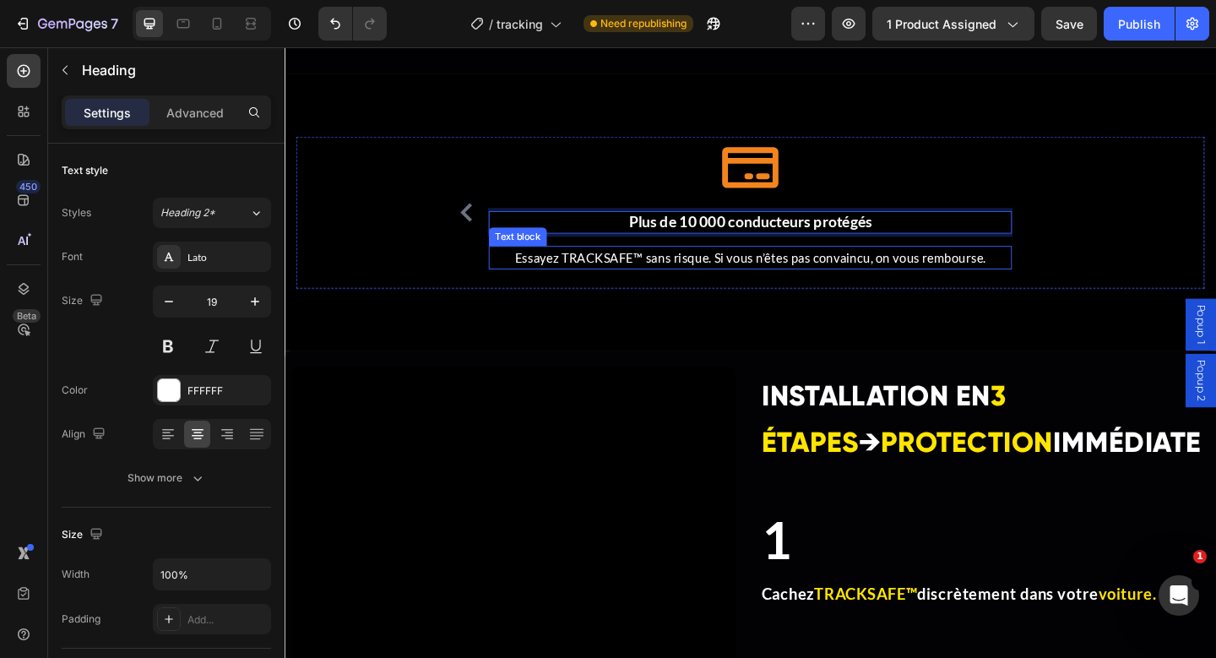
click at [762, 281] on p "Essayez TRACKSAFE™ sans risque. Si vous n’êtes pas convaincu, on vous rembourse." at bounding box center [791, 276] width 566 height 22
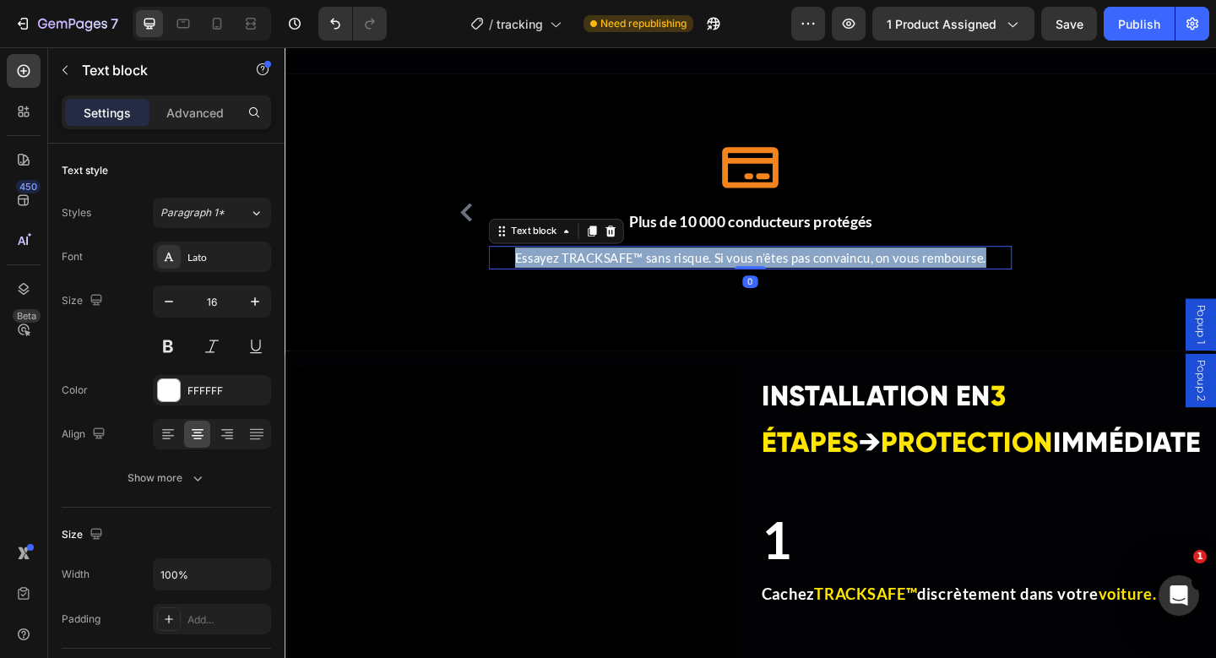
click at [762, 281] on p "Essayez TRACKSAFE™ sans risque. Si vous n’êtes pas convaincu, on vous rembourse." at bounding box center [791, 276] width 566 height 22
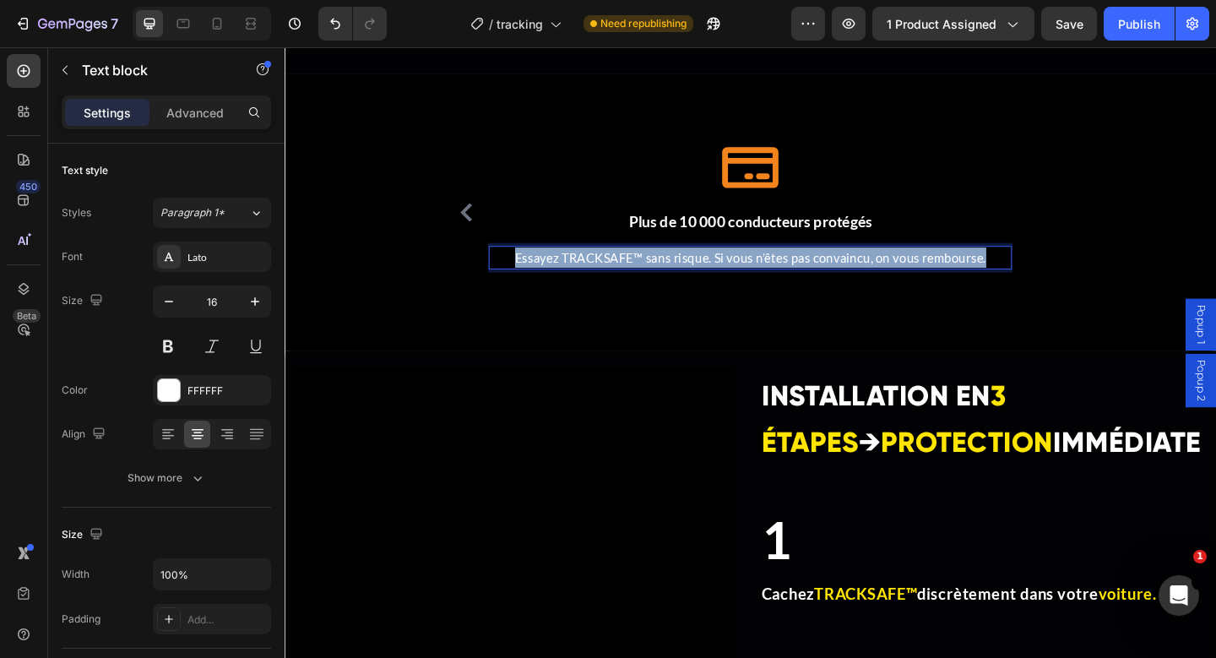
click at [762, 281] on p "Essayez TRACKSAFE™ sans risque. Si vous n’êtes pas convaincu, on vous rembourse." at bounding box center [791, 276] width 566 height 22
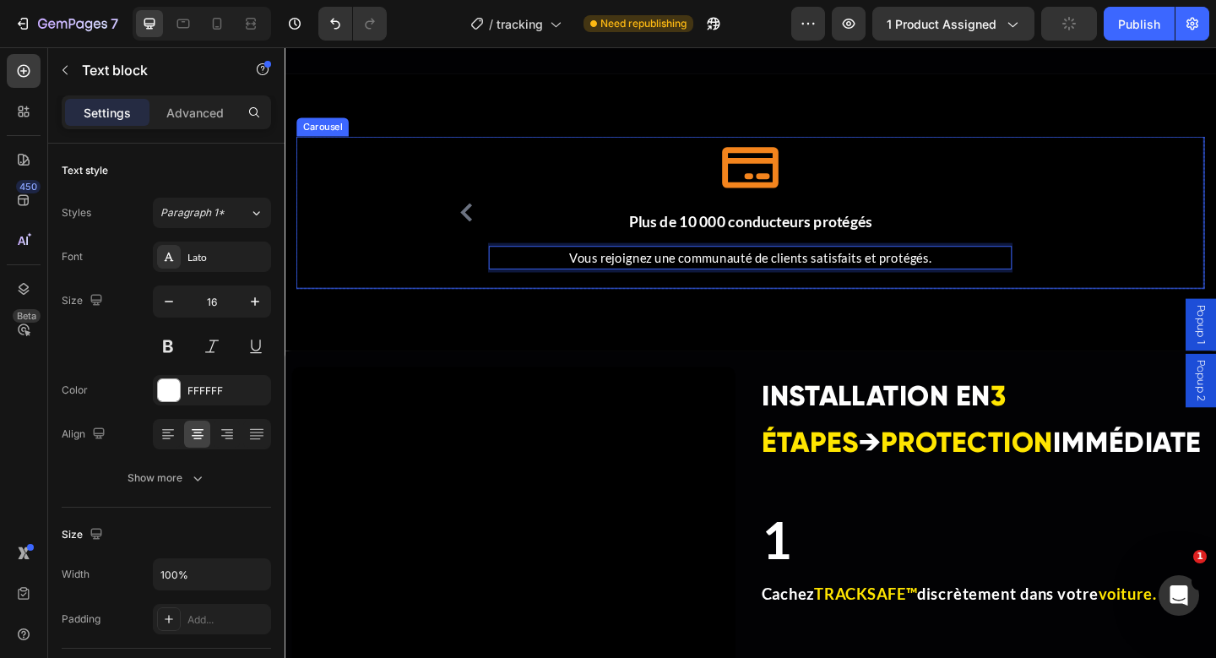
click at [490, 229] on icon "Carousel Back Arrow" at bounding box center [482, 227] width 20 height 20
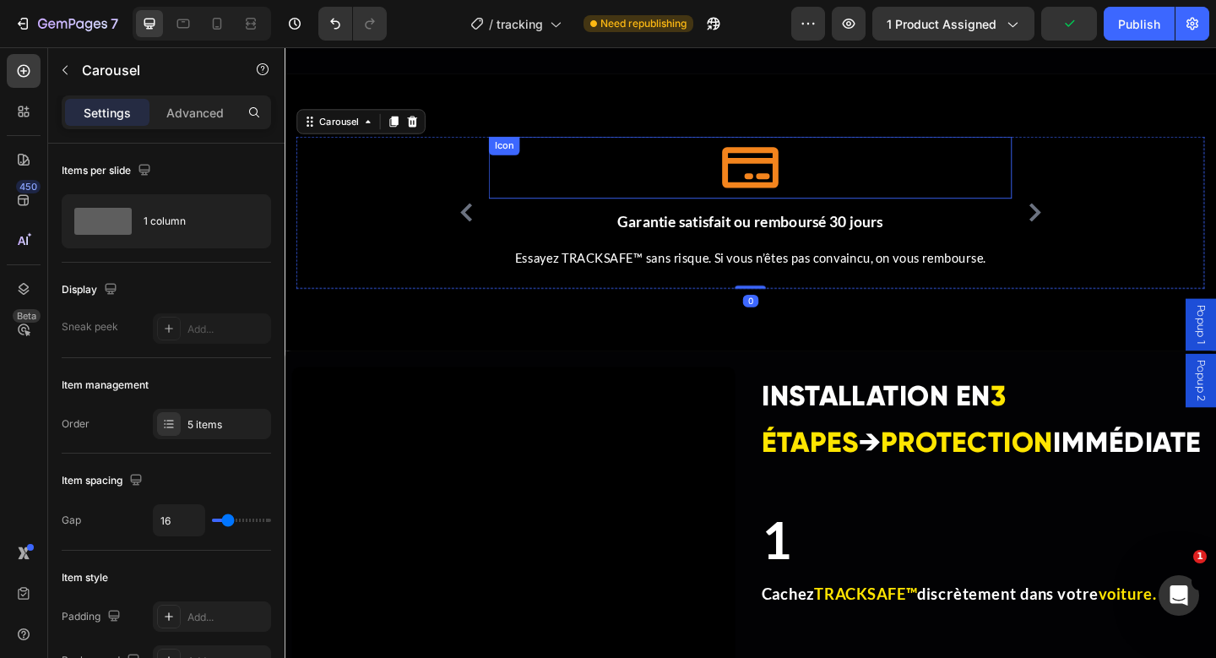
click at [757, 177] on div "Icon" at bounding box center [791, 178] width 569 height 68
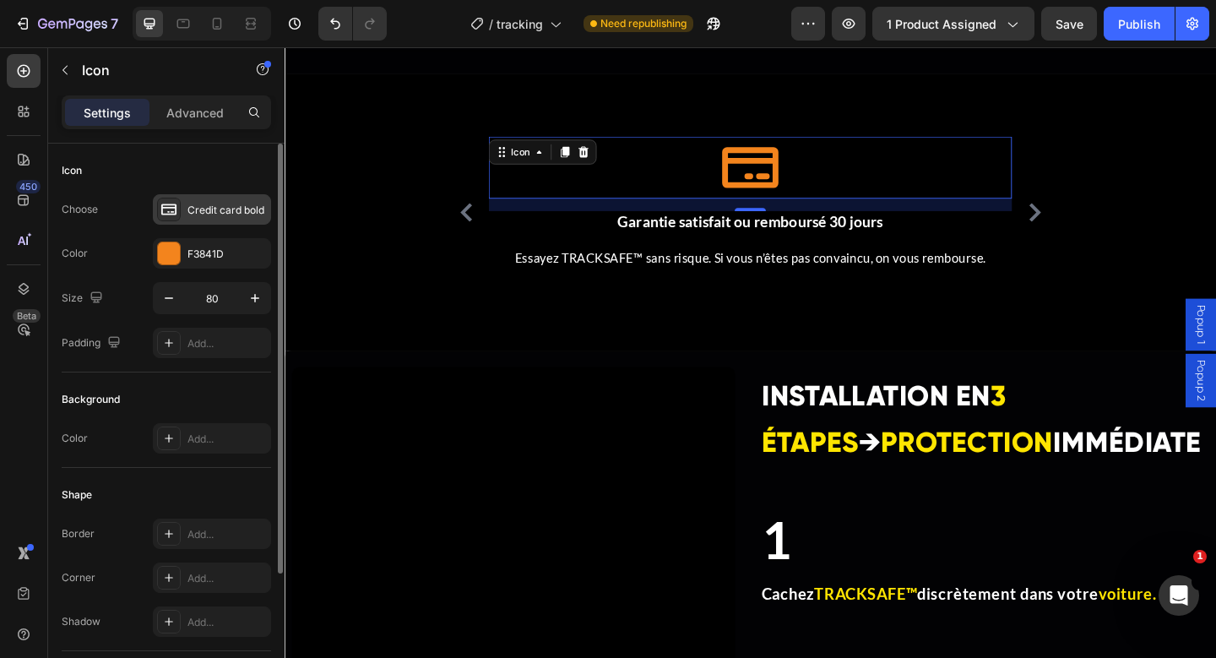
click at [215, 219] on div "Credit card bold" at bounding box center [212, 209] width 118 height 30
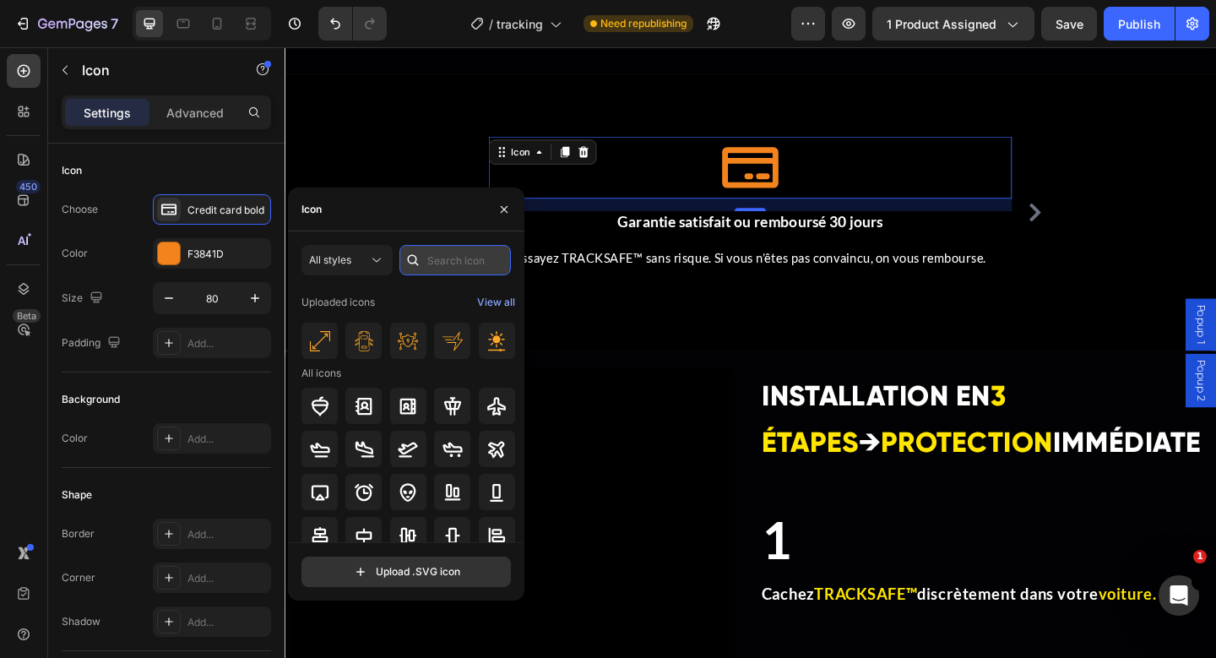
click at [438, 265] on input "text" at bounding box center [454, 260] width 111 height 30
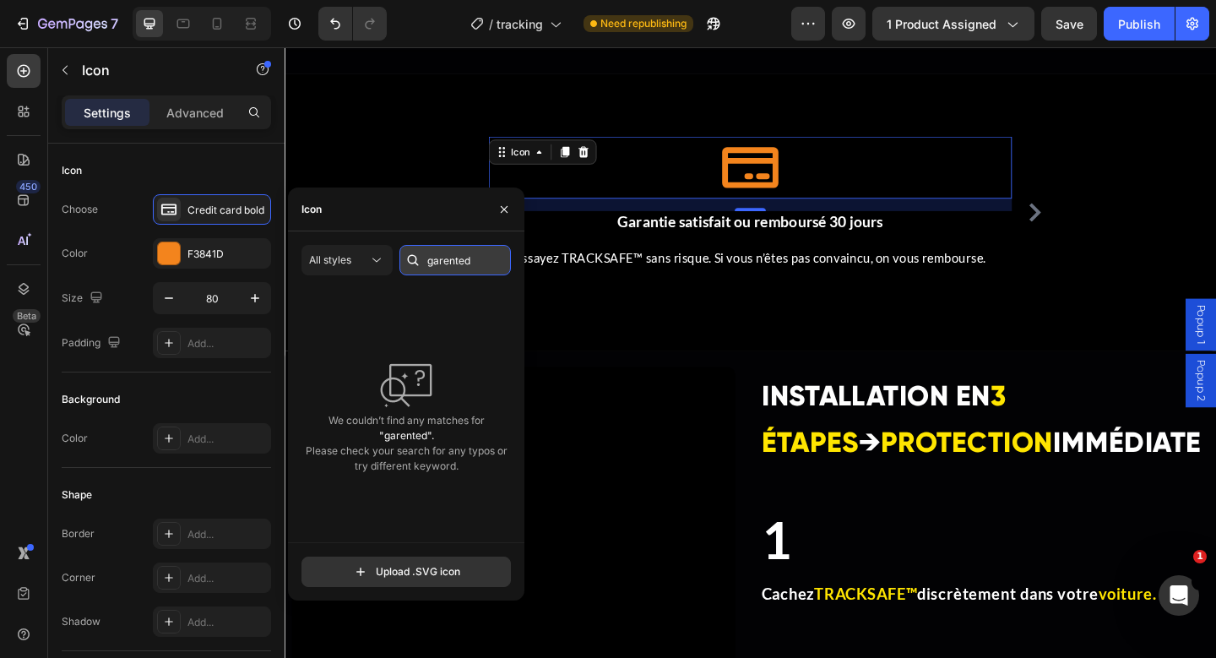
click at [433, 260] on input "garented" at bounding box center [454, 260] width 111 height 30
click at [446, 263] on input "garented" at bounding box center [454, 260] width 111 height 30
type input "garanted"
click at [480, 263] on input "garanted" at bounding box center [454, 260] width 111 height 30
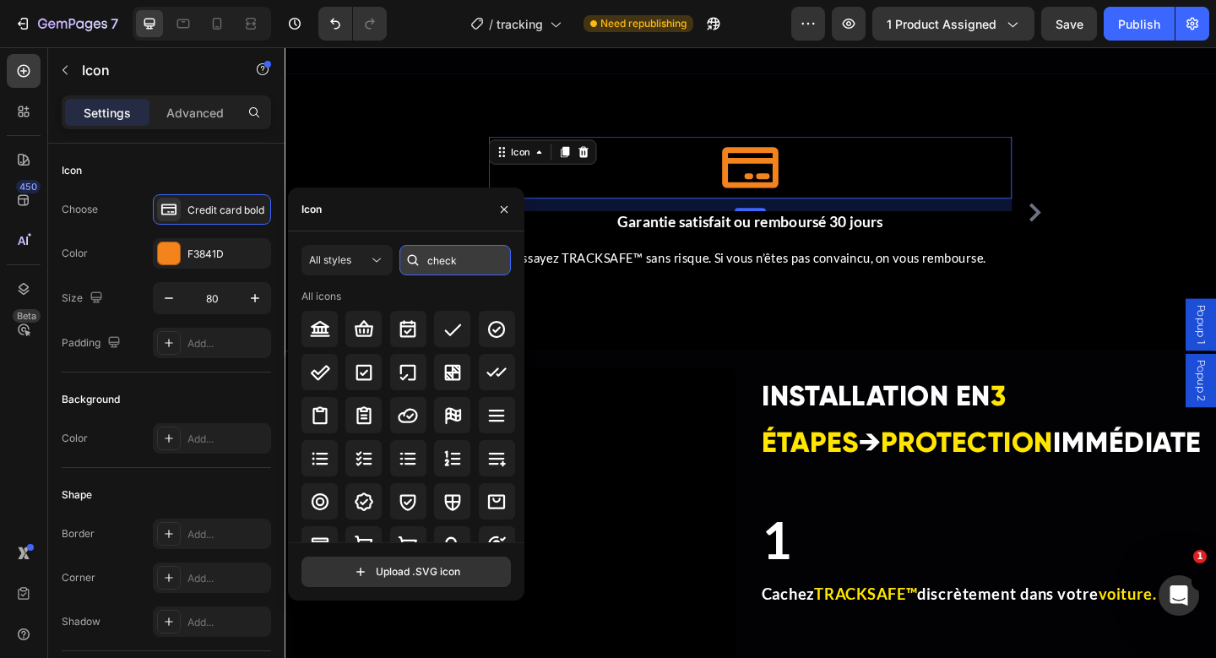
type input "check"
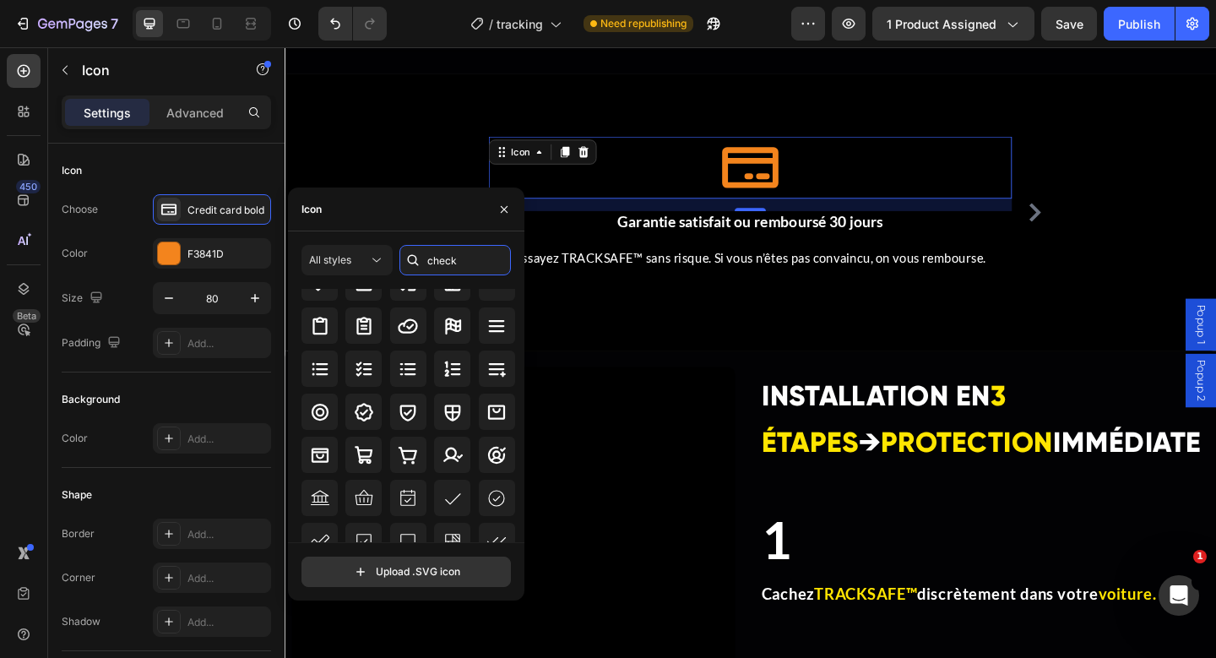
scroll to position [0, 0]
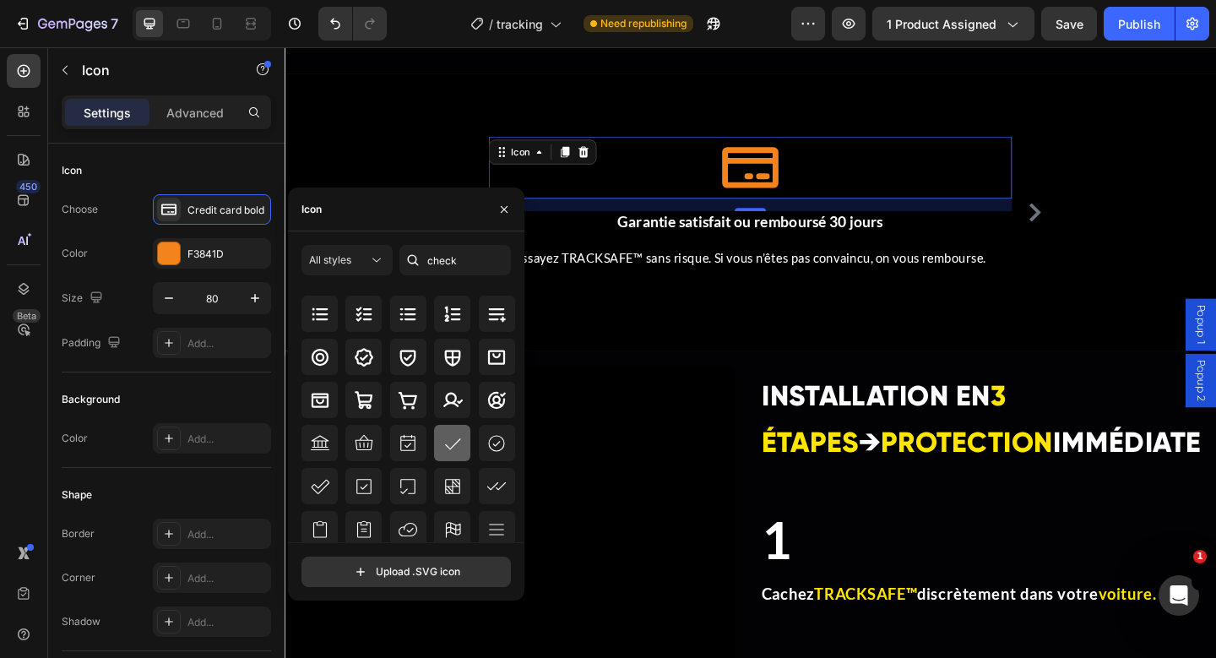
click at [452, 454] on div at bounding box center [452, 443] width 36 height 36
click at [500, 485] on icon at bounding box center [496, 486] width 20 height 20
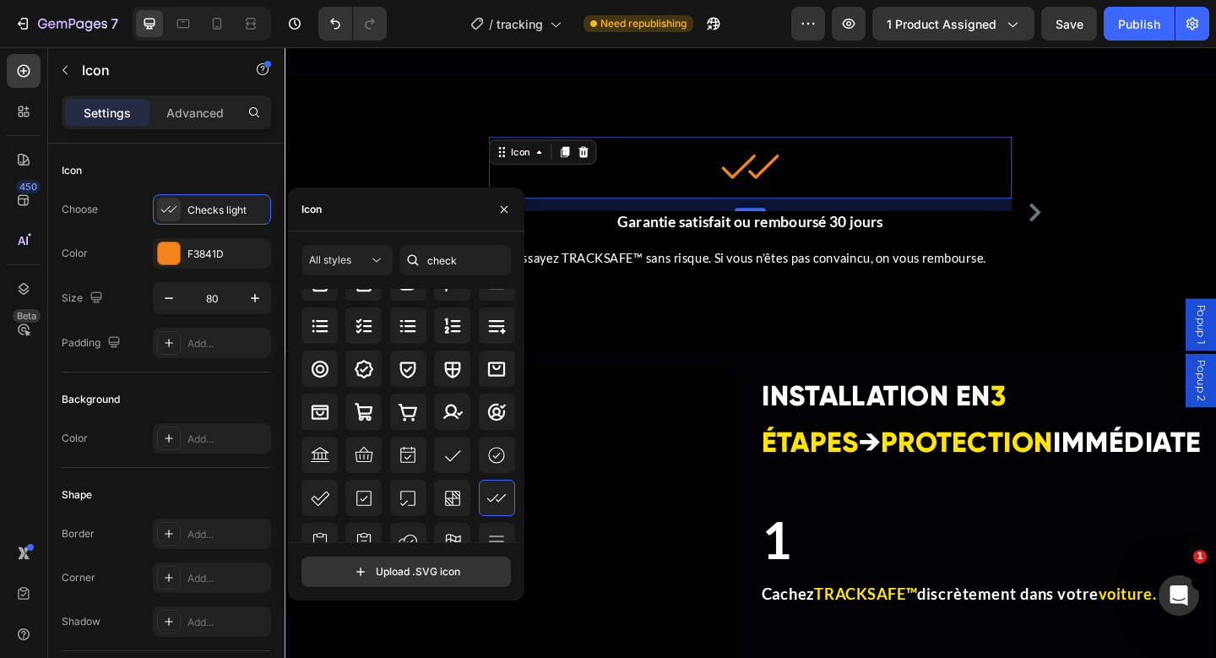
scroll to position [156, 0]
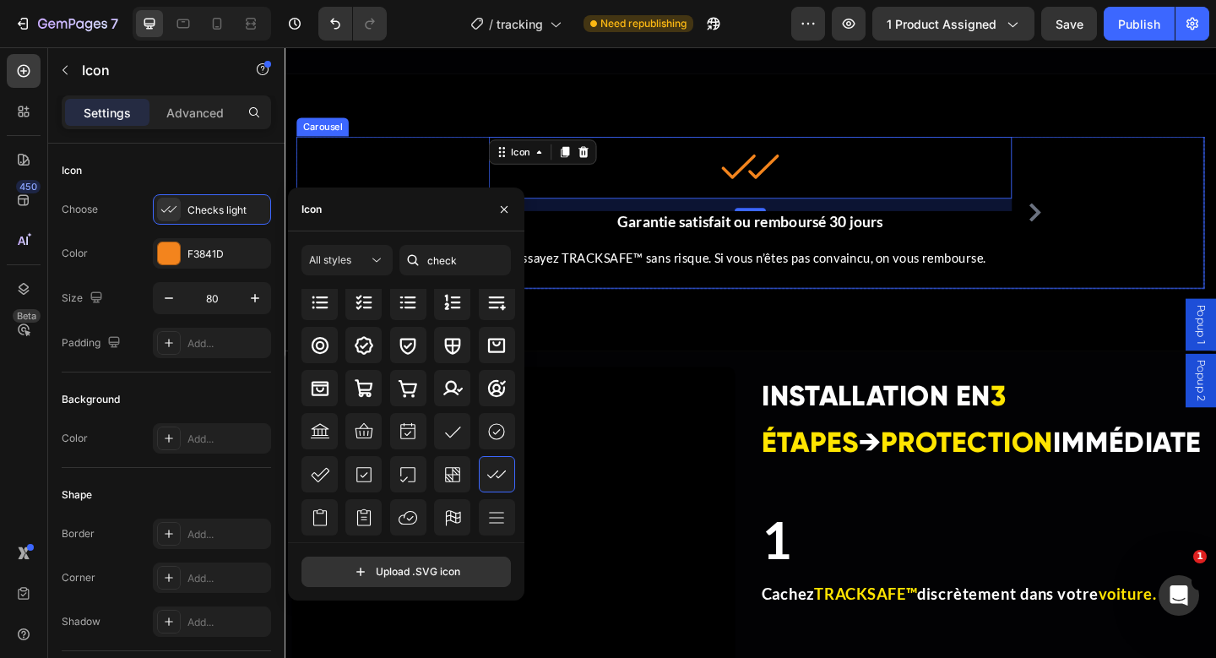
click at [419, 171] on div "Icon ⁠⁠⁠⁠⁠⁠⁠ 💬 Support client 24h/24 – 7j/7 Heading Une équipe réactive disponi…" at bounding box center [791, 226] width 988 height 165
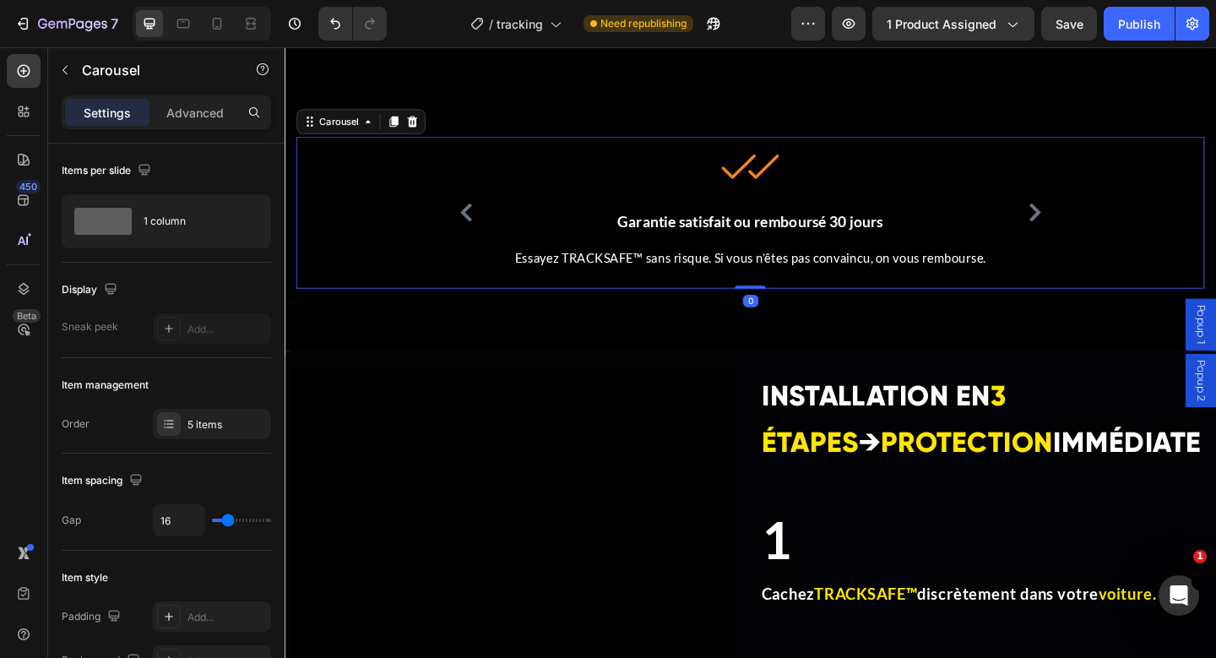
click at [477, 226] on icon "Carousel Back Arrow" at bounding box center [481, 227] width 13 height 20
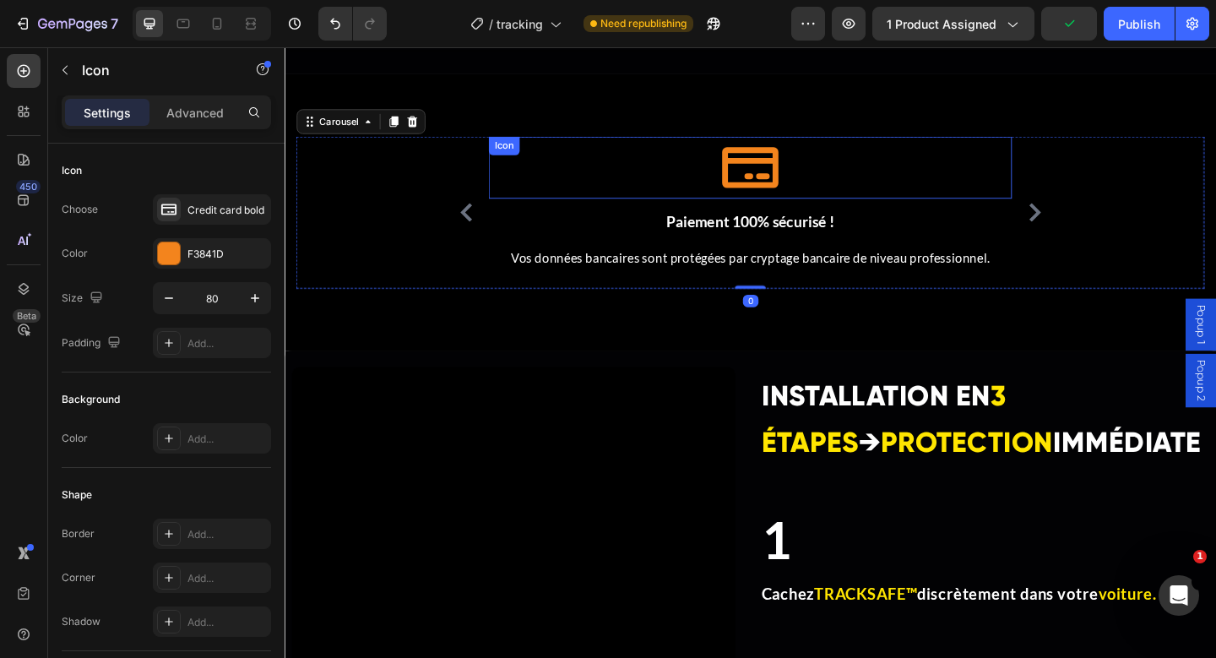
click at [801, 178] on icon at bounding box center [791, 178] width 68 height 68
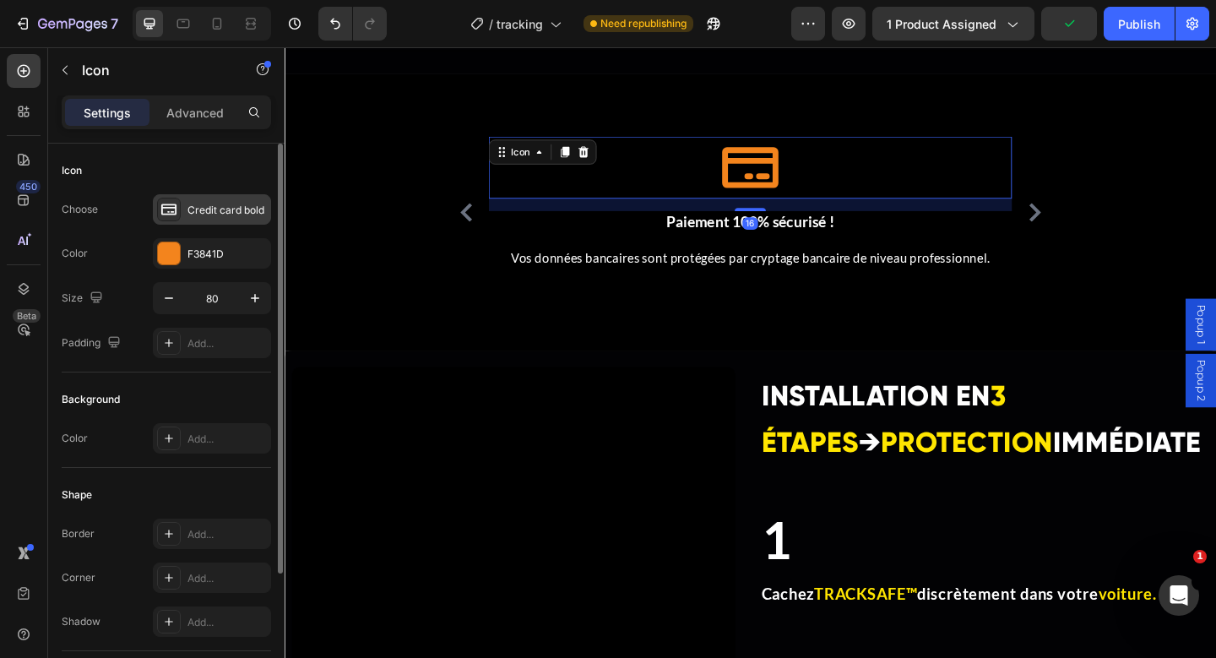
click at [224, 207] on div "Credit card bold" at bounding box center [226, 210] width 79 height 15
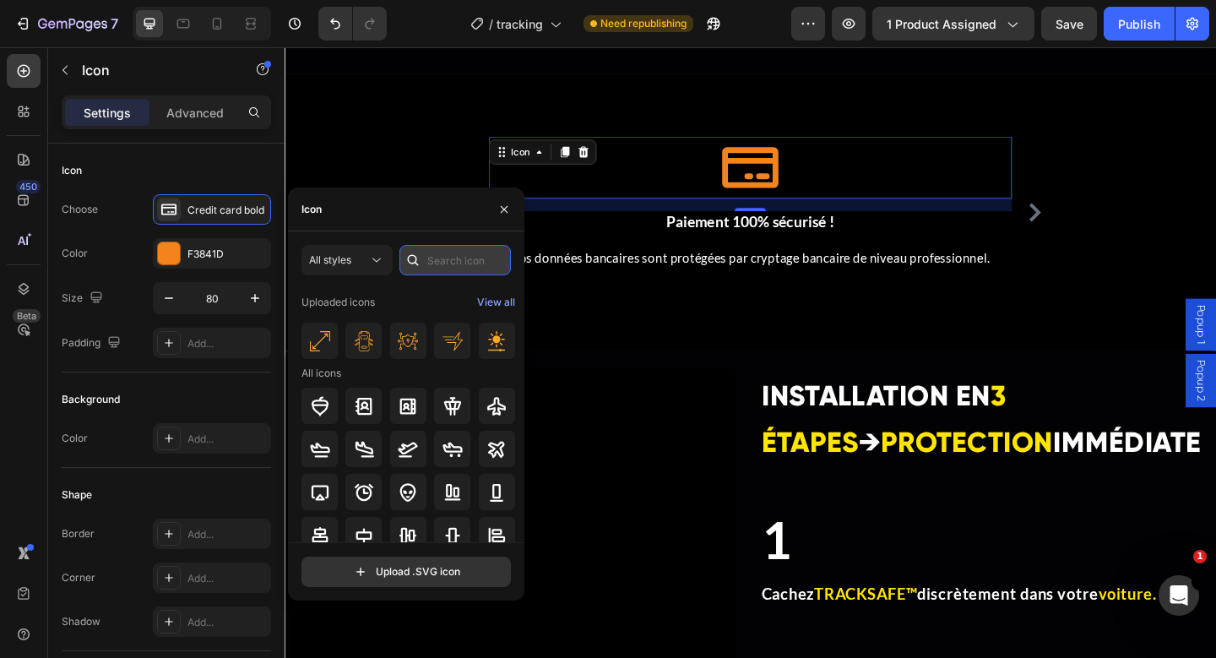
click at [446, 259] on input "text" at bounding box center [454, 260] width 111 height 30
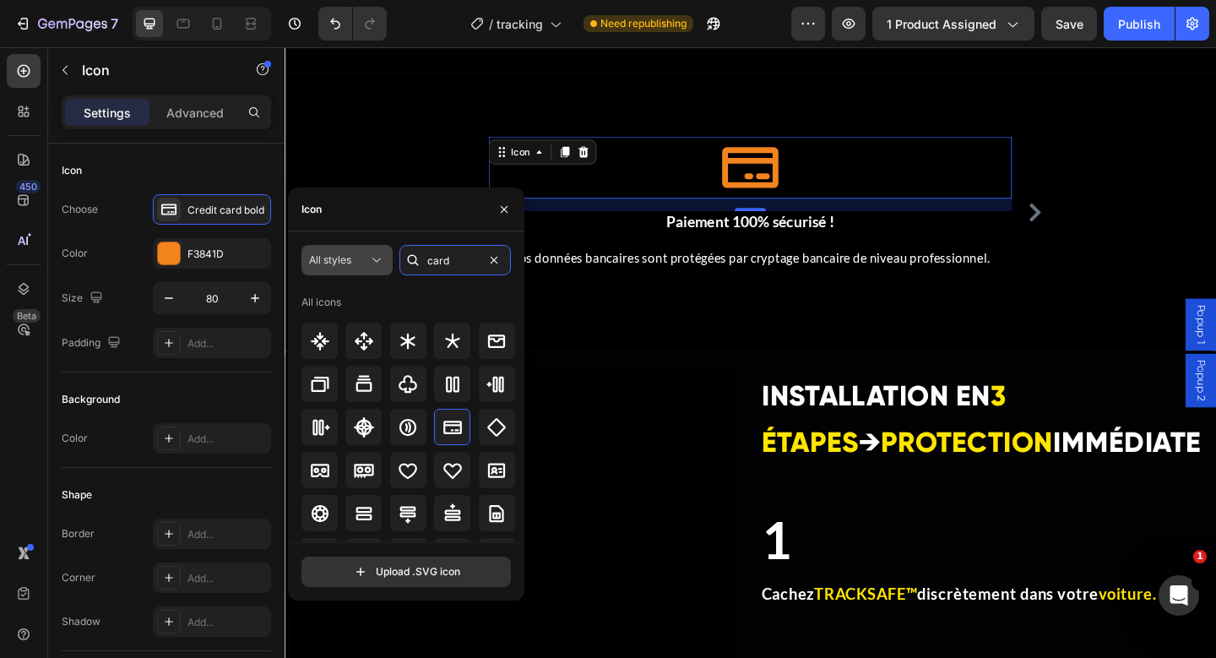
type input "card"
click at [352, 264] on div "All styles" at bounding box center [338, 259] width 59 height 15
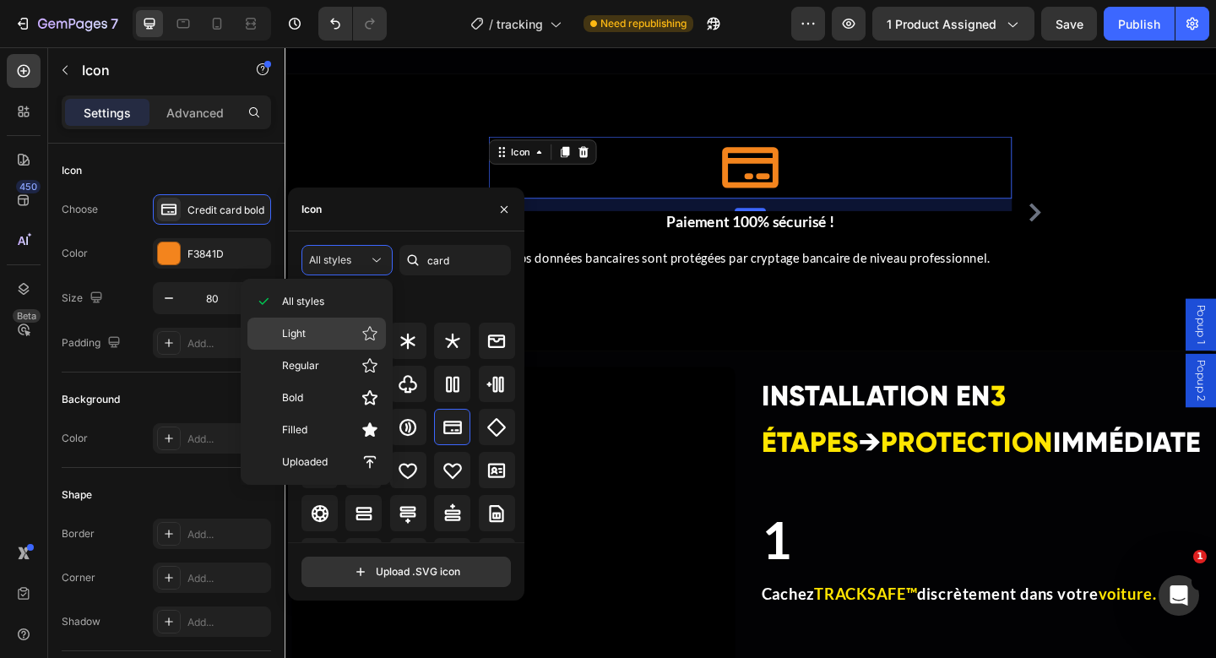
click at [336, 339] on p "Light" at bounding box center [330, 333] width 96 height 17
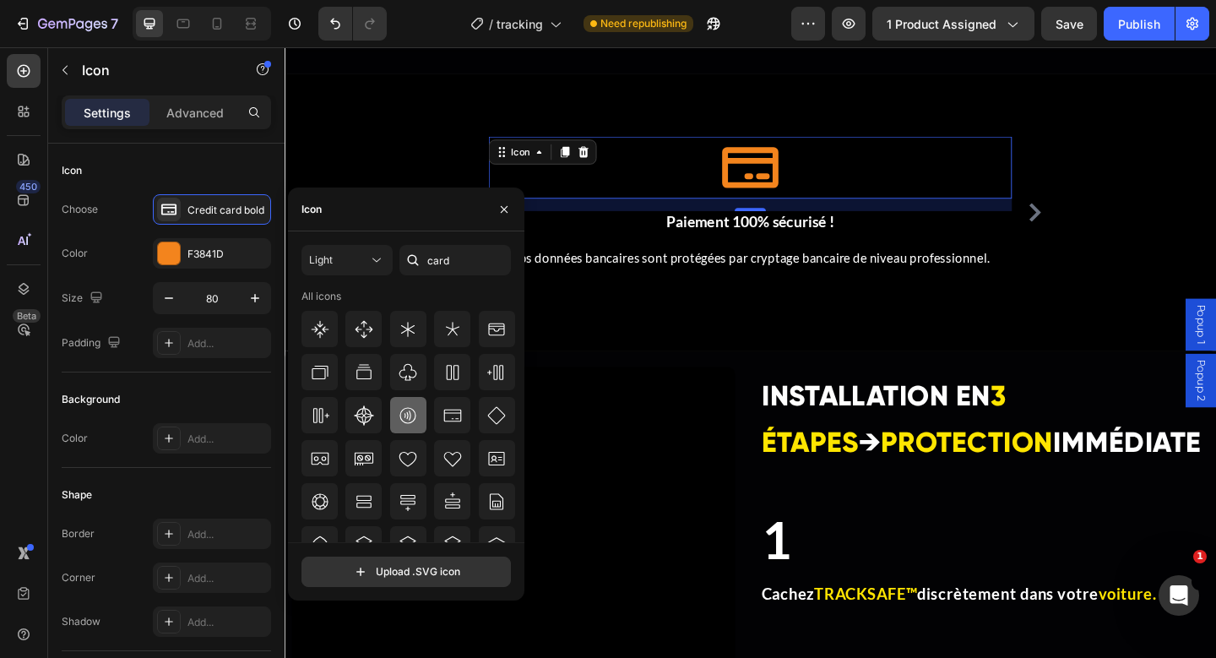
scroll to position [20, 0]
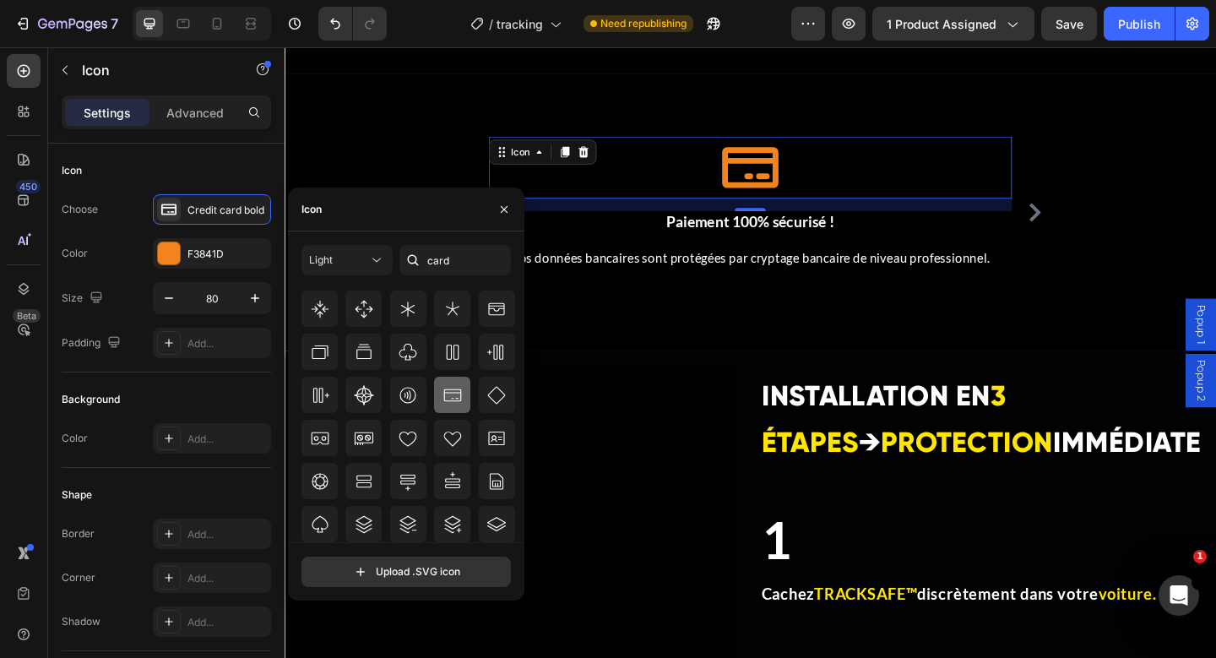
click at [458, 400] on icon at bounding box center [452, 395] width 20 height 20
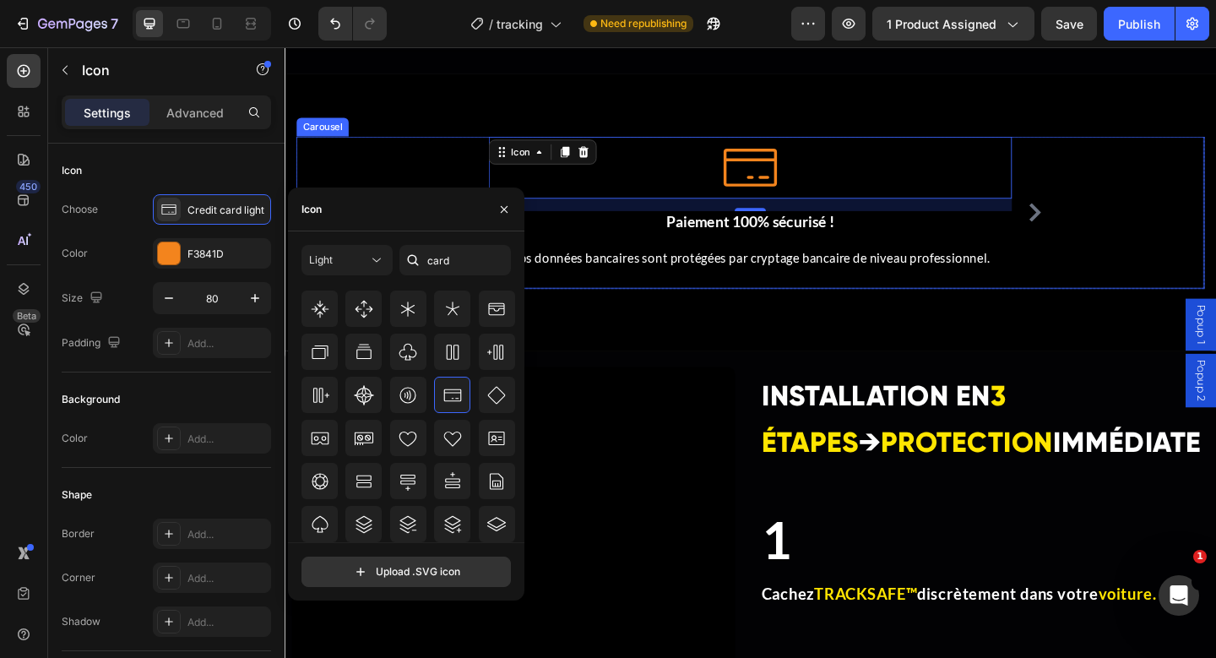
click at [379, 187] on div "Icon ⁠⁠⁠⁠⁠⁠⁠ 💬 Support client 24h/24 – 7j/7 Heading Une équipe réactive disponi…" at bounding box center [791, 226] width 988 height 165
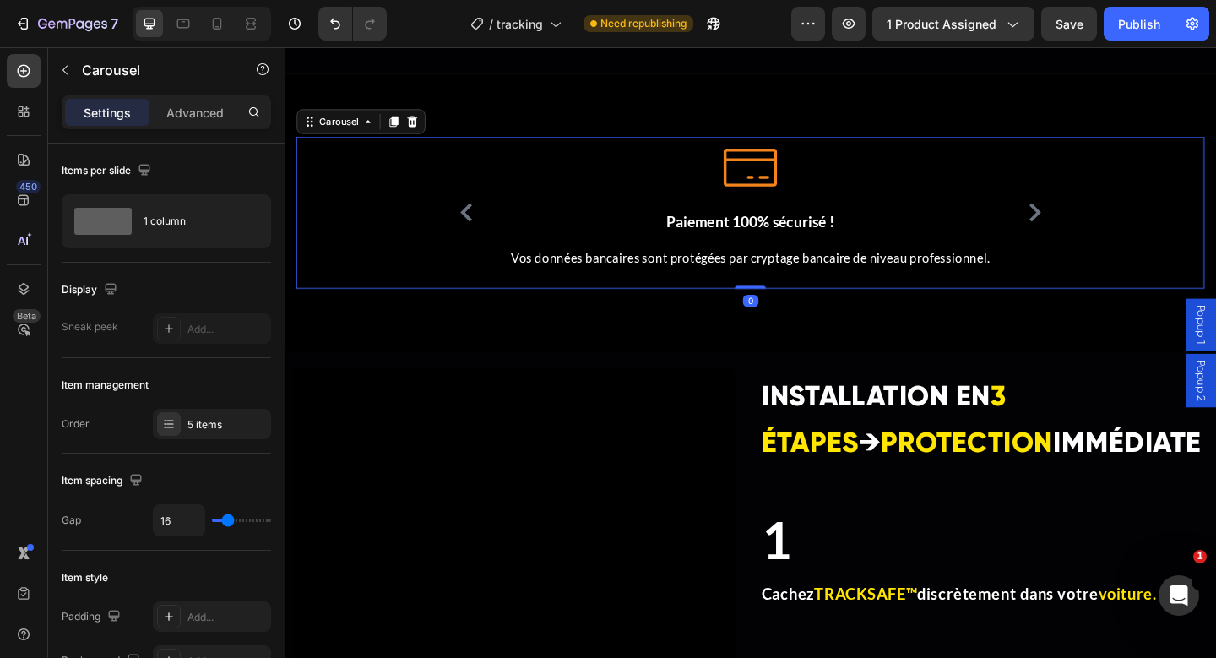
click at [476, 231] on icon "Carousel Back Arrow" at bounding box center [482, 227] width 20 height 20
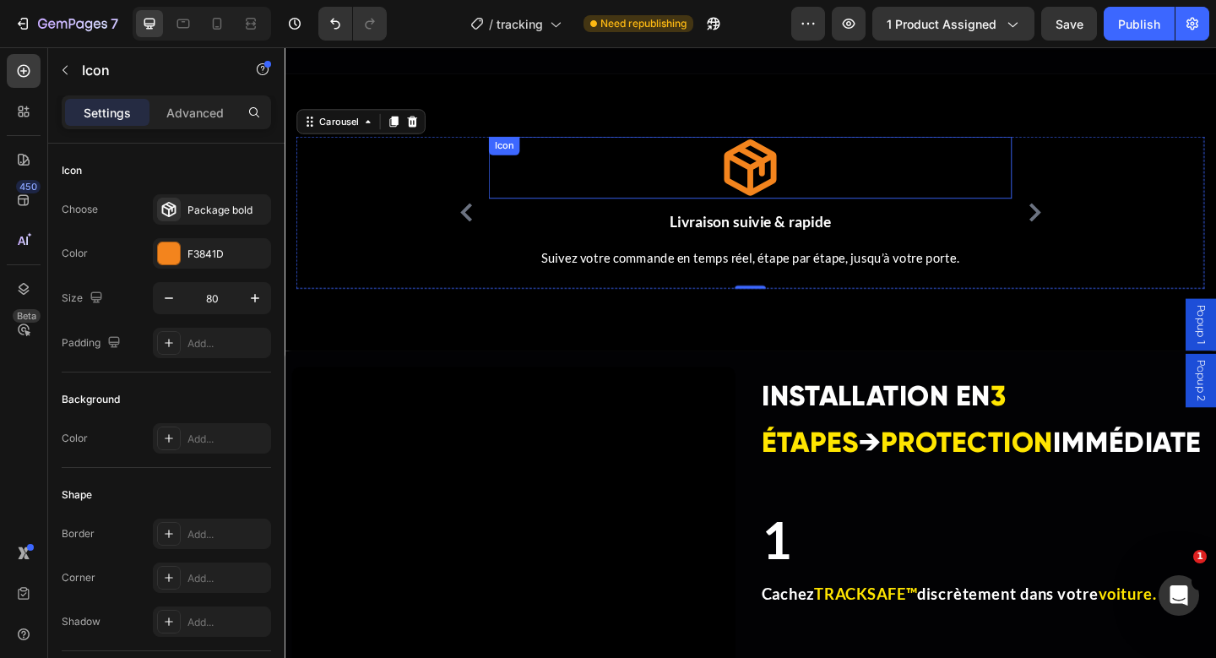
click at [786, 177] on icon at bounding box center [790, 178] width 57 height 61
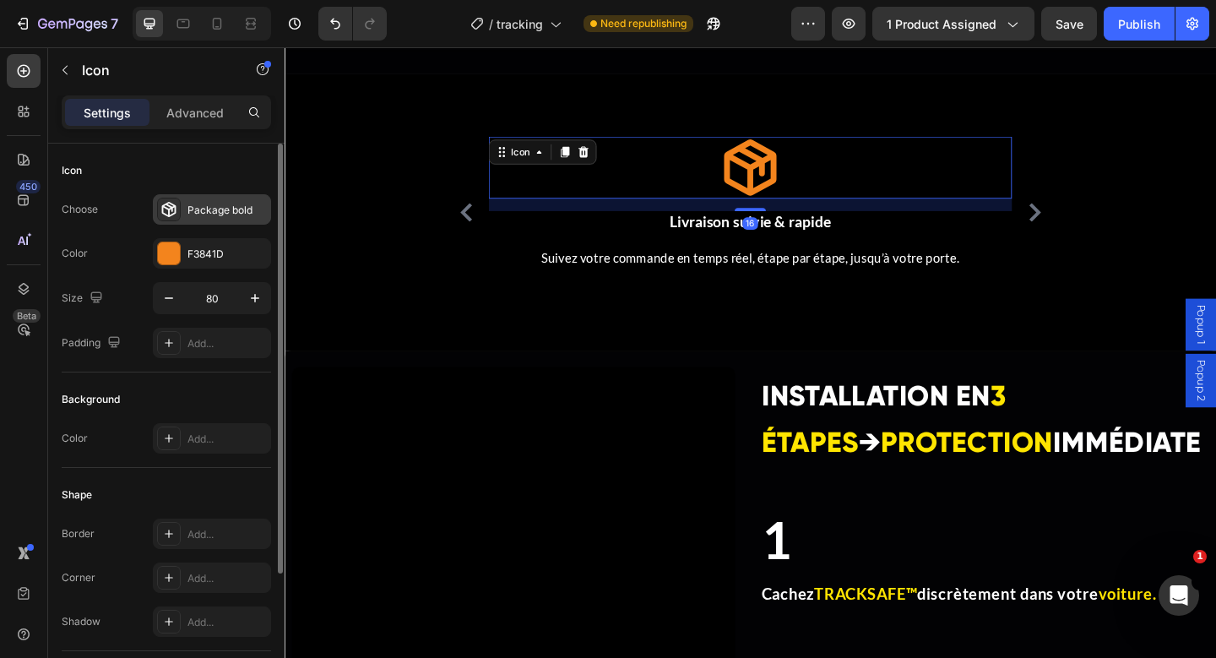
click at [201, 216] on div "Package bold" at bounding box center [226, 210] width 79 height 15
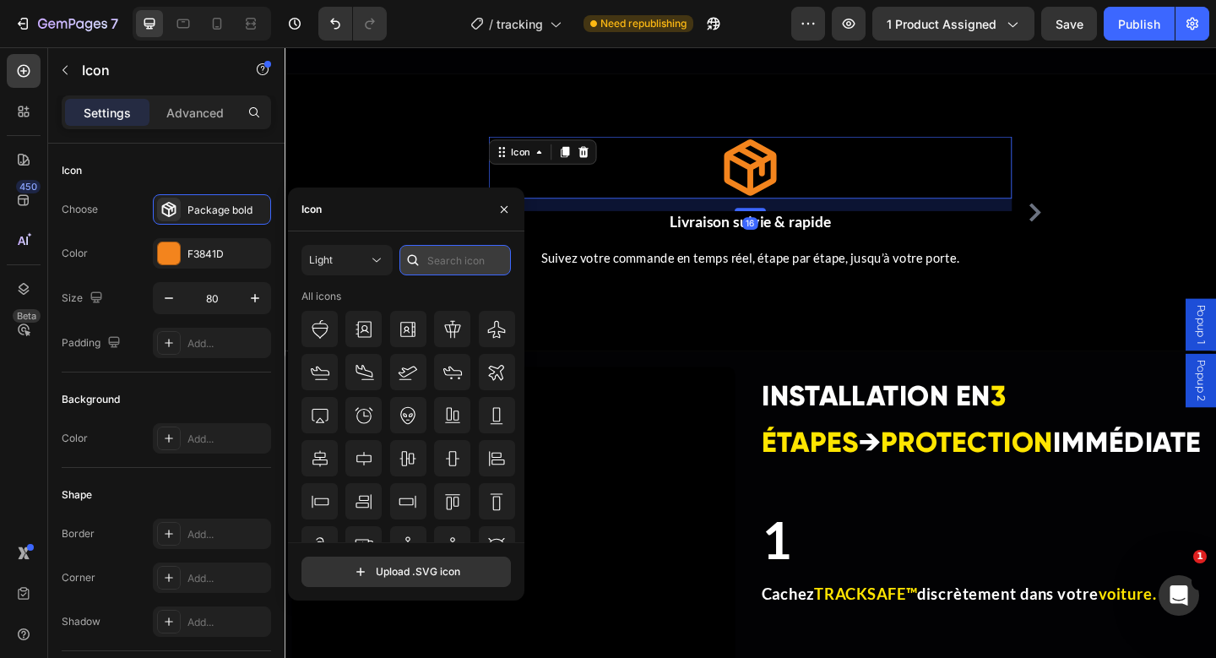
click at [441, 263] on input "text" at bounding box center [454, 260] width 111 height 30
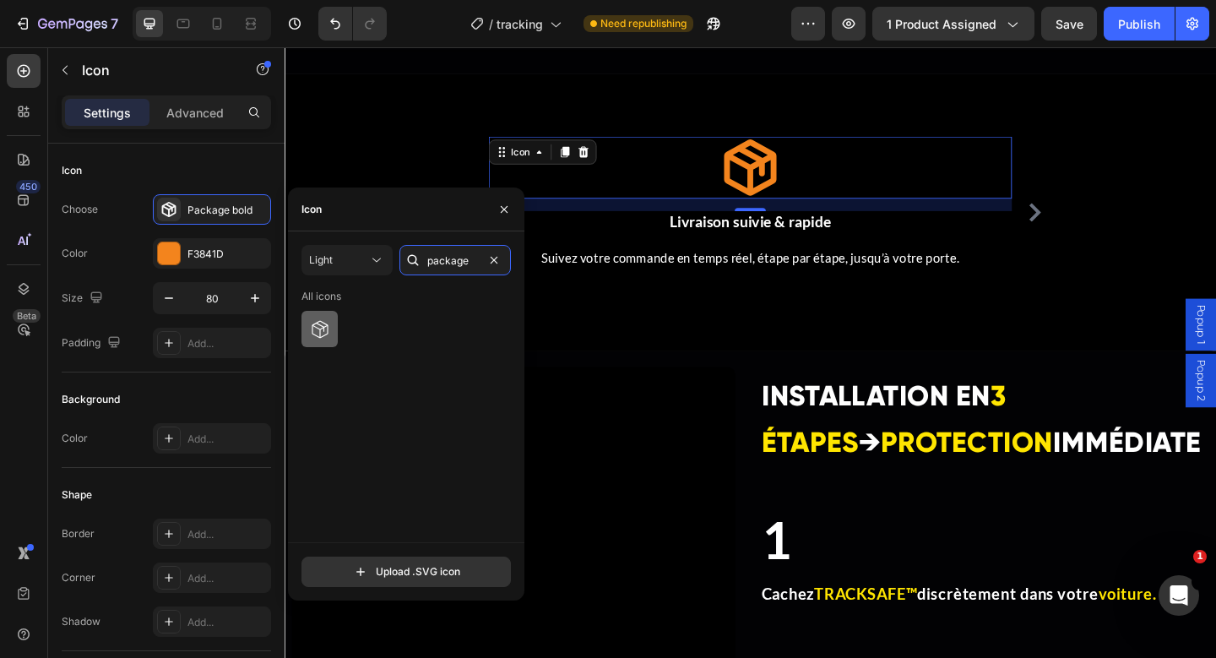
type input "package"
click at [316, 322] on icon at bounding box center [320, 329] width 16 height 18
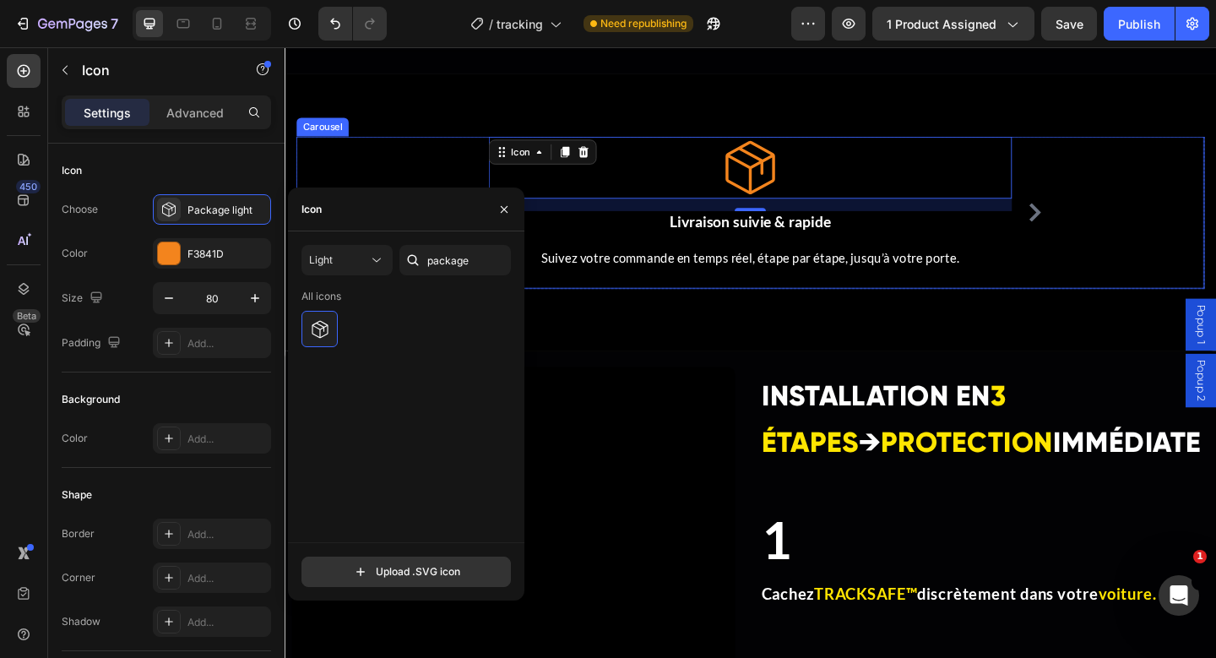
click at [359, 168] on div "Icon ⁠⁠⁠⁠⁠⁠⁠ 💬 Support client 24h/24 – 7j/7 Heading Une équipe réactive disponi…" at bounding box center [791, 226] width 988 height 165
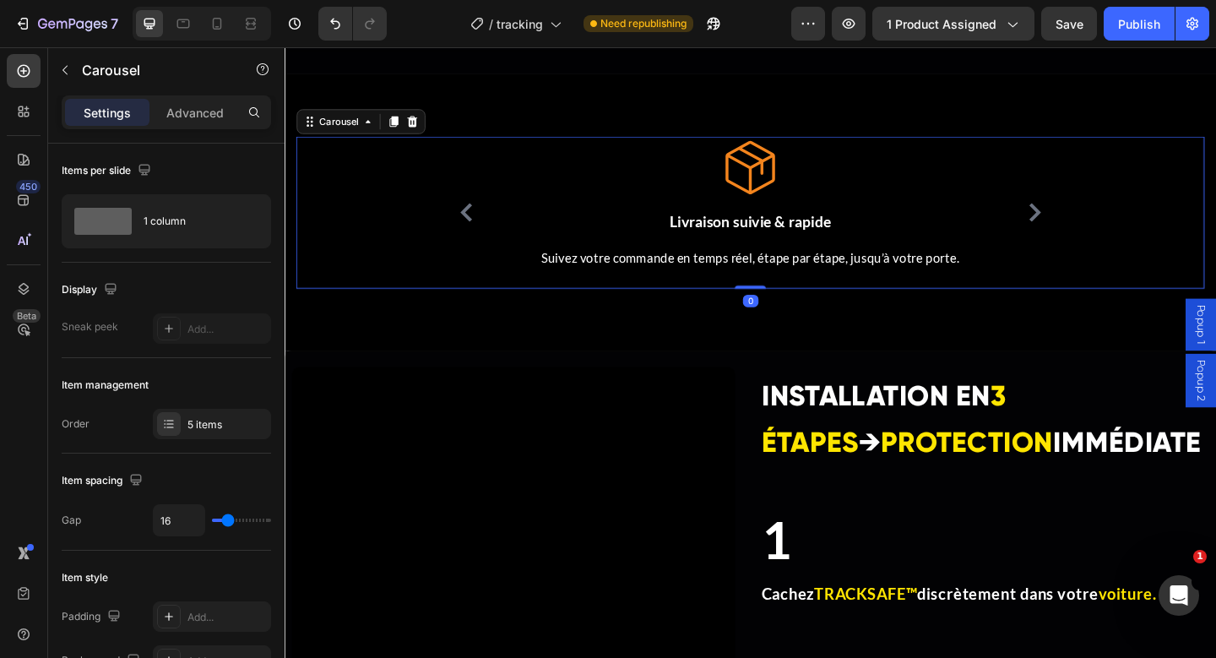
click at [479, 225] on icon "Carousel Back Arrow" at bounding box center [481, 227] width 13 height 20
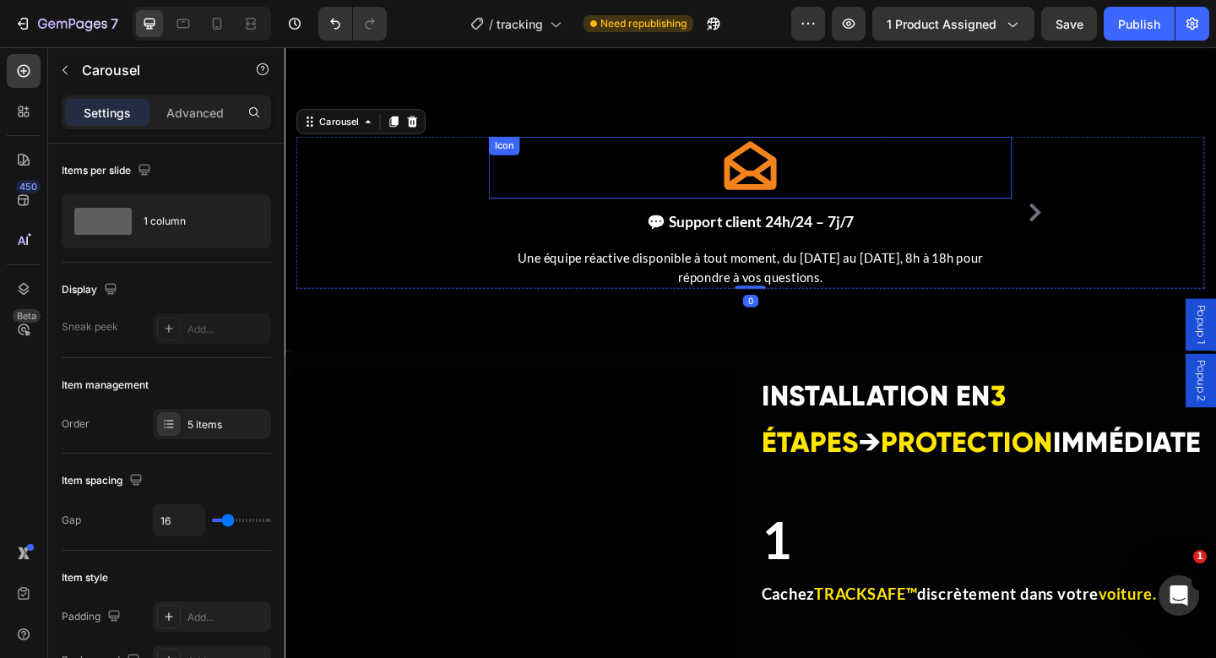
click at [773, 181] on icon at bounding box center [791, 178] width 68 height 68
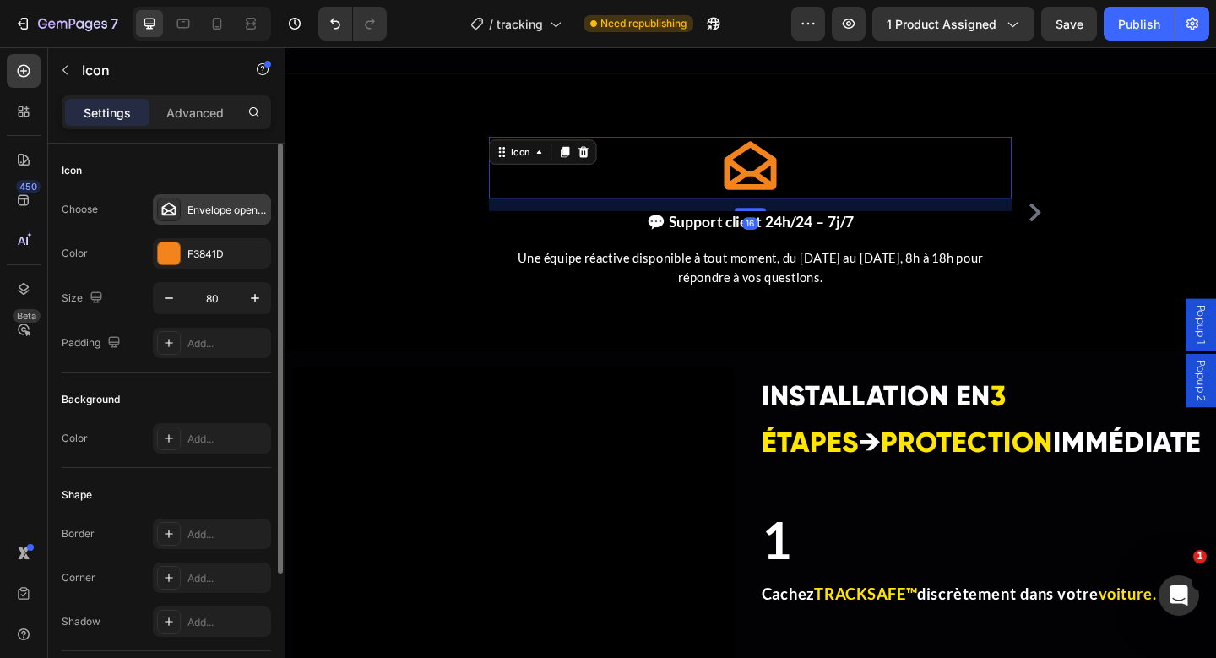
click at [209, 211] on div "Envelope open bold" at bounding box center [226, 210] width 79 height 15
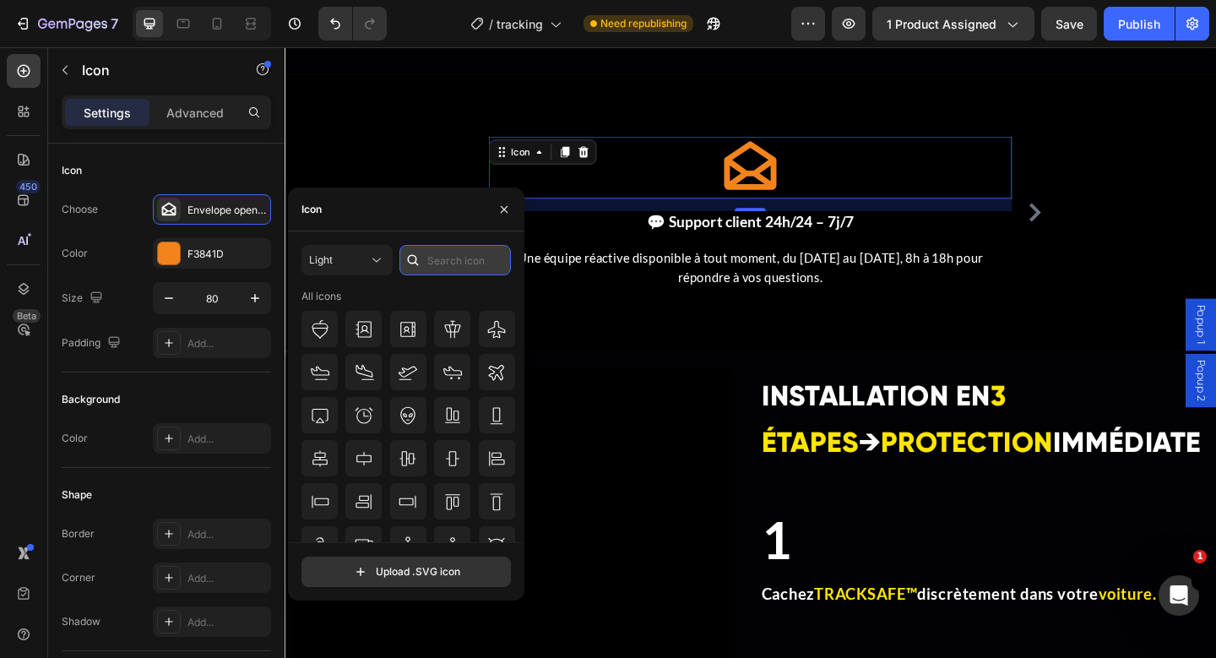
click at [430, 252] on input "text" at bounding box center [454, 260] width 111 height 30
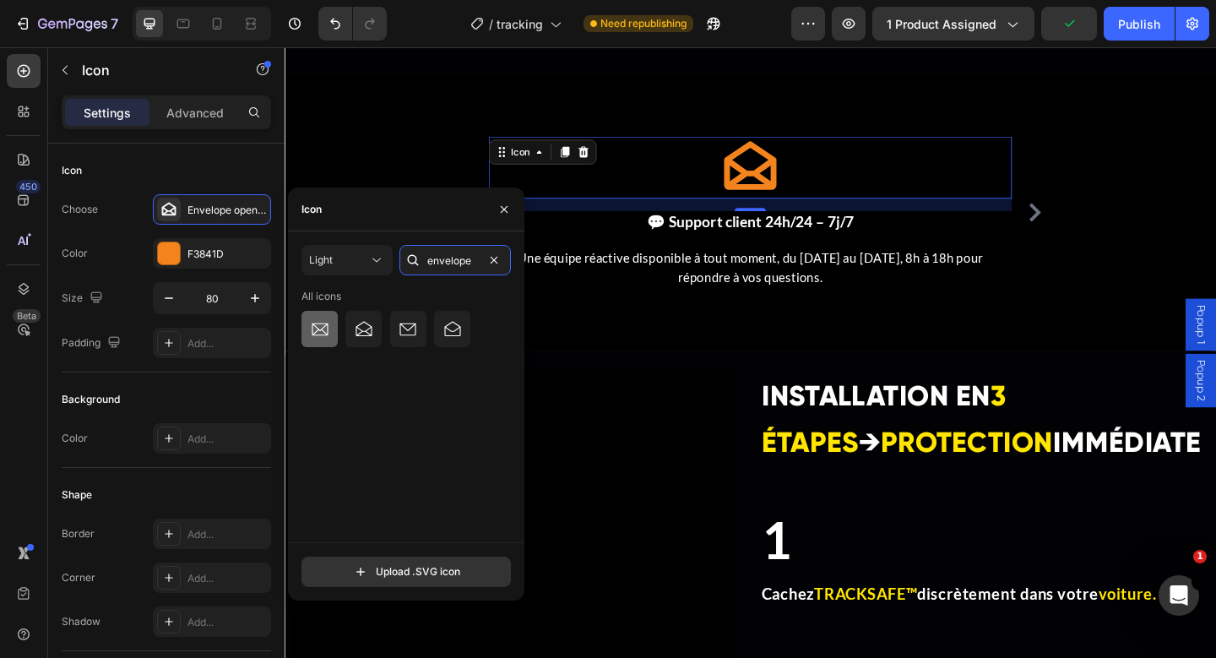
type input "envelope"
click at [306, 339] on div at bounding box center [319, 329] width 36 height 36
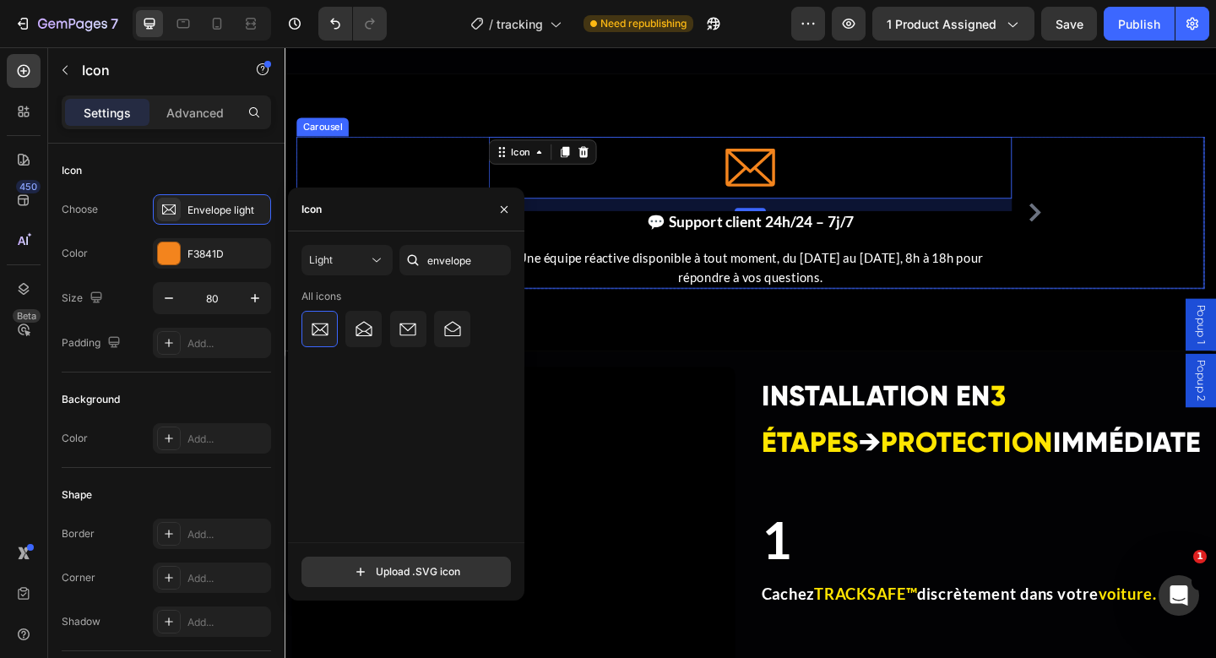
click at [1095, 229] on icon "Carousel Next Arrow" at bounding box center [1100, 227] width 20 height 20
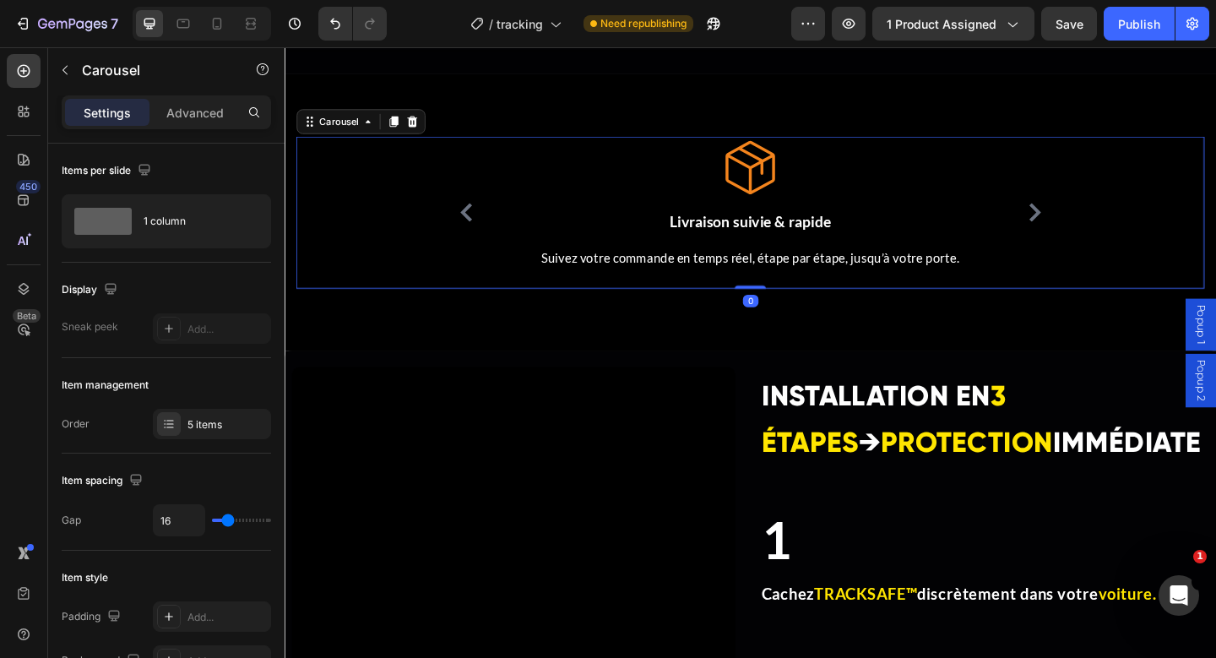
click at [1095, 229] on icon "Carousel Next Arrow" at bounding box center [1100, 227] width 20 height 20
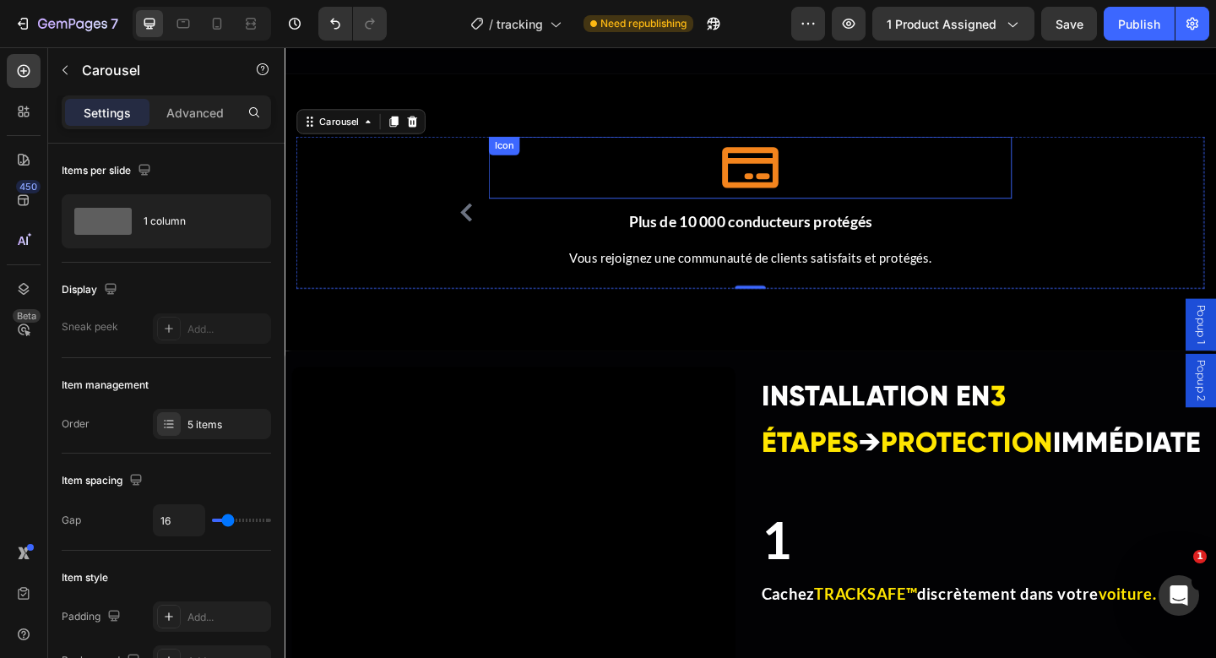
click at [827, 186] on div "Icon" at bounding box center [791, 178] width 569 height 68
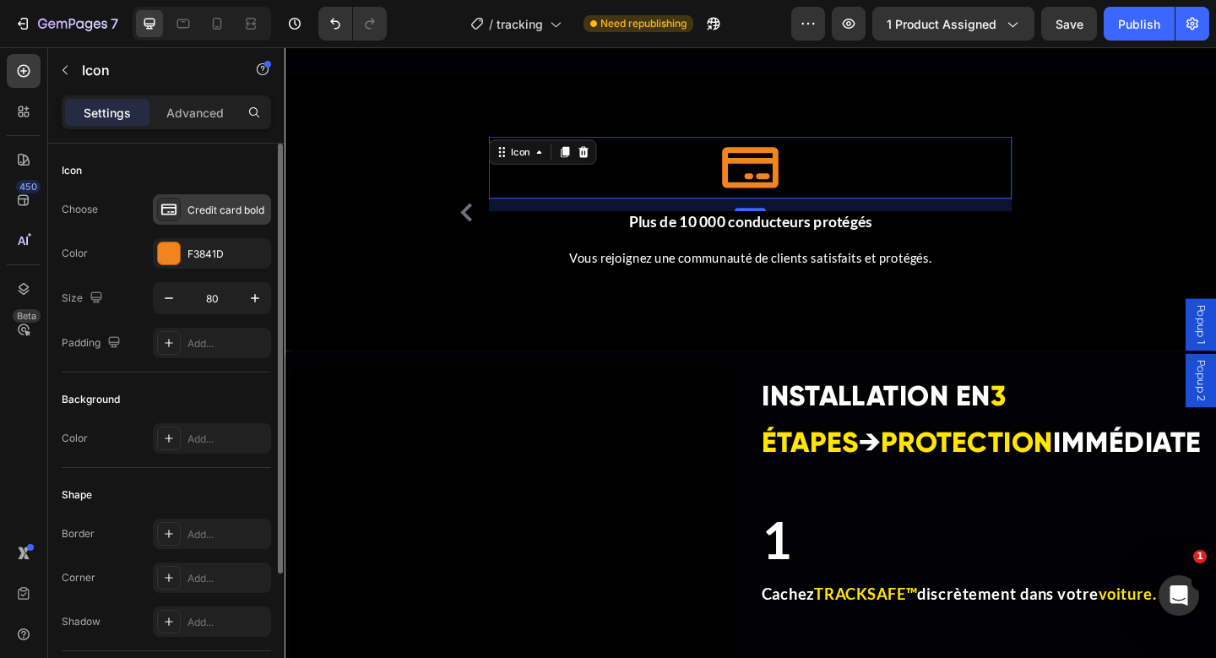
click at [237, 210] on div "Credit card bold" at bounding box center [226, 210] width 79 height 15
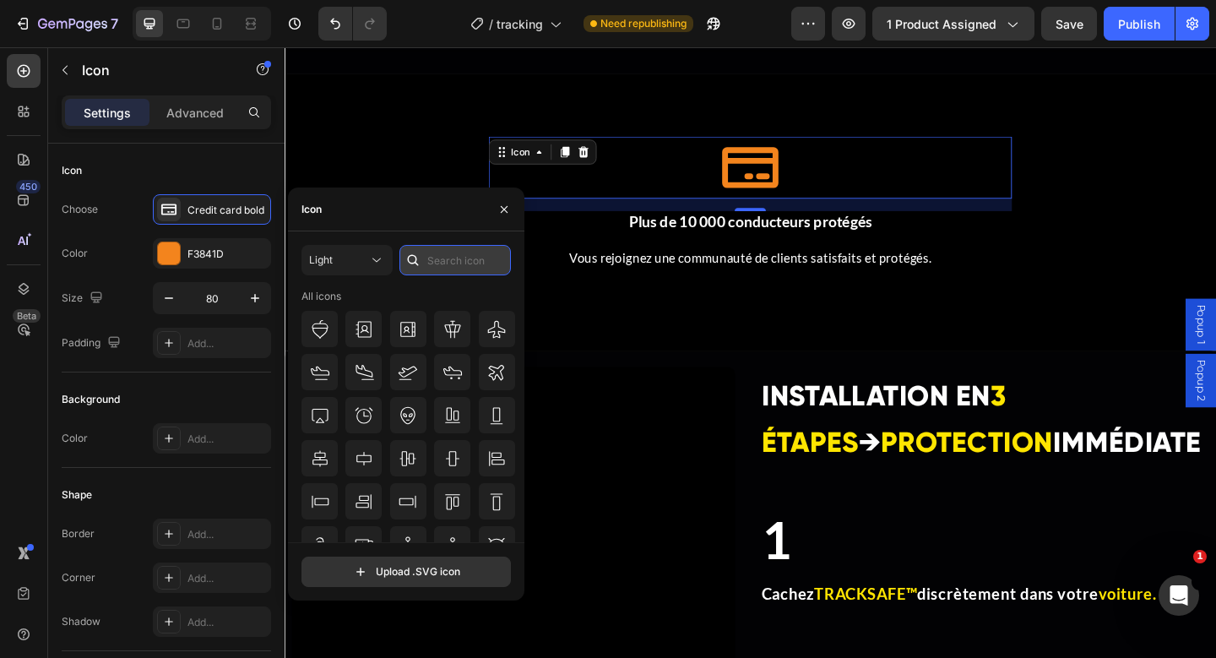
click at [471, 267] on input "text" at bounding box center [454, 260] width 111 height 30
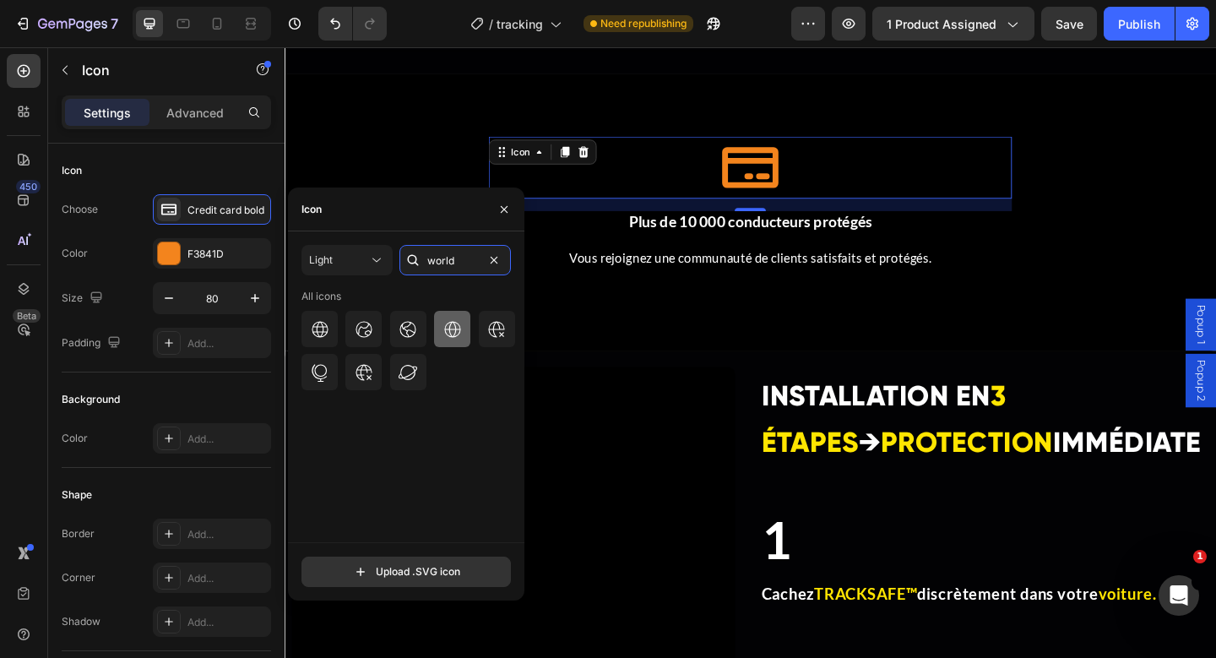
type input "world"
click at [440, 332] on div at bounding box center [452, 329] width 36 height 36
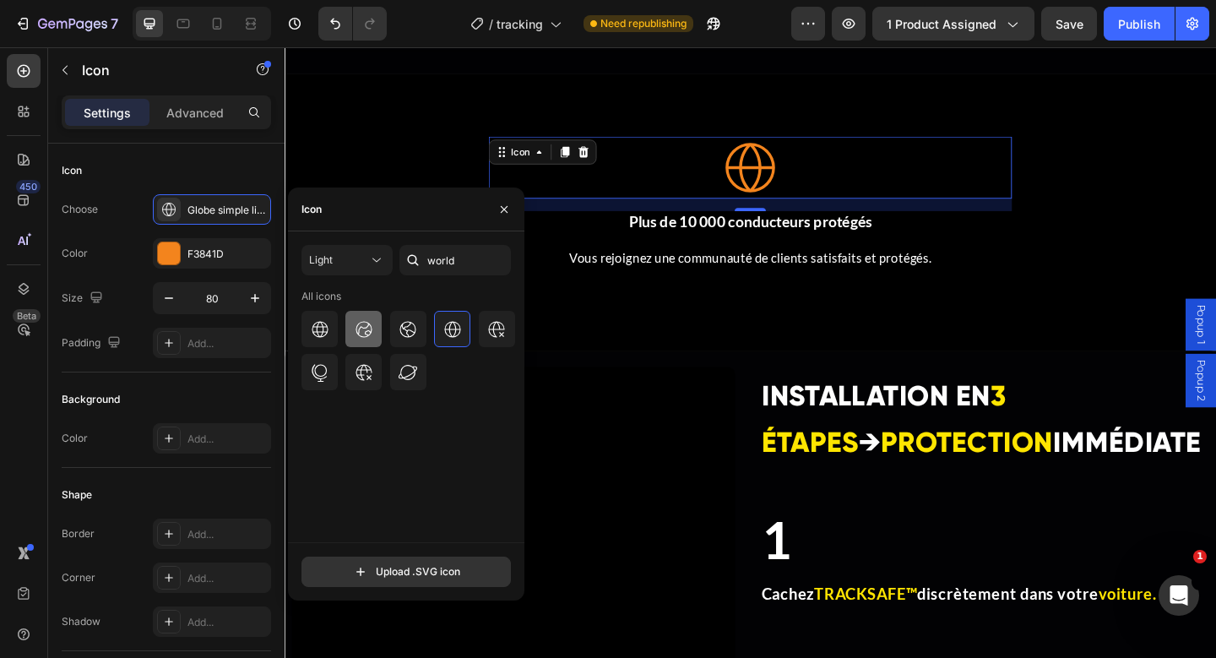
click at [361, 332] on icon at bounding box center [364, 329] width 20 height 20
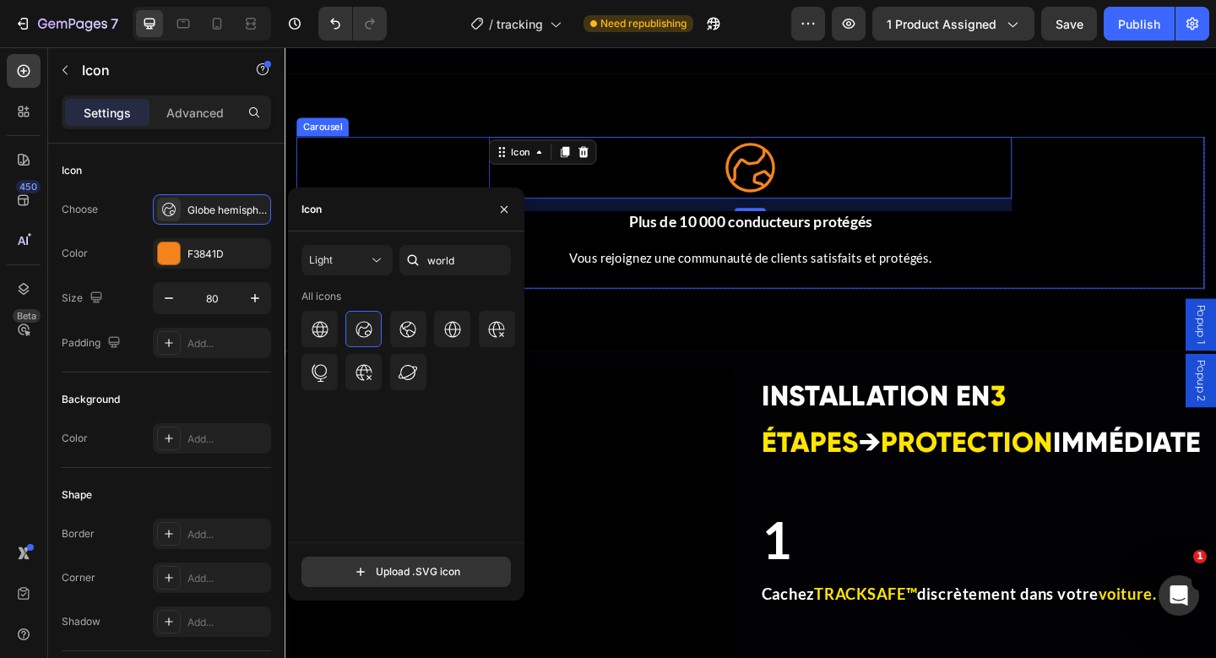
click at [1212, 266] on div "Icon ⁠⁠⁠⁠⁠⁠⁠ 💬 Support client 24h/24 – 7j/7 Heading Une équipe réactive disponi…" at bounding box center [791, 226] width 988 height 165
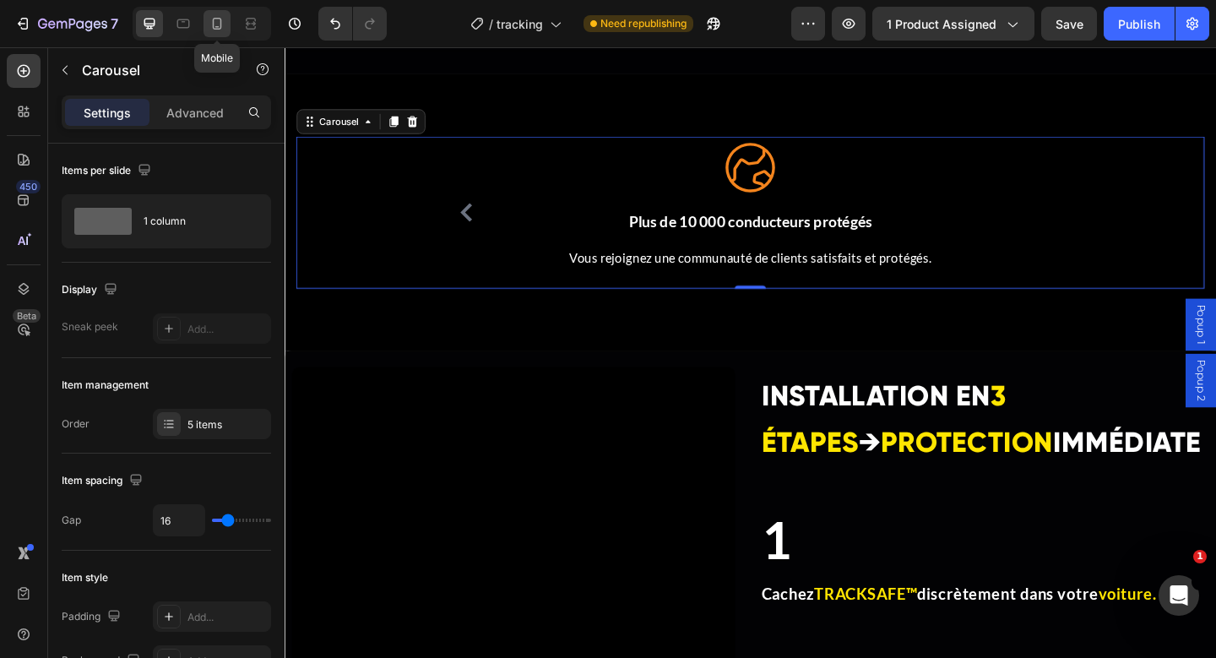
click at [219, 19] on icon at bounding box center [217, 24] width 9 height 12
type input "6"
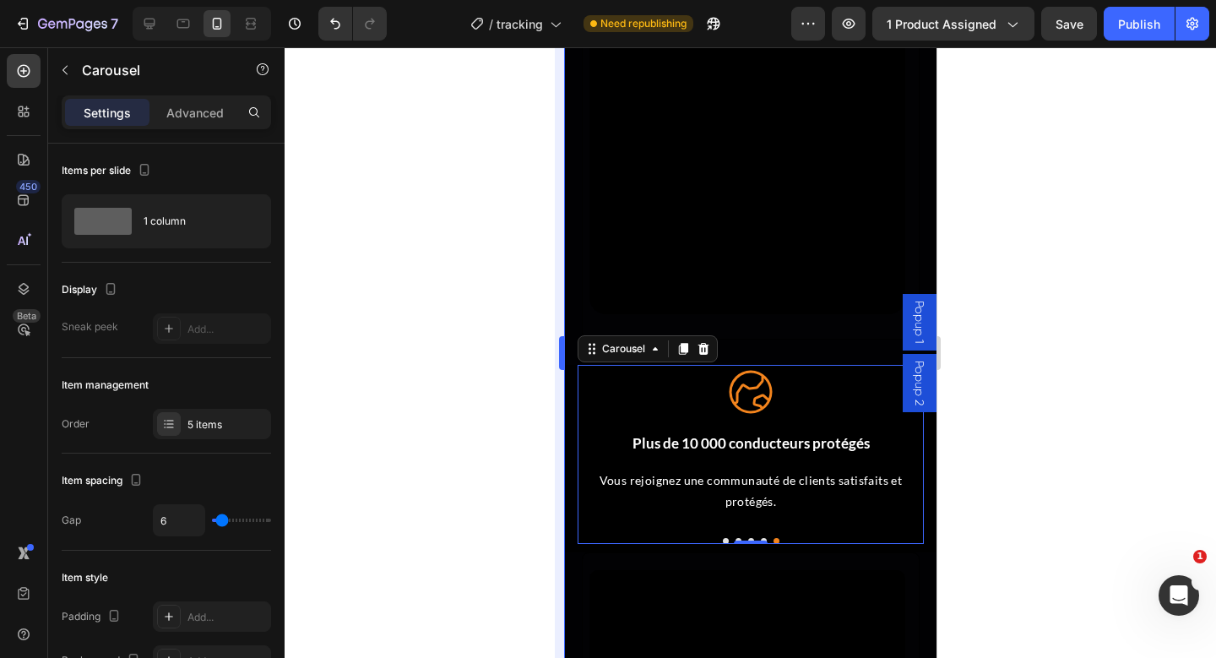
scroll to position [4401, 0]
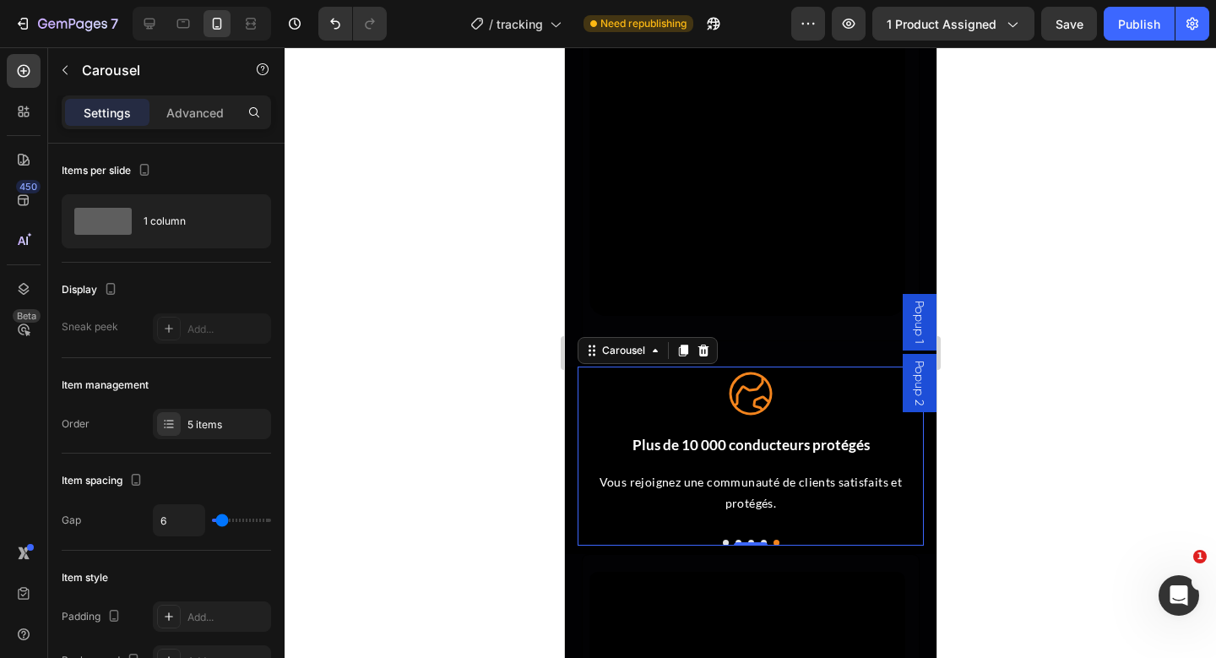
click at [724, 540] on button "Dot" at bounding box center [725, 543] width 6 height 6
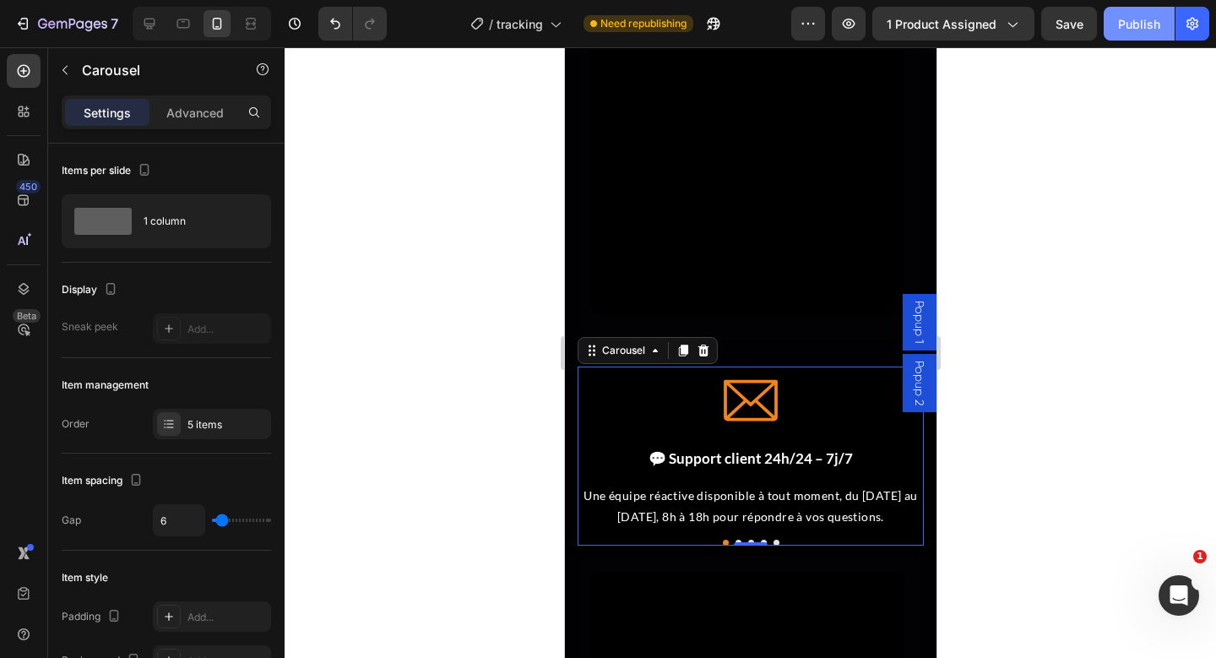
click at [1137, 27] on div "Publish" at bounding box center [1139, 24] width 42 height 18
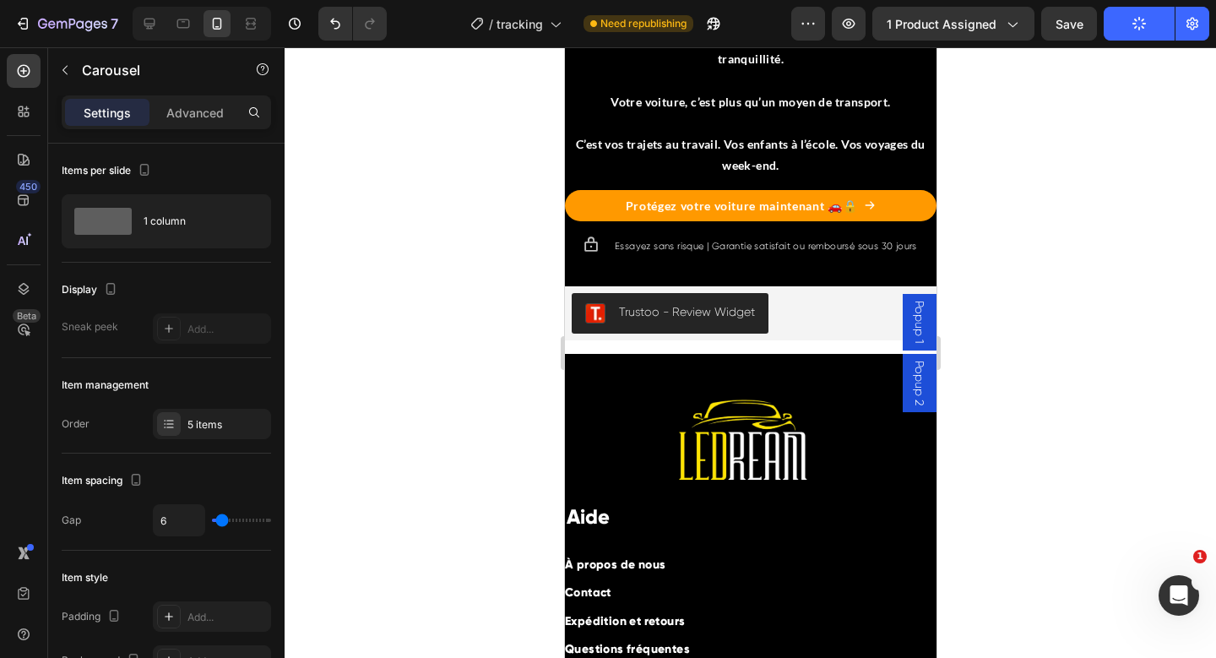
scroll to position [7205, 0]
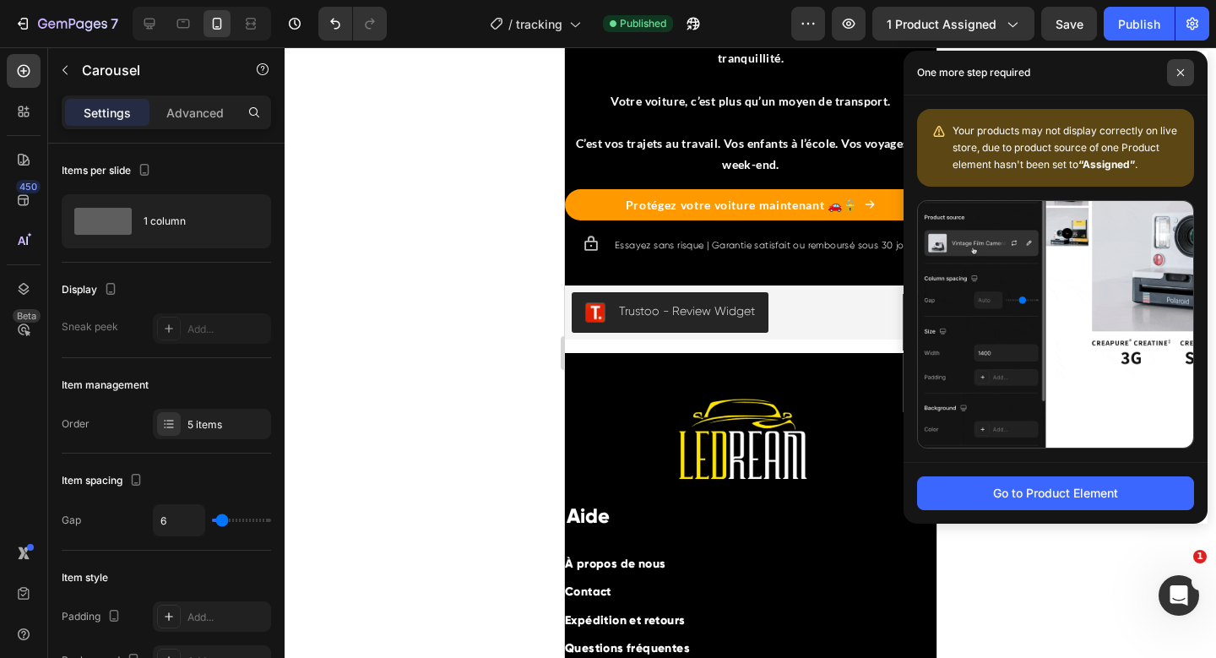
click at [1182, 73] on icon at bounding box center [1180, 72] width 7 height 7
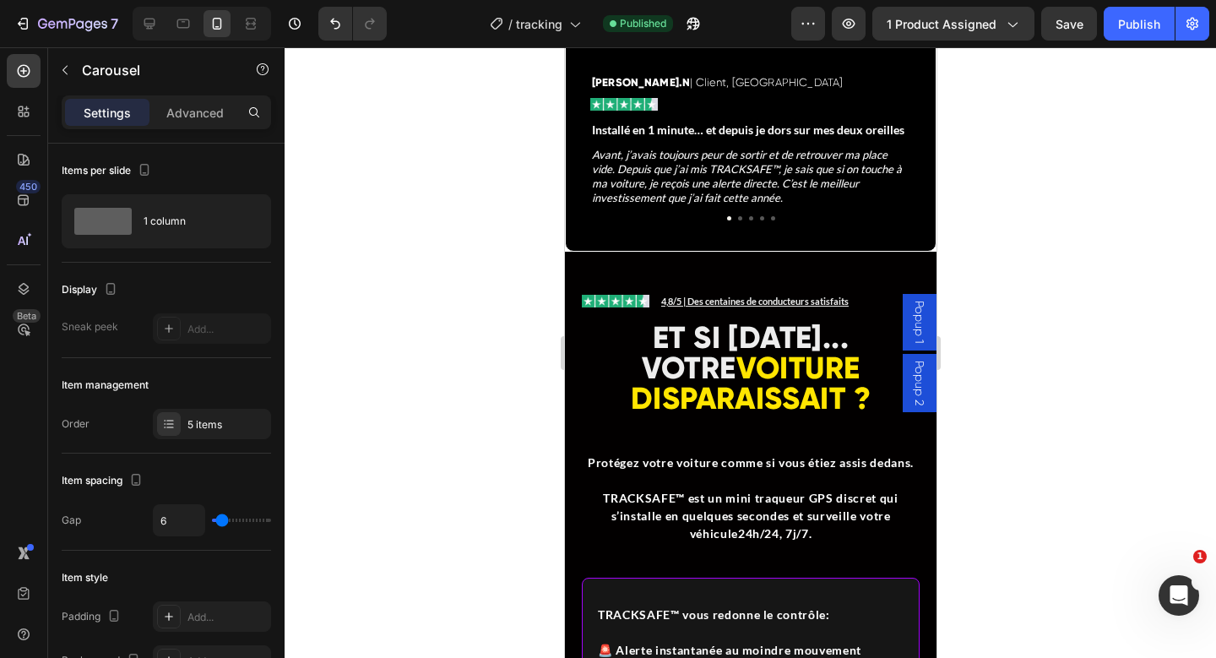
scroll to position [783, 0]
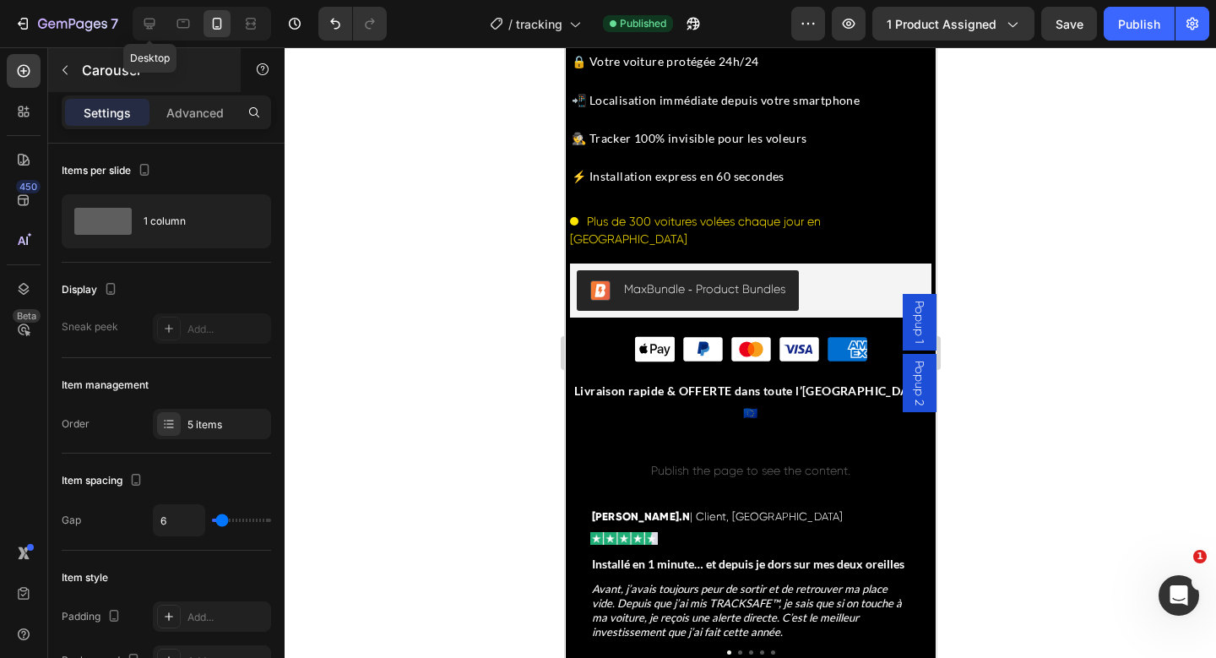
drag, startPoint x: 140, startPoint y: 24, endPoint x: 204, endPoint y: 61, distance: 74.1
click at [141, 24] on icon at bounding box center [149, 23] width 17 height 17
type input "16"
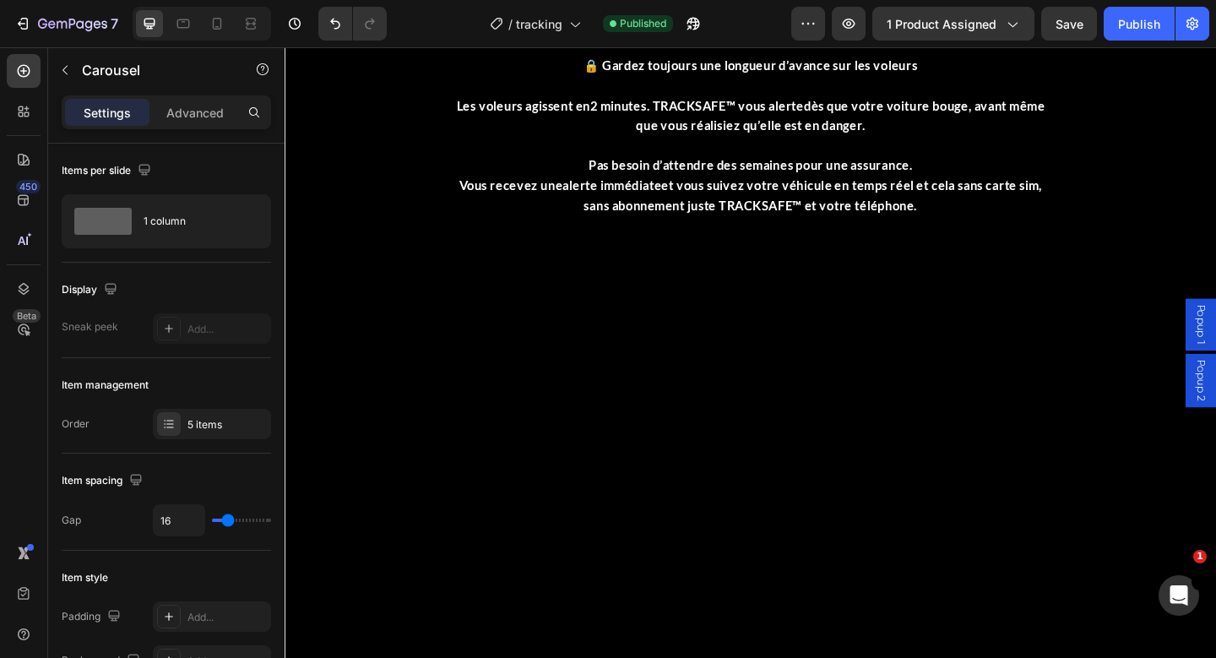
scroll to position [2485, 0]
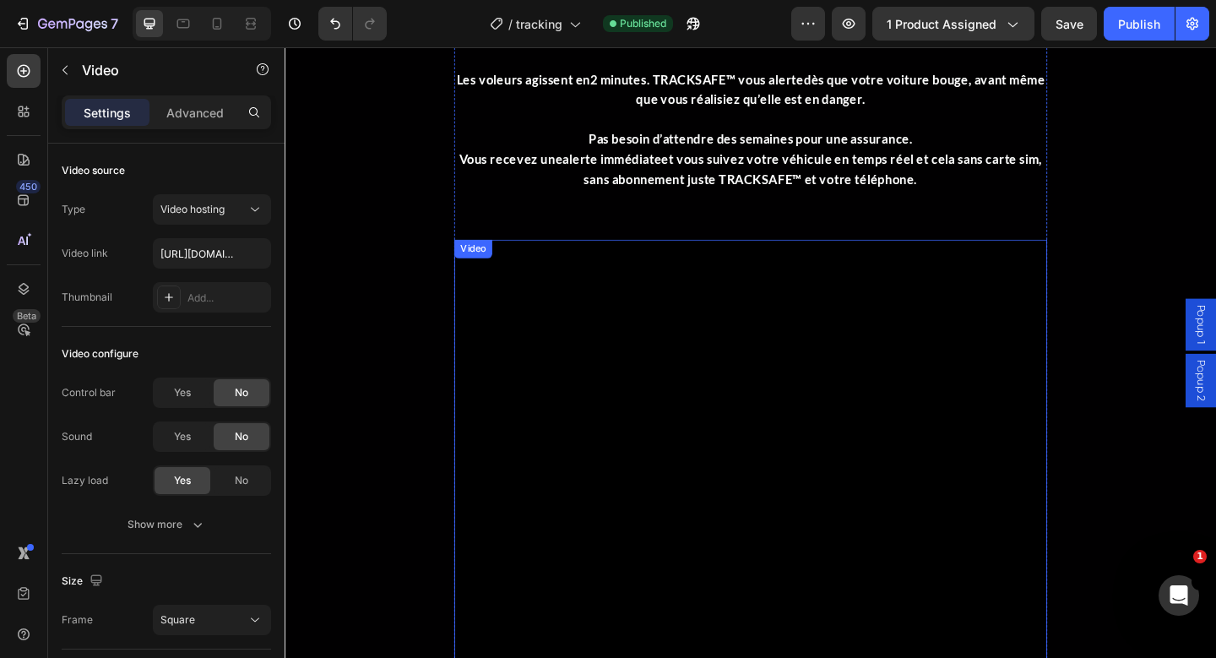
click at [648, 293] on video at bounding box center [791, 579] width 645 height 645
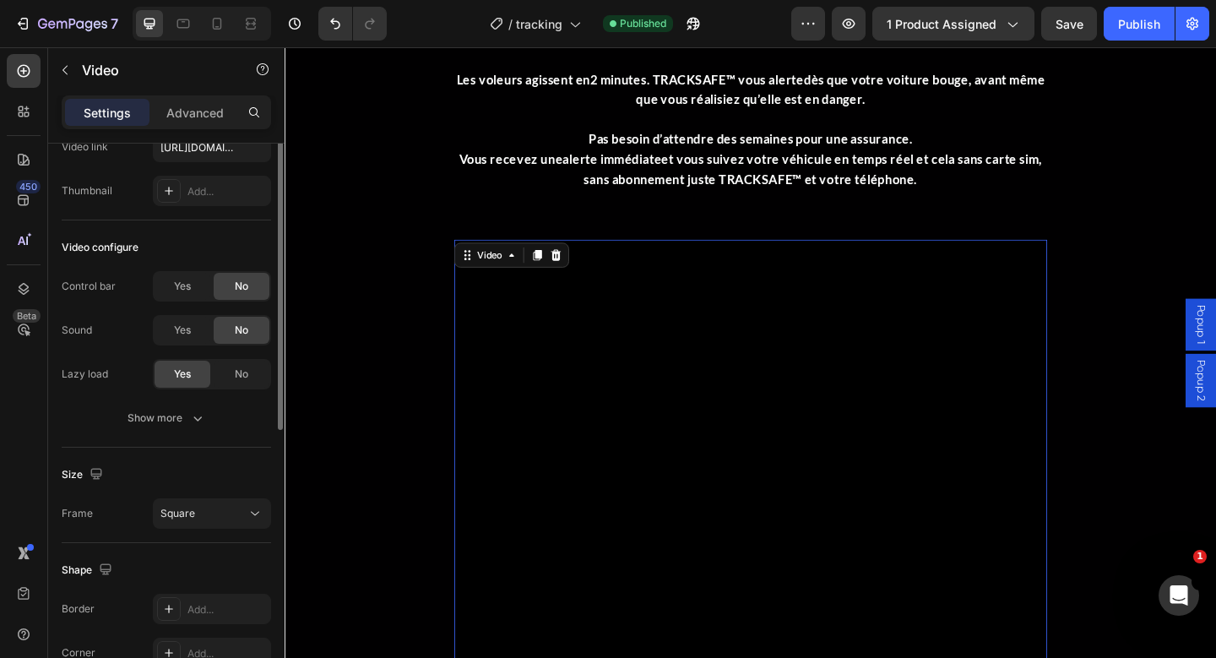
scroll to position [0, 0]
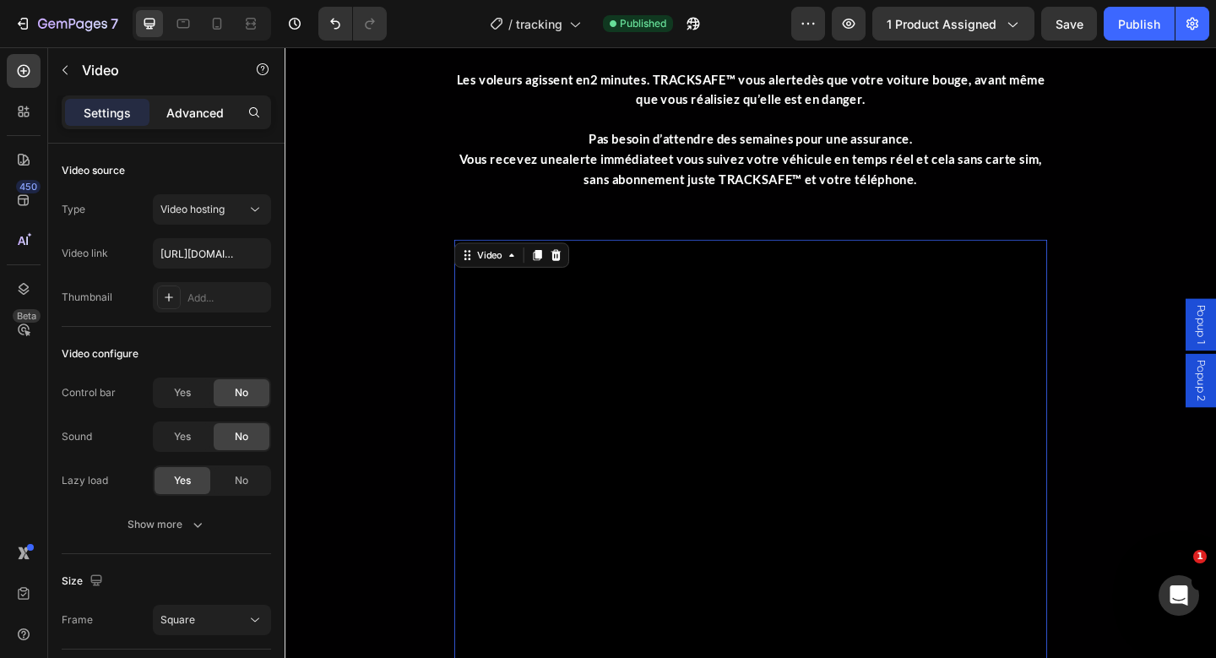
click at [190, 117] on p "Advanced" at bounding box center [194, 113] width 57 height 18
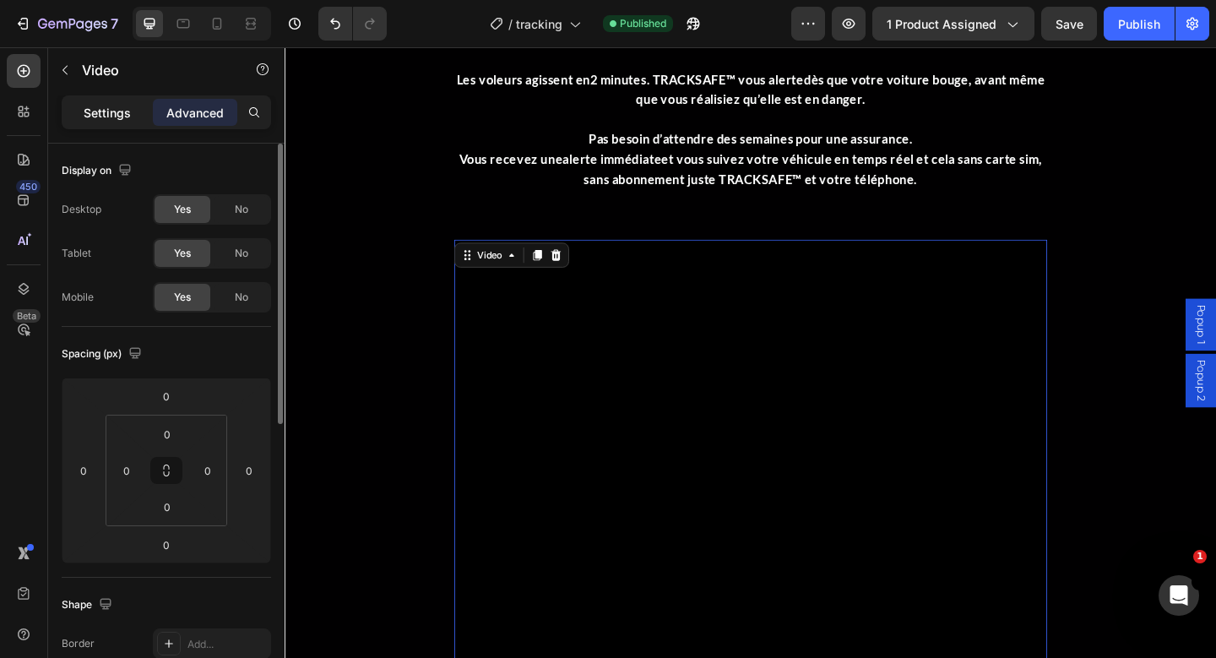
click at [107, 104] on p "Settings" at bounding box center [107, 113] width 47 height 18
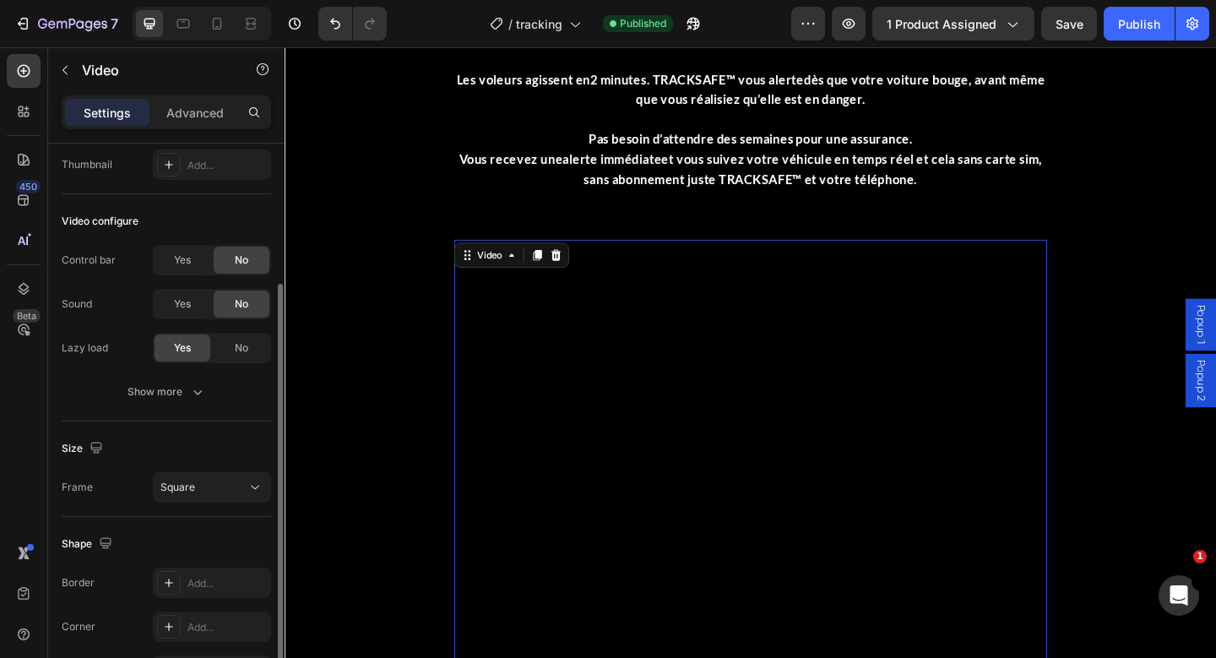
scroll to position [218, 0]
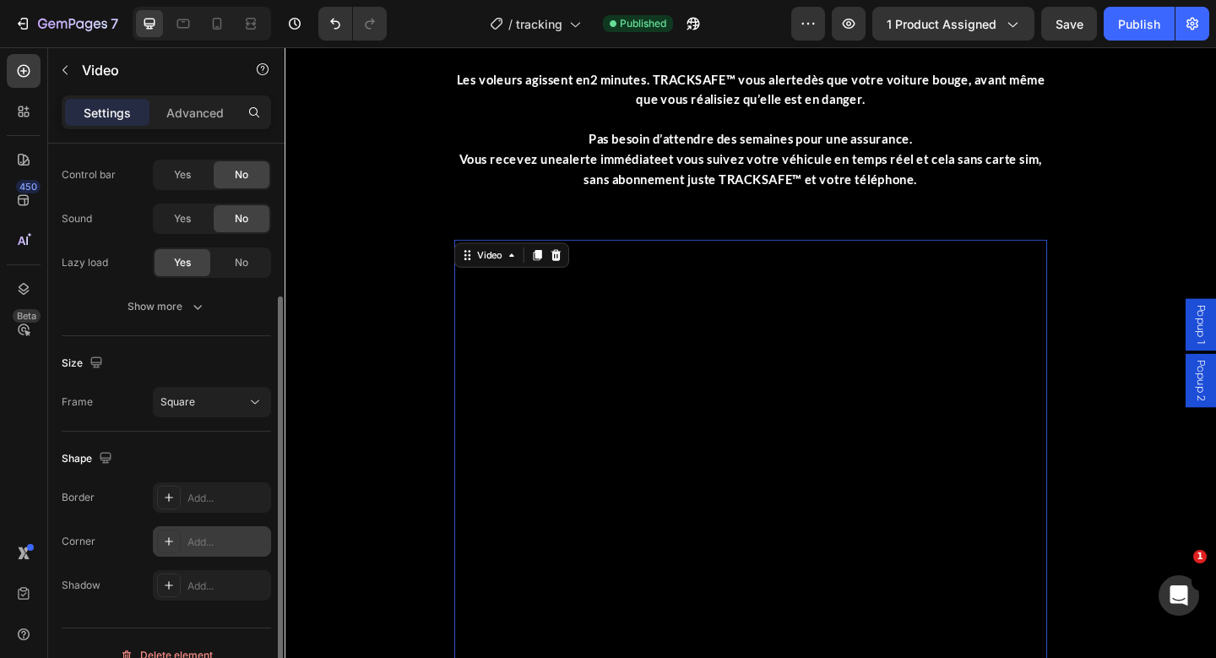
click at [203, 535] on div "Add..." at bounding box center [226, 541] width 79 height 15
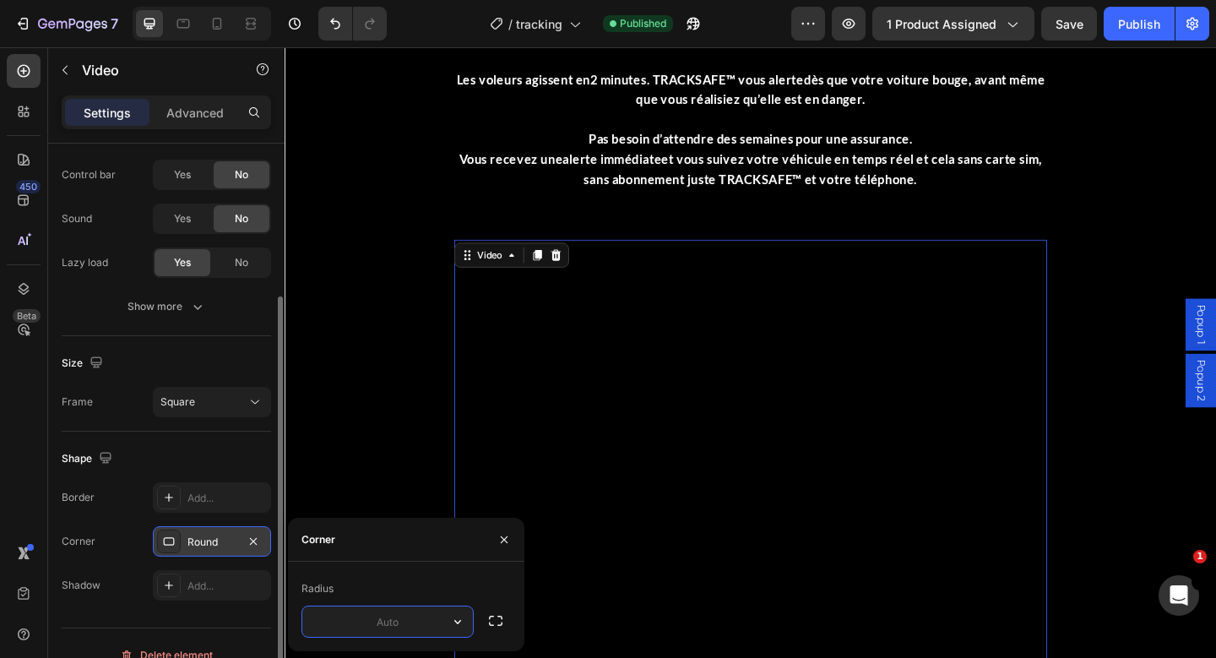
type input "2"
type input "10"
click at [395, 449] on div "LOCALISEZ VOTRE VOITURE EN UN CLIC , OÙ QUE VOUS SOYEZ Heading 🔒 Gardez toujour…" at bounding box center [791, 453] width 1013 height 1156
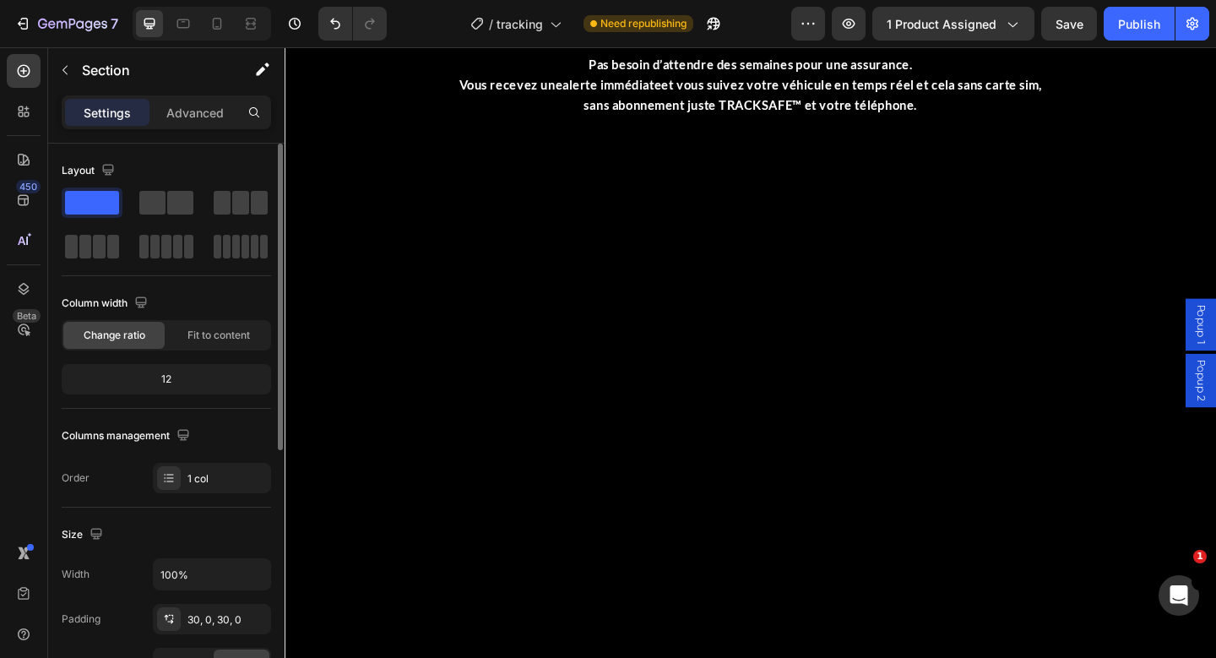
scroll to position [2562, 0]
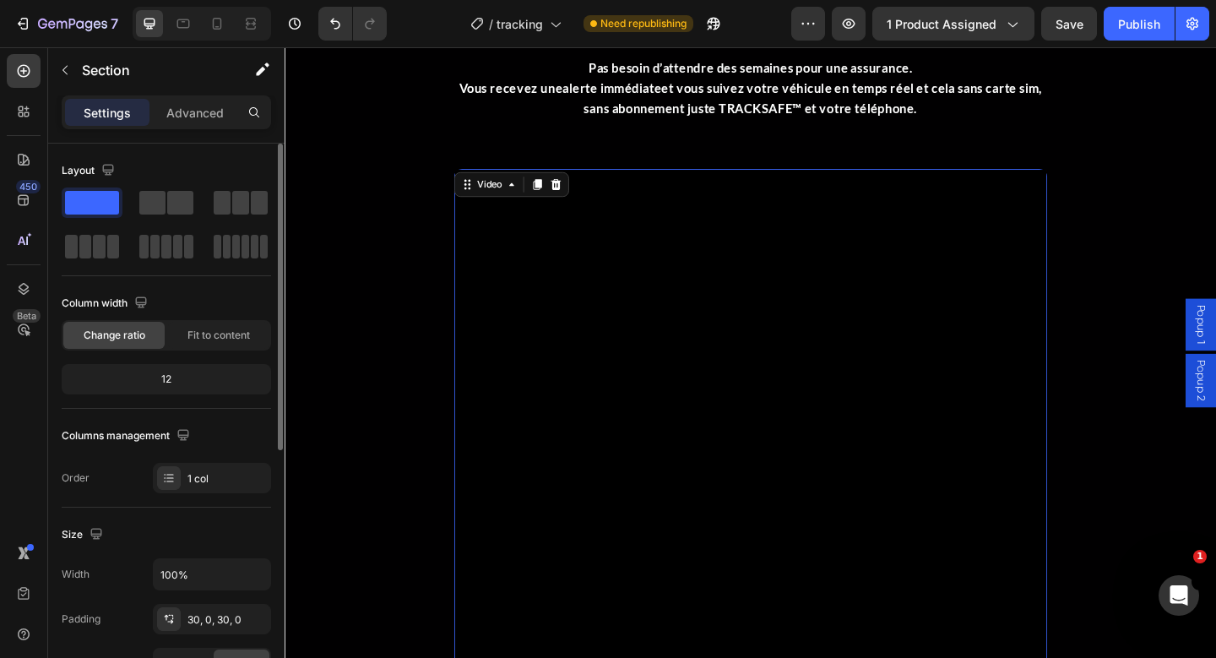
click at [725, 493] on video at bounding box center [791, 502] width 645 height 645
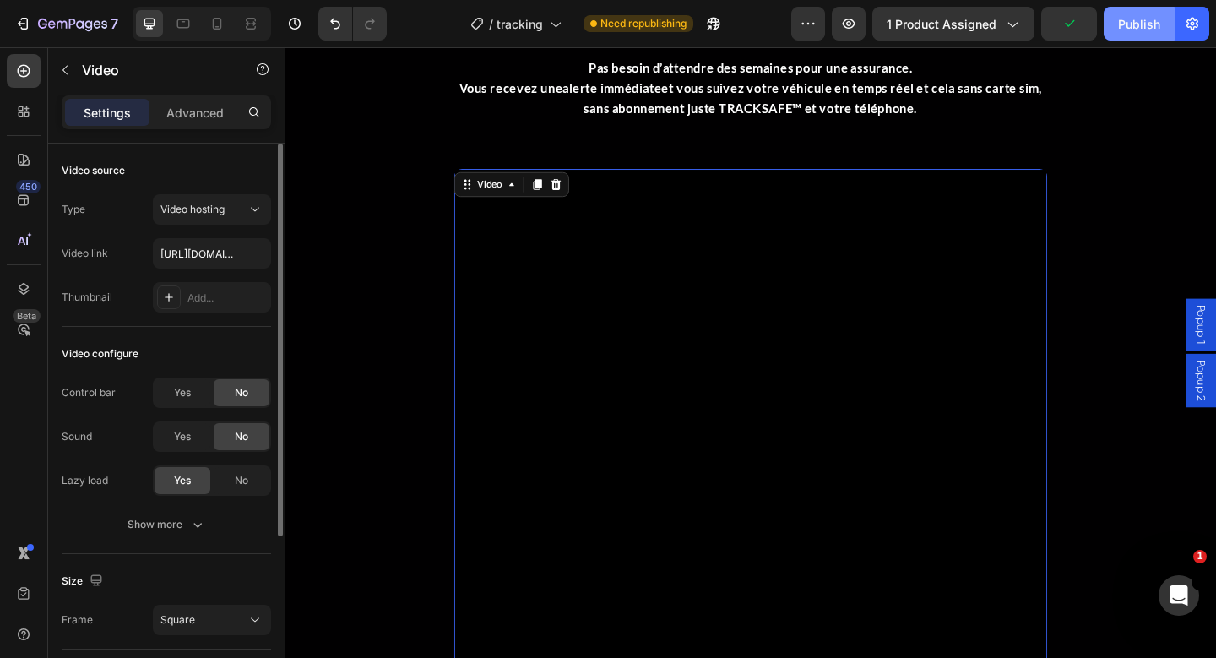
click at [1153, 34] on button "Publish" at bounding box center [1139, 24] width 71 height 34
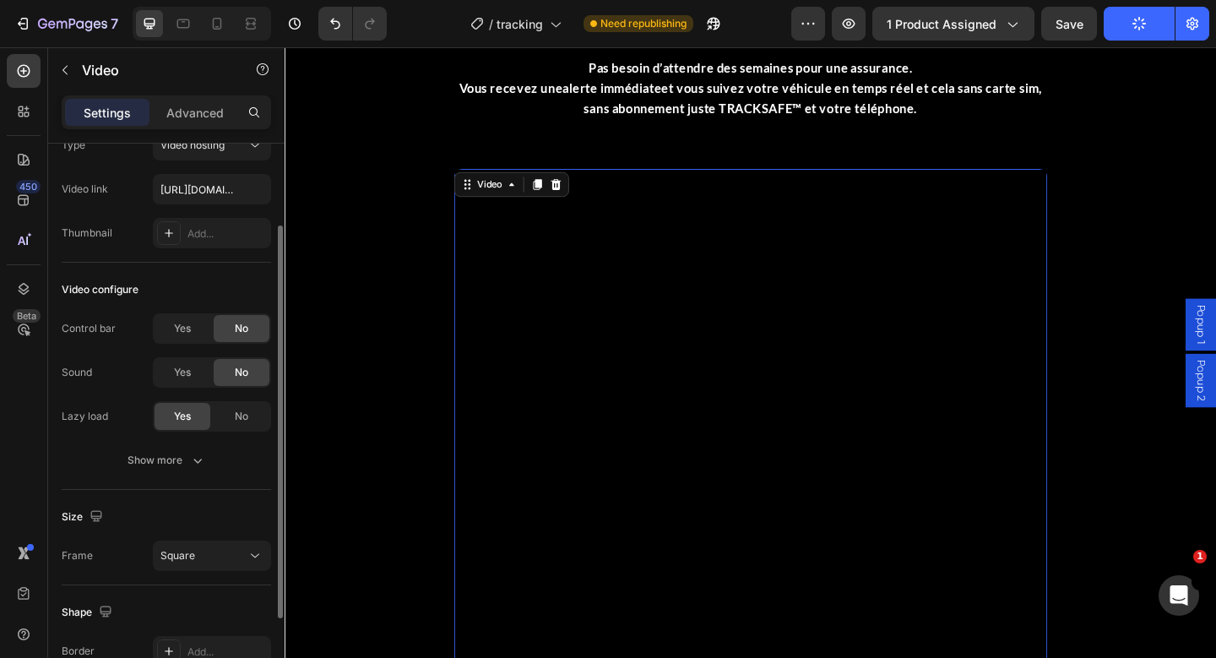
scroll to position [86, 0]
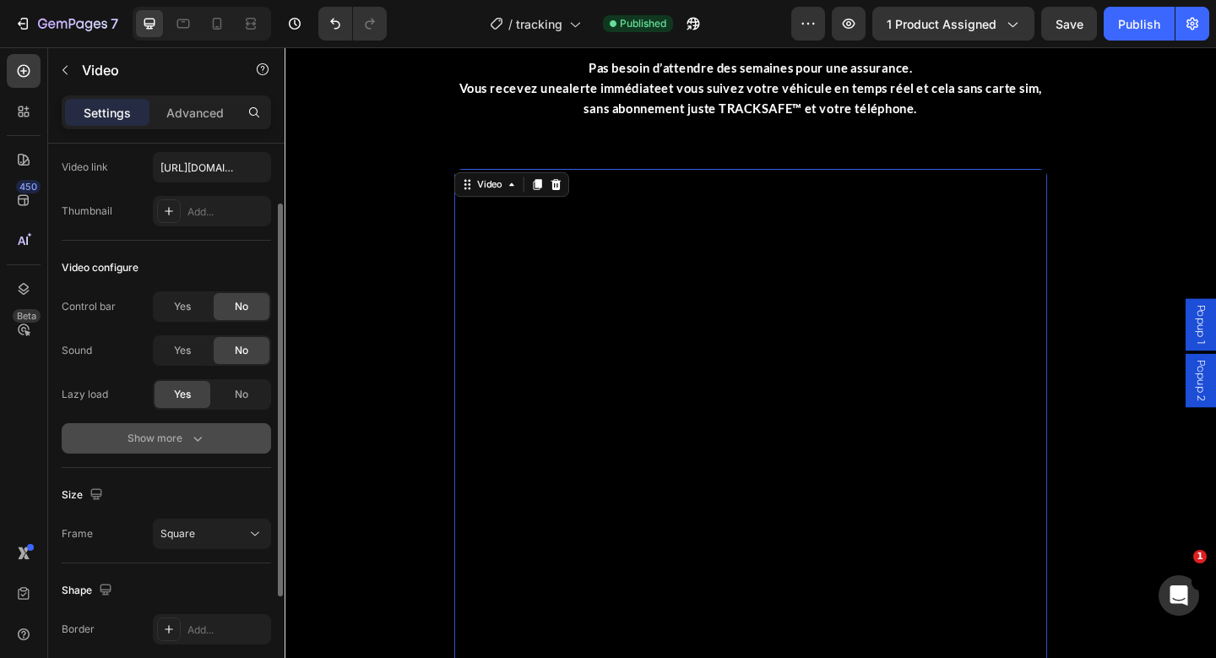
click at [203, 434] on icon "button" at bounding box center [197, 438] width 17 height 17
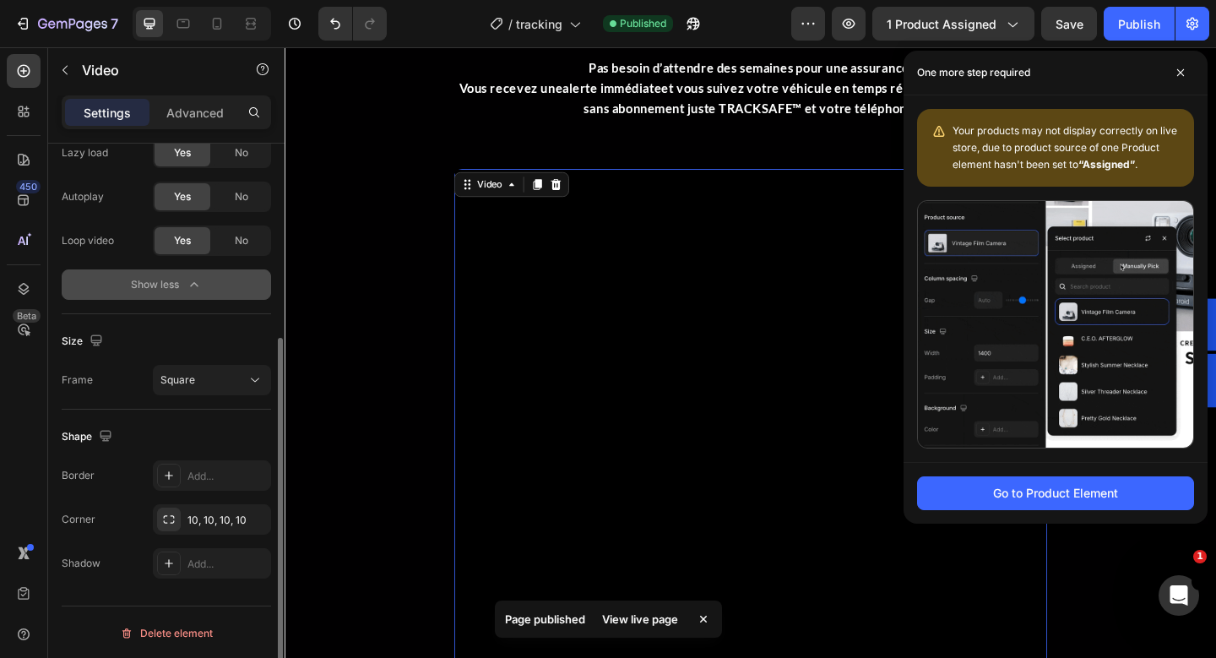
scroll to position [329, 0]
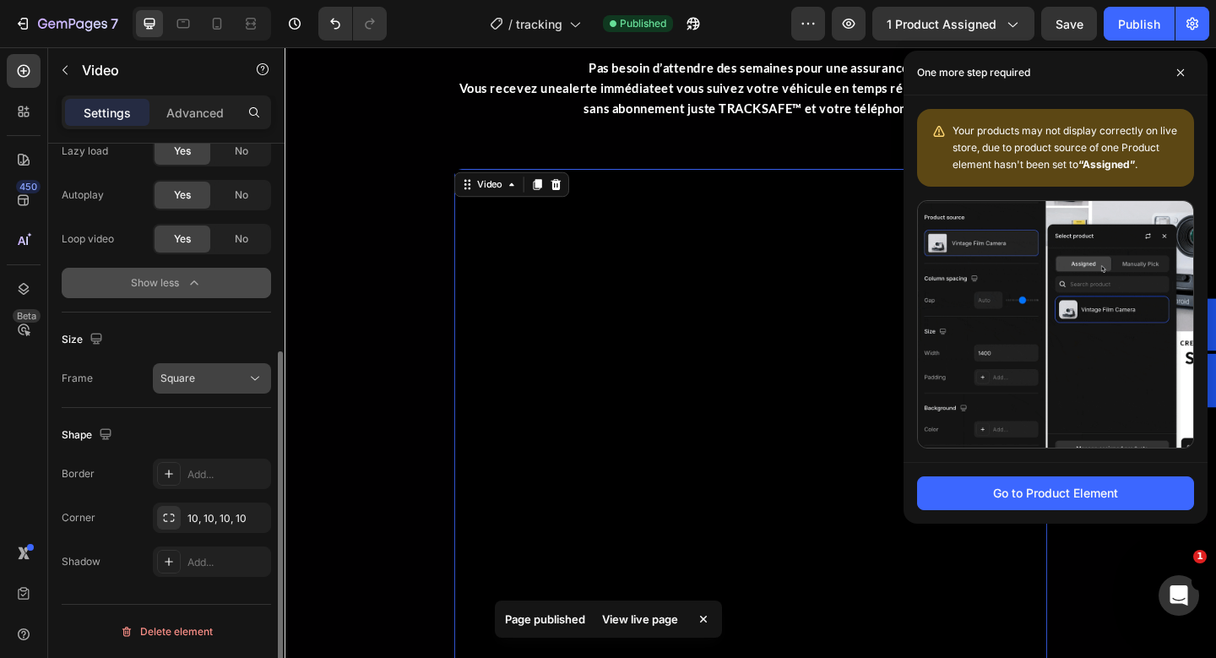
click at [194, 386] on div "Square" at bounding box center [211, 378] width 103 height 17
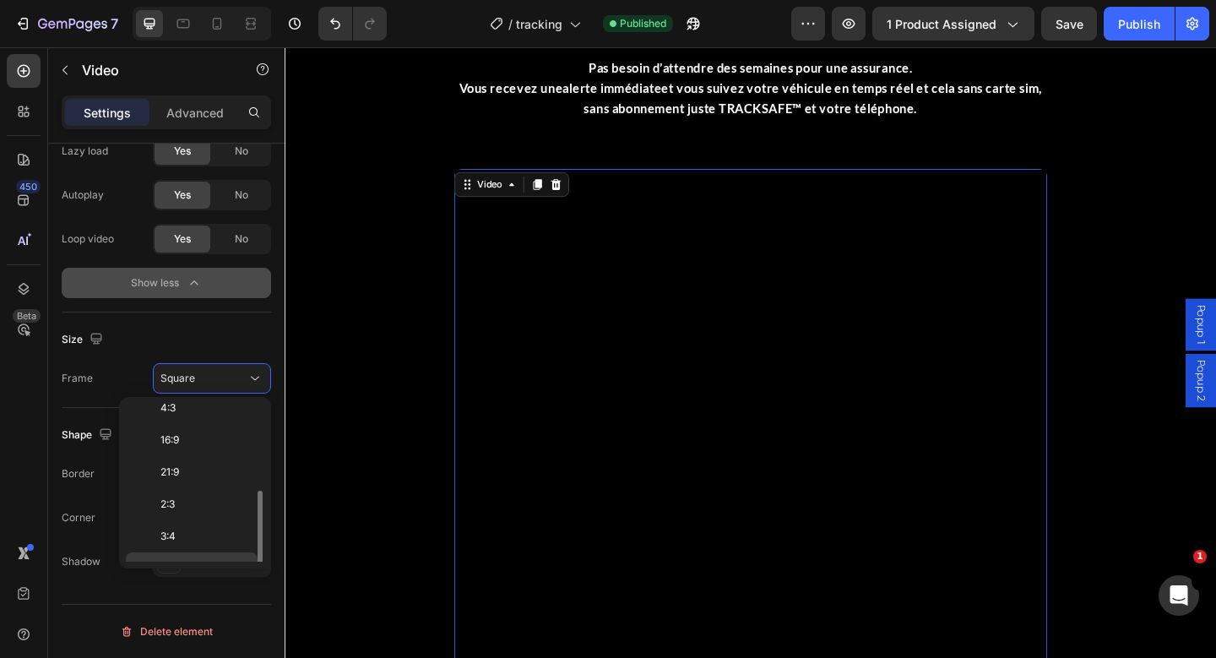
scroll to position [107, 0]
click at [195, 503] on p "2:3" at bounding box center [204, 504] width 89 height 15
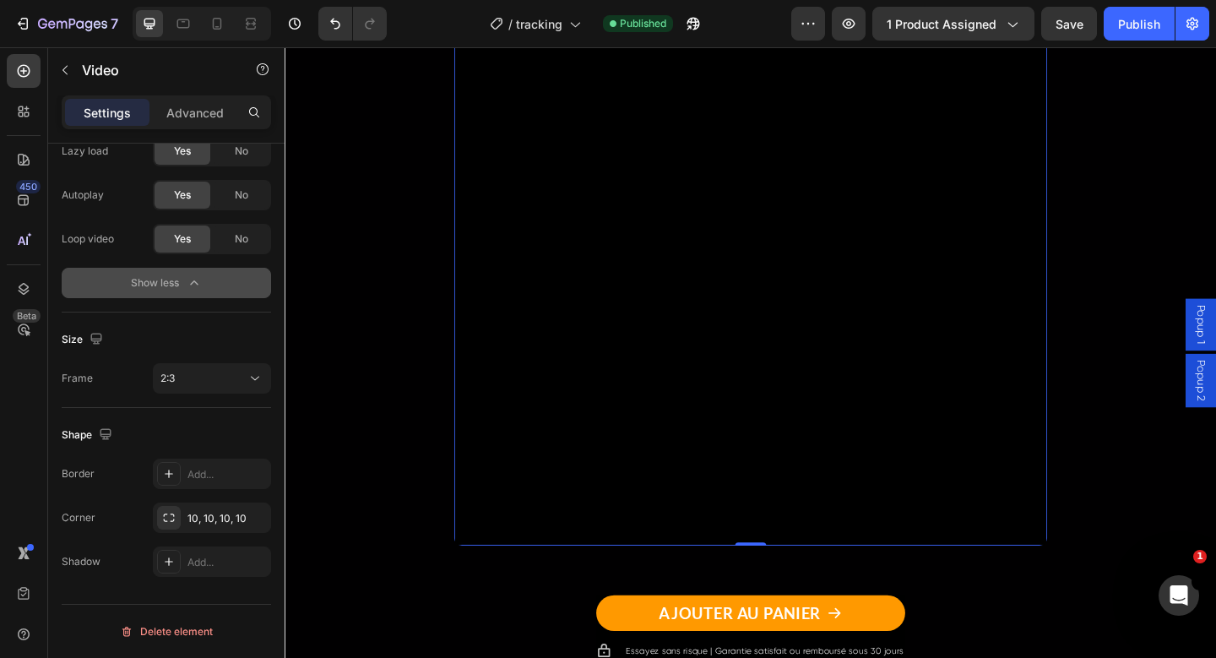
scroll to position [3004, 0]
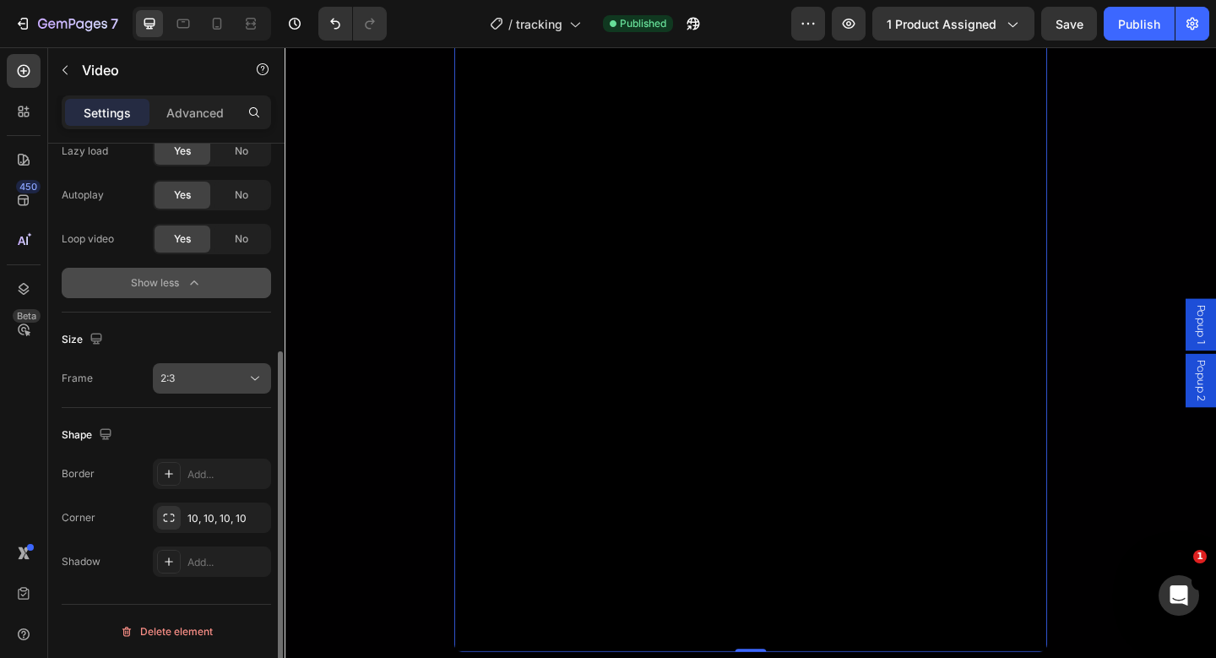
click at [213, 382] on div "2:3" at bounding box center [203, 378] width 86 height 15
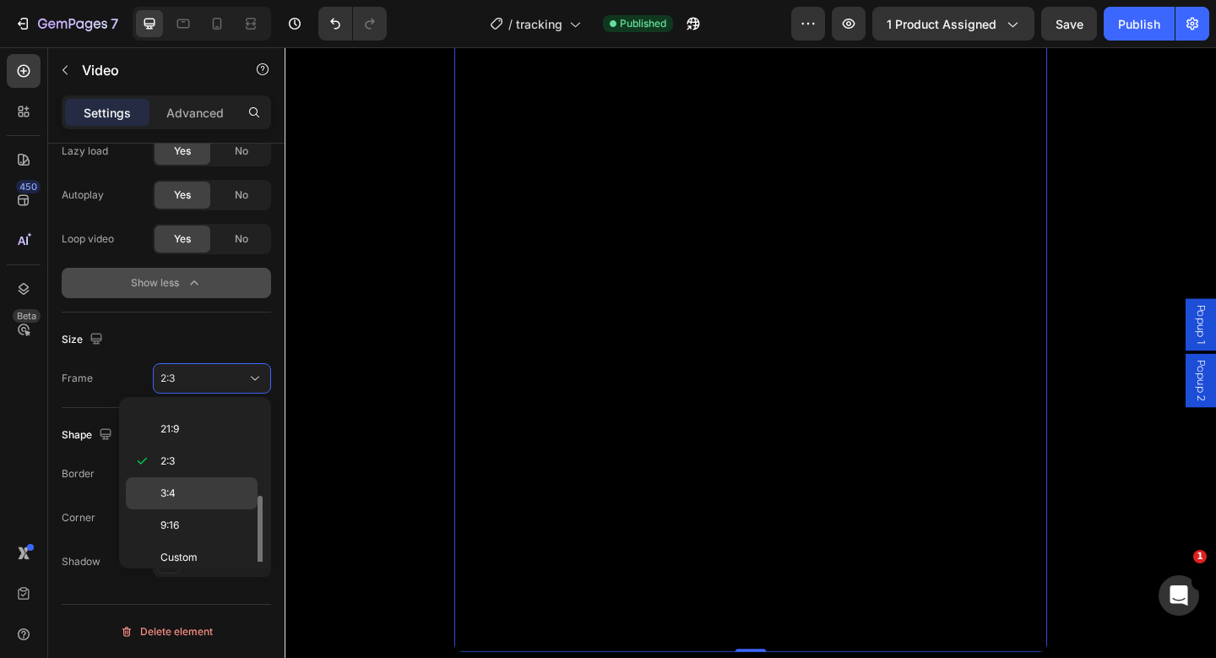
scroll to position [163, 0]
click at [172, 545] on span "Custom" at bounding box center [178, 545] width 37 height 15
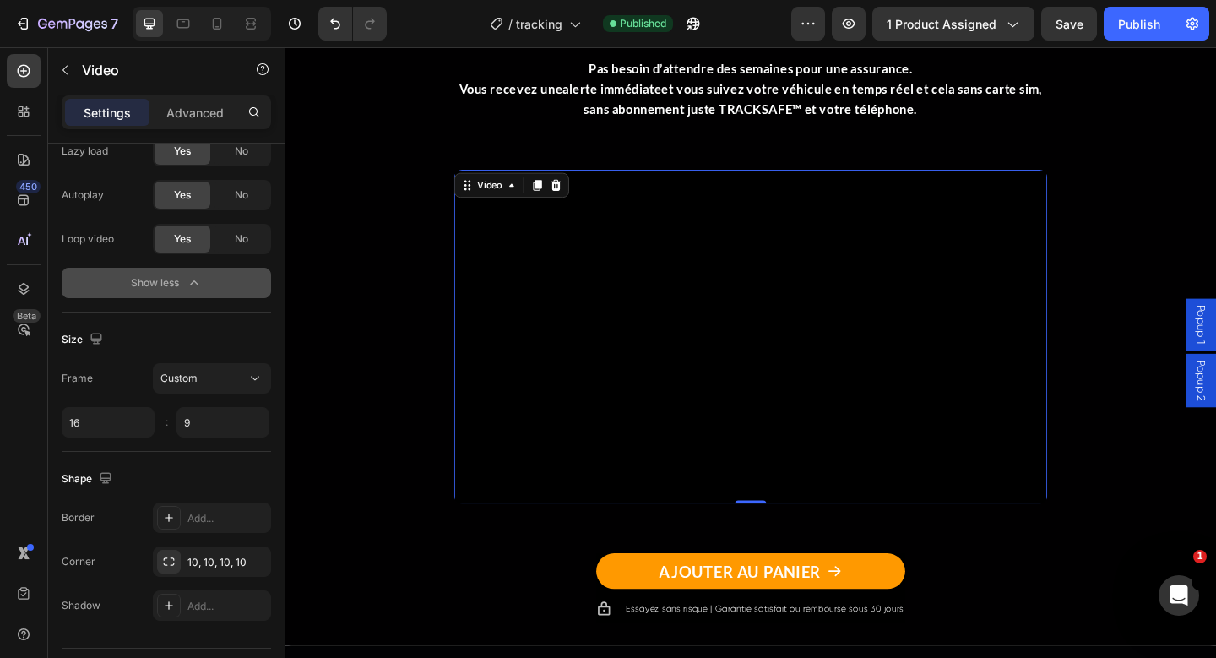
scroll to position [2560, 0]
click at [399, 328] on div "LOCALISEZ VOTRE VOITURE EN UN CLIC , OÙ QUE VOUS SOYEZ Heading 🔒 Gardez toujour…" at bounding box center [791, 237] width 1013 height 874
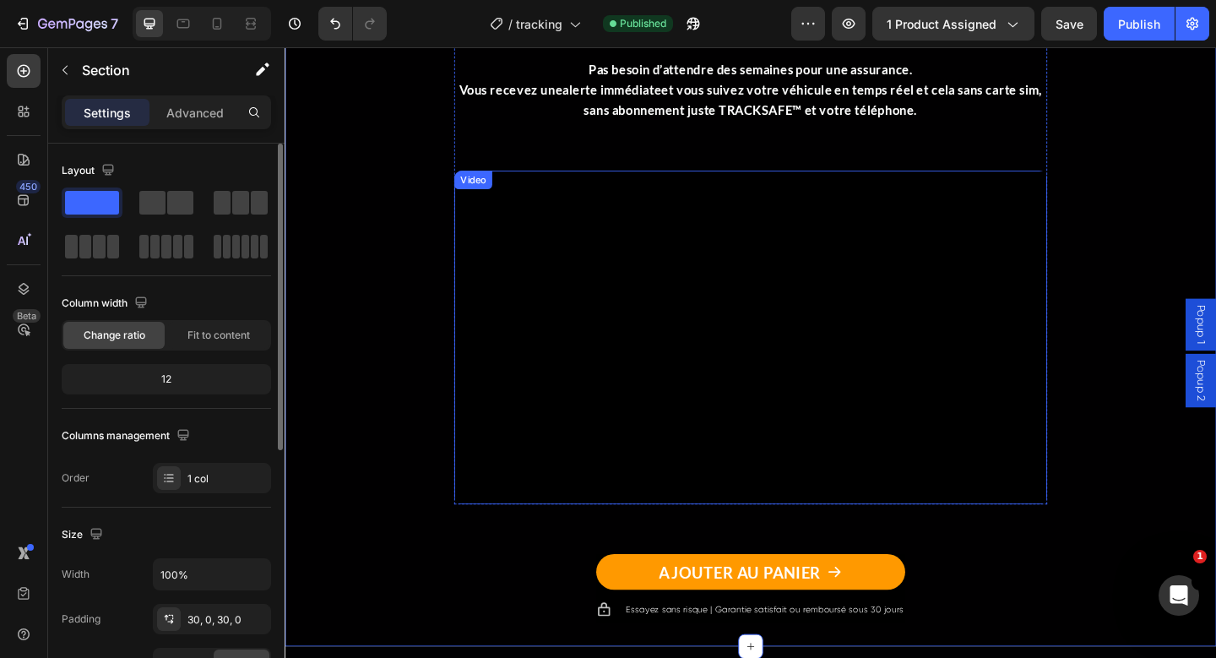
scroll to position [2258, 0]
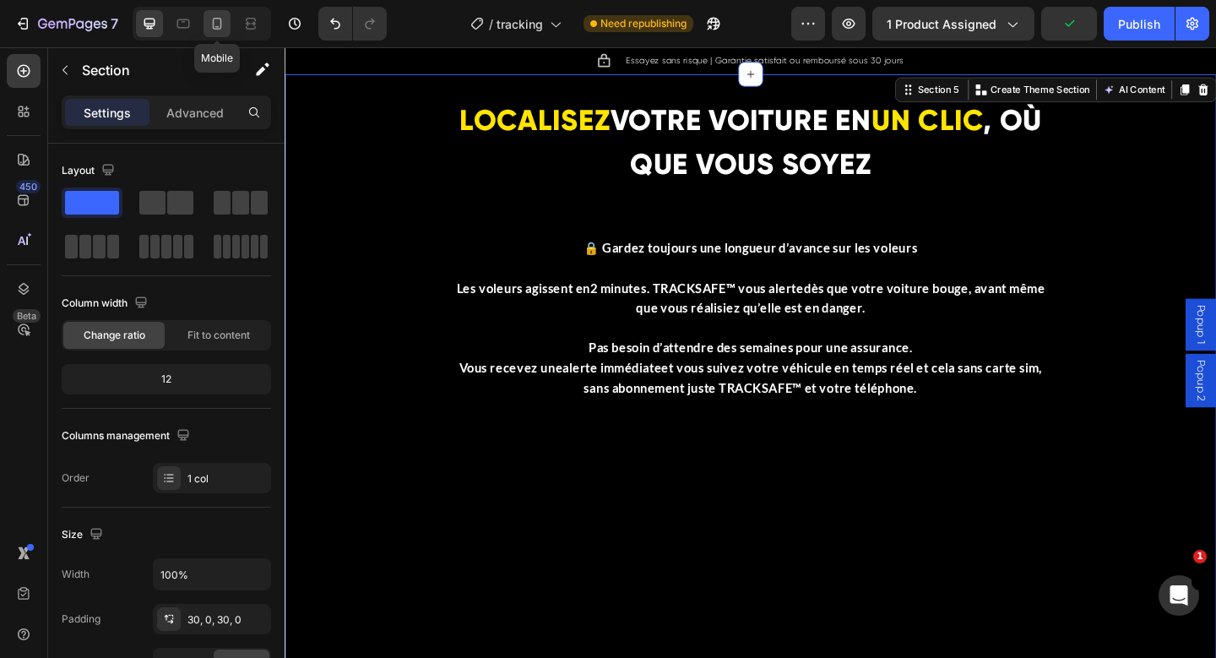
click at [223, 19] on icon at bounding box center [217, 23] width 17 height 17
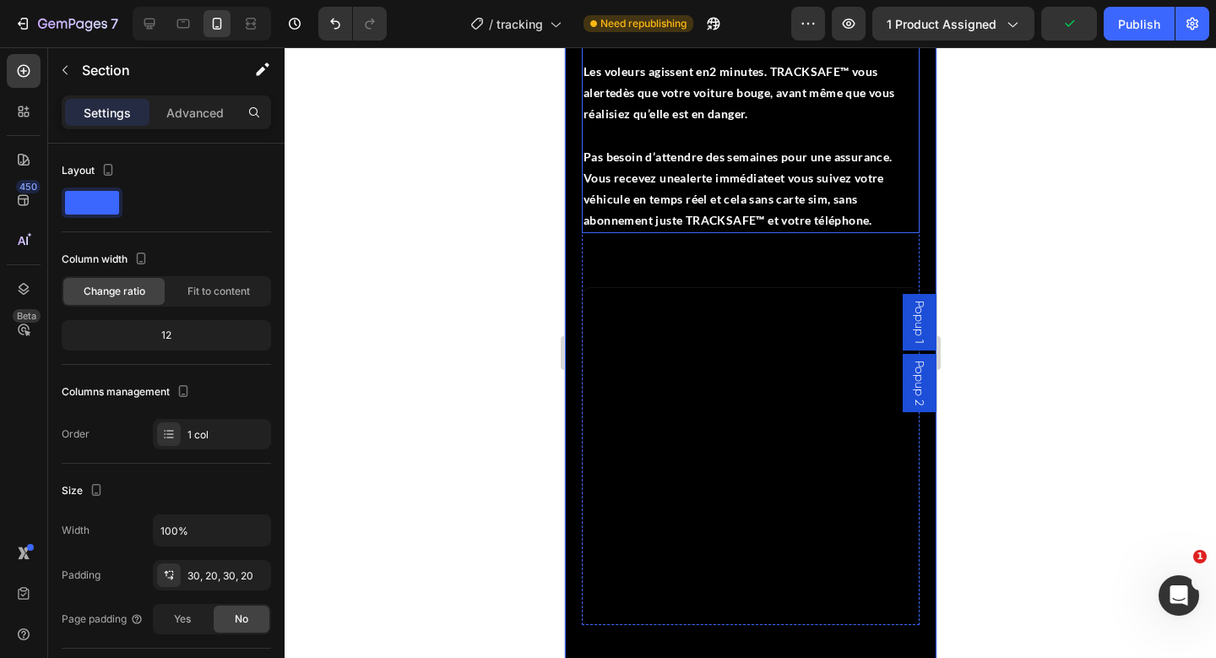
scroll to position [2730, 0]
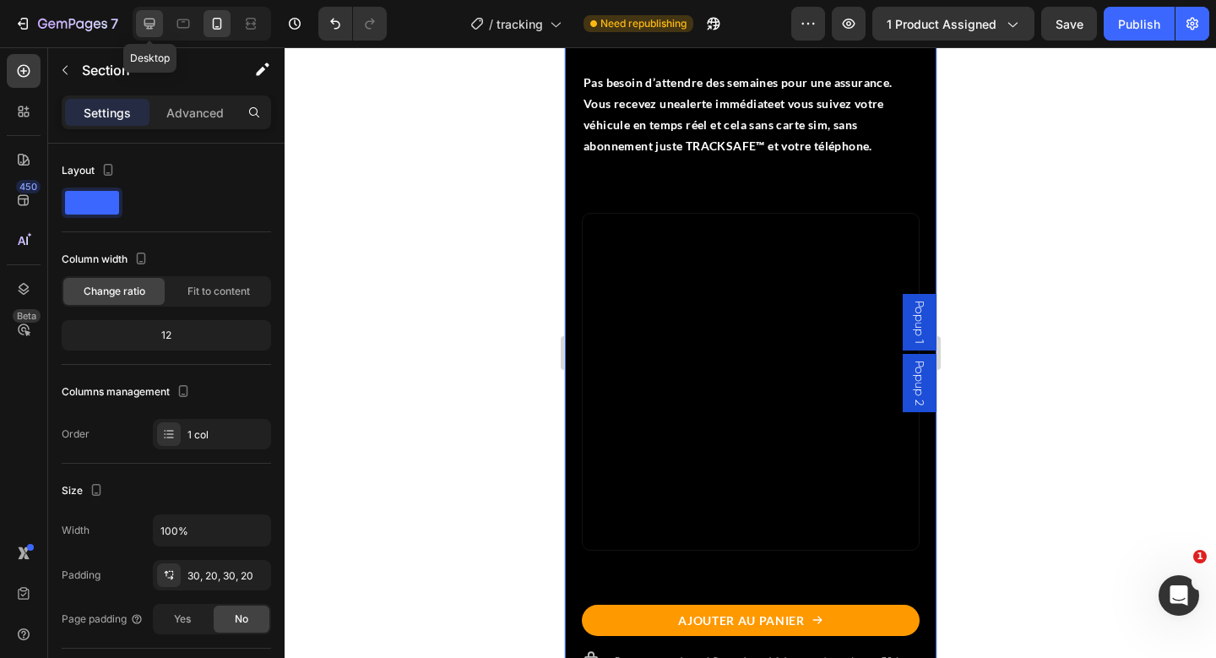
click at [151, 20] on icon at bounding box center [149, 23] width 17 height 17
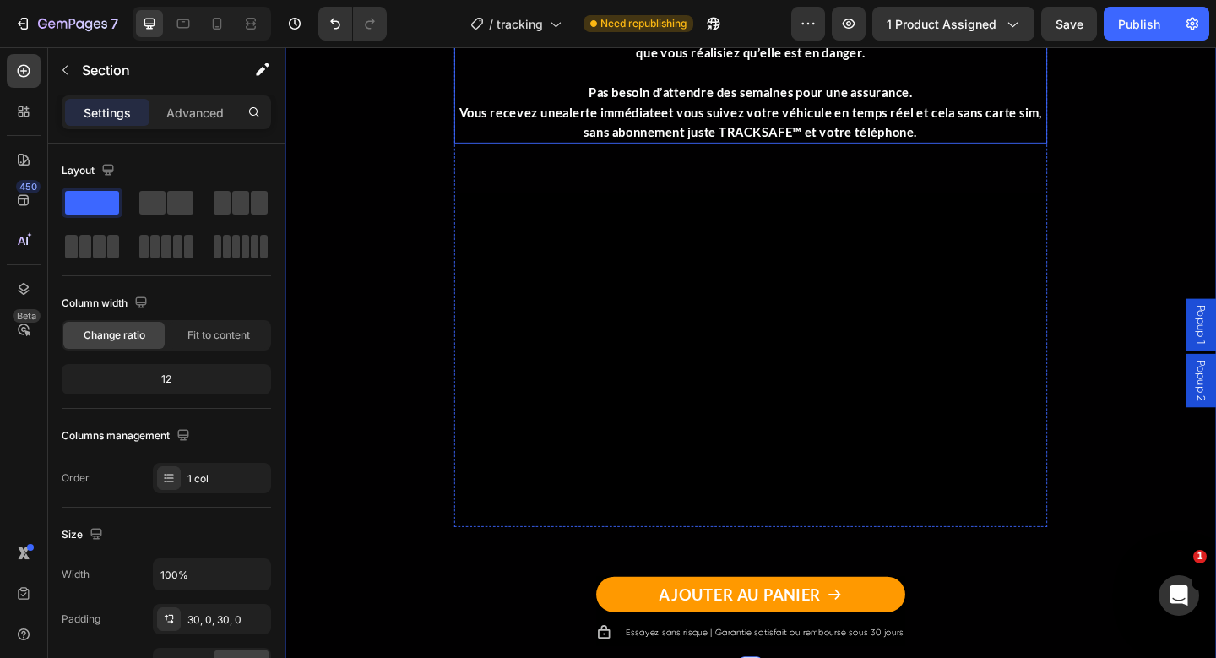
scroll to position [2572, 0]
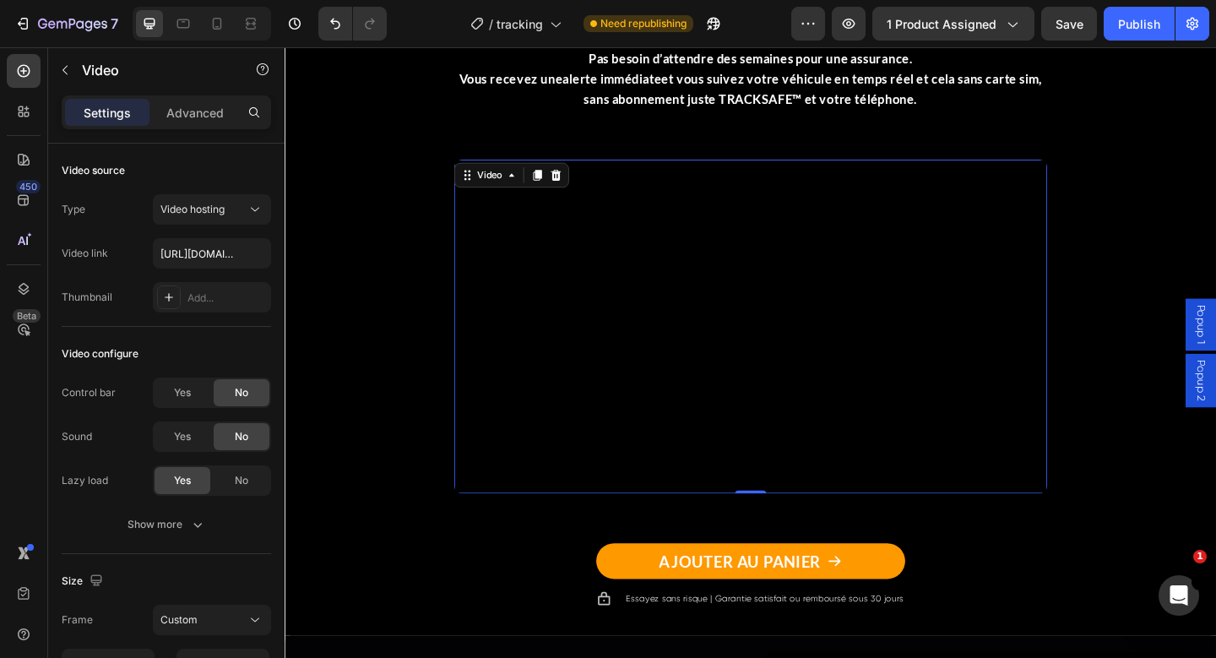
click at [846, 242] on video at bounding box center [791, 351] width 645 height 363
click at [178, 122] on div "Advanced" at bounding box center [195, 112] width 84 height 27
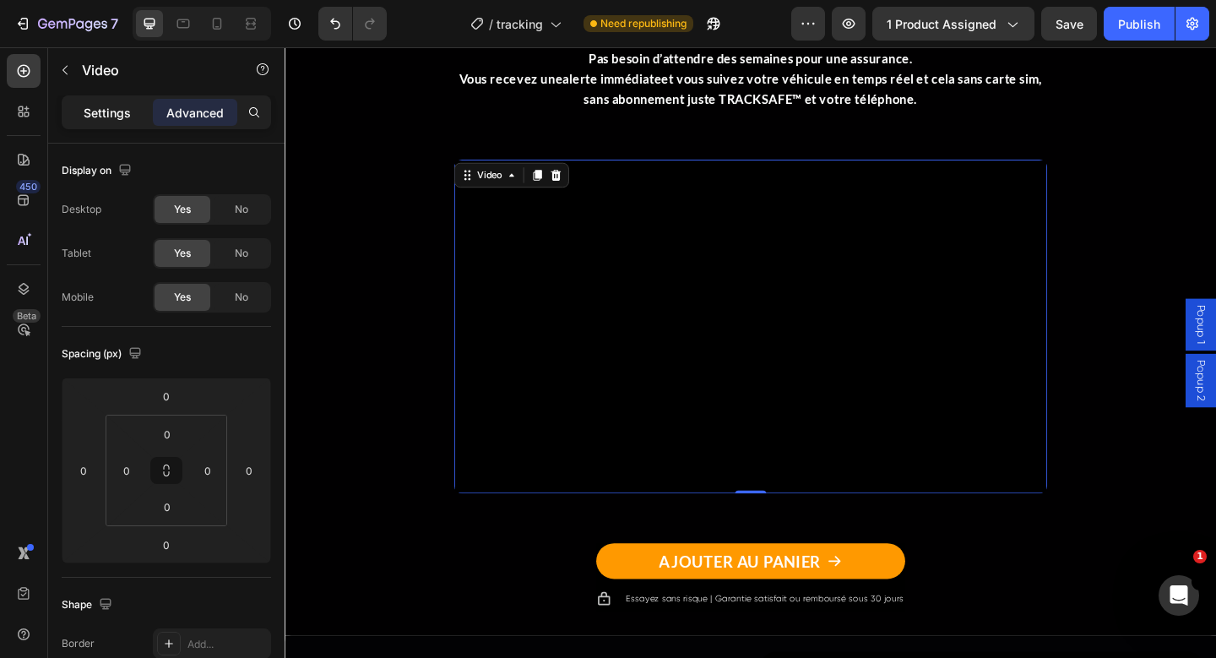
click at [95, 120] on p "Settings" at bounding box center [107, 113] width 47 height 18
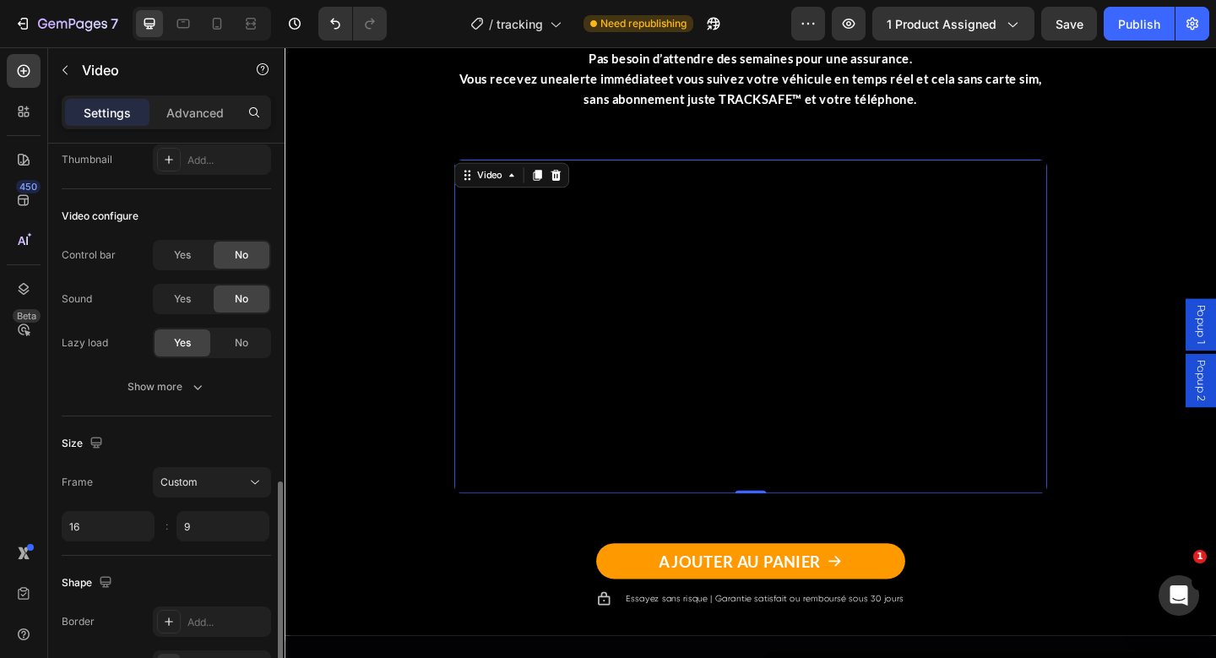
scroll to position [285, 0]
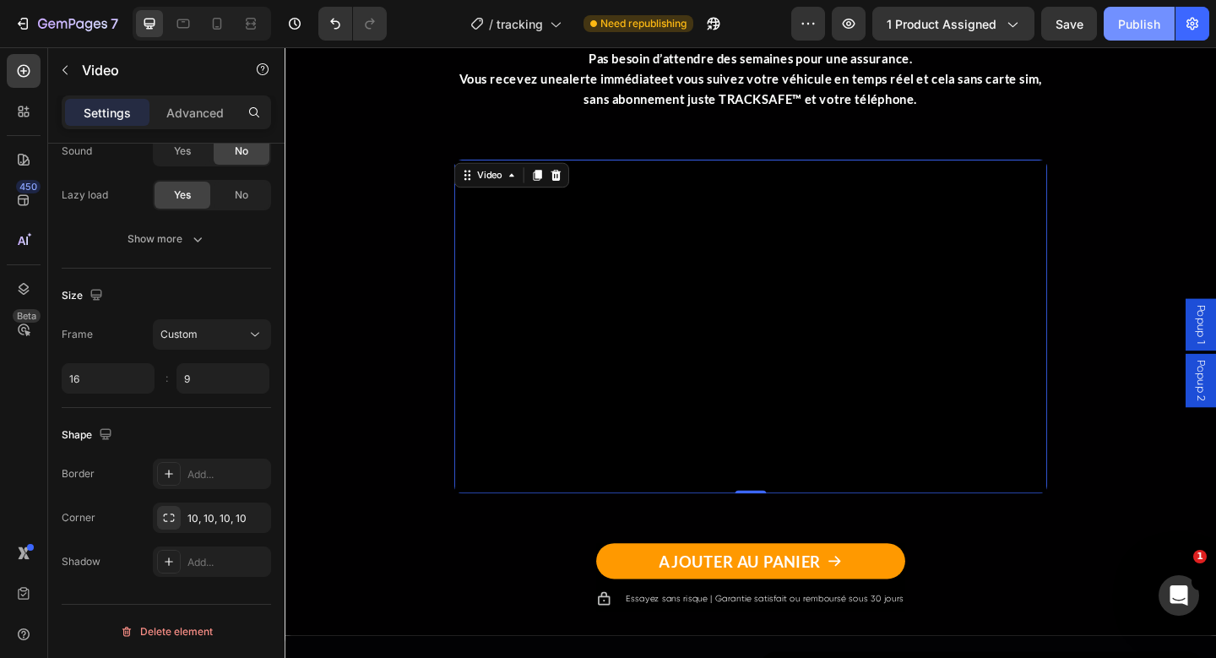
click at [1129, 16] on div "Publish" at bounding box center [1139, 24] width 42 height 18
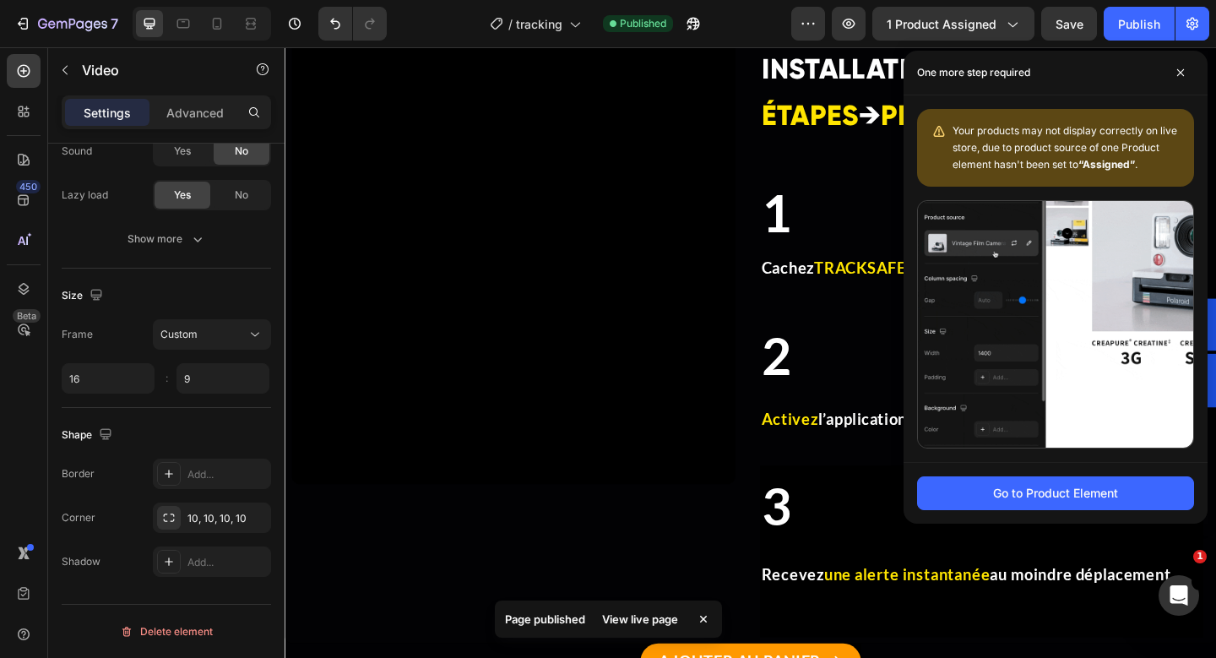
scroll to position [4568, 0]
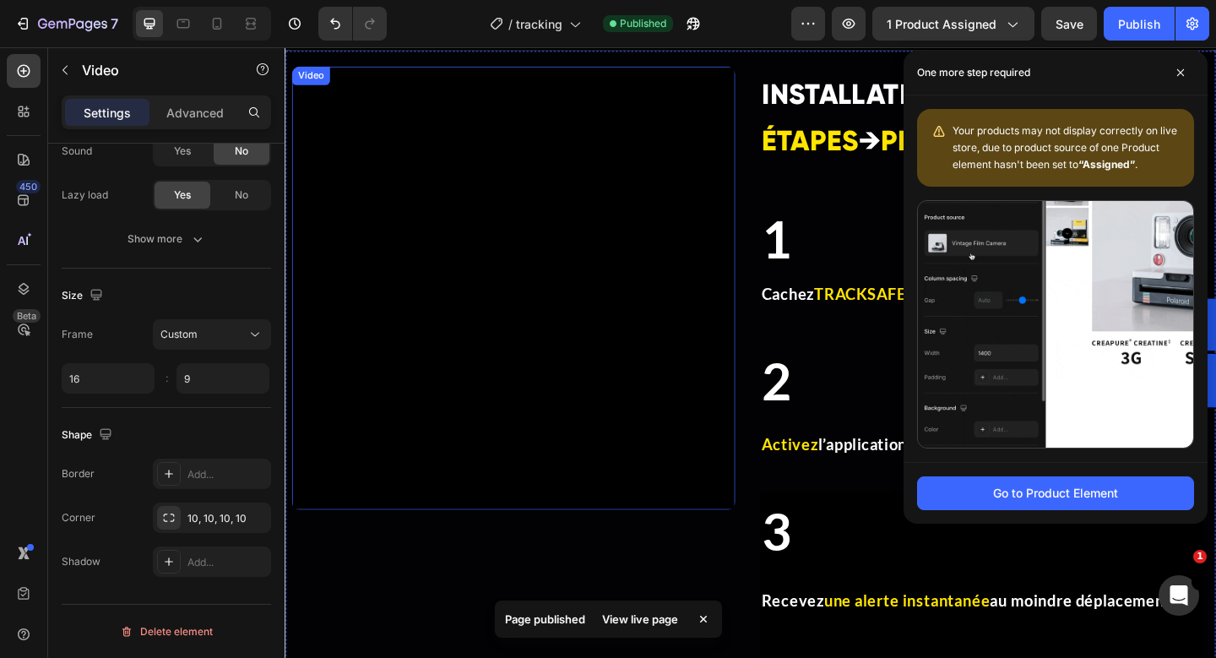
click at [527, 321] on video at bounding box center [533, 309] width 482 height 482
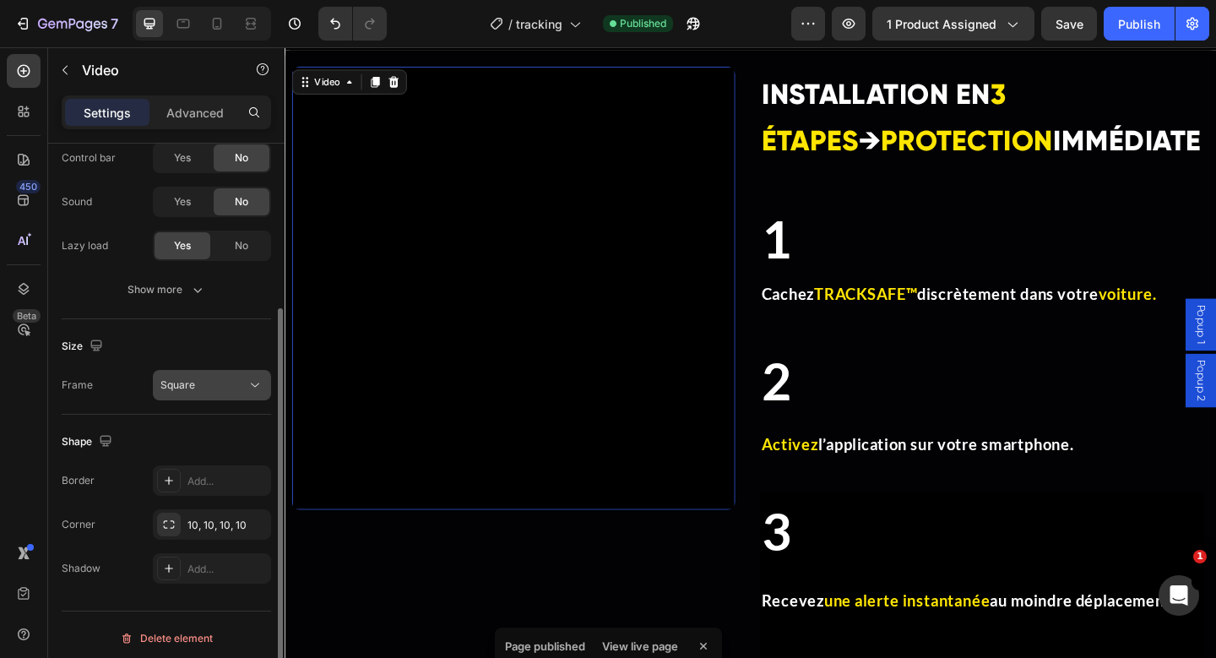
scroll to position [0, 0]
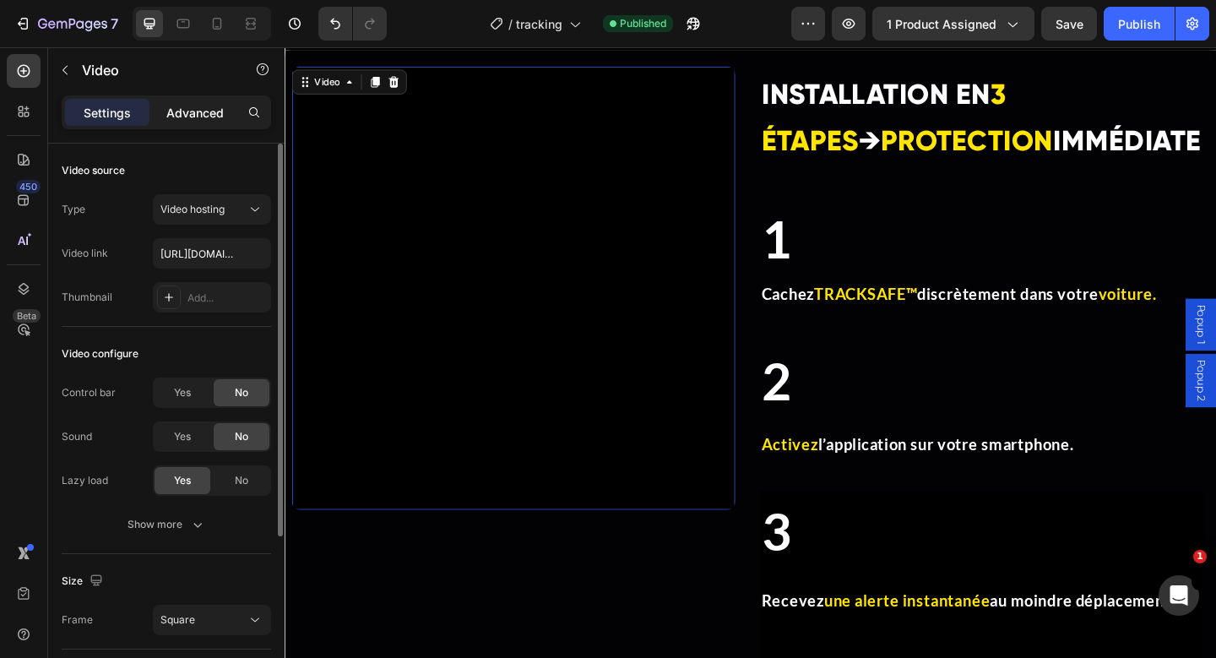
click at [195, 114] on p "Advanced" at bounding box center [194, 113] width 57 height 18
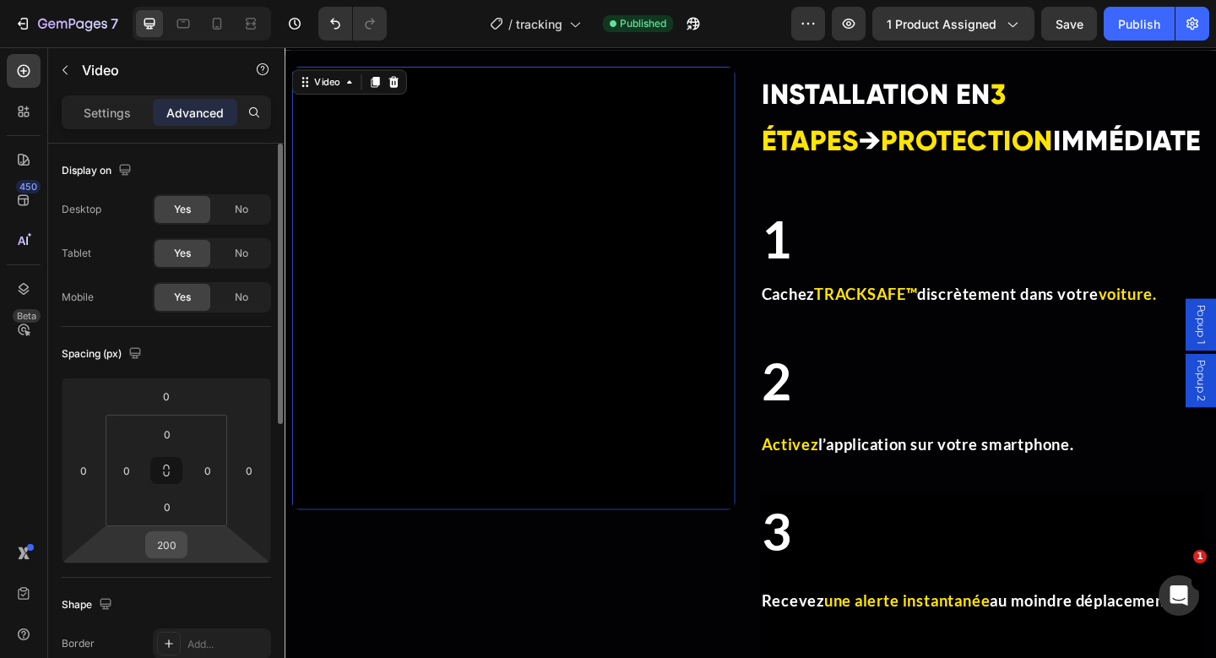
click at [183, 542] on div "200" at bounding box center [166, 544] width 42 height 27
click at [172, 542] on input "200" at bounding box center [166, 544] width 34 height 25
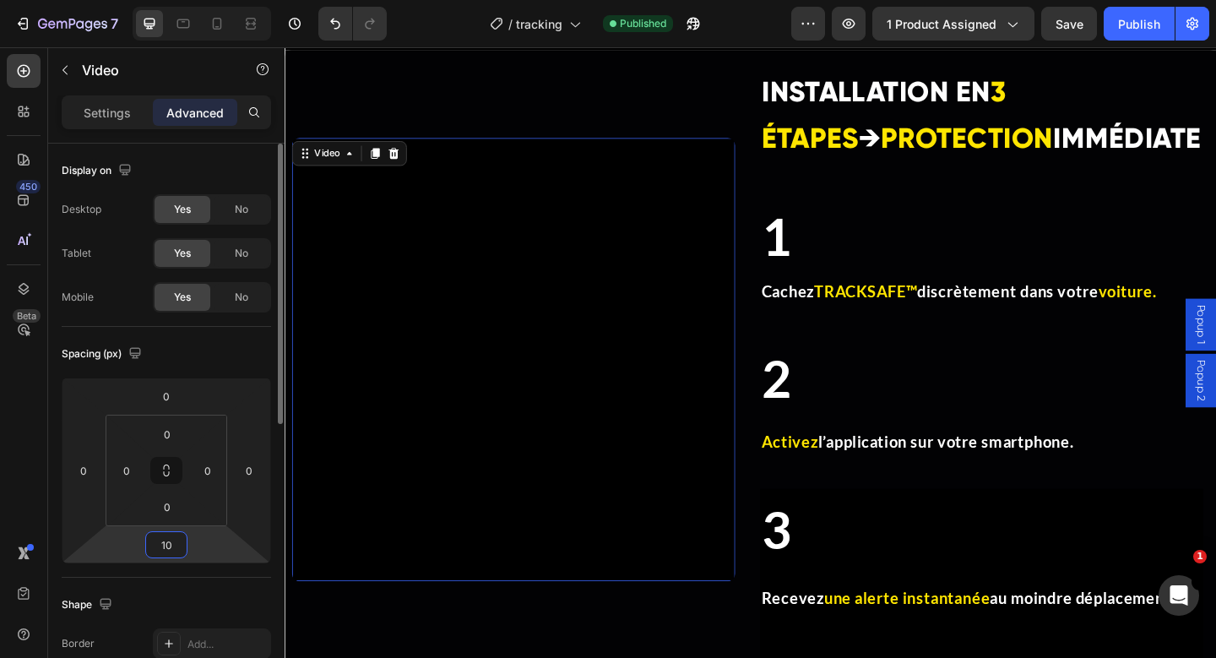
type input "1"
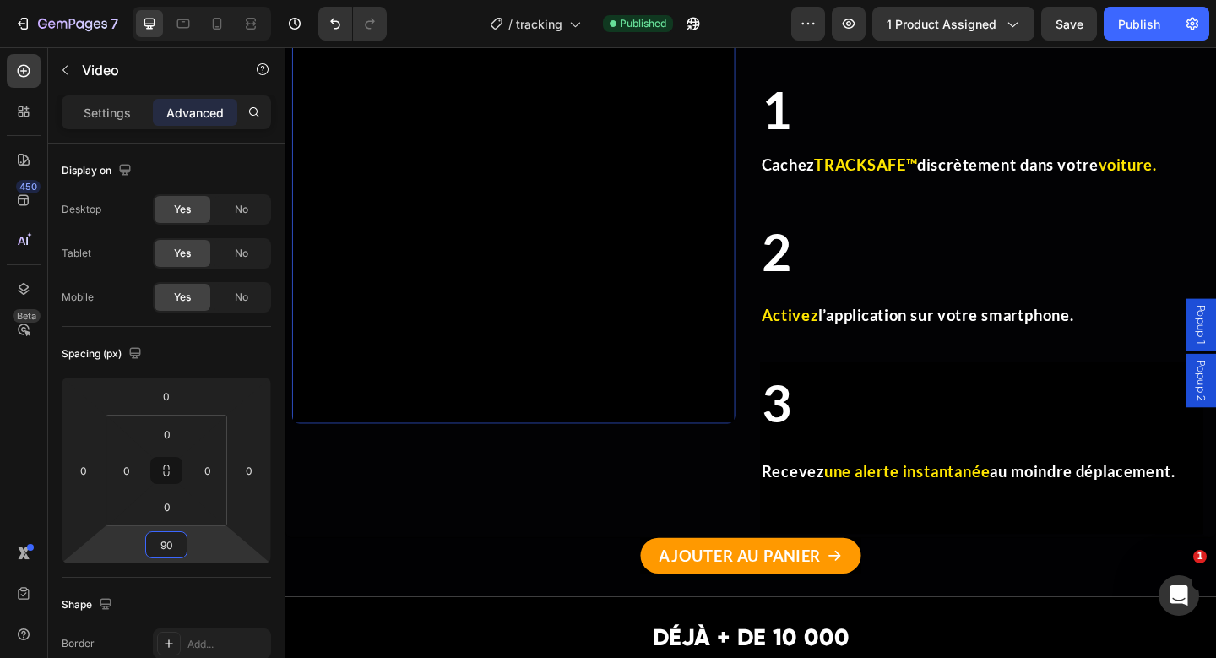
type input "9"
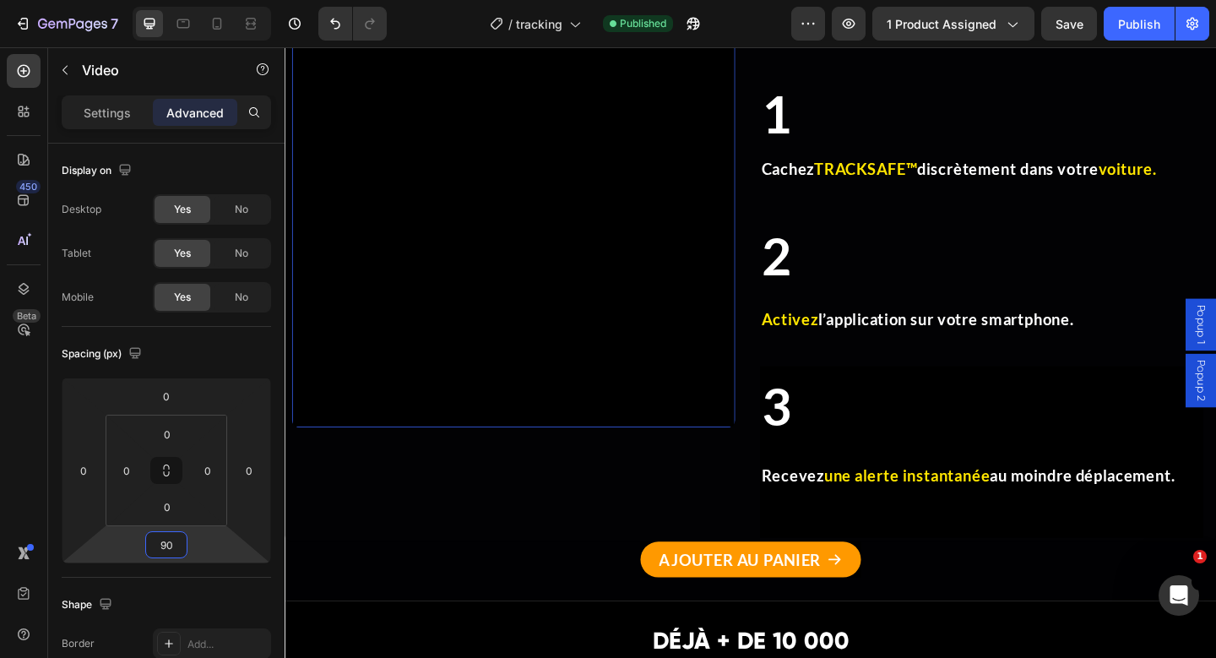
type input "9"
type input "80"
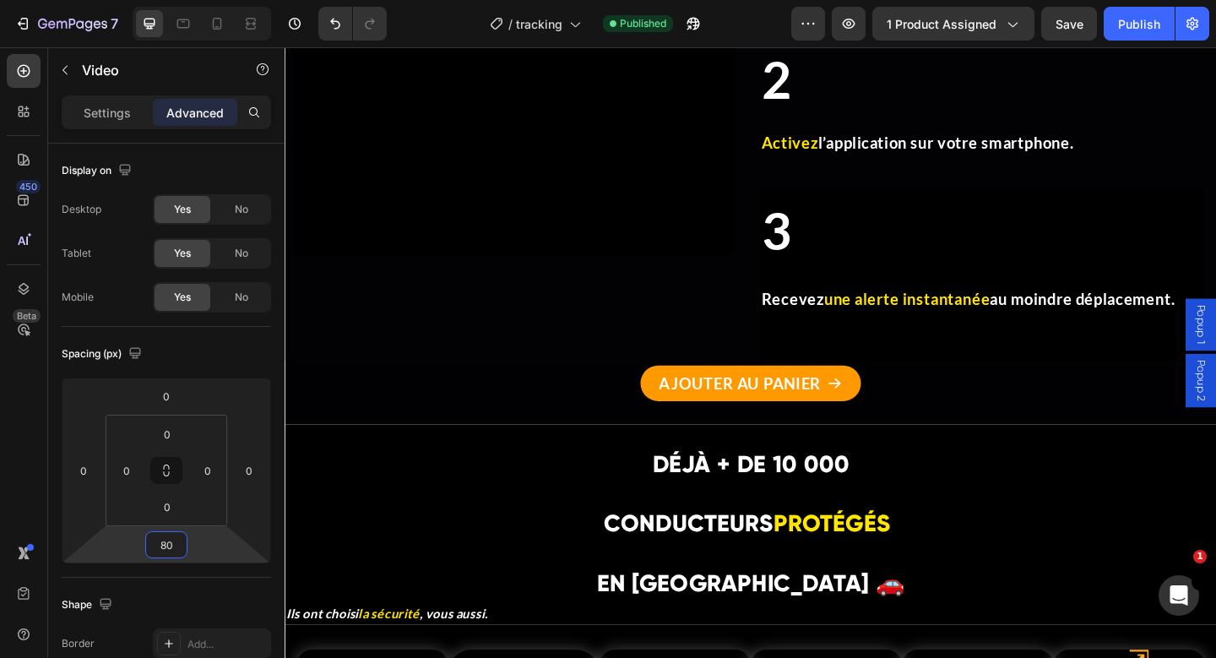
scroll to position [4879, 0]
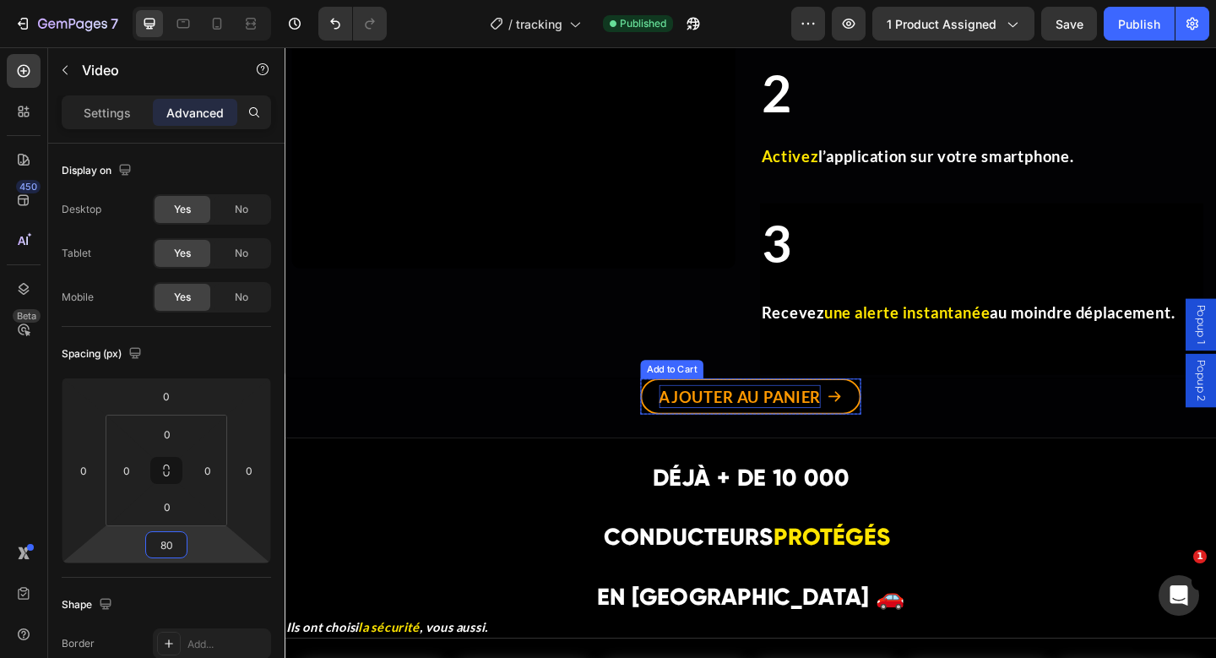
click at [751, 417] on div "AJOUTER AU PANIER" at bounding box center [780, 427] width 176 height 25
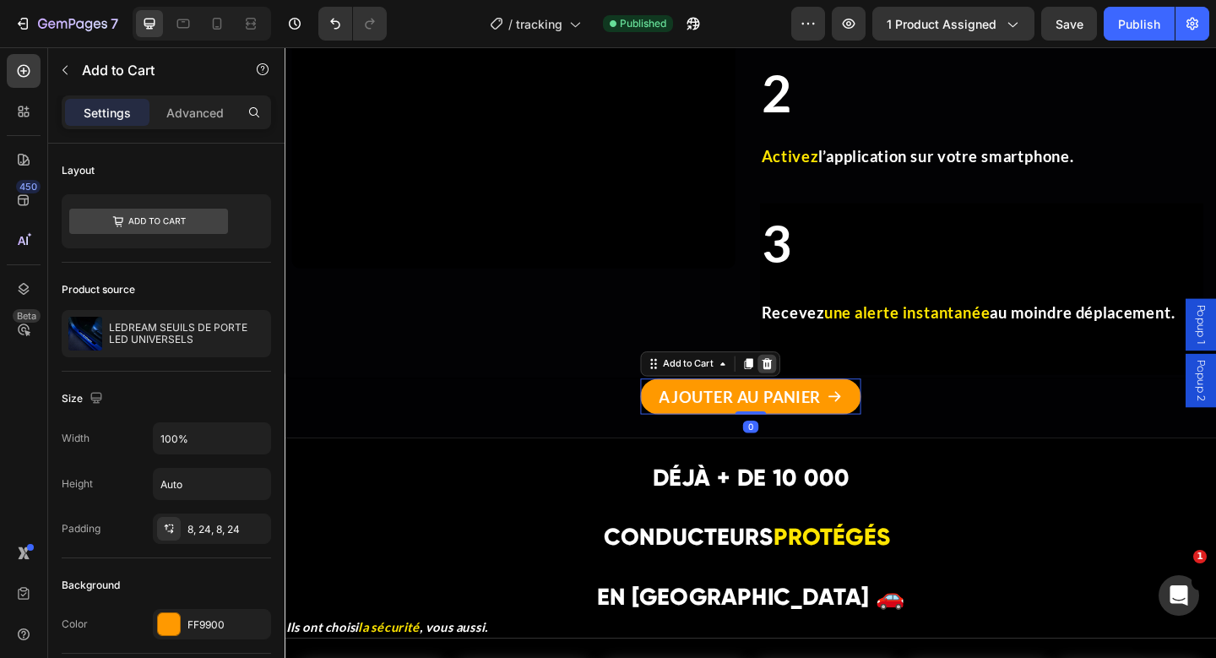
click at [811, 394] on icon at bounding box center [808, 392] width 11 height 12
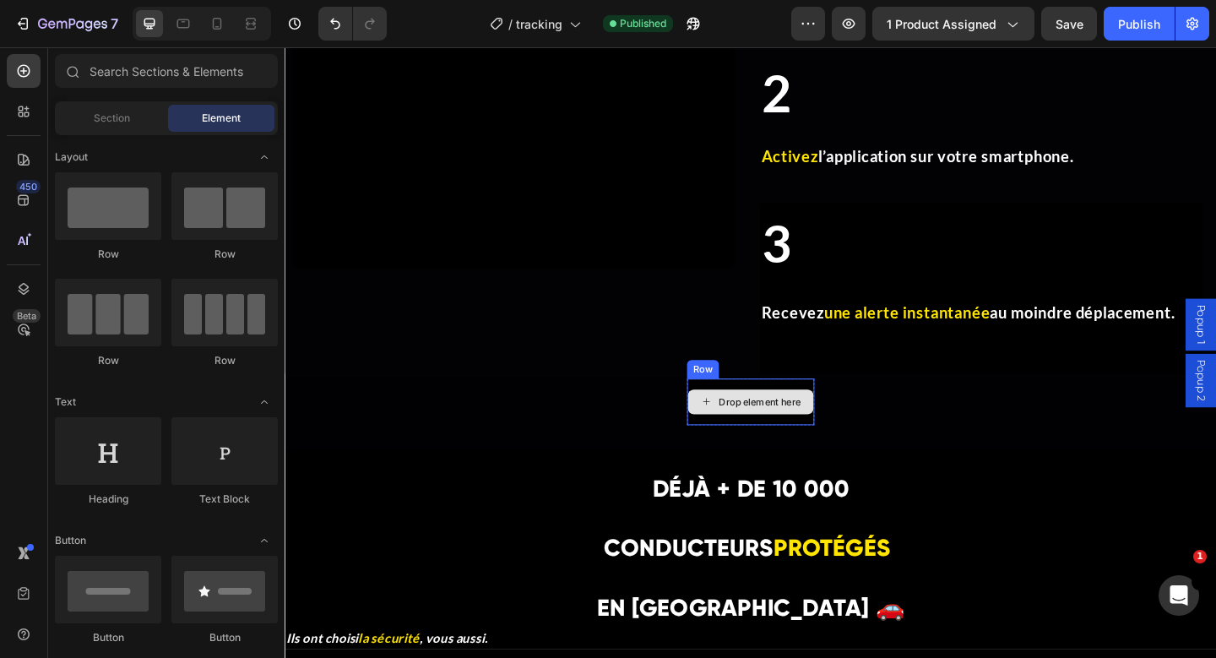
click at [794, 423] on div "Drop element here" at bounding box center [791, 433] width 137 height 27
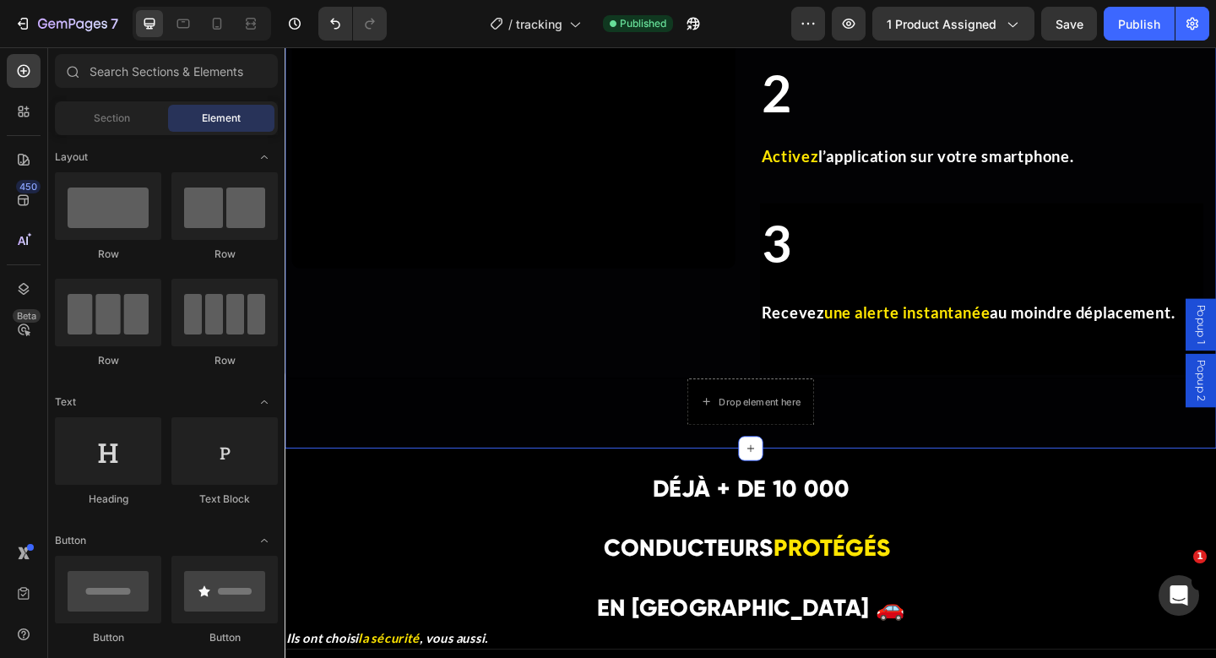
click at [634, 456] on div "Drop element here Row Product Row" at bounding box center [791, 433] width 1013 height 51
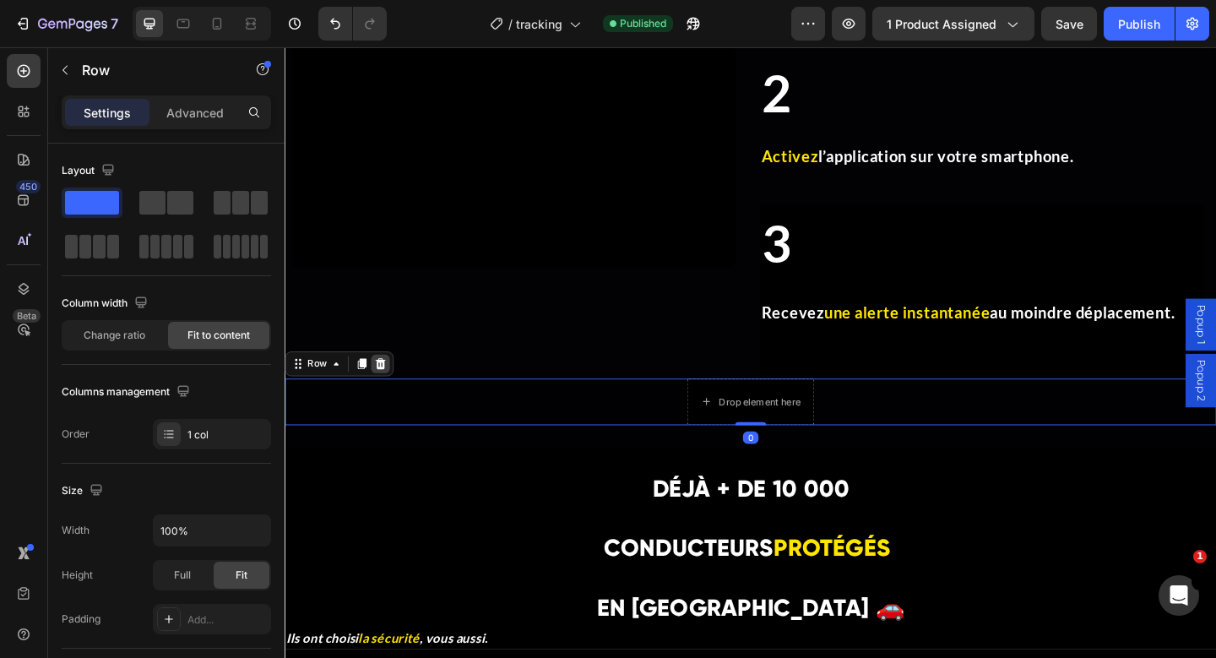
click at [387, 390] on icon at bounding box center [388, 392] width 11 height 12
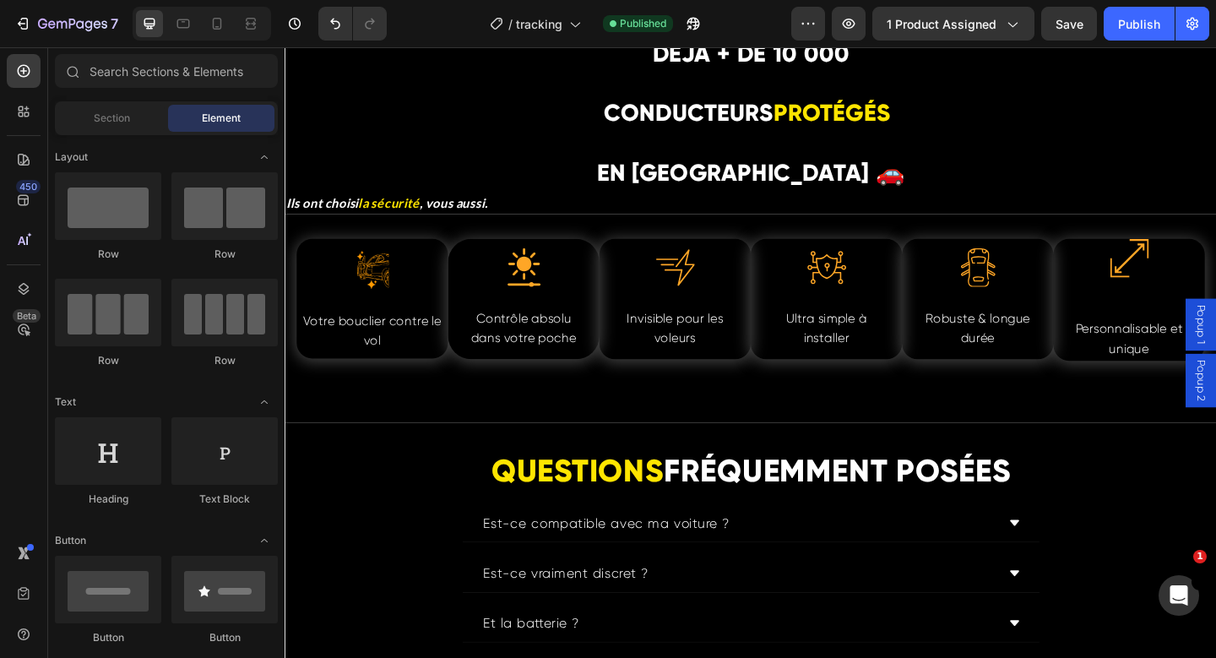
scroll to position [5291, 0]
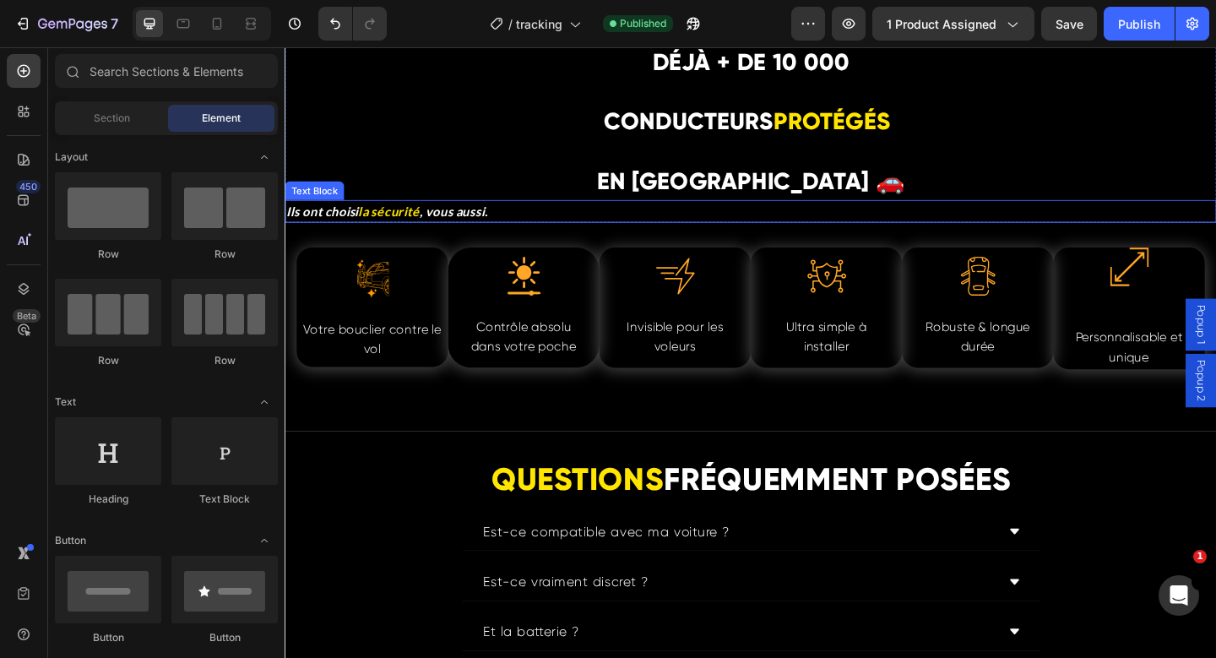
click at [426, 219] on strong "la sécurité" at bounding box center [398, 226] width 66 height 16
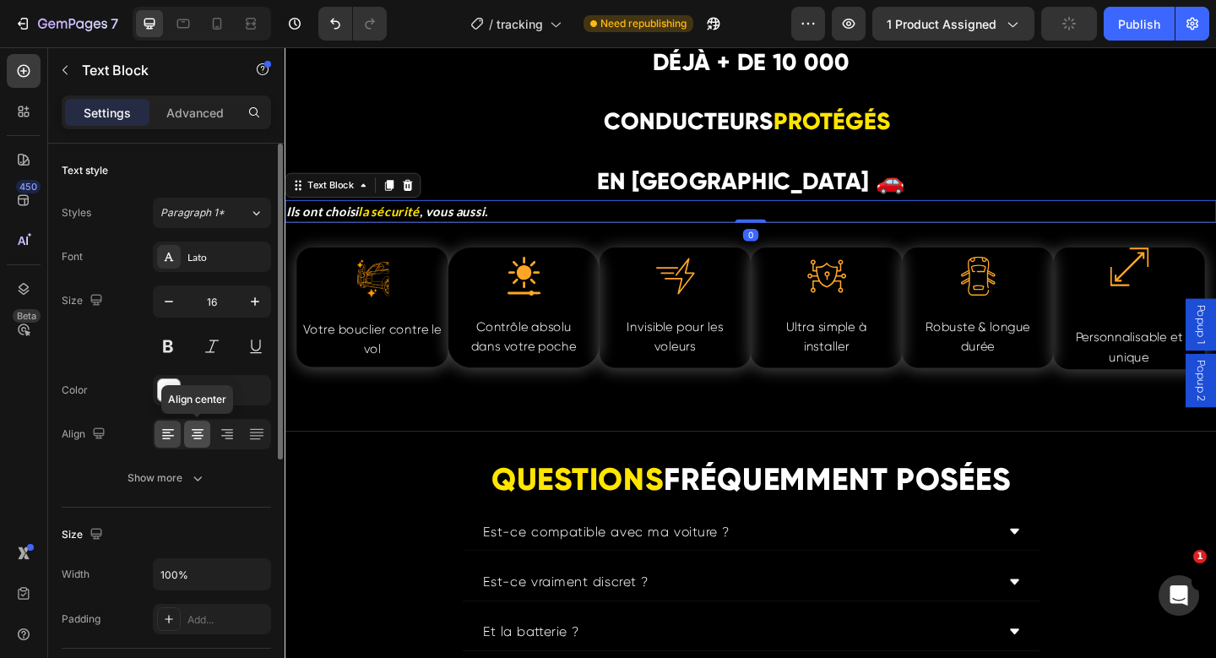
click at [190, 442] on div at bounding box center [197, 433] width 26 height 27
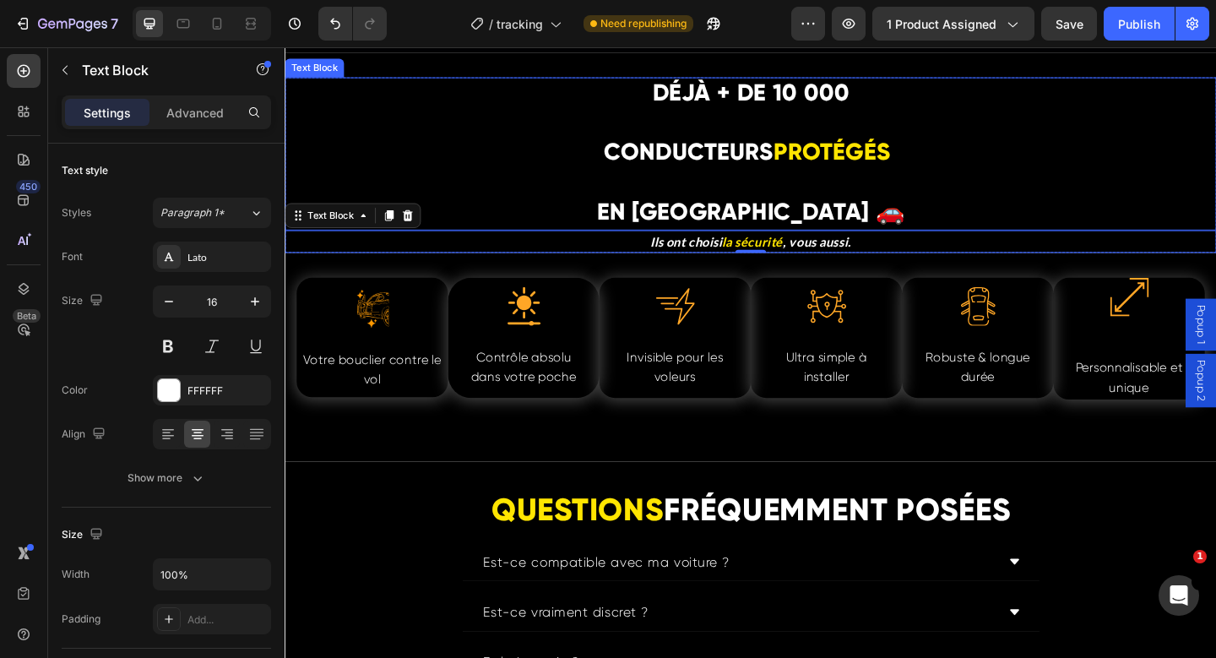
scroll to position [5224, 0]
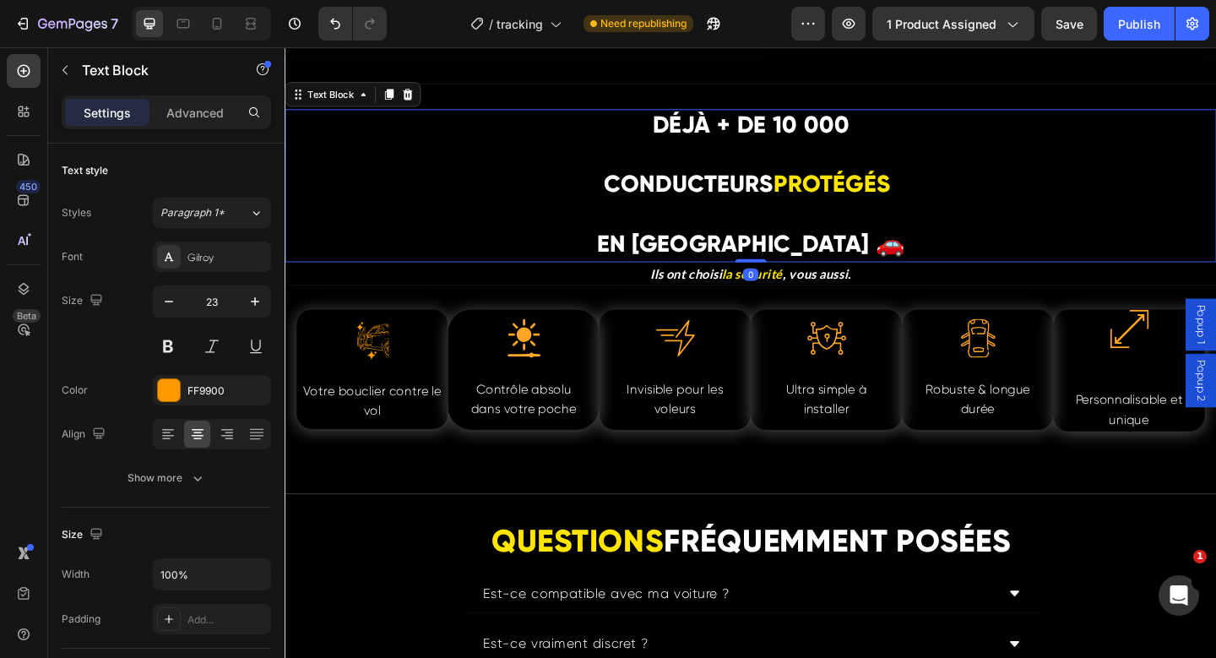
click at [551, 210] on p "CONDUCTEURS PROTÉGÉS" at bounding box center [791, 198] width 1010 height 34
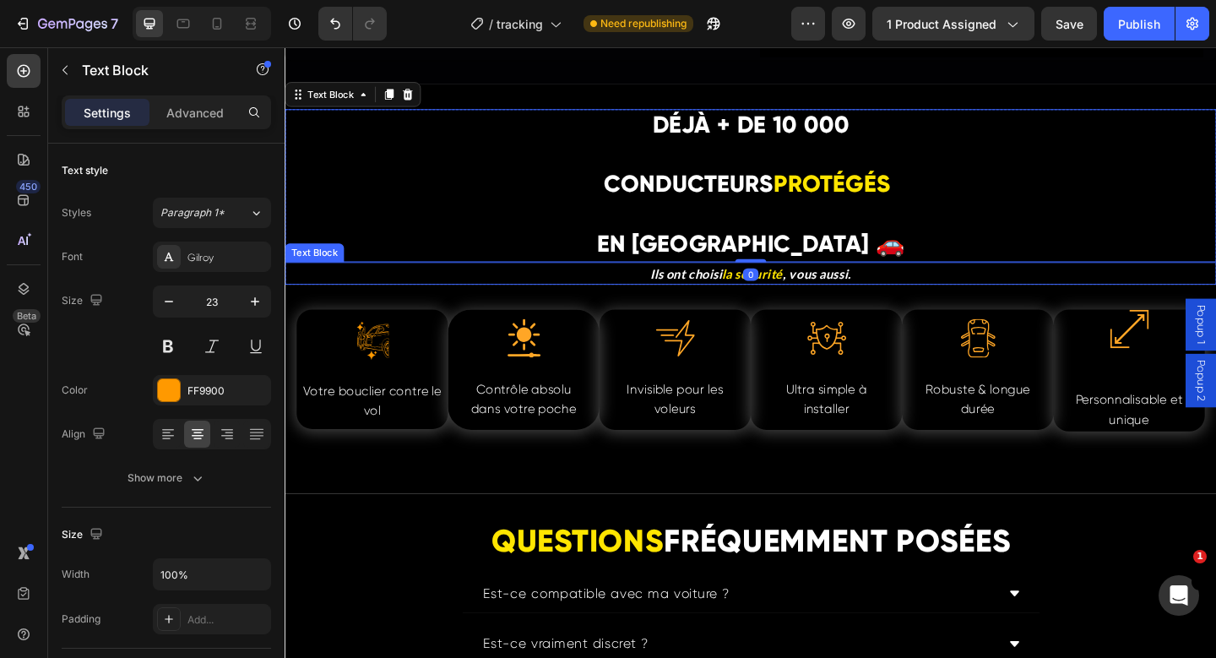
click at [540, 285] on p "Ils ont choisi la sécurité , vous aussi." at bounding box center [791, 294] width 1010 height 22
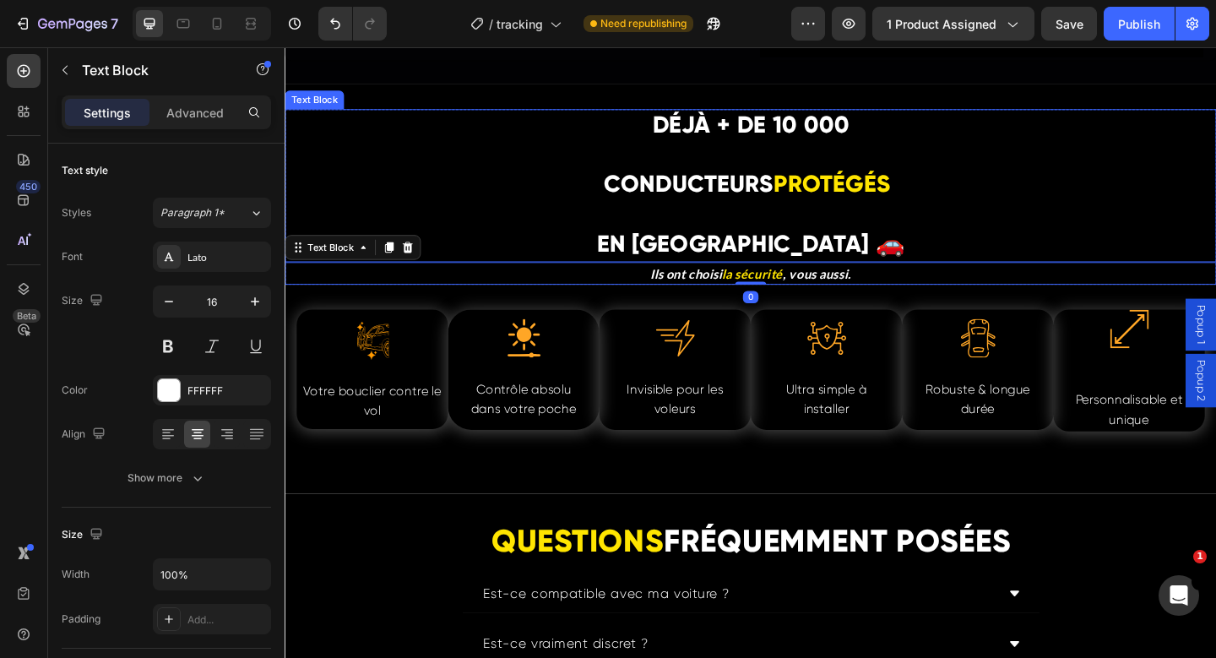
click at [924, 240] on p at bounding box center [791, 229] width 1010 height 31
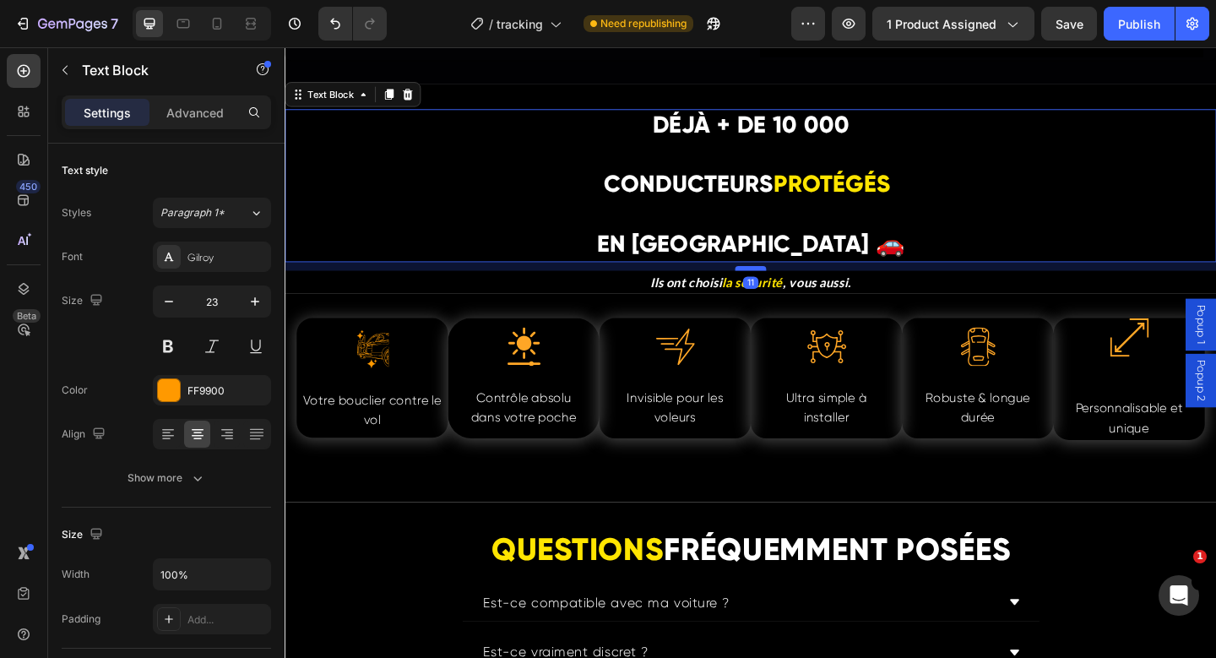
drag, startPoint x: 794, startPoint y: 276, endPoint x: 795, endPoint y: 286, distance: 10.3
click at [795, 286] on div at bounding box center [791, 287] width 34 height 5
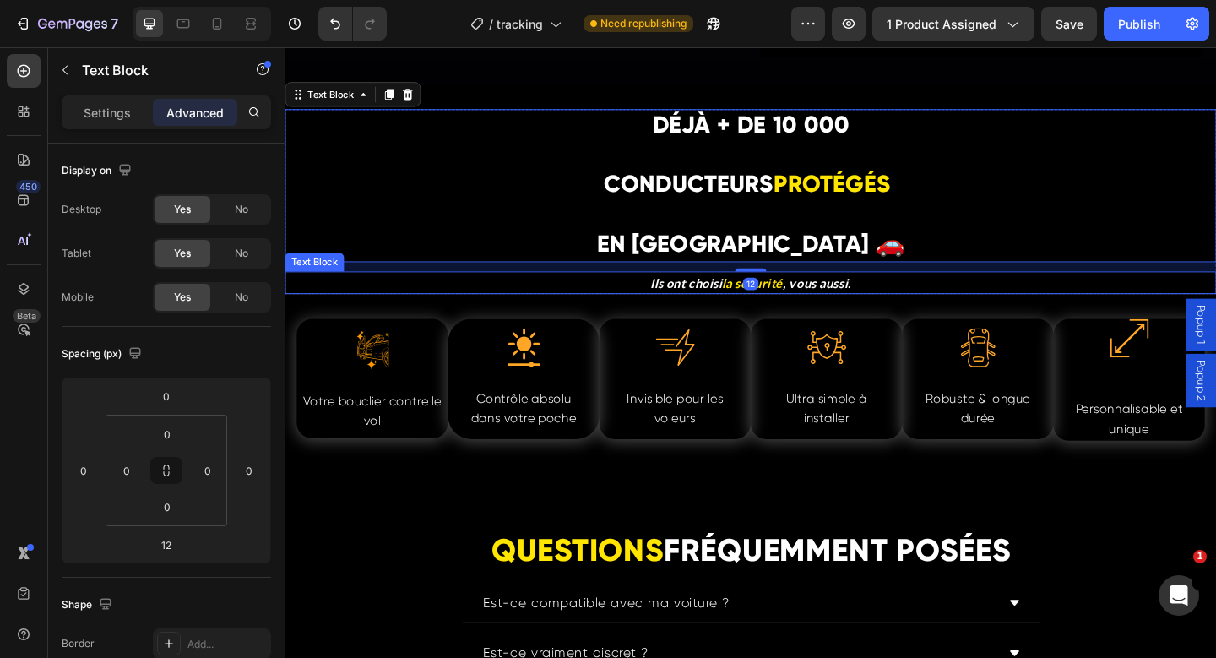
click at [914, 311] on p "Ils ont choisi la sécurité , vous aussi." at bounding box center [791, 304] width 1010 height 22
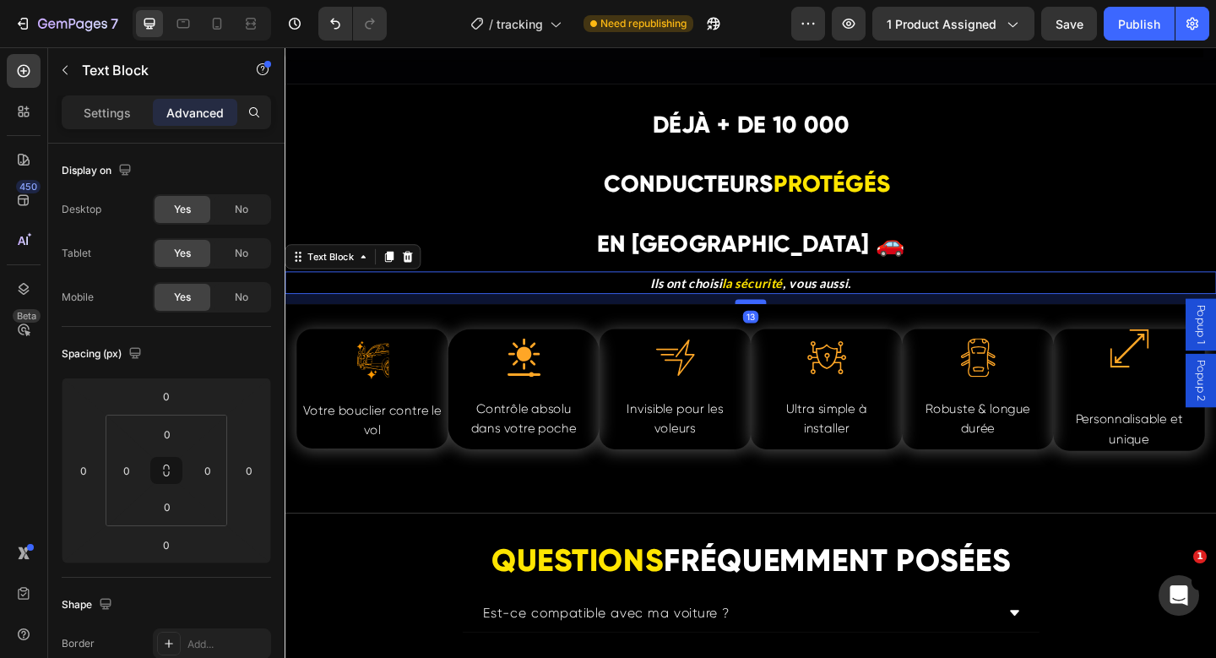
drag, startPoint x: 798, startPoint y: 313, endPoint x: 798, endPoint y: 324, distance: 11.0
click at [798, 324] on div at bounding box center [791, 324] width 34 height 5
type input "13"
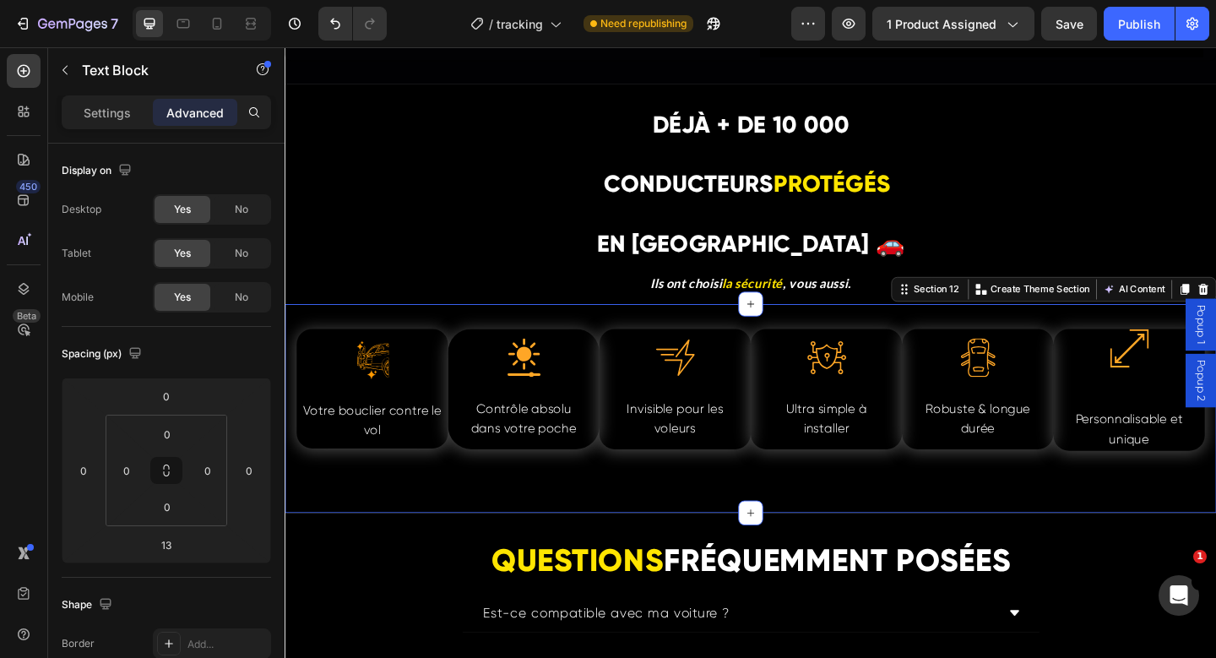
click at [538, 507] on div ".id580817077116338730 .cls-1,.cls-2,.cls-3{fill:#f90;stroke:#f90;stroke-miterli…" at bounding box center [791, 440] width 1013 height 226
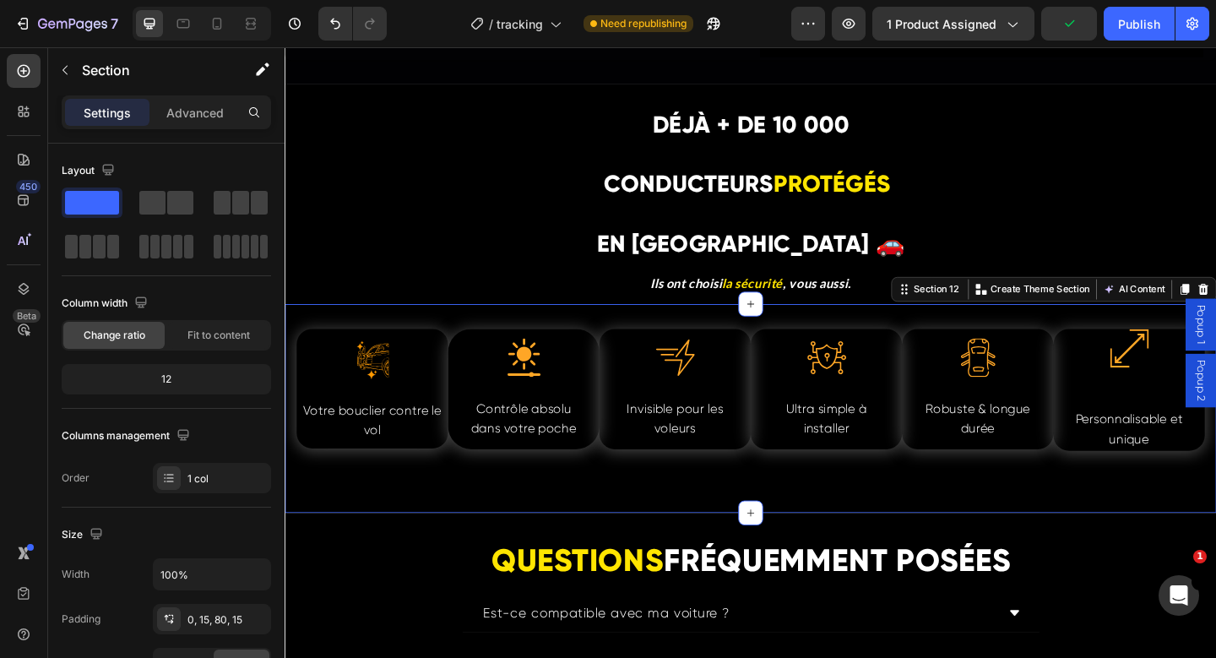
click at [349, 512] on div ".id580817077116338730 .cls-1,.cls-2,.cls-3{fill:#f90;stroke:#f90;stroke-miterli…" at bounding box center [791, 440] width 1013 height 226
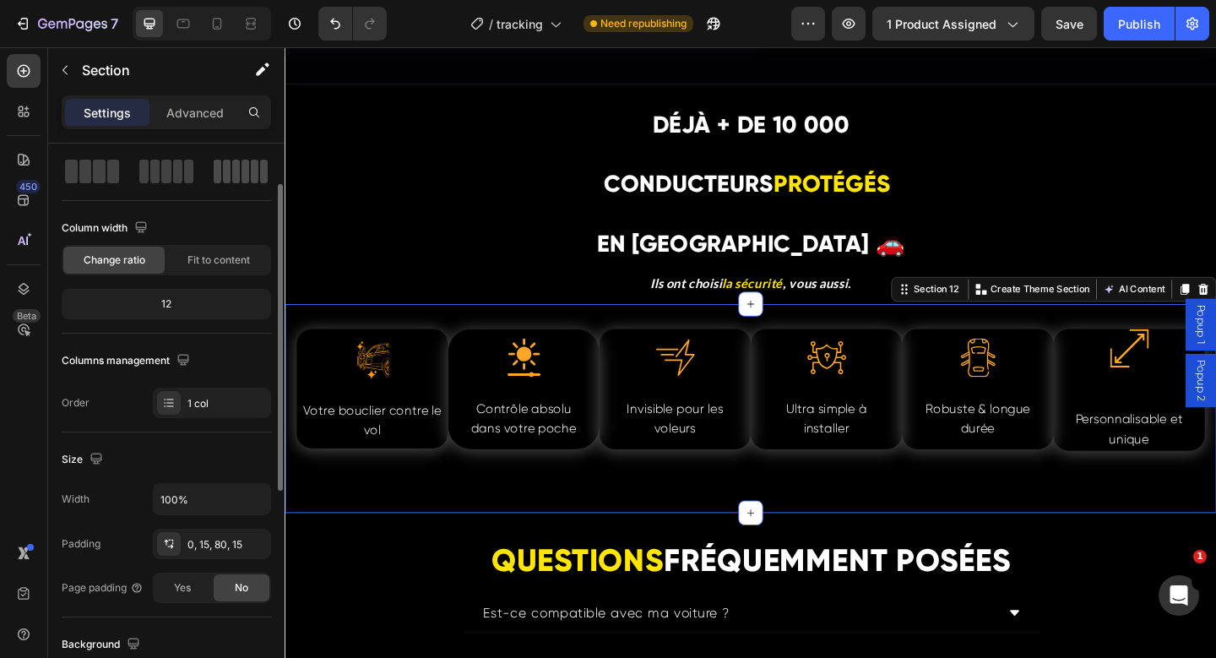
scroll to position [70, 0]
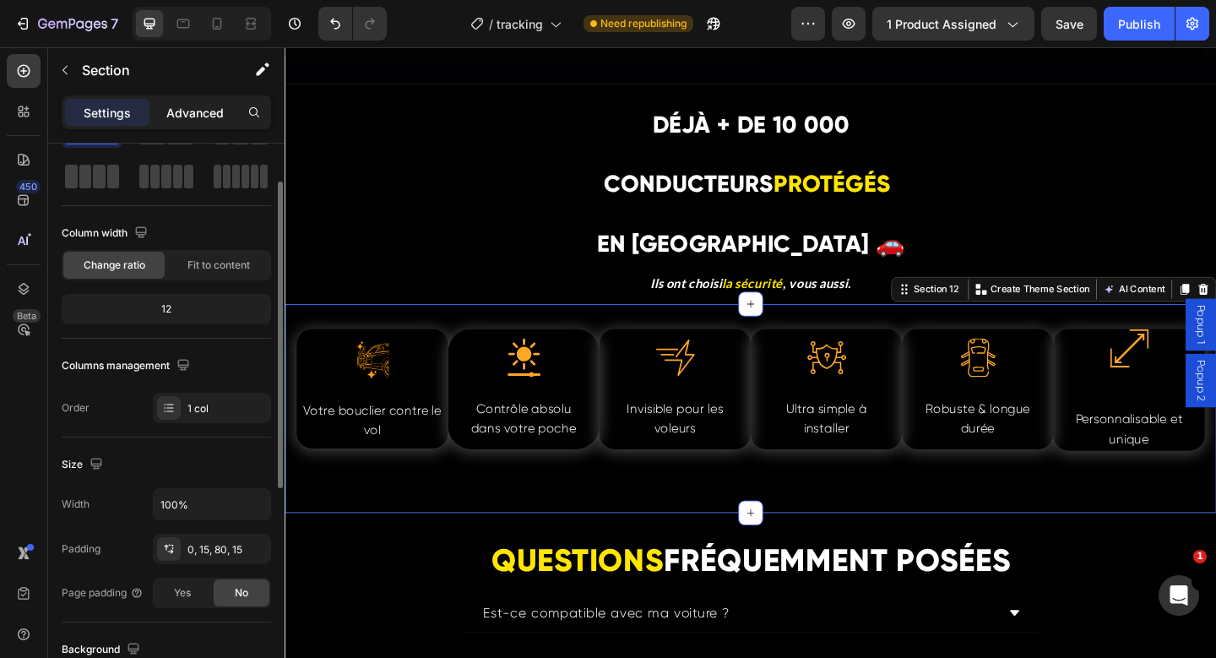
click at [211, 107] on p "Advanced" at bounding box center [194, 113] width 57 height 18
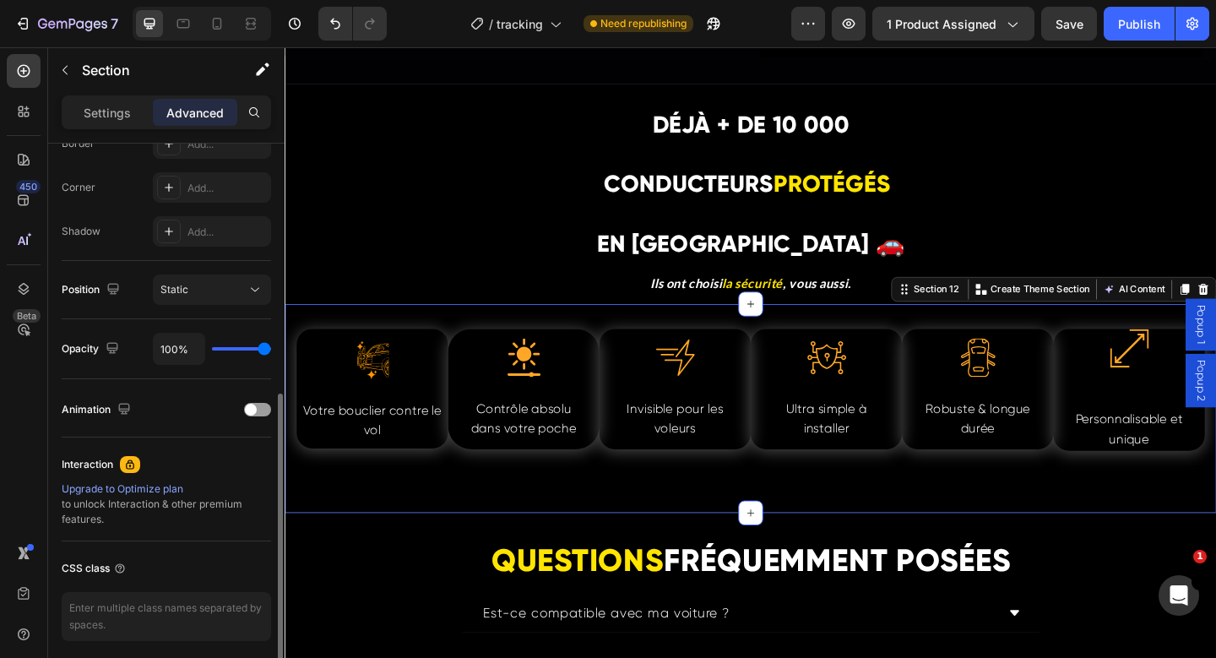
scroll to position [502, 0]
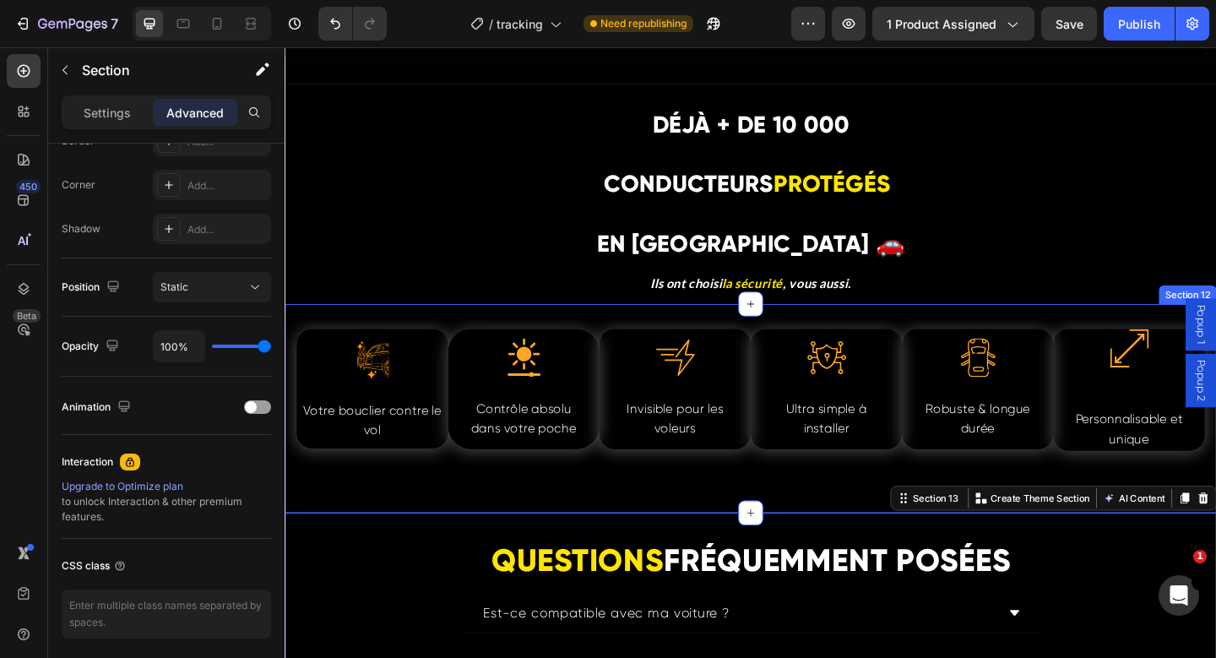
click at [380, 540] on div ".id580817077116338730 .cls-1,.cls-2,.cls-3{fill:#f90;stroke:#f90;stroke-miterli…" at bounding box center [791, 440] width 1013 height 226
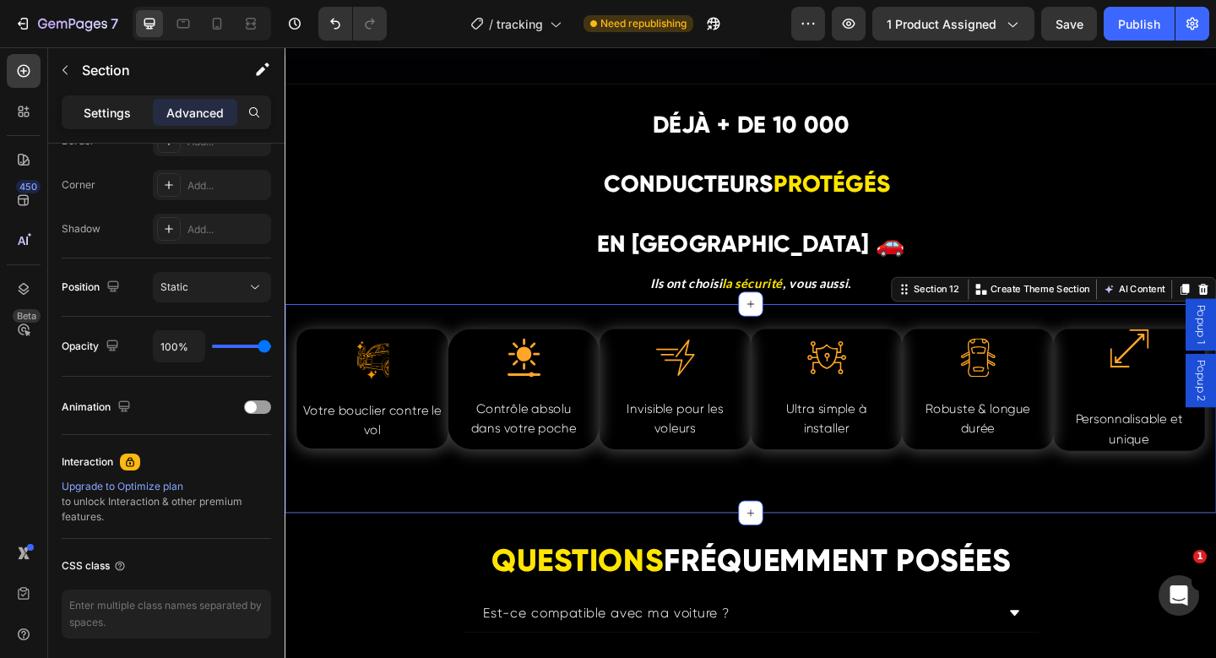
click at [104, 104] on p "Settings" at bounding box center [107, 113] width 47 height 18
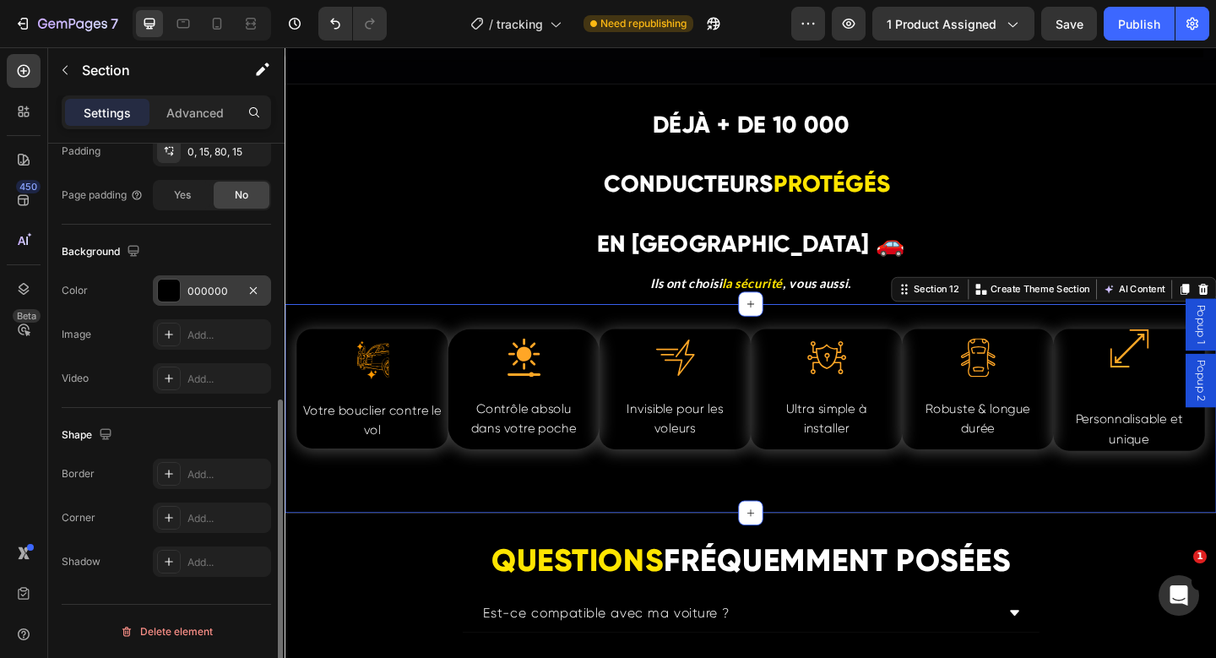
click at [185, 296] on div "000000" at bounding box center [212, 290] width 118 height 30
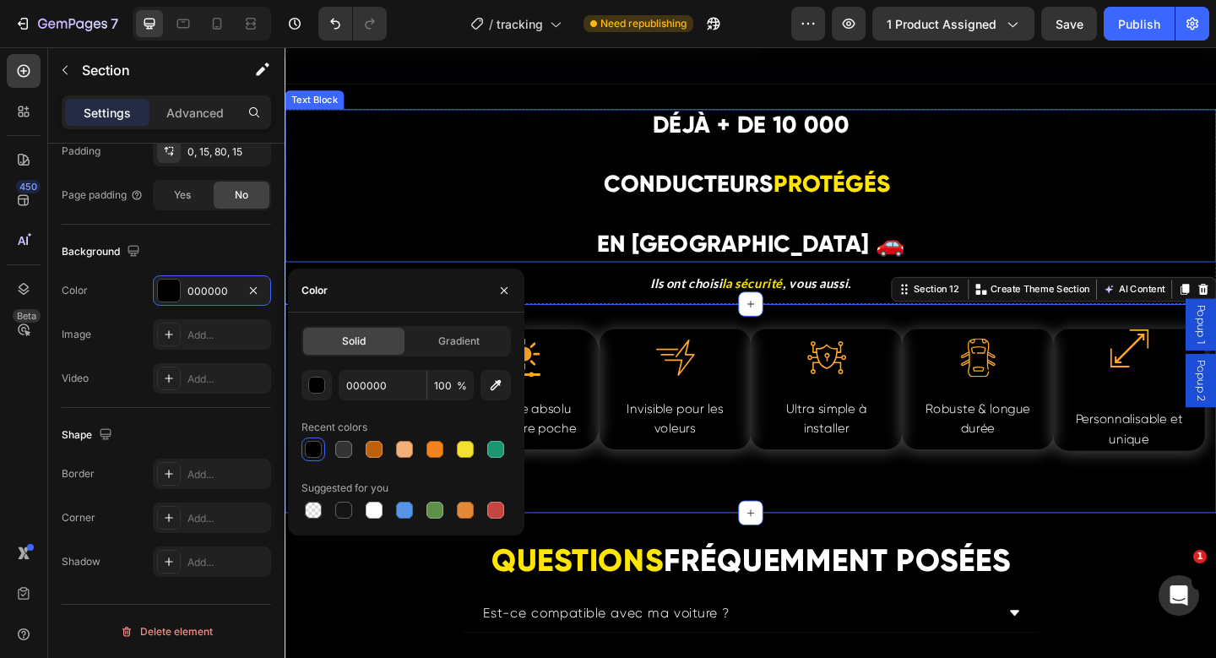
click at [428, 220] on p at bounding box center [791, 229] width 1010 height 31
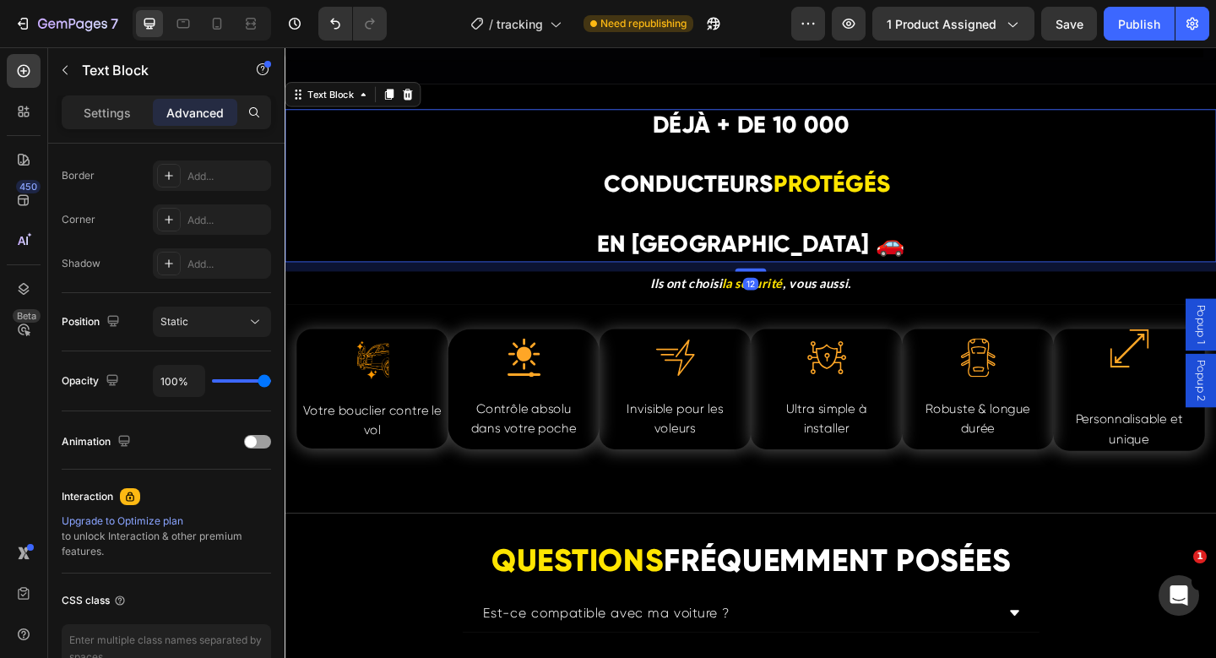
scroll to position [0, 0]
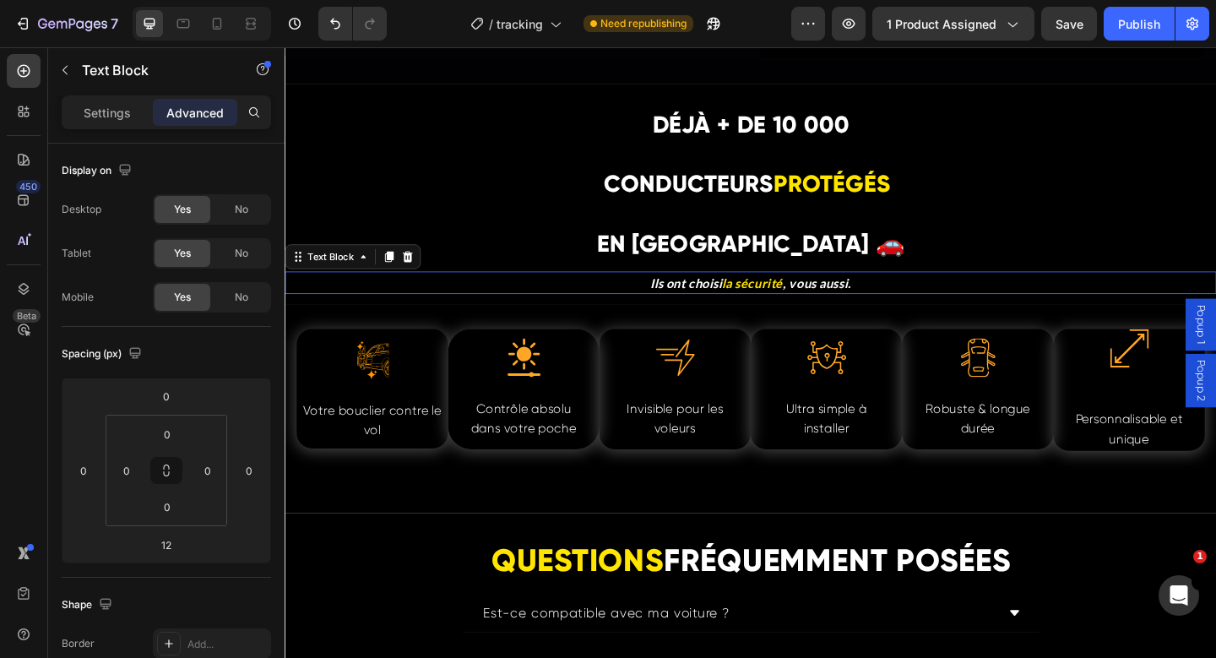
click at [400, 308] on p "Ils ont choisi la sécurité , vous aussi." at bounding box center [791, 304] width 1010 height 22
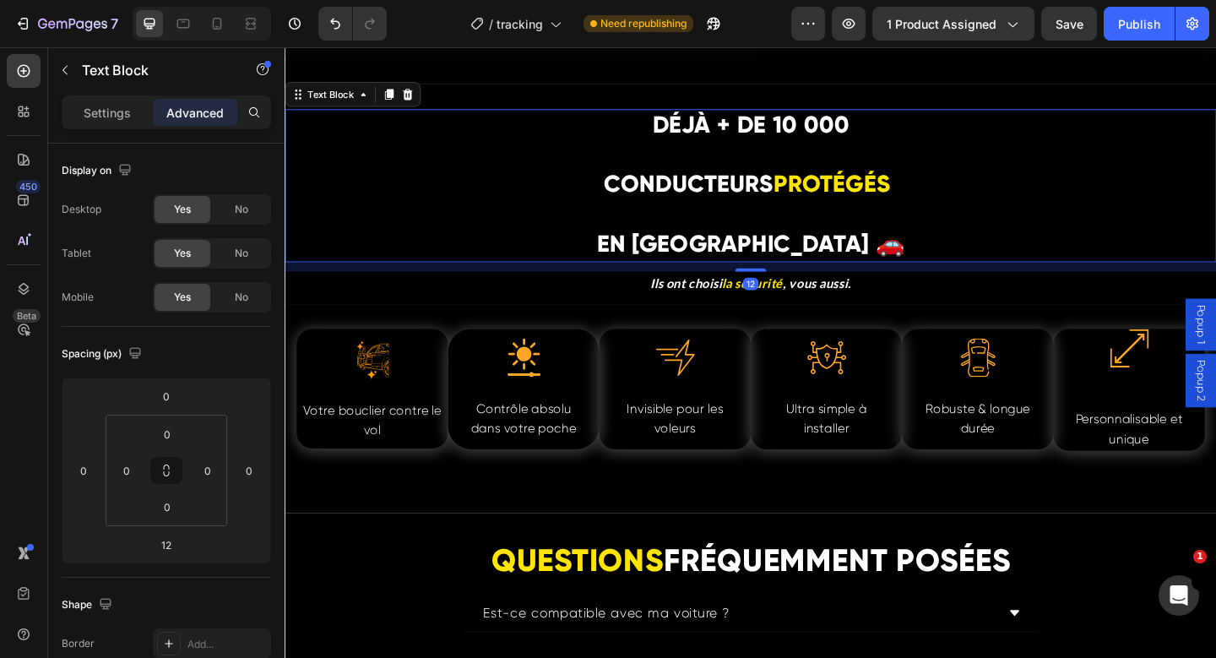
click at [378, 203] on p "CONDUCTEURS PROTÉGÉS" at bounding box center [791, 198] width 1010 height 34
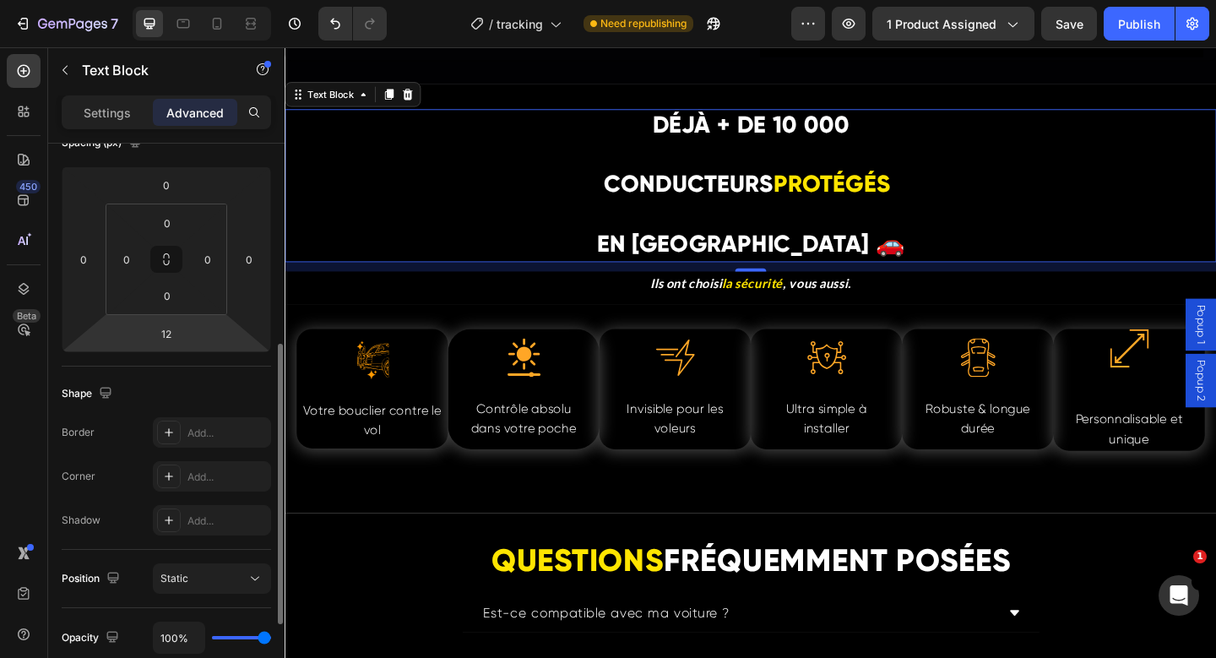
scroll to position [401, 0]
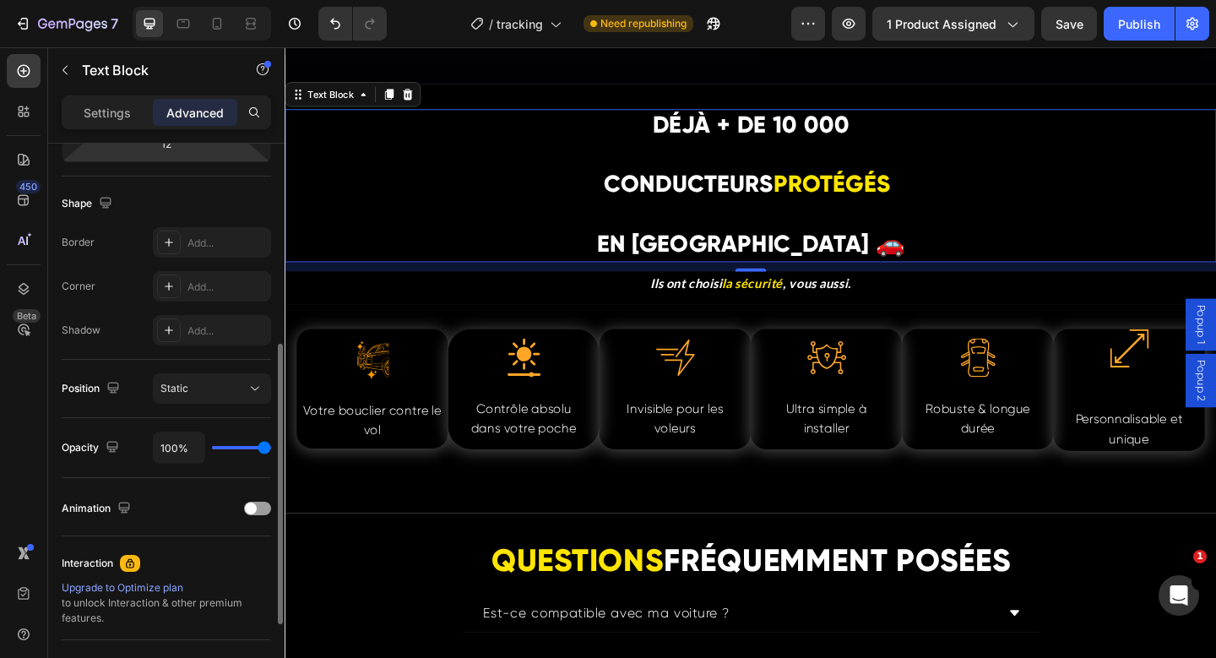
click at [123, 104] on p "Settings" at bounding box center [107, 113] width 47 height 18
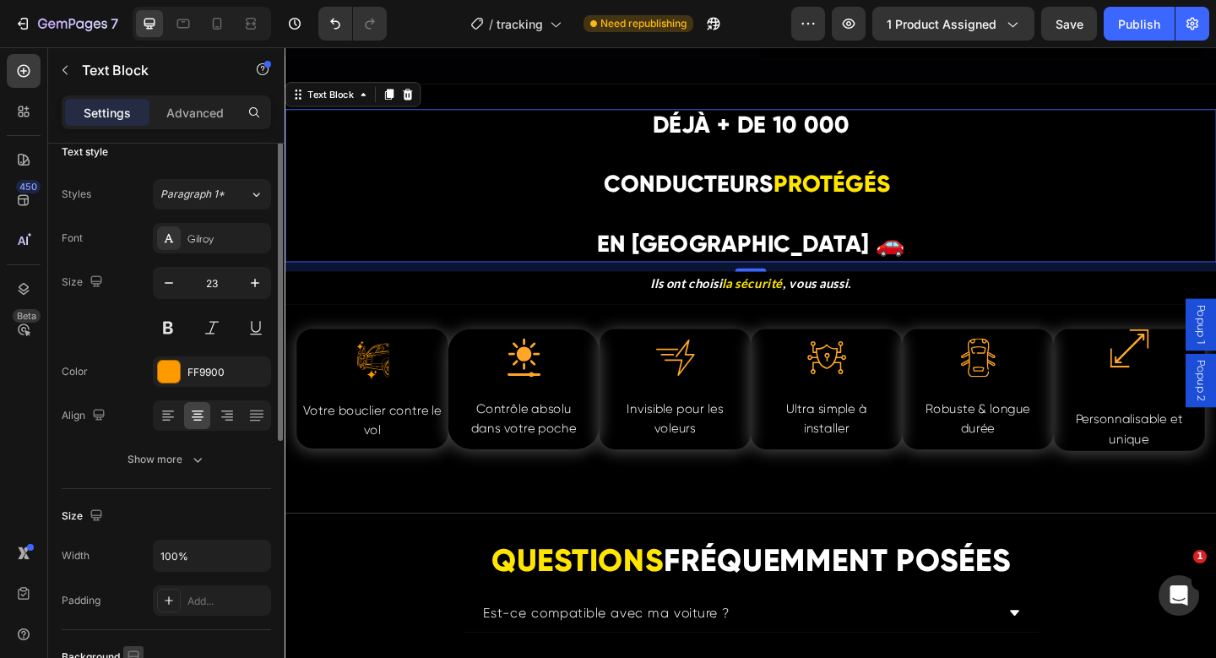
scroll to position [0, 0]
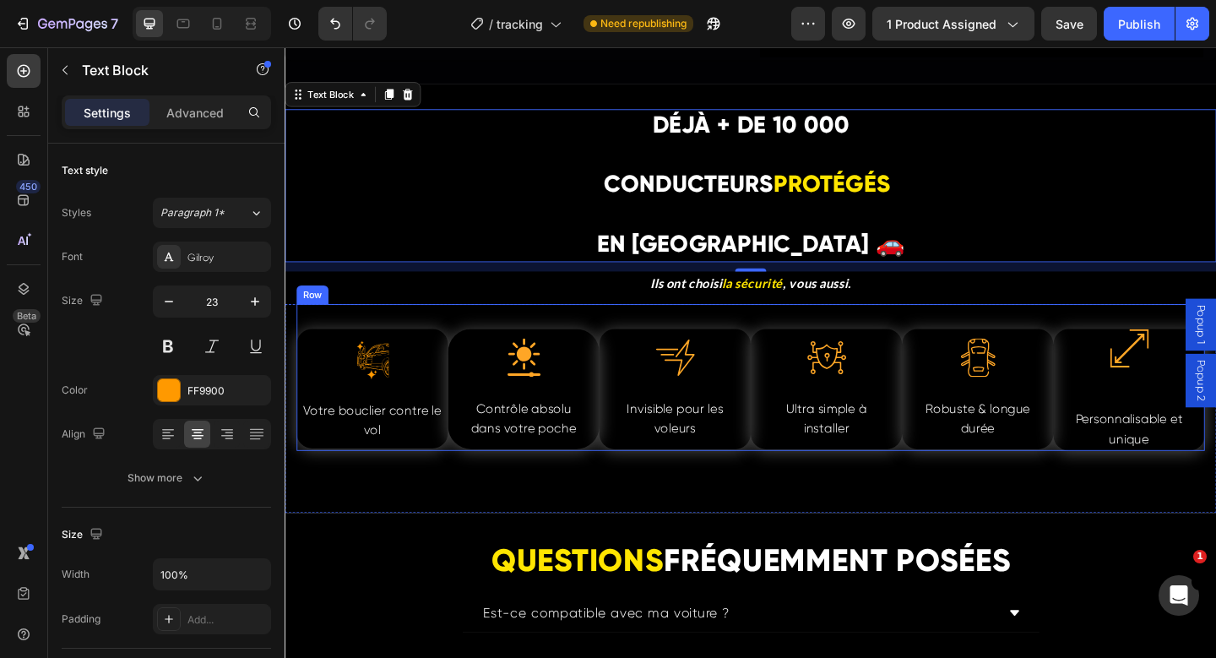
click at [401, 335] on div ".id580817077116338730 .cls-1,.cls-2,.cls-3{fill:#f90;stroke:#f90;stroke-miterli…" at bounding box center [791, 406] width 988 height 159
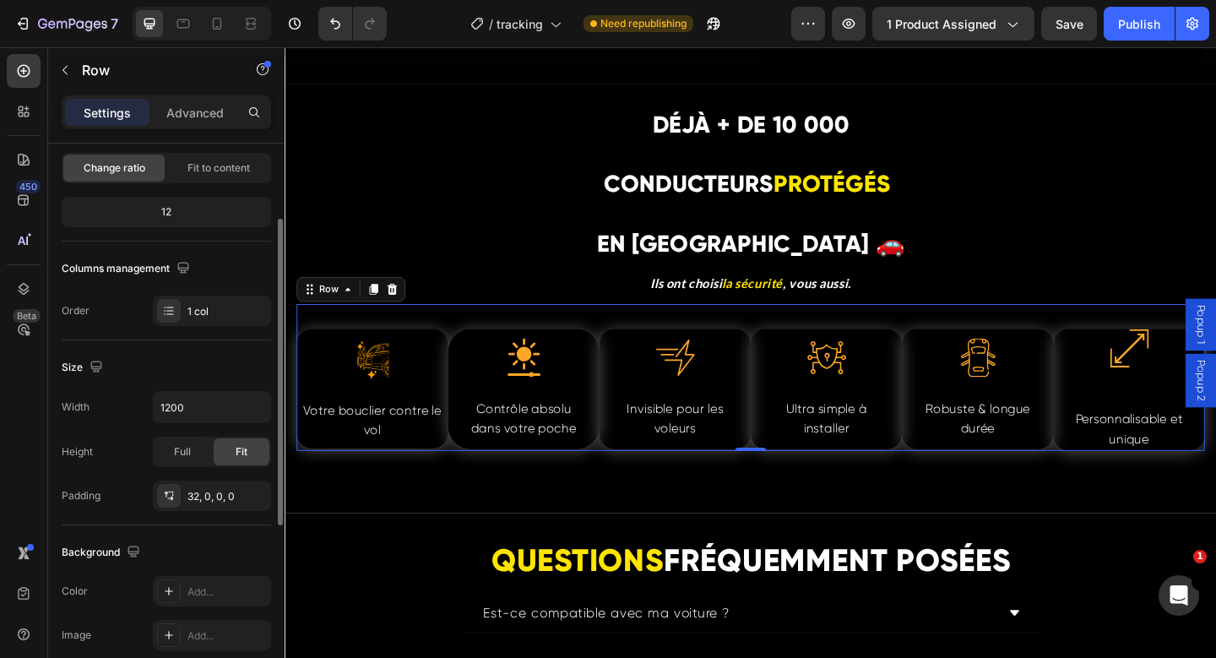
scroll to position [122, 0]
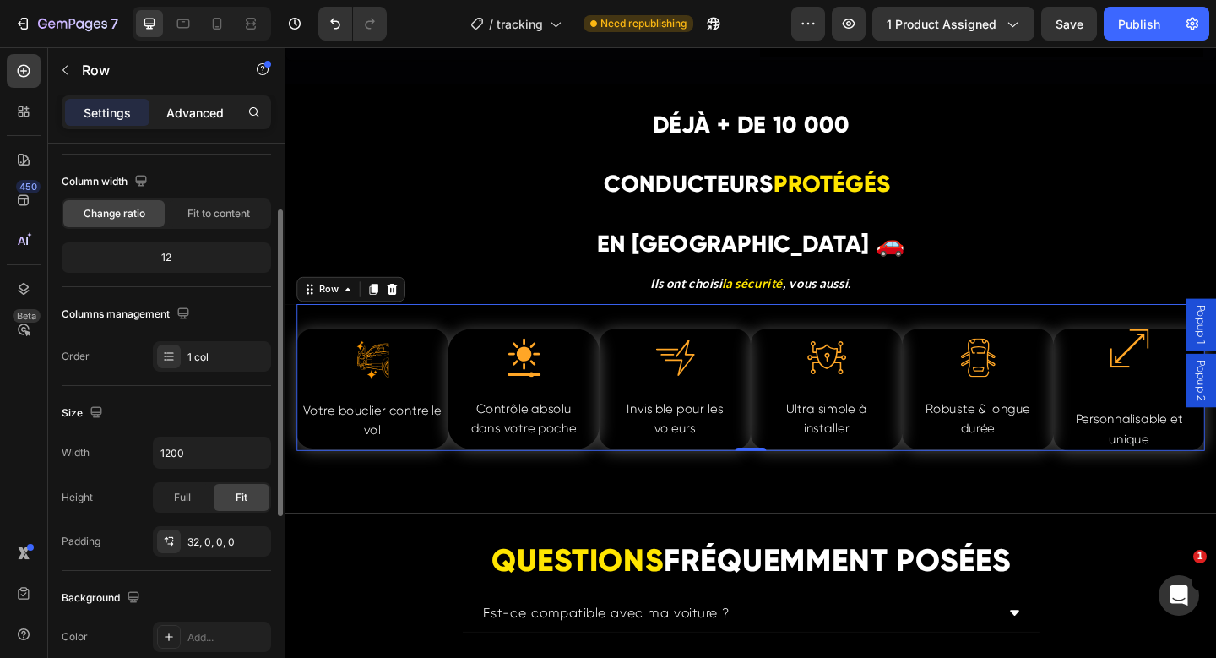
click at [199, 99] on div "Advanced" at bounding box center [195, 112] width 84 height 27
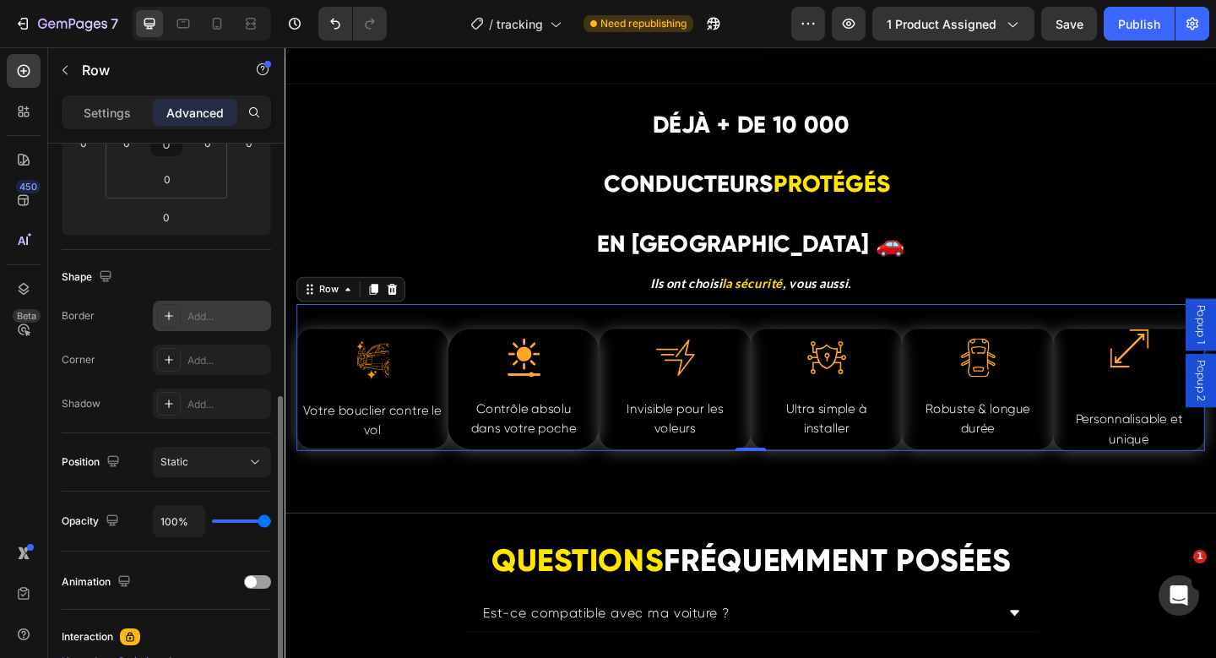
scroll to position [286, 0]
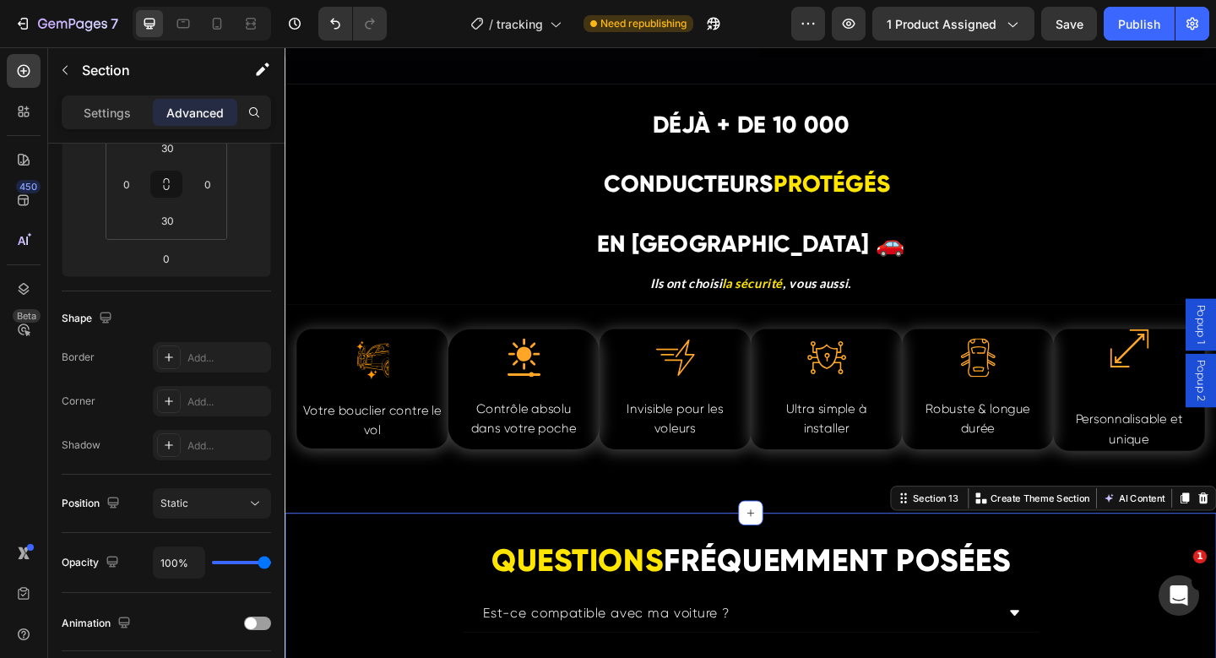
scroll to position [0, 0]
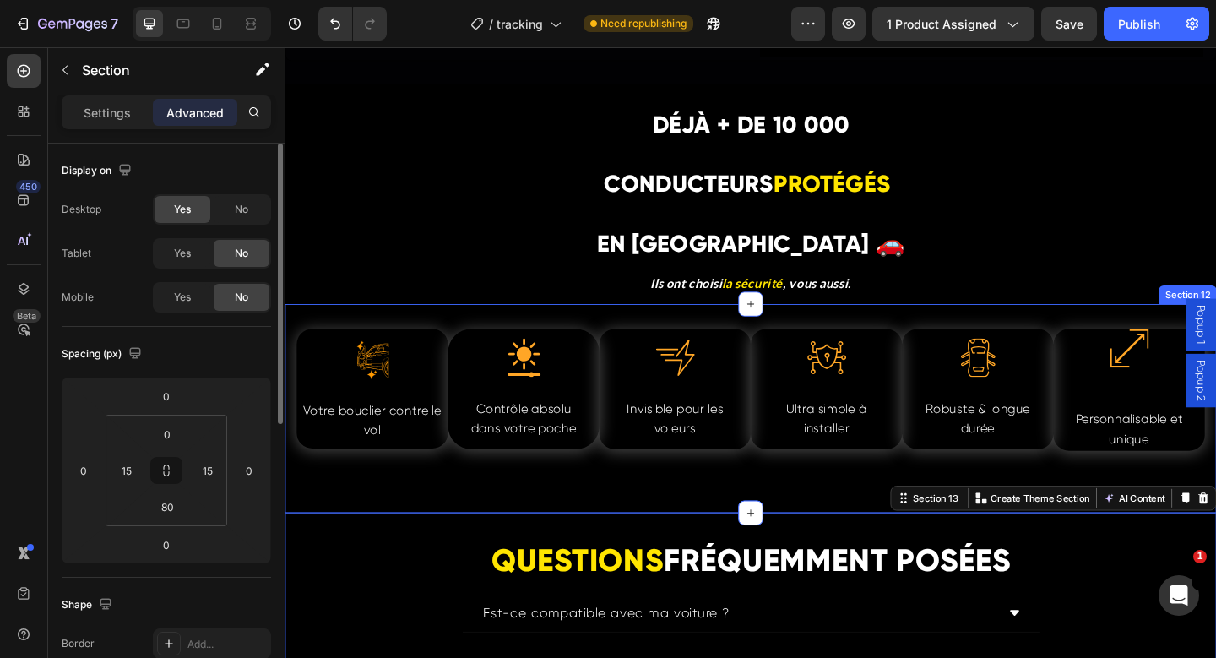
click at [391, 529] on div ".id580817077116338730 .cls-1,.cls-2,.cls-3{fill:#f90;stroke:#f90;stroke-miterli…" at bounding box center [791, 440] width 1013 height 226
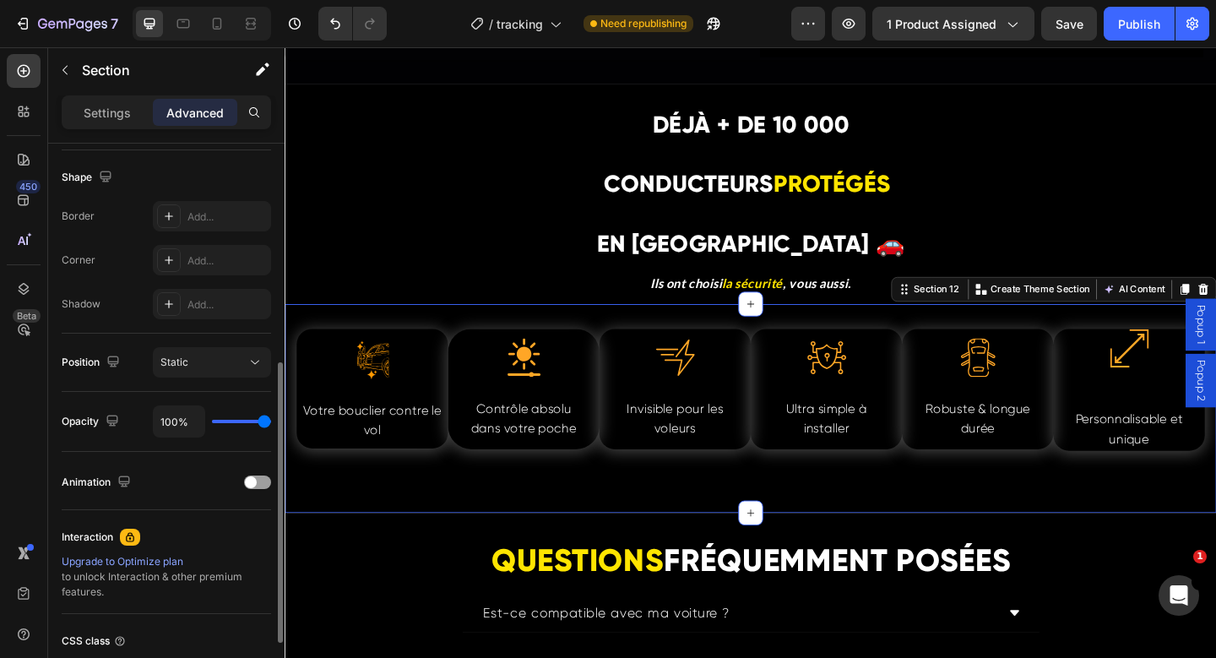
scroll to position [431, 0]
click at [106, 107] on p "Settings" at bounding box center [107, 113] width 47 height 18
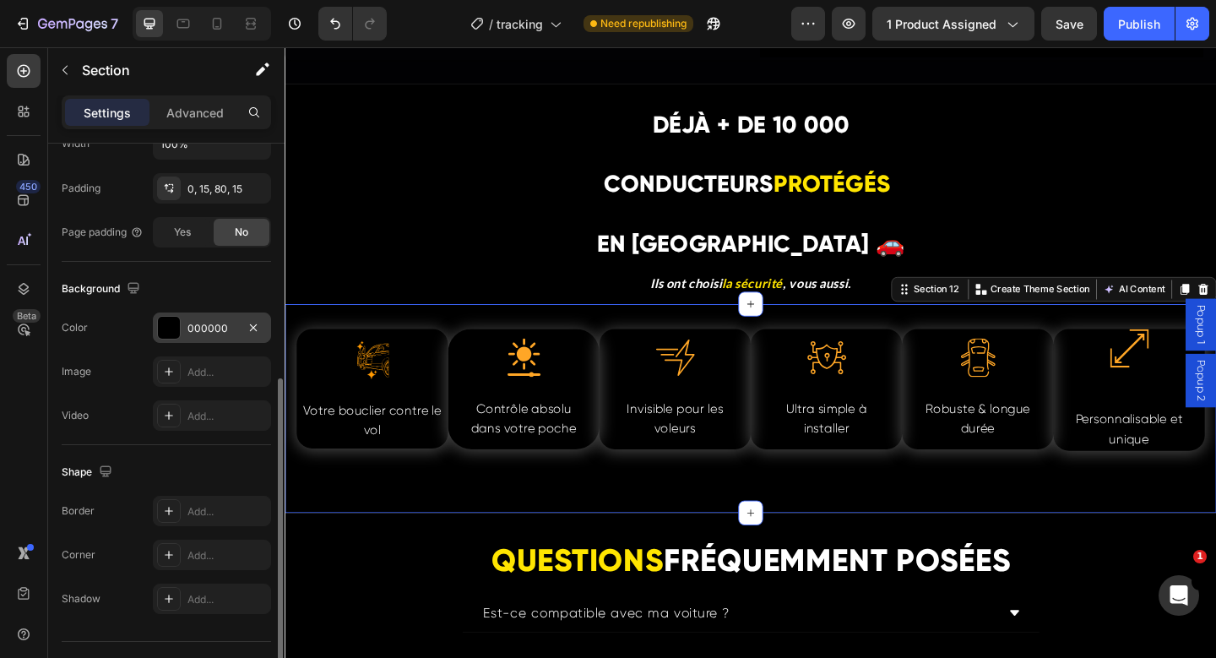
scroll to position [468, 0]
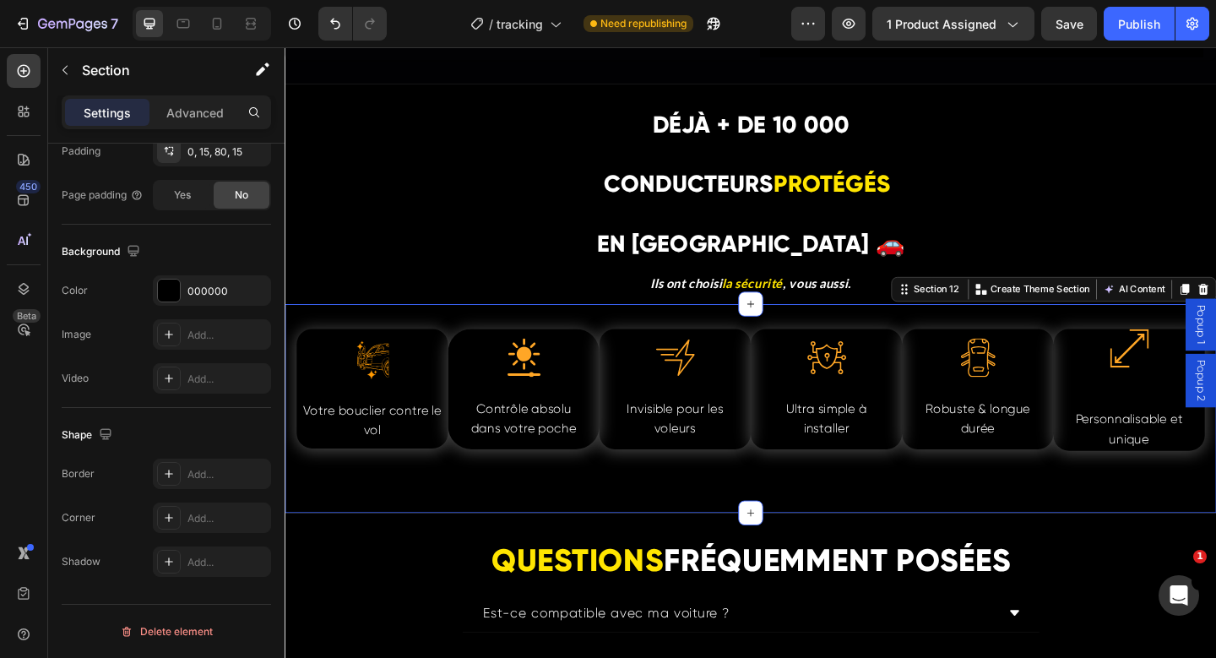
click at [987, 297] on div "Section 12 You can create reusable sections Create Theme Section AI Content Wri…" at bounding box center [1121, 310] width 354 height 27
click at [979, 312] on div "Section 12" at bounding box center [993, 310] width 56 height 15
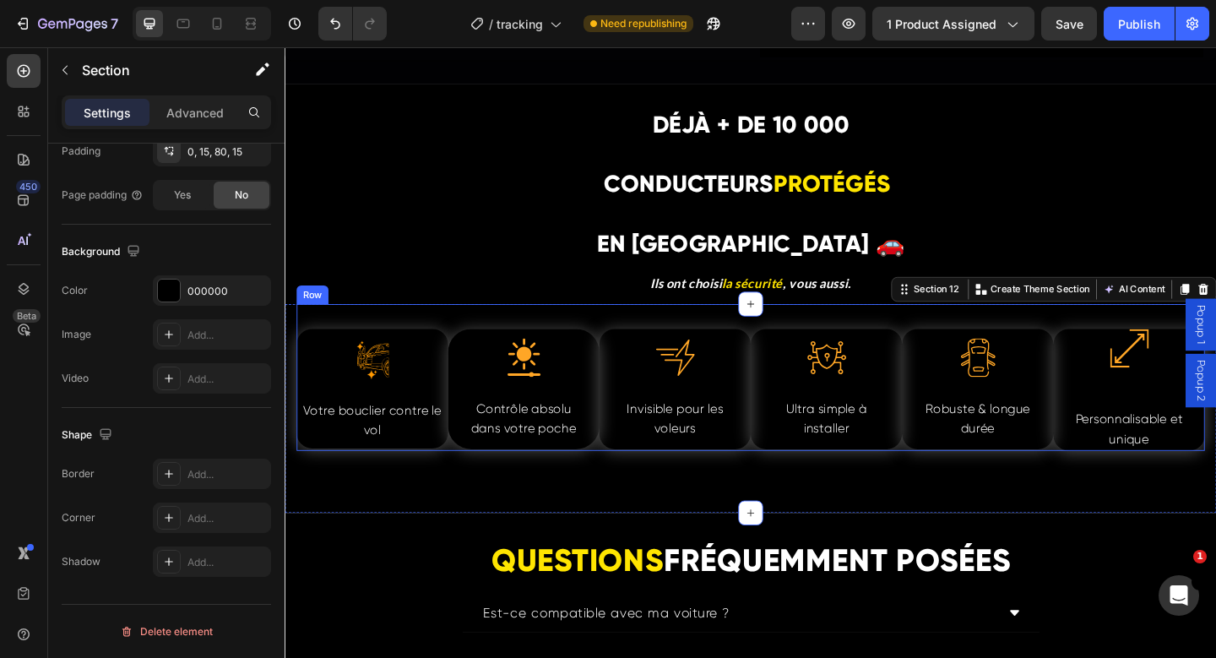
click at [775, 343] on div ".id580817077116338730 .cls-1,.cls-2,.cls-3{fill:#f90;stroke:#f90;stroke-miterli…" at bounding box center [791, 406] width 988 height 159
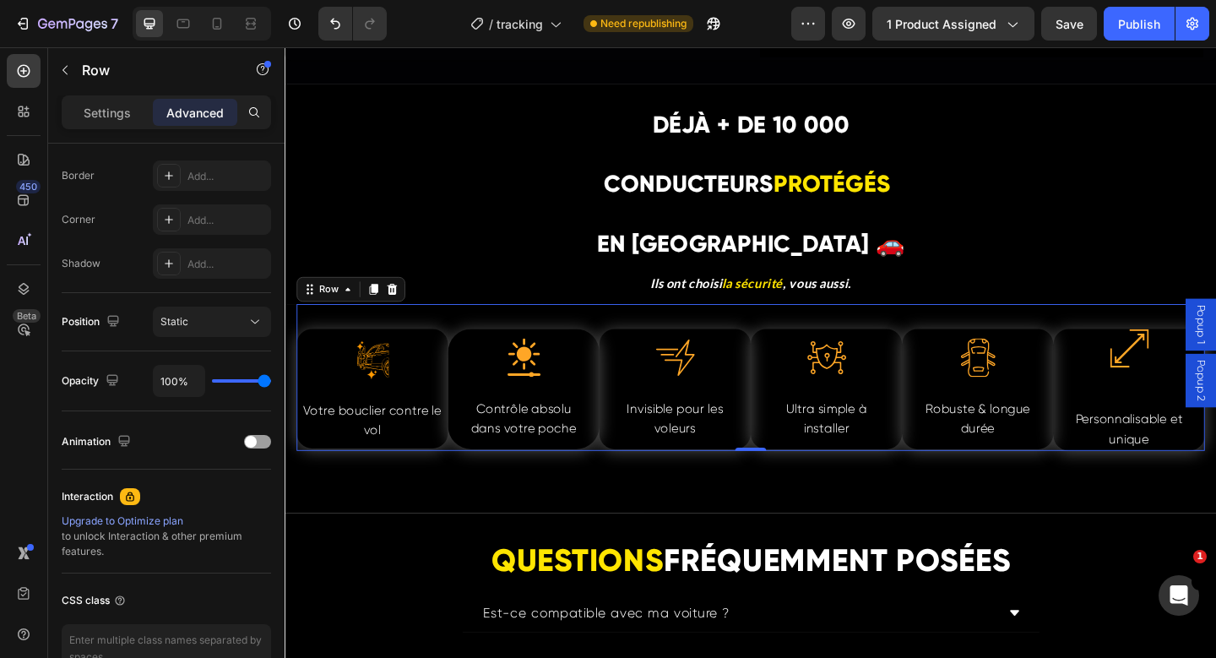
scroll to position [0, 0]
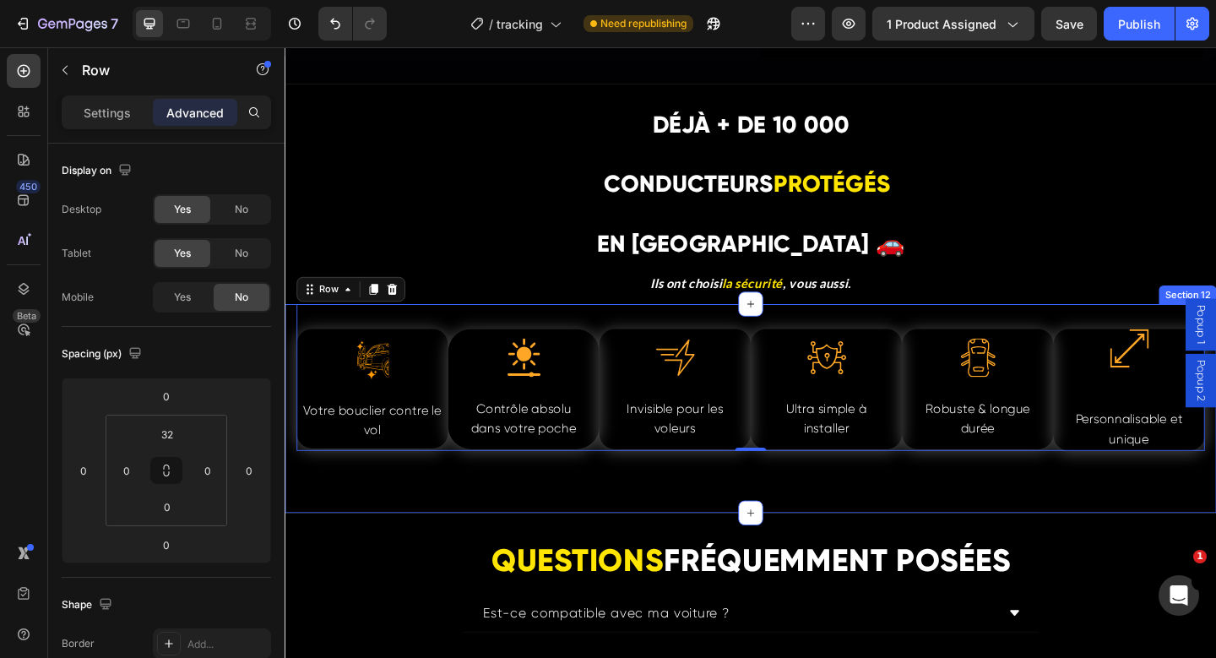
click at [407, 521] on div ".id580817077116338730 .cls-1,.cls-2,.cls-3{fill:#f90;stroke:#f90;stroke-miterli…" at bounding box center [791, 440] width 1013 height 226
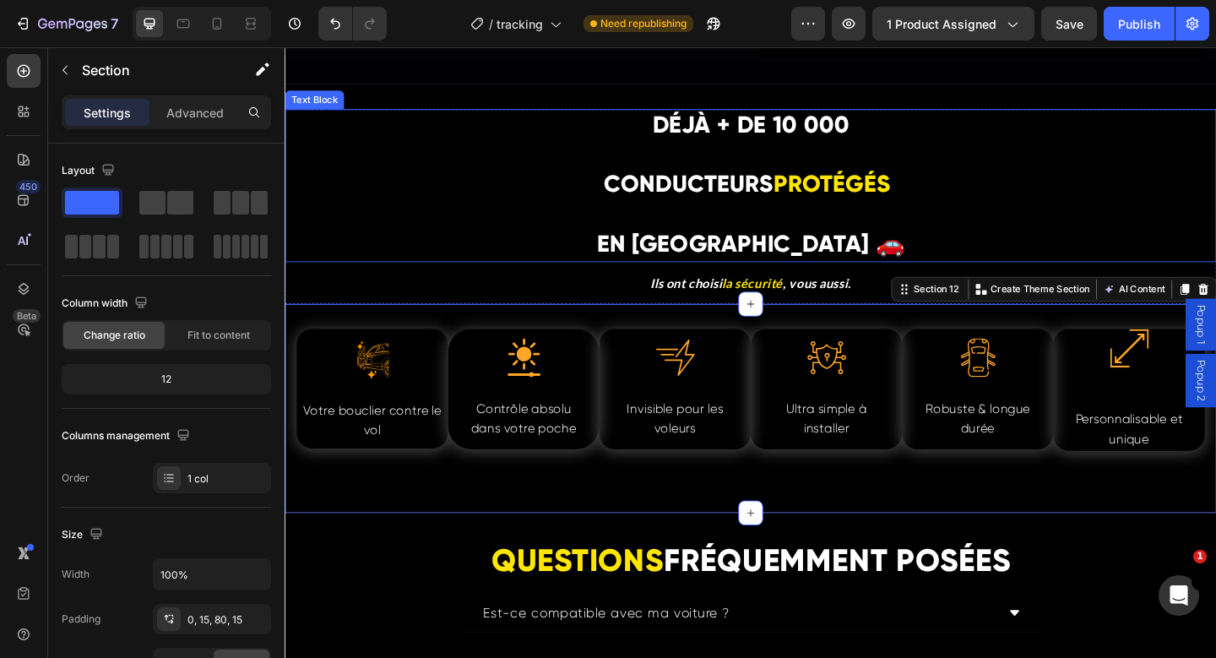
click at [407, 210] on p "CONDUCTEURS PROTÉGÉS" at bounding box center [791, 198] width 1010 height 34
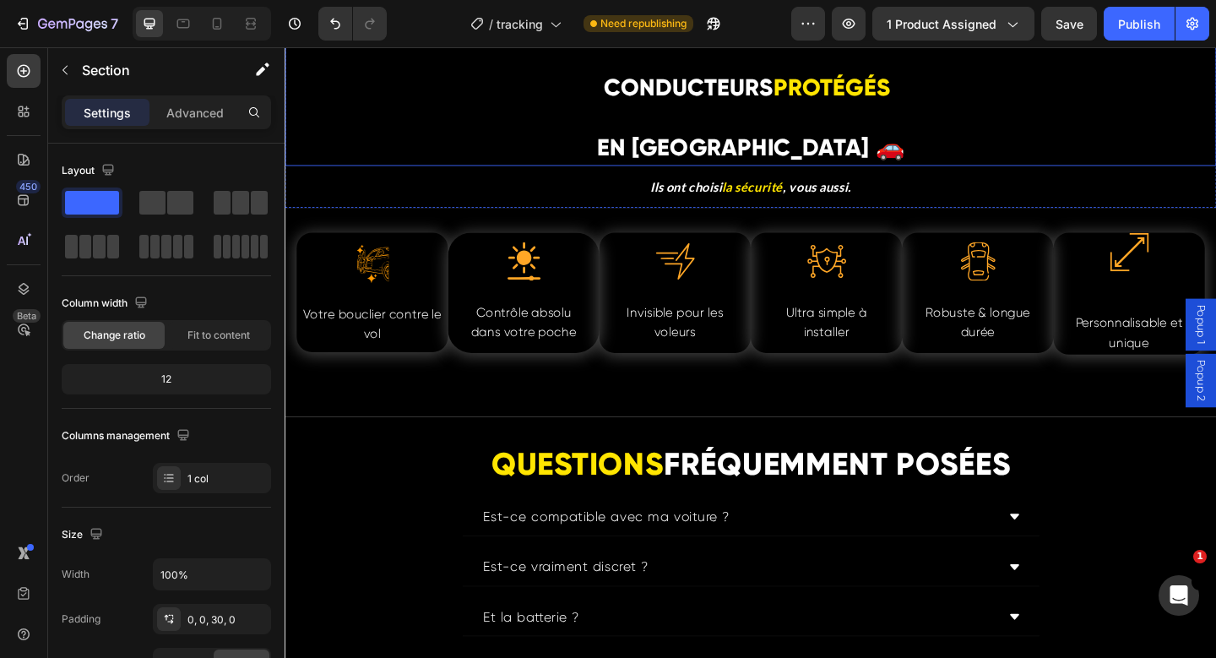
scroll to position [5330, 0]
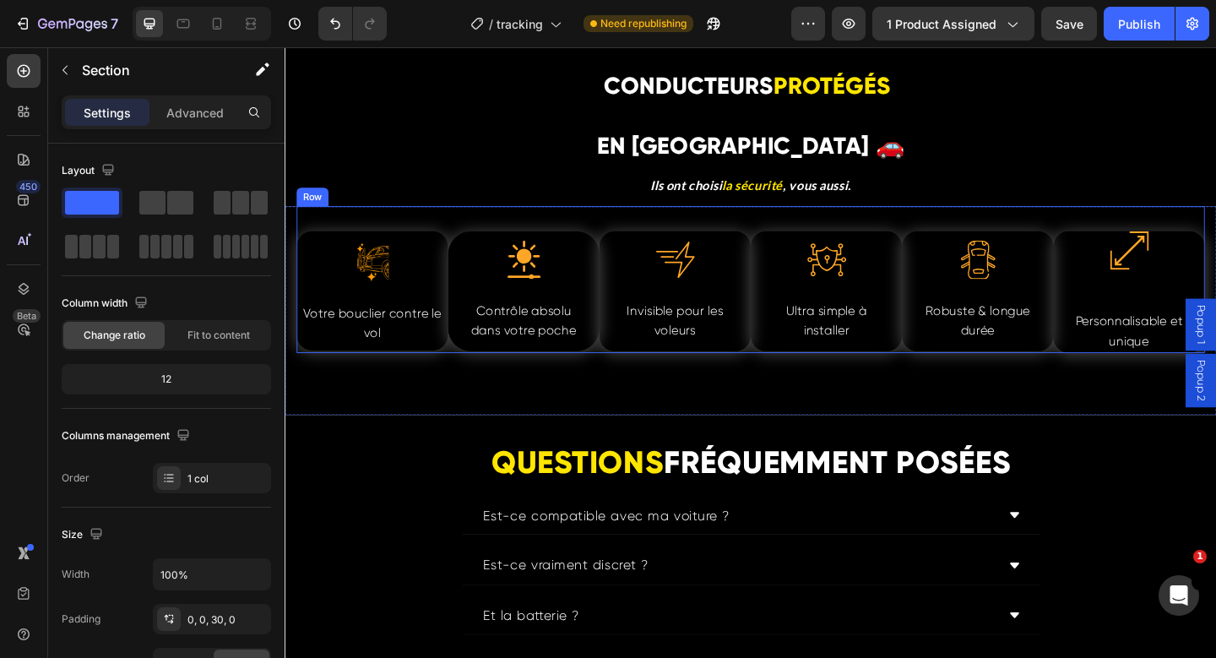
click at [382, 221] on div ".id580817077116338730 .cls-1,.cls-2,.cls-3{fill:#f90;stroke:#f90;stroke-miterli…" at bounding box center [791, 299] width 988 height 159
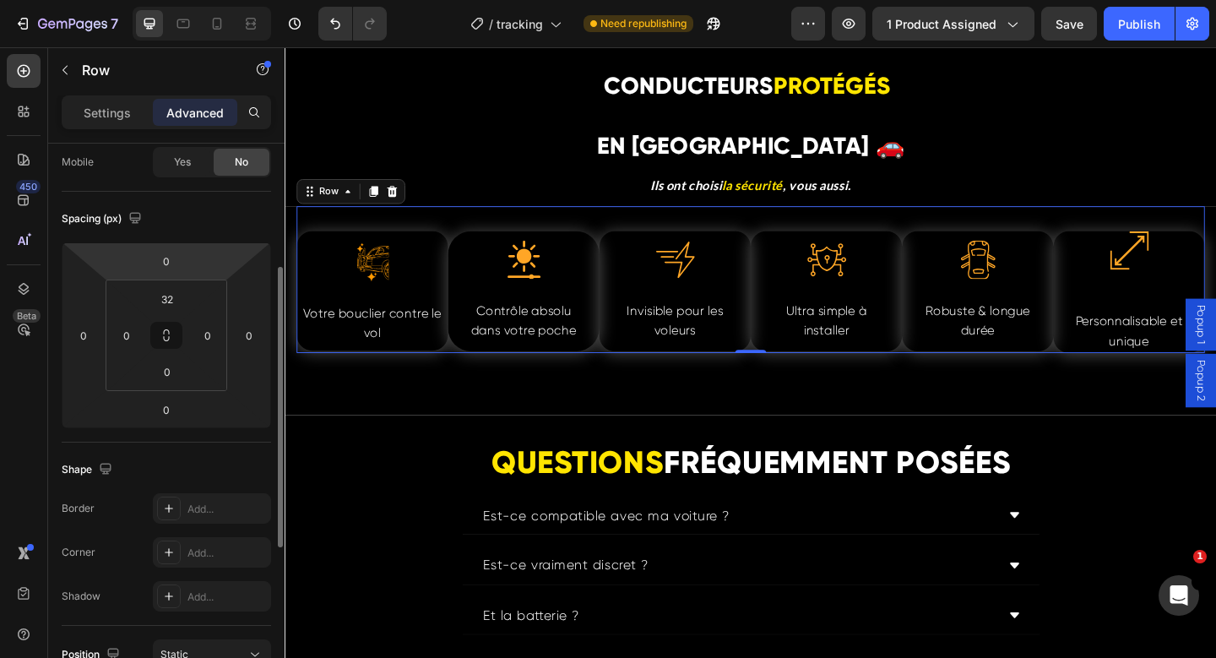
scroll to position [370, 0]
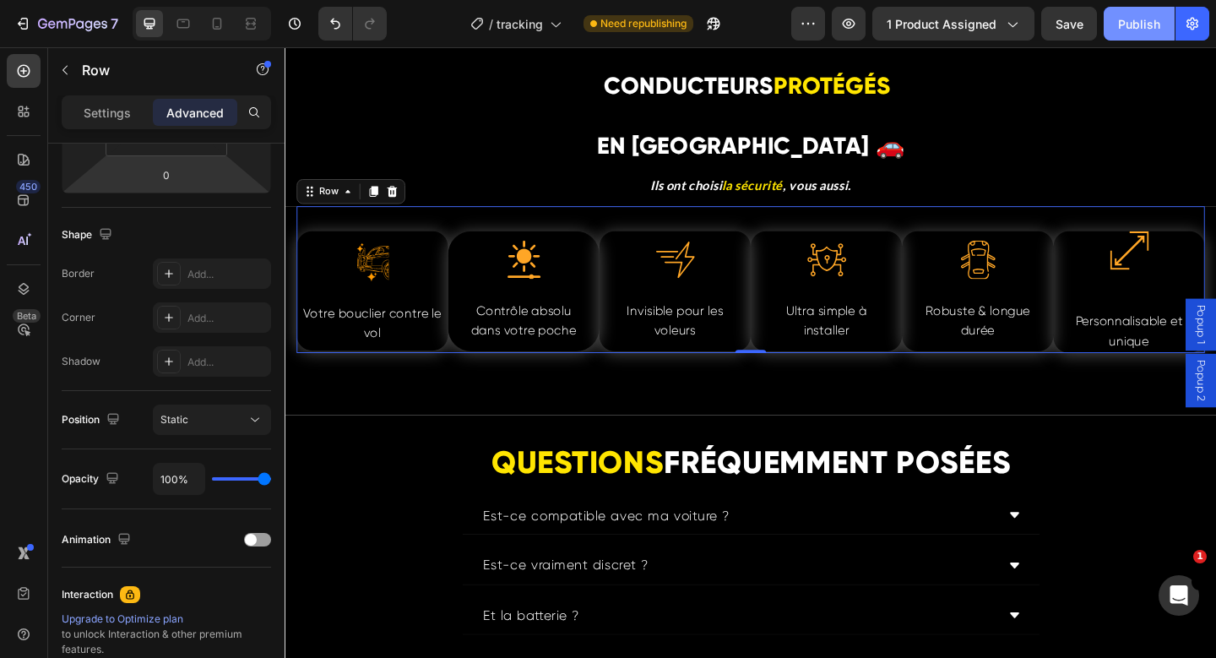
click at [1131, 31] on div "Publish" at bounding box center [1139, 24] width 42 height 18
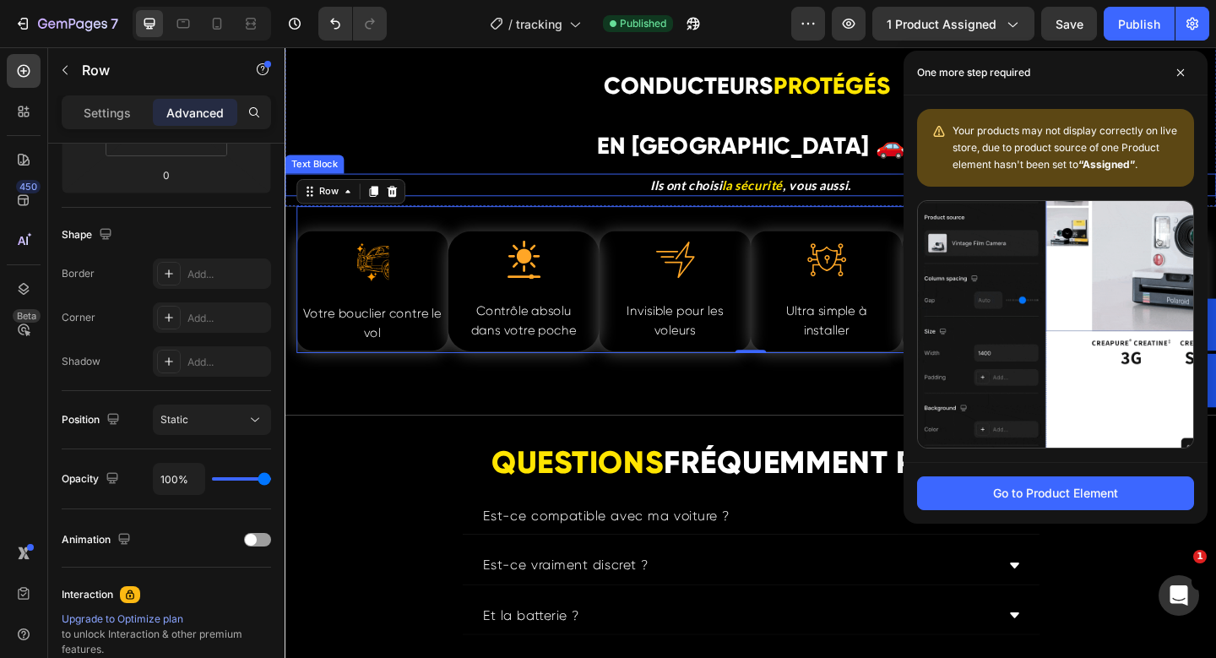
click at [478, 194] on p "Ils ont choisi la sécurité , vous aussi." at bounding box center [791, 198] width 1010 height 22
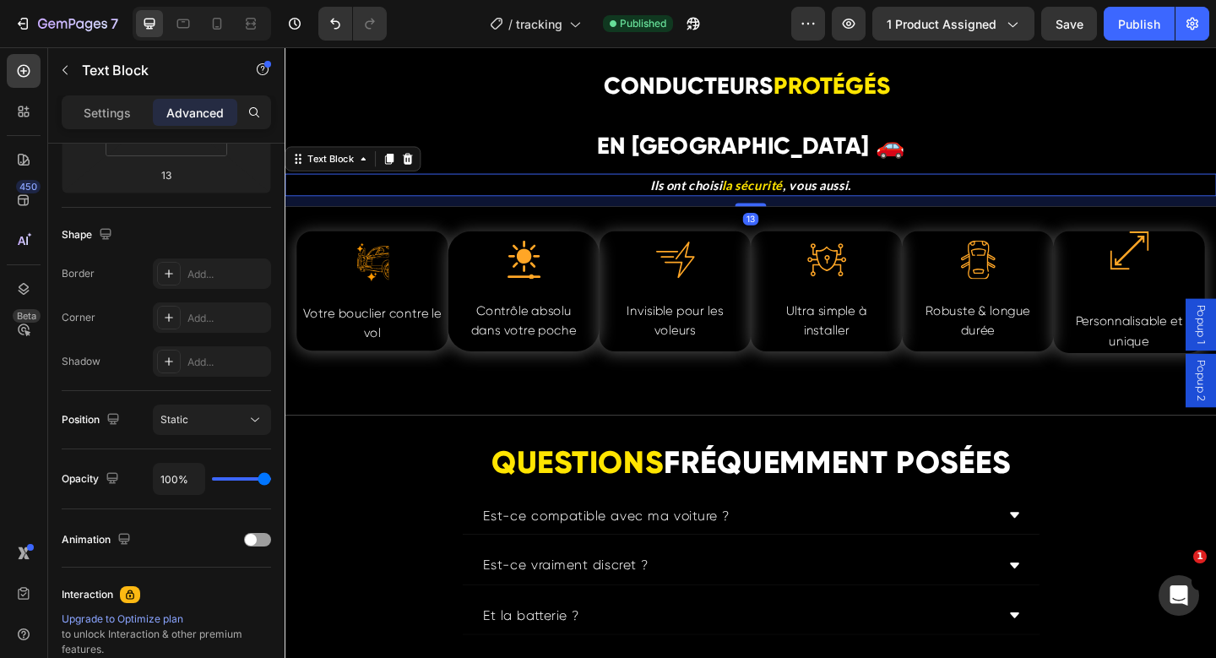
scroll to position [0, 0]
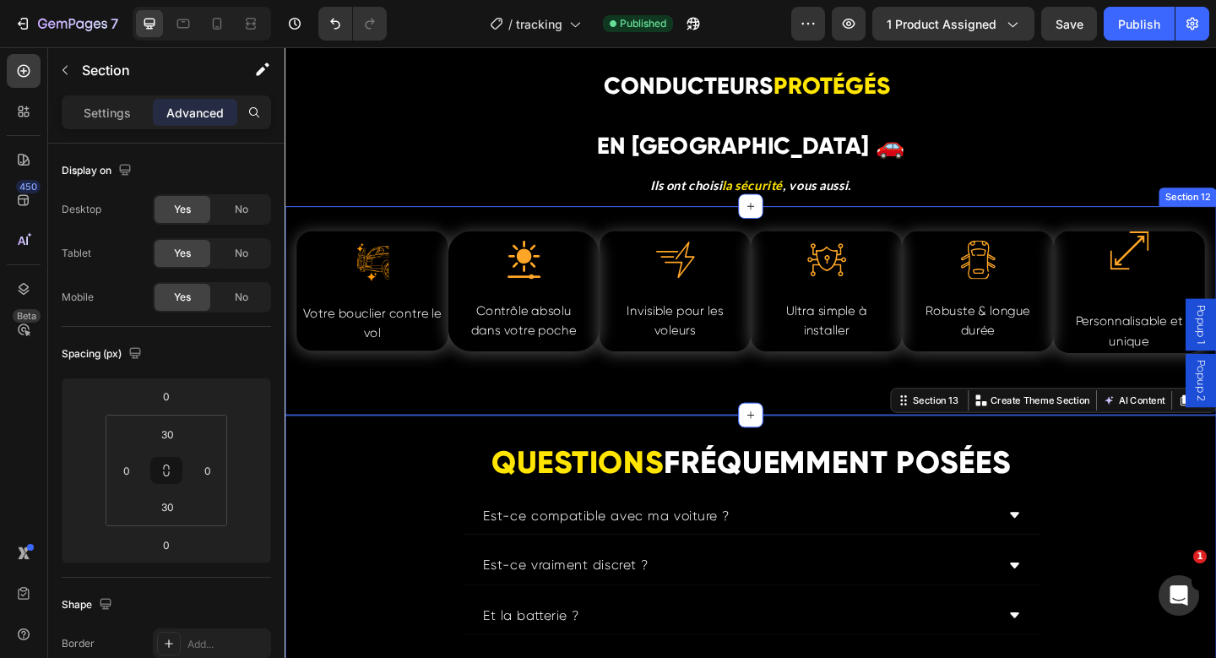
click at [323, 415] on div ".id580817077116338730 .cls-1,.cls-2,.cls-3{fill:#f90;stroke:#f90;stroke-miterli…" at bounding box center [791, 333] width 1013 height 226
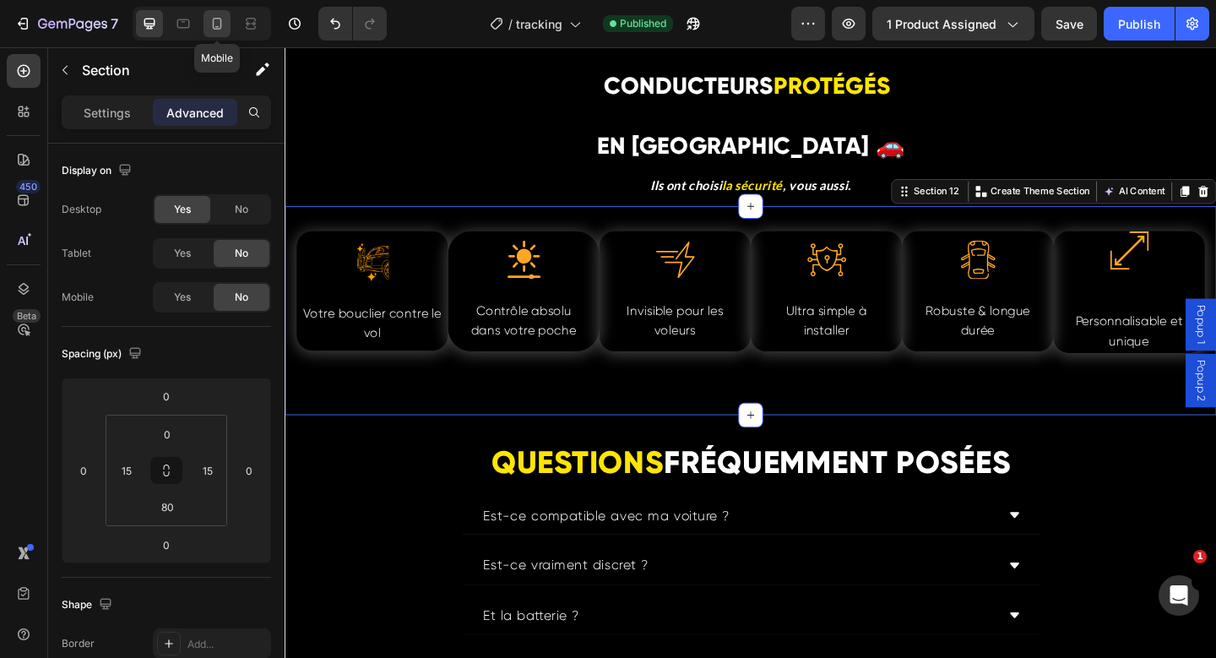
click at [220, 24] on icon at bounding box center [217, 23] width 17 height 17
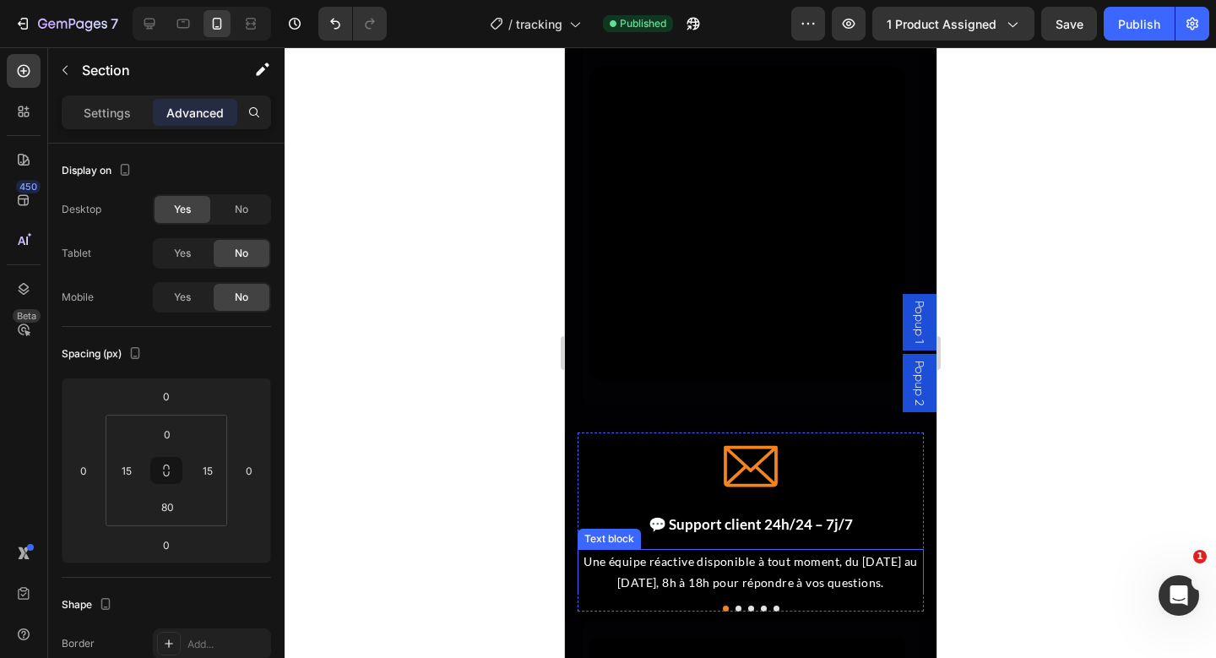
scroll to position [4066, 0]
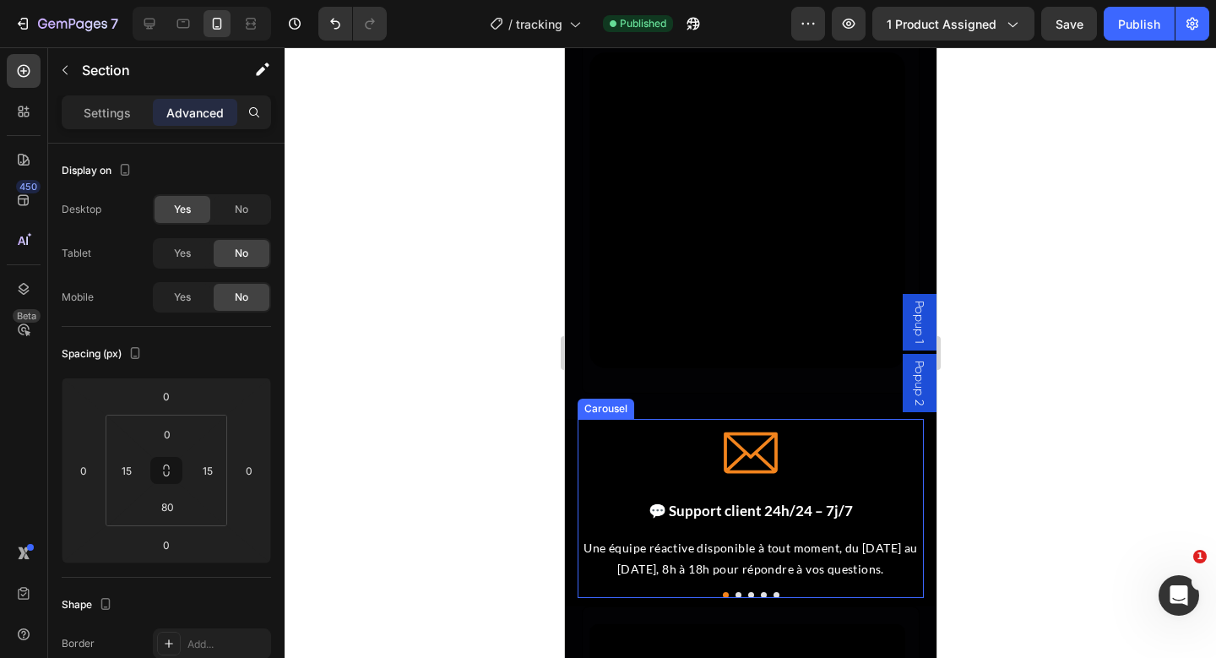
click at [906, 491] on div "Icon 💬 Support client 24h/24 – 7j/7 Heading Une équipe réactive disponible à to…" at bounding box center [750, 500] width 346 height 163
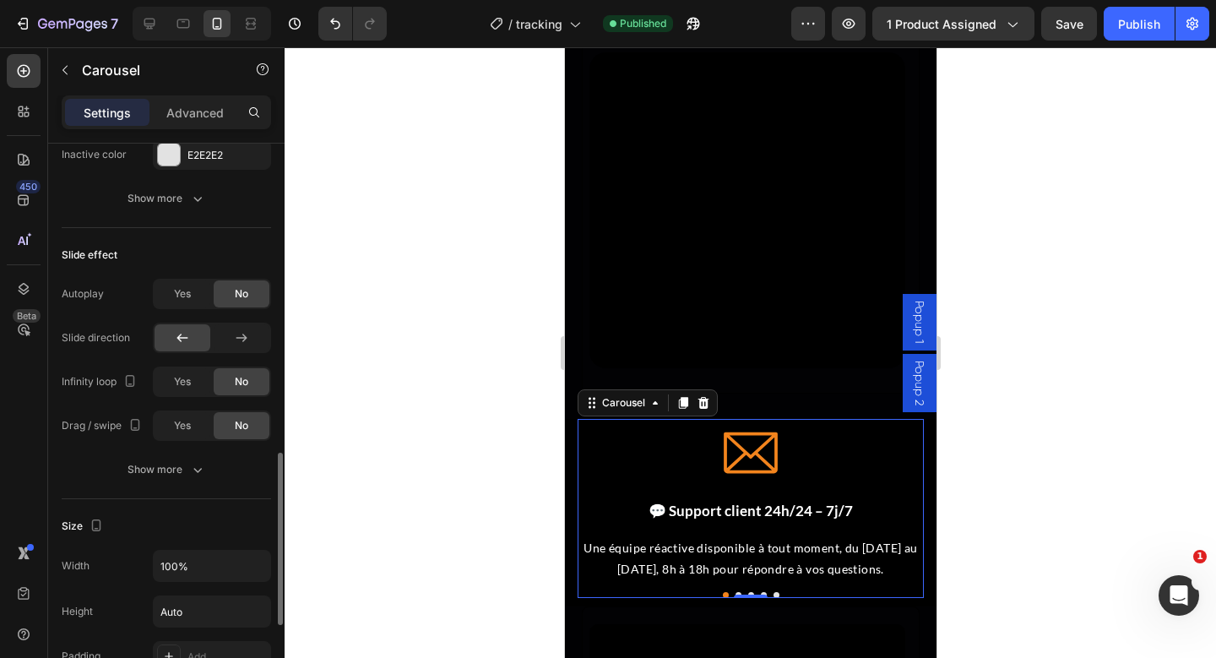
scroll to position [840, 0]
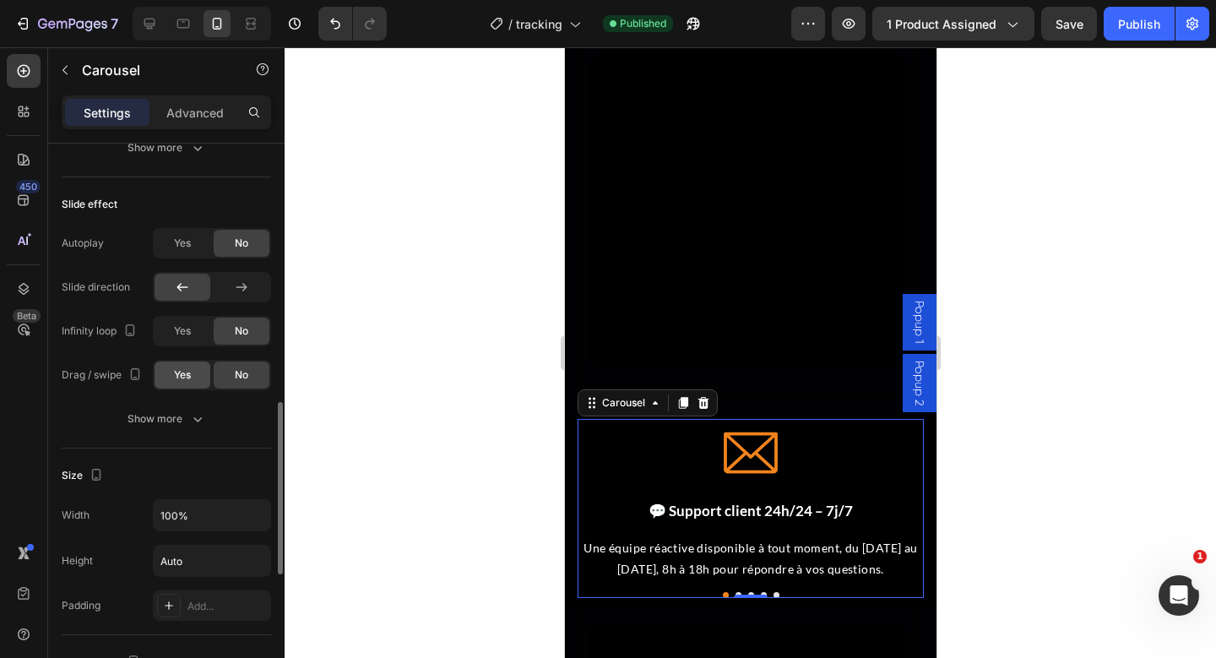
click at [178, 373] on span "Yes" at bounding box center [182, 374] width 17 height 15
click at [217, 284] on div at bounding box center [242, 287] width 56 height 27
click at [191, 286] on div at bounding box center [183, 287] width 56 height 27
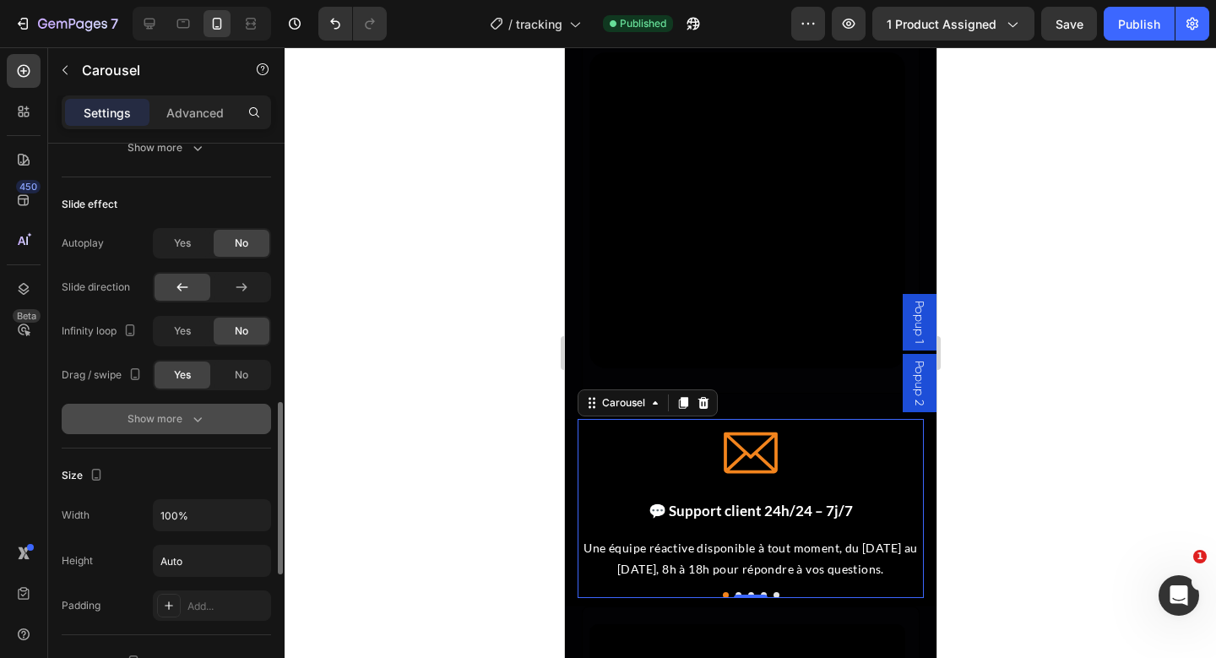
click at [196, 417] on icon "button" at bounding box center [197, 418] width 17 height 17
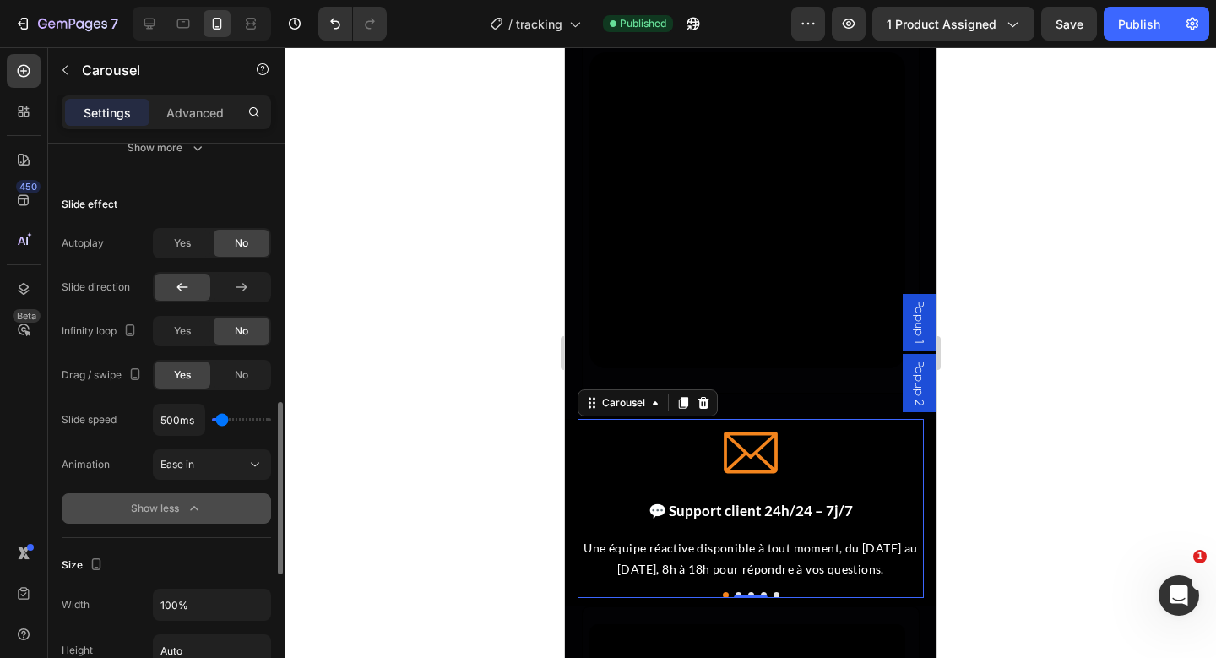
scroll to position [881, 0]
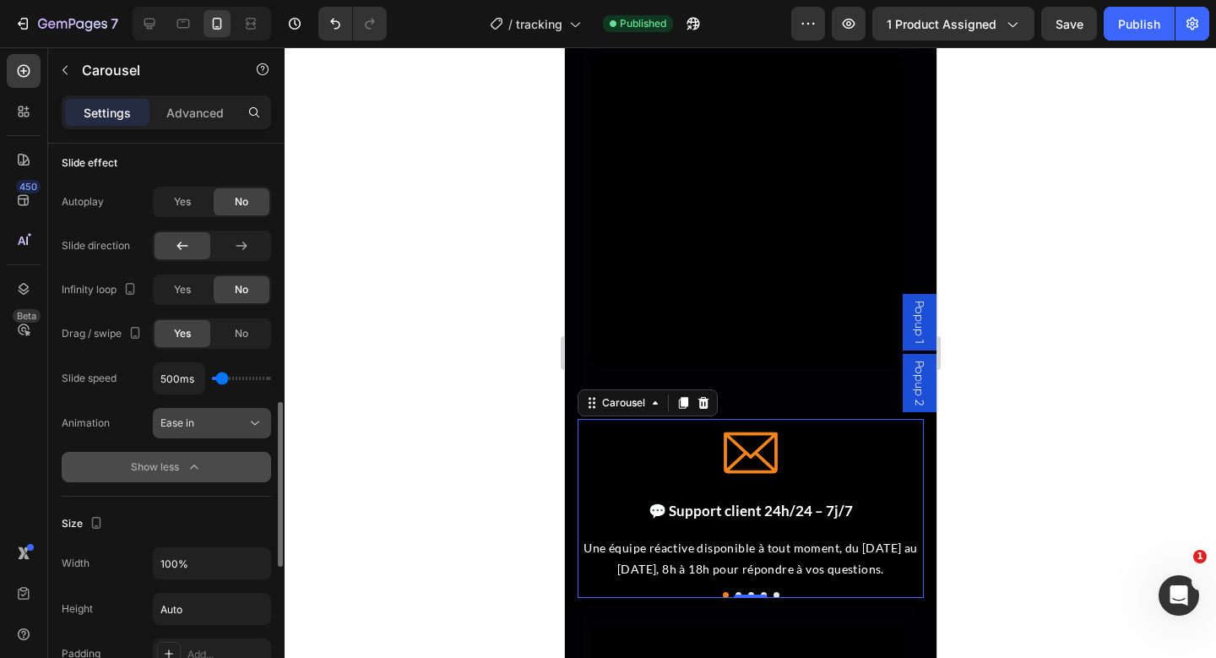
click at [250, 431] on button "Ease in" at bounding box center [212, 423] width 118 height 30
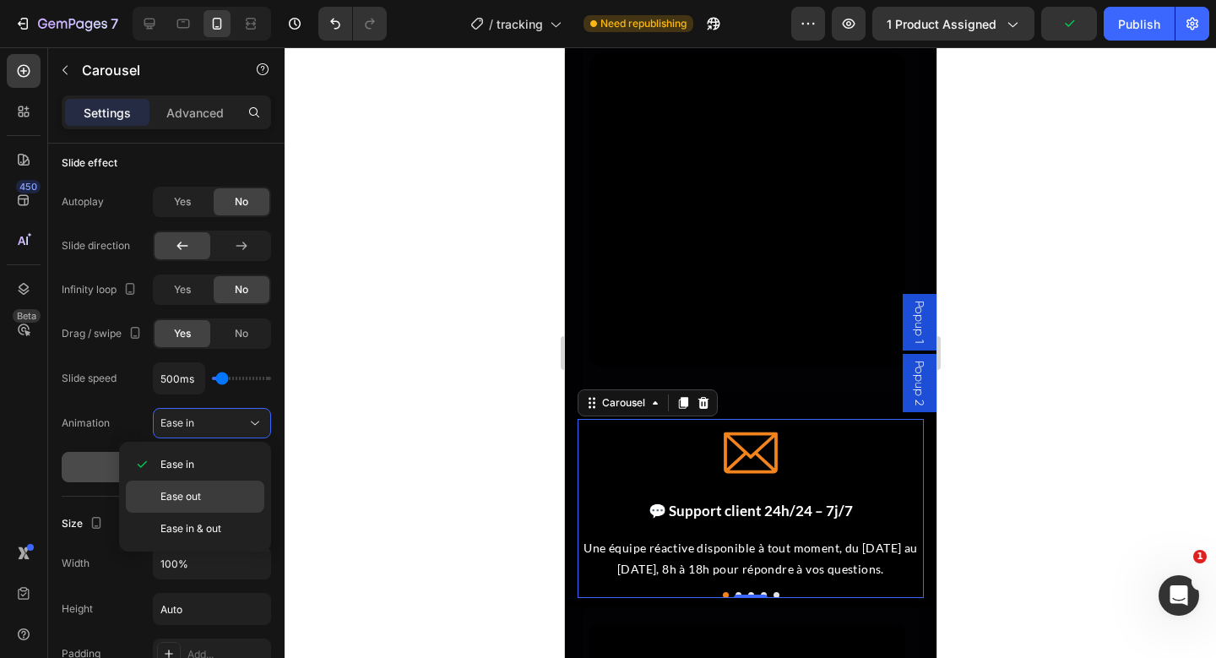
click at [224, 489] on p "Ease out" at bounding box center [208, 496] width 96 height 15
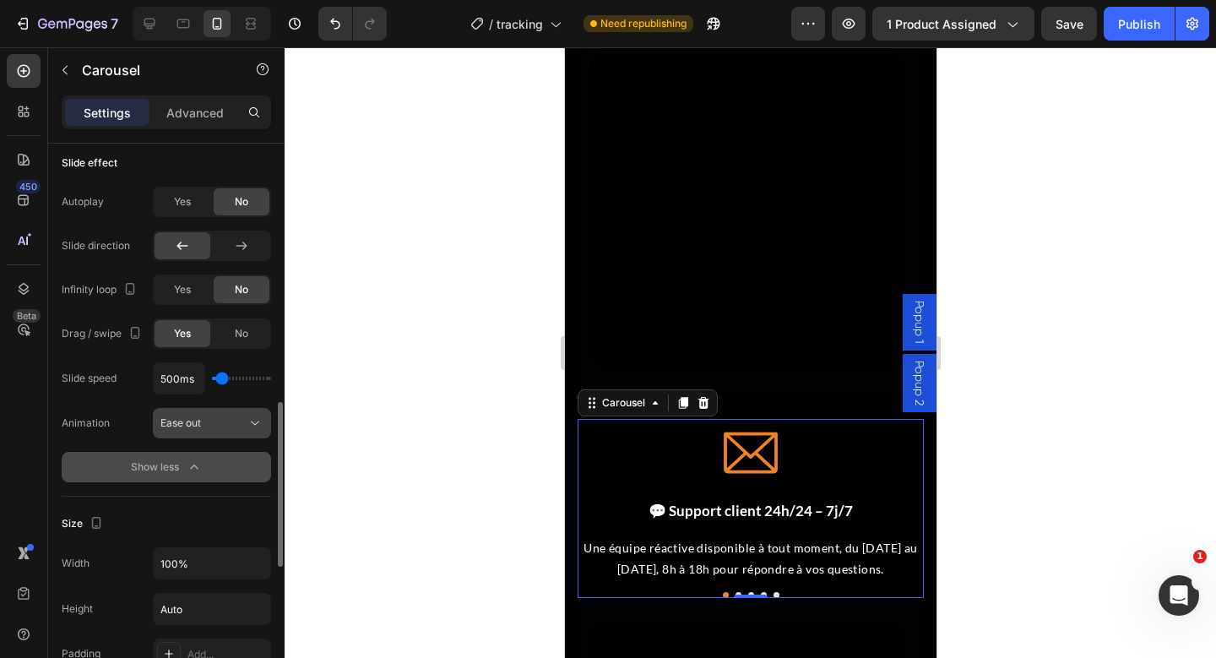
click at [231, 423] on div "Ease out" at bounding box center [203, 422] width 86 height 15
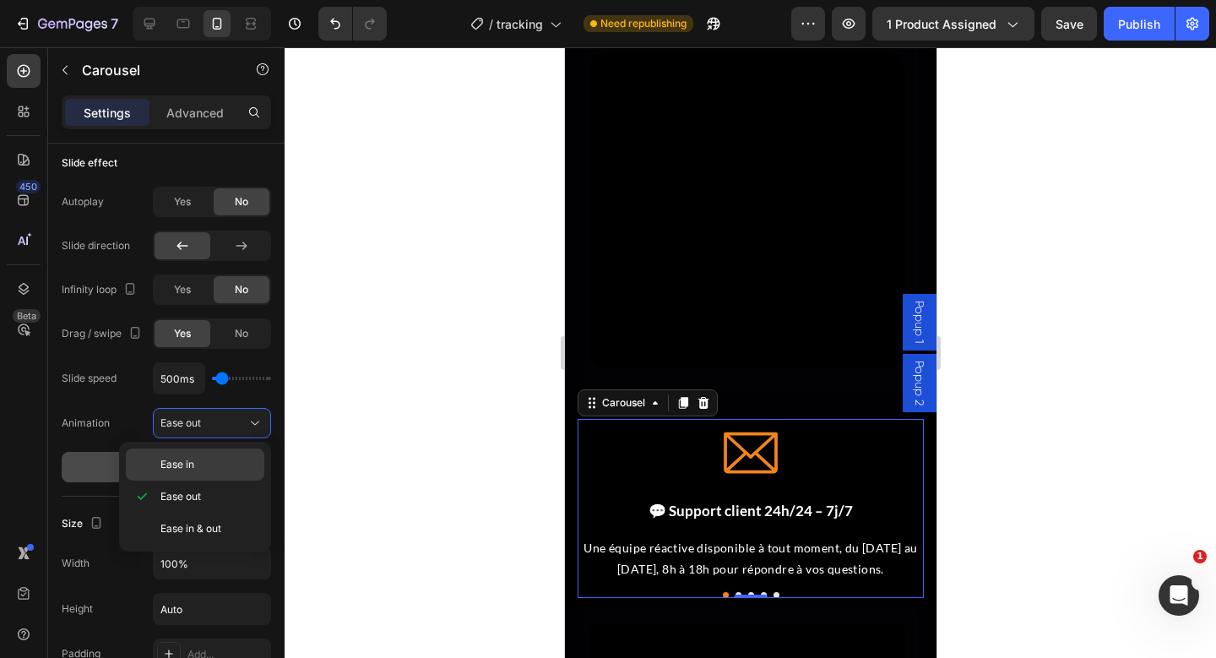
click at [187, 458] on span "Ease in" at bounding box center [177, 464] width 34 height 15
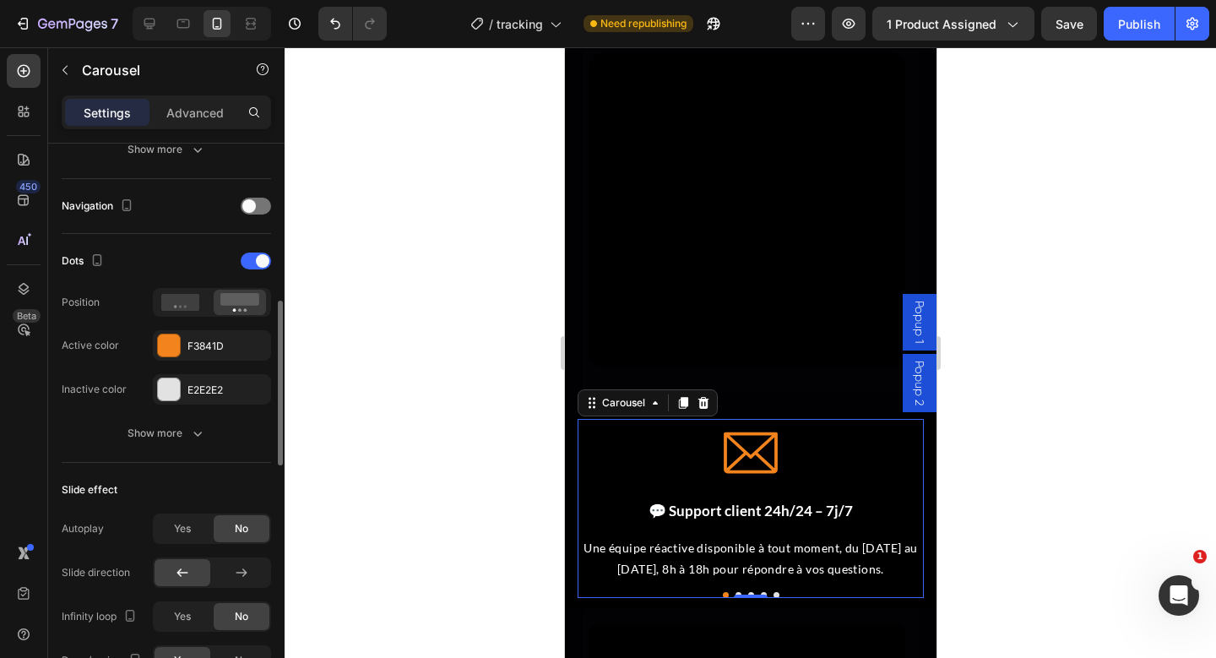
scroll to position [550, 0]
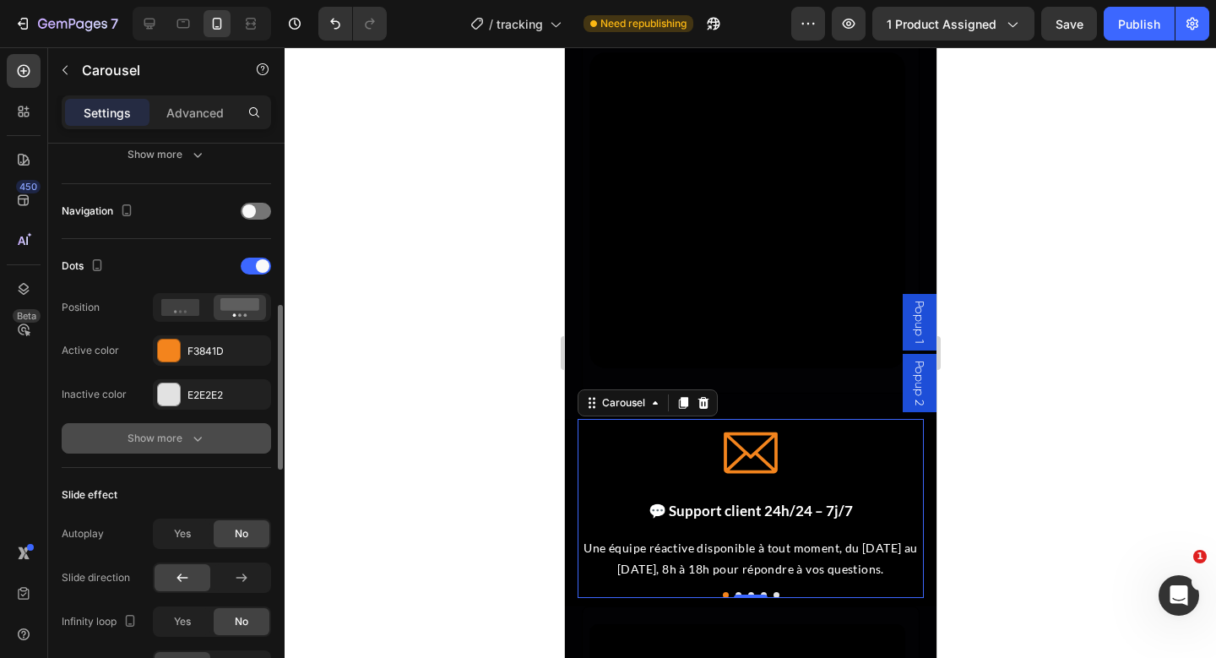
click at [195, 440] on icon "button" at bounding box center [197, 438] width 17 height 17
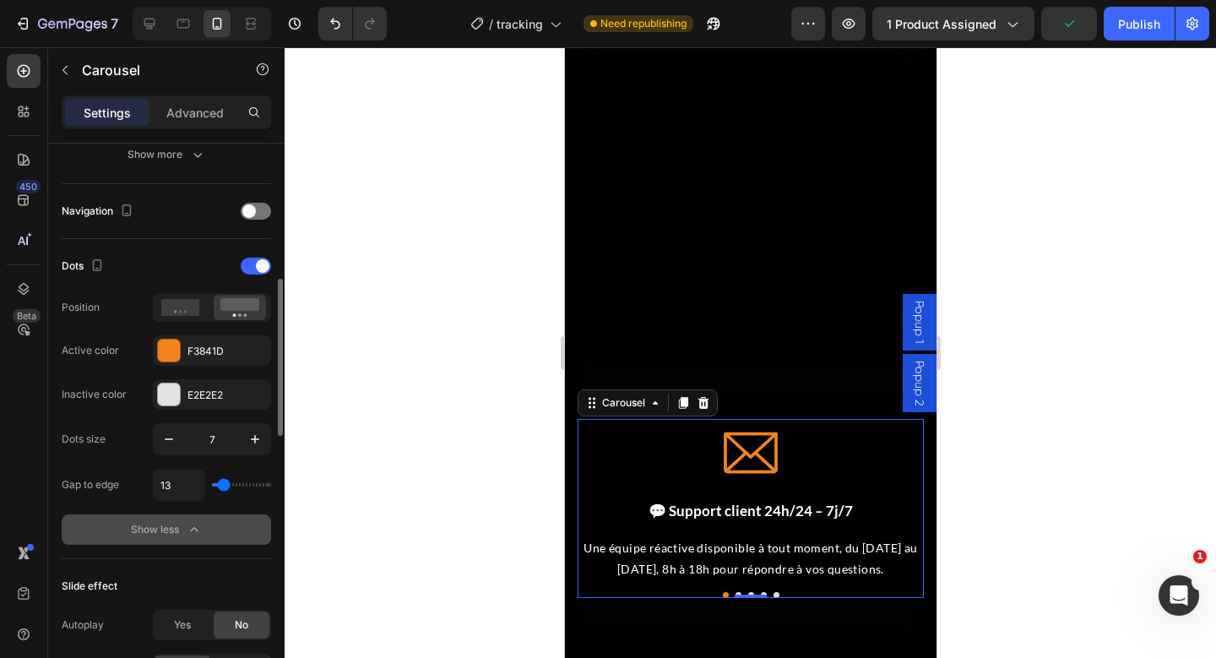
scroll to position [512, 0]
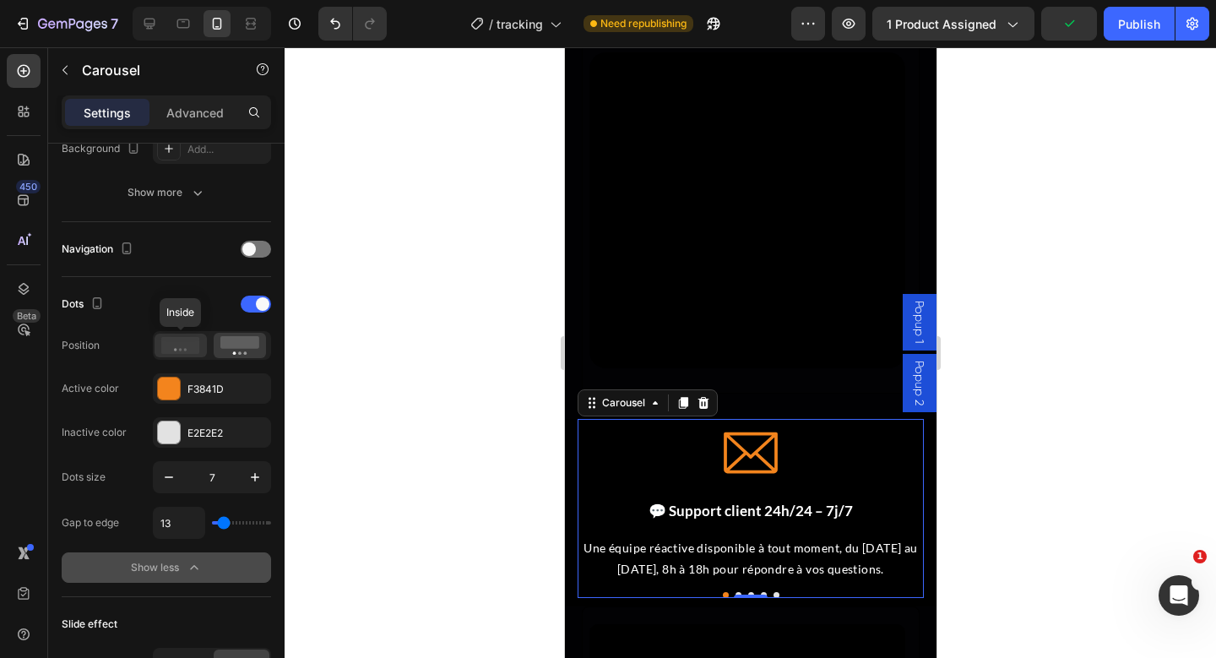
click at [182, 356] on div at bounding box center [181, 346] width 52 height 24
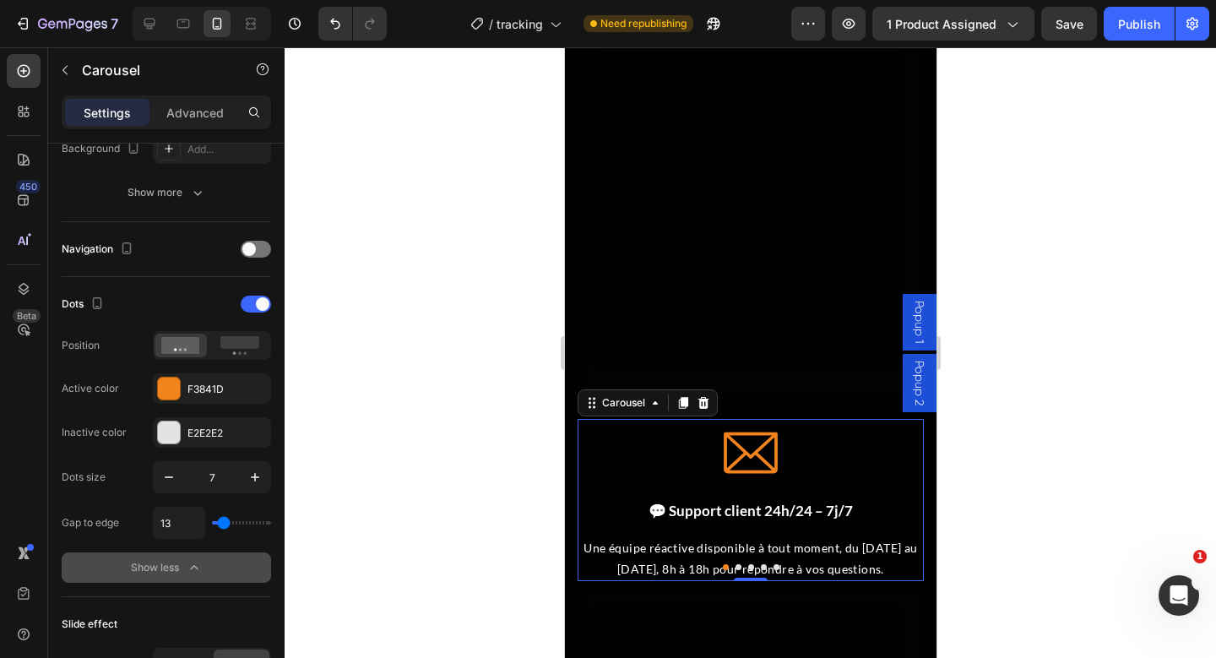
click at [232, 358] on div at bounding box center [212, 345] width 118 height 29
click at [231, 339] on rect at bounding box center [239, 342] width 39 height 13
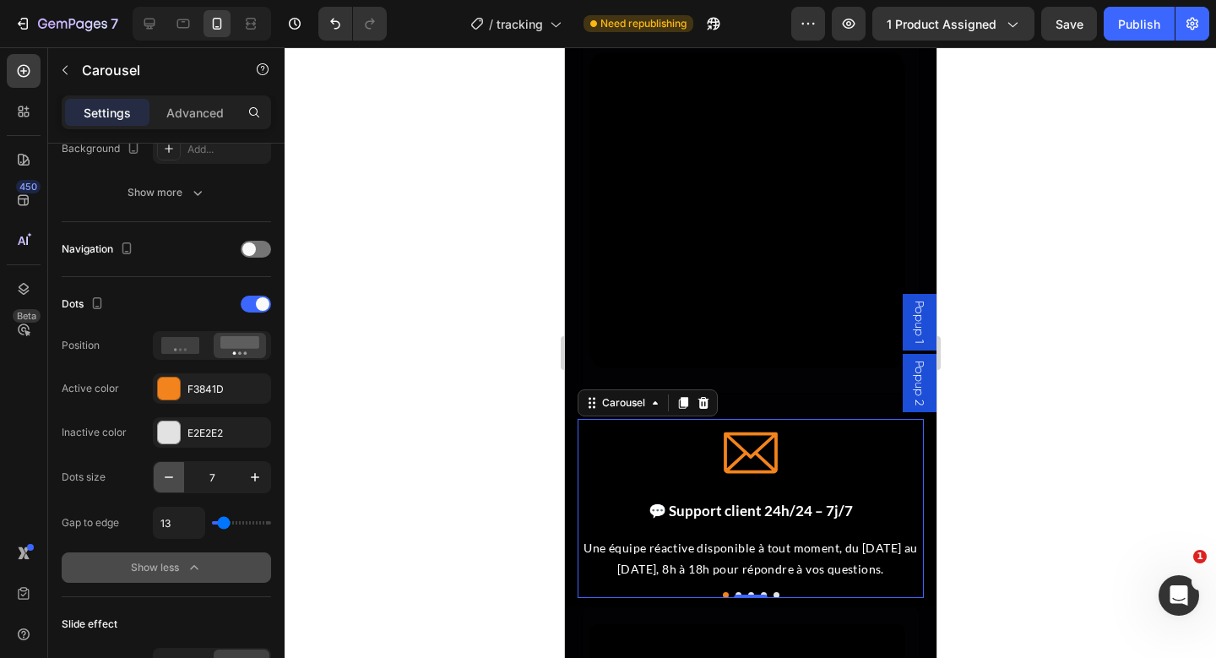
click at [173, 469] on icon "button" at bounding box center [168, 477] width 17 height 17
type input "4"
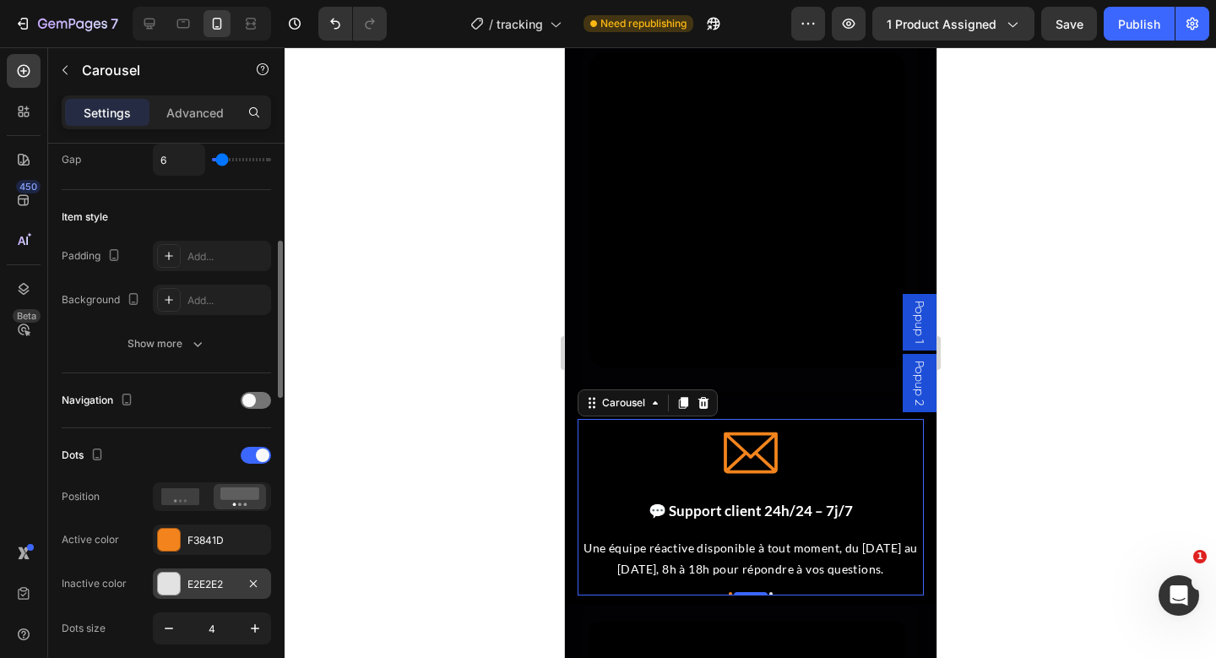
scroll to position [356, 0]
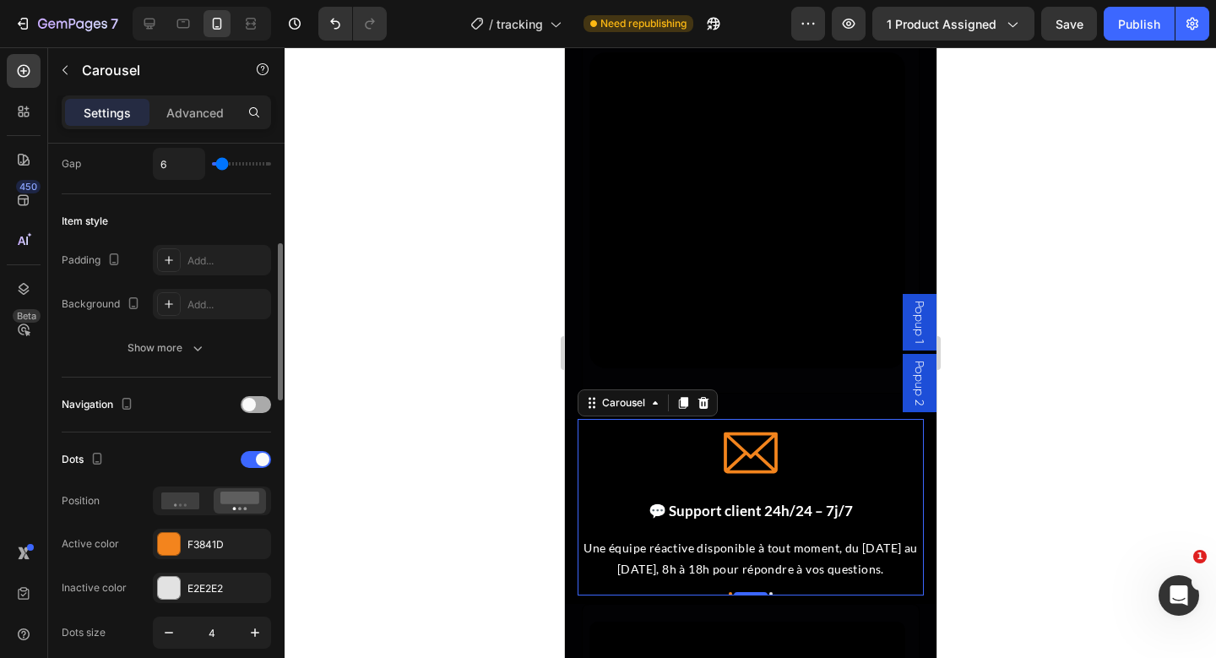
click at [257, 405] on div at bounding box center [256, 404] width 30 height 17
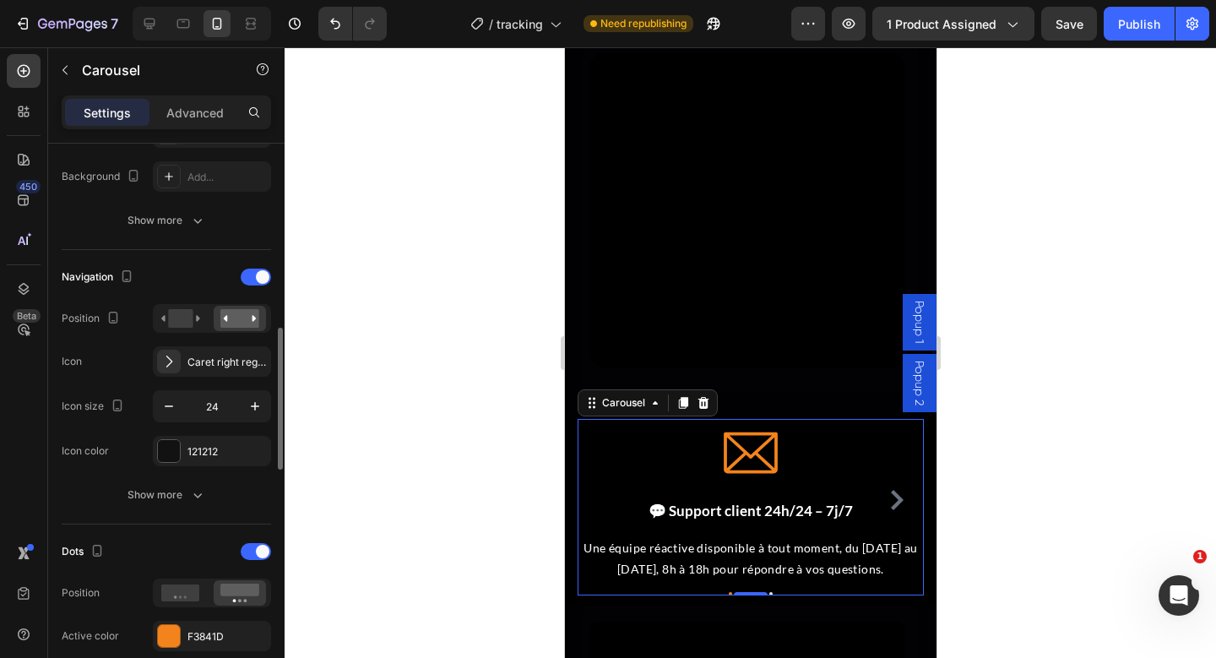
scroll to position [588, 0]
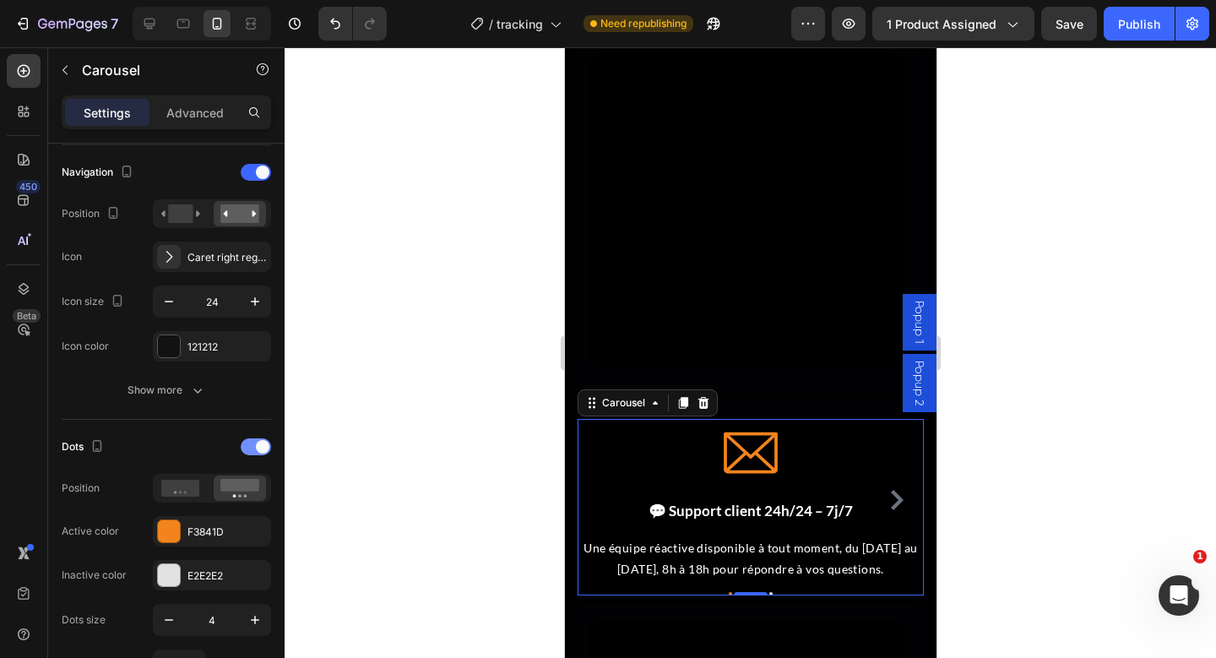
click at [250, 447] on div at bounding box center [256, 446] width 30 height 17
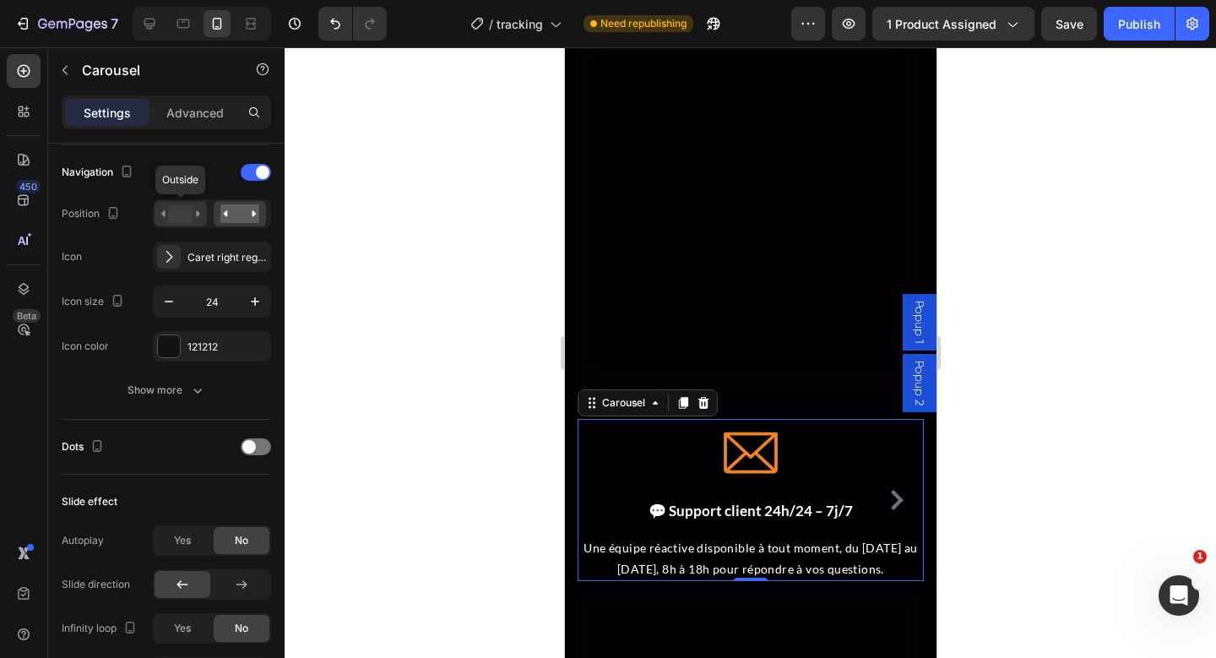
click at [181, 214] on rect at bounding box center [180, 213] width 24 height 19
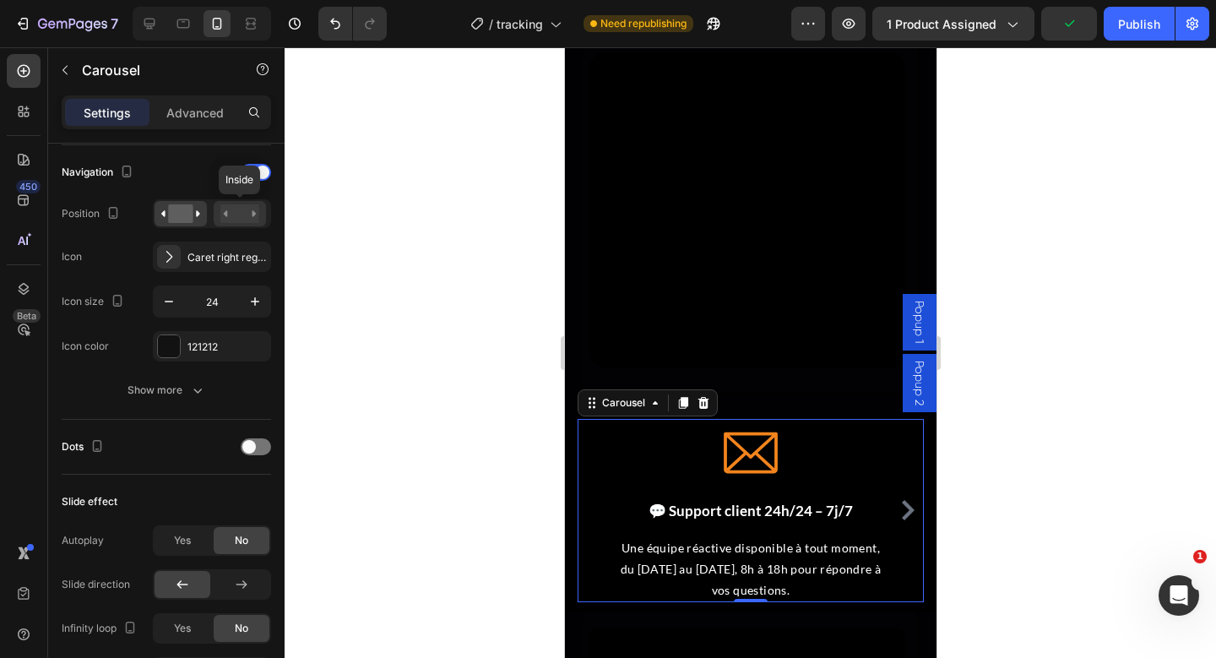
click at [229, 211] on rect at bounding box center [239, 213] width 39 height 19
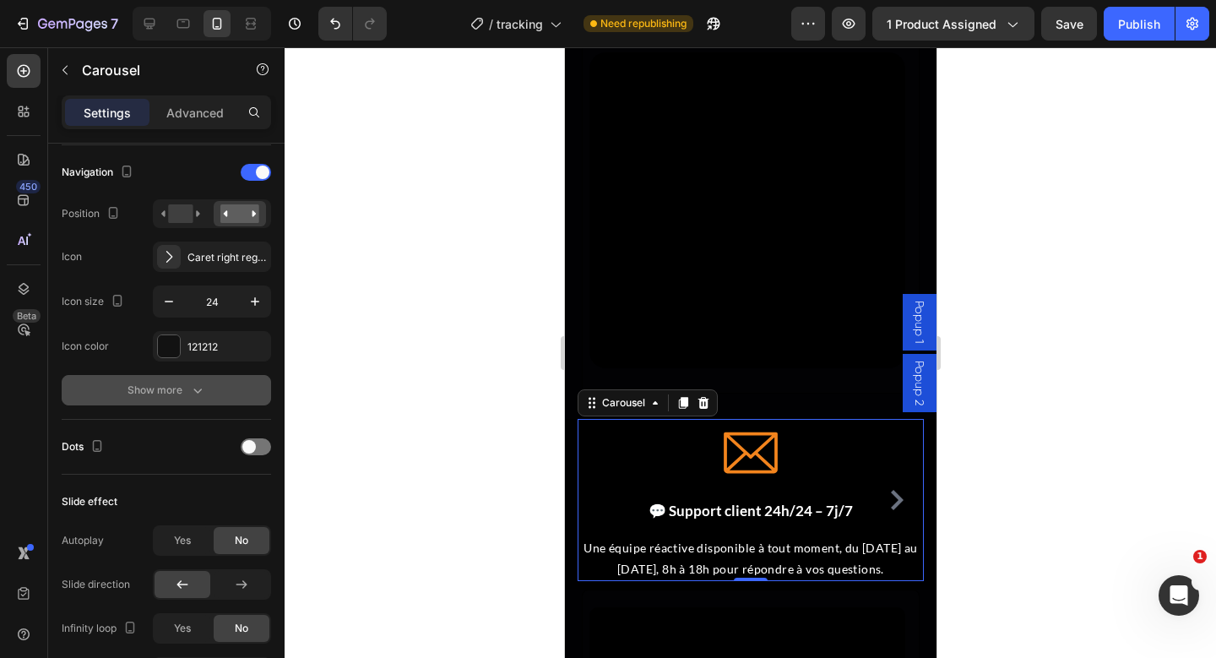
click at [202, 383] on icon "button" at bounding box center [197, 390] width 17 height 17
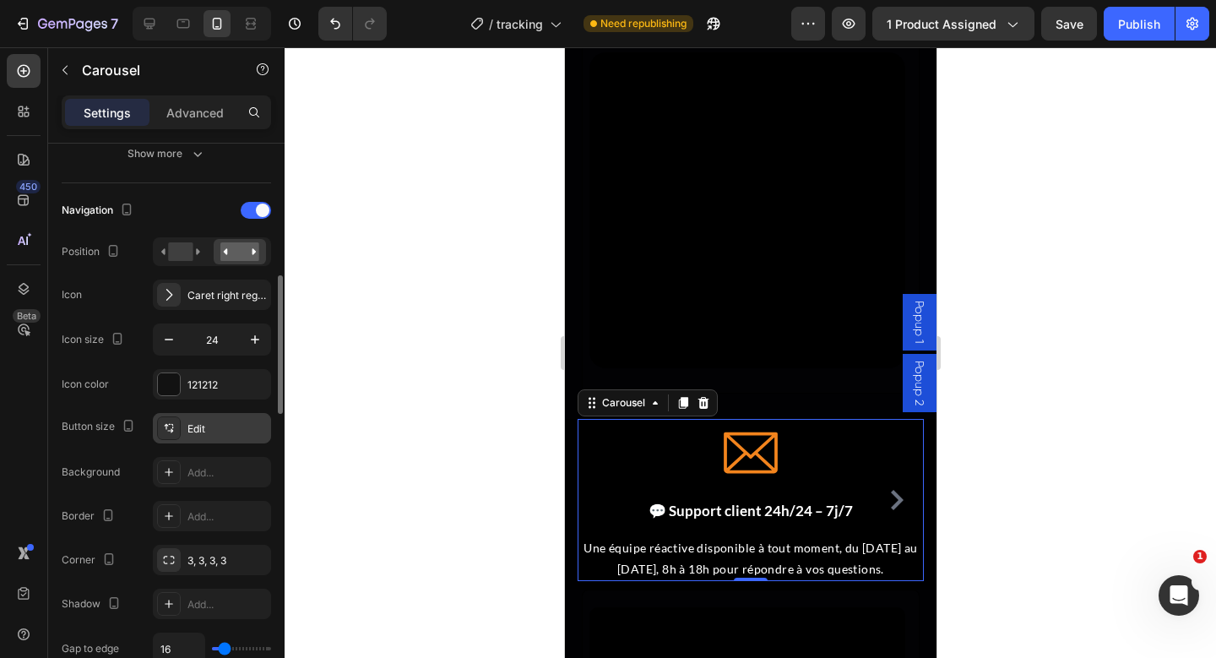
scroll to position [528, 0]
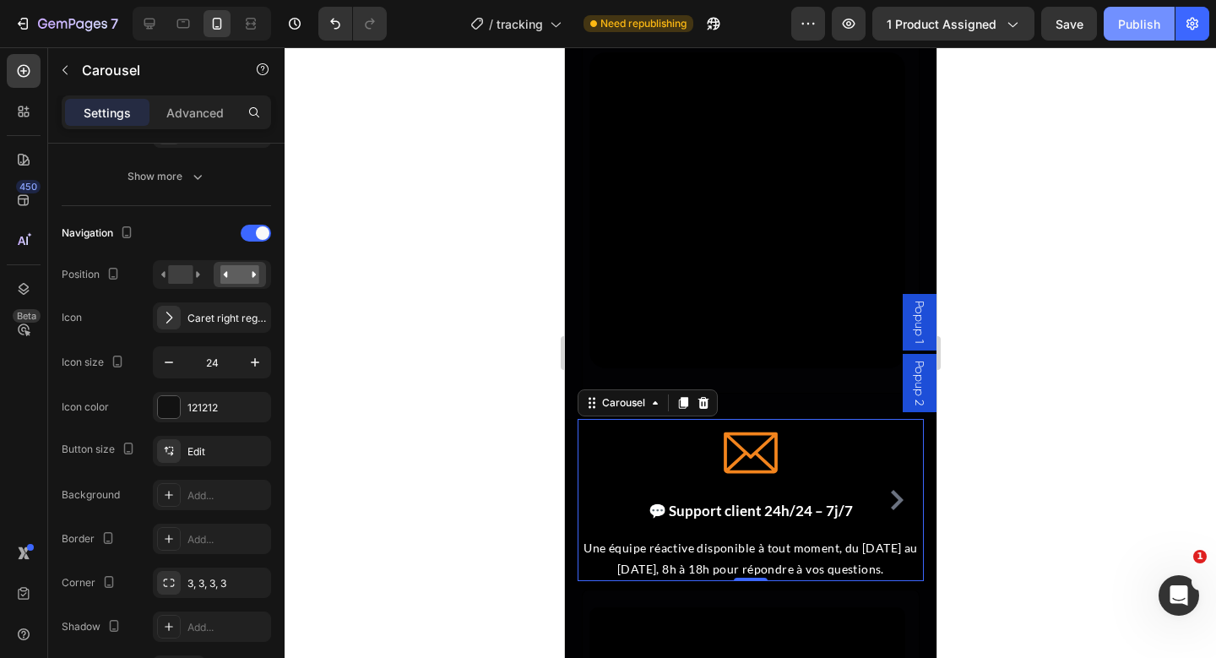
click at [1109, 29] on button "Publish" at bounding box center [1139, 24] width 71 height 34
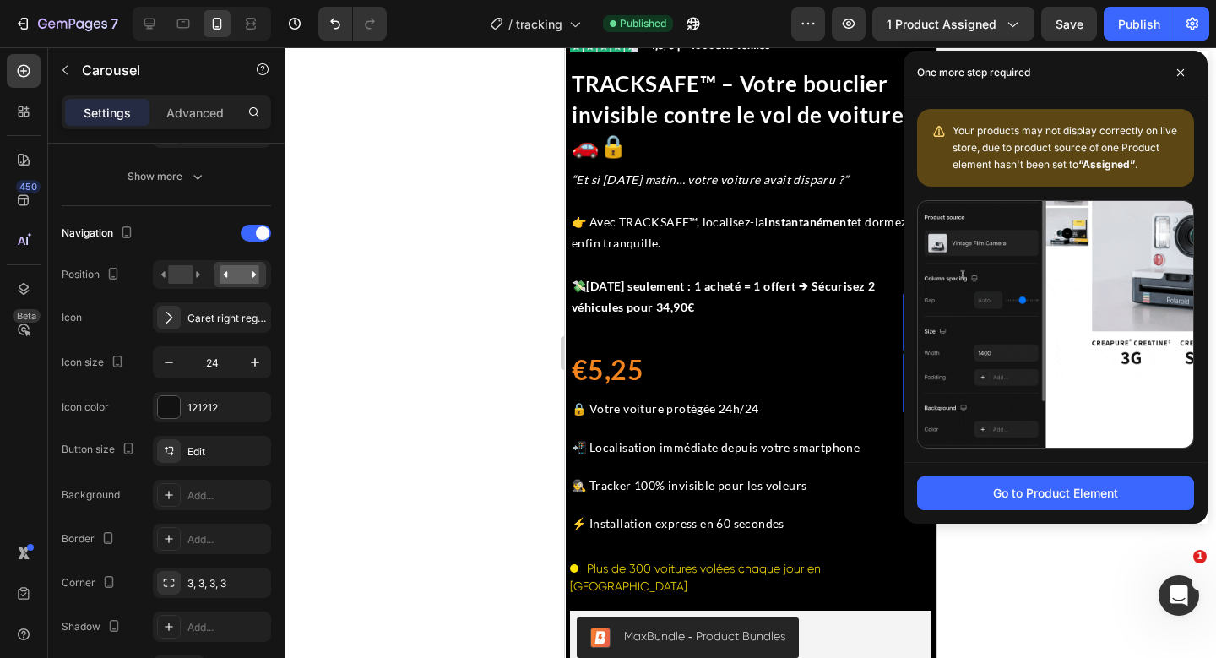
scroll to position [0, 0]
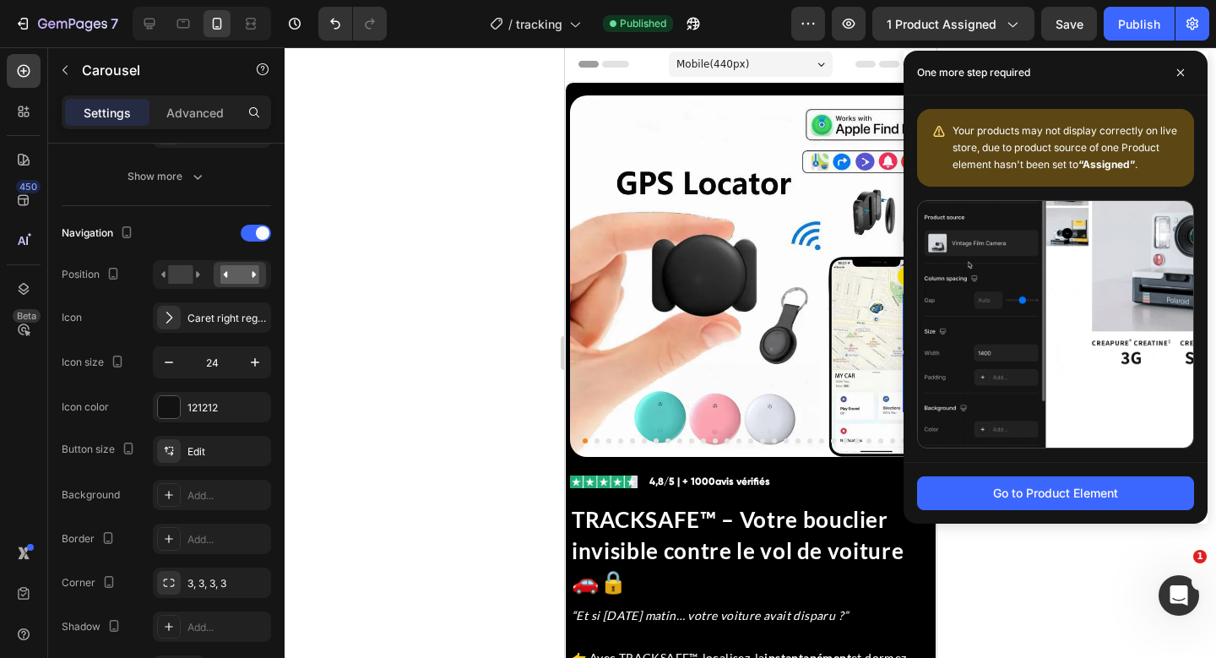
click at [659, 324] on img at bounding box center [749, 275] width 361 height 361
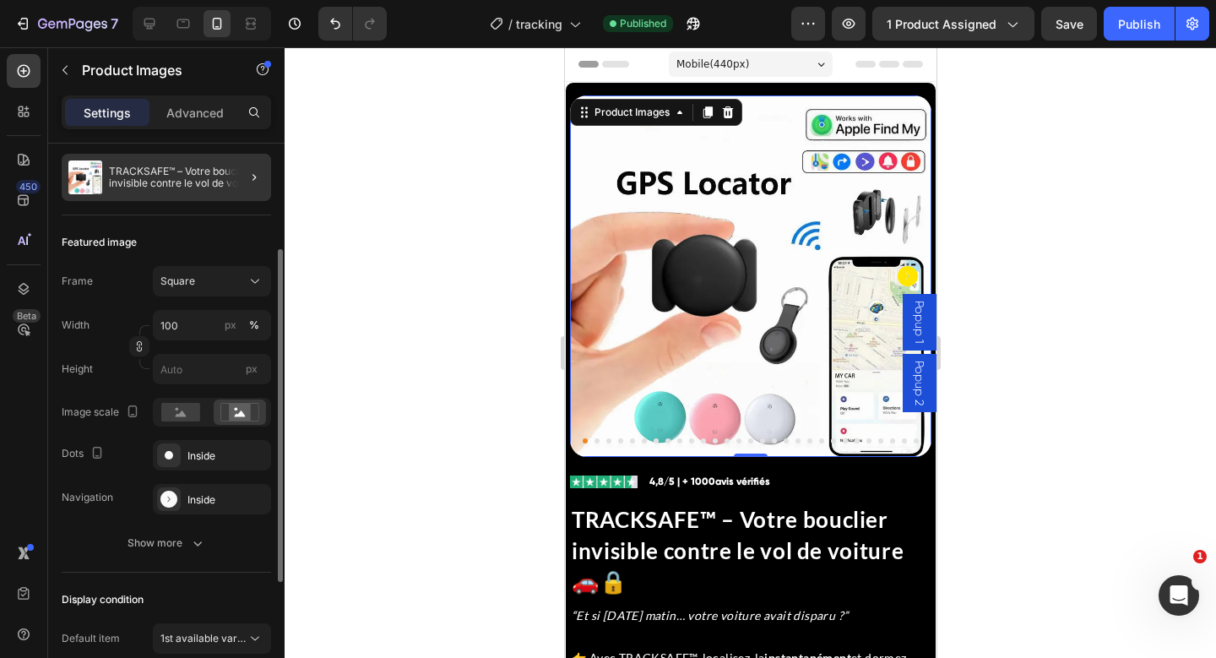
scroll to position [165, 0]
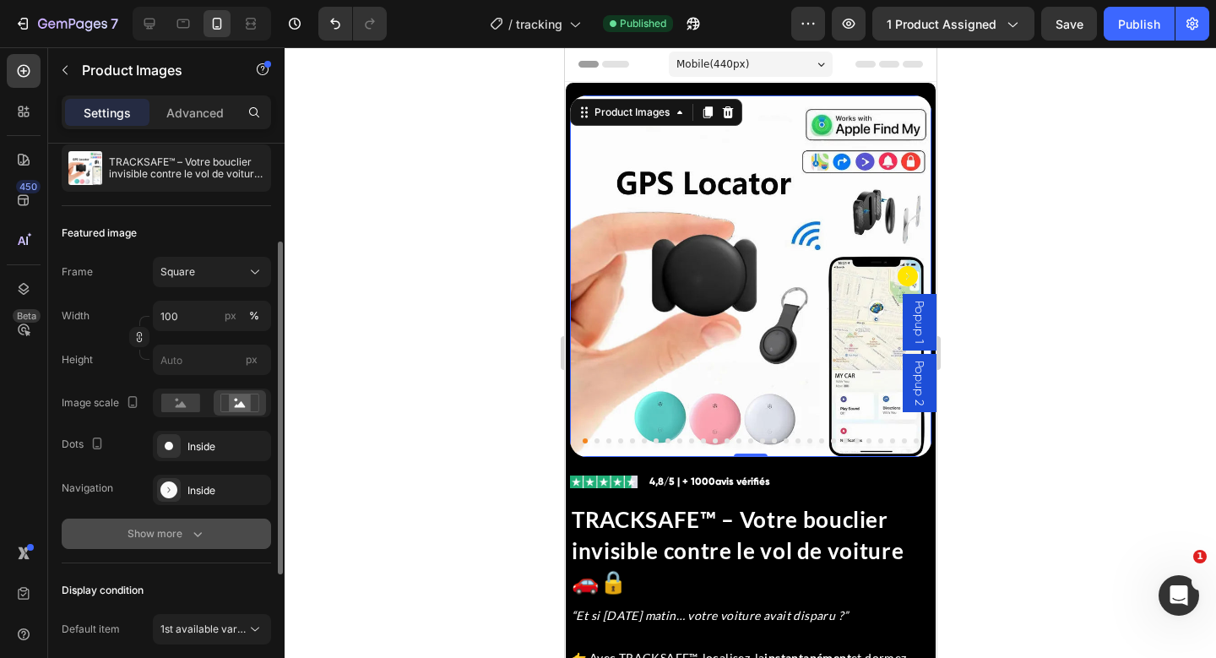
click at [193, 537] on icon "button" at bounding box center [197, 533] width 17 height 17
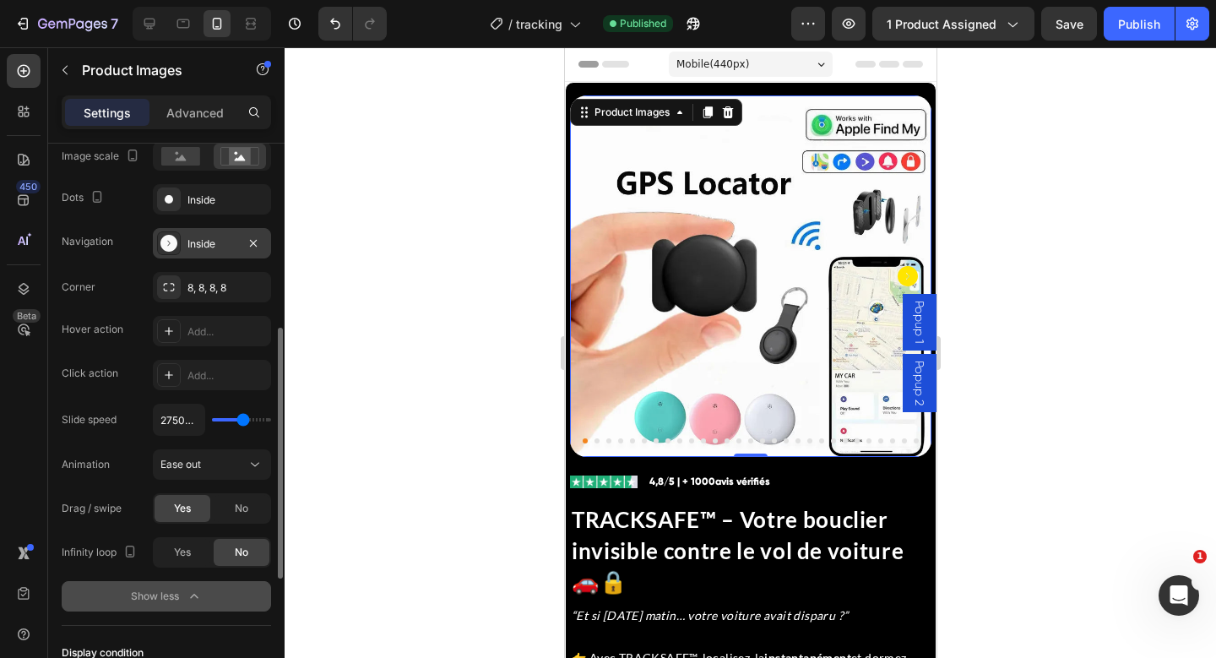
scroll to position [425, 0]
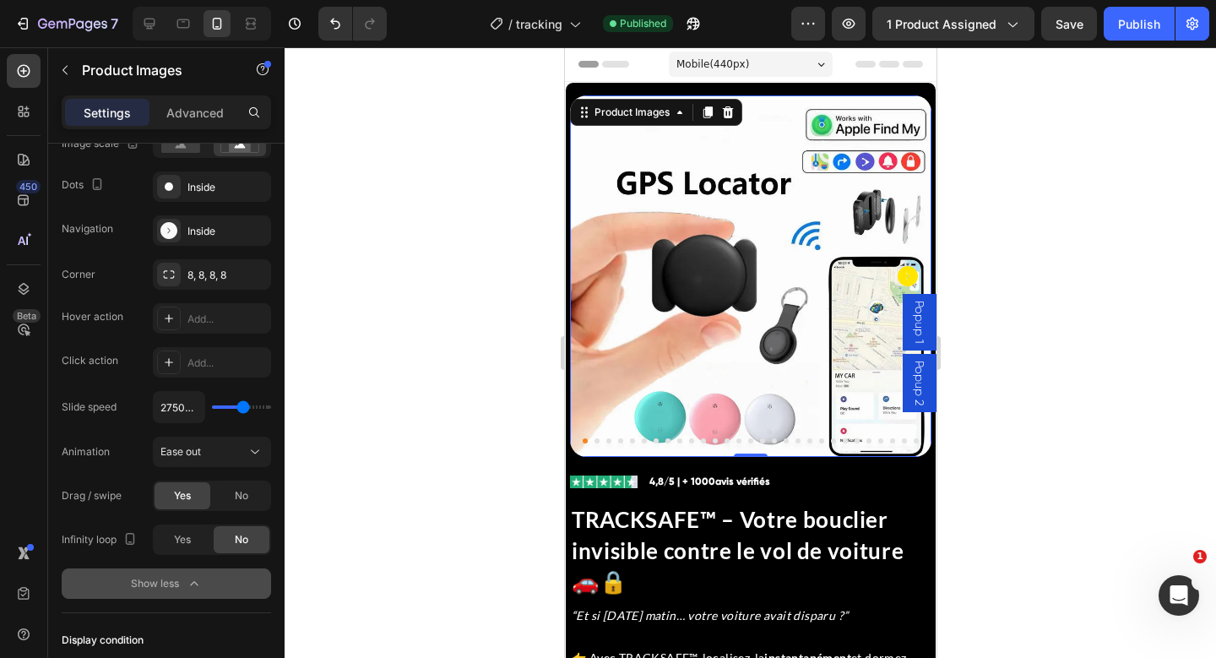
type input "4050ms"
type input "4050"
type input "4650ms"
type input "4650"
type input "5000ms"
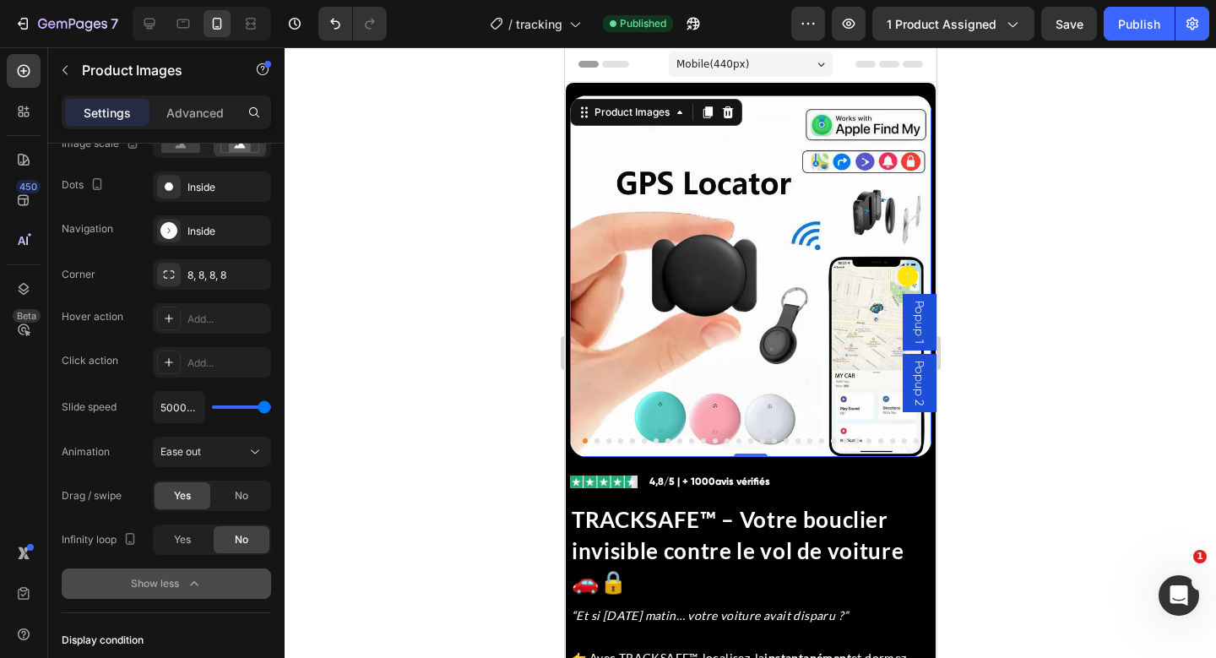
drag, startPoint x: 245, startPoint y: 404, endPoint x: 280, endPoint y: 404, distance: 35.5
type input "5000"
click at [271, 405] on input "range" at bounding box center [241, 406] width 59 height 3
type input "100ms"
drag, startPoint x: 265, startPoint y: 404, endPoint x: 176, endPoint y: 406, distance: 89.5
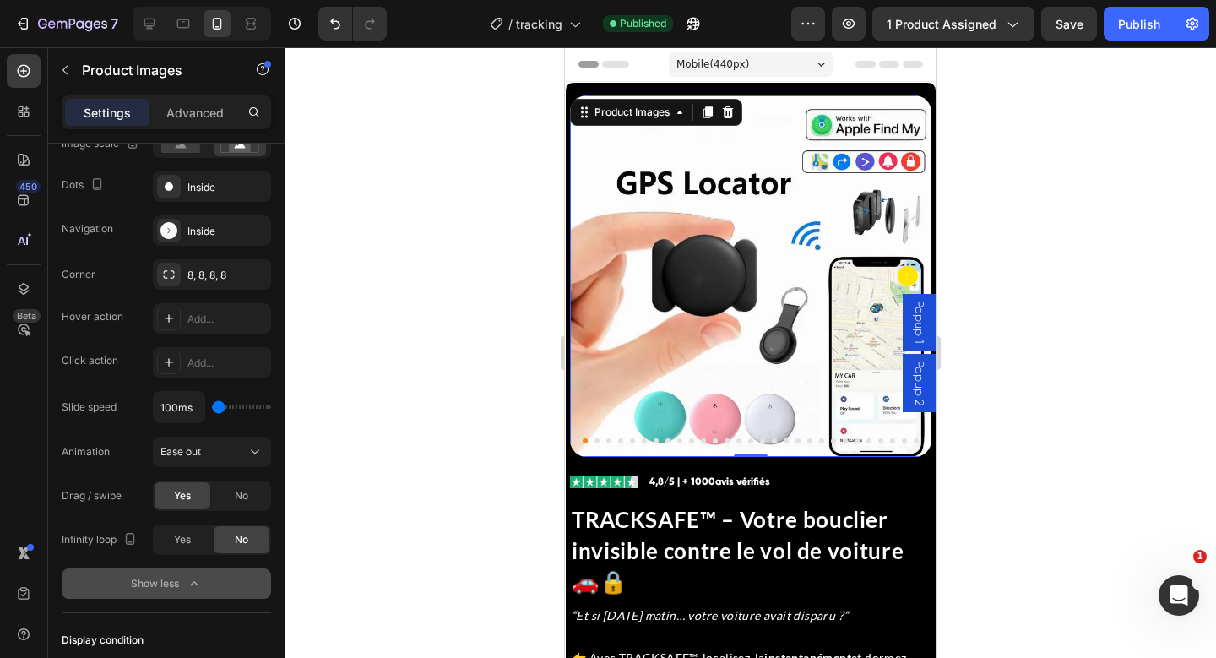
type input "100"
click at [212, 406] on input "range" at bounding box center [241, 406] width 59 height 3
click at [1149, 25] on div "Publish" at bounding box center [1139, 24] width 42 height 18
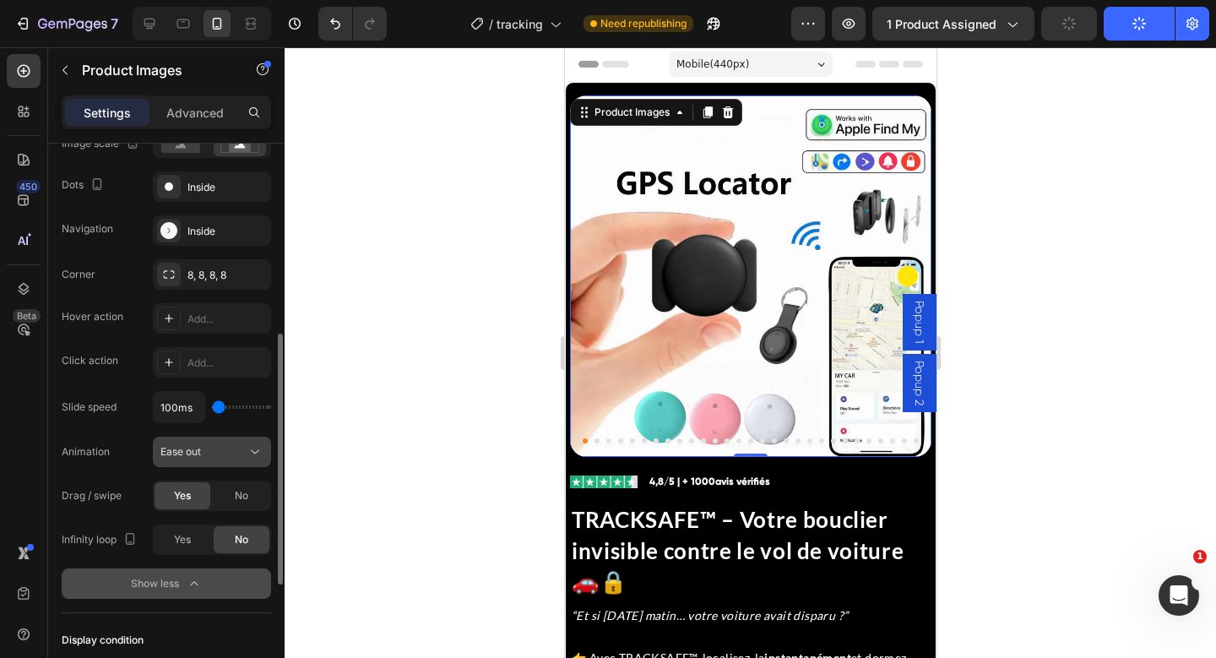
click at [233, 459] on div "Ease out" at bounding box center [211, 451] width 103 height 17
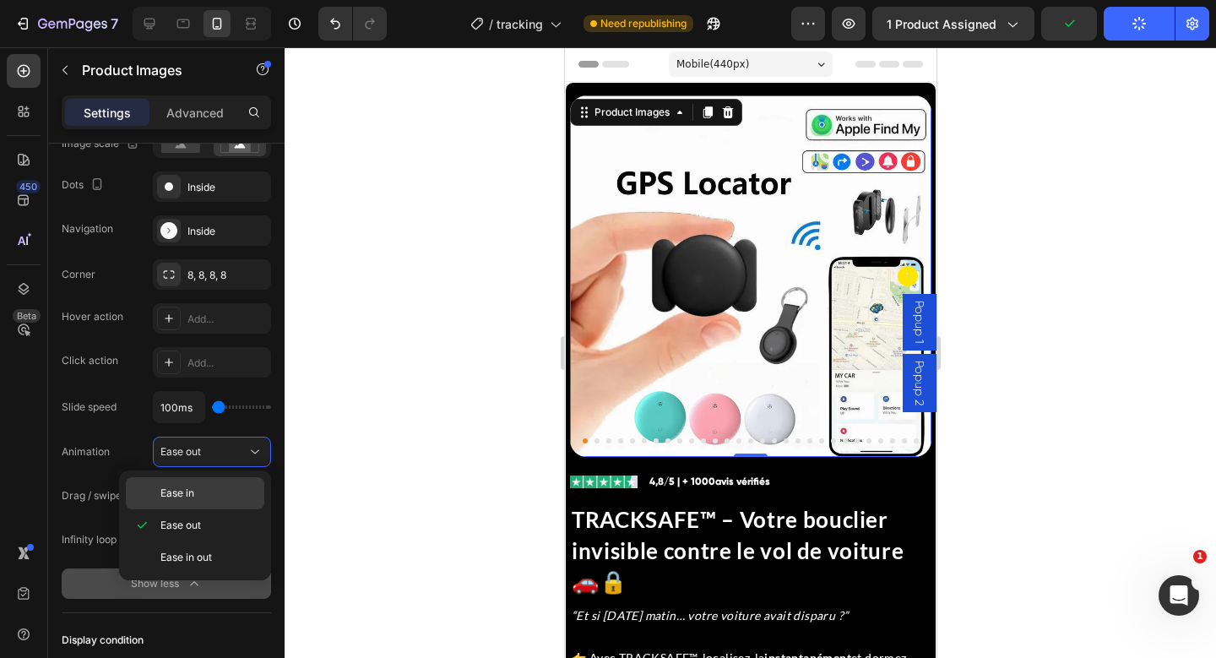
click at [210, 497] on p "Ease in" at bounding box center [208, 492] width 96 height 15
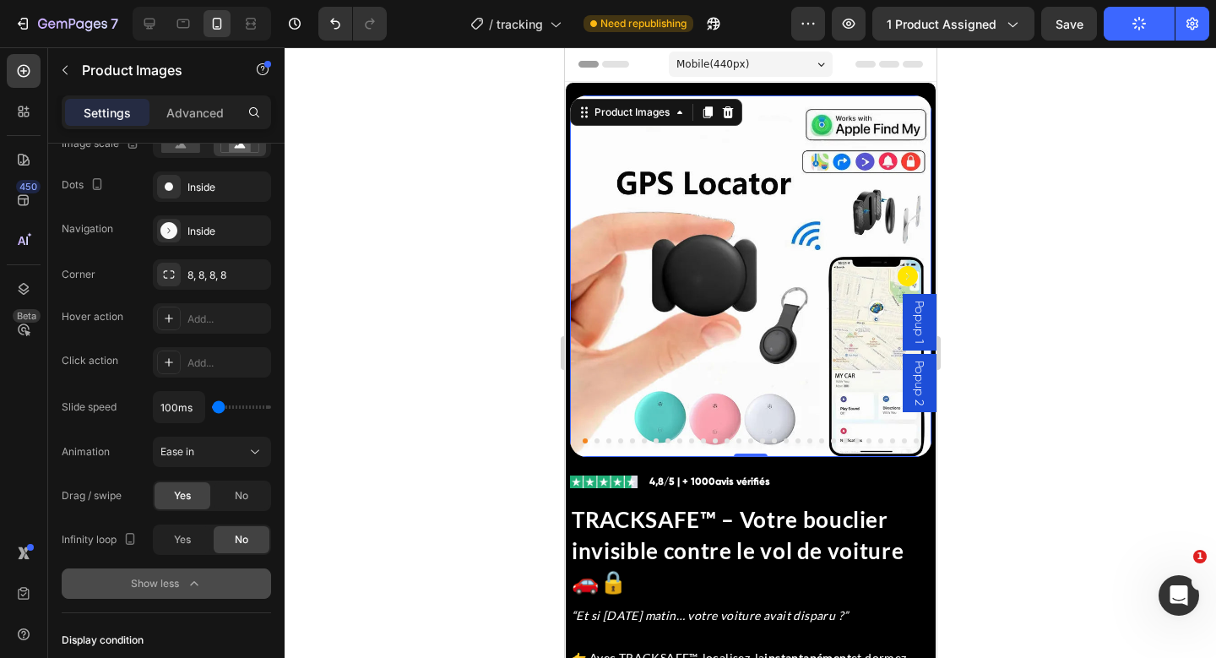
click at [196, 578] on icon "button" at bounding box center [194, 583] width 17 height 17
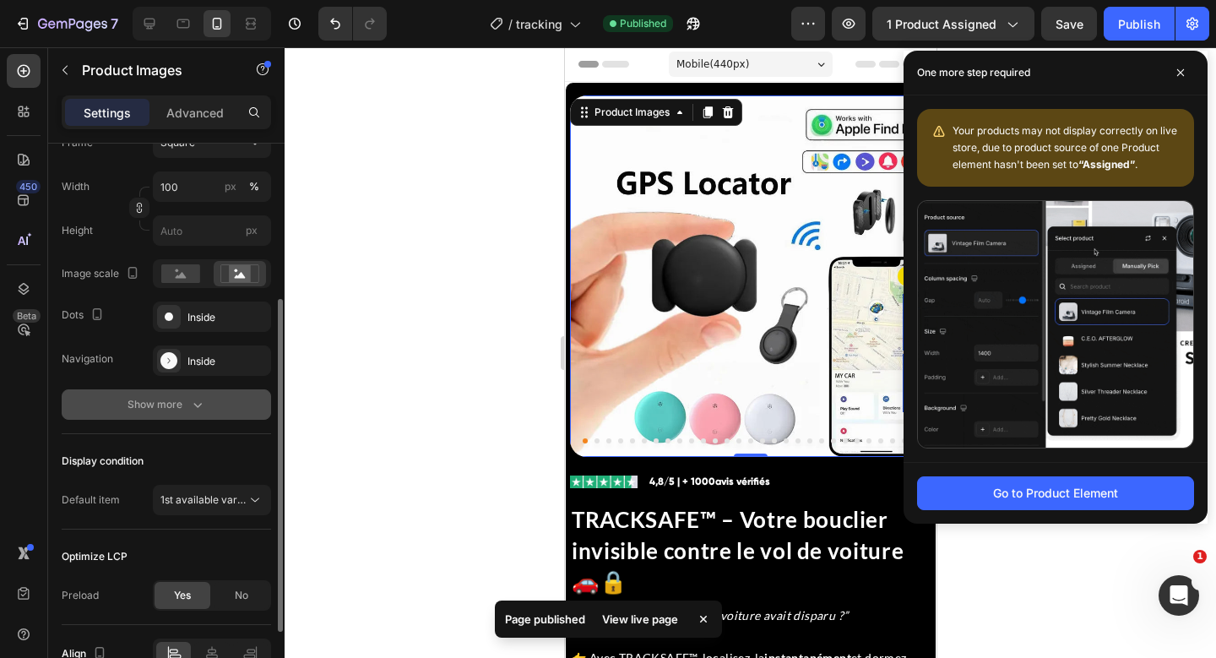
scroll to position [283, 0]
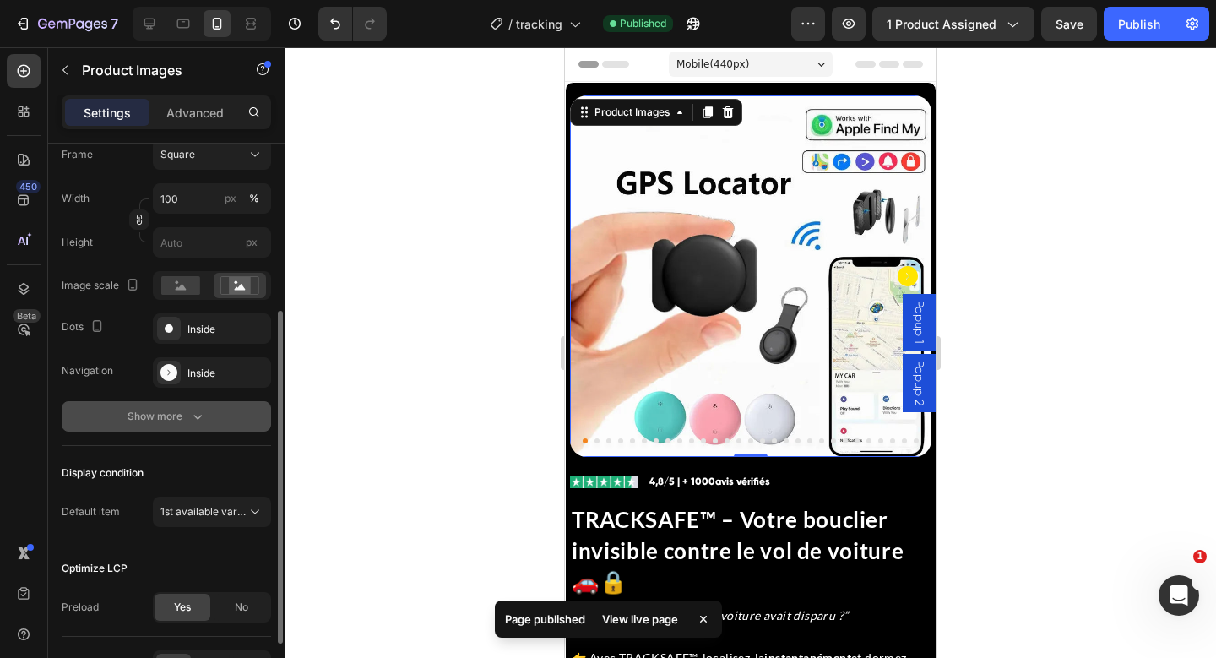
click at [200, 415] on icon "button" at bounding box center [197, 417] width 8 height 5
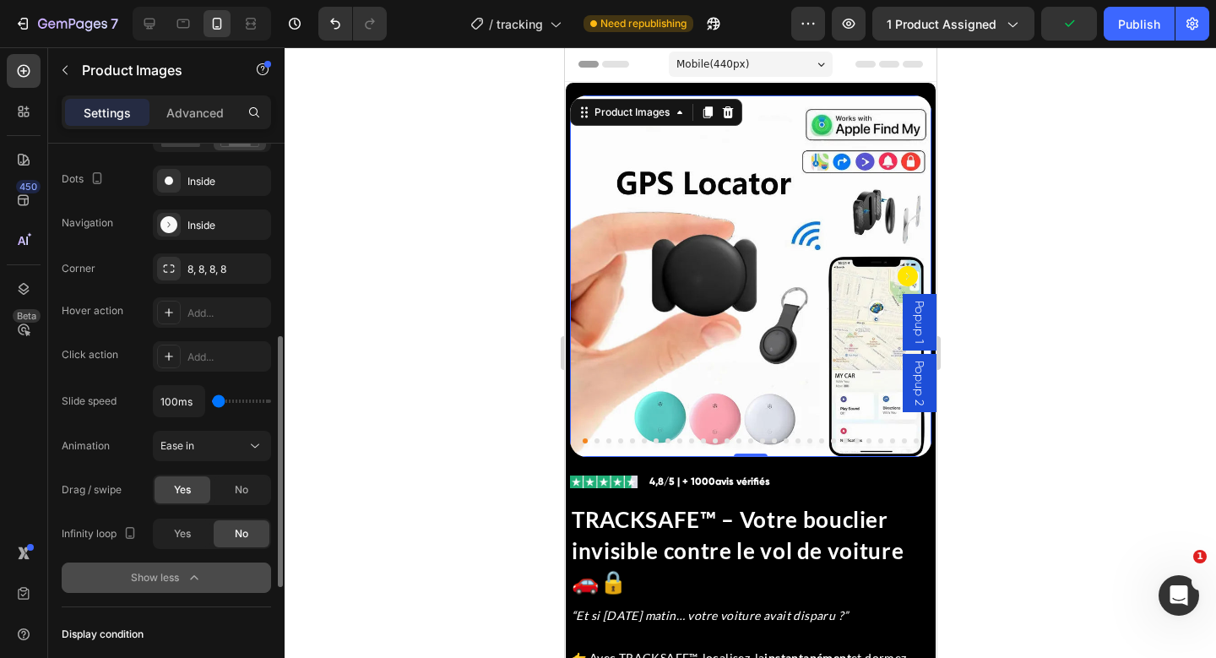
scroll to position [438, 0]
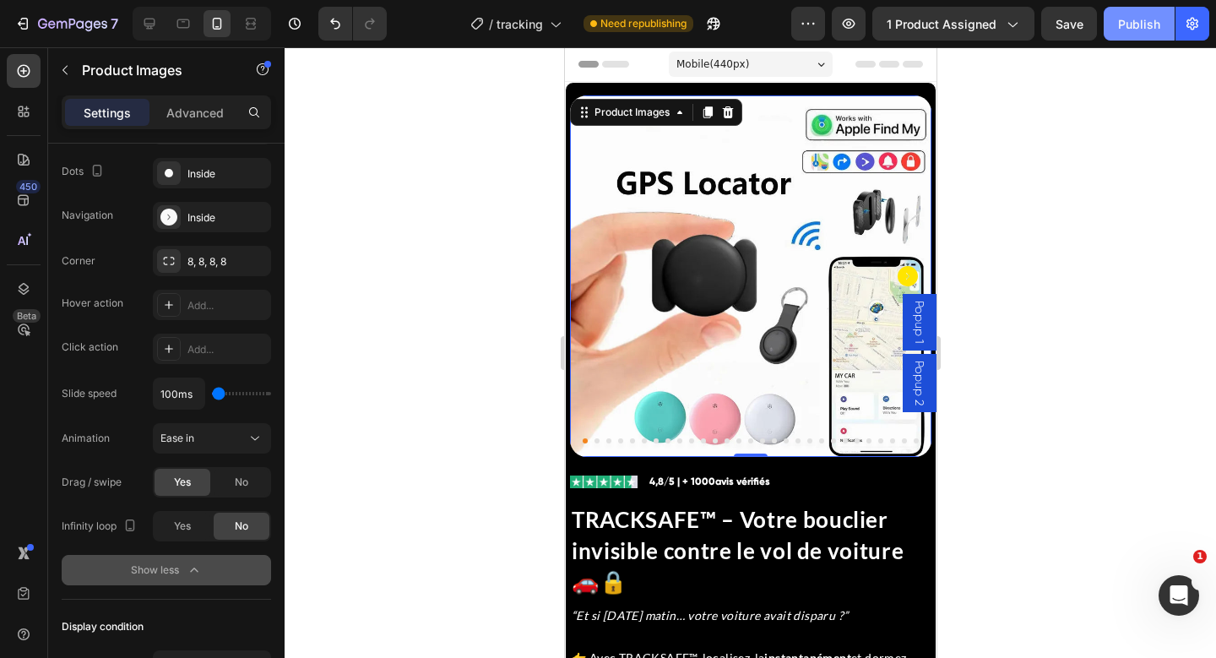
click at [1120, 30] on div "Publish" at bounding box center [1139, 24] width 42 height 18
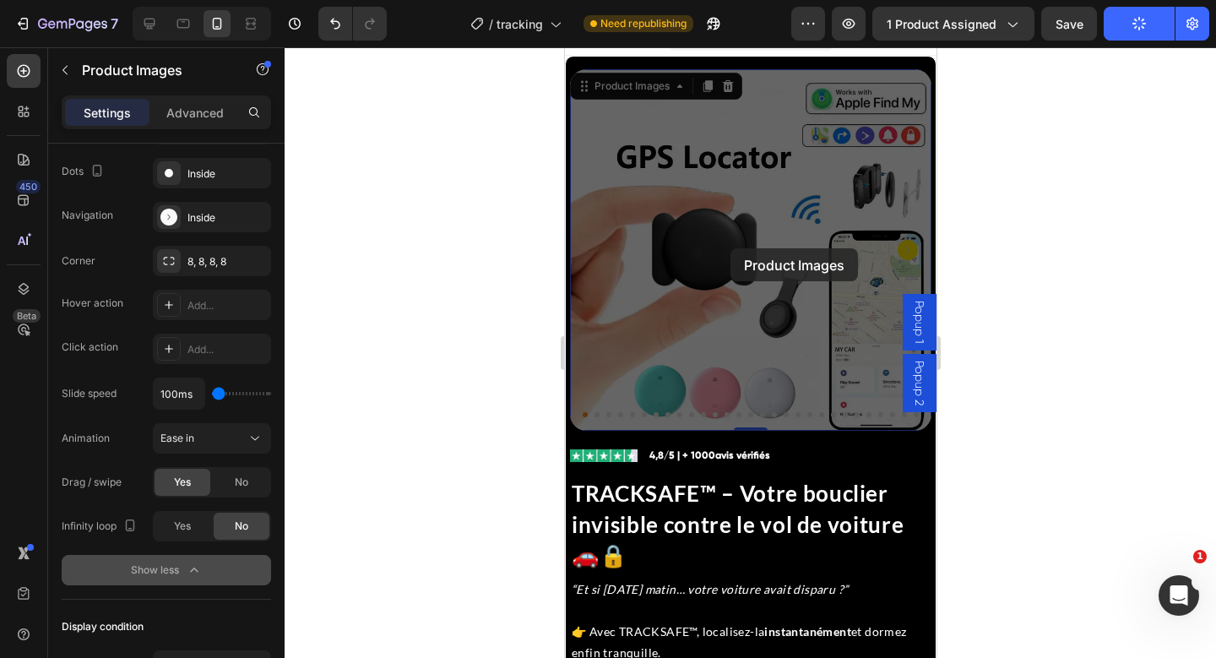
drag, startPoint x: 165, startPoint y: 201, endPoint x: 156, endPoint y: 201, distance: 9.3
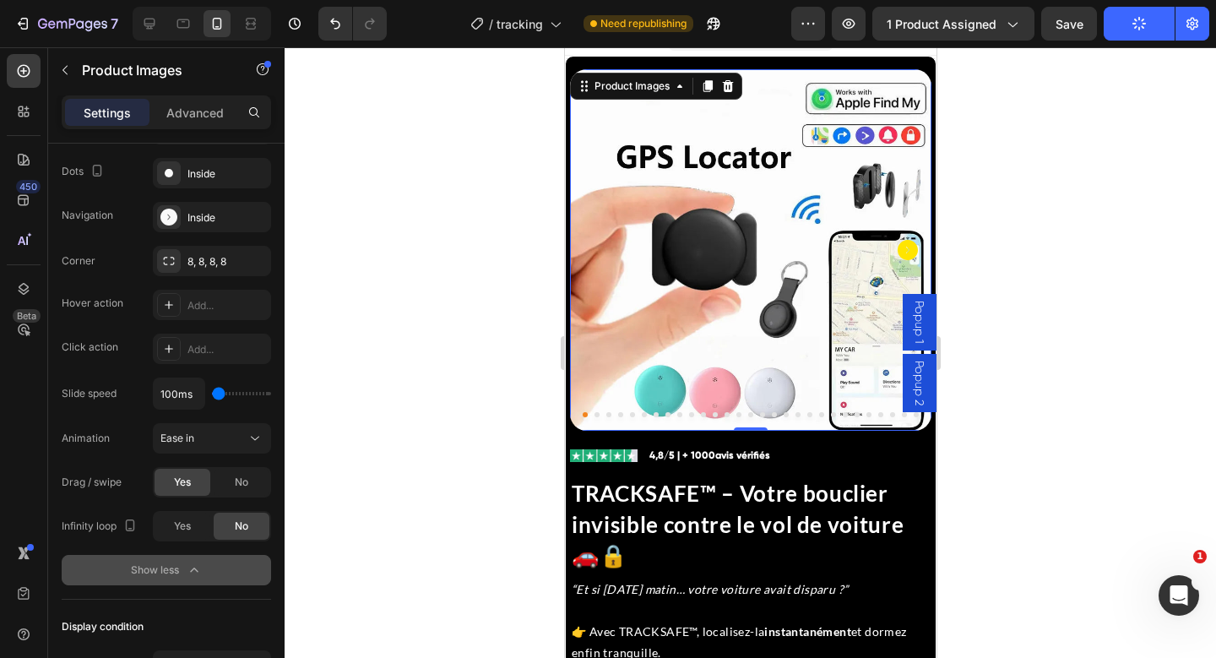
click at [903, 248] on icon "Carousel Next Arrow" at bounding box center [907, 250] width 20 height 20
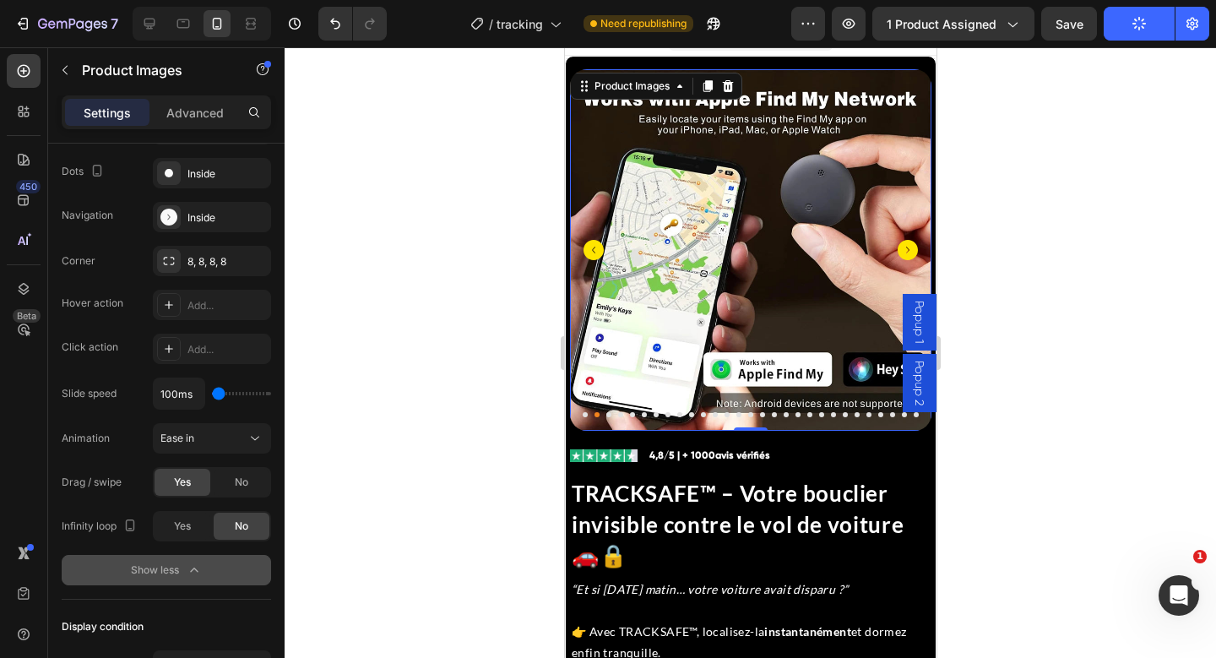
click at [903, 248] on icon "Carousel Next Arrow" at bounding box center [907, 250] width 20 height 20
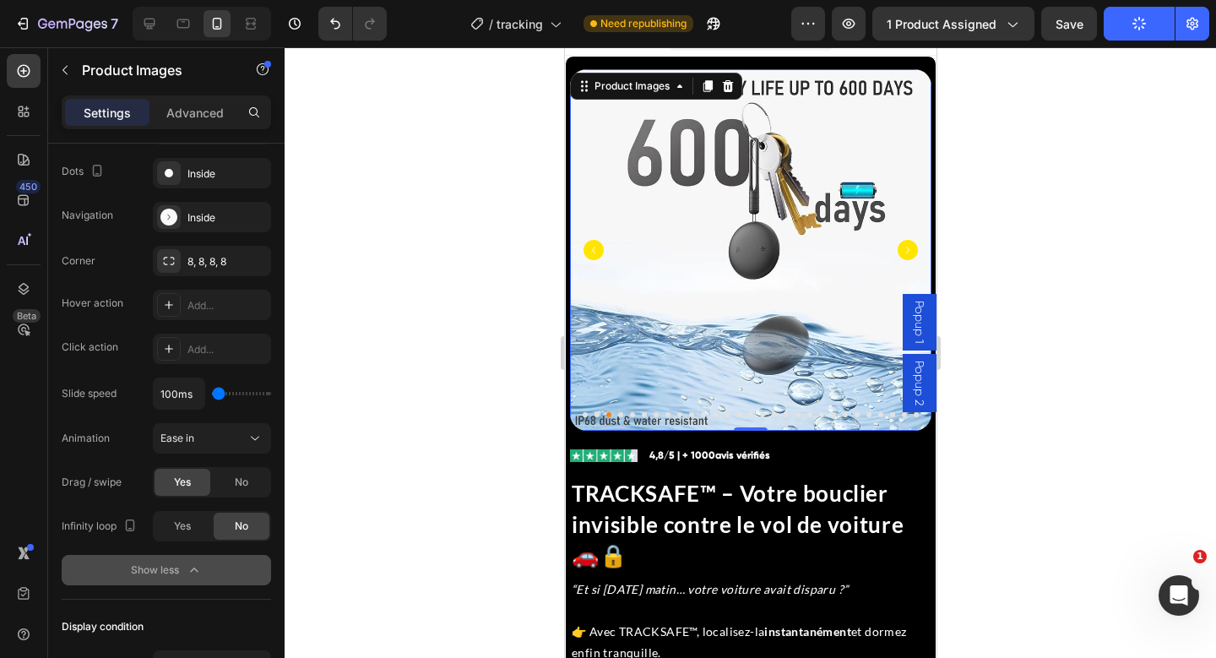
click at [903, 248] on icon "Carousel Next Arrow" at bounding box center [907, 250] width 20 height 20
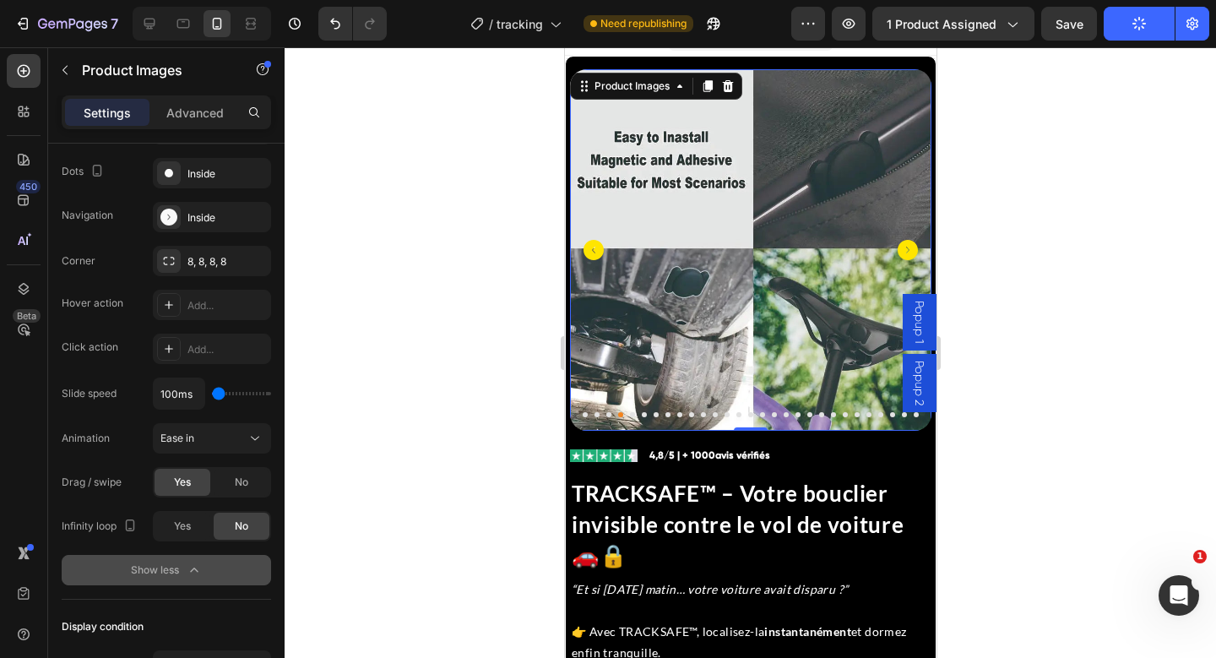
click at [903, 248] on icon "Carousel Next Arrow" at bounding box center [907, 250] width 20 height 20
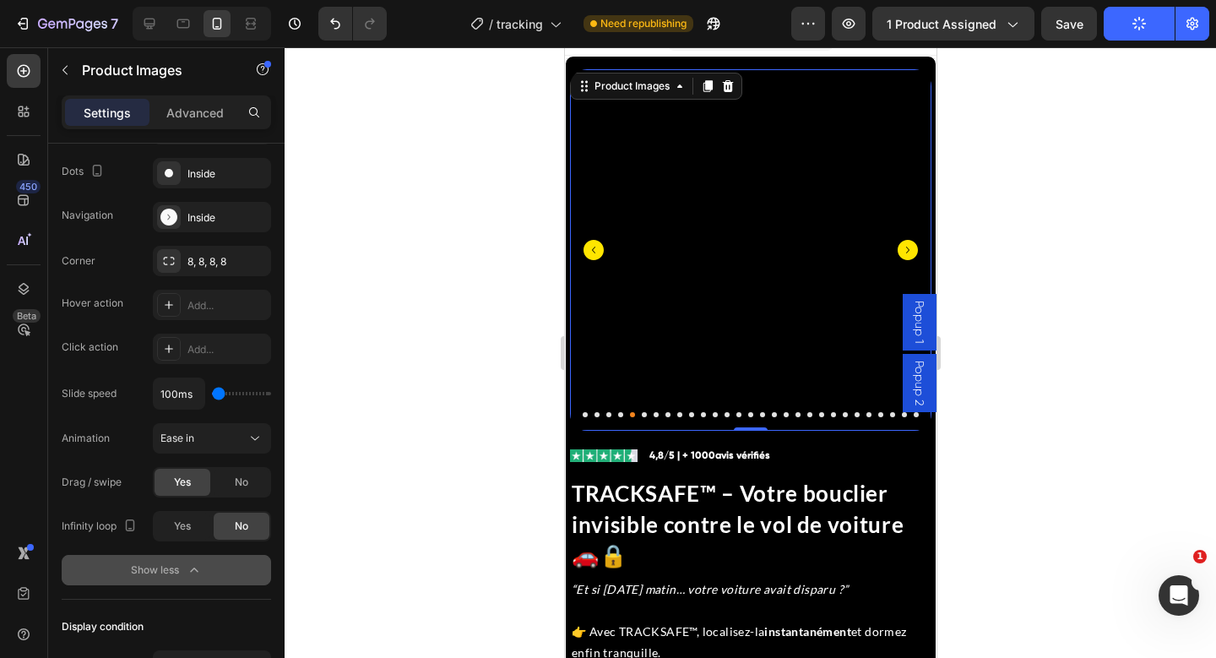
click at [903, 248] on icon "Carousel Next Arrow" at bounding box center [907, 250] width 20 height 20
